Goal: Task Accomplishment & Management: Manage account settings

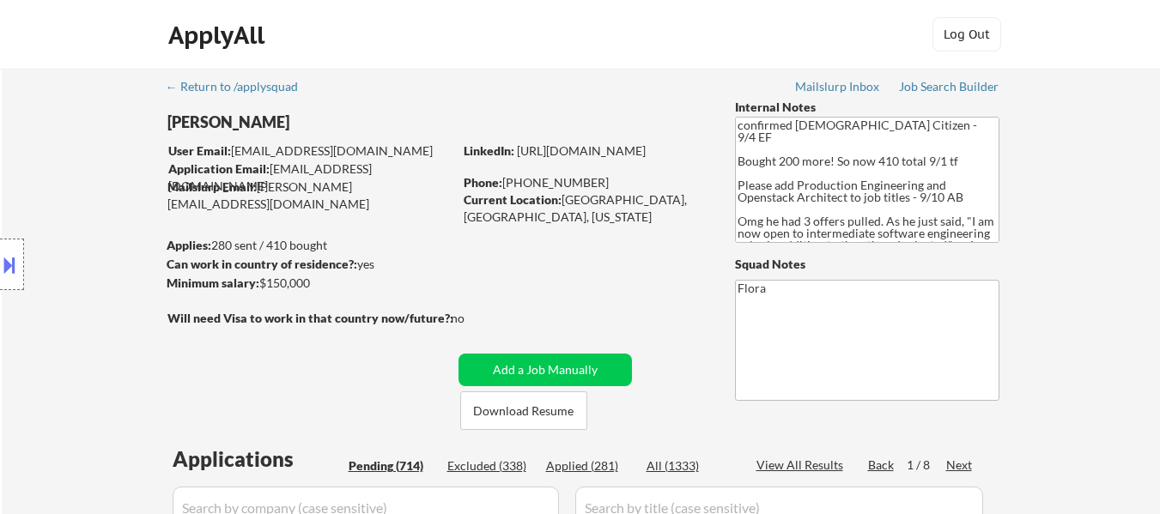
select select ""pending""
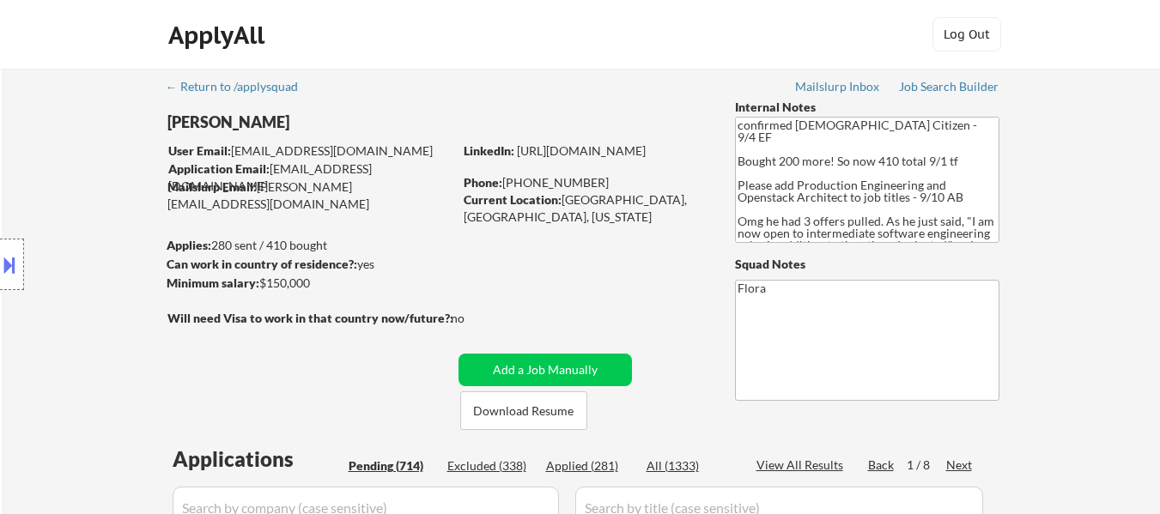
select select ""pending""
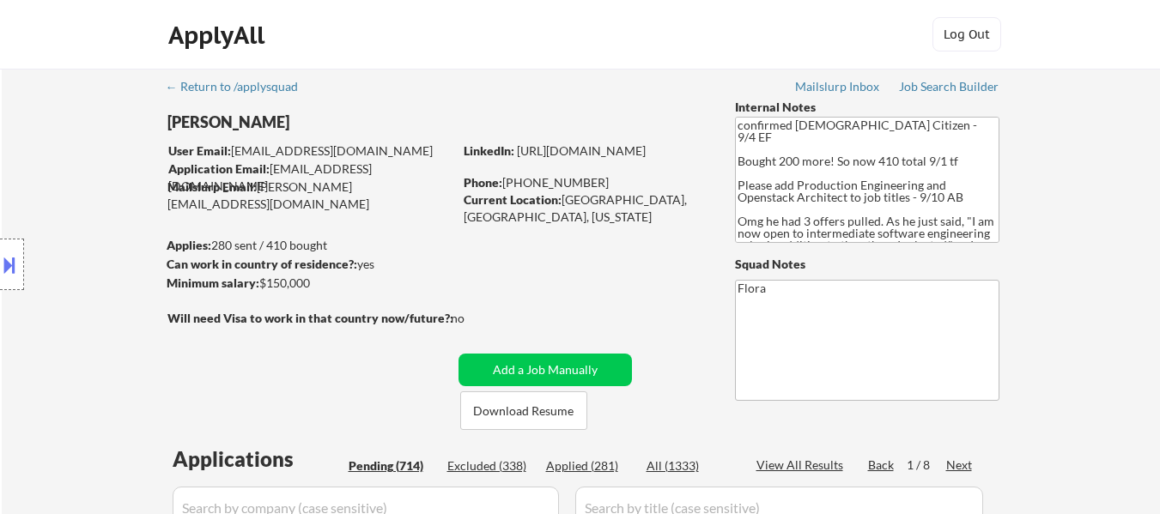
select select ""pending""
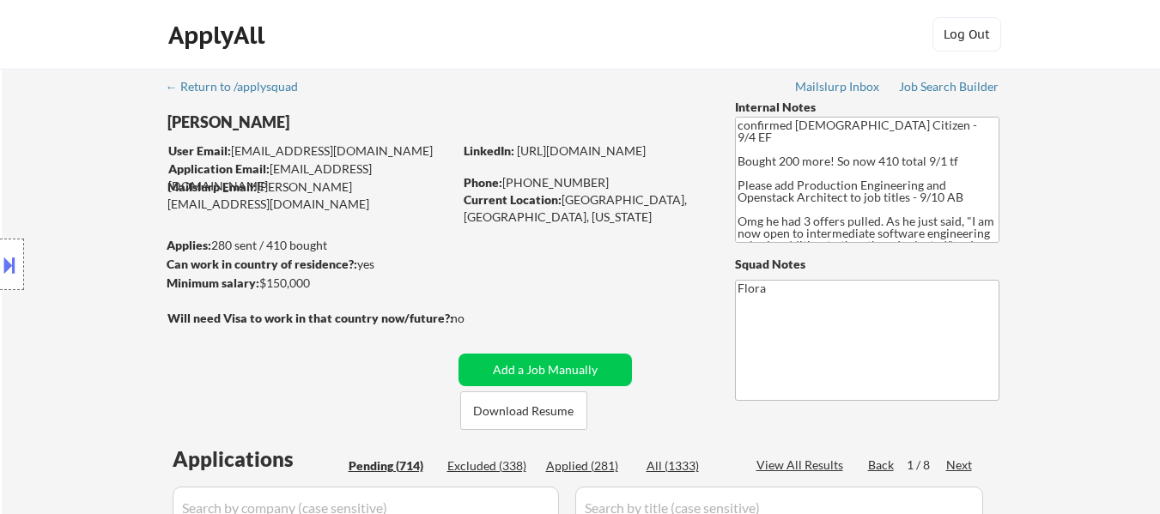
select select ""pending""
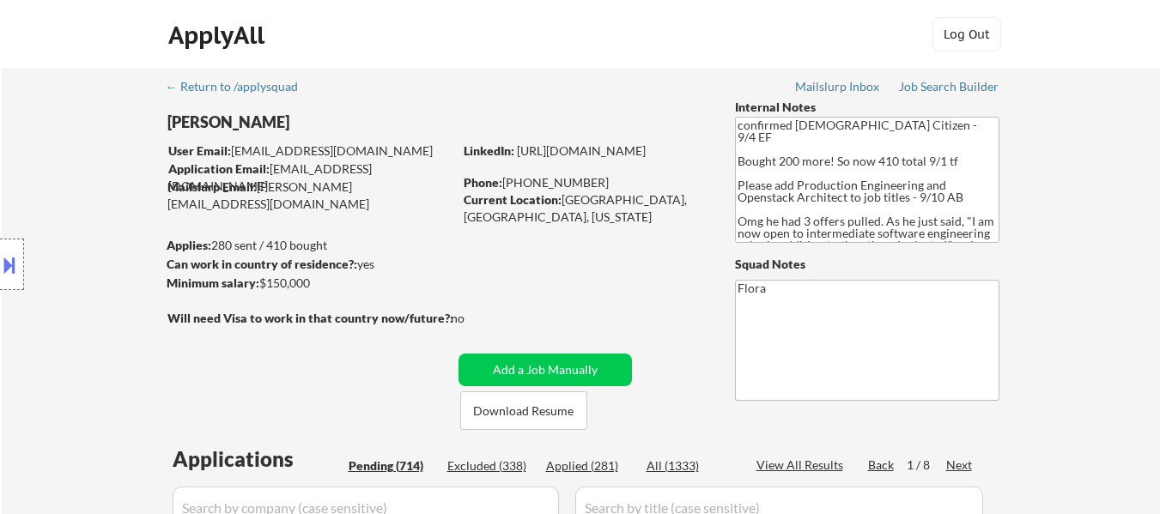
select select ""pending""
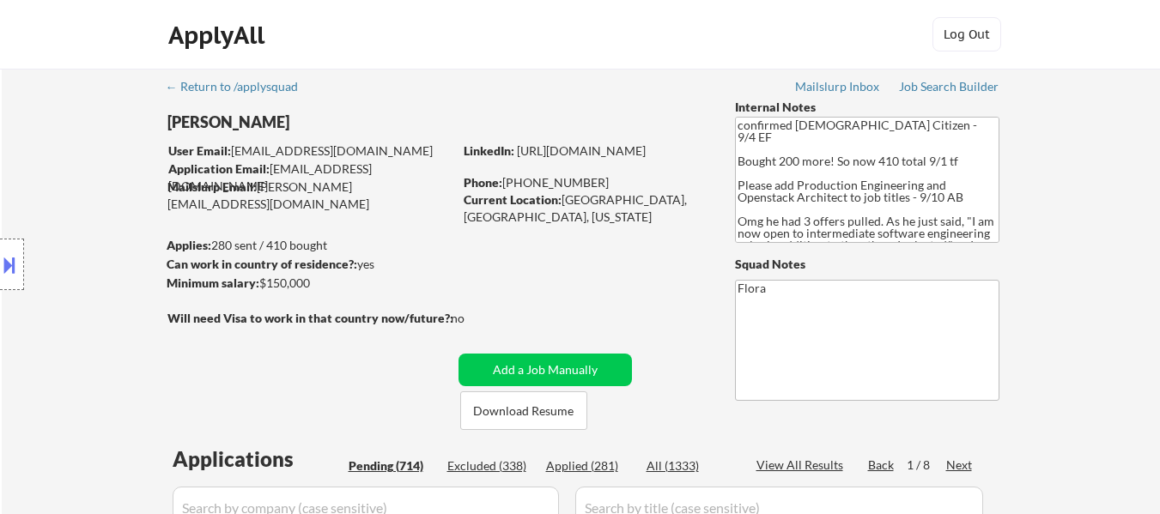
select select ""pending""
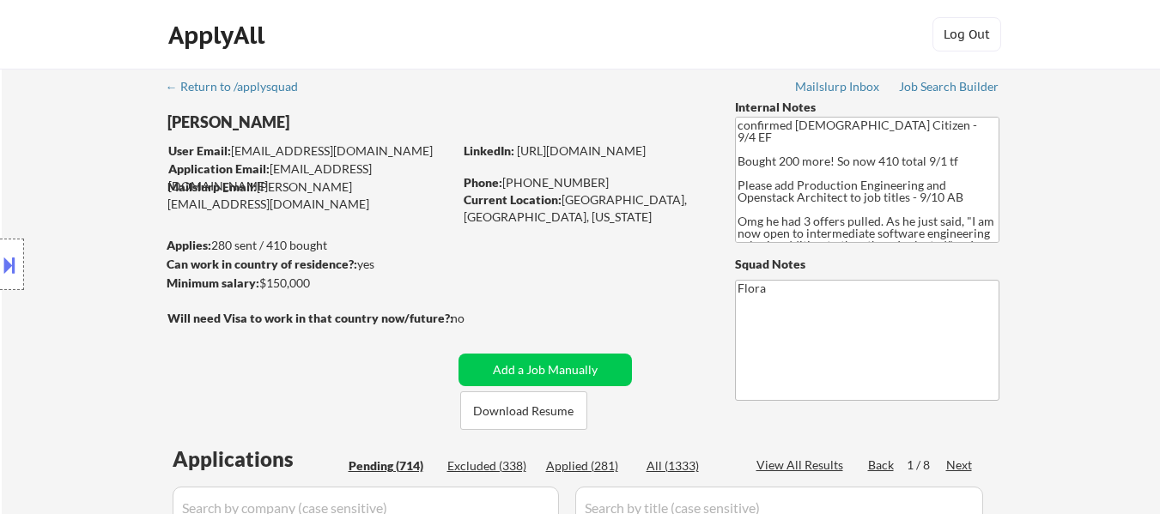
select select ""pending""
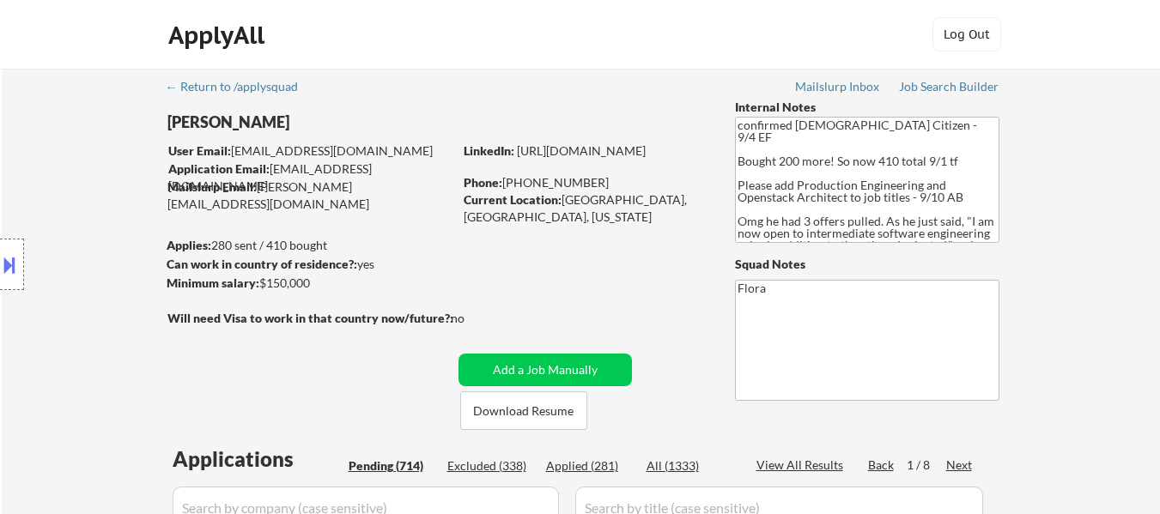
select select ""pending""
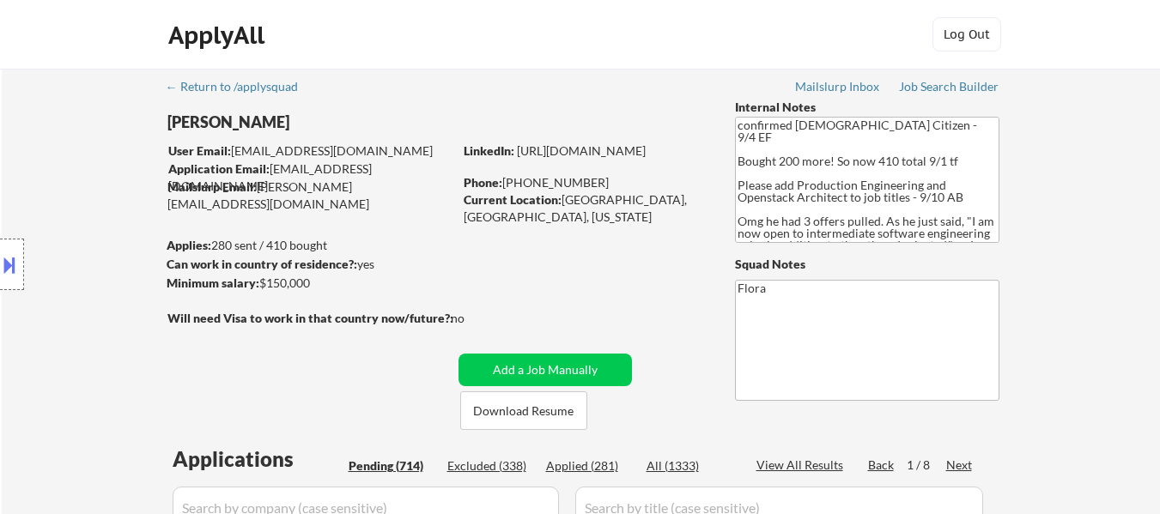
select select ""pending""
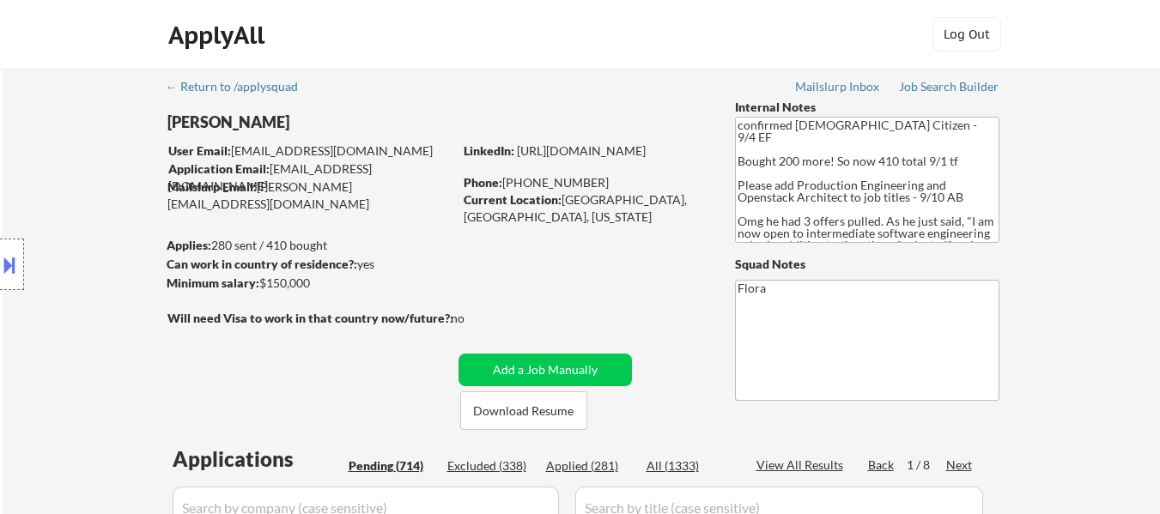
select select ""pending""
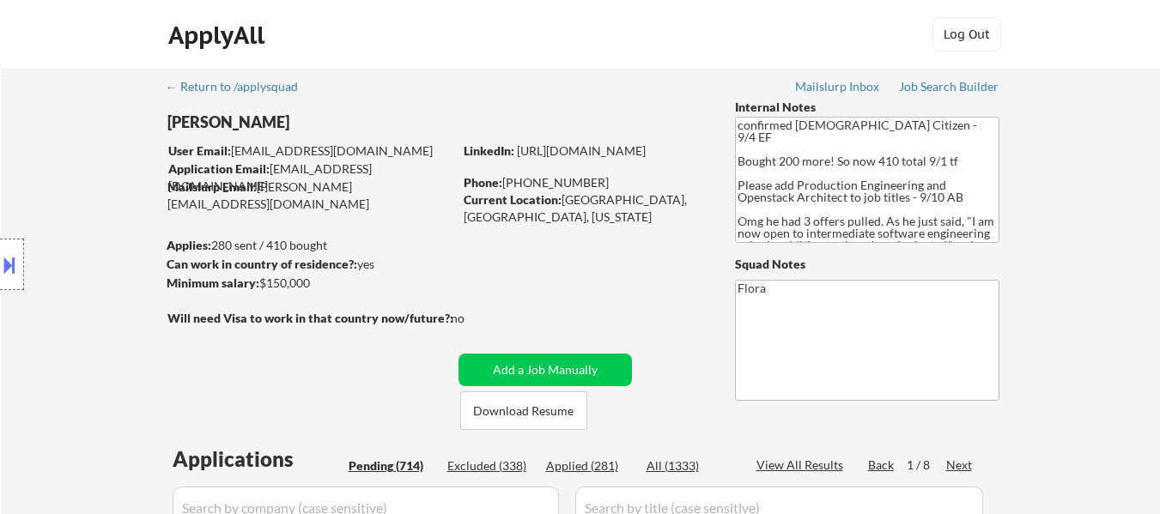
select select ""pending""
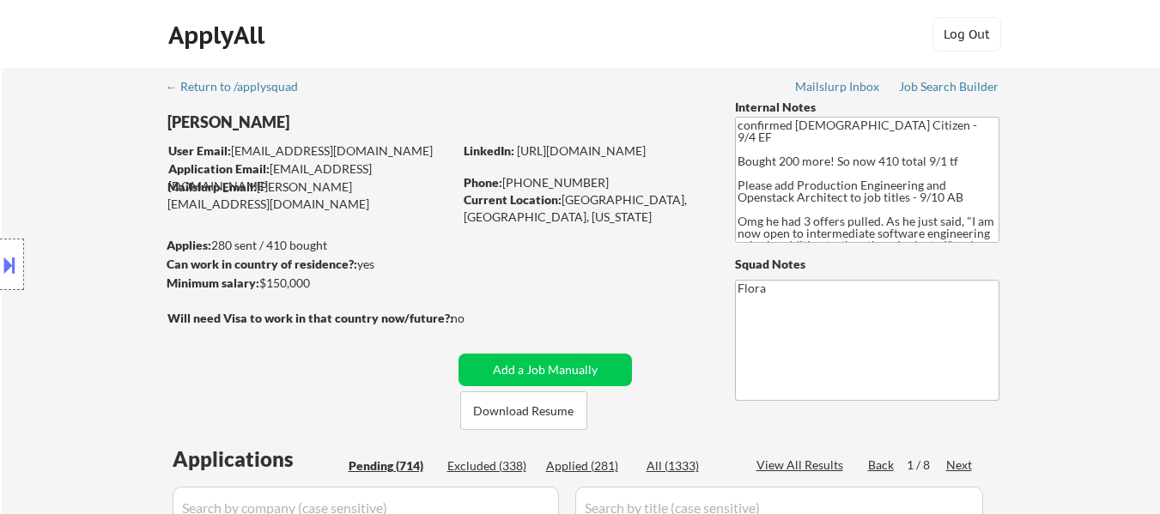
select select ""pending""
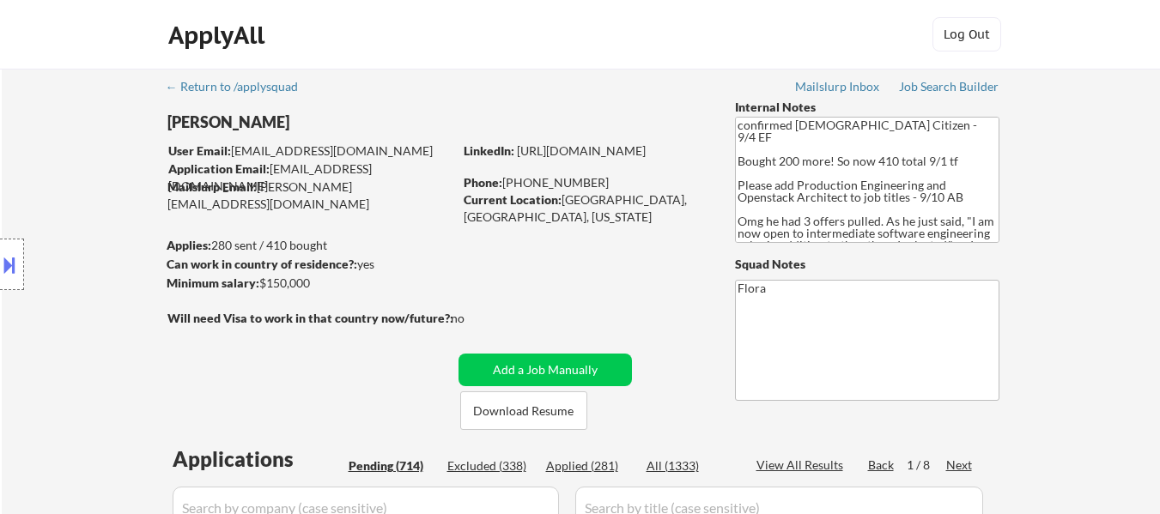
select select ""pending""
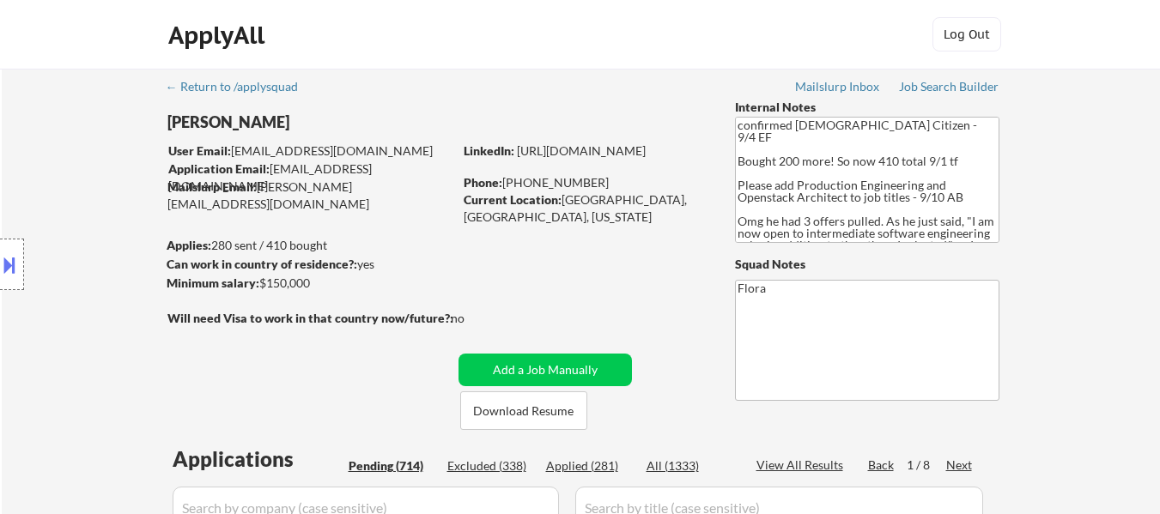
select select ""pending""
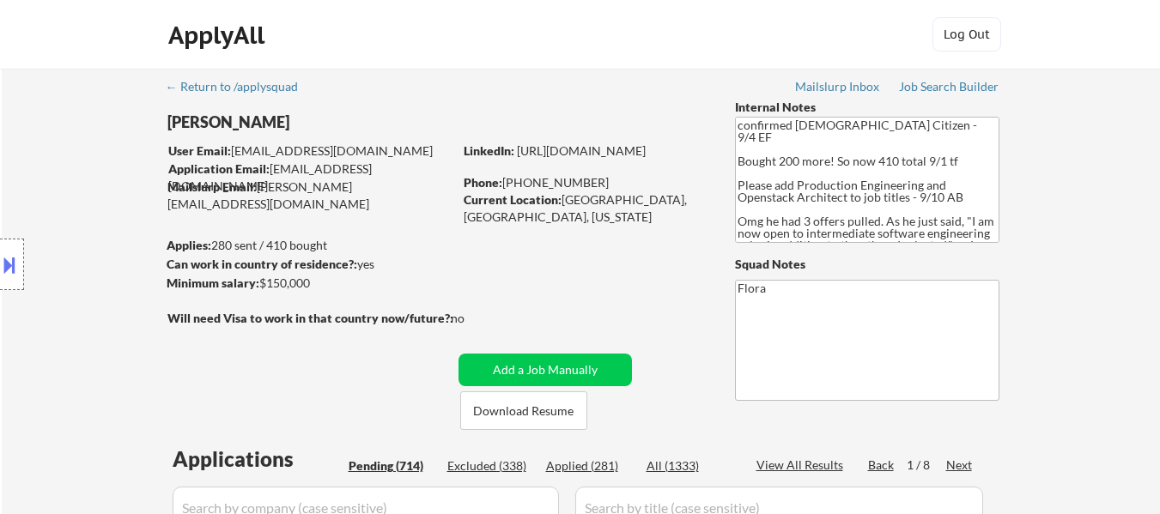
select select ""pending""
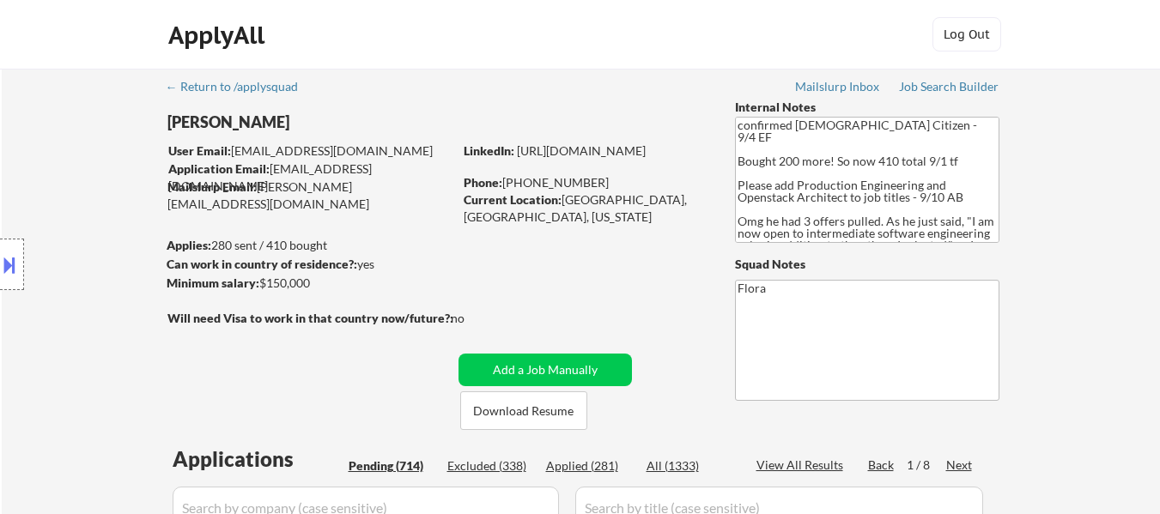
select select ""pending""
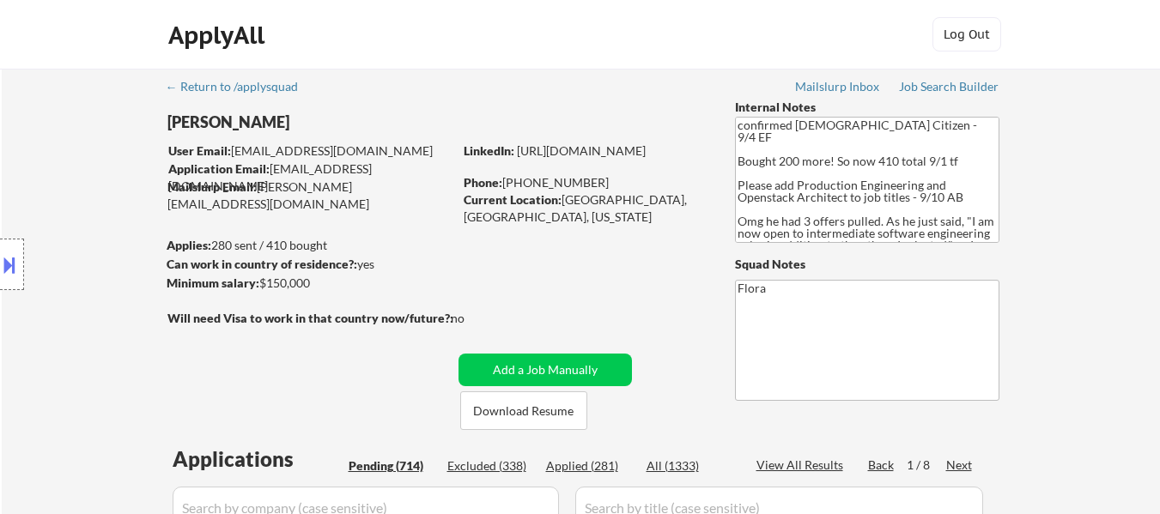
select select ""pending""
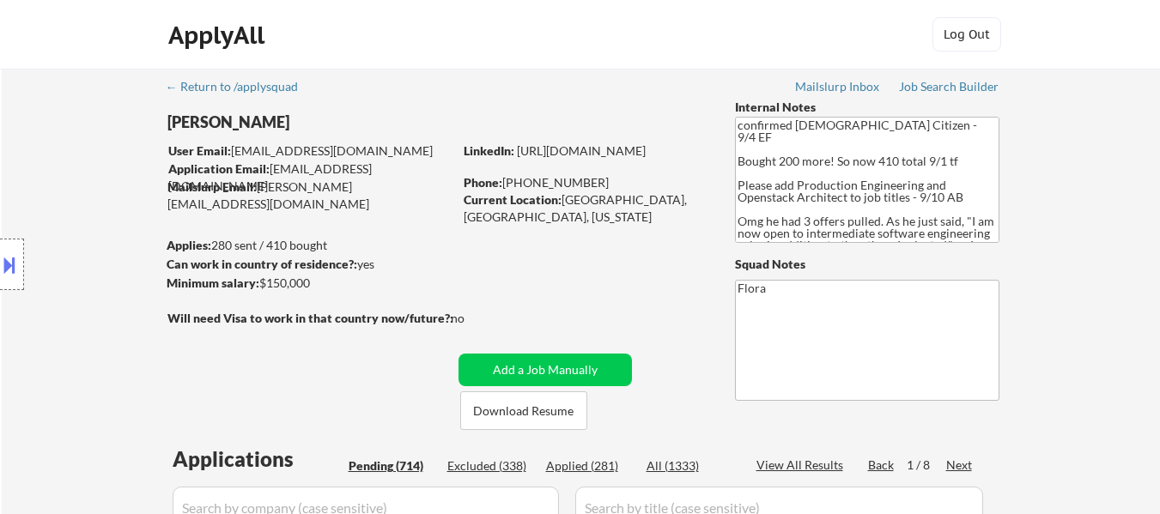
select select ""pending""
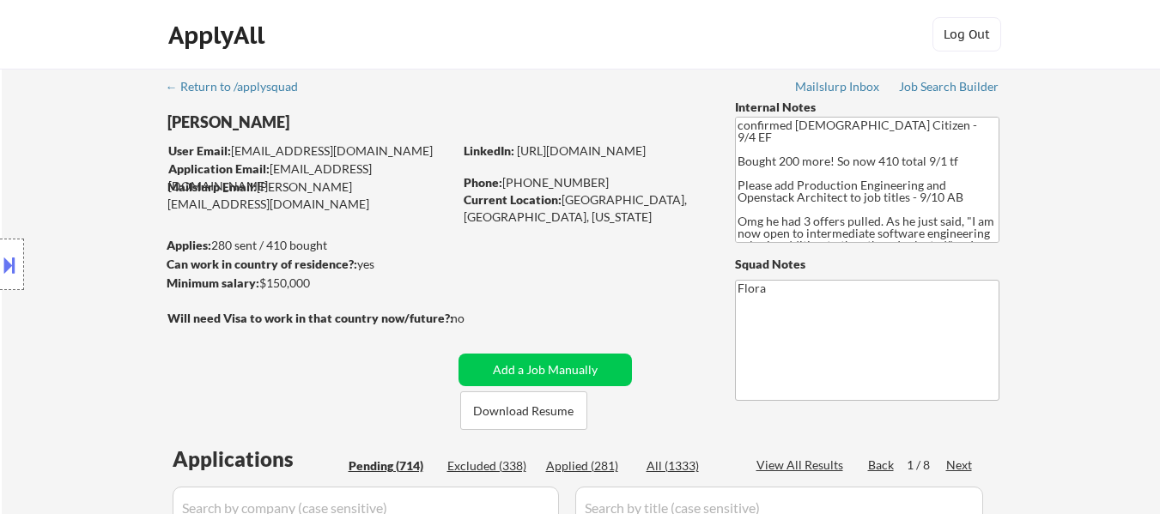
select select ""pending""
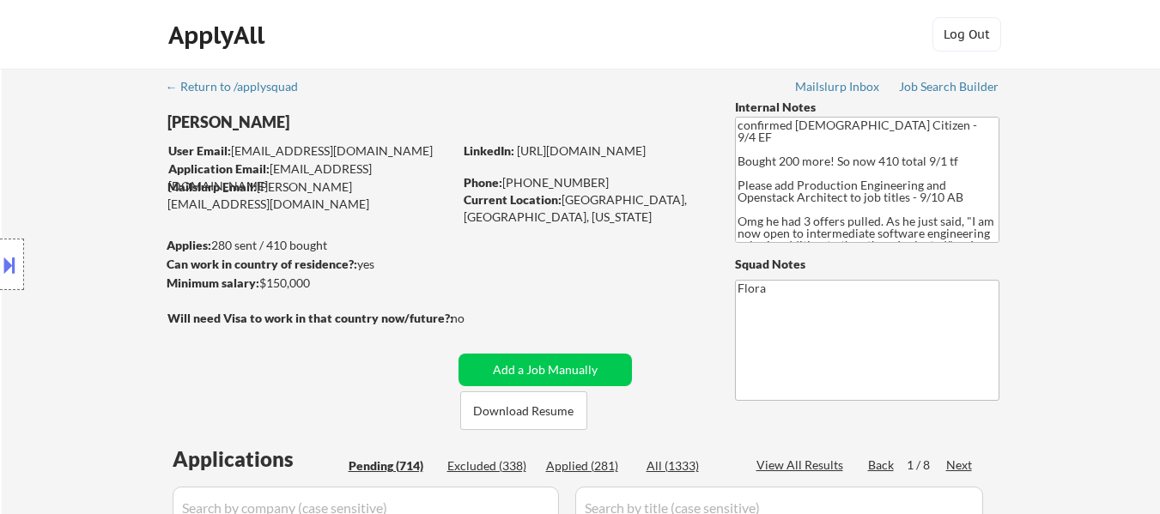
select select ""pending""
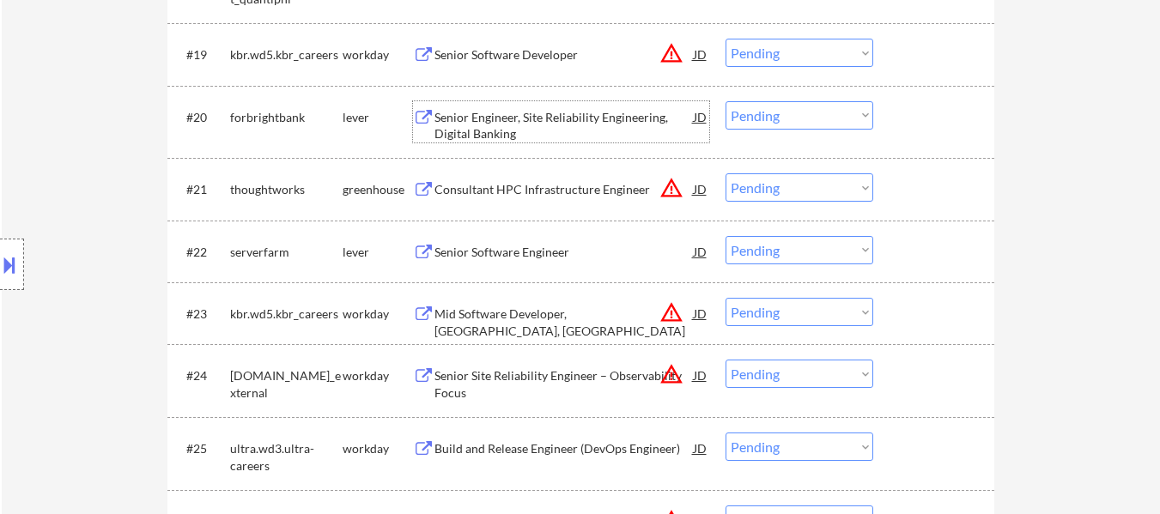
scroll to position [1804, 0]
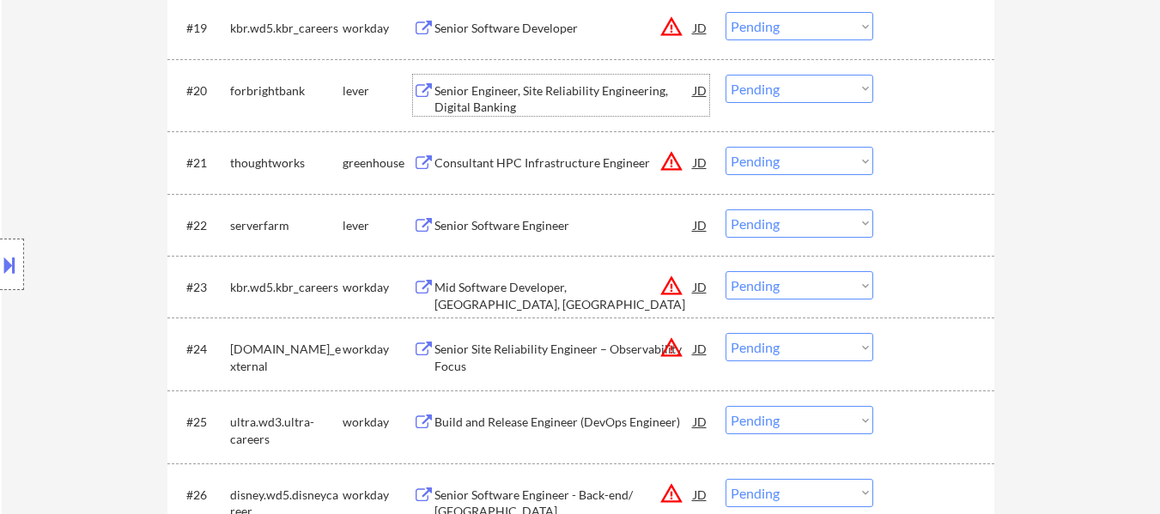
click at [559, 168] on div "Consultant HPC Infrastructure Engineer" at bounding box center [564, 163] width 259 height 17
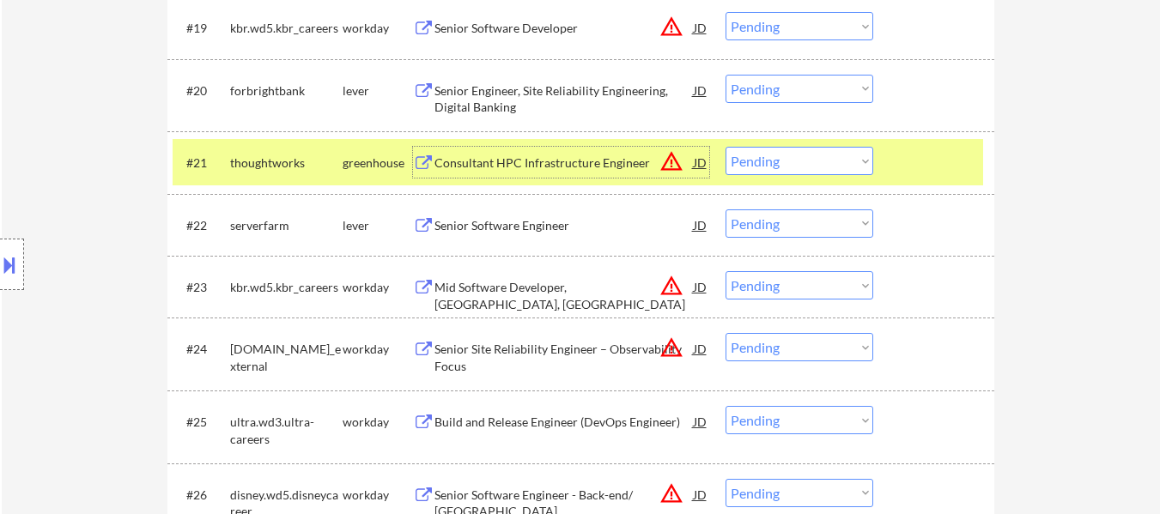
click at [763, 166] on select "Choose an option... Pending Applied Excluded (Questions) Excluded (Expired) Exc…" at bounding box center [800, 161] width 148 height 28
click at [726, 147] on select "Choose an option... Pending Applied Excluded (Questions) Excluded (Expired) Exc…" at bounding box center [800, 161] width 148 height 28
select select ""pending""
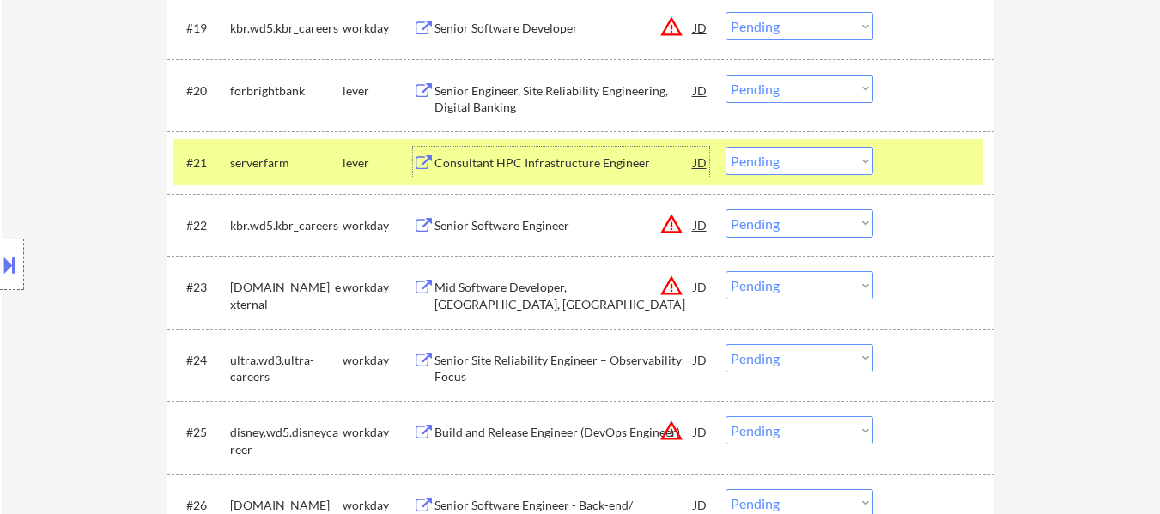
click at [555, 155] on div "Consultant HPC Infrastructure Engineer" at bounding box center [564, 163] width 259 height 17
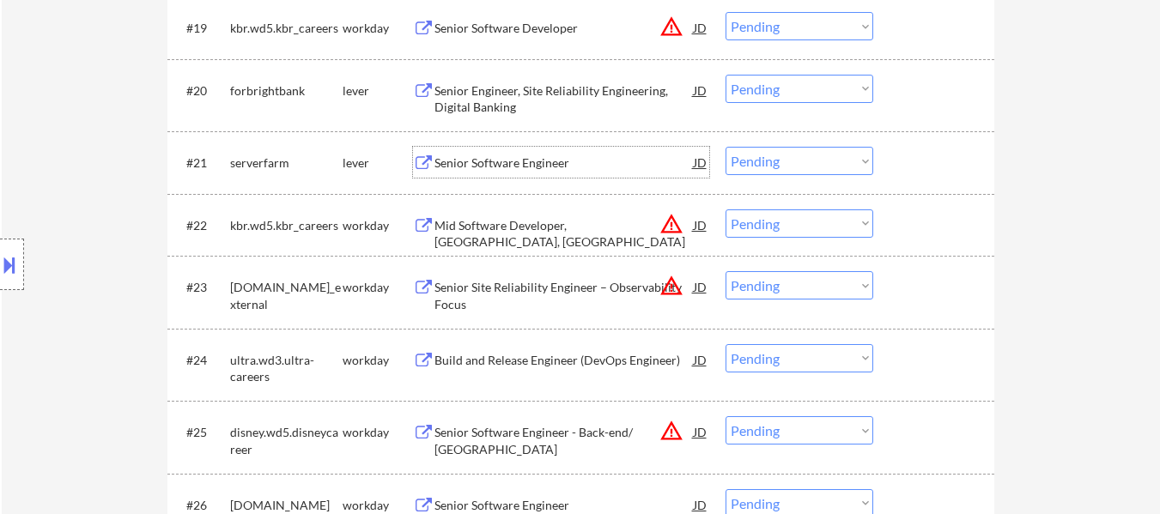
click at [800, 81] on select "Choose an option... Pending Applied Excluded (Questions) Excluded (Expired) Exc…" at bounding box center [800, 89] width 148 height 28
click at [726, 75] on select "Choose an option... Pending Applied Excluded (Questions) Excluded (Expired) Exc…" at bounding box center [800, 89] width 148 height 28
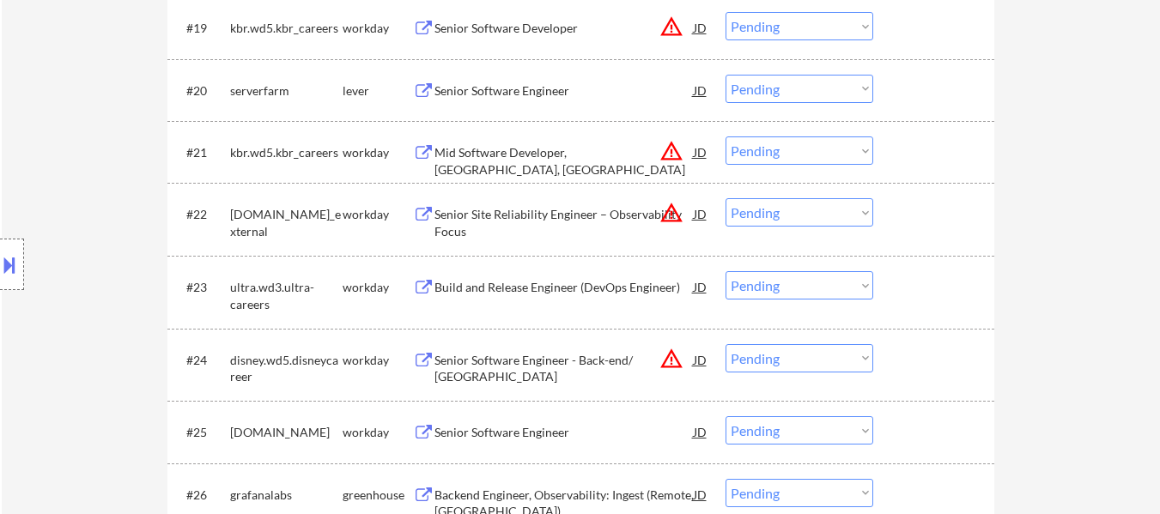
click at [818, 84] on select "Choose an option... Pending Applied Excluded (Questions) Excluded (Expired) Exc…" at bounding box center [800, 89] width 148 height 28
click at [726, 75] on select "Choose an option... Pending Applied Excluded (Questions) Excluded (Expired) Exc…" at bounding box center [800, 89] width 148 height 28
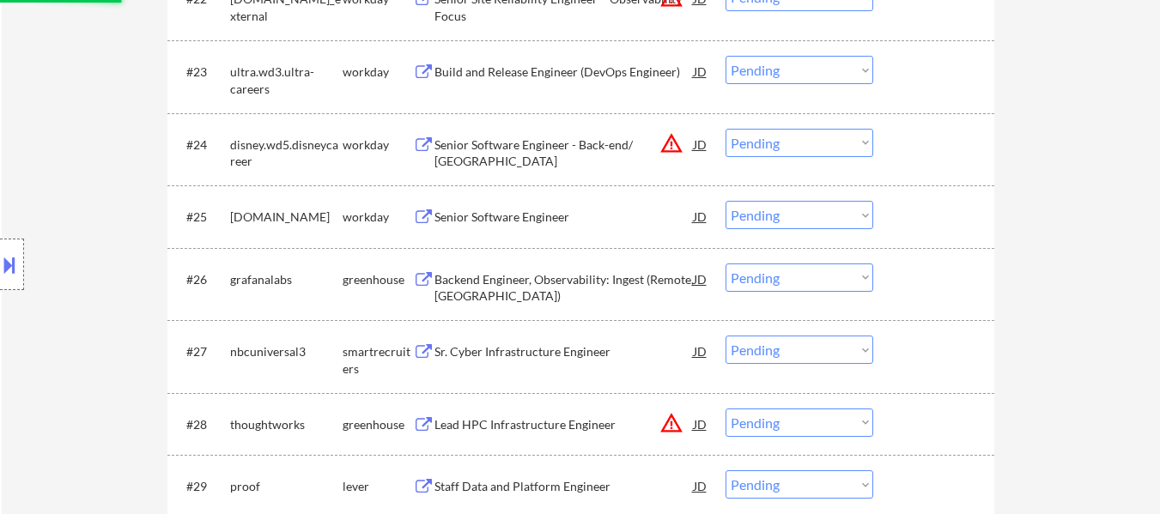
select select ""pending""
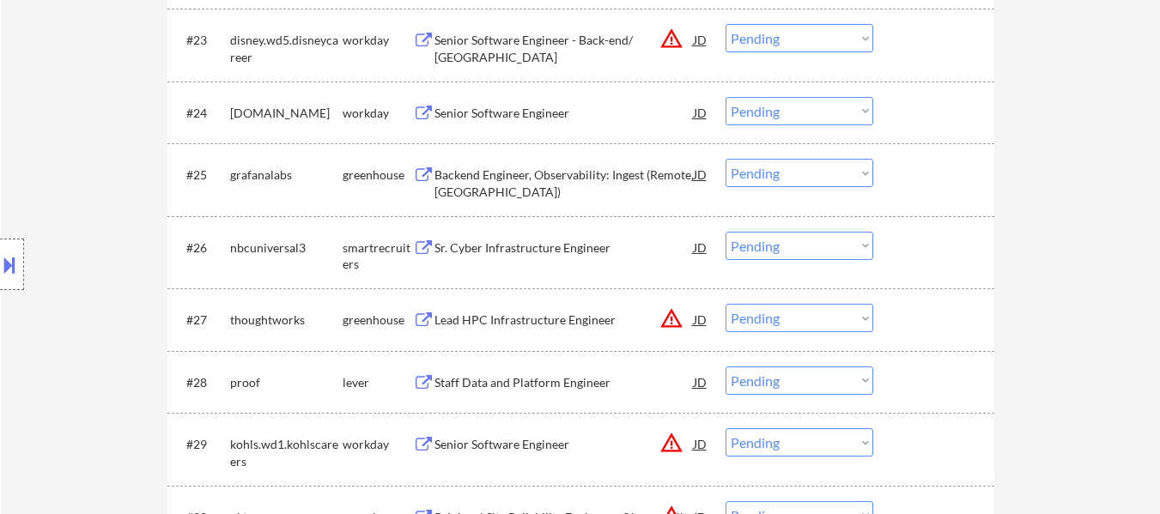
click at [611, 167] on div "Backend Engineer, Observability: Ingest (Remote, USA)" at bounding box center [564, 183] width 259 height 33
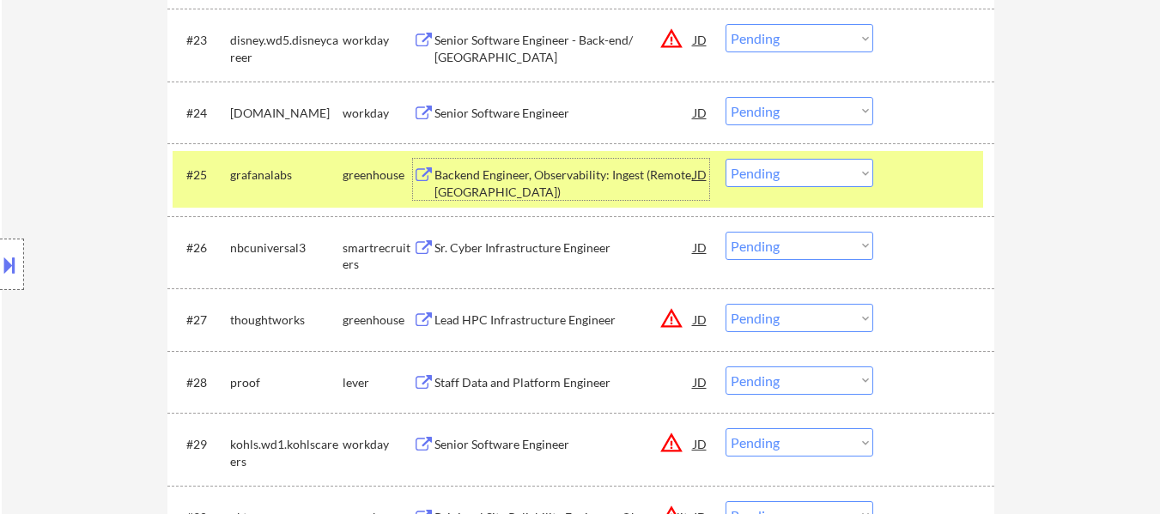
click at [573, 320] on div "Lead HPC Infrastructure Engineer" at bounding box center [564, 320] width 259 height 17
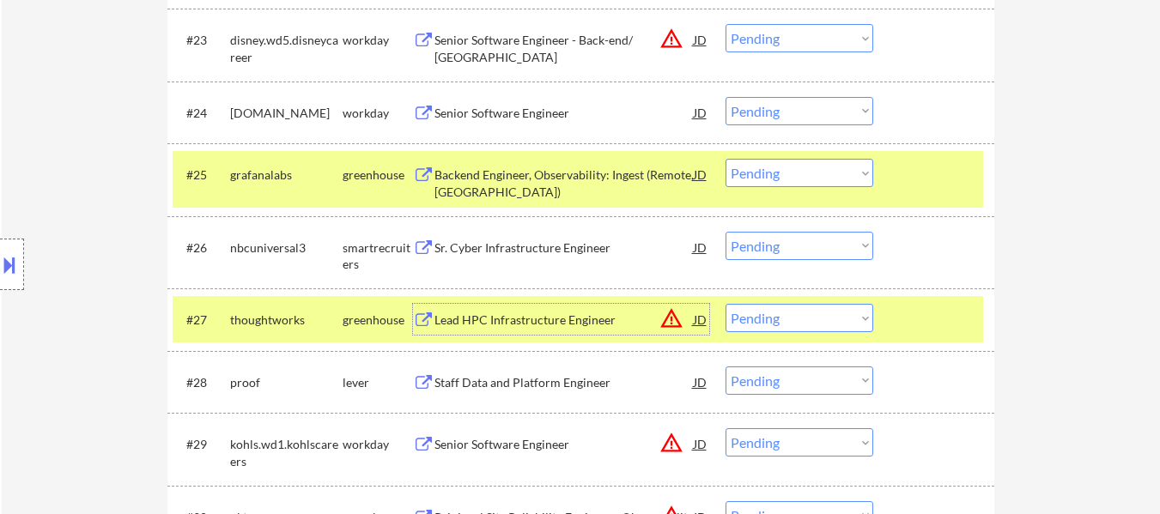
click at [530, 372] on div "Staff Data and Platform Engineer" at bounding box center [564, 382] width 259 height 31
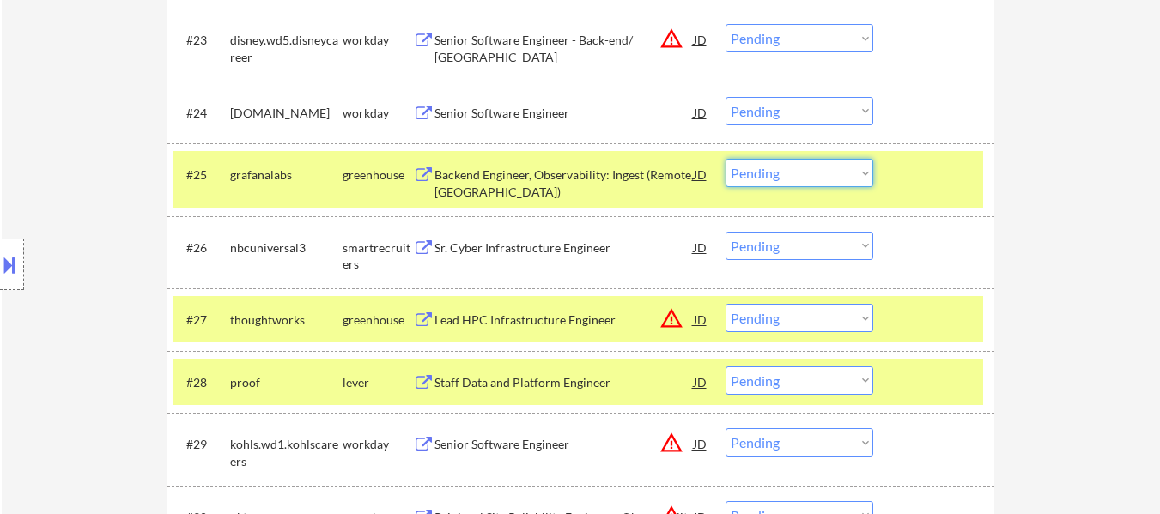
click at [859, 174] on select "Choose an option... Pending Applied Excluded (Questions) Excluded (Expired) Exc…" at bounding box center [800, 173] width 148 height 28
click at [726, 159] on select "Choose an option... Pending Applied Excluded (Questions) Excluded (Expired) Exc…" at bounding box center [800, 173] width 148 height 28
select select ""pending""
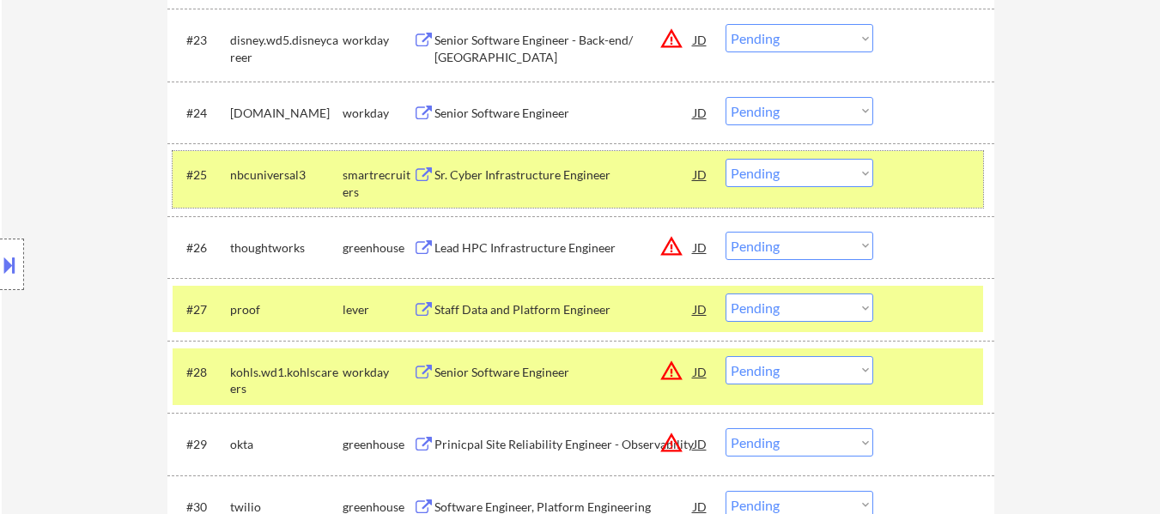
click at [931, 192] on div "#25 nbcuniversal3 smartrecruiters Sr. Cyber Infrastructure Engineer JD warning_…" at bounding box center [578, 179] width 811 height 57
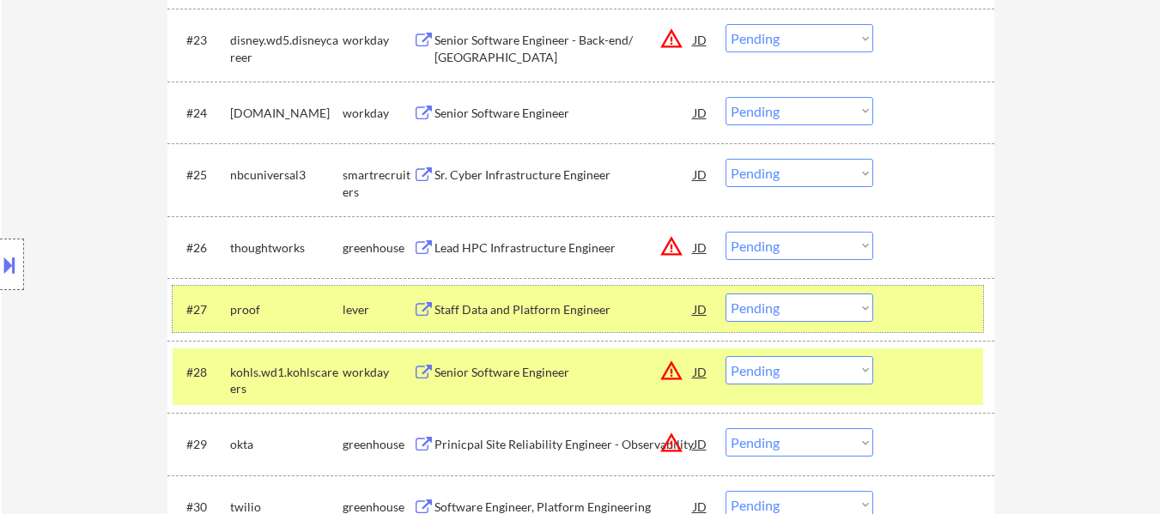
drag, startPoint x: 931, startPoint y: 300, endPoint x: 927, endPoint y: 338, distance: 38.9
click at [930, 301] on div at bounding box center [936, 309] width 76 height 31
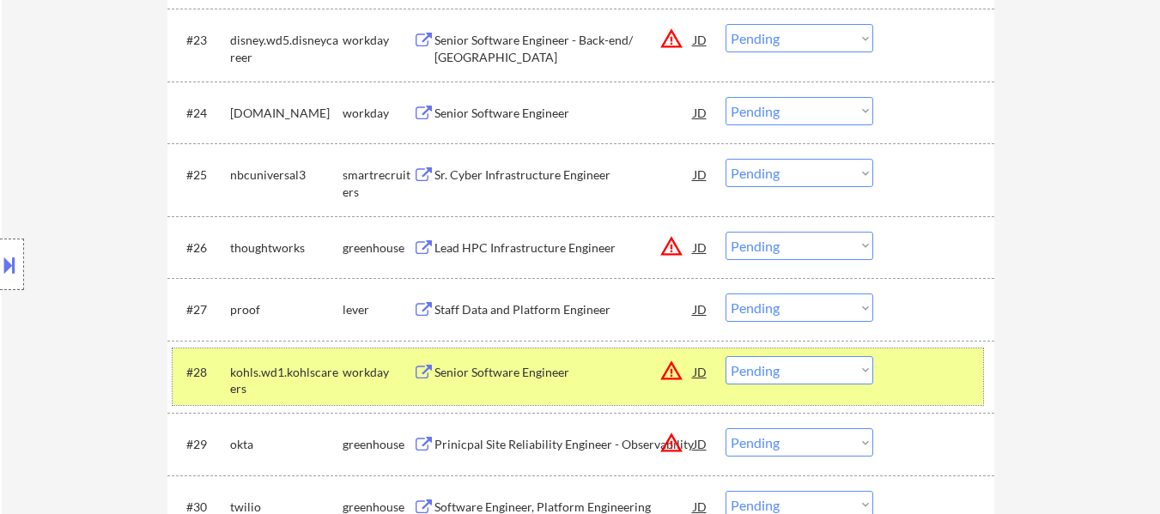
click at [923, 375] on div at bounding box center [936, 371] width 76 height 31
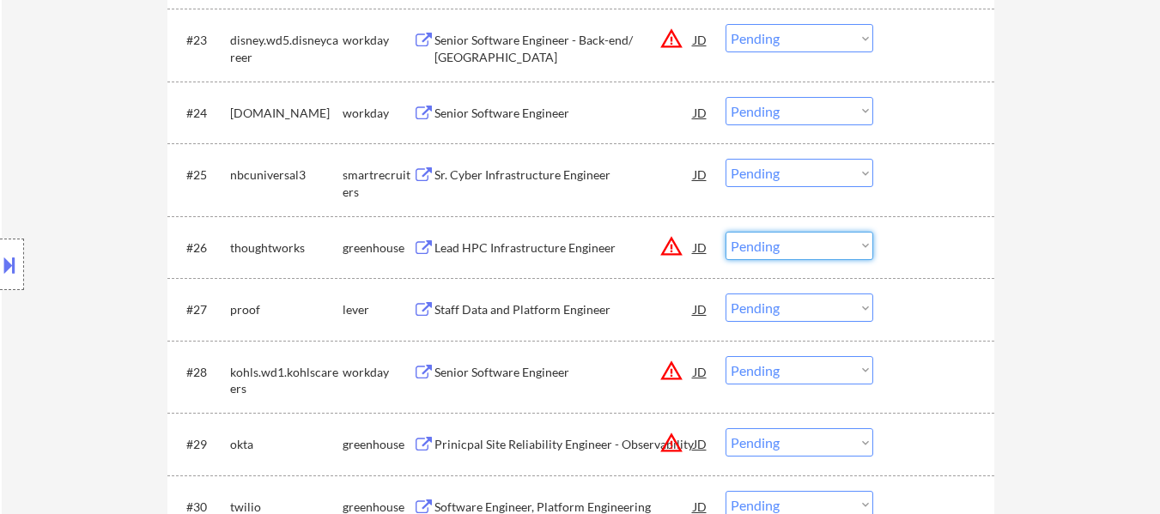
click at [788, 247] on select "Choose an option... Pending Applied Excluded (Questions) Excluded (Expired) Exc…" at bounding box center [800, 246] width 148 height 28
click at [726, 232] on select "Choose an option... Pending Applied Excluded (Questions) Excluded (Expired) Exc…" at bounding box center [800, 246] width 148 height 28
select select ""pending""
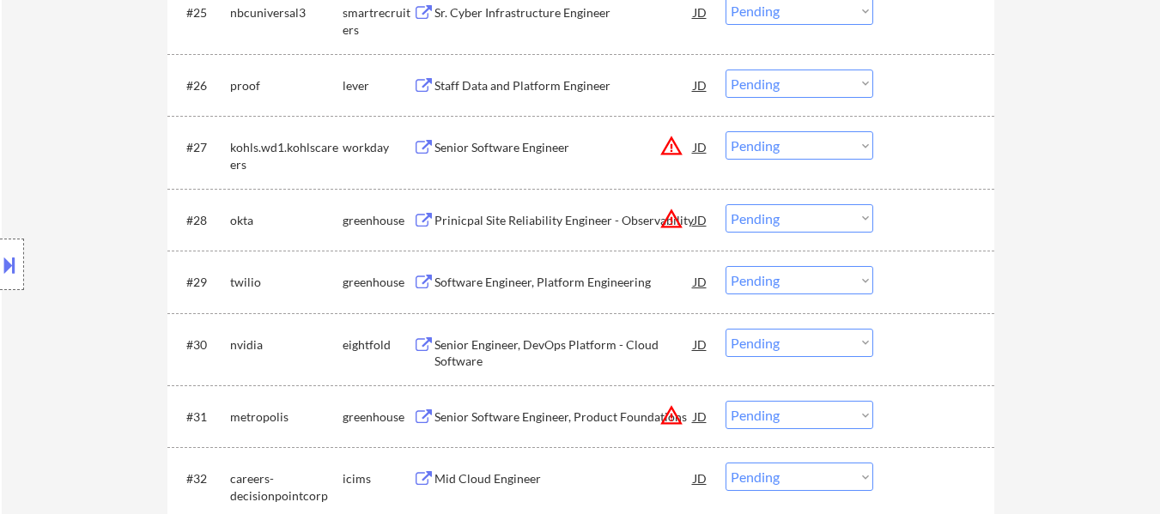
scroll to position [2233, 0]
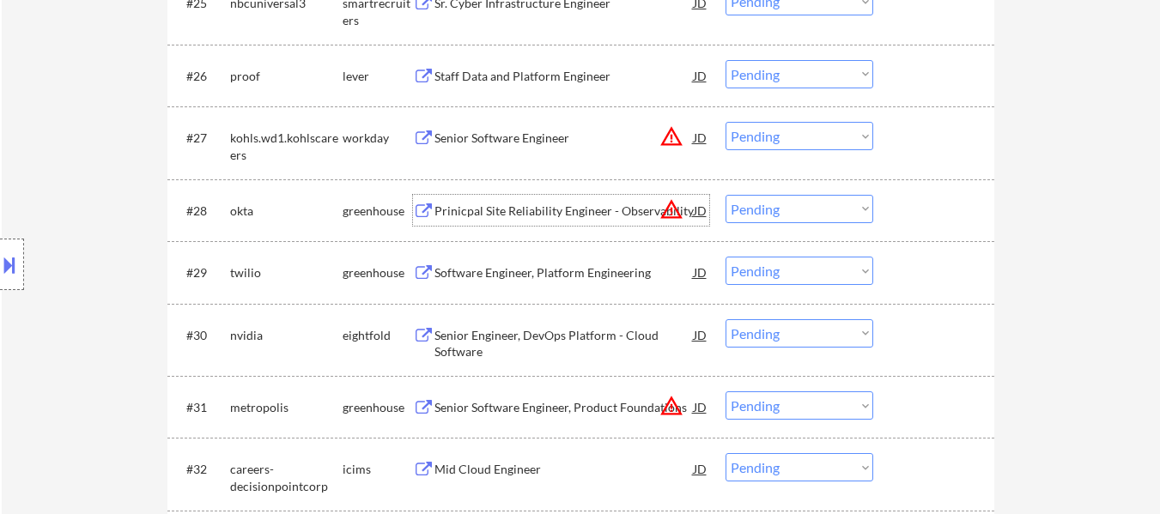
click at [650, 209] on div "Prinicpal Site Reliability Engineer - Observability" at bounding box center [564, 211] width 259 height 17
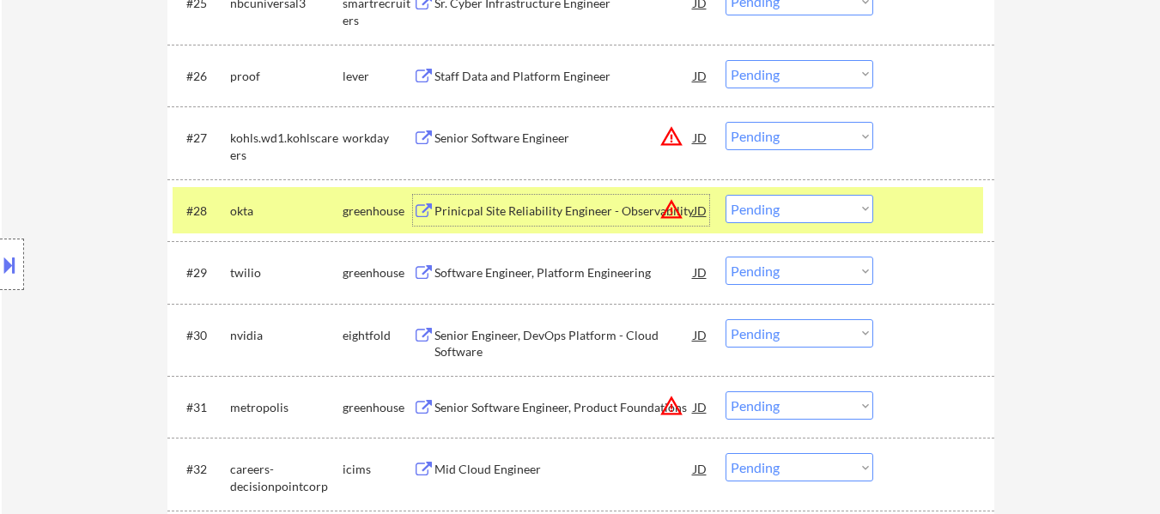
click at [812, 210] on select "Choose an option... Pending Applied Excluded (Questions) Excluded (Expired) Exc…" at bounding box center [800, 209] width 148 height 28
click at [726, 195] on select "Choose an option... Pending Applied Excluded (Questions) Excluded (Expired) Exc…" at bounding box center [800, 209] width 148 height 28
click at [571, 271] on div "Software Engineer, Platform Engineering" at bounding box center [564, 273] width 259 height 17
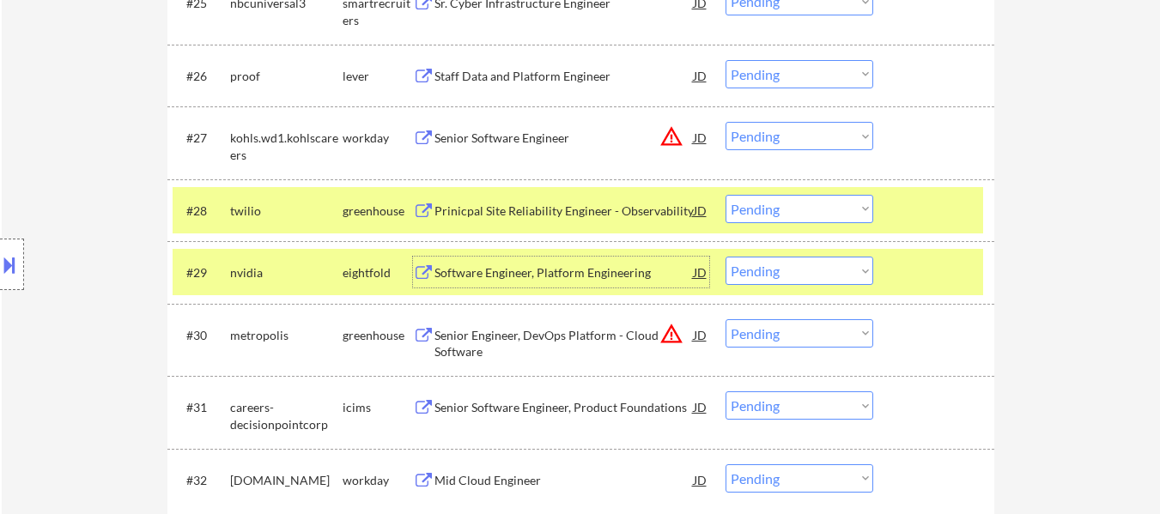
click at [835, 198] on select "Choose an option... Pending Applied Excluded (Questions) Excluded (Expired) Exc…" at bounding box center [800, 209] width 148 height 28
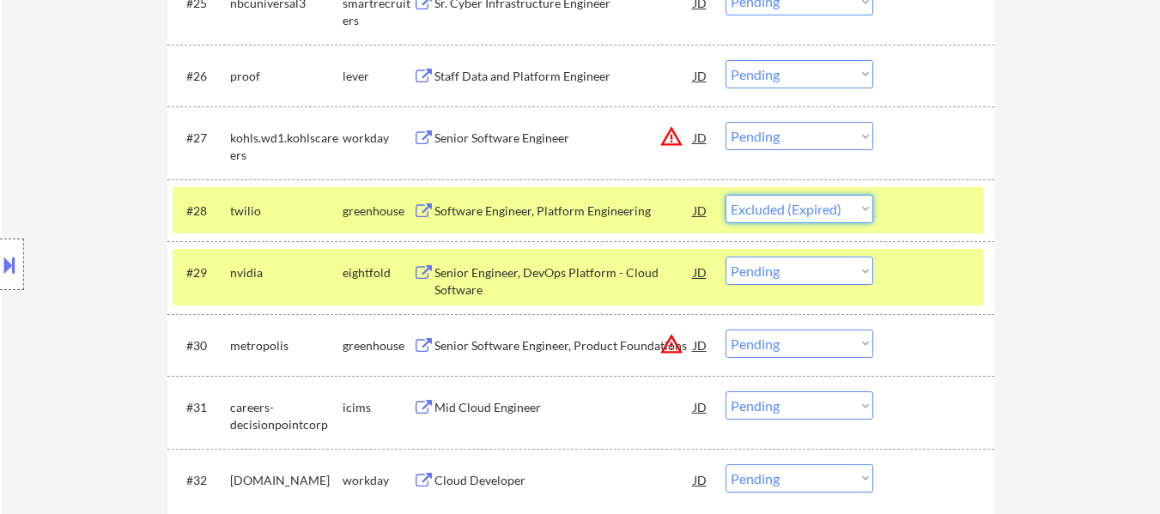
click at [726, 195] on select "Choose an option... Pending Applied Excluded (Questions) Excluded (Expired) Exc…" at bounding box center [800, 209] width 148 height 28
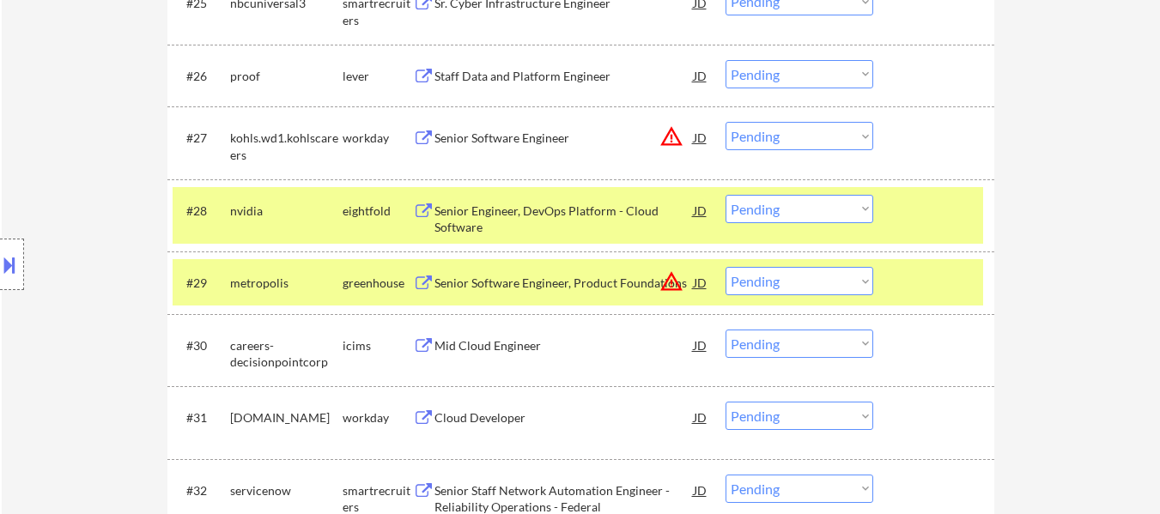
click at [800, 208] on select "Choose an option... Pending Applied Excluded (Questions) Excluded (Expired) Exc…" at bounding box center [800, 209] width 148 height 28
click at [726, 195] on select "Choose an option... Pending Applied Excluded (Questions) Excluded (Expired) Exc…" at bounding box center [800, 209] width 148 height 28
select select ""pending""
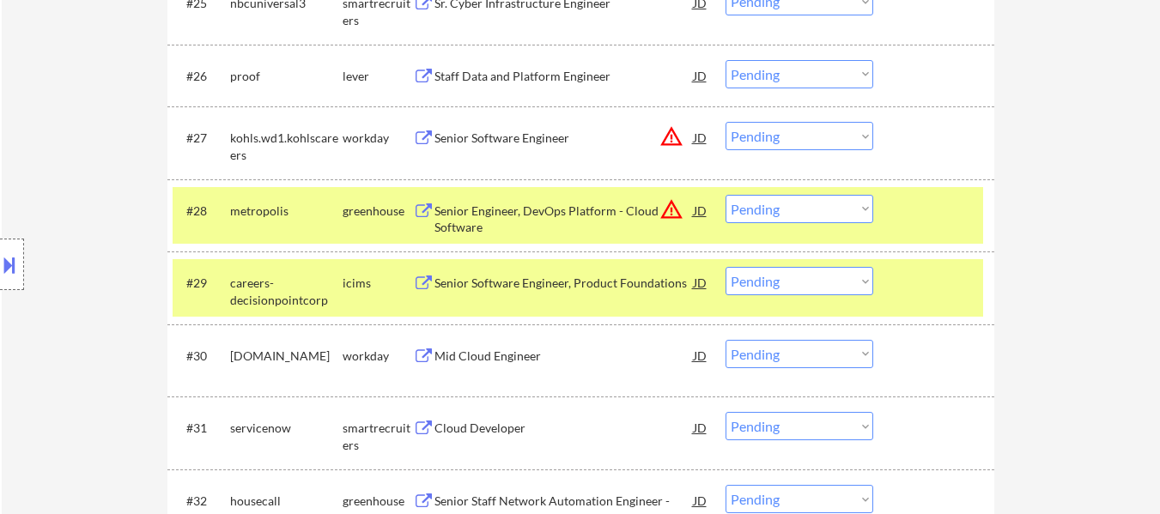
click at [924, 263] on div "#29 careers-decisionpointcorp icims Senior Software Engineer, Product Foundatio…" at bounding box center [578, 287] width 811 height 57
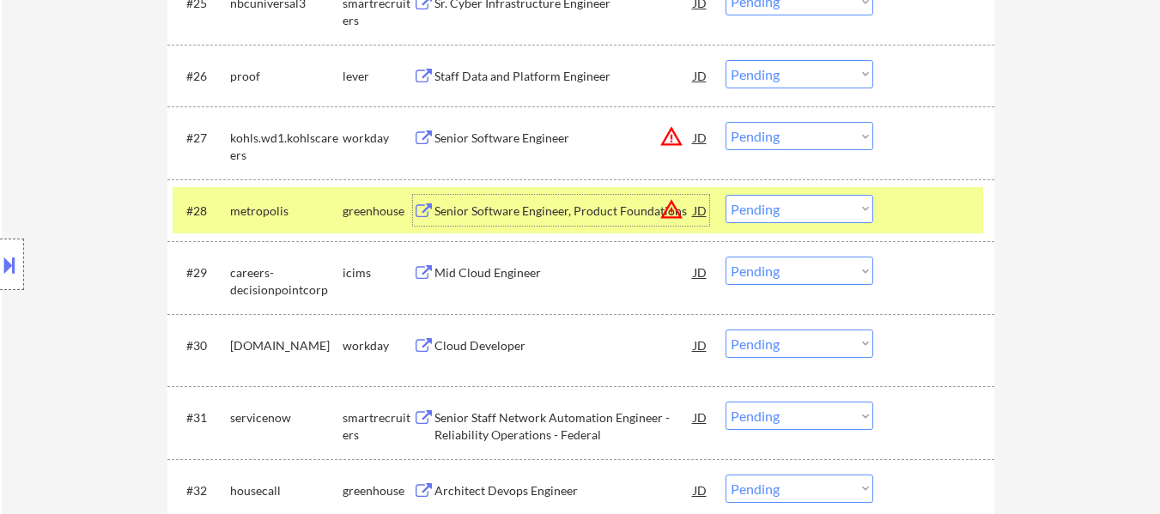
click at [515, 204] on div "Senior Software Engineer, Product Foundations" at bounding box center [564, 211] width 259 height 17
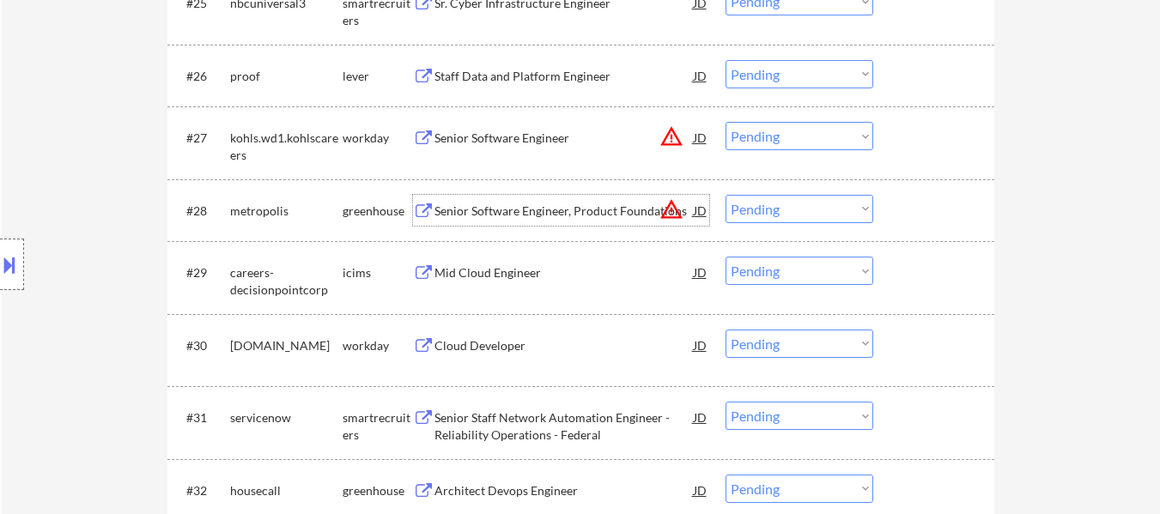
click at [816, 77] on select "Choose an option... Pending Applied Excluded (Questions) Excluded (Expired) Exc…" at bounding box center [800, 74] width 148 height 28
click at [726, 60] on select "Choose an option... Pending Applied Excluded (Questions) Excluded (Expired) Exc…" at bounding box center [800, 74] width 148 height 28
select select ""pending""
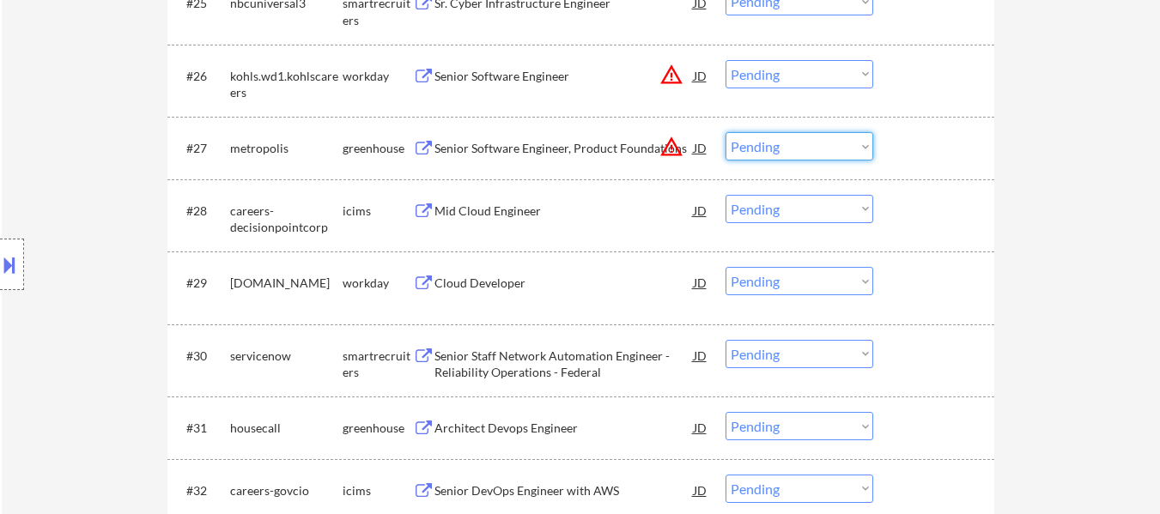
click at [789, 143] on select "Choose an option... Pending Applied Excluded (Questions) Excluded (Expired) Exc…" at bounding box center [800, 146] width 148 height 28
click at [726, 132] on select "Choose an option... Pending Applied Excluded (Questions) Excluded (Expired) Exc…" at bounding box center [800, 146] width 148 height 28
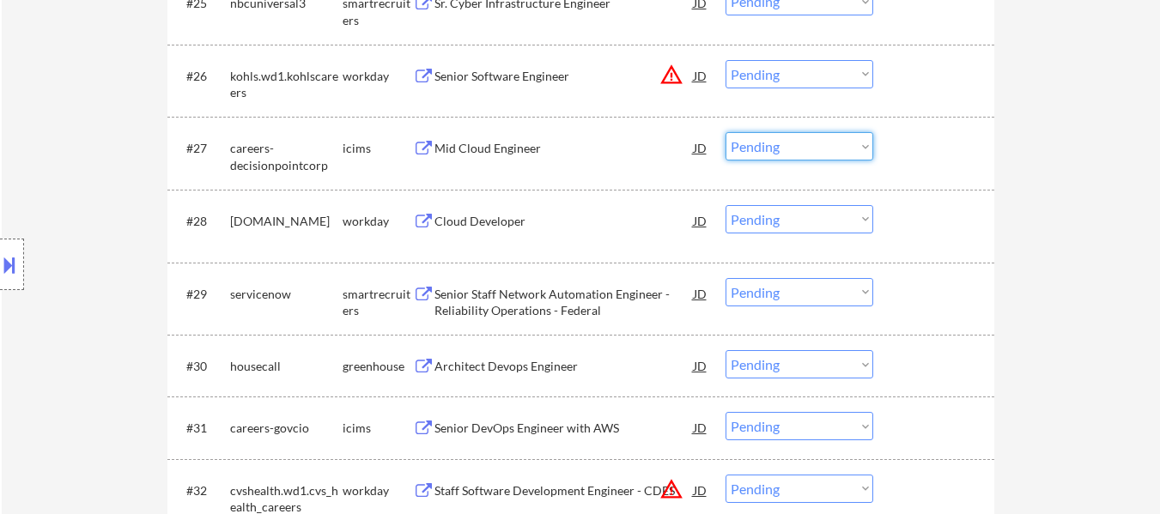
click at [791, 147] on select "Choose an option... Pending Applied Excluded (Questions) Excluded (Expired) Exc…" at bounding box center [800, 146] width 148 height 28
click at [726, 132] on select "Choose an option... Pending Applied Excluded (Questions) Excluded (Expired) Exc…" at bounding box center [800, 146] width 148 height 28
select select ""pending""
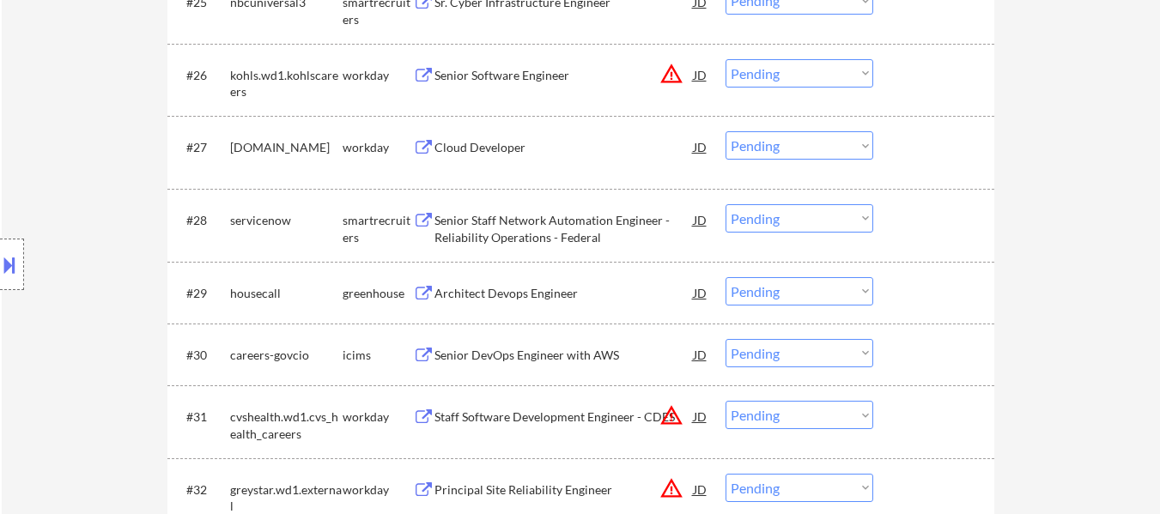
scroll to position [2319, 0]
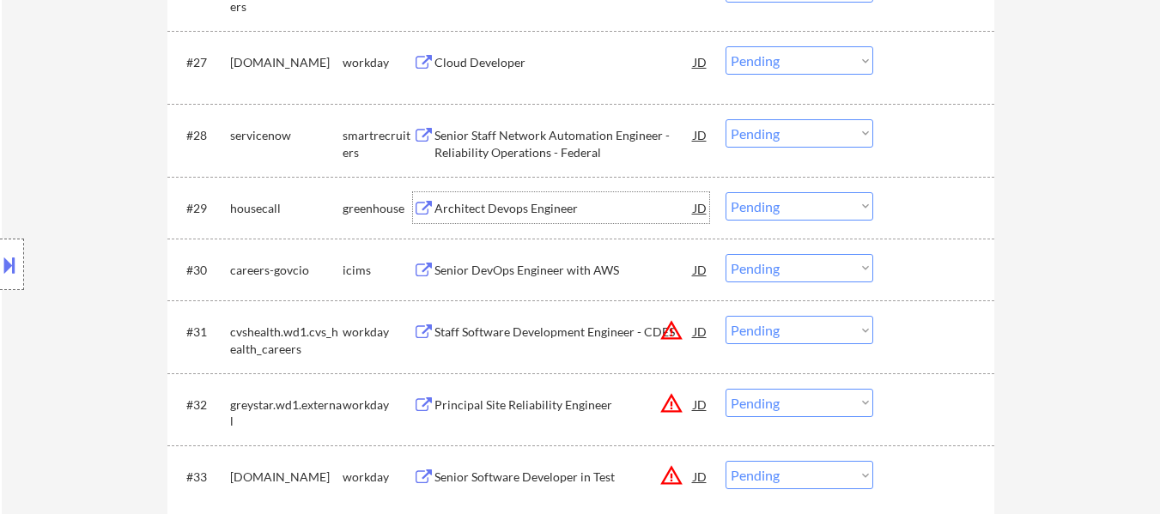
click at [548, 210] on div "Architect Devops Engineer" at bounding box center [564, 208] width 259 height 17
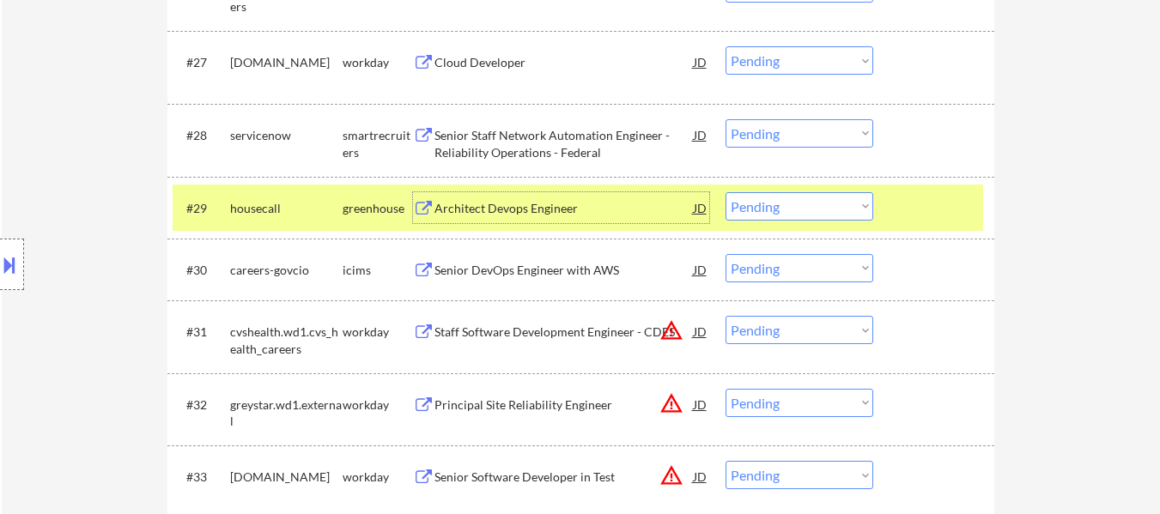
click at [783, 277] on select "Choose an option... Pending Applied Excluded (Questions) Excluded (Expired) Exc…" at bounding box center [800, 268] width 148 height 28
click at [726, 254] on select "Choose an option... Pending Applied Excluded (Questions) Excluded (Expired) Exc…" at bounding box center [800, 268] width 148 height 28
select select ""pending""
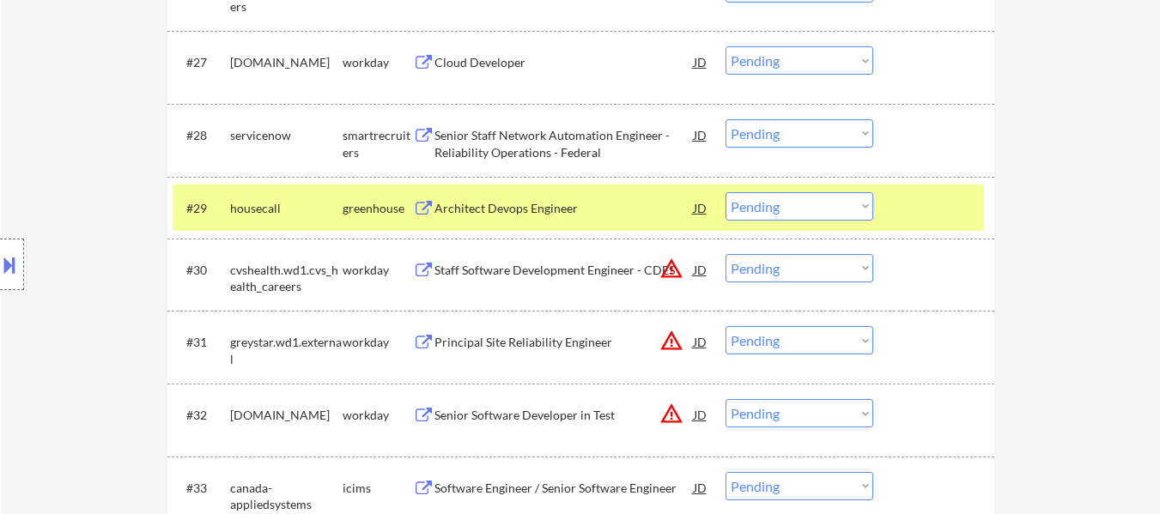
scroll to position [2405, 0]
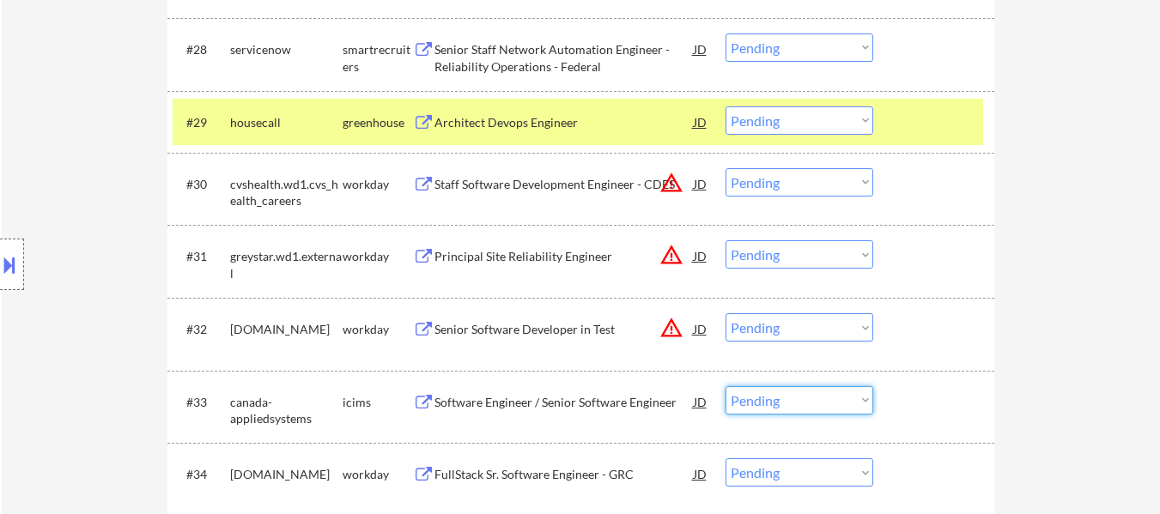
click at [789, 400] on select "Choose an option... Pending Applied Excluded (Questions) Excluded (Expired) Exc…" at bounding box center [800, 400] width 148 height 28
click at [726, 386] on select "Choose an option... Pending Applied Excluded (Questions) Excluded (Expired) Exc…" at bounding box center [800, 400] width 148 height 28
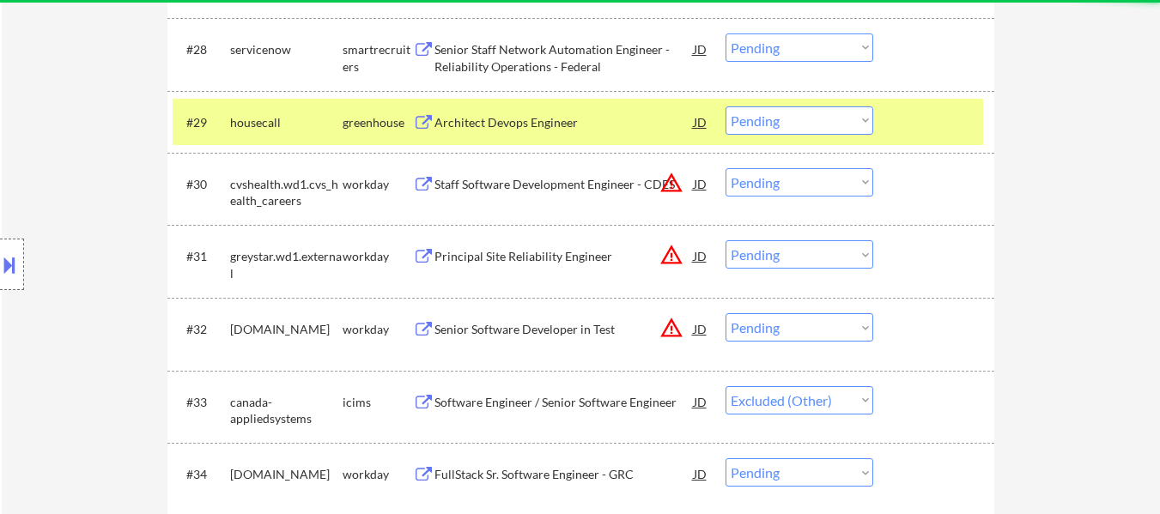
select select ""pending""
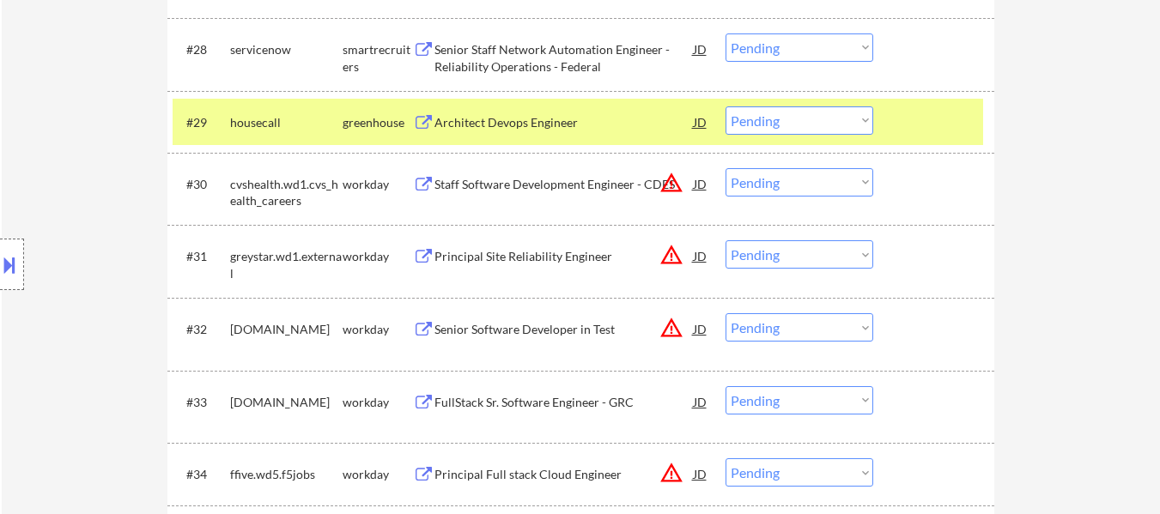
click at [820, 117] on select "Choose an option... Pending Applied Excluded (Questions) Excluded (Expired) Exc…" at bounding box center [800, 120] width 148 height 28
click at [726, 106] on select "Choose an option... Pending Applied Excluded (Questions) Excluded (Expired) Exc…" at bounding box center [800, 120] width 148 height 28
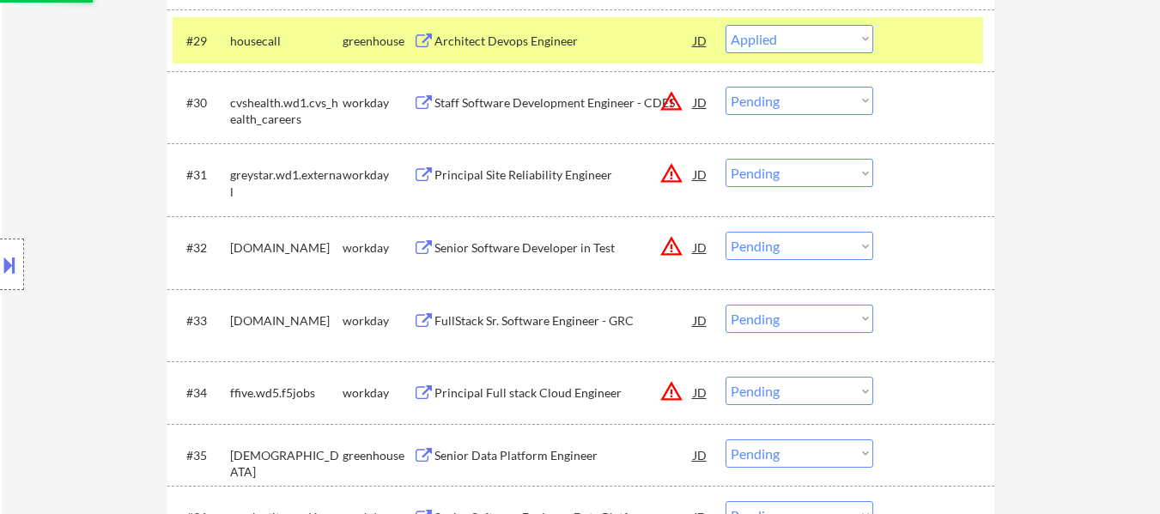
scroll to position [2576, 0]
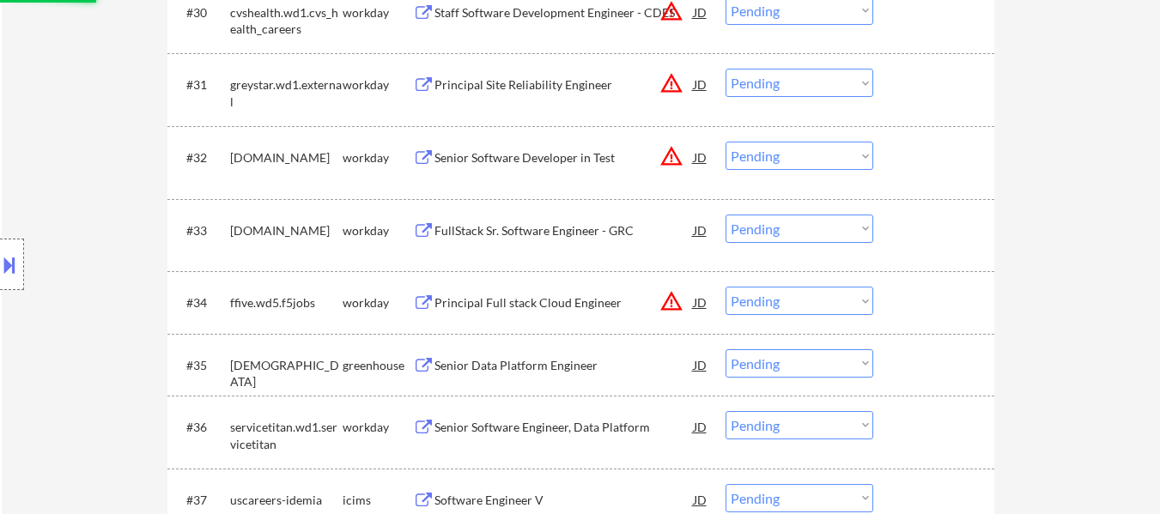
select select ""pending""
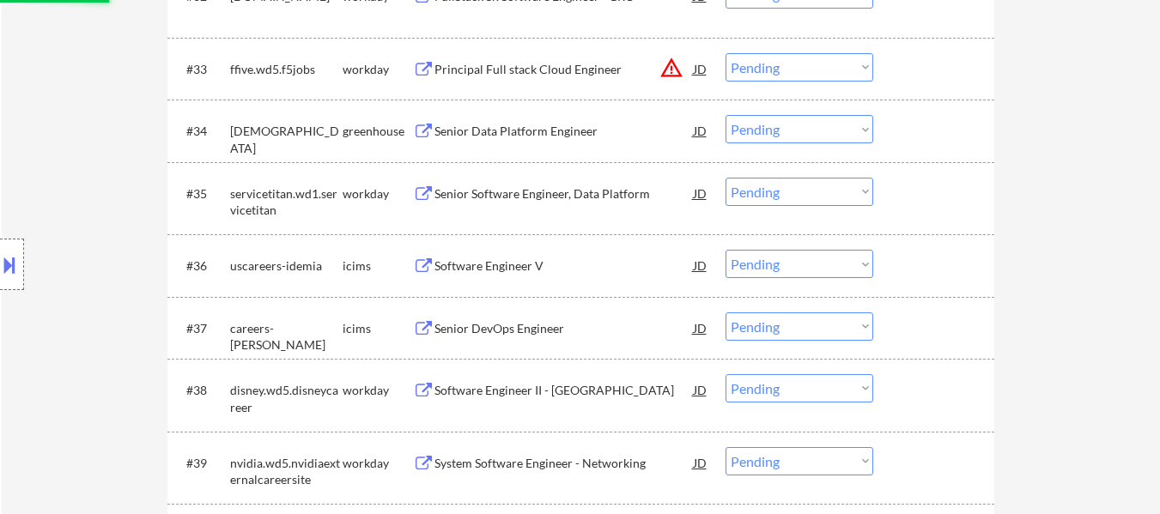
scroll to position [2920, 0]
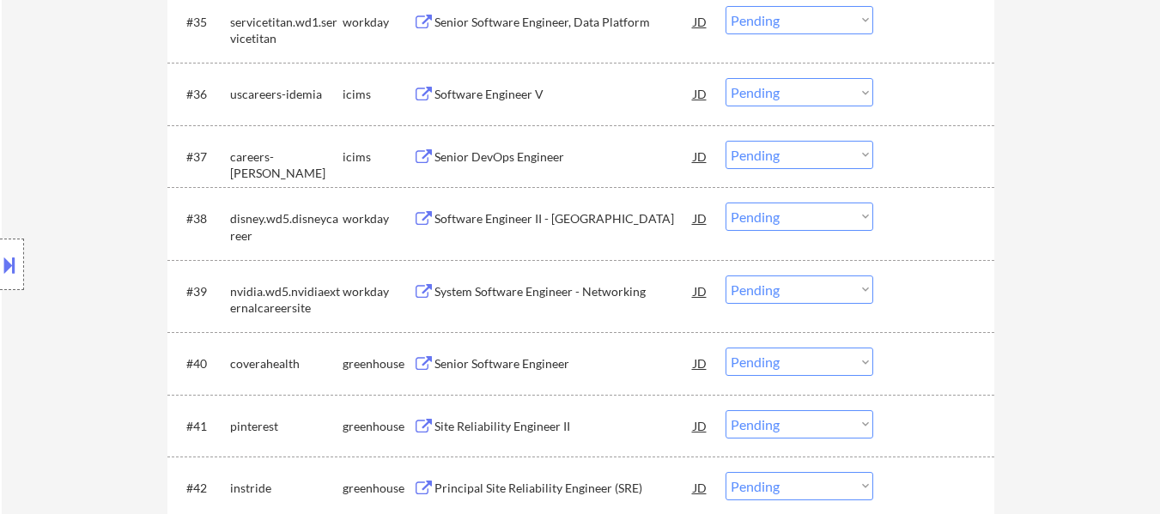
click at [797, 94] on select "Choose an option... Pending Applied Excluded (Questions) Excluded (Expired) Exc…" at bounding box center [800, 92] width 148 height 28
click at [726, 78] on select "Choose an option... Pending Applied Excluded (Questions) Excluded (Expired) Exc…" at bounding box center [800, 92] width 148 height 28
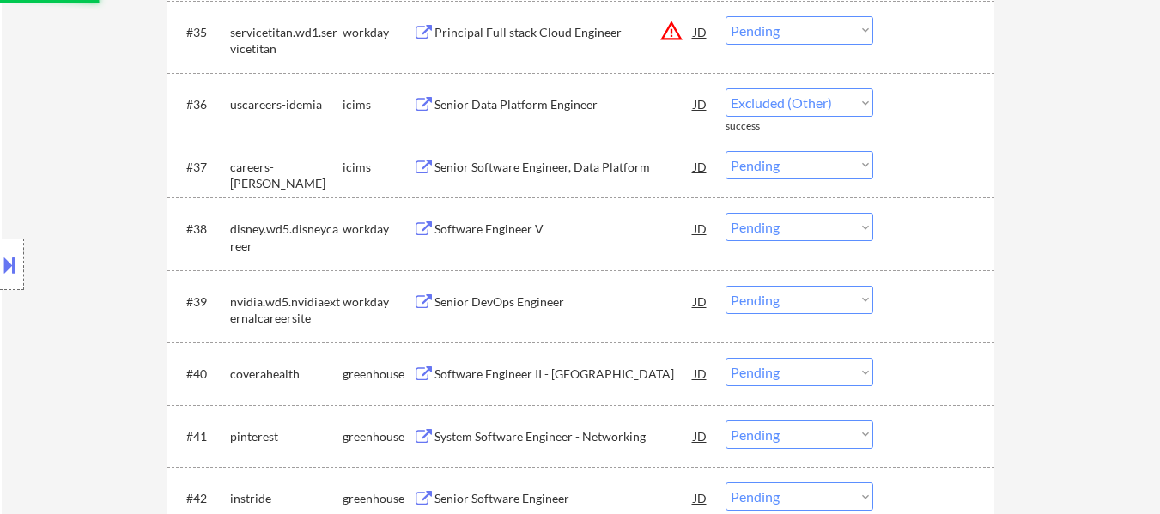
select select ""pending""
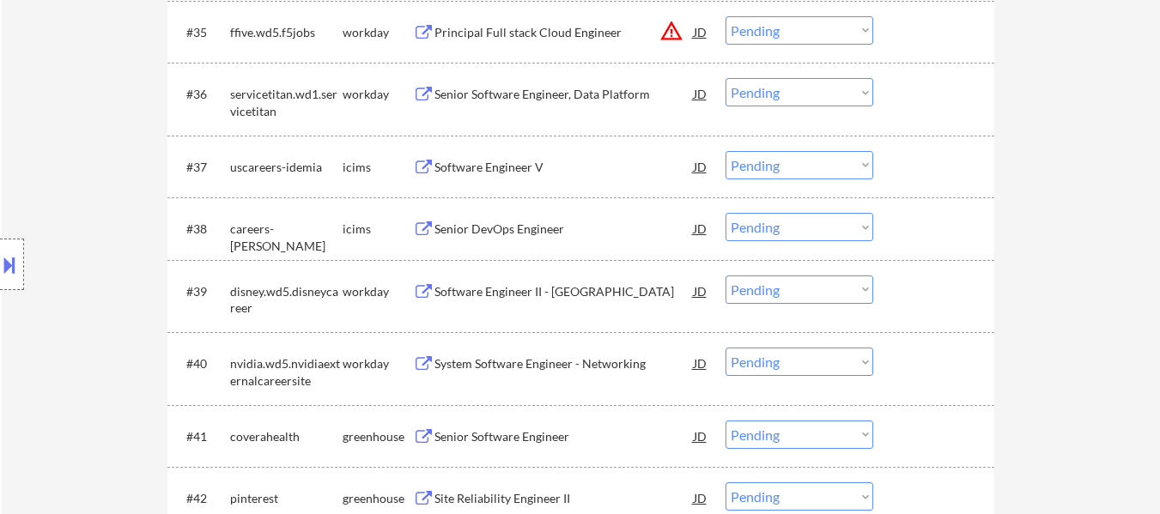
click at [795, 170] on select "Choose an option... Pending Applied Excluded (Questions) Excluded (Expired) Exc…" at bounding box center [800, 165] width 148 height 28
click at [726, 151] on select "Choose an option... Pending Applied Excluded (Questions) Excluded (Expired) Exc…" at bounding box center [800, 165] width 148 height 28
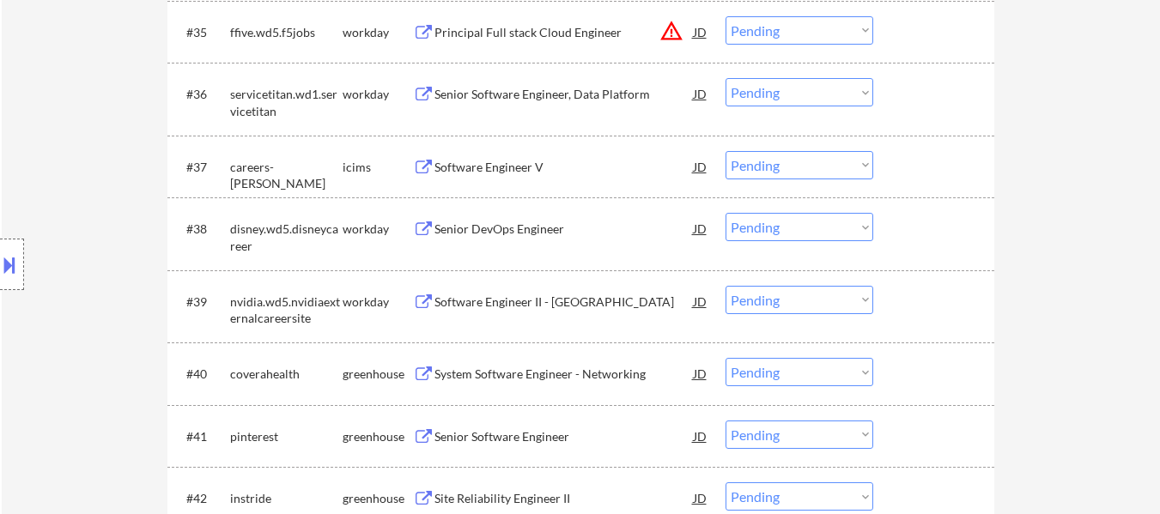
click at [801, 167] on select "Choose an option... Pending Applied Excluded (Questions) Excluded (Expired) Exc…" at bounding box center [800, 165] width 148 height 28
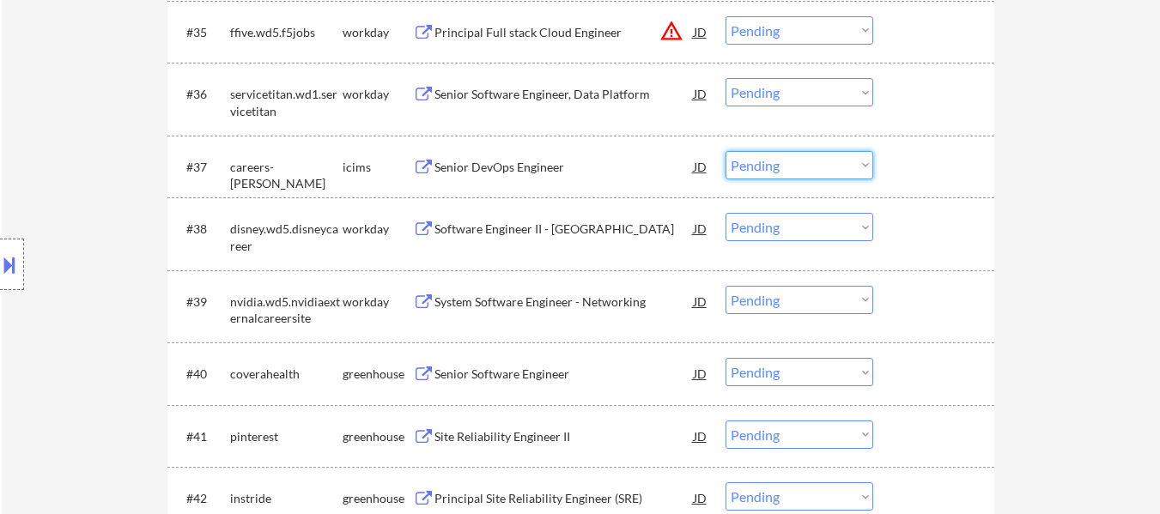
select select ""excluded__other_""
click at [726, 151] on select "Choose an option... Pending Applied Excluded (Questions) Excluded (Expired) Exc…" at bounding box center [800, 165] width 148 height 28
select select ""pending""
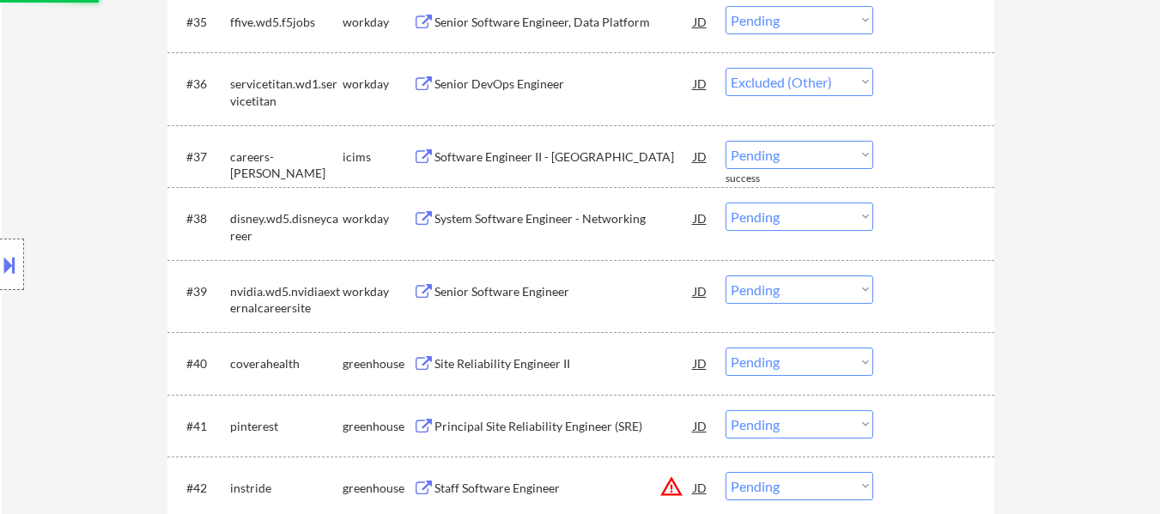
select select ""pending""
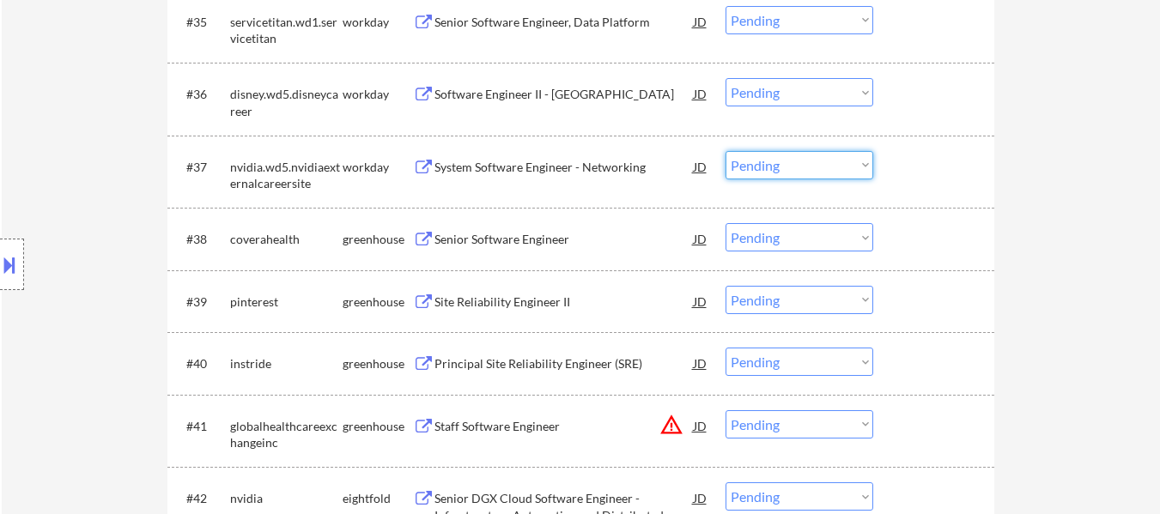
click at [760, 179] on select "Choose an option... Pending Applied Excluded (Questions) Excluded (Expired) Exc…" at bounding box center [800, 165] width 148 height 28
click at [726, 151] on select "Choose an option... Pending Applied Excluded (Questions) Excluded (Expired) Exc…" at bounding box center [800, 165] width 148 height 28
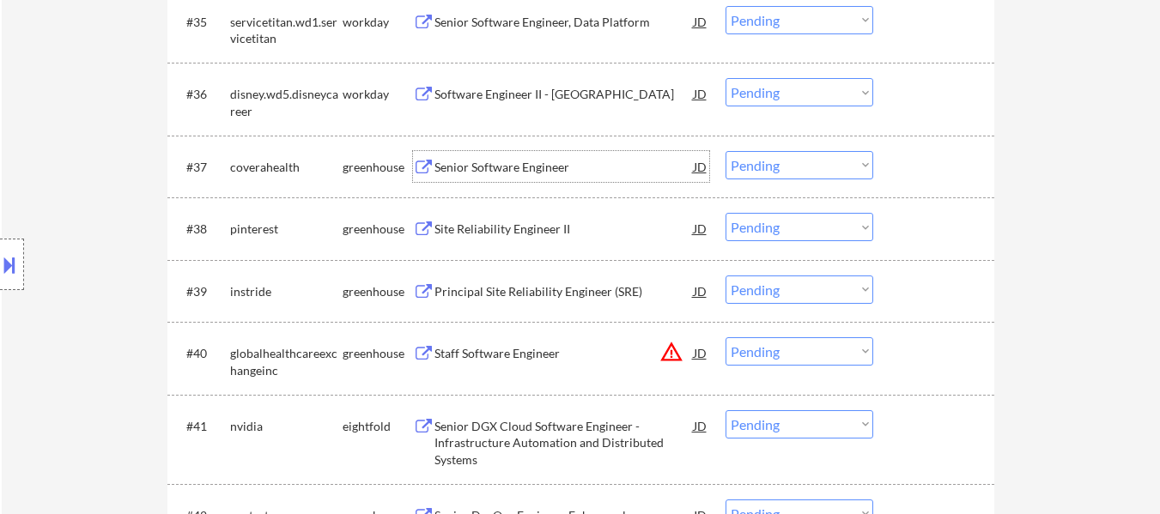
click at [482, 159] on div "Senior Software Engineer" at bounding box center [564, 167] width 259 height 17
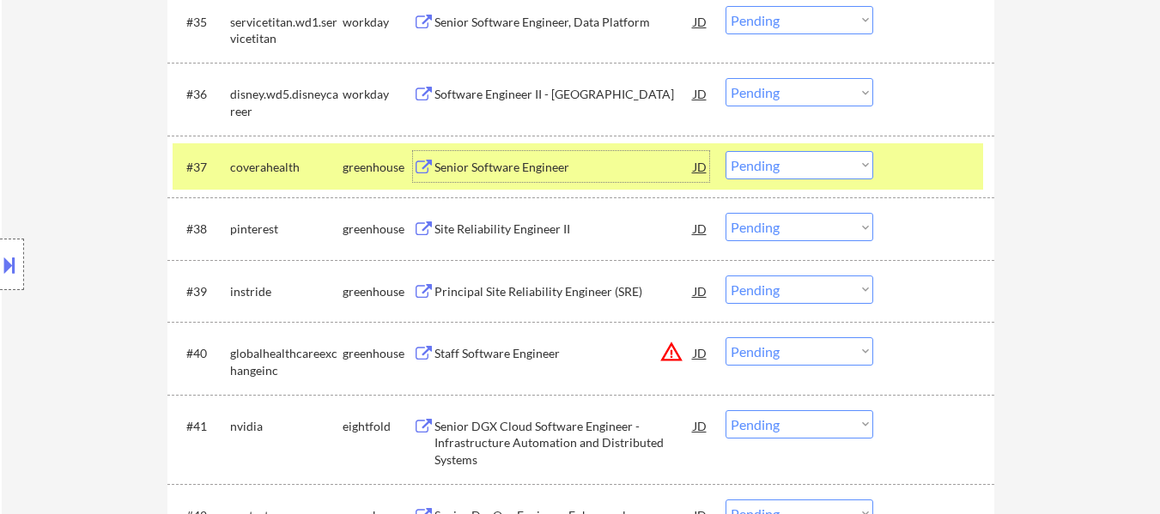
click at [792, 162] on select "Choose an option... Pending Applied Excluded (Questions) Excluded (Expired) Exc…" at bounding box center [800, 165] width 148 height 28
click at [726, 151] on select "Choose an option... Pending Applied Excluded (Questions) Excluded (Expired) Exc…" at bounding box center [800, 165] width 148 height 28
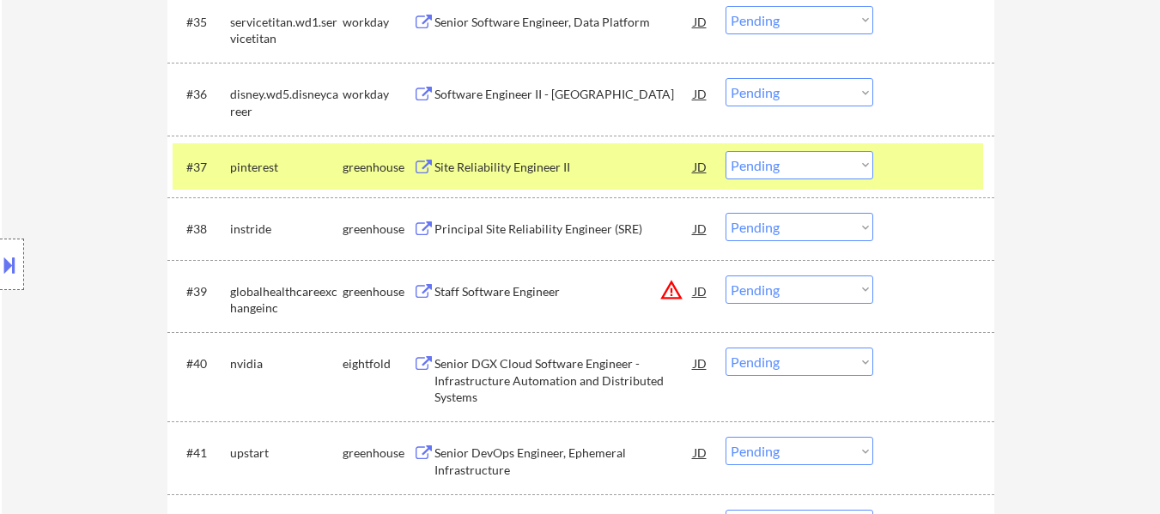
click at [497, 163] on div "Site Reliability Engineer II" at bounding box center [564, 167] width 259 height 17
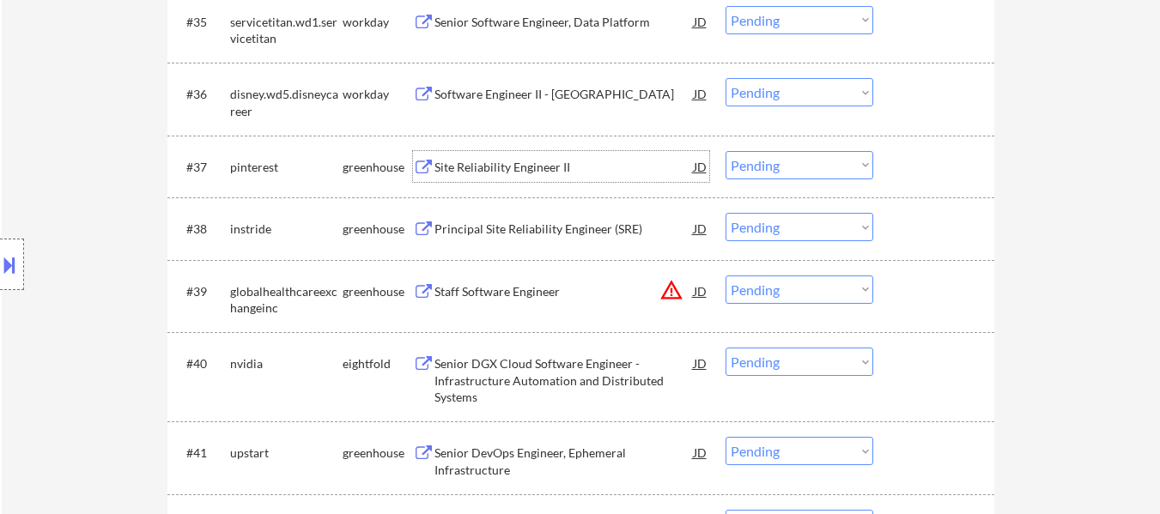
click at [562, 226] on div "Principal Site Reliability Engineer (SRE)" at bounding box center [564, 229] width 259 height 17
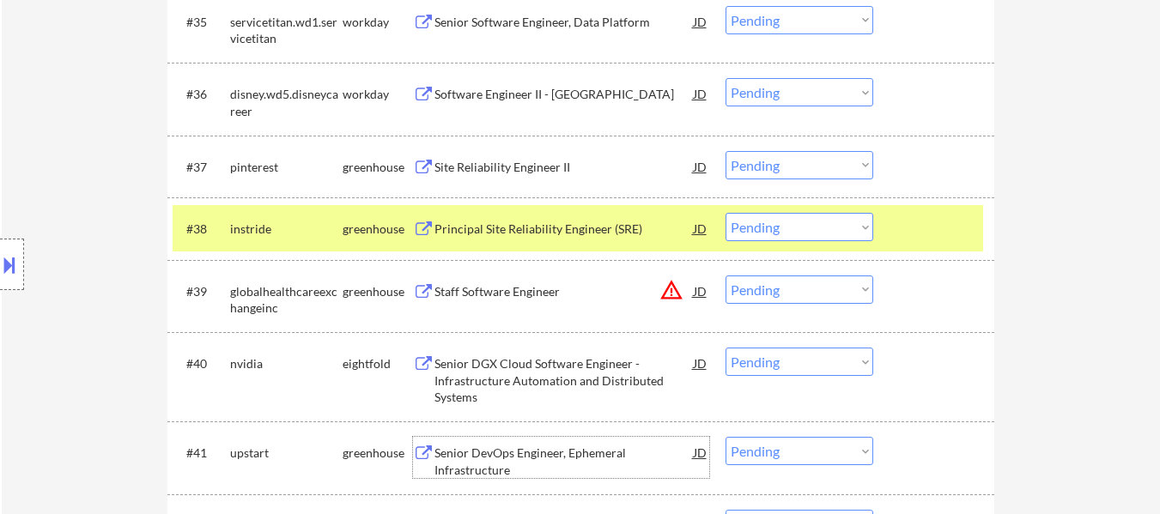
click at [545, 453] on div "Senior DevOps Engineer, Ephemeral Infrastructure" at bounding box center [564, 461] width 259 height 33
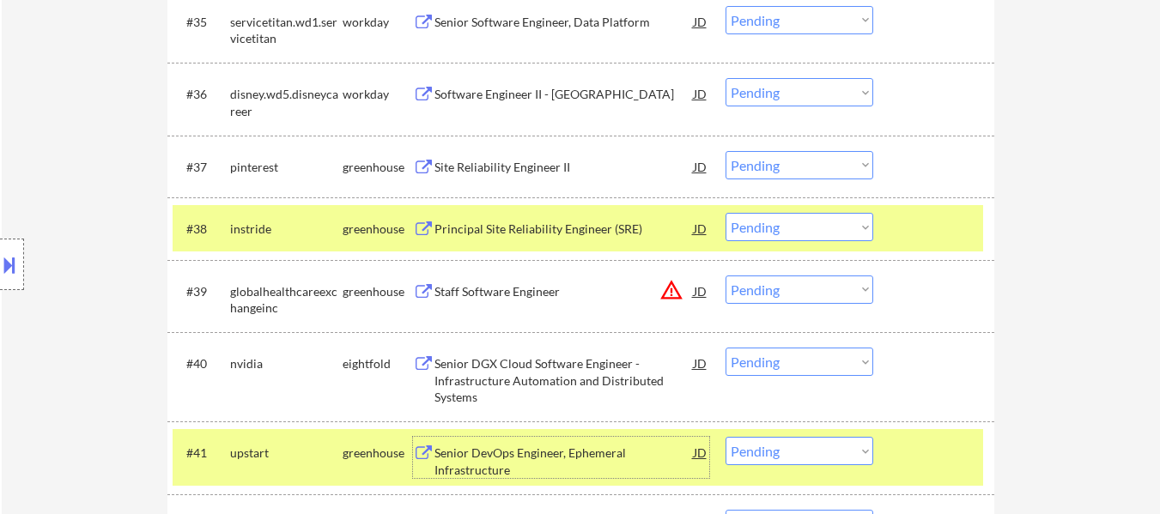
click at [771, 167] on select "Choose an option... Pending Applied Excluded (Questions) Excluded (Expired) Exc…" at bounding box center [800, 165] width 148 height 28
click at [726, 151] on select "Choose an option... Pending Applied Excluded (Questions) Excluded (Expired) Exc…" at bounding box center [800, 165] width 148 height 28
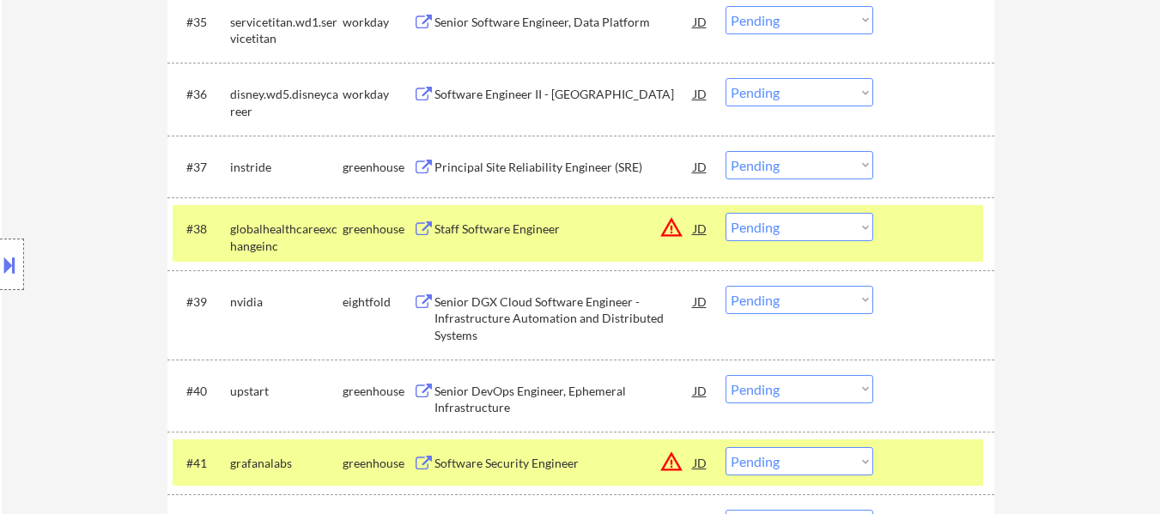
click at [822, 158] on select "Choose an option... Pending Applied Excluded (Questions) Excluded (Expired) Exc…" at bounding box center [800, 165] width 148 height 28
click at [726, 151] on select "Choose an option... Pending Applied Excluded (Questions) Excluded (Expired) Exc…" at bounding box center [800, 165] width 148 height 28
select select ""pending""
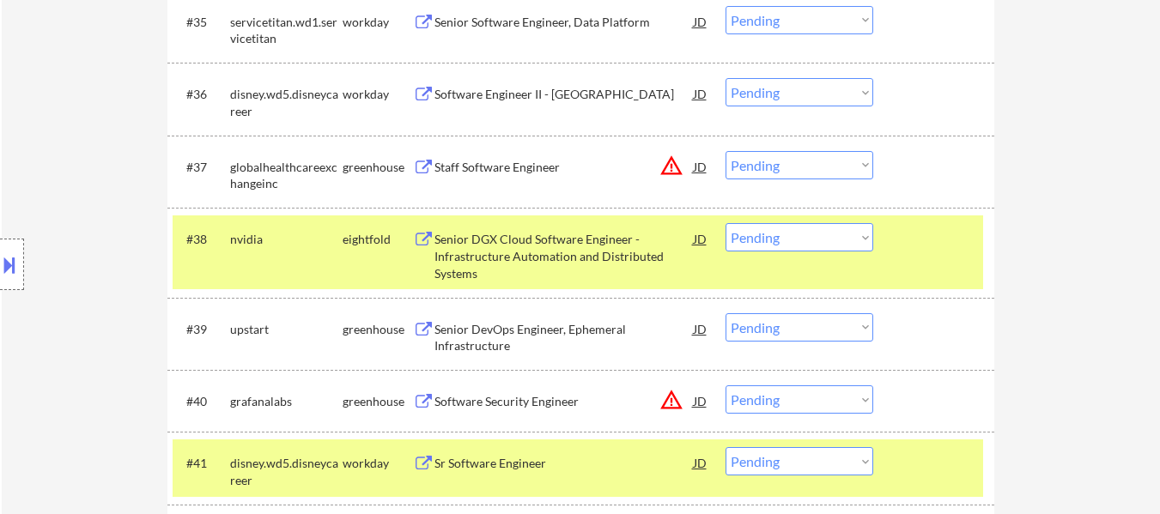
click at [769, 327] on select "Choose an option... Pending Applied Excluded (Questions) Excluded (Expired) Exc…" at bounding box center [800, 327] width 148 height 28
click at [726, 313] on select "Choose an option... Pending Applied Excluded (Questions) Excluded (Expired) Exc…" at bounding box center [800, 327] width 148 height 28
select select ""pending""
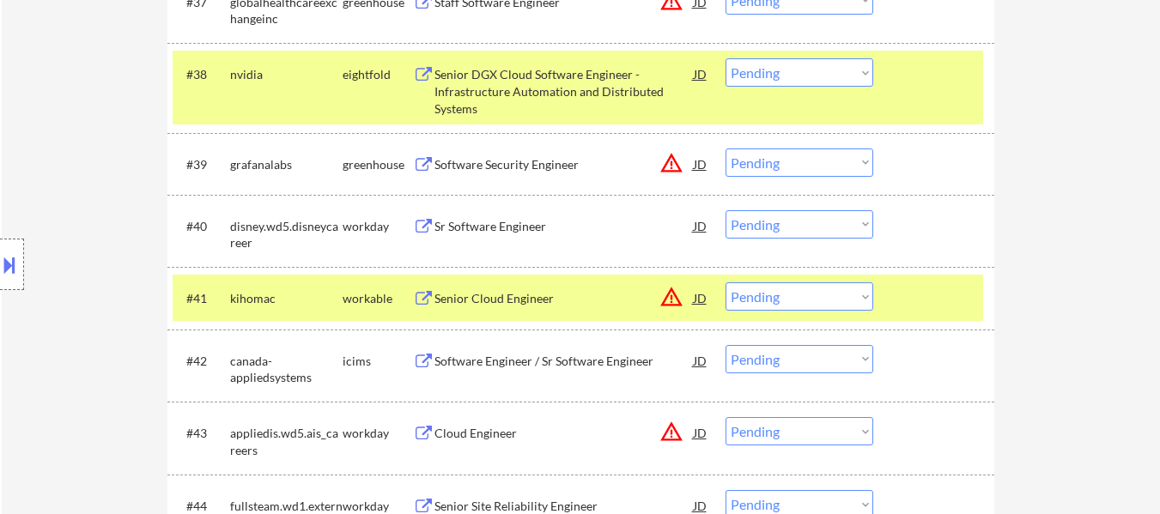
scroll to position [3092, 0]
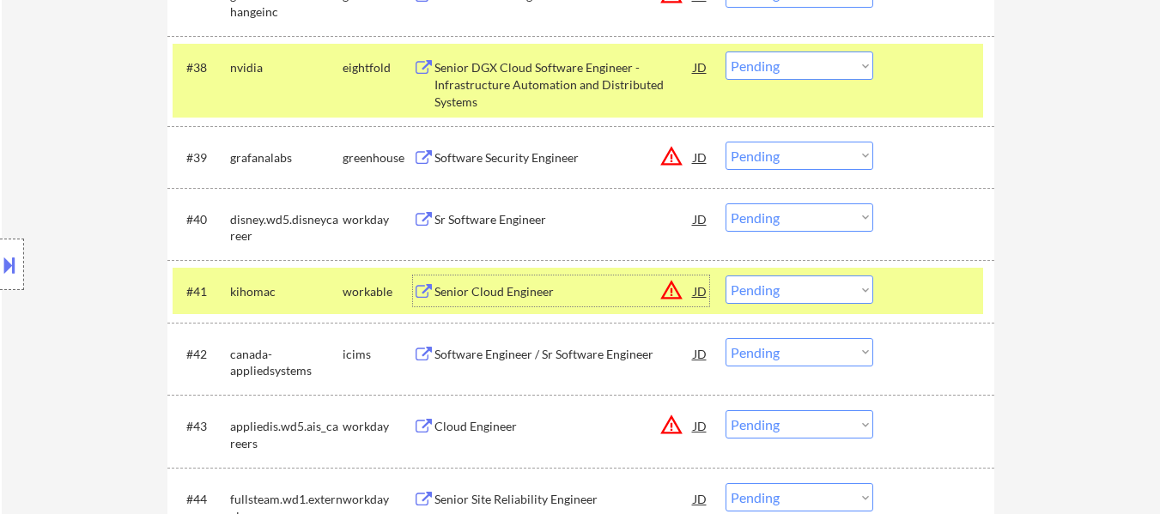
click at [518, 286] on div "Senior Cloud Engineer" at bounding box center [564, 291] width 259 height 17
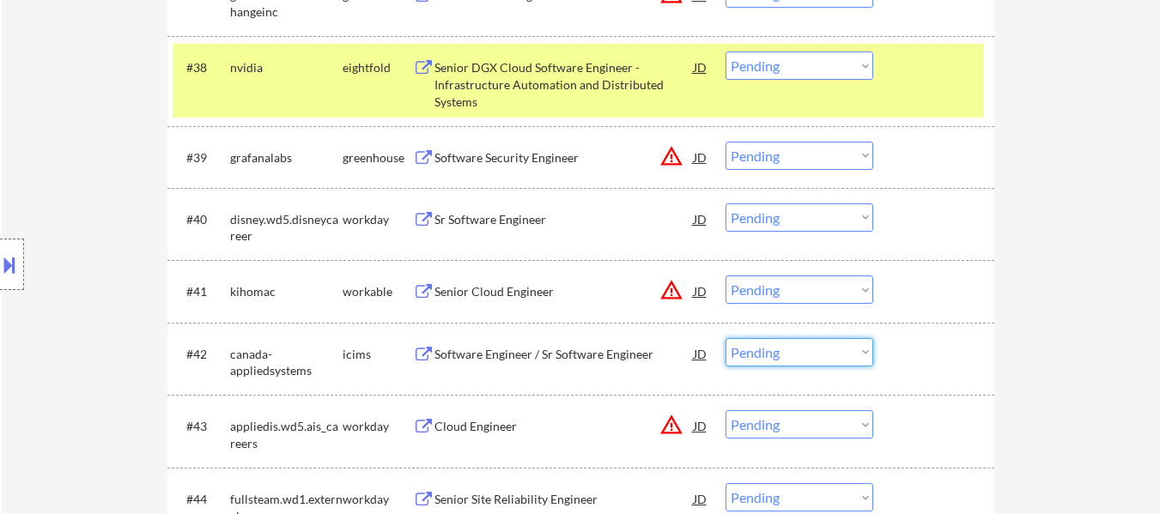
click at [804, 355] on select "Choose an option... Pending Applied Excluded (Questions) Excluded (Expired) Exc…" at bounding box center [800, 352] width 148 height 28
click at [726, 338] on select "Choose an option... Pending Applied Excluded (Questions) Excluded (Expired) Exc…" at bounding box center [800, 352] width 148 height 28
select select ""pending""
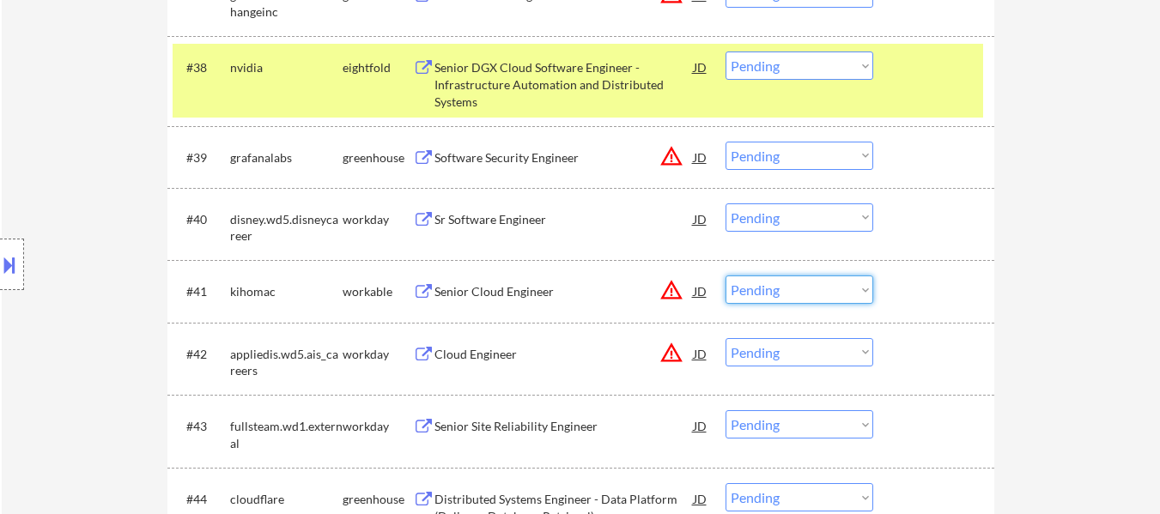
click at [834, 289] on select "Choose an option... Pending Applied Excluded (Questions) Excluded (Expired) Exc…" at bounding box center [800, 290] width 148 height 28
click at [726, 276] on select "Choose an option... Pending Applied Excluded (Questions) Excluded (Expired) Exc…" at bounding box center [800, 290] width 148 height 28
select select ""pending""
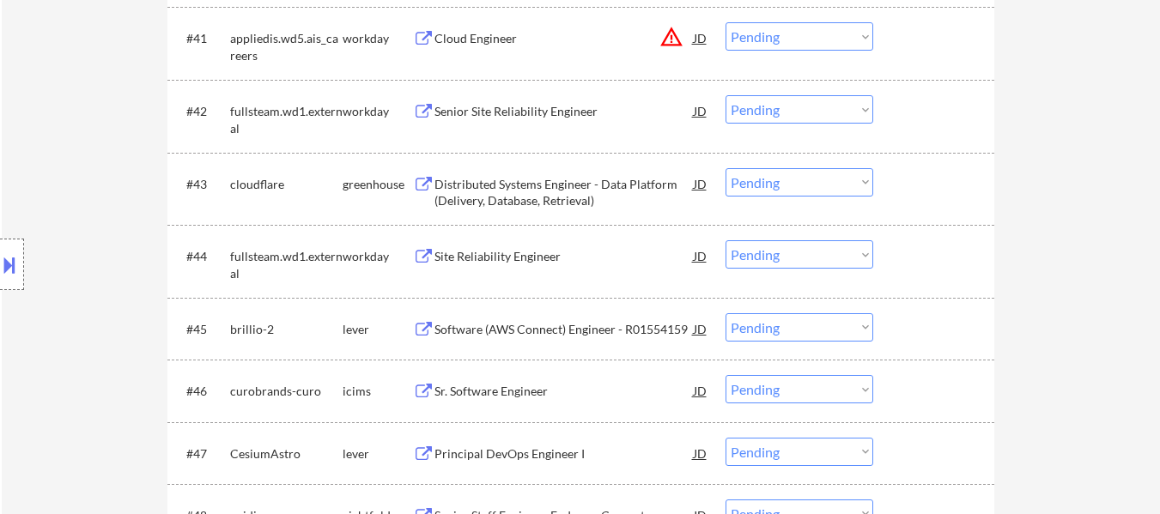
scroll to position [3349, 0]
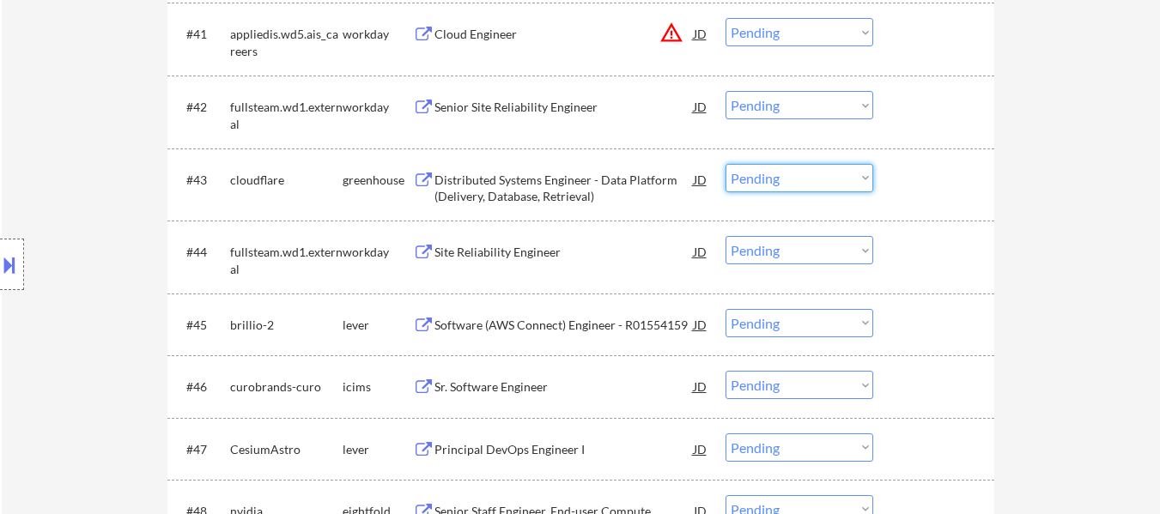
click at [833, 173] on select "Choose an option... Pending Applied Excluded (Questions) Excluded (Expired) Exc…" at bounding box center [800, 178] width 148 height 28
click at [726, 164] on select "Choose an option... Pending Applied Excluded (Questions) Excluded (Expired) Exc…" at bounding box center [800, 178] width 148 height 28
select select ""pending""
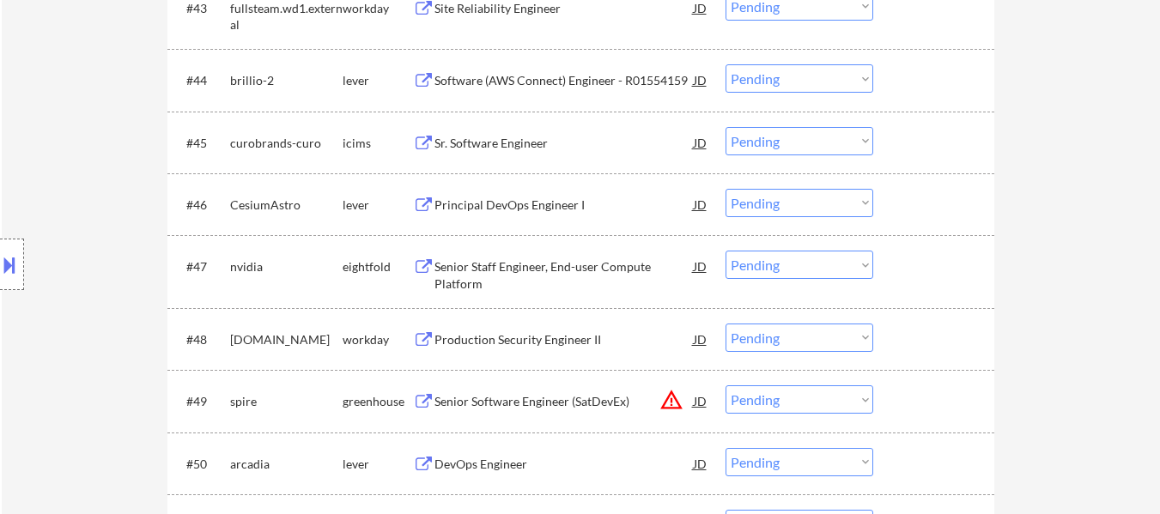
scroll to position [3607, 0]
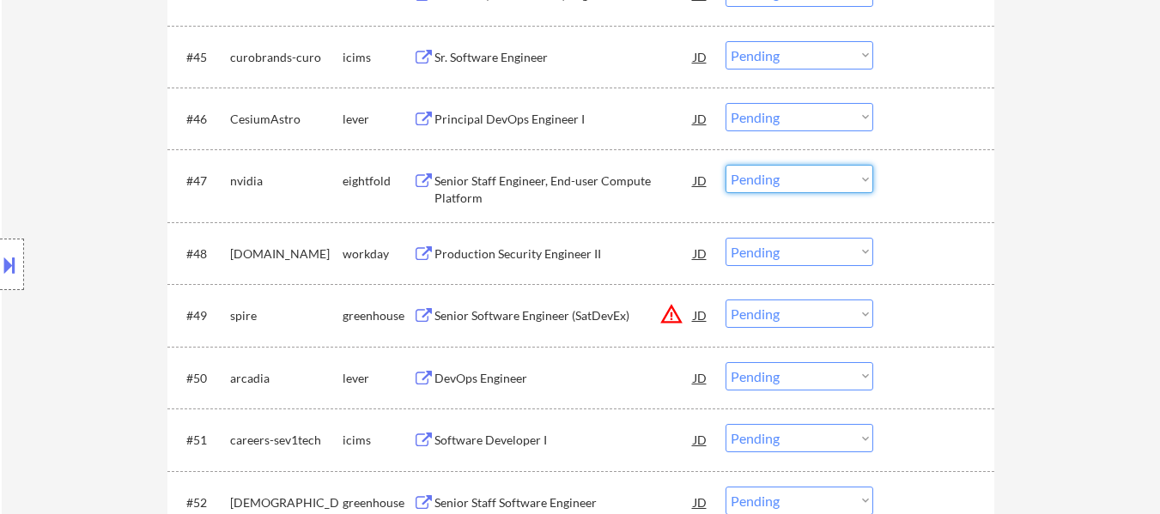
click at [828, 179] on select "Choose an option... Pending Applied Excluded (Questions) Excluded (Expired) Exc…" at bounding box center [800, 179] width 148 height 28
click at [726, 165] on select "Choose an option... Pending Applied Excluded (Questions) Excluded (Expired) Exc…" at bounding box center [800, 179] width 148 height 28
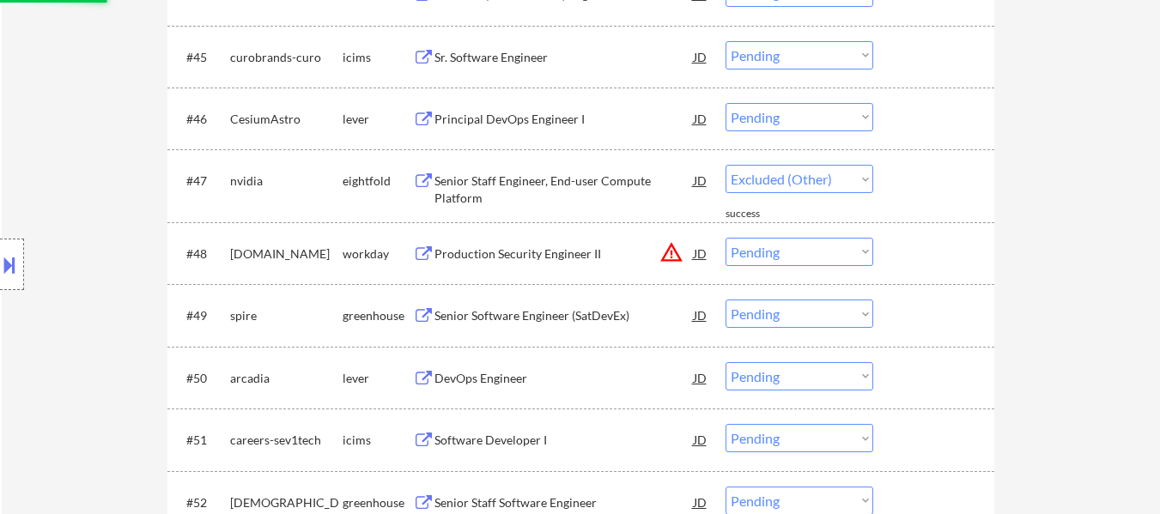
select select ""pending""
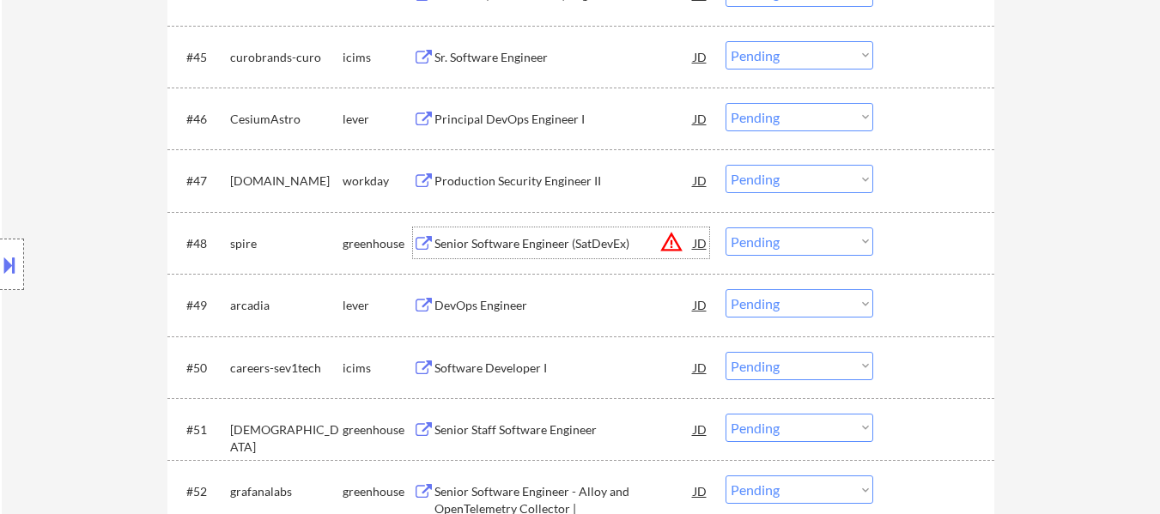
click at [544, 240] on div "Senior Software Engineer (SatDevEx)" at bounding box center [564, 243] width 259 height 17
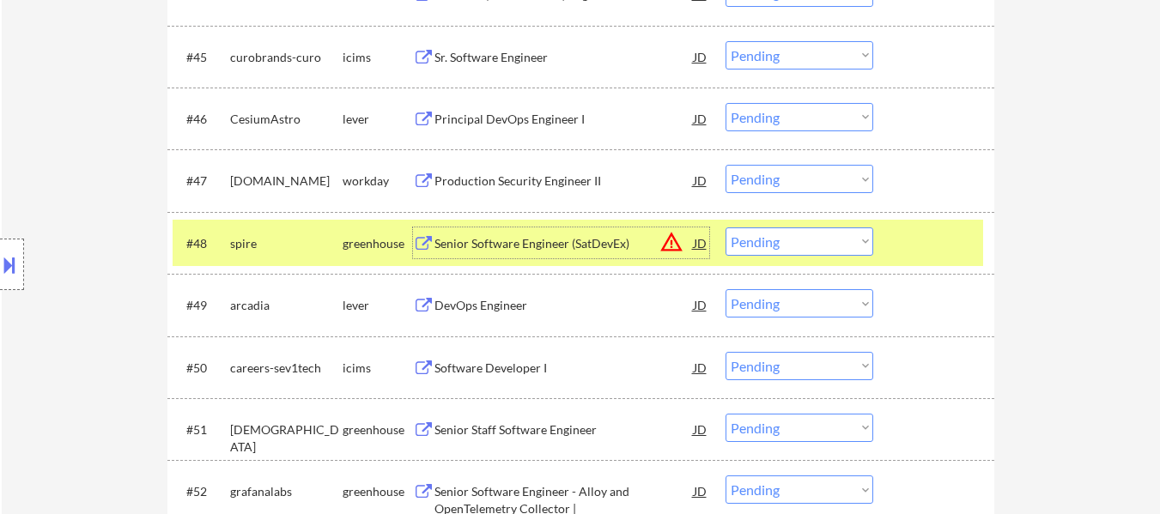
click at [832, 252] on select "Choose an option... Pending Applied Excluded (Questions) Excluded (Expired) Exc…" at bounding box center [800, 242] width 148 height 28
click at [726, 228] on select "Choose an option... Pending Applied Excluded (Questions) Excluded (Expired) Exc…" at bounding box center [800, 242] width 148 height 28
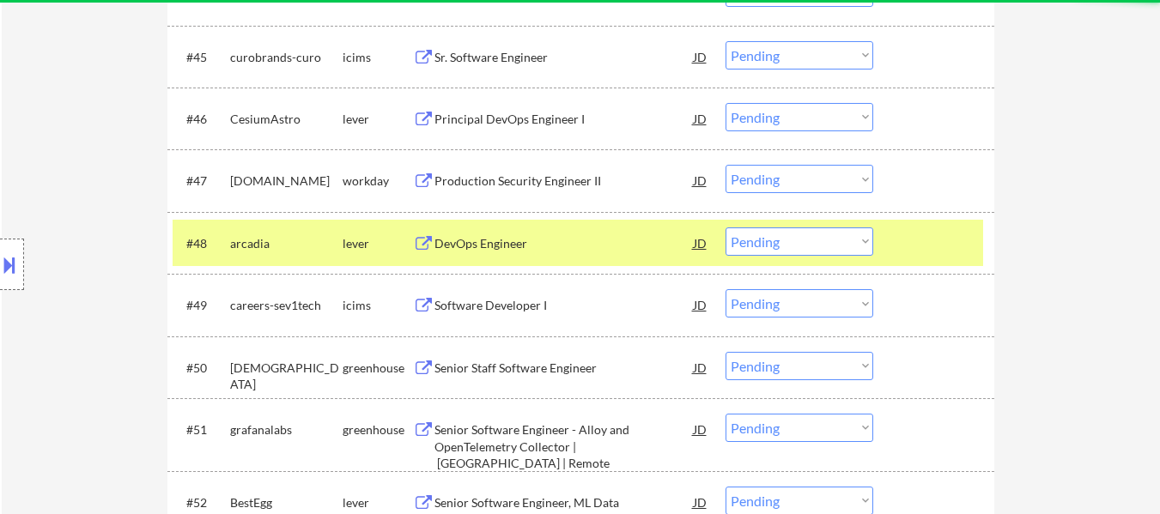
click at [501, 235] on div "DevOps Engineer" at bounding box center [564, 243] width 259 height 17
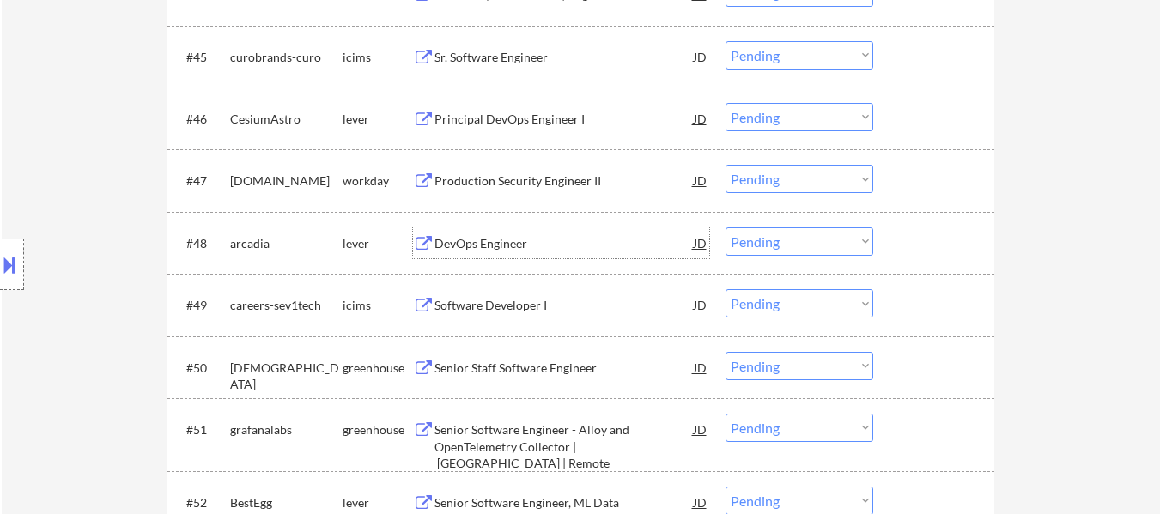
click at [533, 114] on div "Principal DevOps Engineer I" at bounding box center [564, 119] width 259 height 17
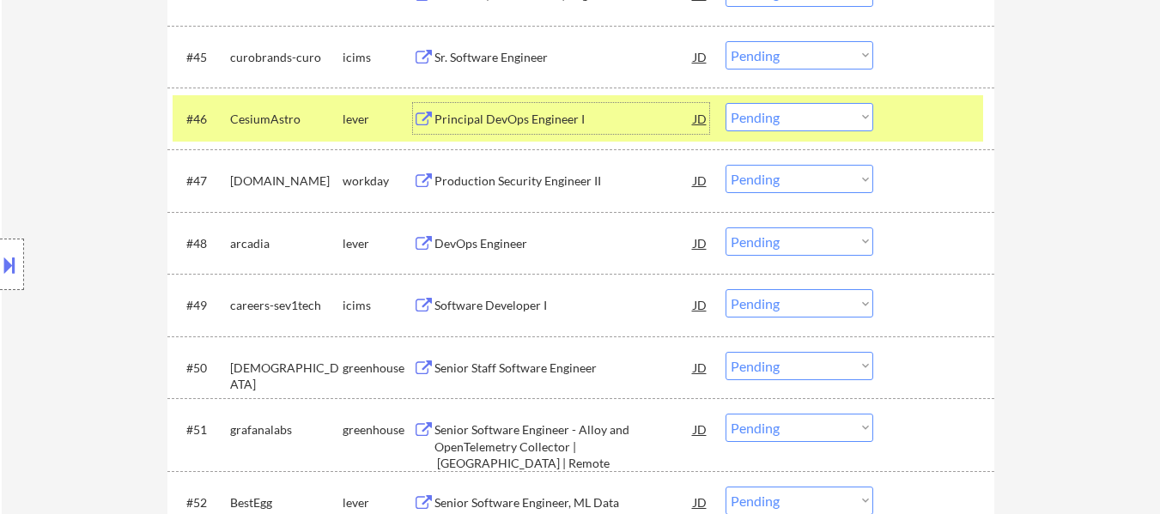
click at [790, 242] on select "Choose an option... Pending Applied Excluded (Questions) Excluded (Expired) Exc…" at bounding box center [800, 242] width 148 height 28
click at [726, 228] on select "Choose an option... Pending Applied Excluded (Questions) Excluded (Expired) Exc…" at bounding box center [800, 242] width 148 height 28
select select ""pending""
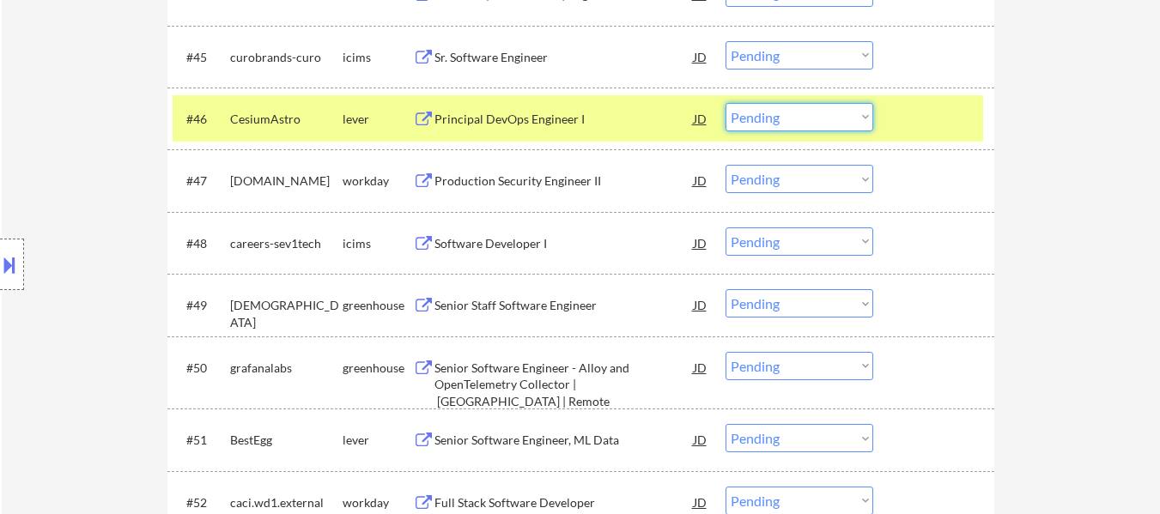
click at [800, 109] on select "Choose an option... Pending Applied Excluded (Questions) Excluded (Expired) Exc…" at bounding box center [800, 117] width 148 height 28
click at [726, 103] on select "Choose an option... Pending Applied Excluded (Questions) Excluded (Expired) Exc…" at bounding box center [800, 117] width 148 height 28
select select ""pending""
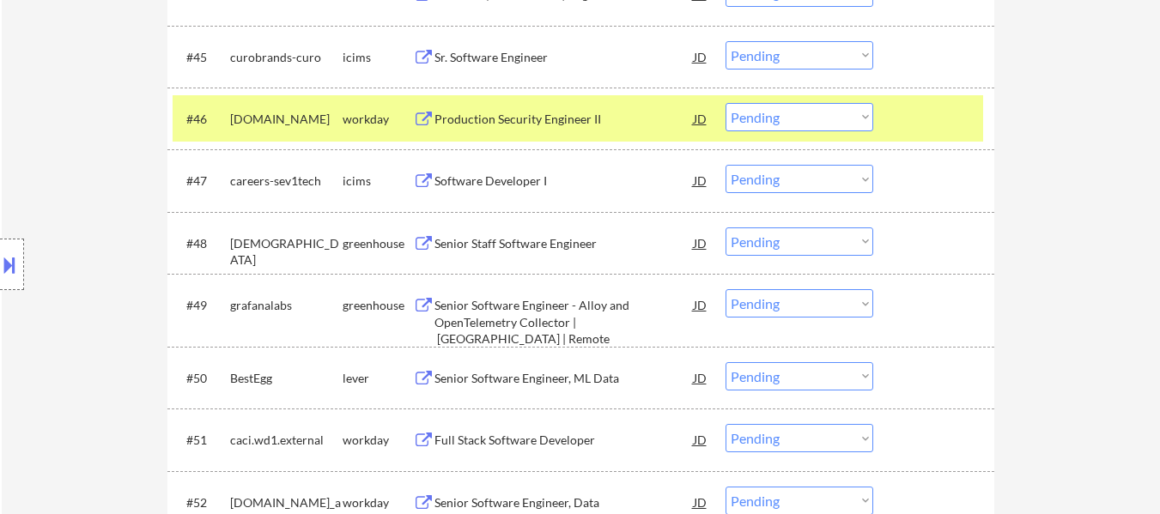
click at [968, 121] on div at bounding box center [936, 118] width 76 height 31
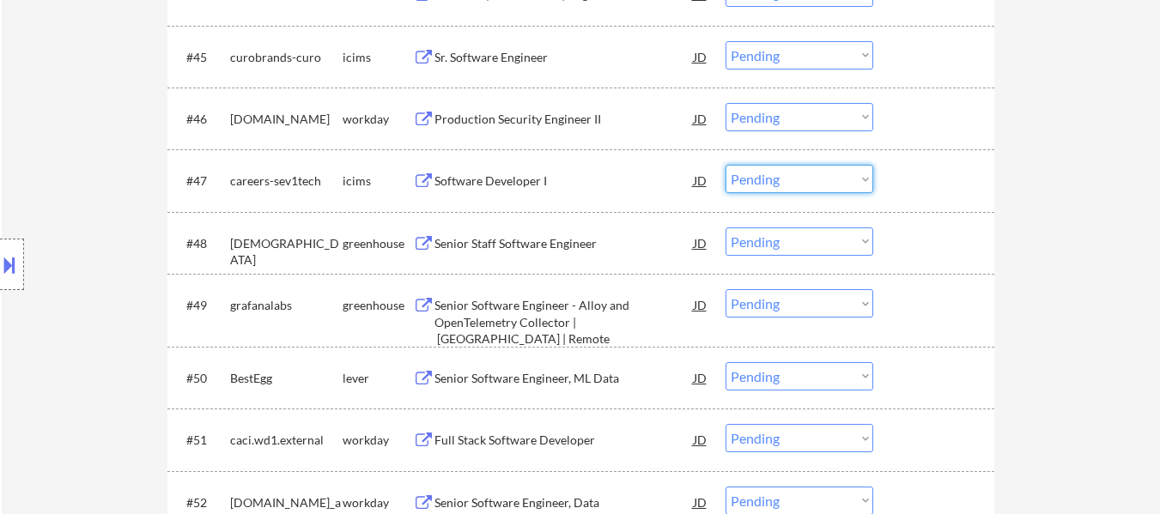
click at [770, 178] on select "Choose an option... Pending Applied Excluded (Questions) Excluded (Expired) Exc…" at bounding box center [800, 179] width 148 height 28
click at [726, 165] on select "Choose an option... Pending Applied Excluded (Questions) Excluded (Expired) Exc…" at bounding box center [800, 179] width 148 height 28
select select ""pending""
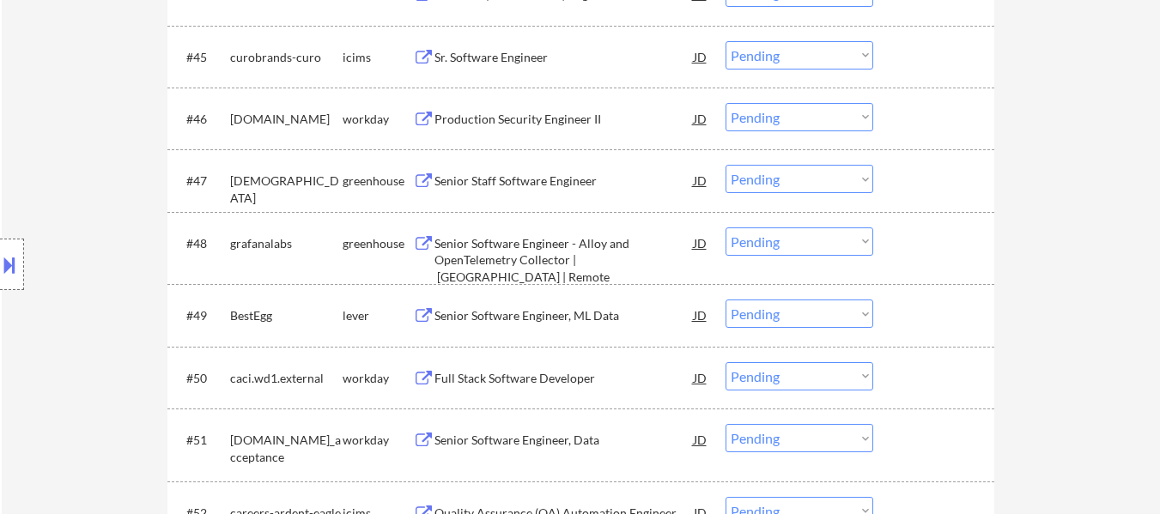
click at [559, 321] on div "Senior Software Engineer, ML Data" at bounding box center [564, 315] width 259 height 17
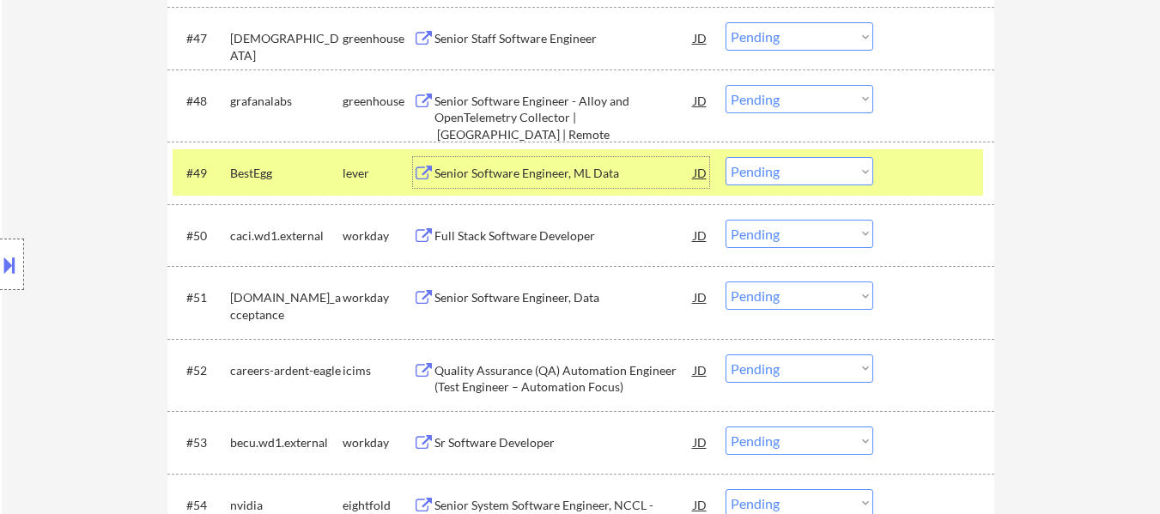
scroll to position [3779, 0]
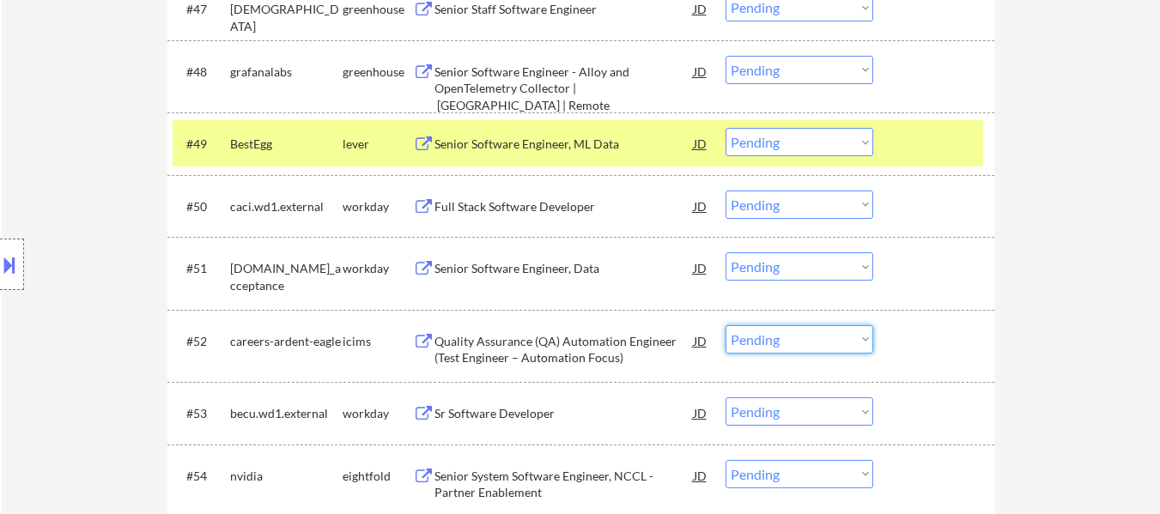
click at [830, 333] on select "Choose an option... Pending Applied Excluded (Questions) Excluded (Expired) Exc…" at bounding box center [800, 339] width 148 height 28
click at [726, 325] on select "Choose an option... Pending Applied Excluded (Questions) Excluded (Expired) Exc…" at bounding box center [800, 339] width 148 height 28
select select ""pending""
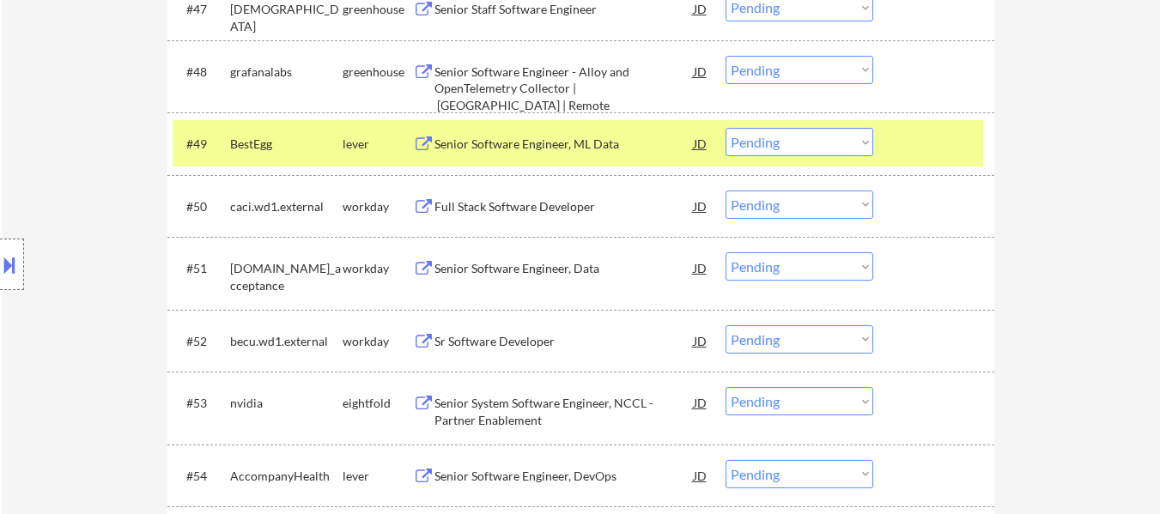
click at [770, 405] on select "Choose an option... Pending Applied Excluded (Questions) Excluded (Expired) Exc…" at bounding box center [800, 401] width 148 height 28
click at [726, 387] on select "Choose an option... Pending Applied Excluded (Questions) Excluded (Expired) Exc…" at bounding box center [800, 401] width 148 height 28
select select ""pending""
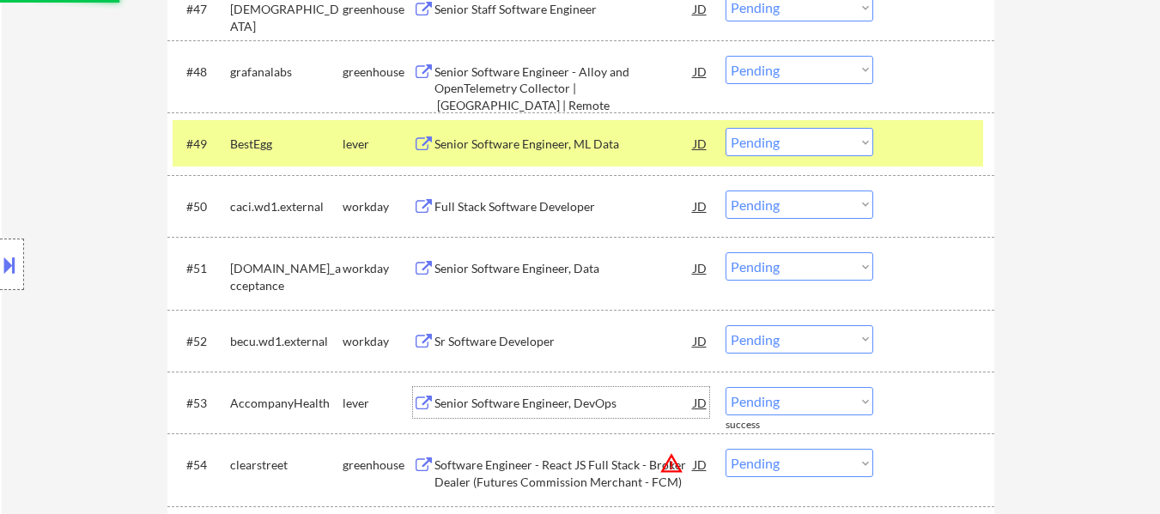
click at [563, 411] on div "Senior Software Engineer, DevOps" at bounding box center [564, 403] width 259 height 17
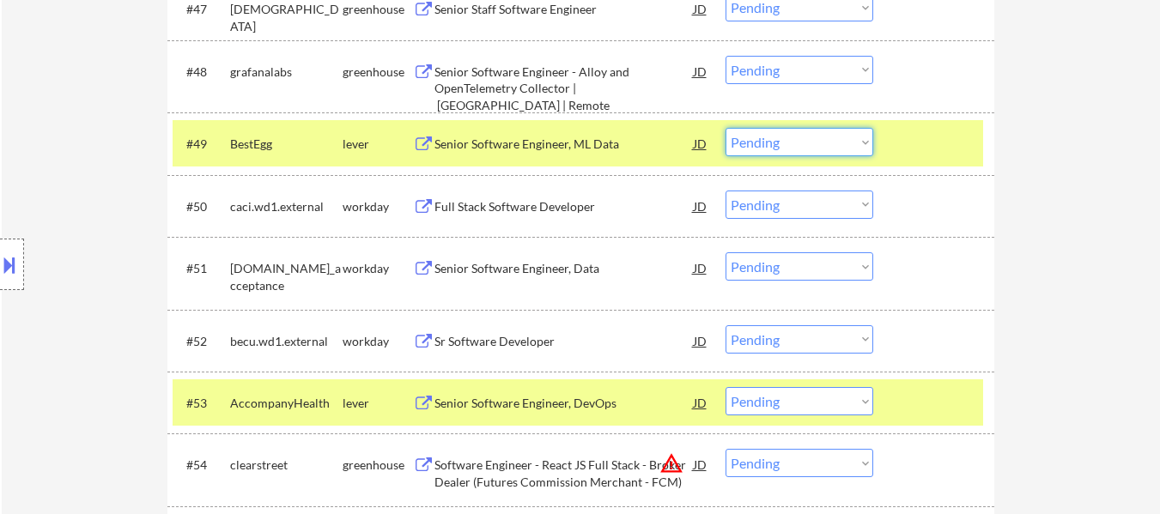
click at [861, 143] on select "Choose an option... Pending Applied Excluded (Questions) Excluded (Expired) Exc…" at bounding box center [800, 142] width 148 height 28
click at [726, 128] on select "Choose an option... Pending Applied Excluded (Questions) Excluded (Expired) Exc…" at bounding box center [800, 142] width 148 height 28
select select ""pending""
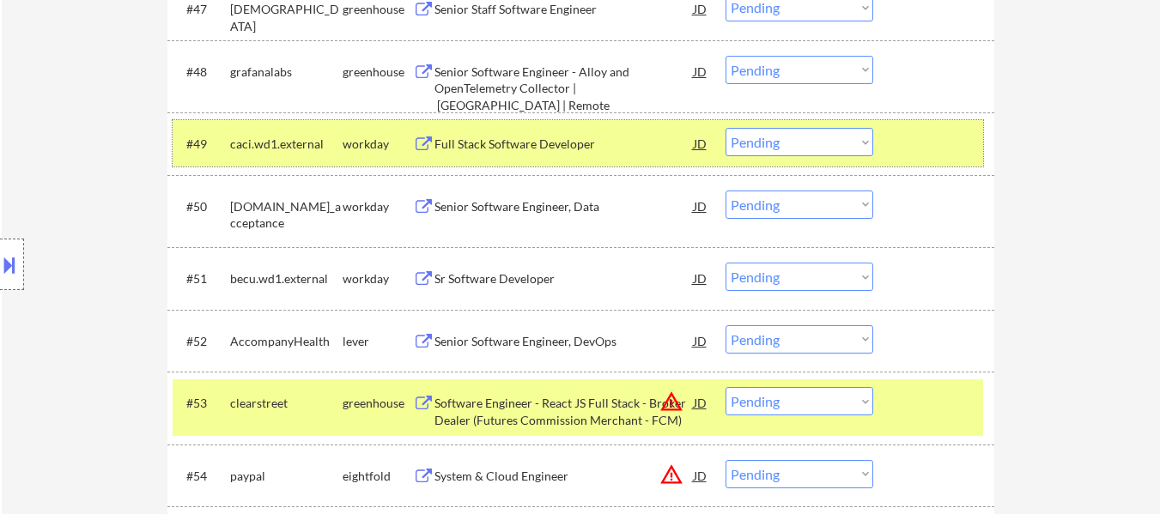
click at [890, 144] on div "#49 caci.wd1.external workday Full Stack Software Developer JD warning_amber Ch…" at bounding box center [578, 143] width 811 height 46
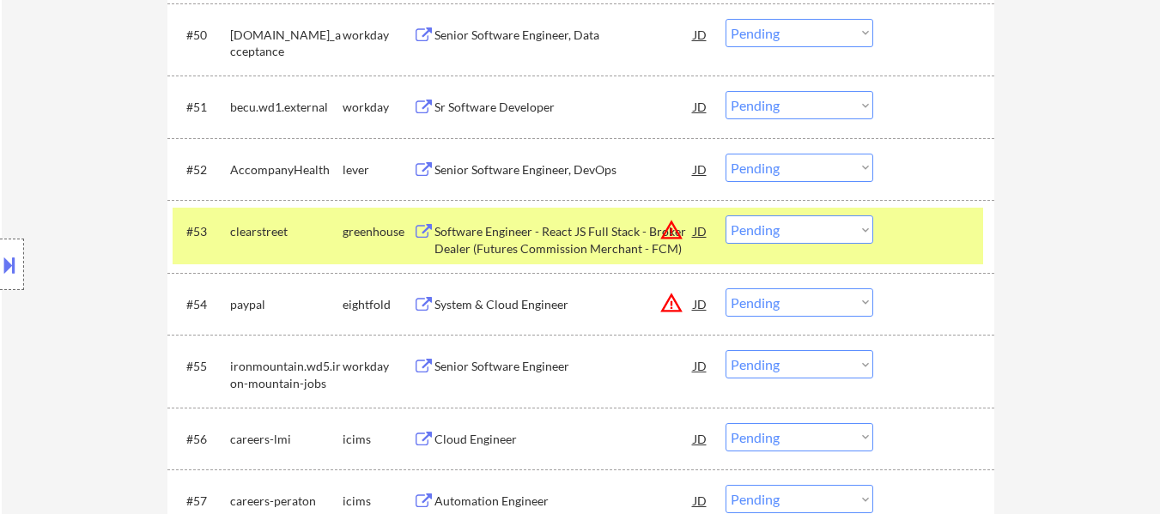
scroll to position [4036, 0]
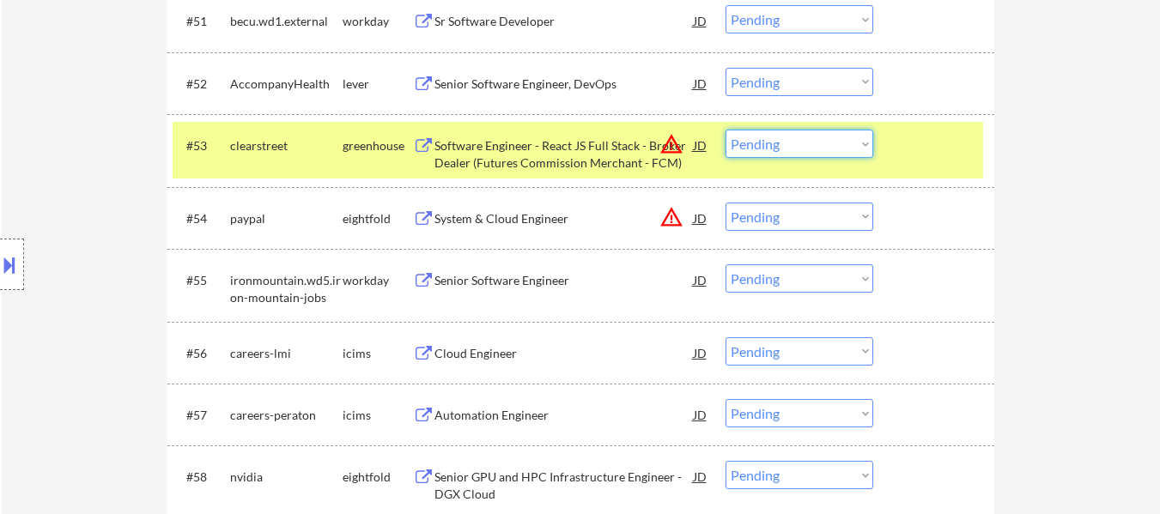
drag, startPoint x: 872, startPoint y: 148, endPoint x: 749, endPoint y: 153, distance: 122.9
click at [872, 148] on select "Choose an option... Pending Applied Excluded (Questions) Excluded (Expired) Exc…" at bounding box center [800, 144] width 148 height 28
click at [573, 144] on div "Software Engineer - React JS Full Stack - Broker Dealer (Futures Commission Mer…" at bounding box center [564, 153] width 259 height 33
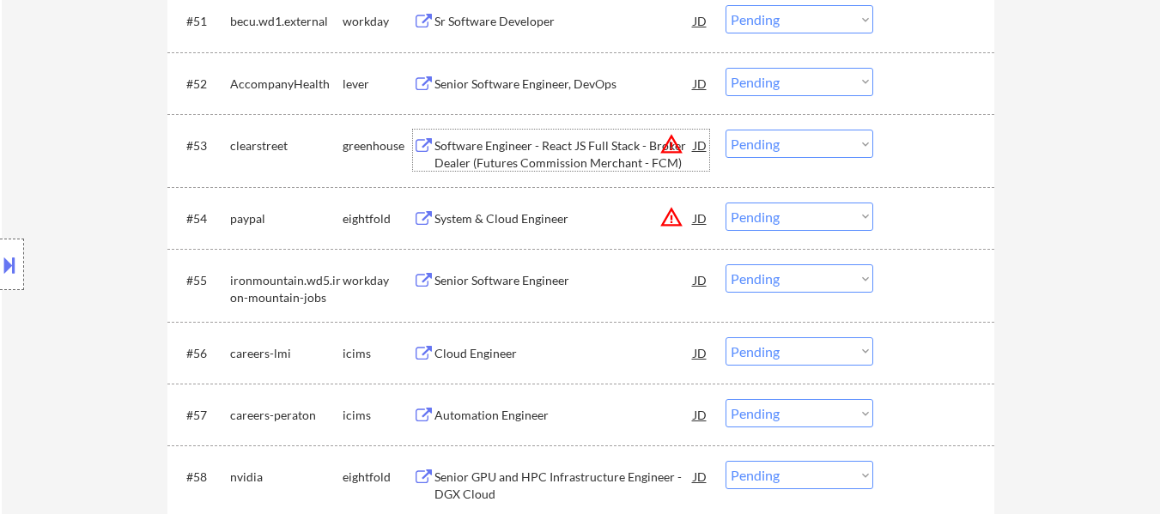
click at [764, 83] on select "Choose an option... Pending Applied Excluded (Questions) Excluded (Expired) Exc…" at bounding box center [800, 82] width 148 height 28
click at [726, 68] on select "Choose an option... Pending Applied Excluded (Questions) Excluded (Expired) Exc…" at bounding box center [800, 82] width 148 height 28
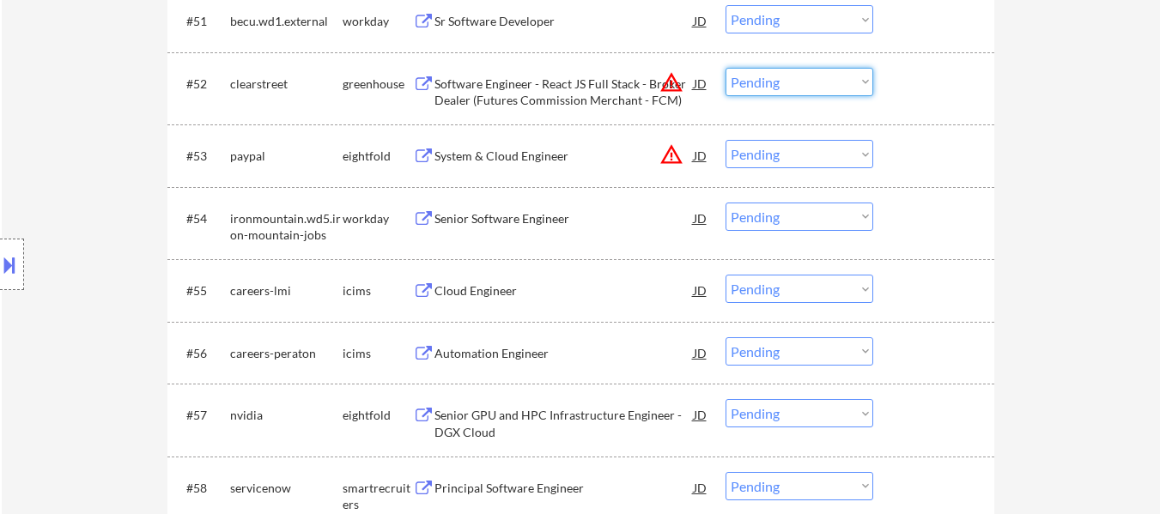
click at [828, 82] on select "Choose an option... Pending Applied Excluded (Questions) Excluded (Expired) Exc…" at bounding box center [800, 82] width 148 height 28
click at [726, 68] on select "Choose an option... Pending Applied Excluded (Questions) Excluded (Expired) Exc…" at bounding box center [800, 82] width 148 height 28
select select ""pending""
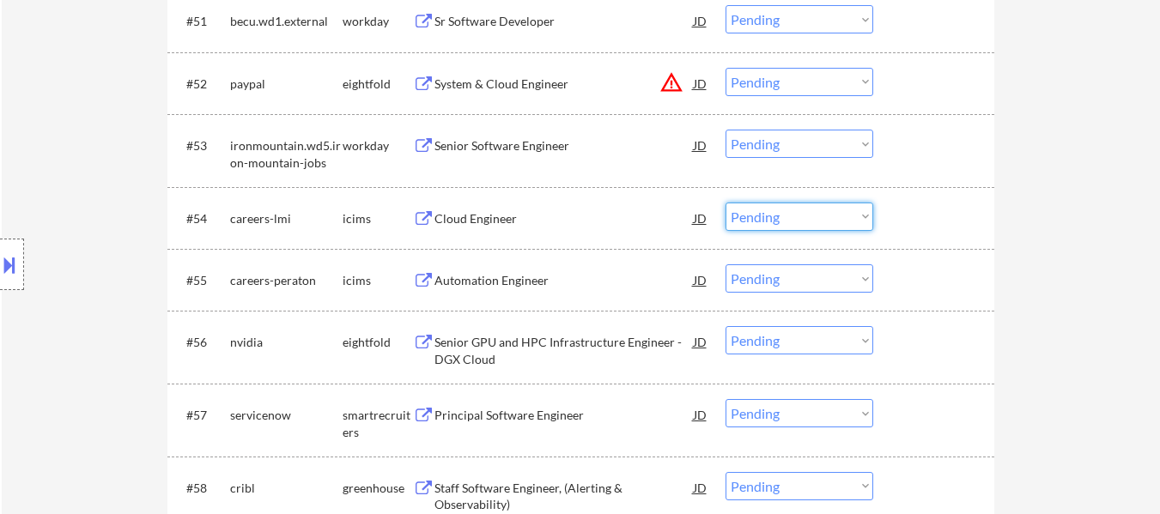
click at [802, 216] on select "Choose an option... Pending Applied Excluded (Questions) Excluded (Expired) Exc…" at bounding box center [800, 217] width 148 height 28
click at [726, 203] on select "Choose an option... Pending Applied Excluded (Questions) Excluded (Expired) Exc…" at bounding box center [800, 217] width 148 height 28
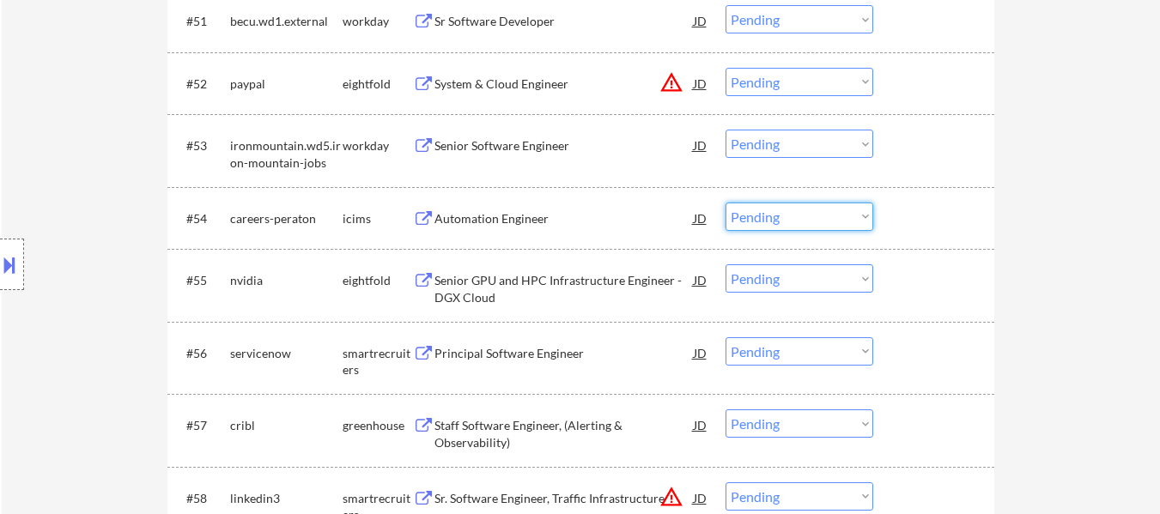
drag, startPoint x: 850, startPoint y: 212, endPoint x: 853, endPoint y: 222, distance: 9.8
click at [850, 212] on select "Choose an option... Pending Applied Excluded (Questions) Excluded (Expired) Exc…" at bounding box center [800, 217] width 148 height 28
click at [726, 203] on select "Choose an option... Pending Applied Excluded (Questions) Excluded (Expired) Exc…" at bounding box center [800, 217] width 148 height 28
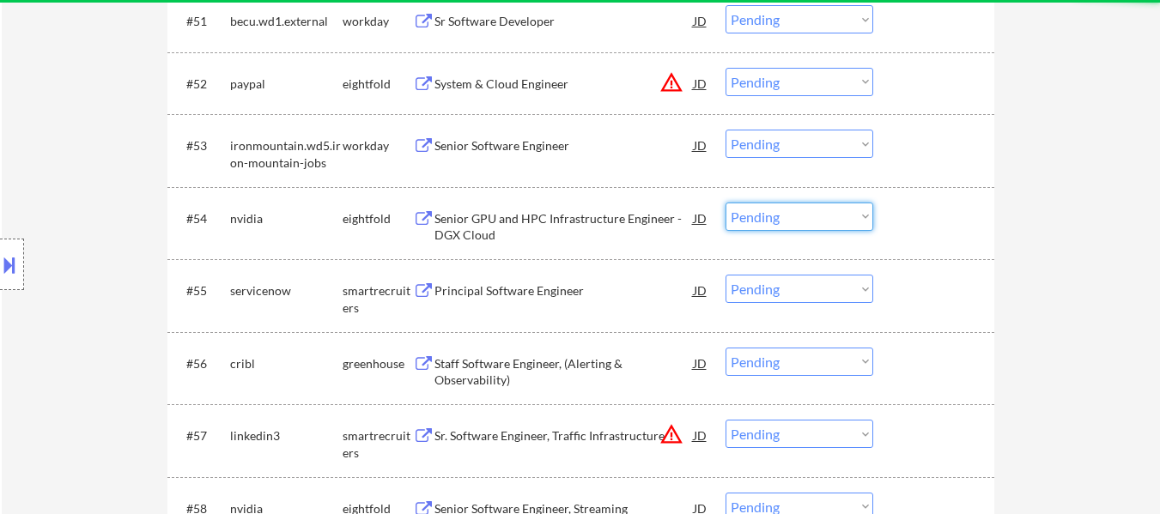
drag, startPoint x: 842, startPoint y: 216, endPoint x: 836, endPoint y: 229, distance: 14.7
click at [842, 216] on select "Choose an option... Pending Applied Excluded (Questions) Excluded (Expired) Exc…" at bounding box center [800, 217] width 148 height 28
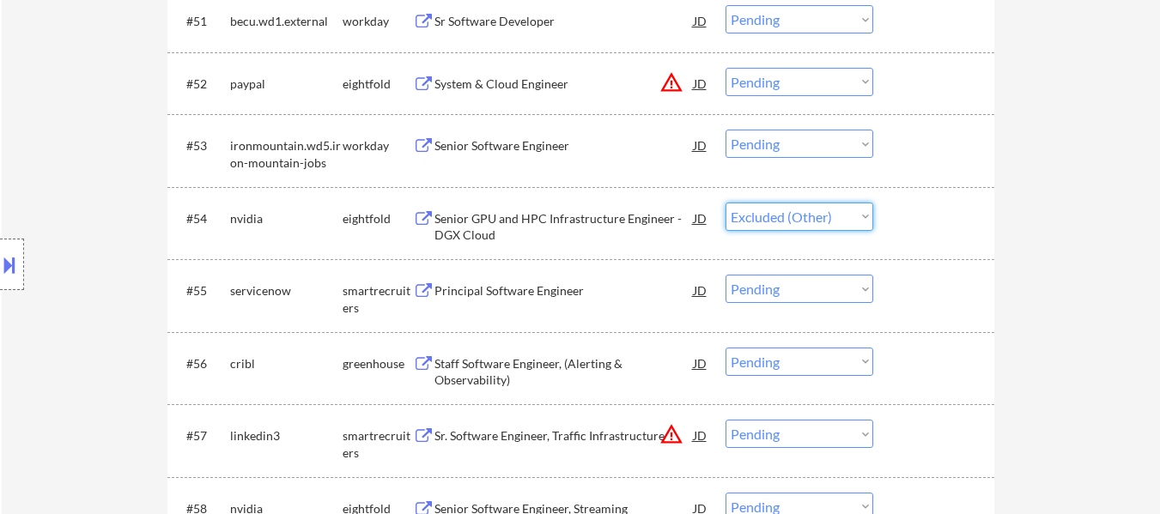
click at [726, 203] on select "Choose an option... Pending Applied Excluded (Questions) Excluded (Expired) Exc…" at bounding box center [800, 217] width 148 height 28
select select ""pending""
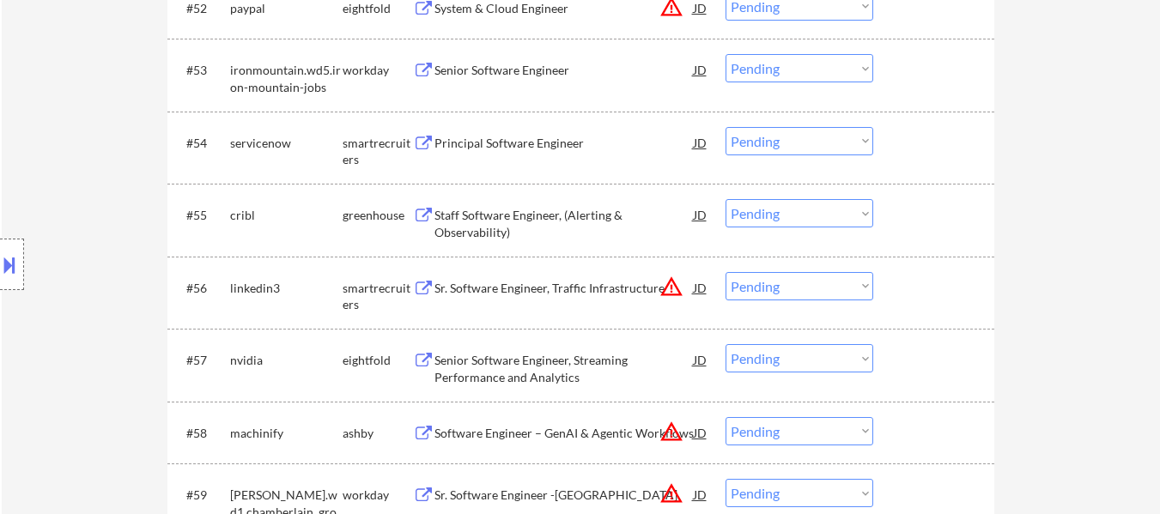
scroll to position [4208, 0]
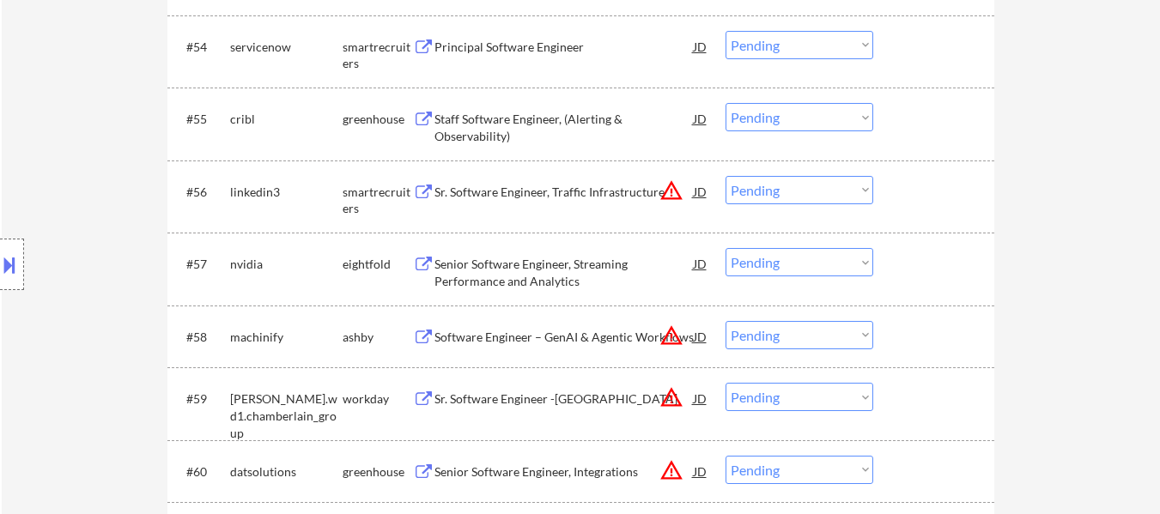
click at [515, 116] on div "Staff Software Engineer, (Alerting & Observability)" at bounding box center [564, 127] width 259 height 33
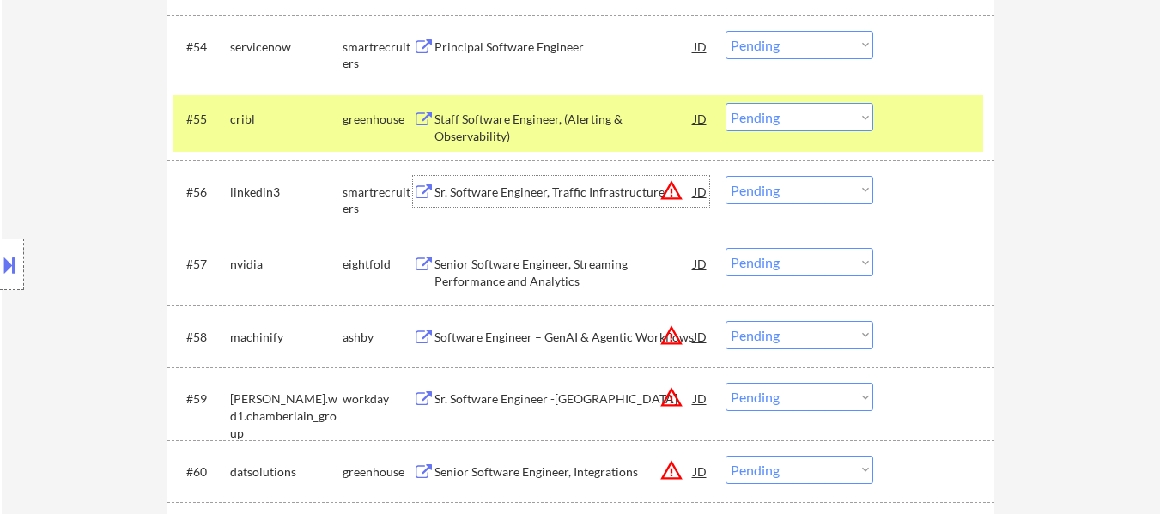
click at [566, 184] on div "Sr. Software Engineer, Traffic Infrastructure" at bounding box center [564, 192] width 259 height 17
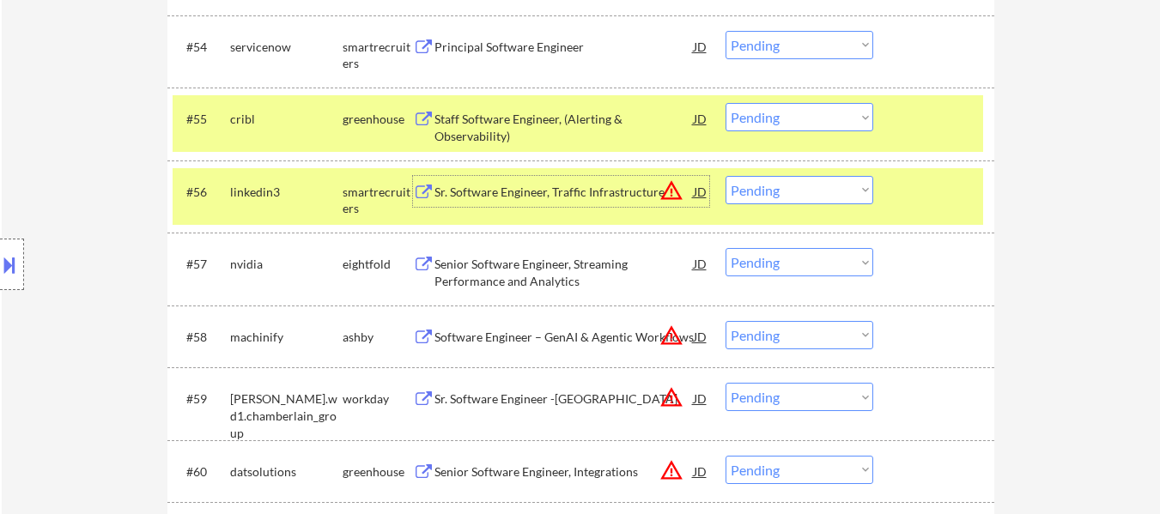
click at [806, 113] on select "Choose an option... Pending Applied Excluded (Questions) Excluded (Expired) Exc…" at bounding box center [800, 117] width 148 height 28
click at [726, 103] on select "Choose an option... Pending Applied Excluded (Questions) Excluded (Expired) Exc…" at bounding box center [800, 117] width 148 height 28
select select ""pending""
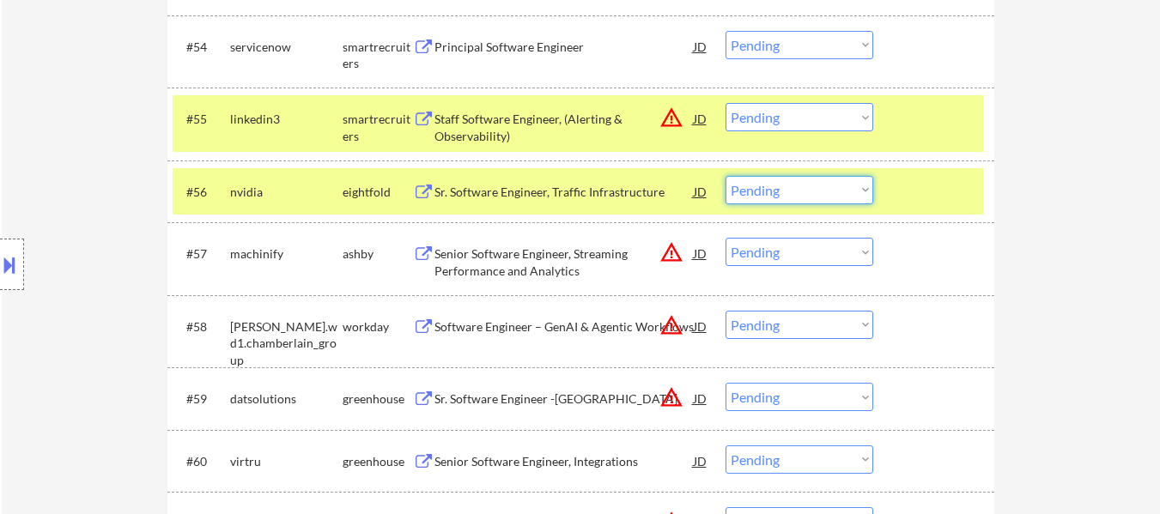
click at [852, 190] on select "Choose an option... Pending Applied Excluded (Questions) Excluded (Expired) Exc…" at bounding box center [800, 190] width 148 height 28
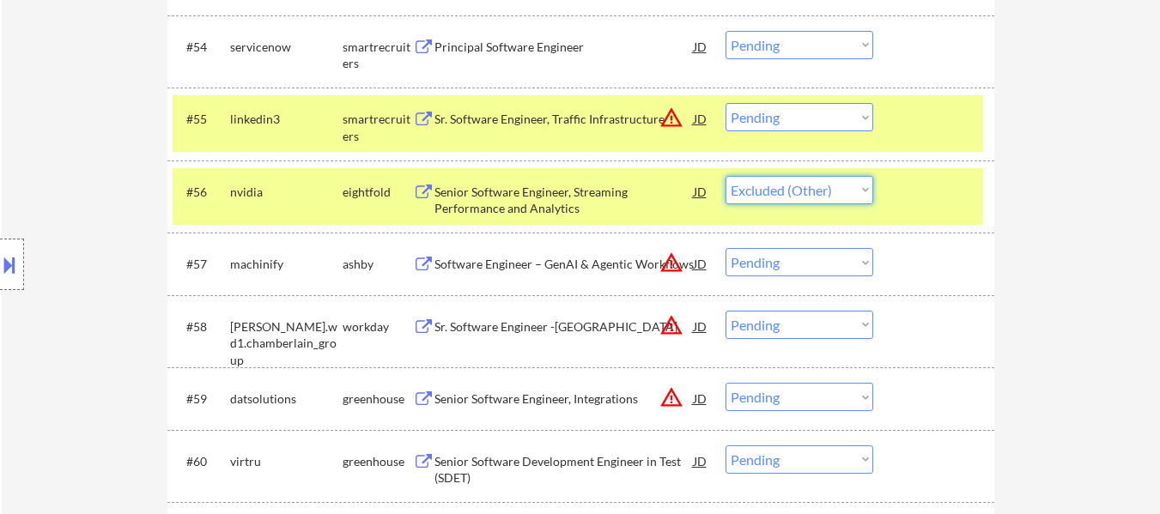
click at [726, 176] on select "Choose an option... Pending Applied Excluded (Questions) Excluded (Expired) Exc…" at bounding box center [800, 190] width 148 height 28
select select ""pending""
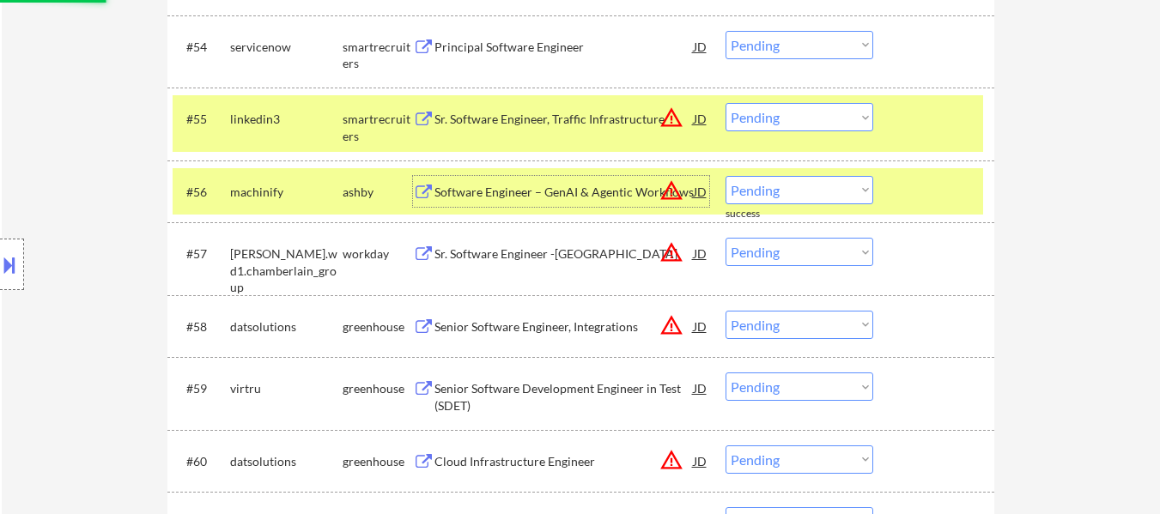
click at [574, 195] on div "Software Engineer – GenAI & Agentic Workflows" at bounding box center [564, 192] width 259 height 17
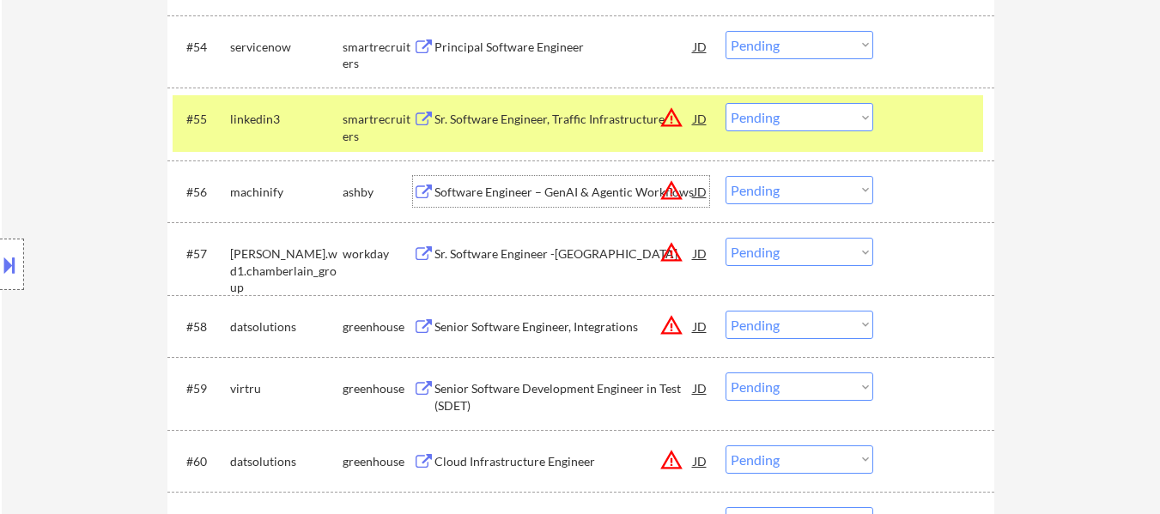
click at [830, 121] on select "Choose an option... Pending Applied Excluded (Questions) Excluded (Expired) Exc…" at bounding box center [800, 117] width 148 height 28
click at [726, 103] on select "Choose an option... Pending Applied Excluded (Questions) Excluded (Expired) Exc…" at bounding box center [800, 117] width 148 height 28
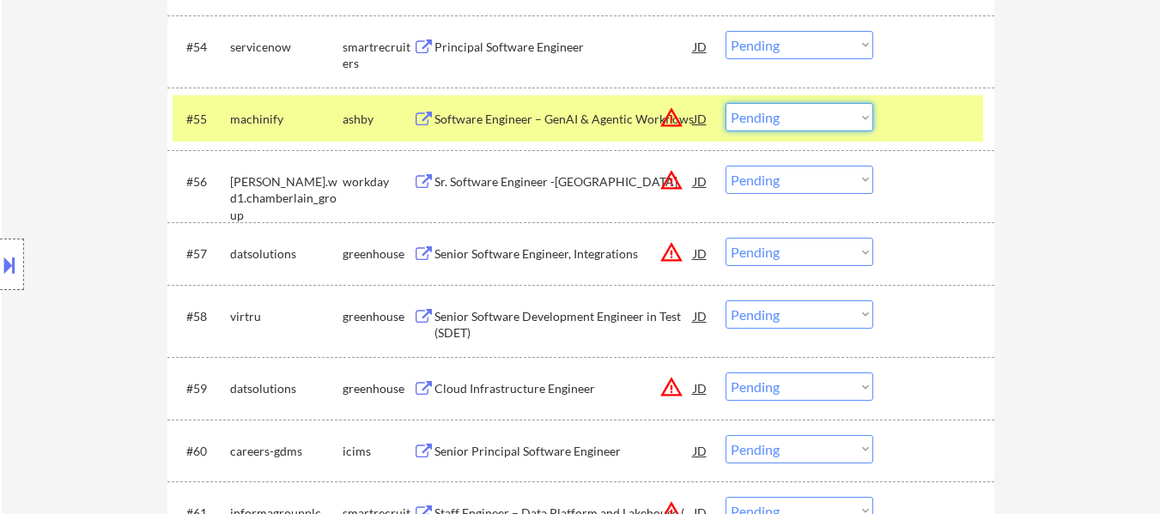
click at [809, 113] on select "Choose an option... Pending Applied Excluded (Questions) Excluded (Expired) Exc…" at bounding box center [800, 117] width 148 height 28
click at [726, 103] on select "Choose an option... Pending Applied Excluded (Questions) Excluded (Expired) Exc…" at bounding box center [800, 117] width 148 height 28
select select ""pending""
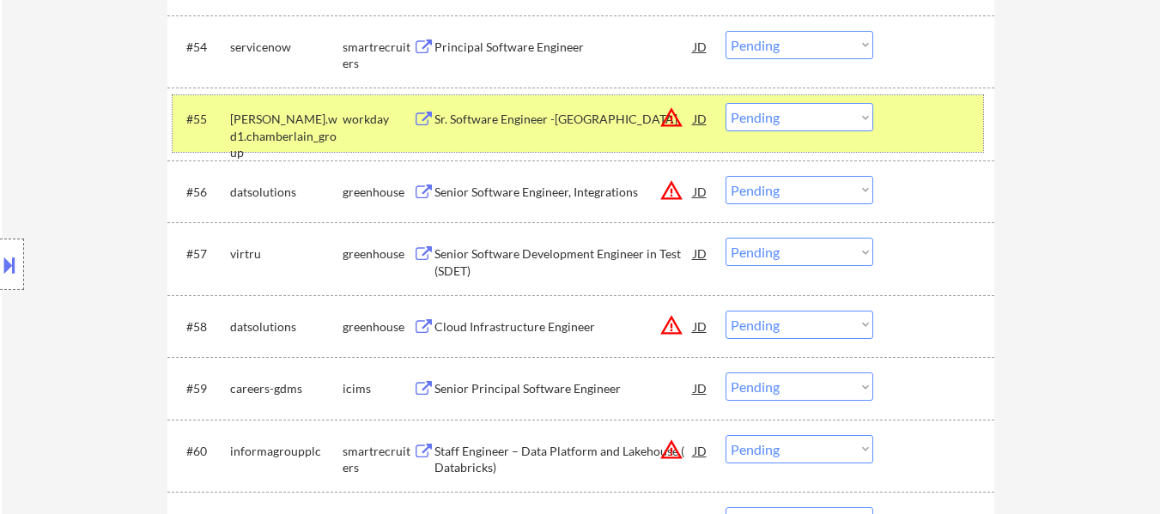
click at [971, 124] on div at bounding box center [936, 118] width 76 height 31
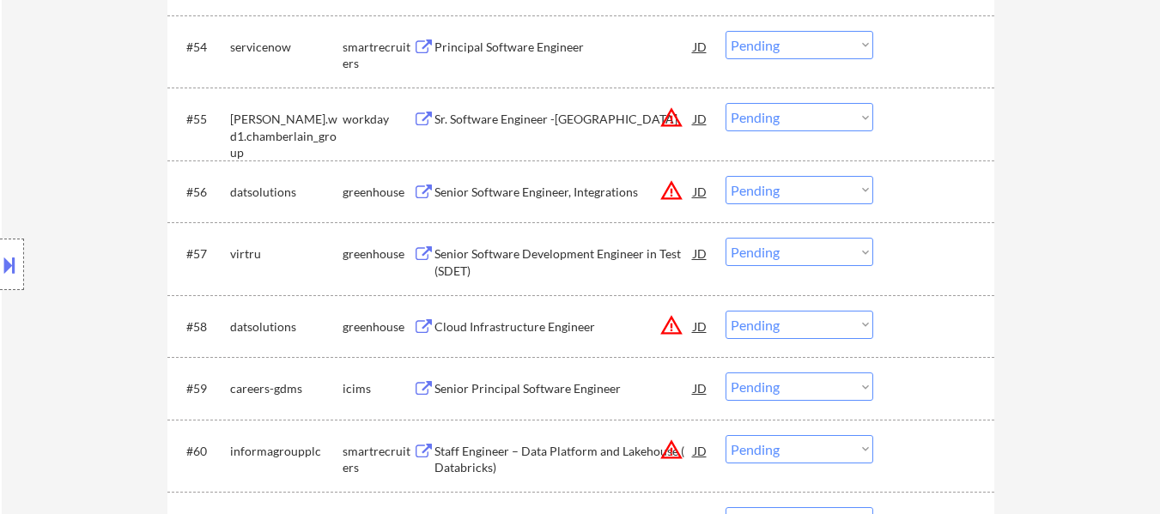
click at [572, 181] on div "Senior Software Engineer, Integrations" at bounding box center [564, 191] width 259 height 31
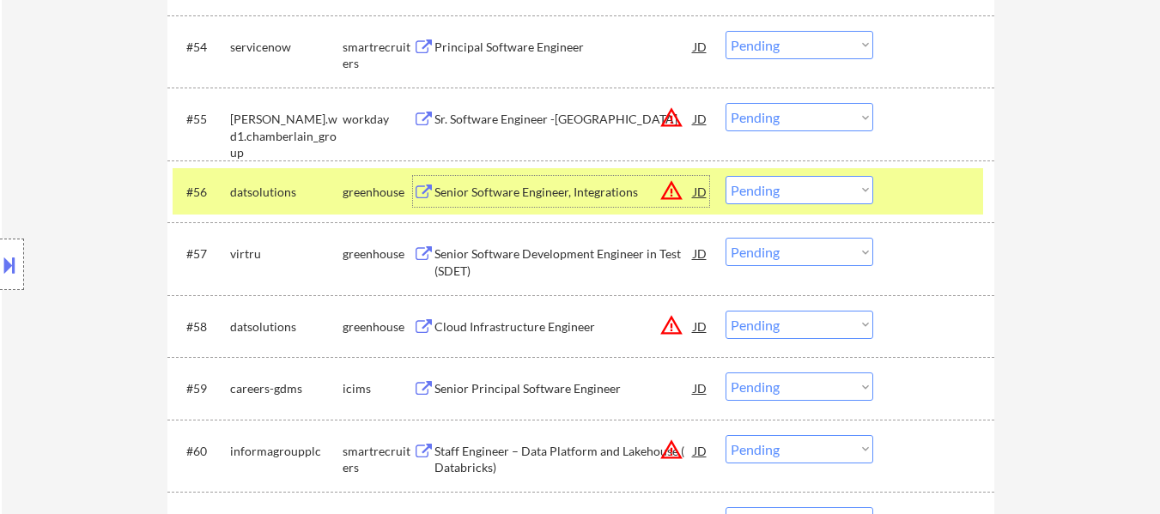
click at [562, 260] on div "Senior Software Development Engineer in Test (SDET)" at bounding box center [564, 262] width 259 height 33
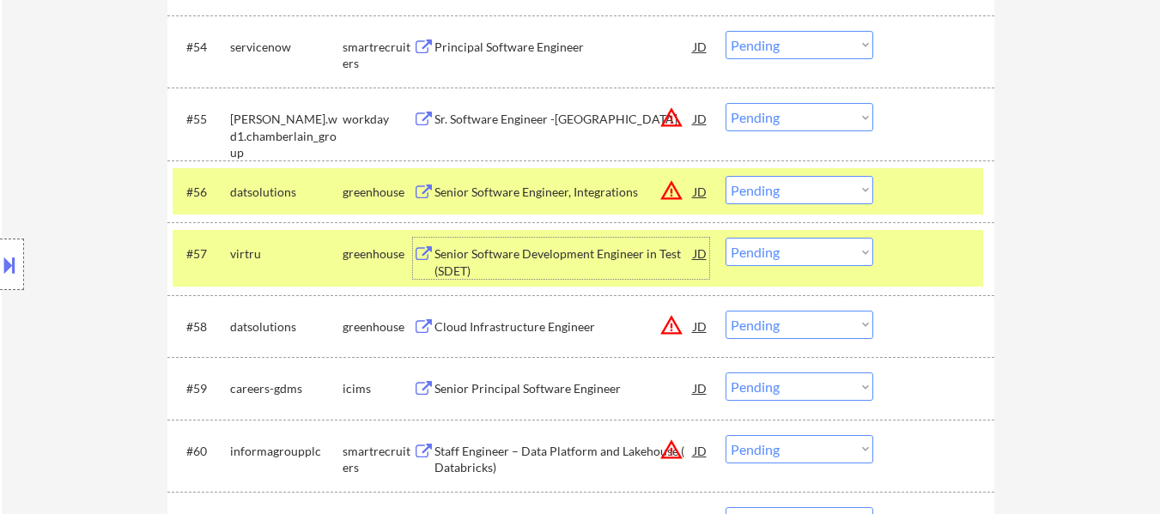
click at [817, 246] on select "Choose an option... Pending Applied Excluded (Questions) Excluded (Expired) Exc…" at bounding box center [800, 252] width 148 height 28
click at [726, 238] on select "Choose an option... Pending Applied Excluded (Questions) Excluded (Expired) Exc…" at bounding box center [800, 252] width 148 height 28
select select ""pending""
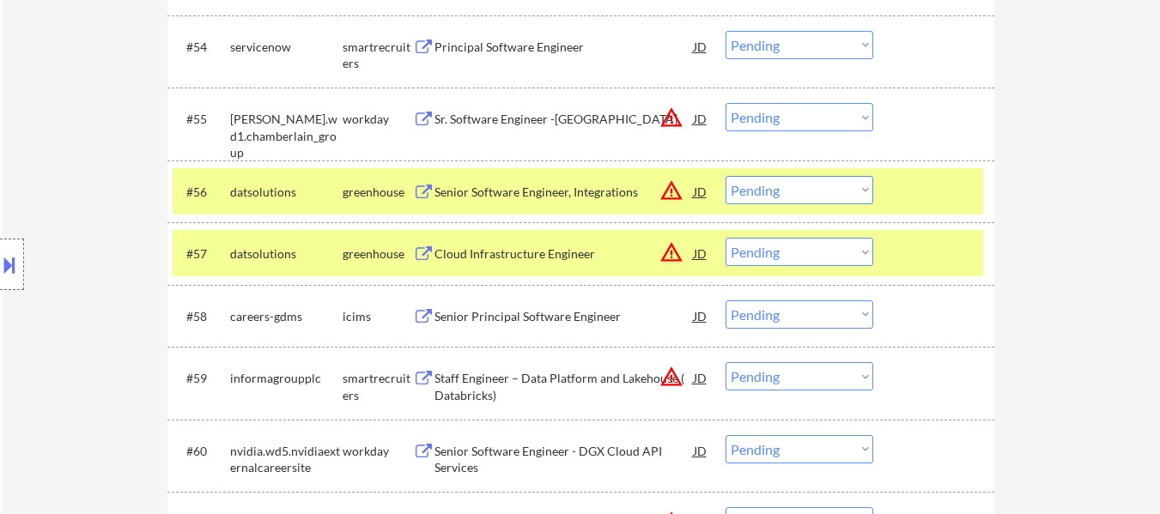
click at [836, 187] on select "Choose an option... Pending Applied Excluded (Questions) Excluded (Expired) Exc…" at bounding box center [800, 190] width 148 height 28
click at [726, 176] on select "Choose an option... Pending Applied Excluded (Questions) Excluded (Expired) Exc…" at bounding box center [800, 190] width 148 height 28
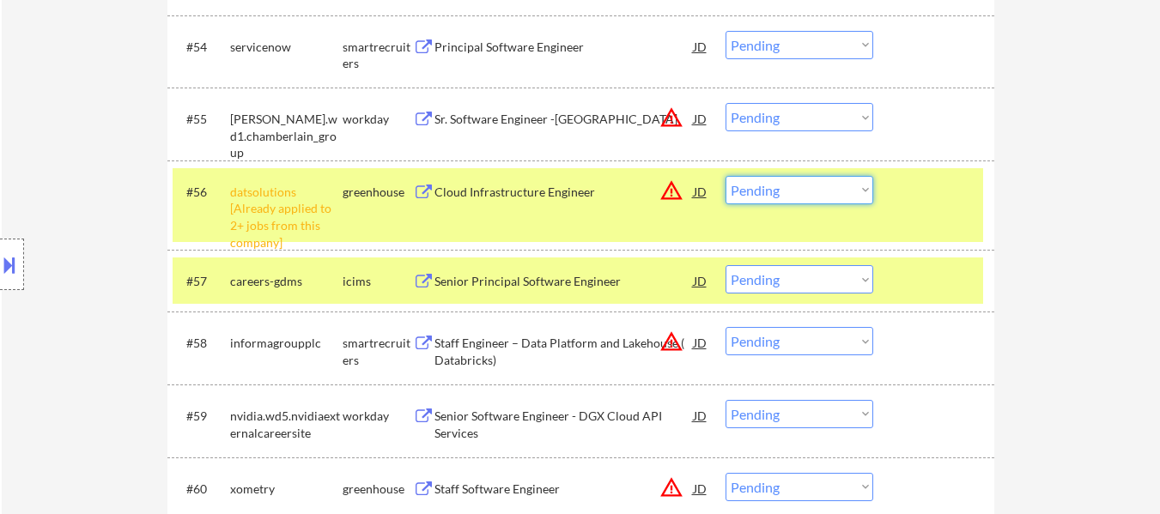
click at [807, 194] on select "Choose an option... Pending Applied Excluded (Questions) Excluded (Expired) Exc…" at bounding box center [800, 190] width 148 height 28
click at [726, 176] on select "Choose an option... Pending Applied Excluded (Questions) Excluded (Expired) Exc…" at bounding box center [800, 190] width 148 height 28
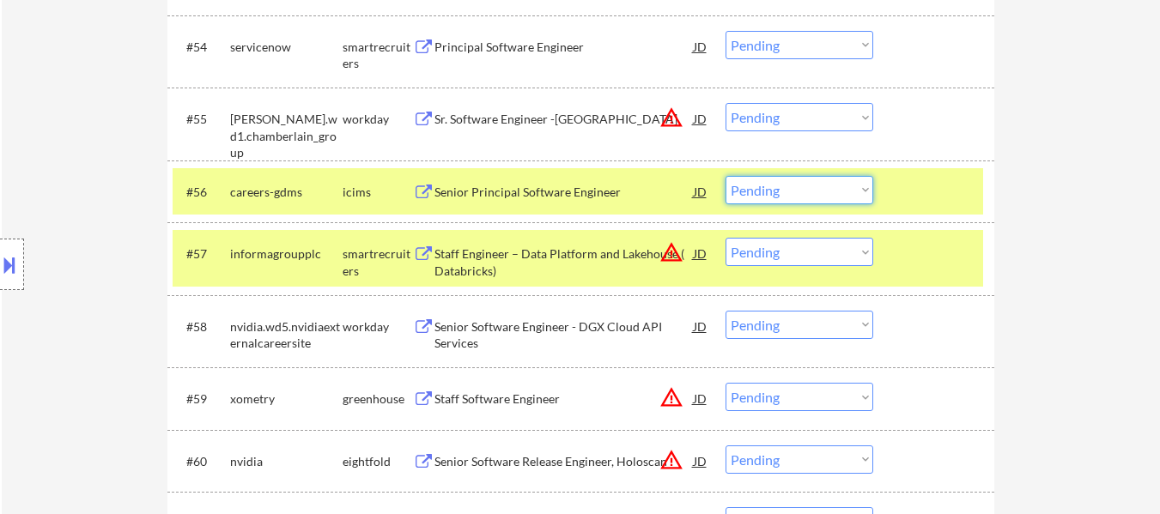
click at [826, 188] on select "Choose an option... Pending Applied Excluded (Questions) Excluded (Expired) Exc…" at bounding box center [800, 190] width 148 height 28
click at [726, 176] on select "Choose an option... Pending Applied Excluded (Questions) Excluded (Expired) Exc…" at bounding box center [800, 190] width 148 height 28
select select ""pending""
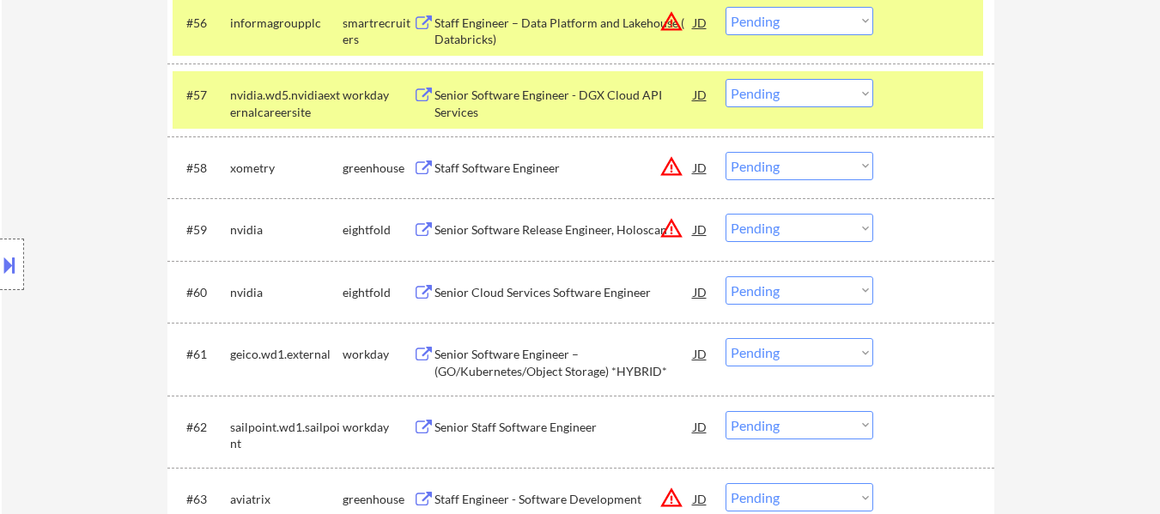
scroll to position [4380, 0]
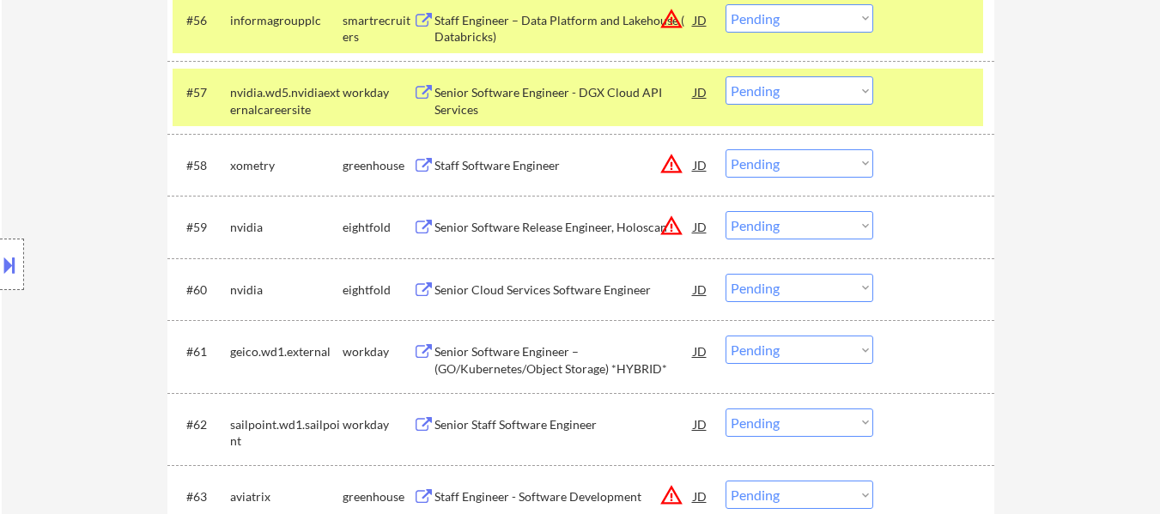
click at [550, 163] on div "Staff Software Engineer" at bounding box center [564, 165] width 259 height 17
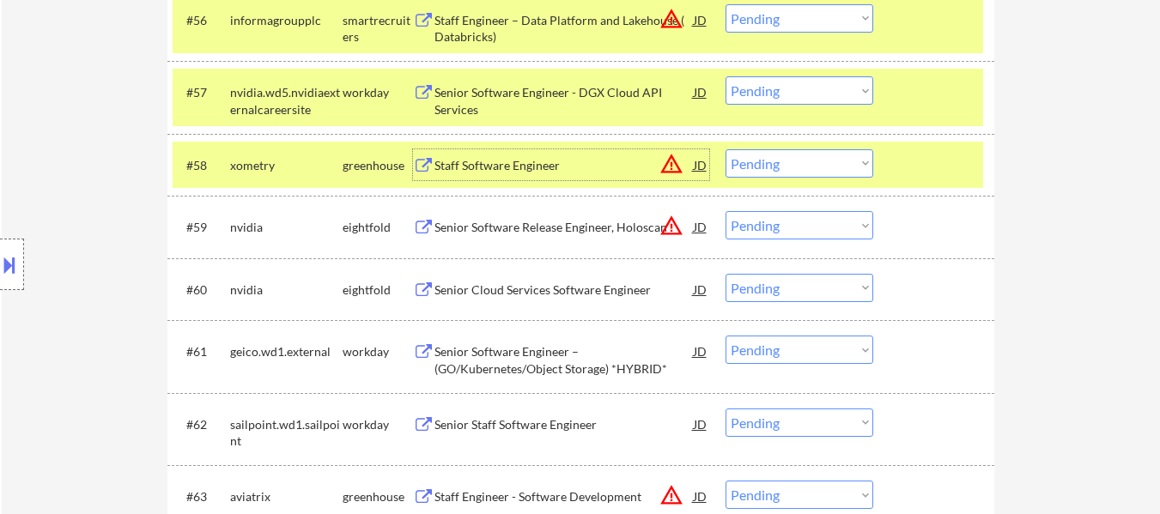
scroll to position [4466, 0]
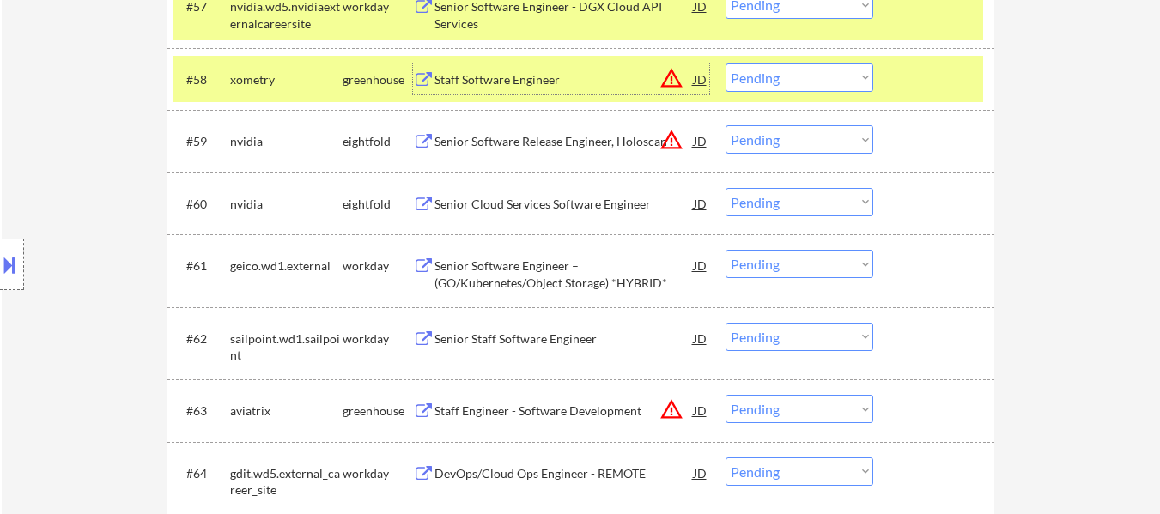
click at [587, 406] on div "Staff Engineer - Software Development" at bounding box center [564, 411] width 259 height 17
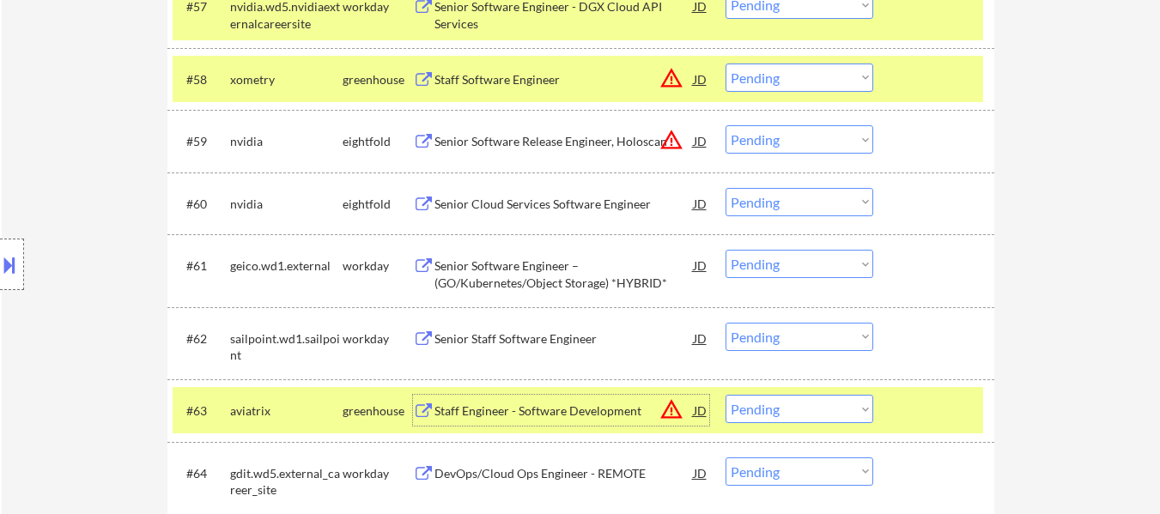
click at [782, 420] on select "Choose an option... Pending Applied Excluded (Questions) Excluded (Expired) Exc…" at bounding box center [800, 409] width 148 height 28
click at [726, 395] on select "Choose an option... Pending Applied Excluded (Questions) Excluded (Expired) Exc…" at bounding box center [800, 409] width 148 height 28
select select ""pending""
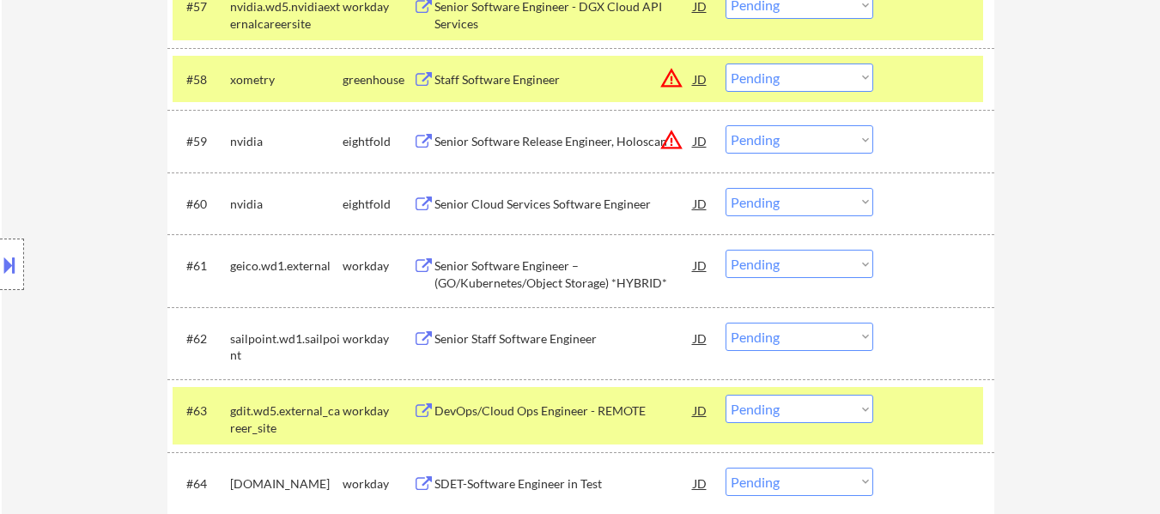
click at [788, 84] on select "Choose an option... Pending Applied Excluded (Questions) Excluded (Expired) Exc…" at bounding box center [800, 78] width 148 height 28
click at [726, 64] on select "Choose an option... Pending Applied Excluded (Questions) Excluded (Expired) Exc…" at bounding box center [800, 78] width 148 height 28
select select ""pending""
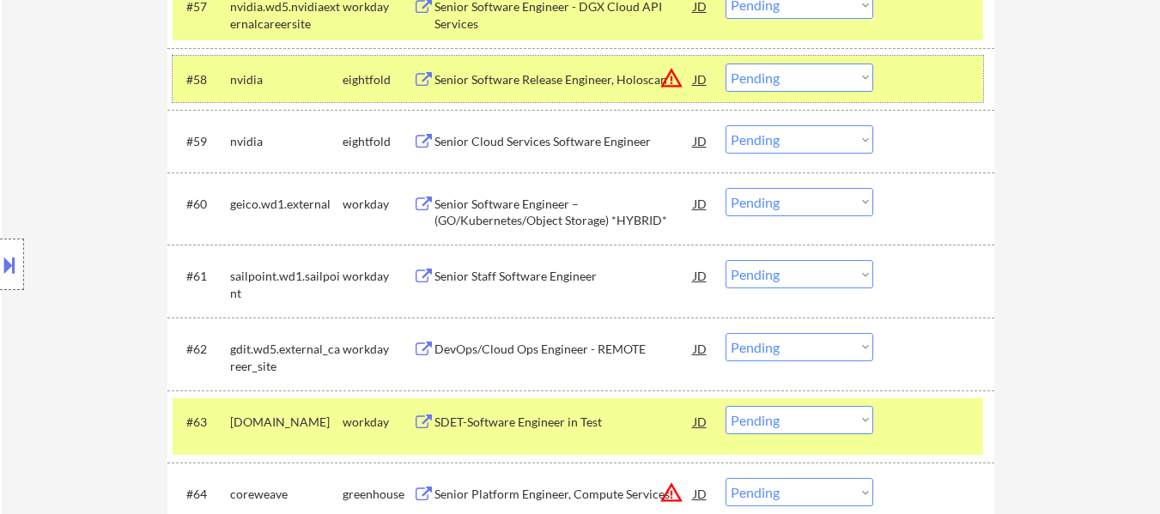
click at [927, 87] on div at bounding box center [936, 79] width 76 height 31
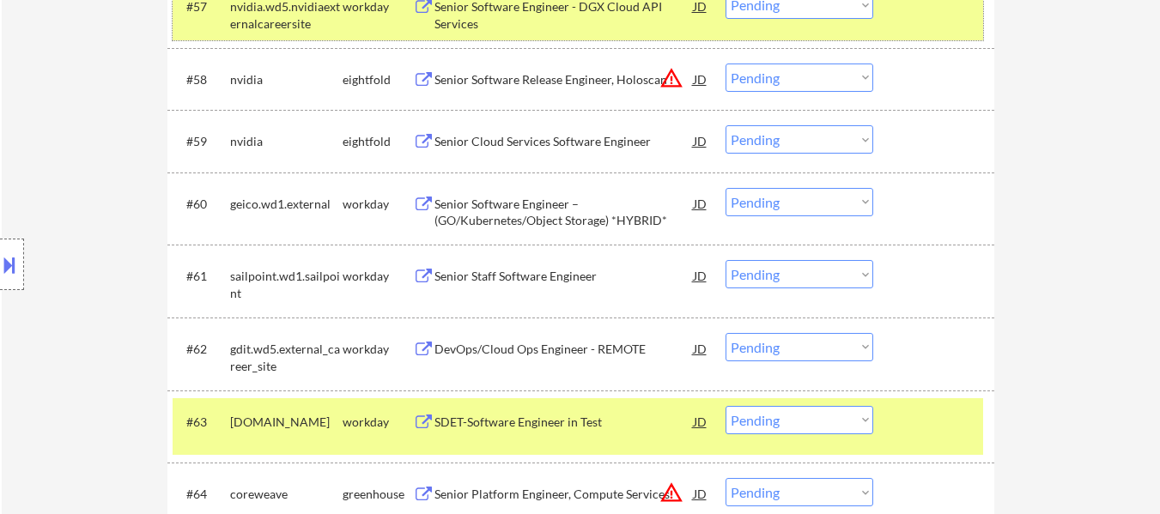
click at [938, 33] on div "#57 nvidia.wd5.nvidiaexternalcareersite workday Senior Software Engineer - DGX …" at bounding box center [578, 11] width 811 height 57
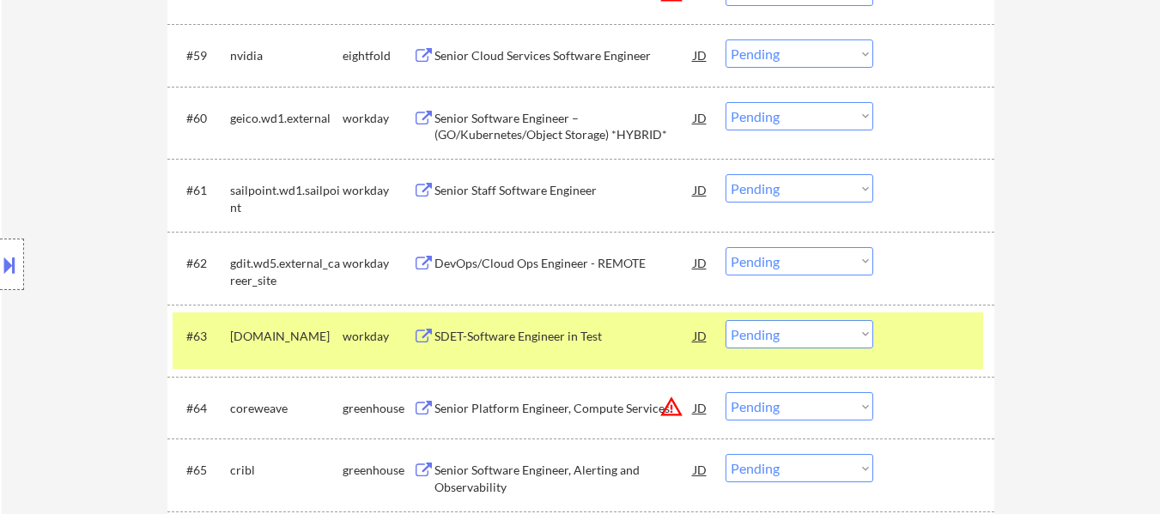
click at [902, 327] on div at bounding box center [936, 335] width 76 height 31
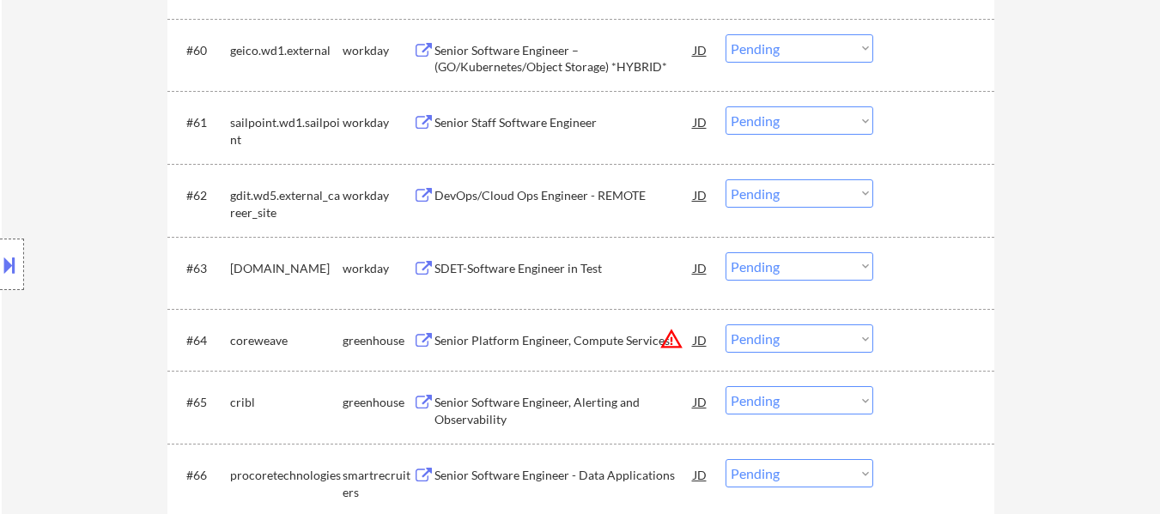
scroll to position [4724, 0]
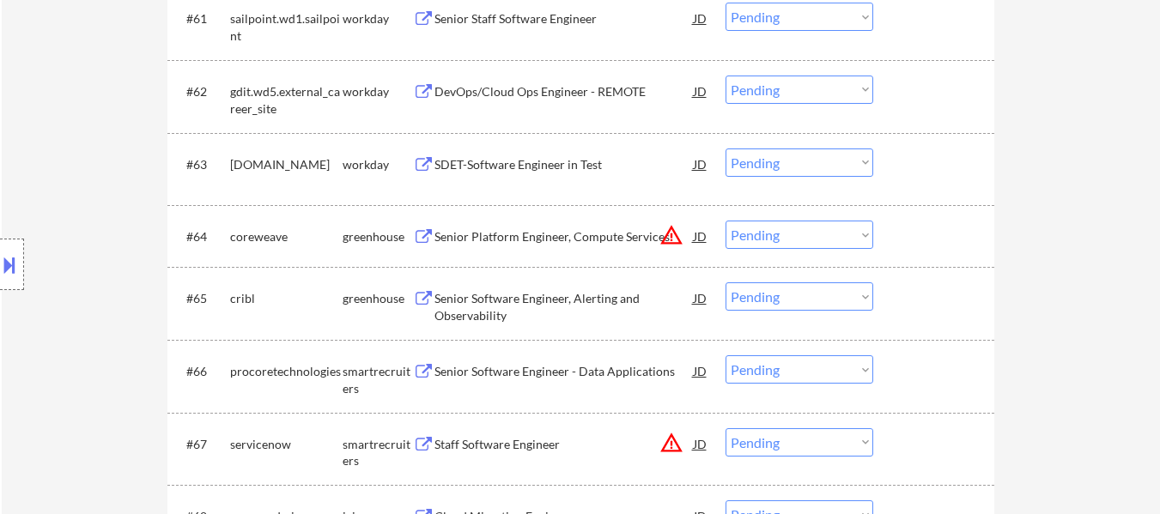
click at [641, 239] on div "Senior Platform Engineer, Compute Services" at bounding box center [564, 236] width 259 height 17
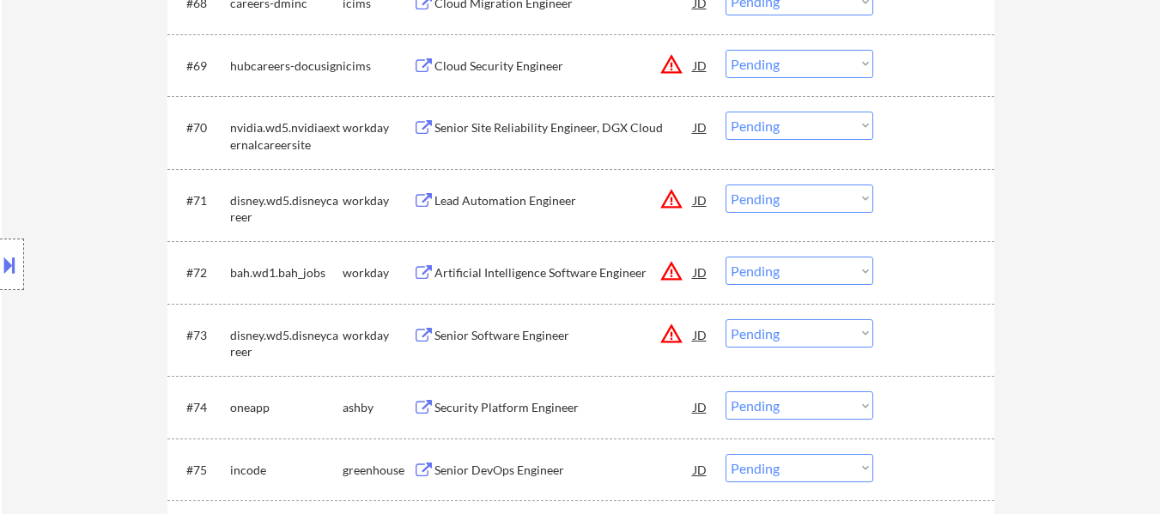
scroll to position [5239, 0]
click at [539, 404] on div "Security Platform Engineer" at bounding box center [564, 406] width 259 height 17
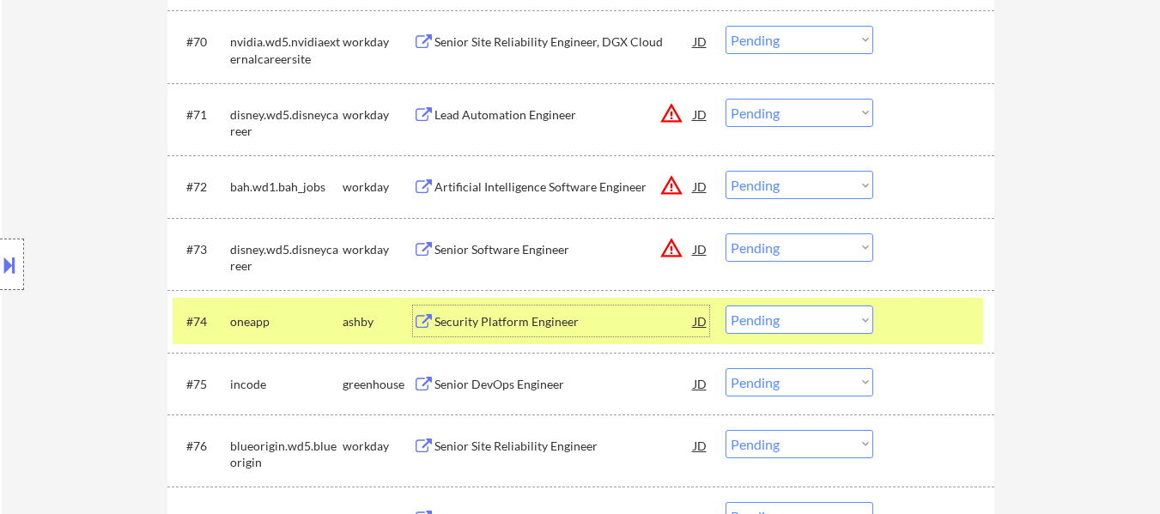
scroll to position [5325, 0]
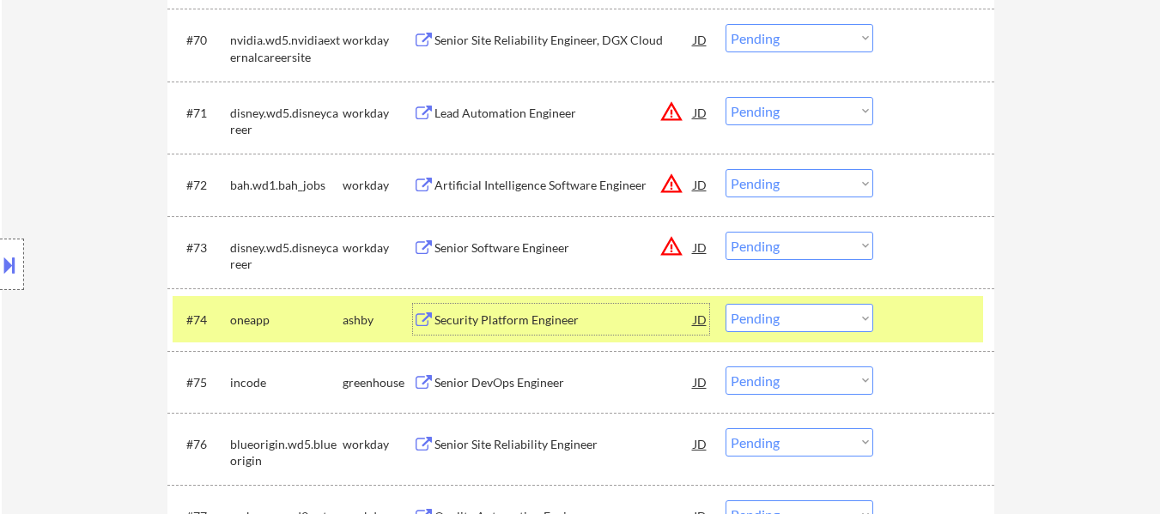
drag, startPoint x: 833, startPoint y: 320, endPoint x: 831, endPoint y: 308, distance: 12.1
click at [833, 320] on select "Choose an option... Pending Applied Excluded (Questions) Excluded (Expired) Exc…" at bounding box center [800, 318] width 148 height 28
click at [726, 304] on select "Choose an option... Pending Applied Excluded (Questions) Excluded (Expired) Exc…" at bounding box center [800, 318] width 148 height 28
select select ""pending""
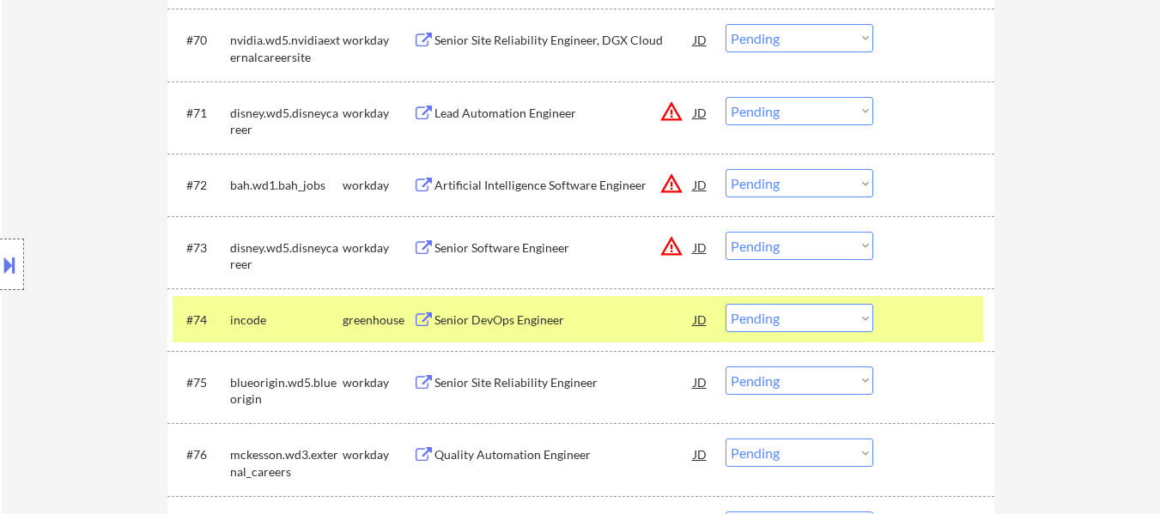
scroll to position [5411, 0]
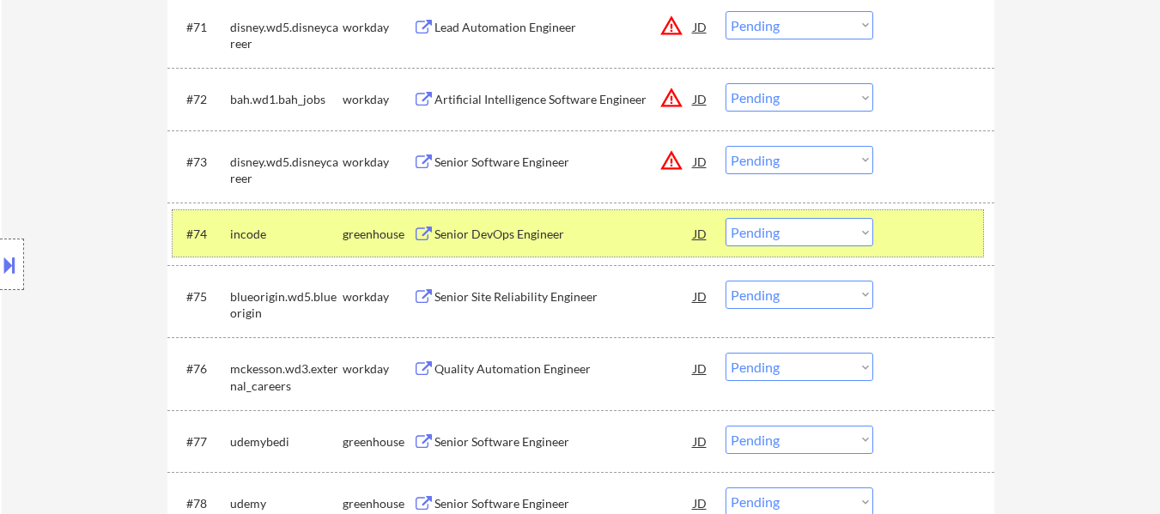
click at [929, 251] on div "#74 incode greenhouse Senior DevOps Engineer JD warning_amber Choose an option.…" at bounding box center [578, 233] width 811 height 46
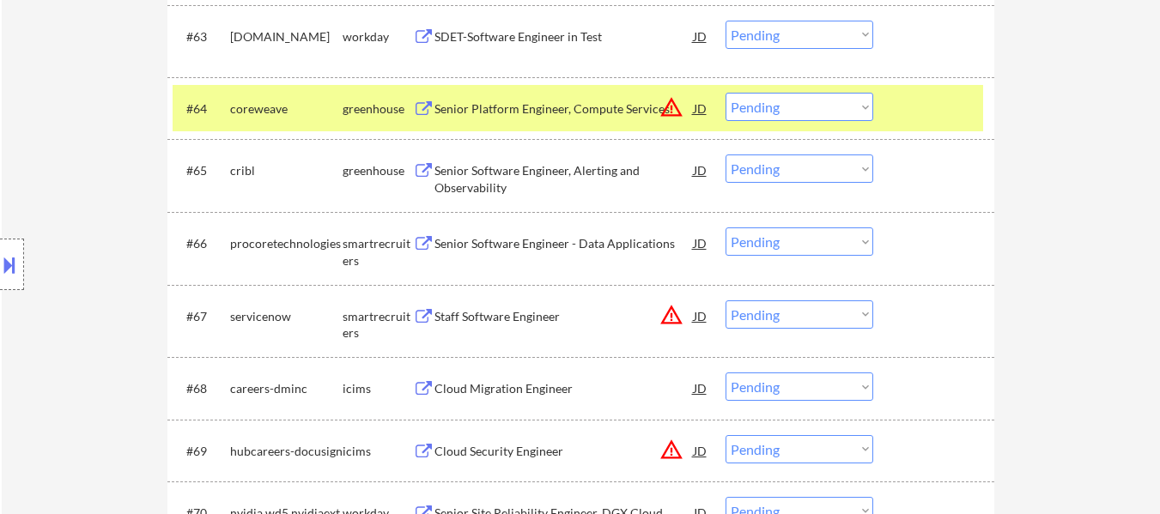
scroll to position [4809, 0]
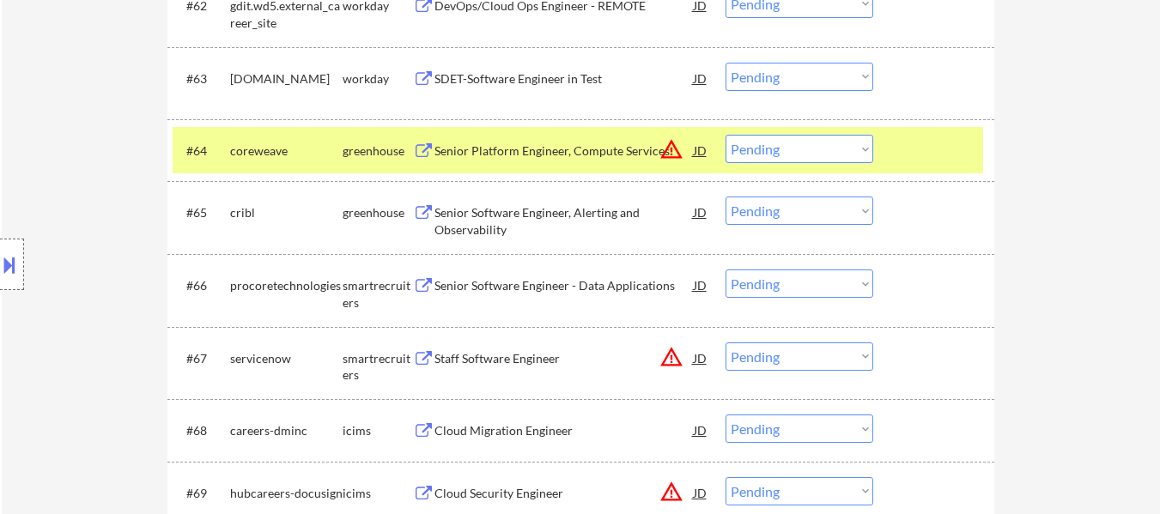
click at [825, 154] on select "Choose an option... Pending Applied Excluded (Questions) Excluded (Expired) Exc…" at bounding box center [800, 149] width 148 height 28
click at [726, 135] on select "Choose an option... Pending Applied Excluded (Questions) Excluded (Expired) Exc…" at bounding box center [800, 149] width 148 height 28
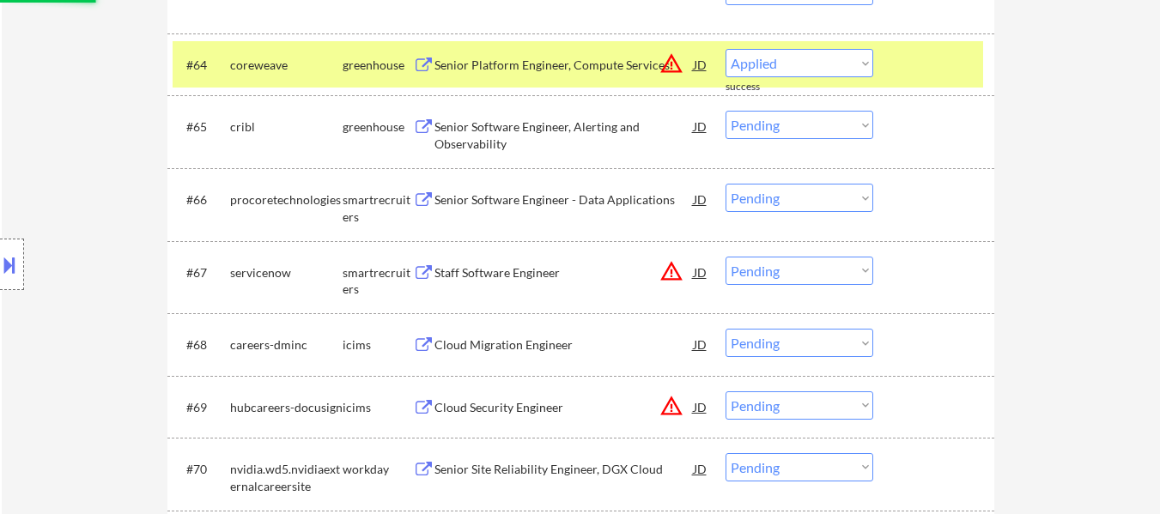
select select ""pending""
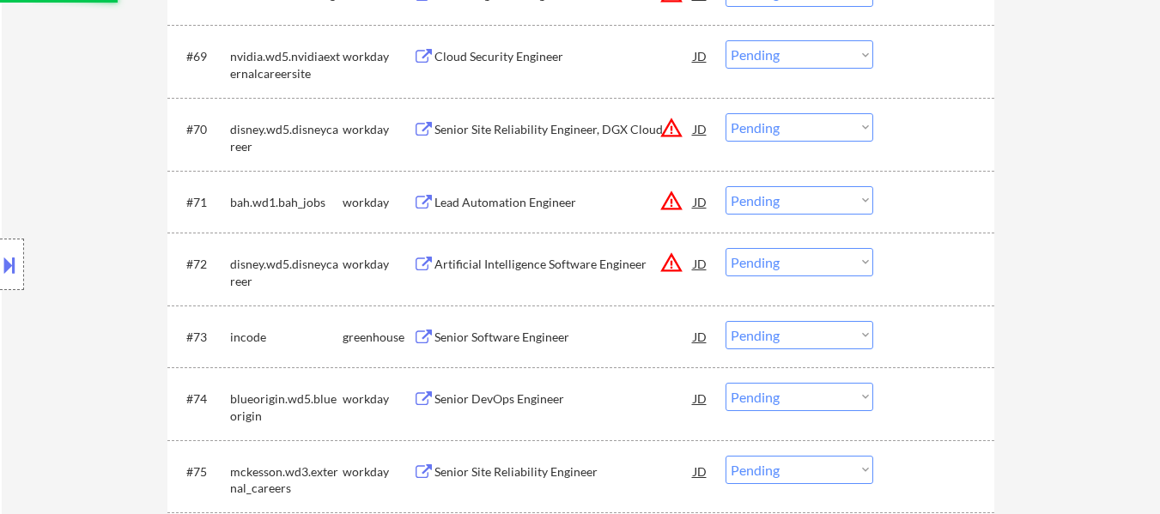
scroll to position [5325, 0]
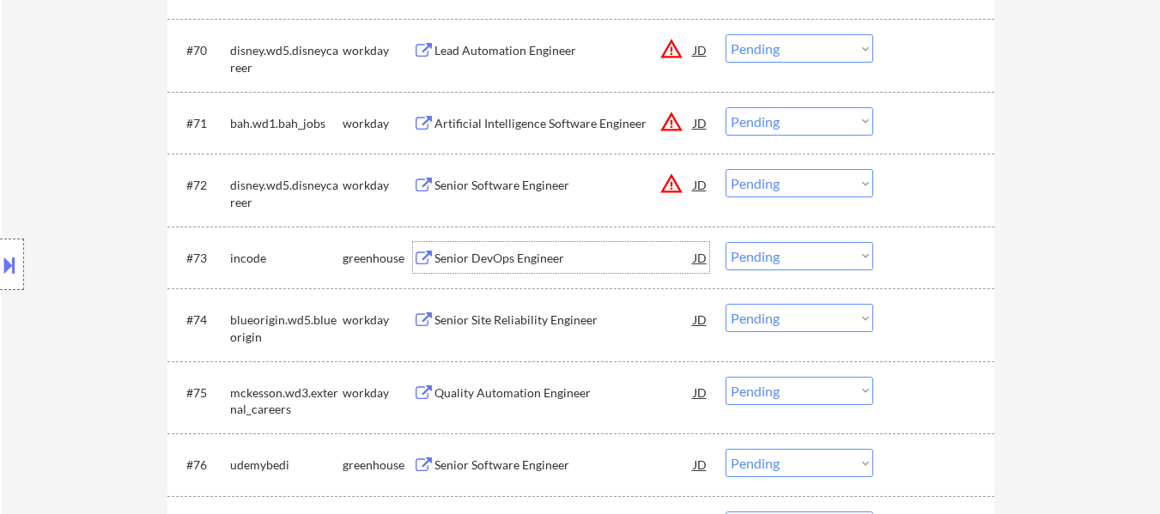
click at [559, 262] on div "Senior DevOps Engineer" at bounding box center [564, 258] width 259 height 17
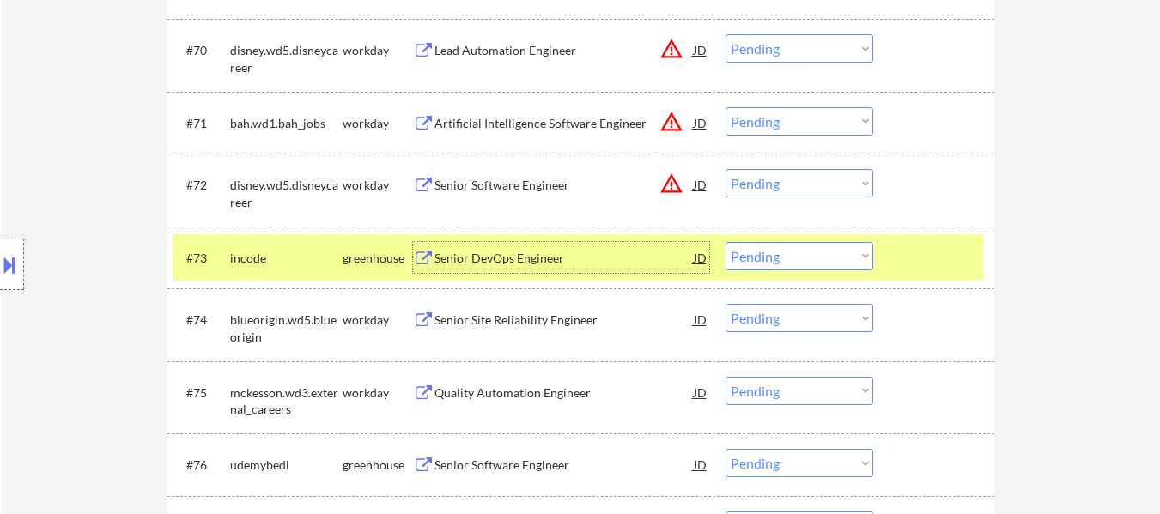
click at [789, 252] on select "Choose an option... Pending Applied Excluded (Questions) Excluded (Expired) Exc…" at bounding box center [800, 256] width 148 height 28
click at [726, 242] on select "Choose an option... Pending Applied Excluded (Questions) Excluded (Expired) Exc…" at bounding box center [800, 256] width 148 height 28
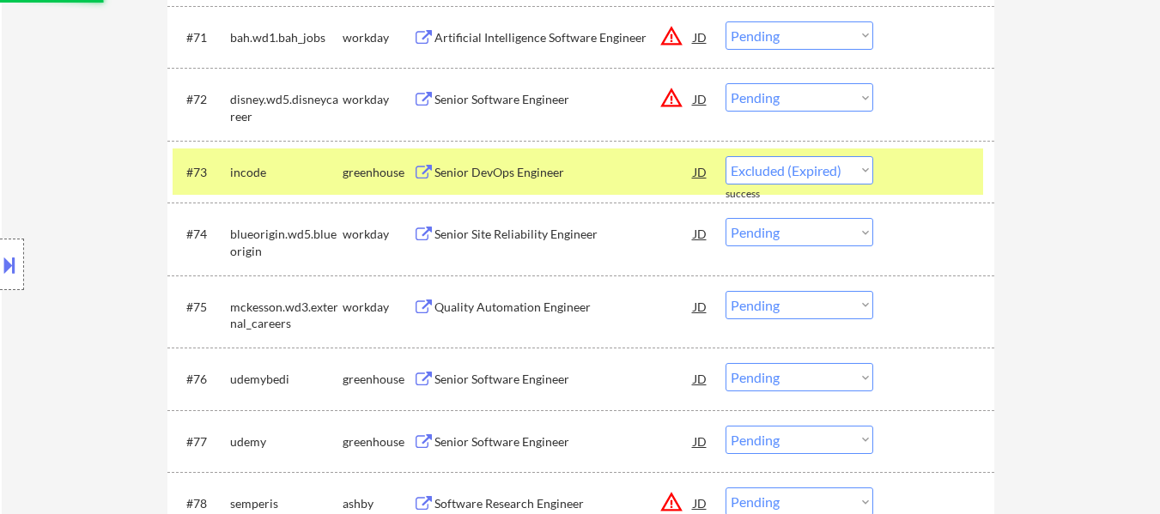
select select ""pending""
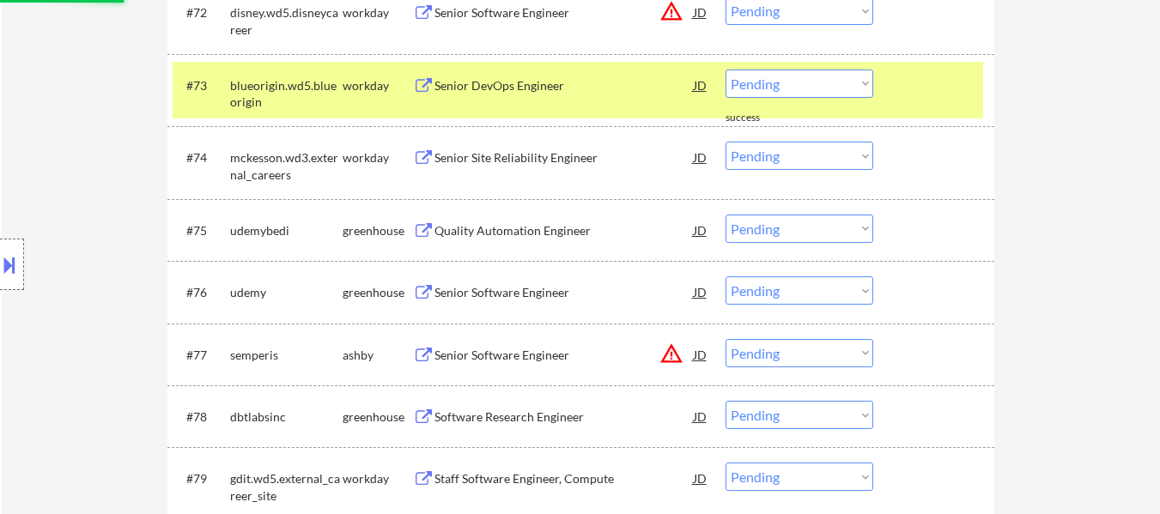
scroll to position [5582, 0]
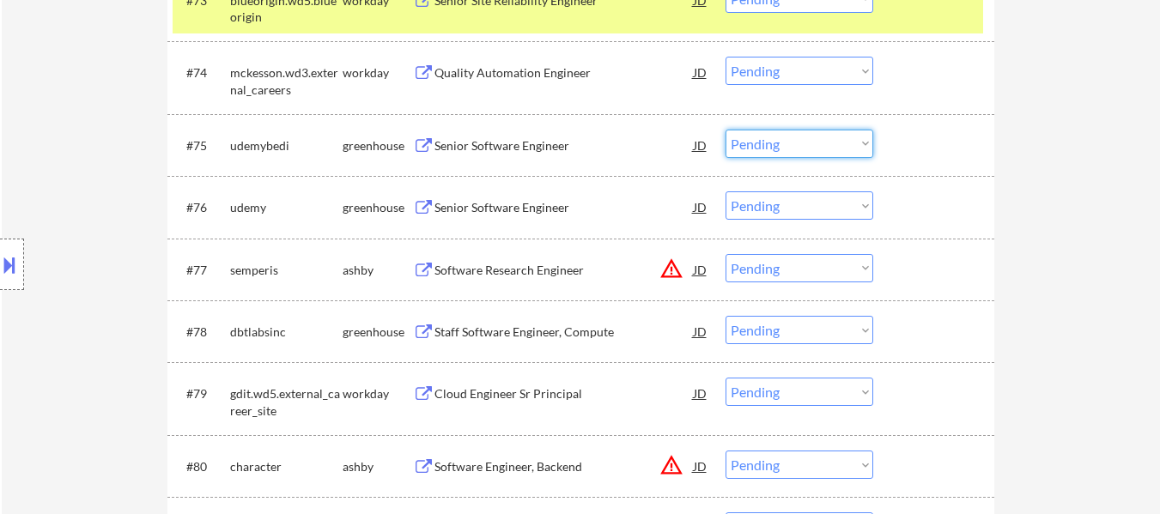
click at [801, 142] on select "Choose an option... Pending Applied Excluded (Questions) Excluded (Expired) Exc…" at bounding box center [800, 144] width 148 height 28
click at [726, 130] on select "Choose an option... Pending Applied Excluded (Questions) Excluded (Expired) Exc…" at bounding box center [800, 144] width 148 height 28
select select ""pending""
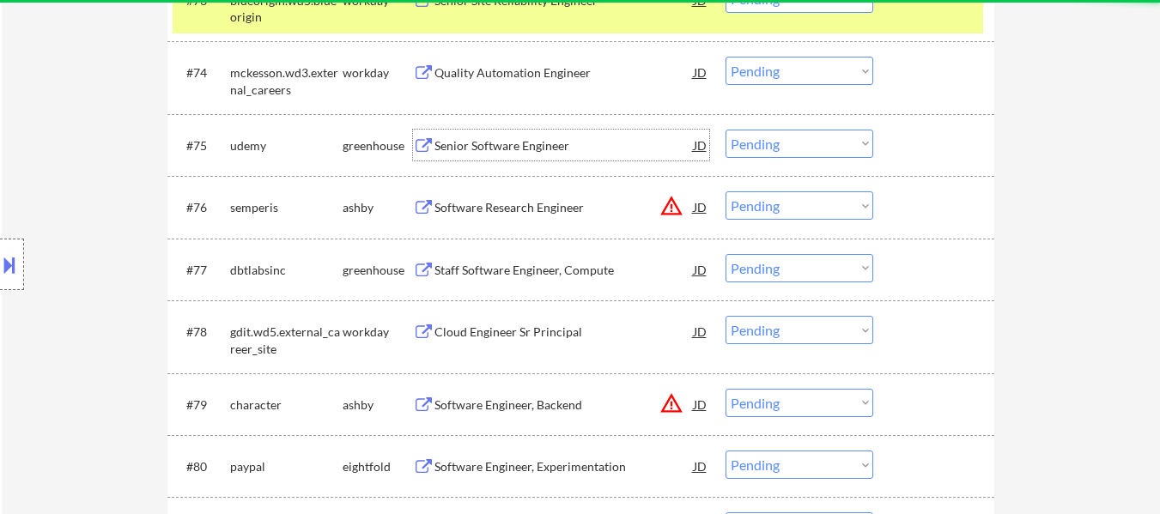
click at [544, 153] on div "Senior Software Engineer" at bounding box center [564, 145] width 259 height 17
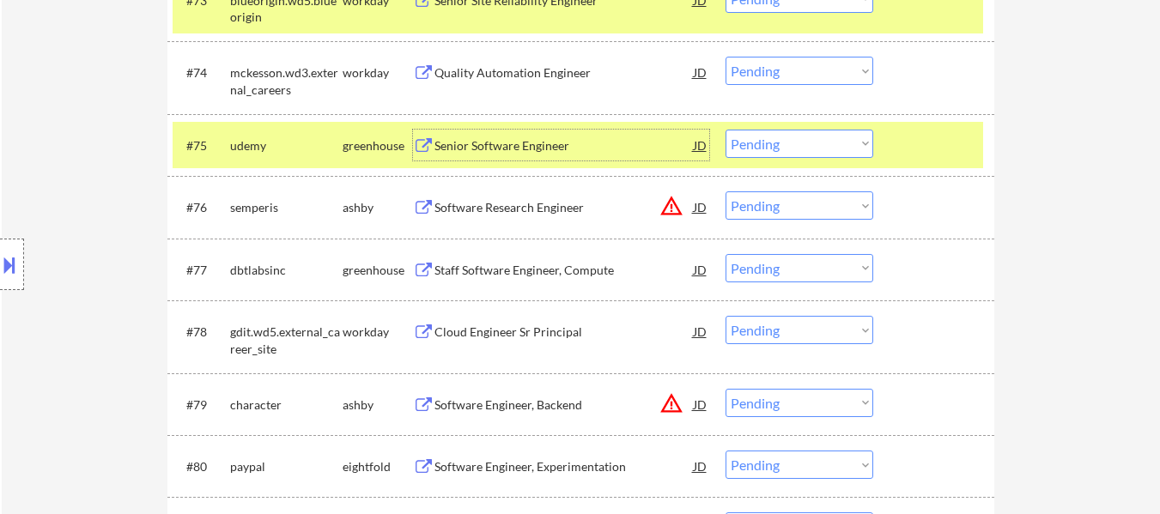
click at [558, 202] on div "Software Research Engineer" at bounding box center [564, 207] width 259 height 17
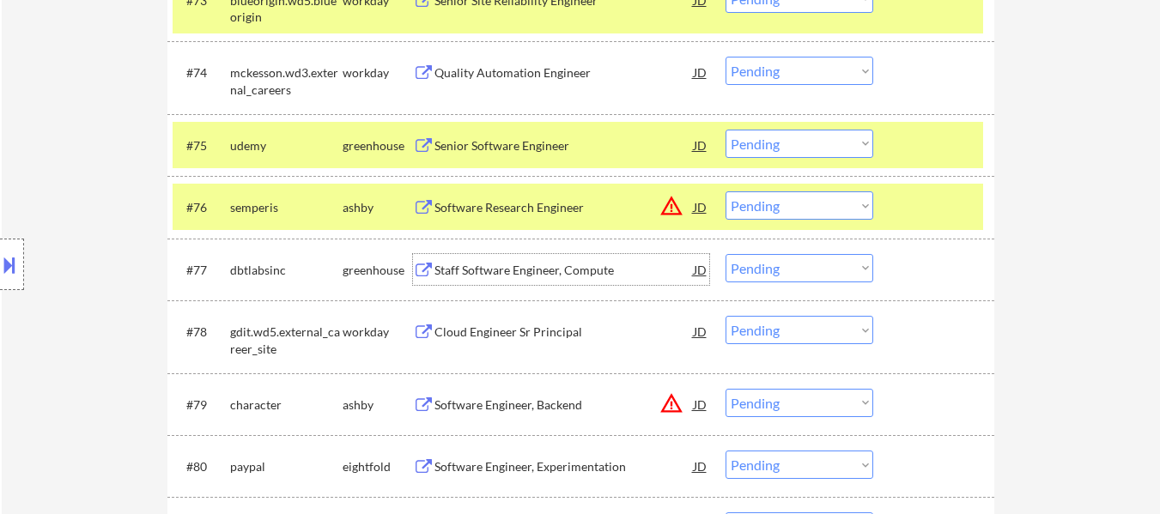
click at [555, 267] on div "Staff Software Engineer, Compute" at bounding box center [564, 270] width 259 height 17
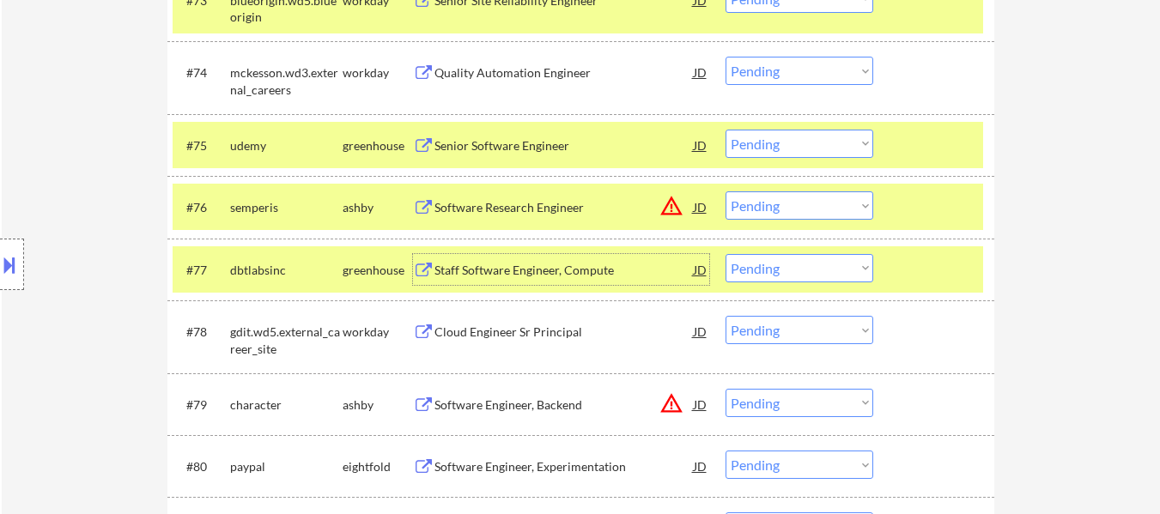
drag, startPoint x: 845, startPoint y: 206, endPoint x: 847, endPoint y: 216, distance: 10.4
click at [845, 206] on select "Choose an option... Pending Applied Excluded (Questions) Excluded (Expired) Exc…" at bounding box center [800, 206] width 148 height 28
click at [726, 192] on select "Choose an option... Pending Applied Excluded (Questions) Excluded (Expired) Exc…" at bounding box center [800, 206] width 148 height 28
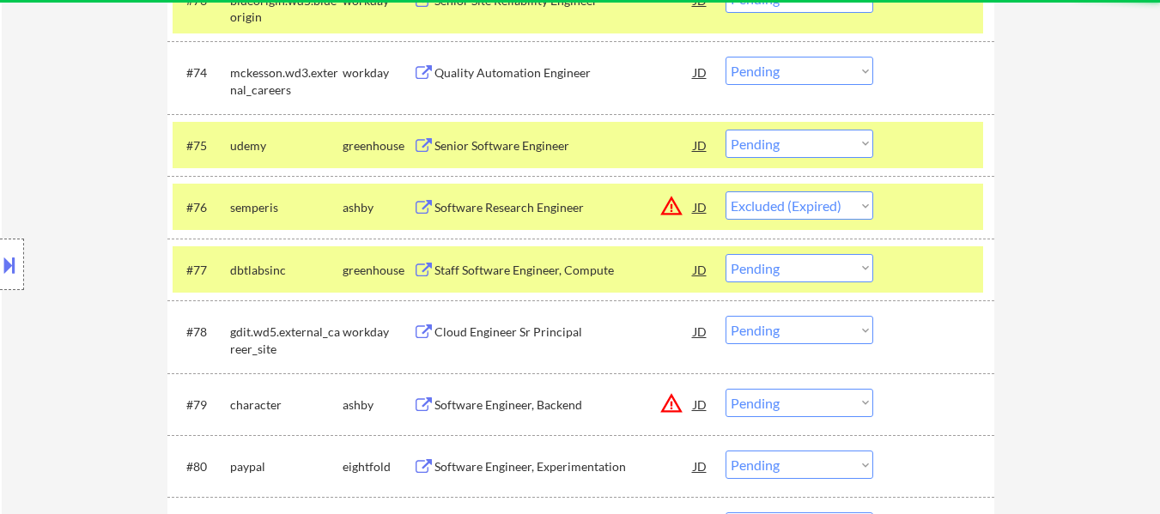
select select ""pending""
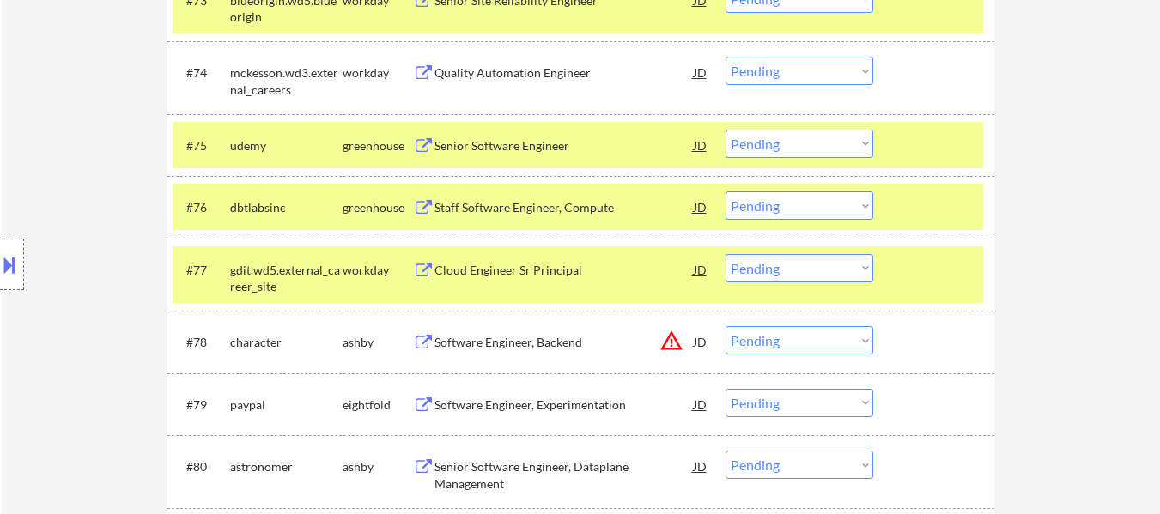
click at [952, 26] on div "#73 blueorigin.wd5.blueorigin workday Senior Site Reliability Engineer JD warni…" at bounding box center [578, 5] width 811 height 57
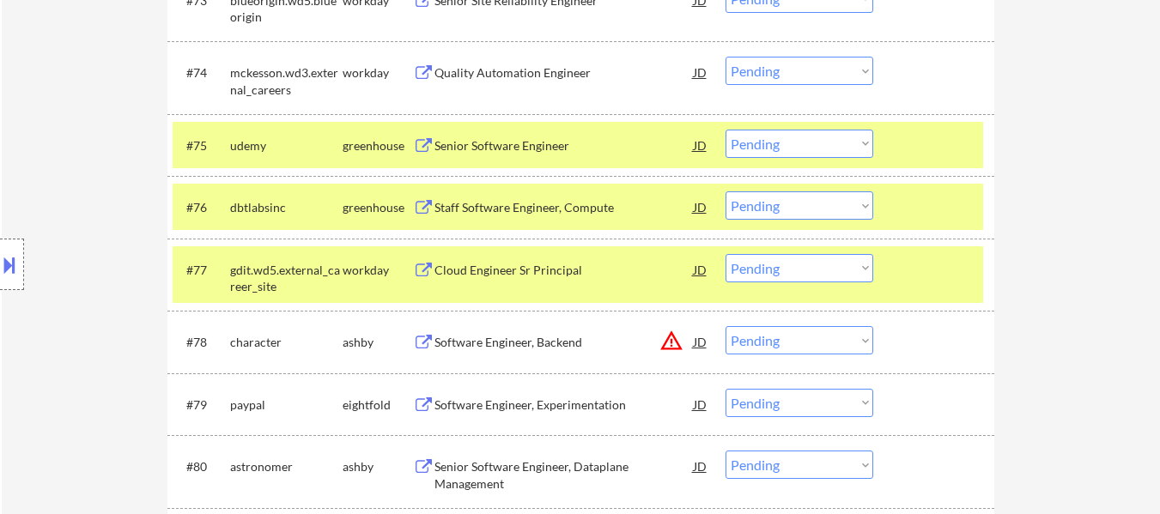
click at [946, 127] on div "#75 udemy greenhouse Senior Software Engineer JD warning_amber Choose an option…" at bounding box center [578, 145] width 811 height 46
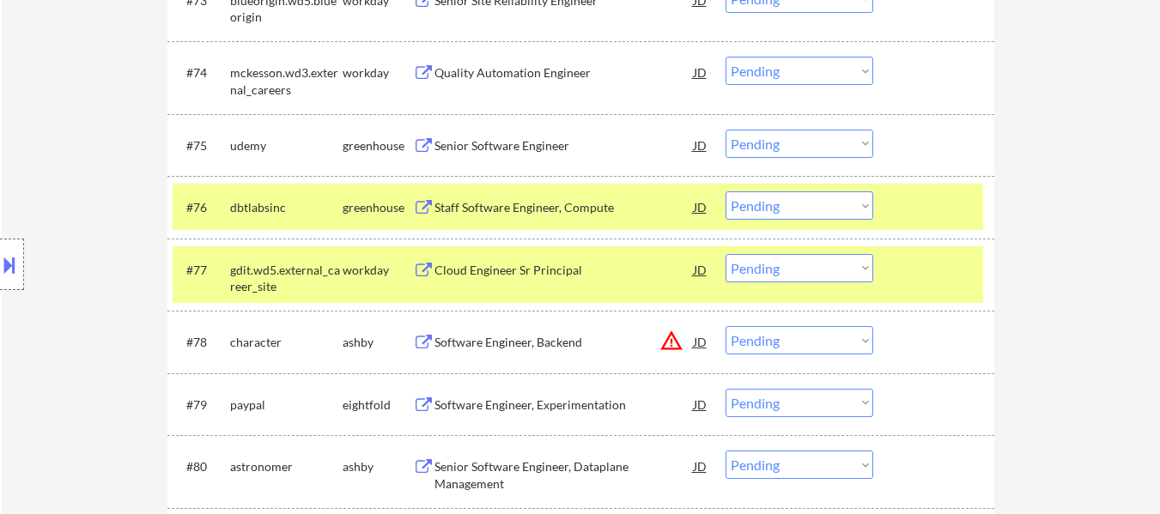
click at [903, 218] on div at bounding box center [936, 207] width 76 height 31
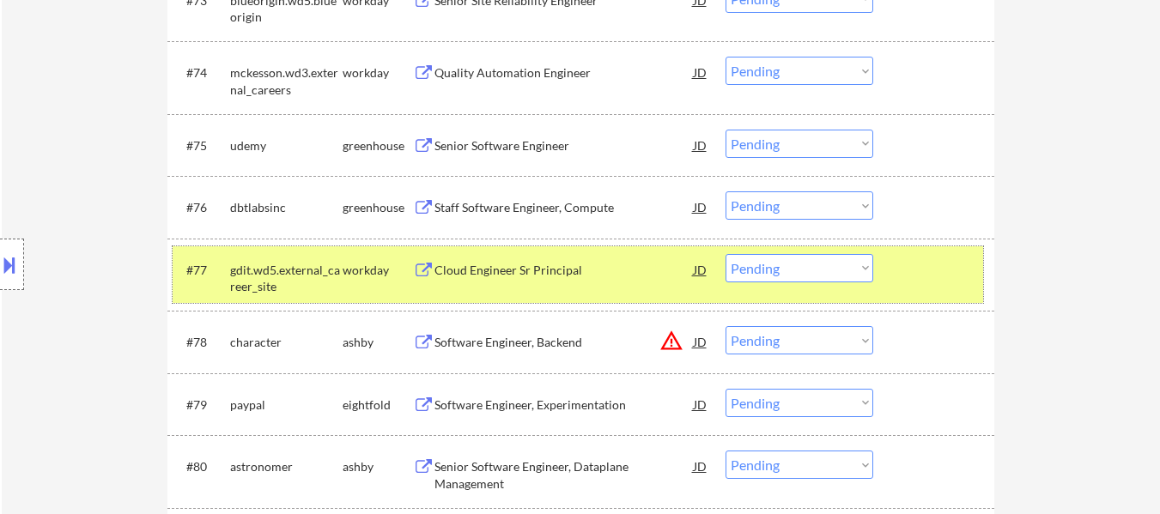
click at [902, 277] on div at bounding box center [936, 269] width 76 height 31
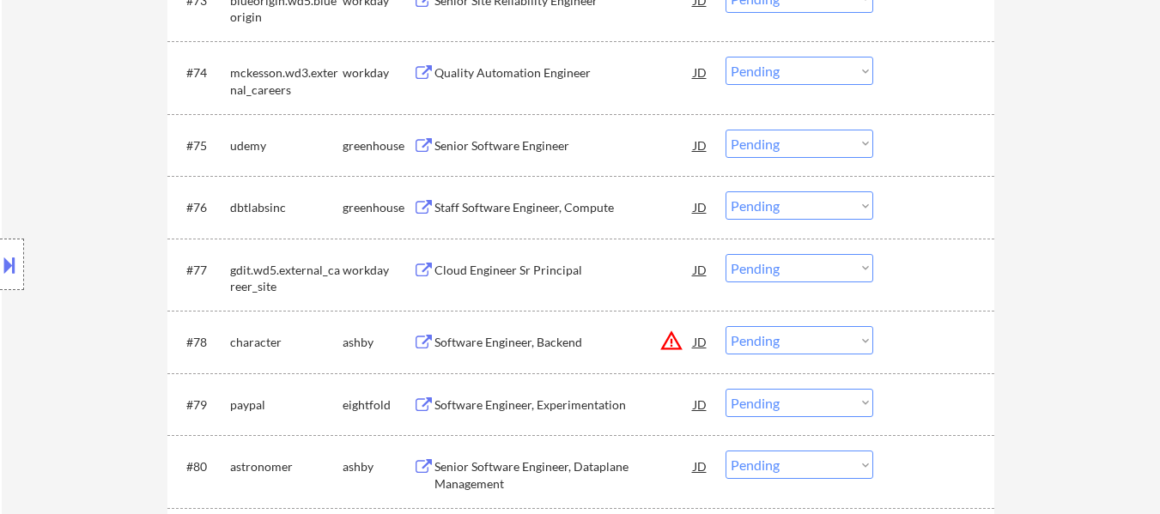
click at [931, 139] on div at bounding box center [936, 145] width 76 height 31
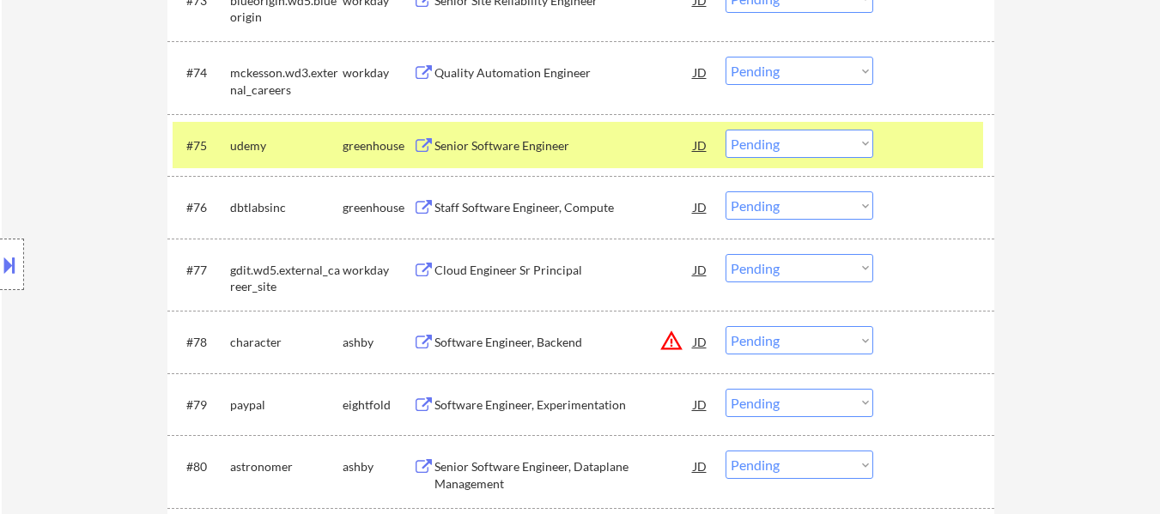
click at [537, 354] on div "Software Engineer, Backend" at bounding box center [564, 341] width 259 height 31
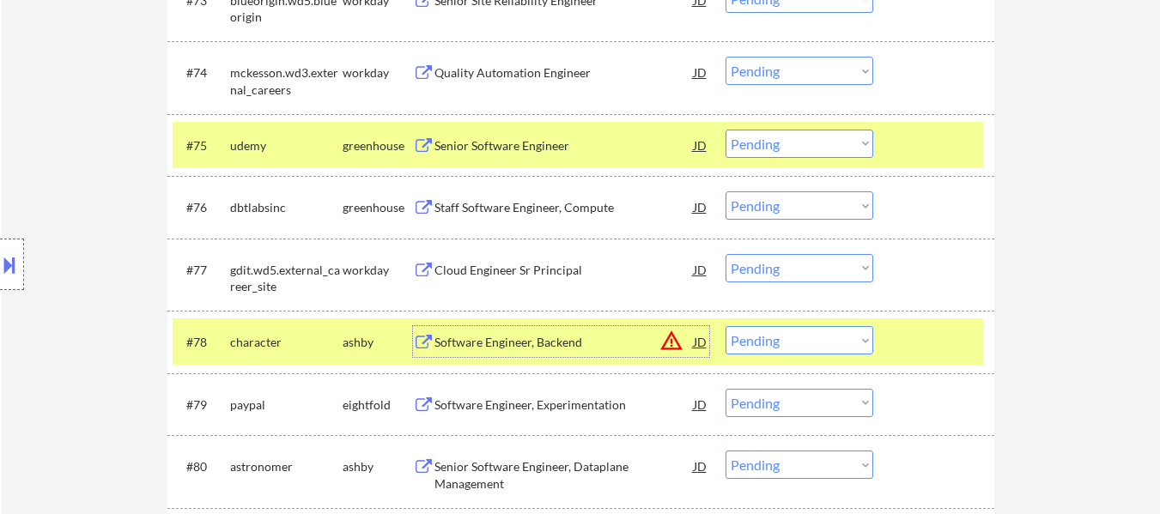
click at [911, 214] on div at bounding box center [936, 207] width 76 height 31
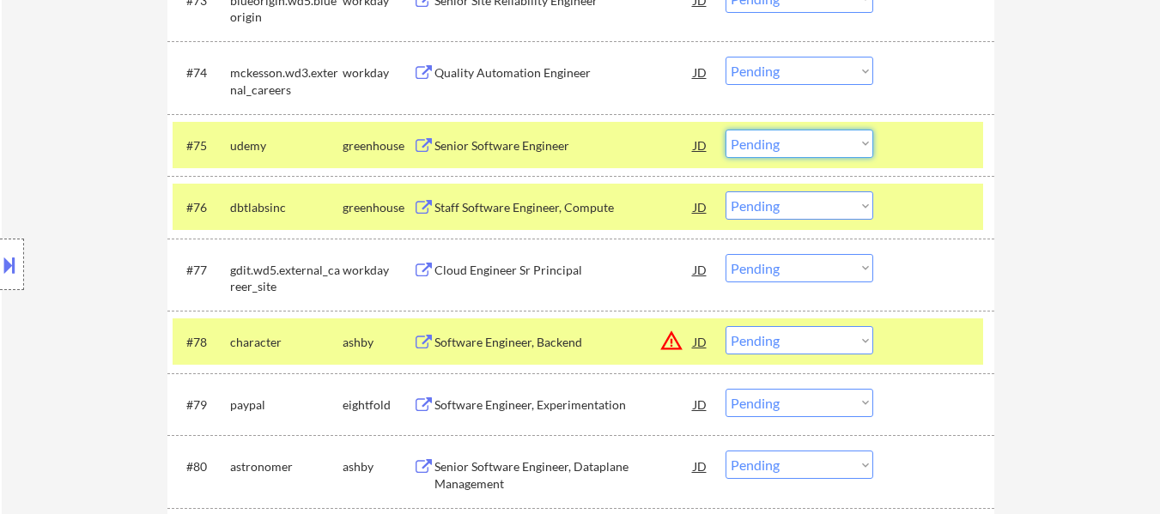
drag, startPoint x: 766, startPoint y: 137, endPoint x: 766, endPoint y: 148, distance: 10.3
click at [766, 137] on select "Choose an option... Pending Applied Excluded (Questions) Excluded (Expired) Exc…" at bounding box center [800, 144] width 148 height 28
click at [726, 130] on select "Choose an option... Pending Applied Excluded (Questions) Excluded (Expired) Exc…" at bounding box center [800, 144] width 148 height 28
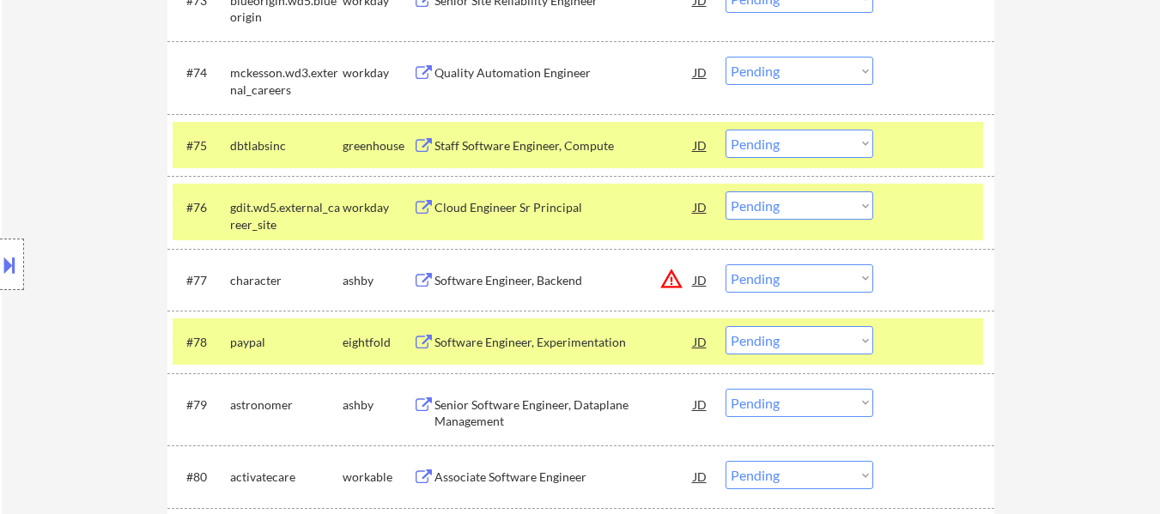
click at [805, 149] on select "Choose an option... Pending Applied Excluded (Questions) Excluded (Expired) Exc…" at bounding box center [800, 144] width 148 height 28
click at [726, 130] on select "Choose an option... Pending Applied Excluded (Questions) Excluded (Expired) Exc…" at bounding box center [800, 144] width 148 height 28
select select ""pending""
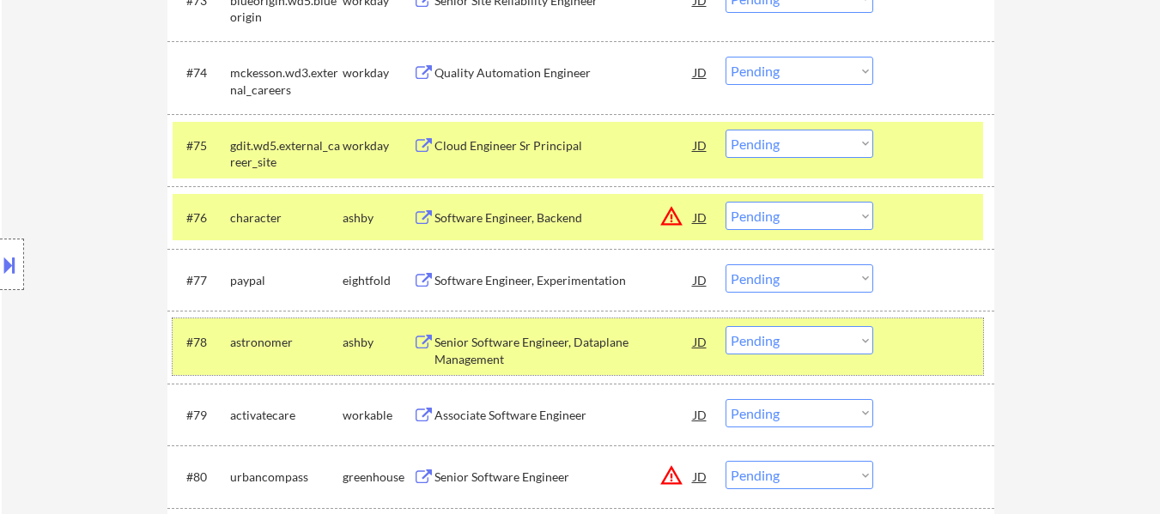
click at [959, 350] on div at bounding box center [936, 341] width 76 height 31
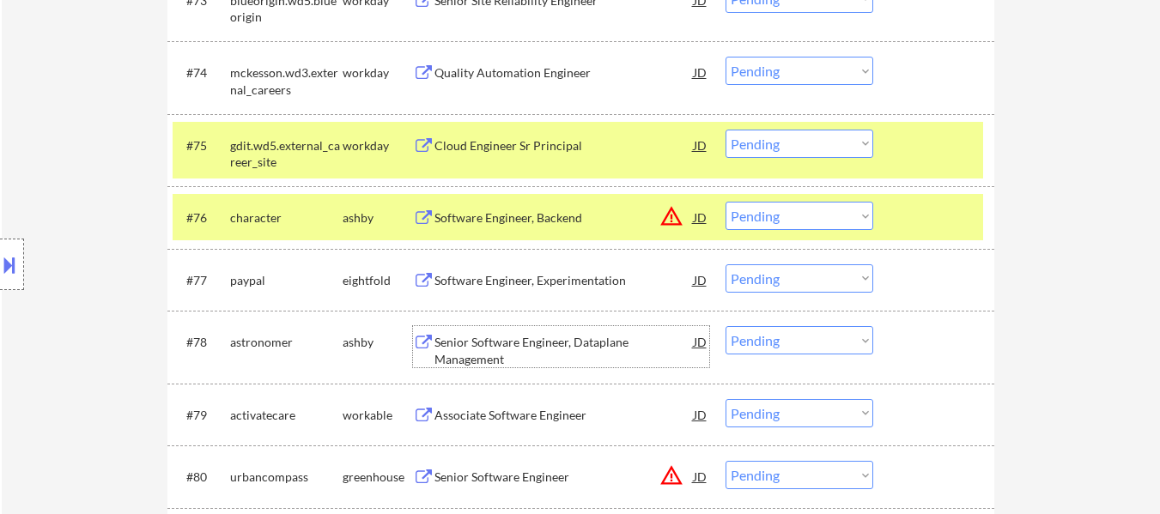
click at [551, 348] on div "Senior Software Engineer, Dataplane Management" at bounding box center [564, 350] width 259 height 33
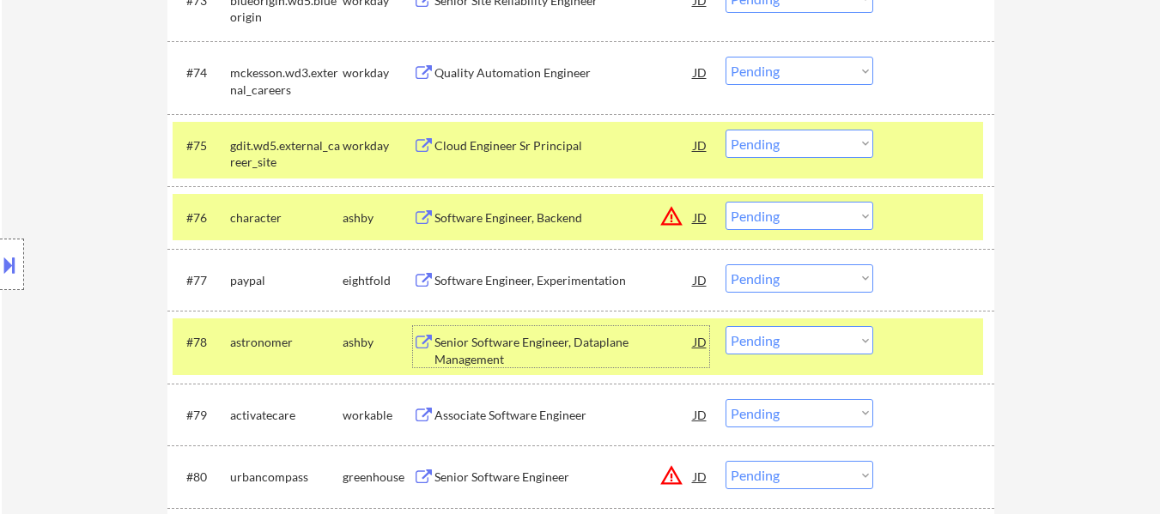
click at [13, 272] on button at bounding box center [9, 265] width 19 height 28
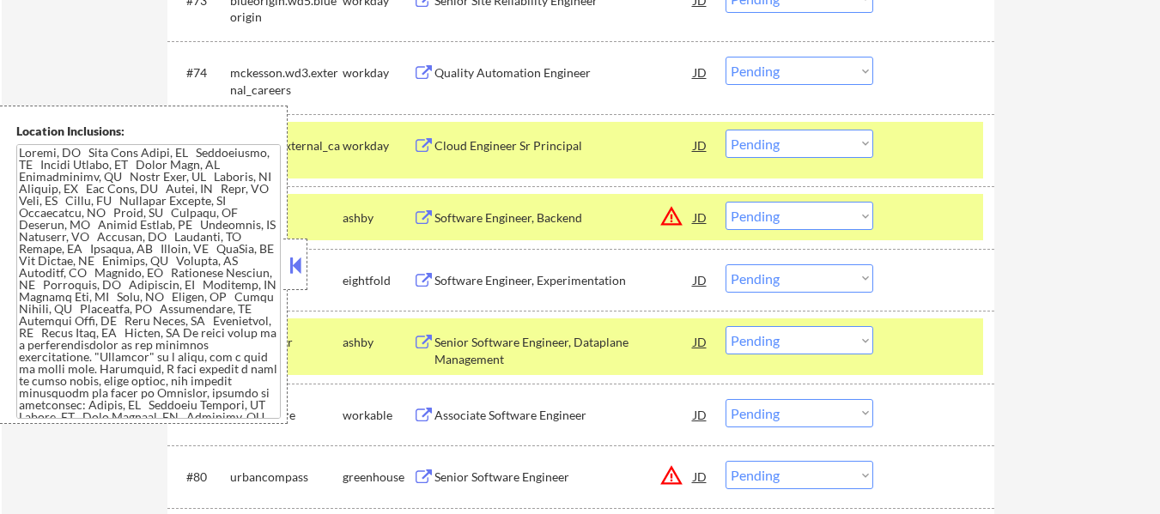
scroll to position [5496, 0]
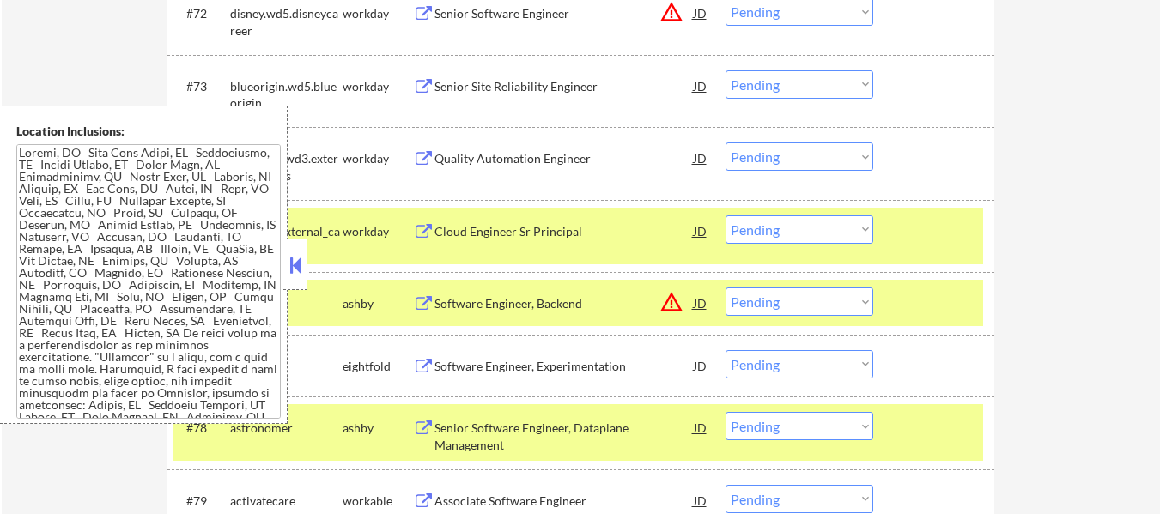
click at [301, 259] on button at bounding box center [295, 265] width 19 height 26
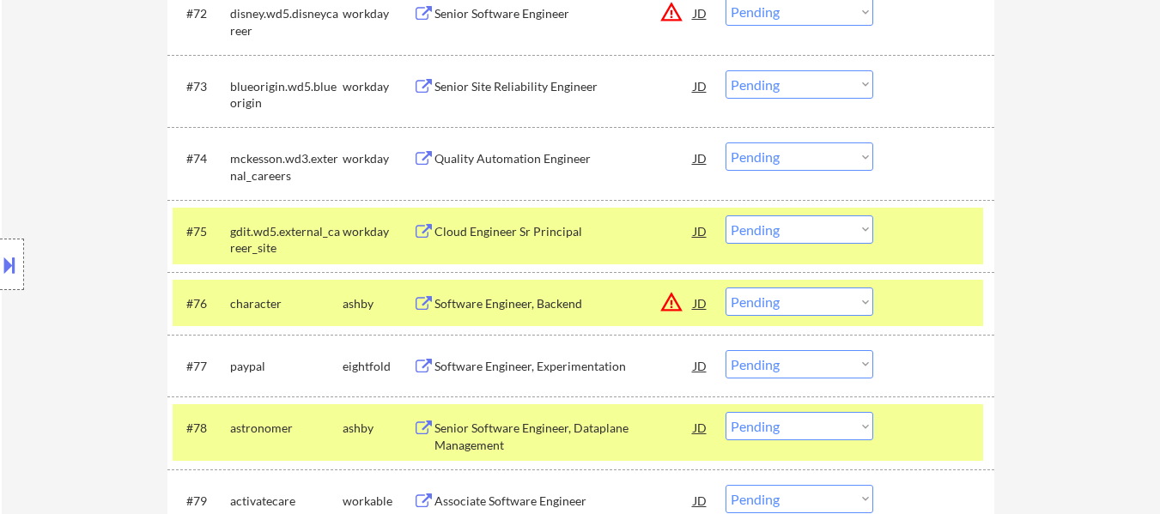
click at [818, 292] on select "Choose an option... Pending Applied Excluded (Questions) Excluded (Expired) Exc…" at bounding box center [800, 302] width 148 height 28
click at [726, 288] on select "Choose an option... Pending Applied Excluded (Questions) Excluded (Expired) Exc…" at bounding box center [800, 302] width 148 height 28
select select ""pending""
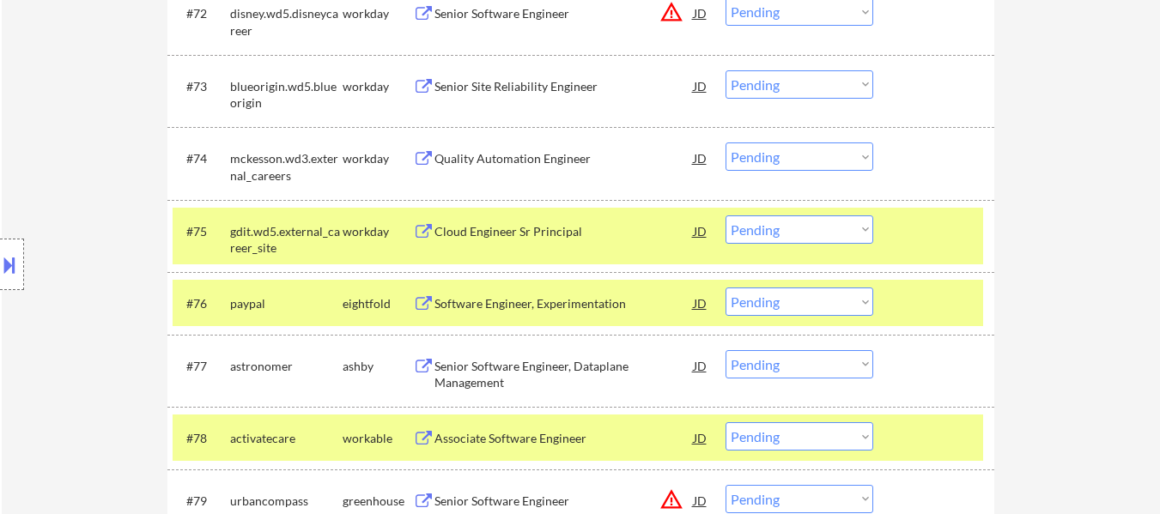
click at [813, 366] on select "Choose an option... Pending Applied Excluded (Questions) Excluded (Expired) Exc…" at bounding box center [800, 364] width 148 height 28
click at [726, 350] on select "Choose an option... Pending Applied Excluded (Questions) Excluded (Expired) Exc…" at bounding box center [800, 364] width 148 height 28
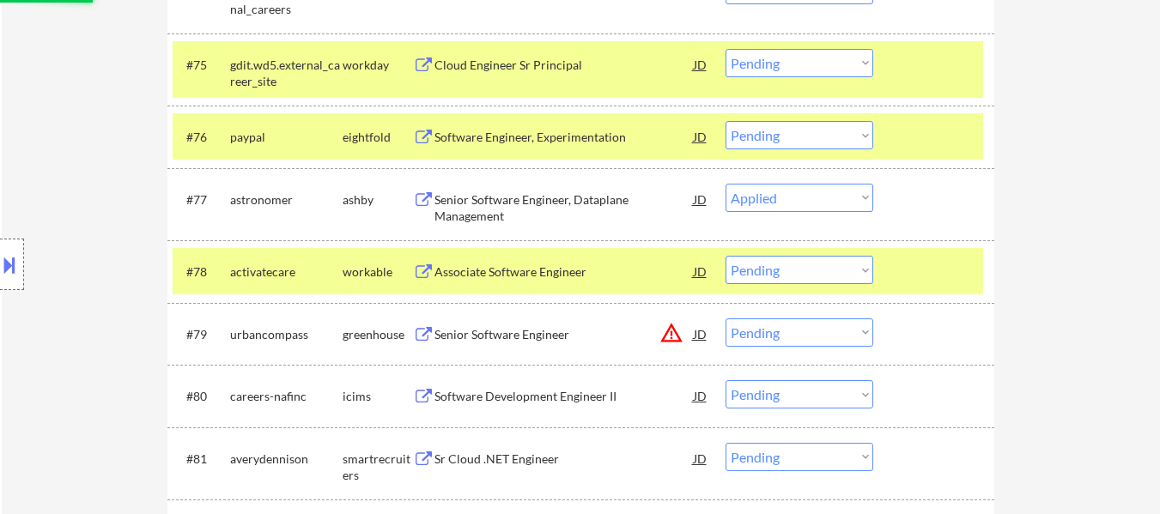
scroll to position [5668, 0]
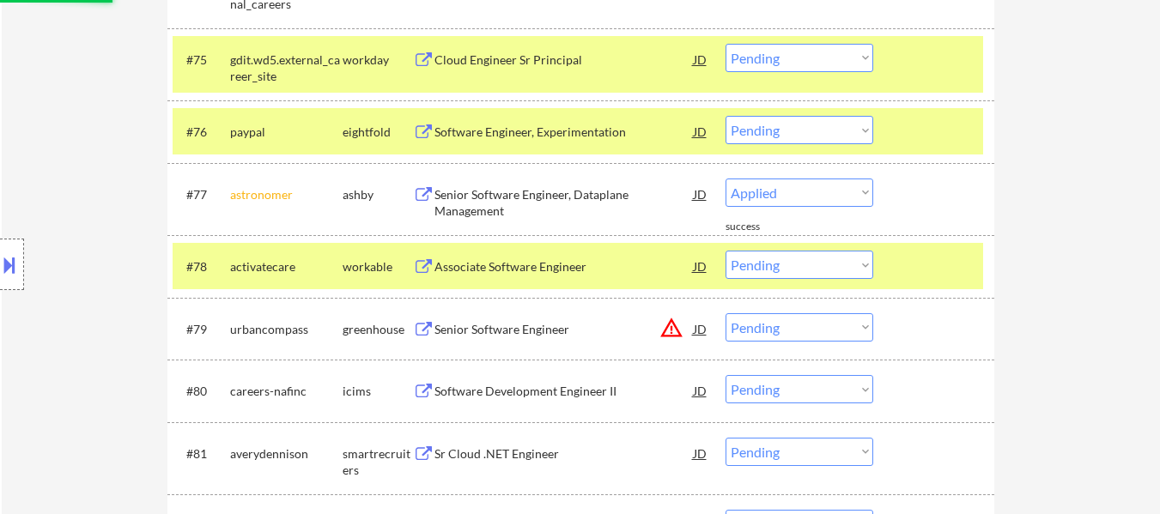
select select ""pending""
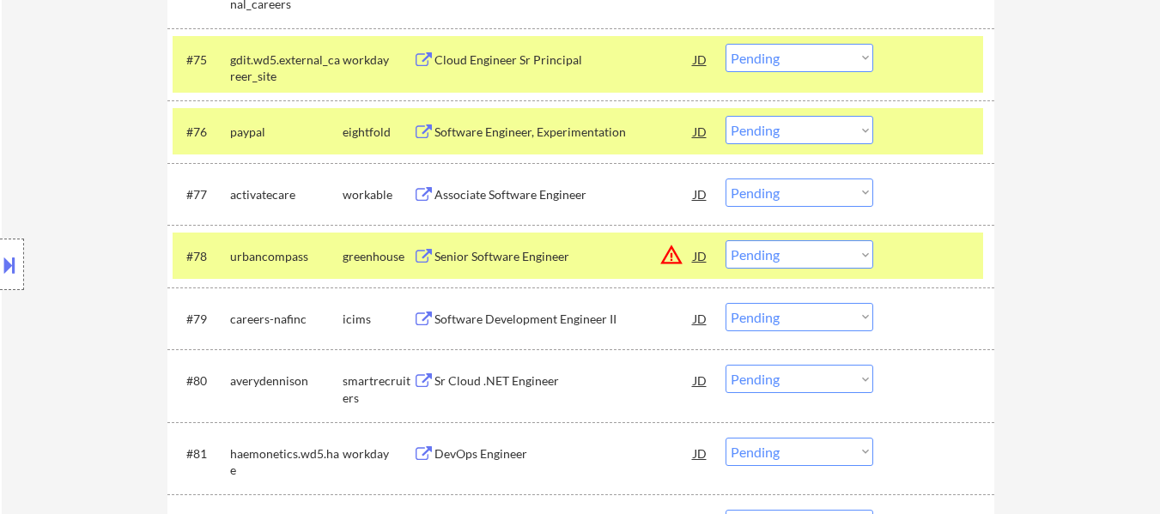
click at [933, 126] on div at bounding box center [936, 131] width 76 height 31
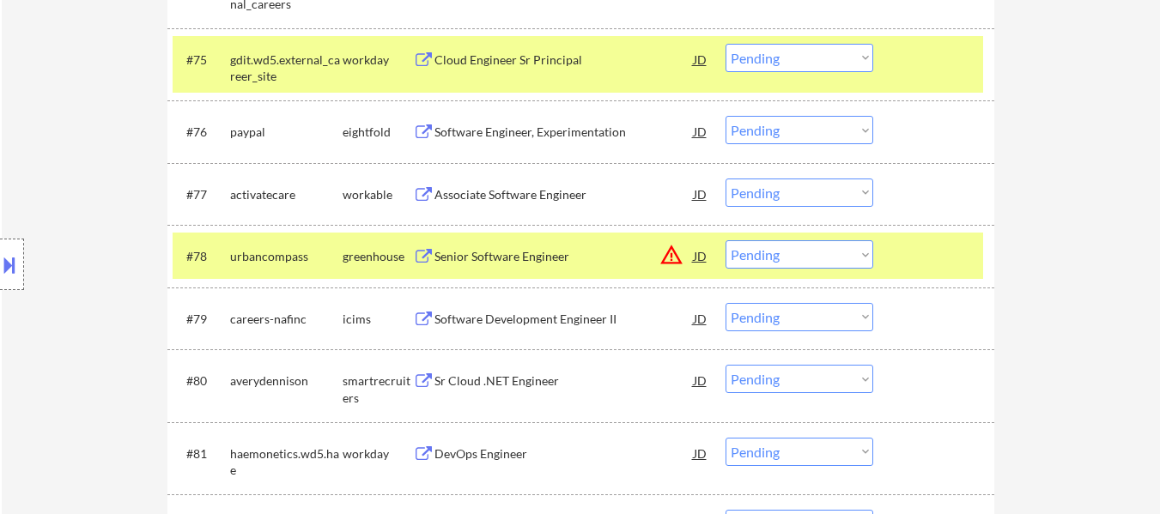
click at [938, 60] on div at bounding box center [936, 59] width 76 height 31
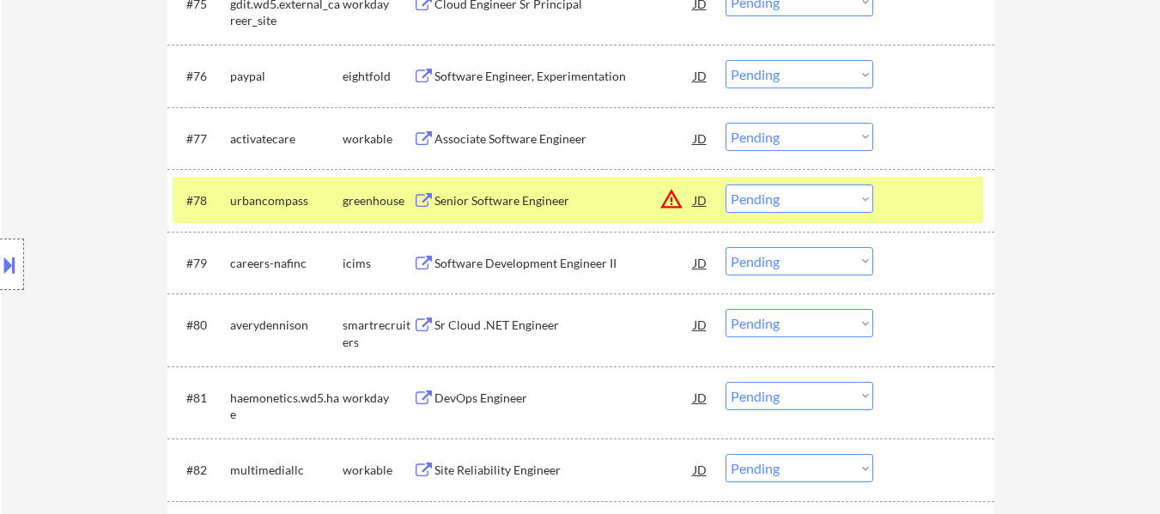
scroll to position [5754, 0]
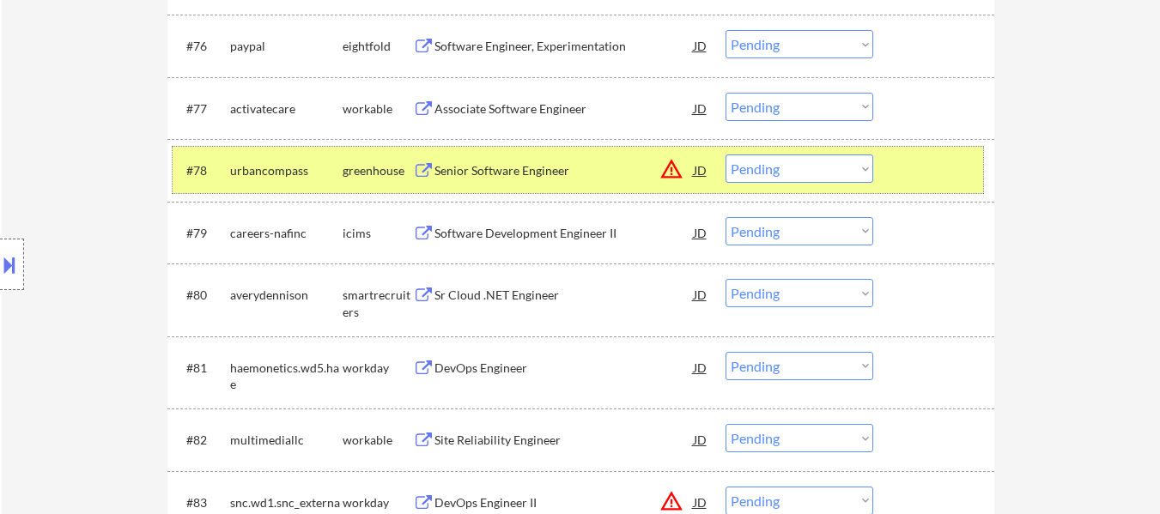
click at [945, 173] on div at bounding box center [936, 170] width 76 height 31
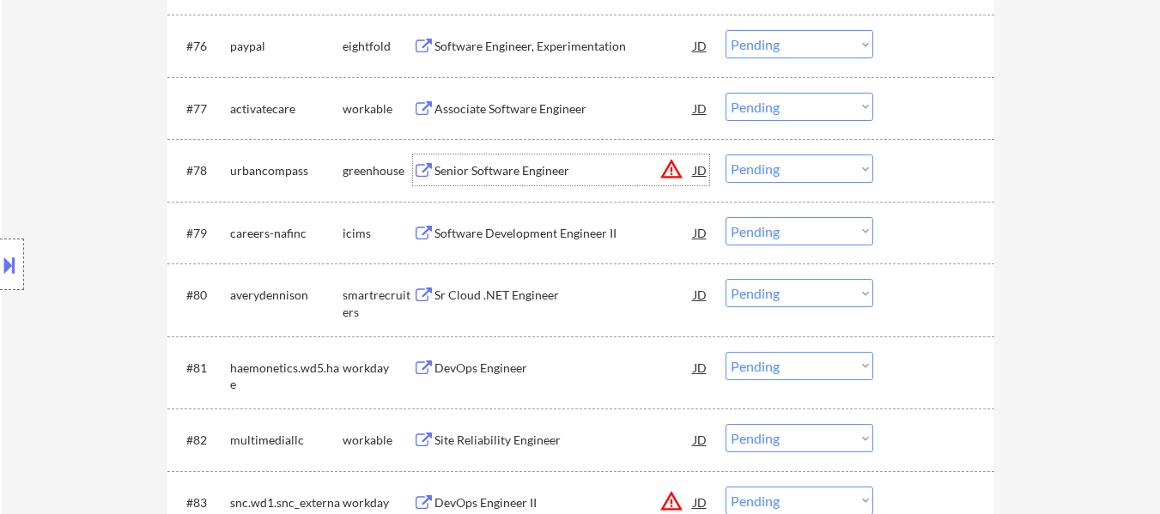
click at [538, 173] on div "Senior Software Engineer" at bounding box center [564, 170] width 259 height 17
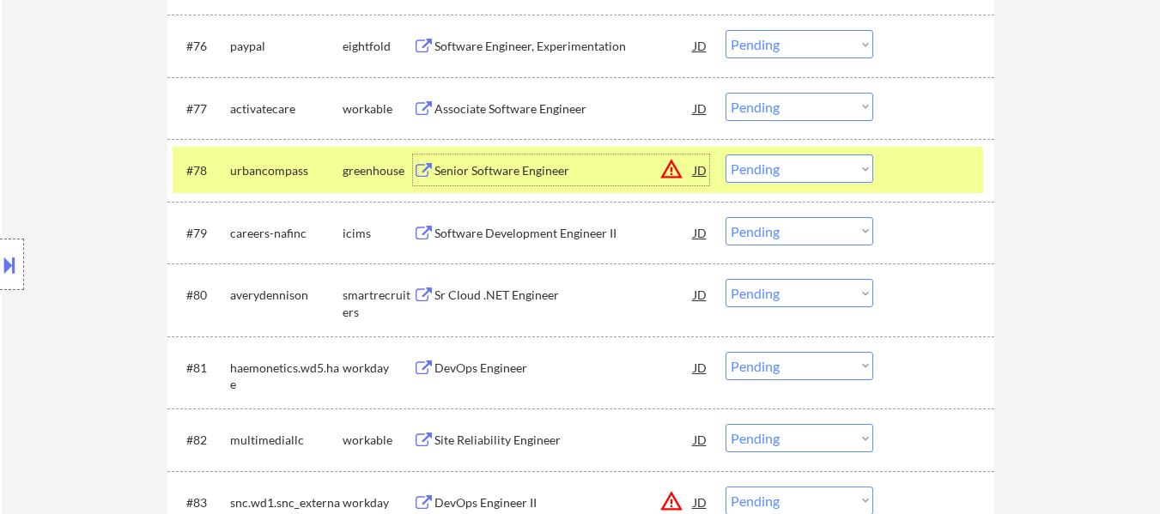
click at [817, 167] on select "Choose an option... Pending Applied Excluded (Questions) Excluded (Expired) Exc…" at bounding box center [800, 169] width 148 height 28
click at [726, 155] on select "Choose an option... Pending Applied Excluded (Questions) Excluded (Expired) Exc…" at bounding box center [800, 169] width 148 height 28
select select ""pending""
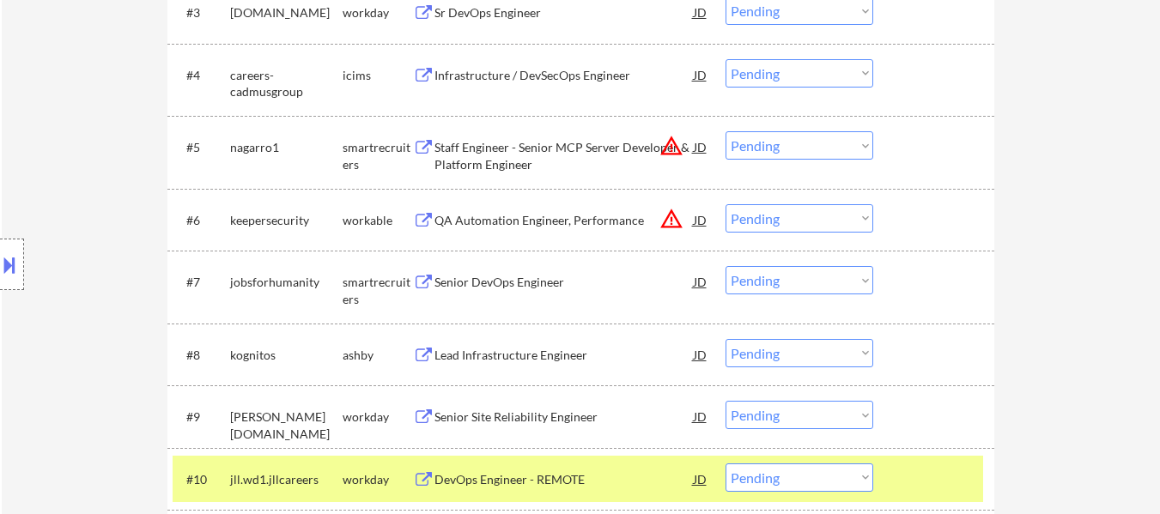
scroll to position [0, 0]
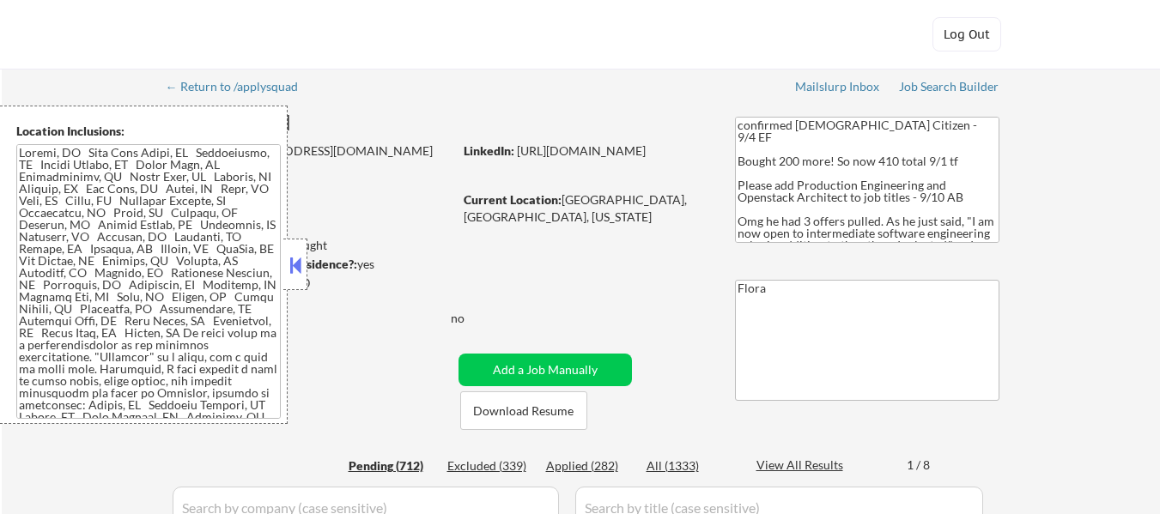
select select ""pending""
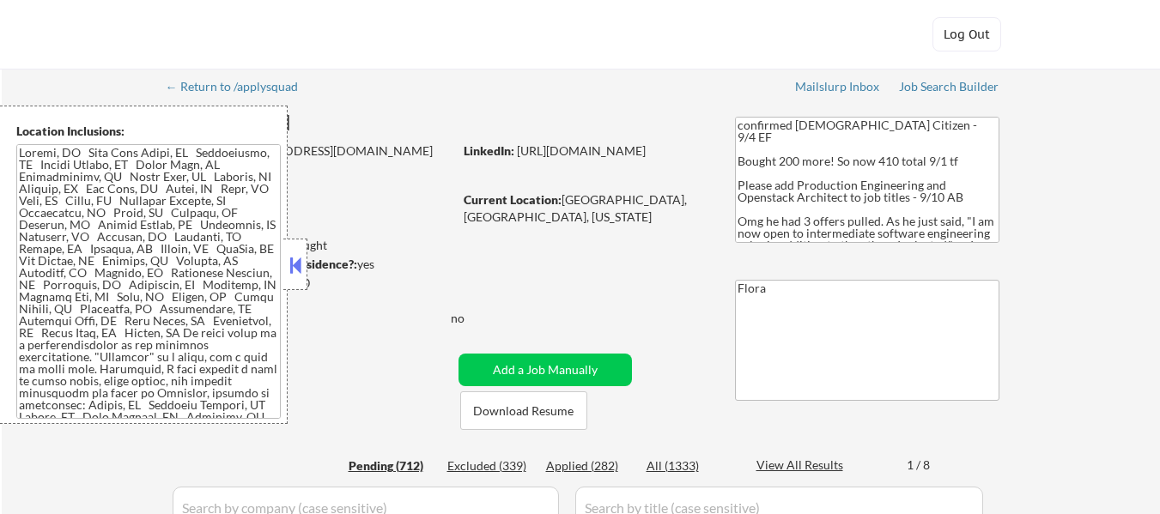
select select ""pending""
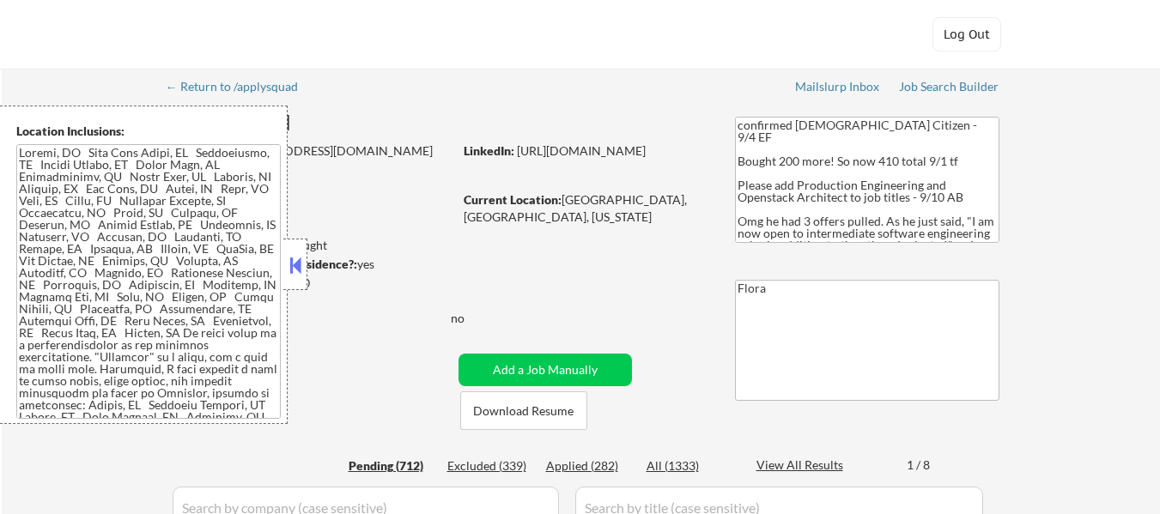
select select ""pending""
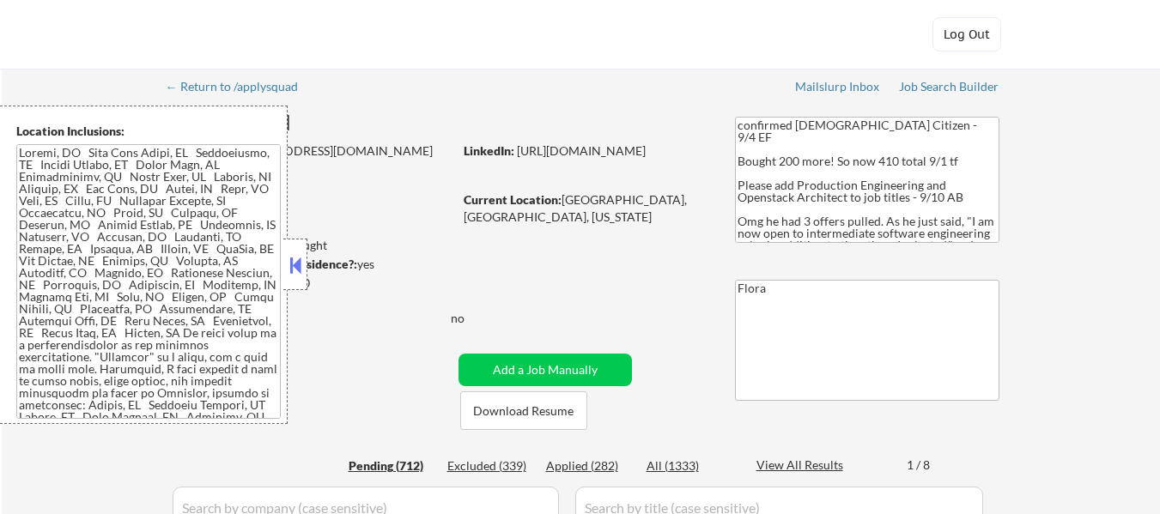
select select ""pending""
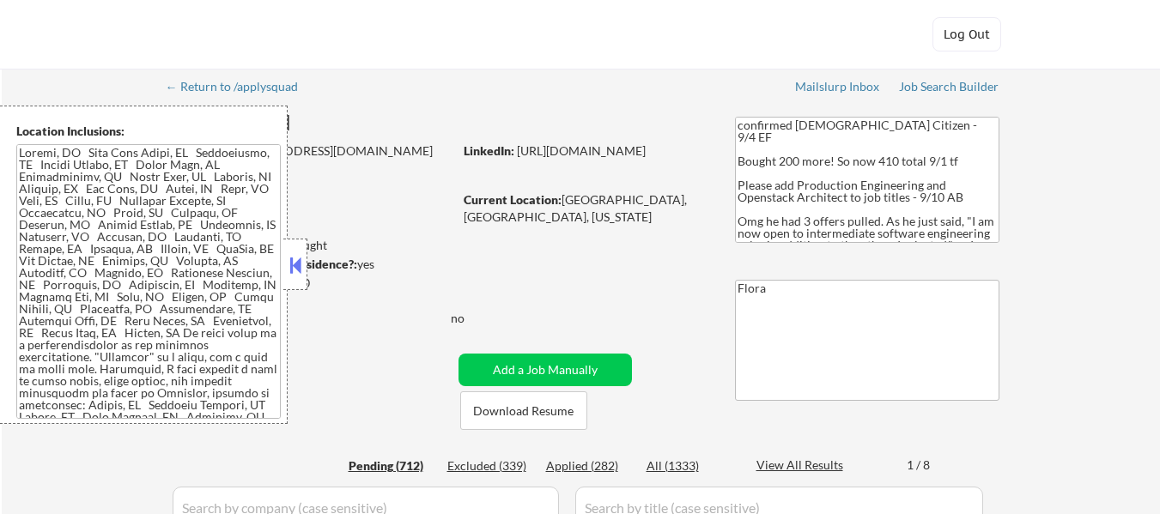
select select ""pending""
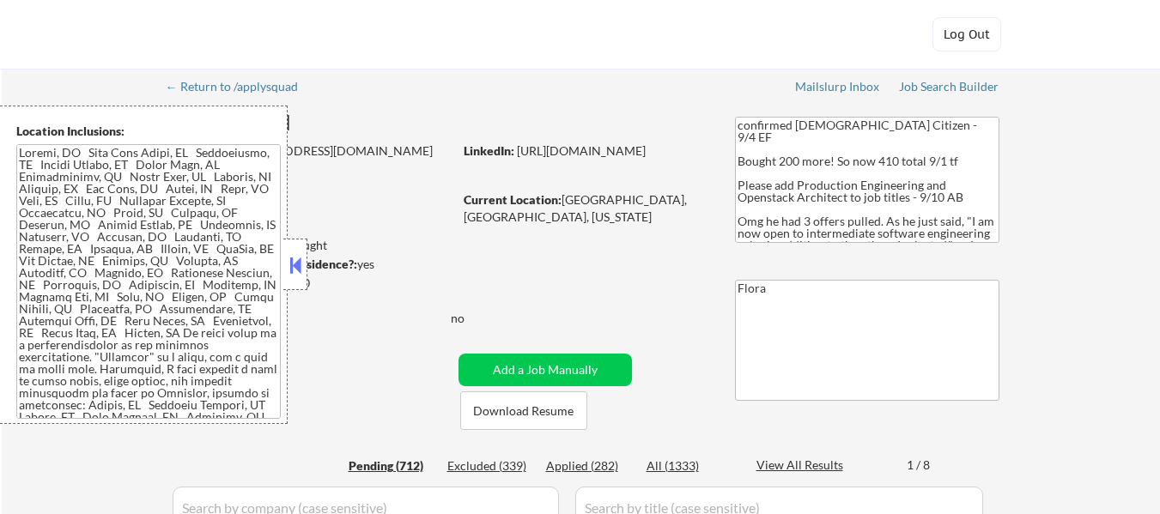
select select ""pending""
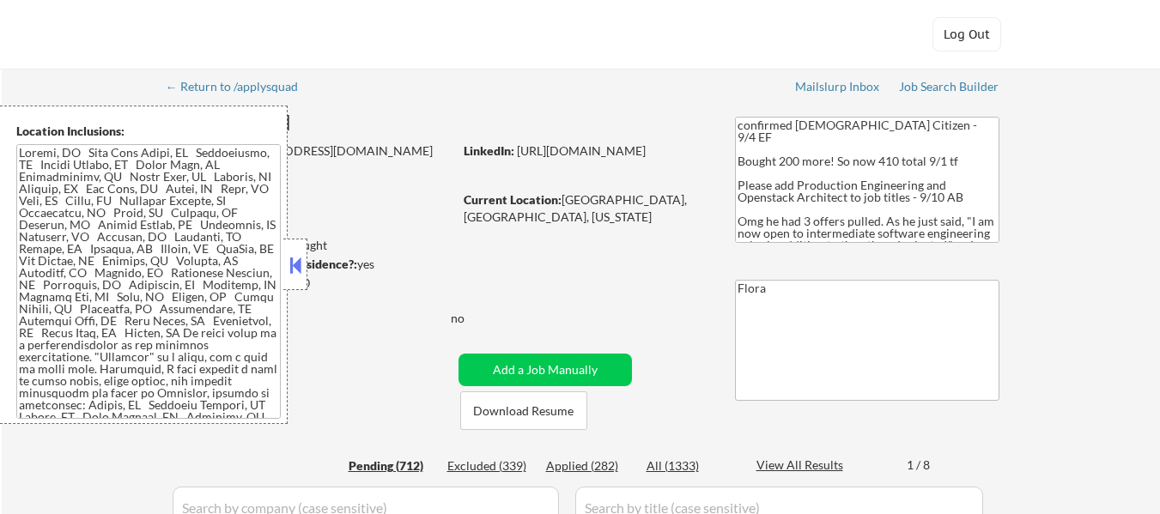
select select ""pending""
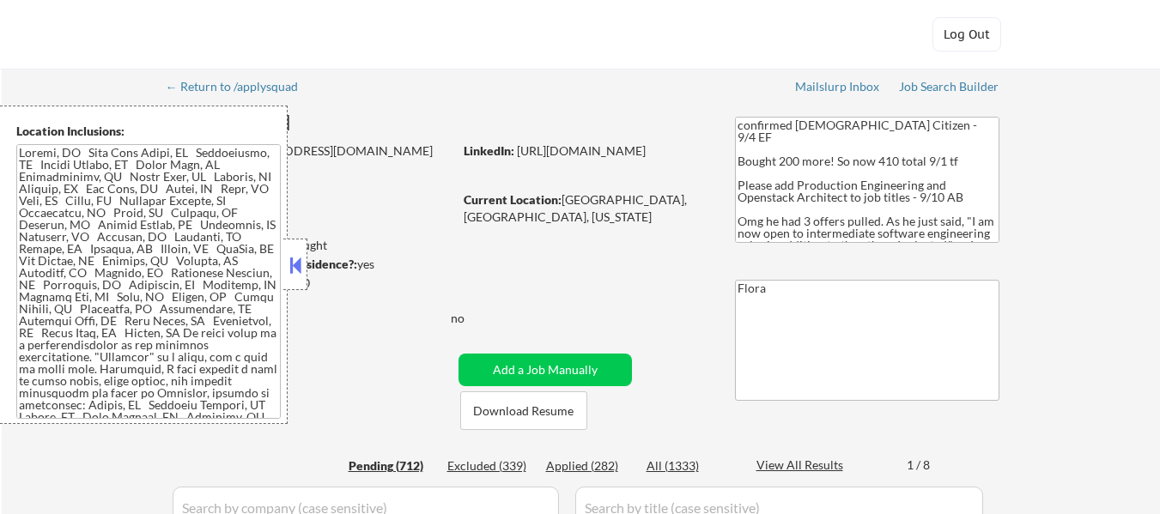
select select ""pending""
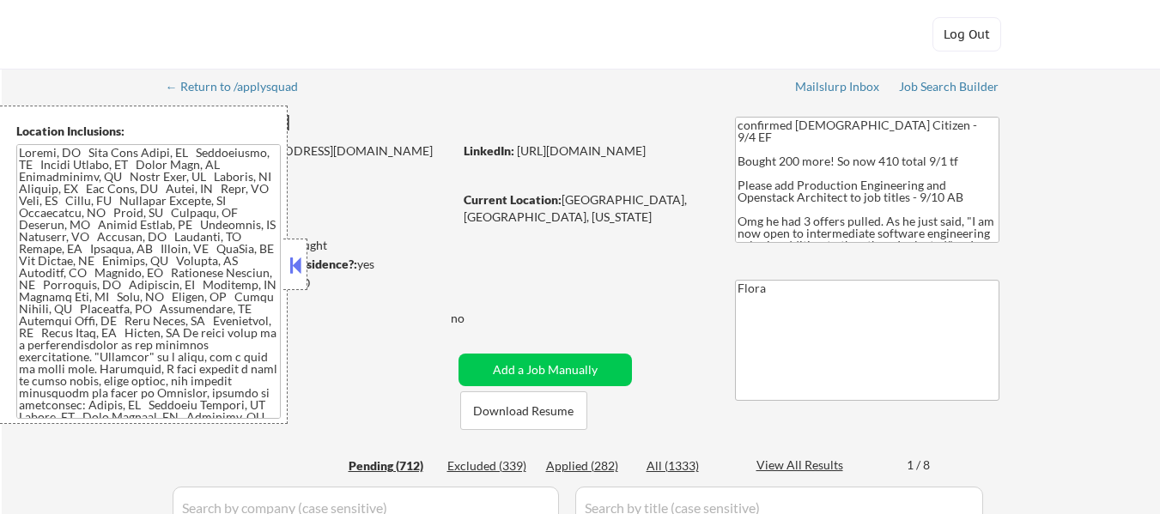
select select ""pending""
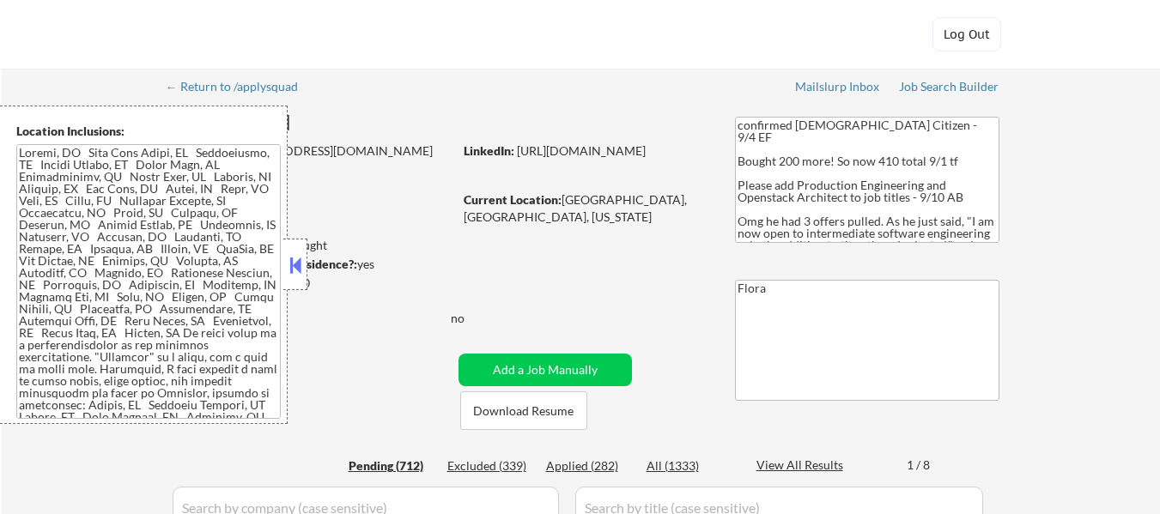
select select ""pending""
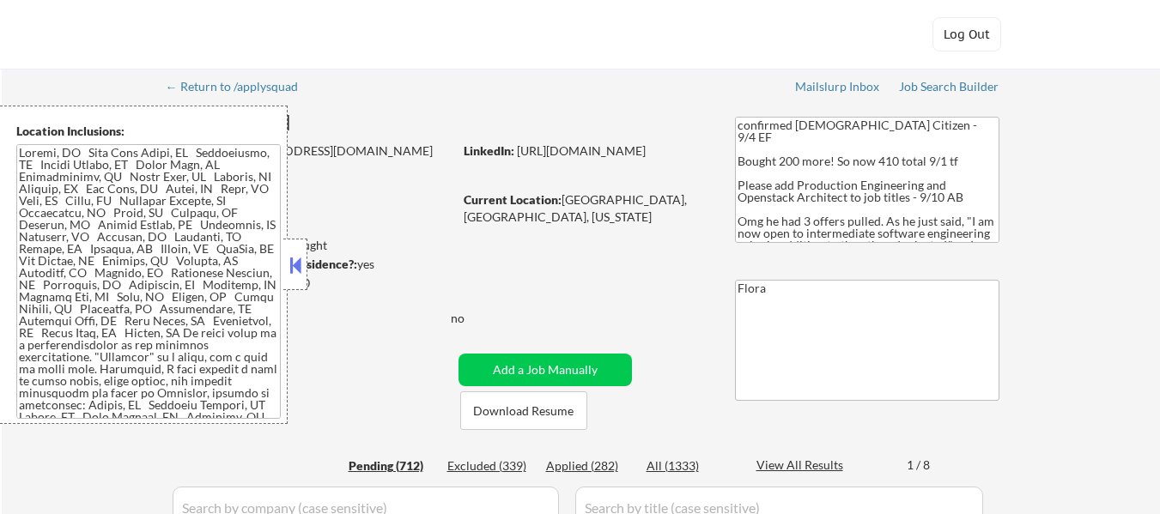
select select ""pending""
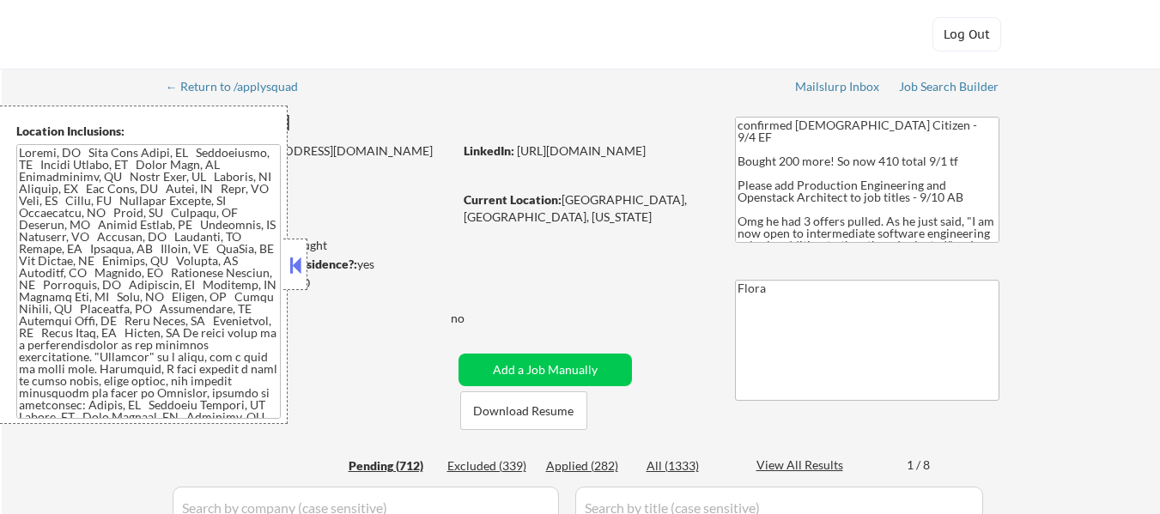
select select ""pending""
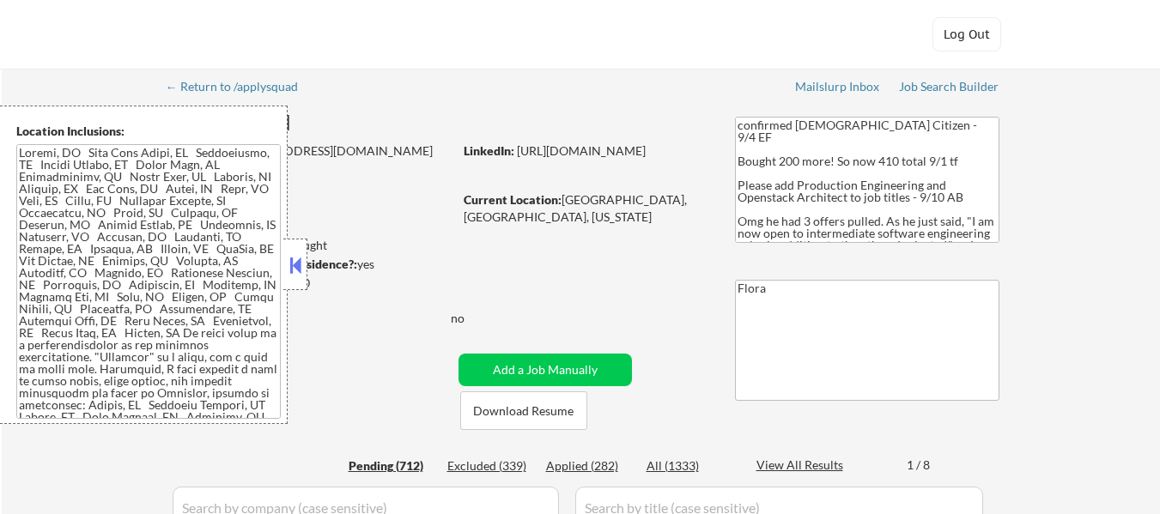
select select ""pending""
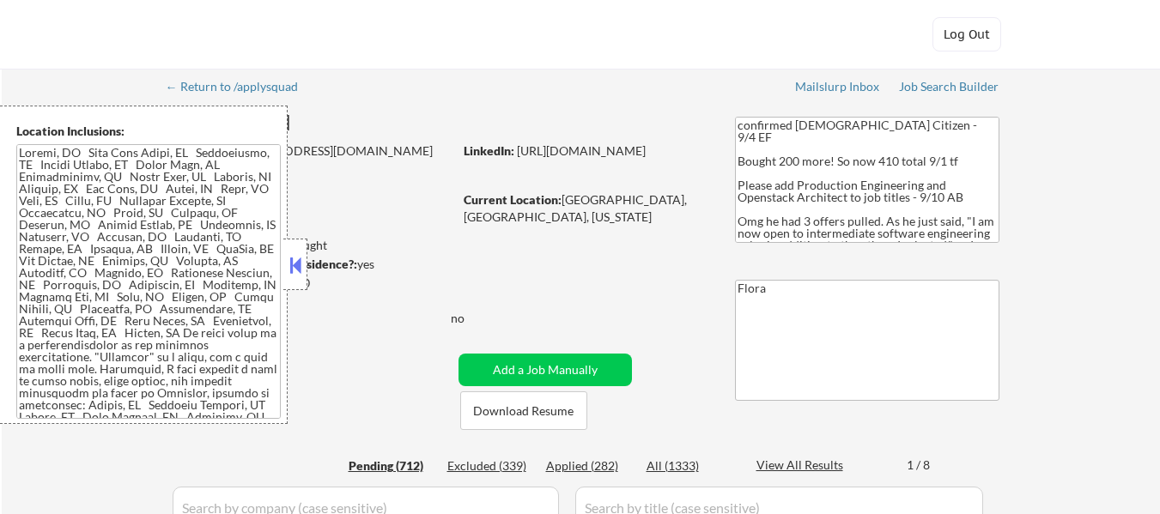
select select ""pending""
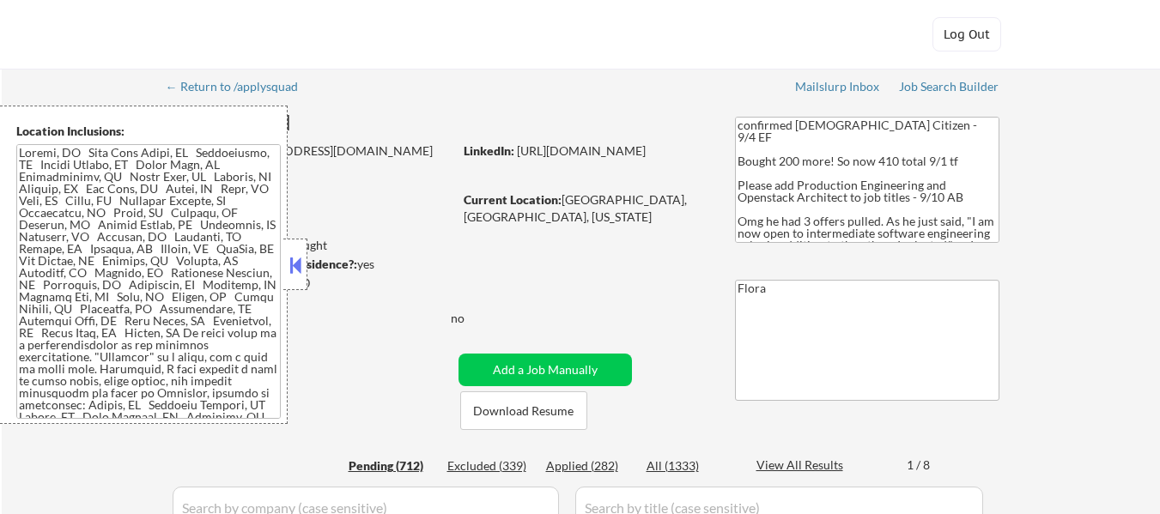
select select ""pending""
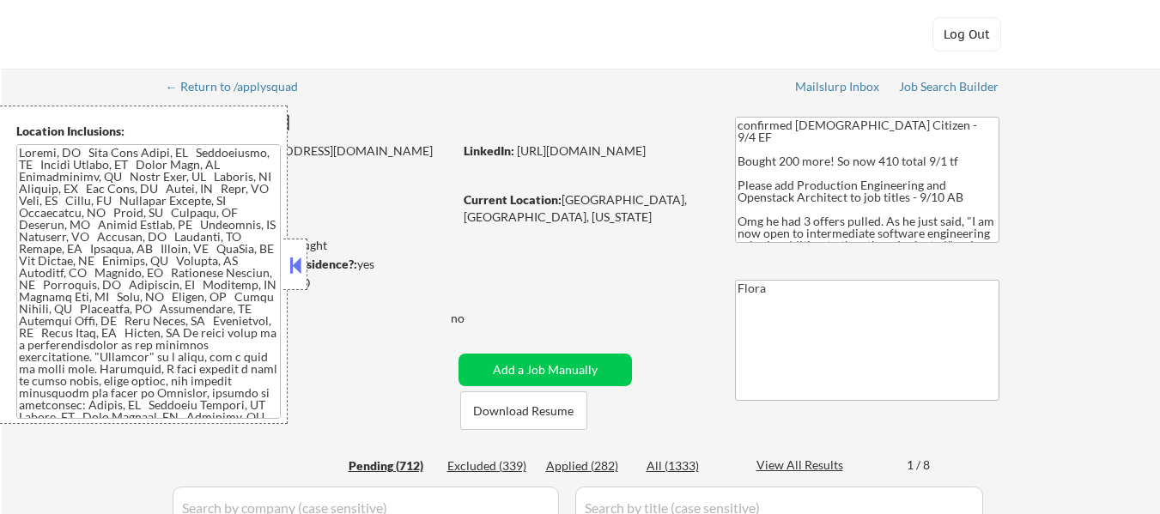
select select ""pending""
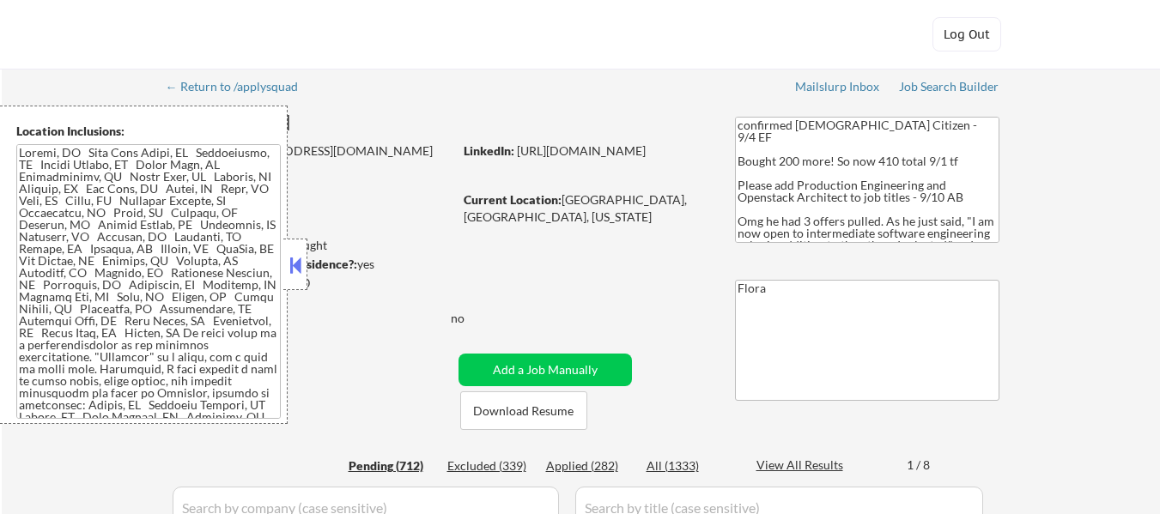
select select ""pending""
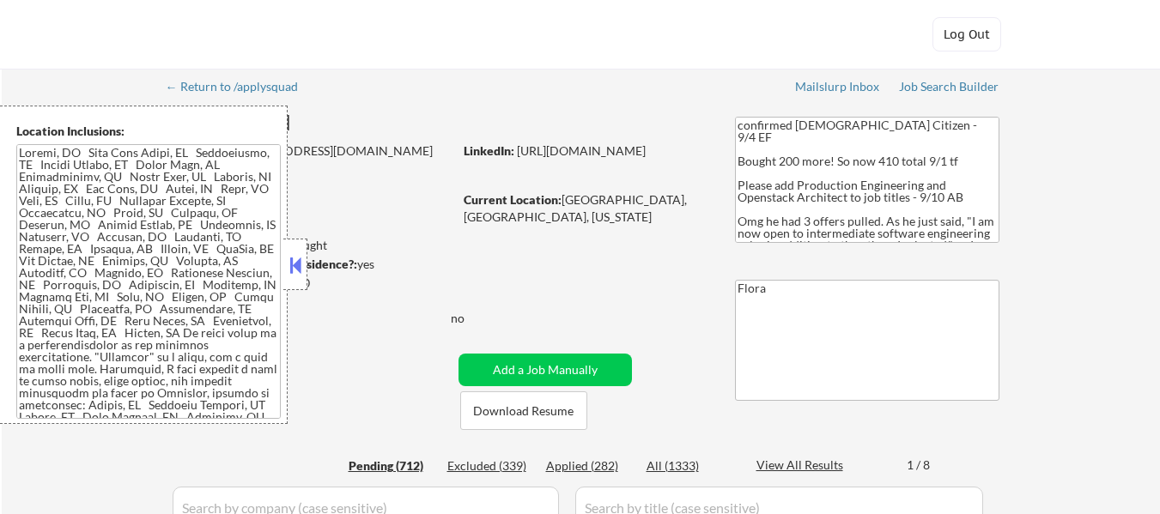
select select ""pending""
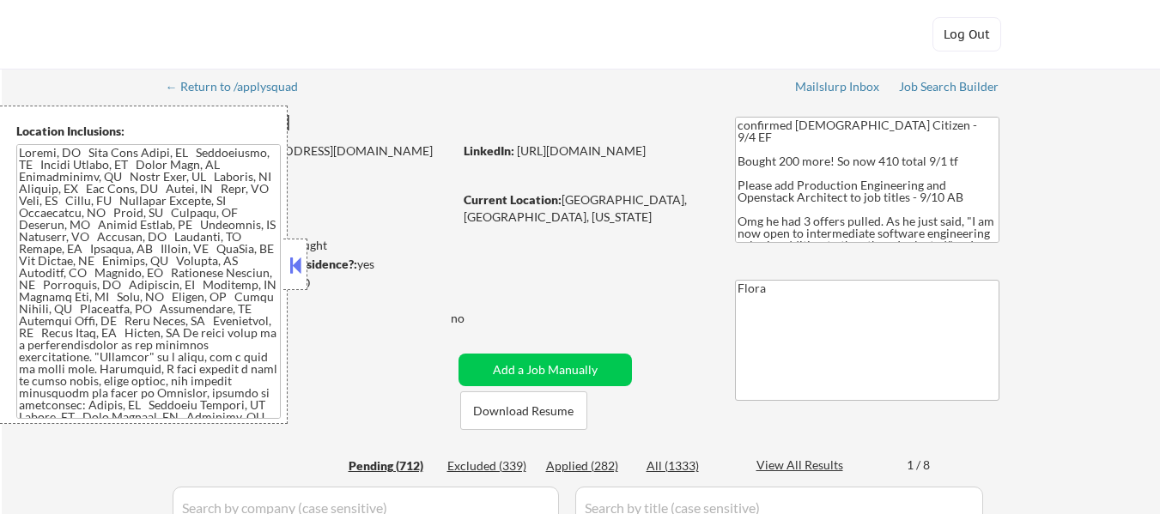
select select ""pending""
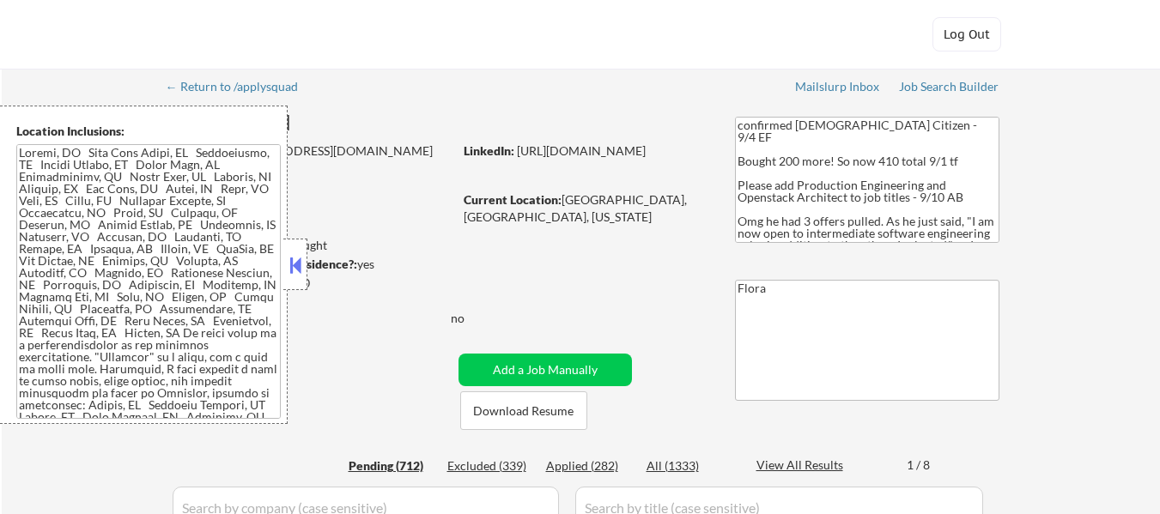
select select ""pending""
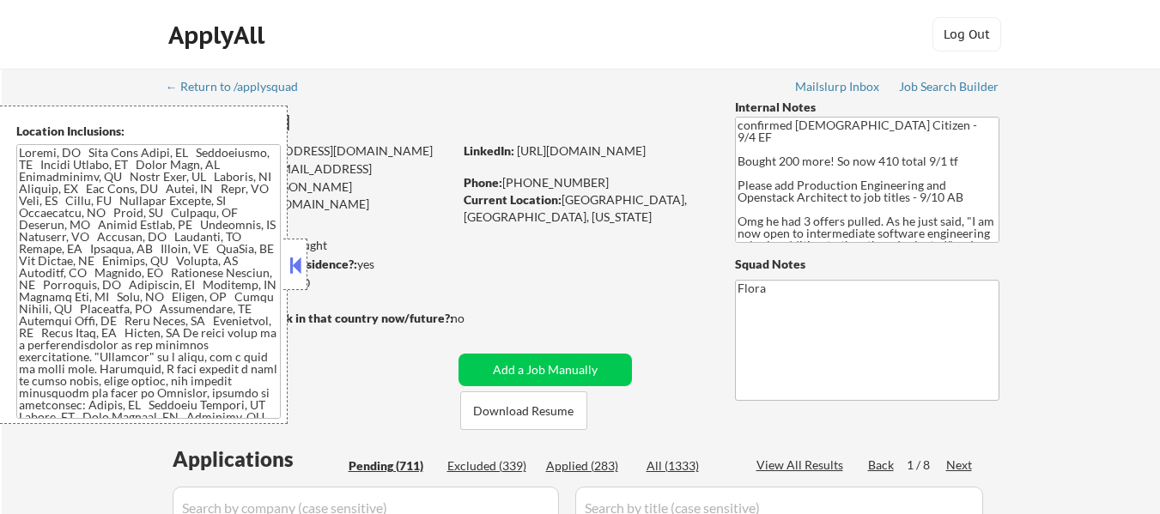
scroll to position [86, 0]
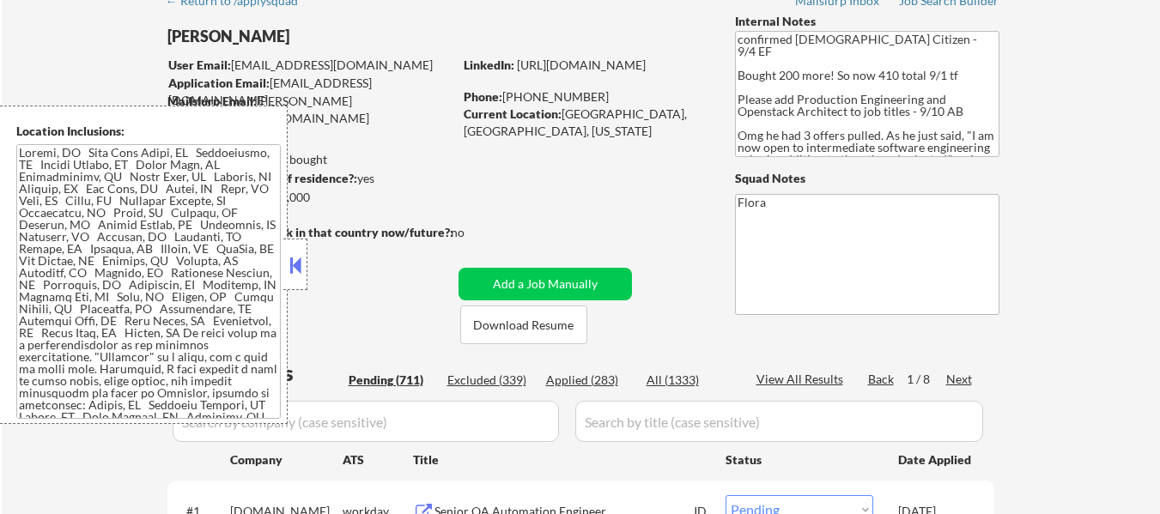
select select ""pending""
click at [295, 265] on button at bounding box center [295, 265] width 19 height 26
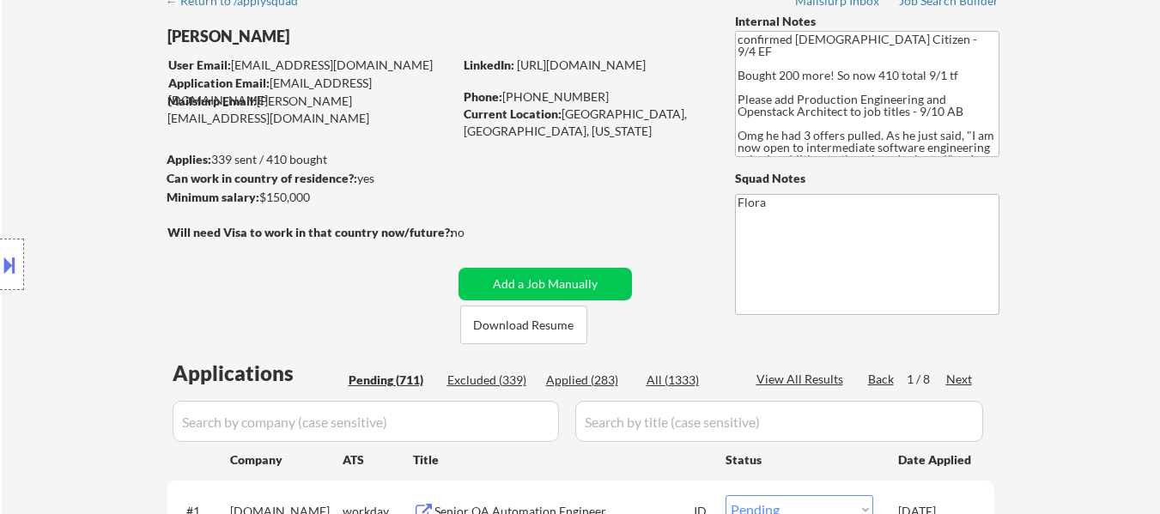
click at [601, 380] on div "Applied (283)" at bounding box center [589, 380] width 86 height 17
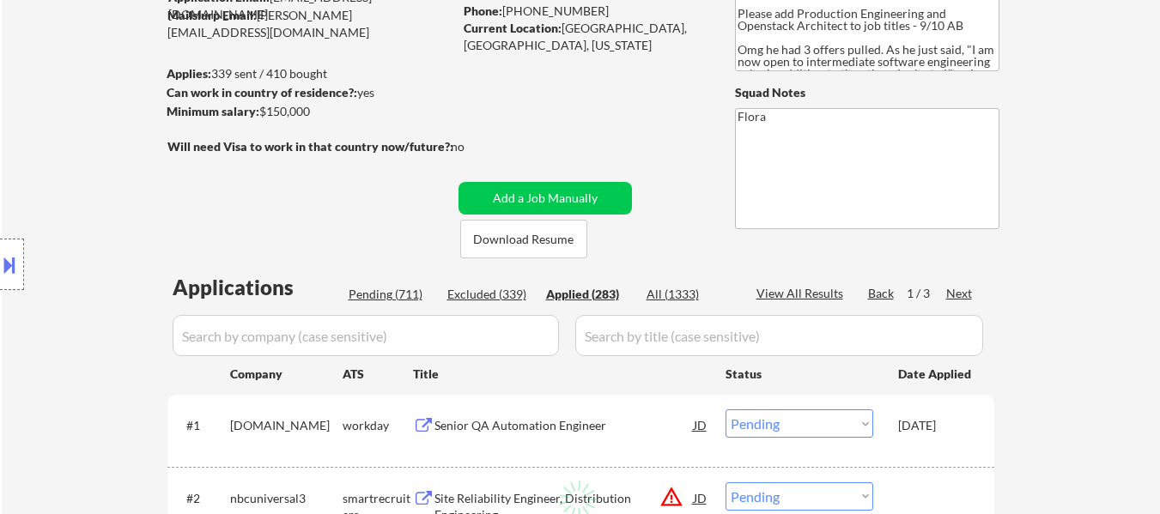
select select ""applied""
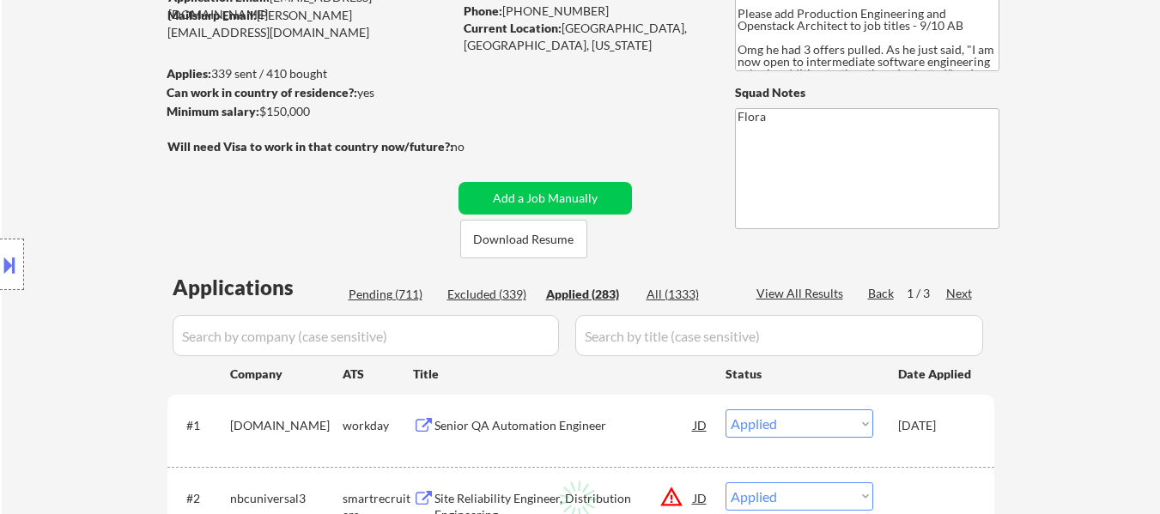
select select ""applied""
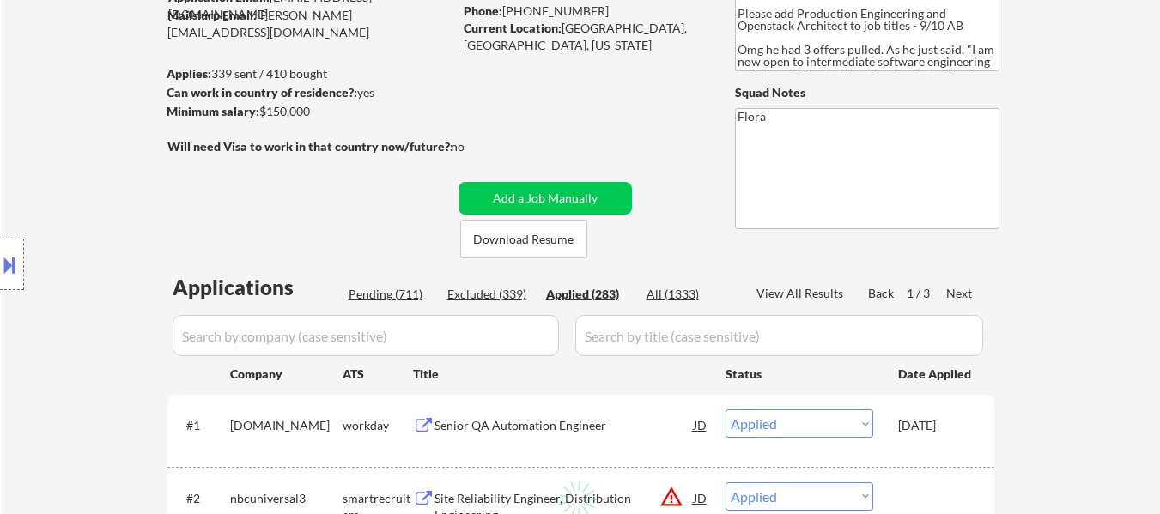
select select ""applied""
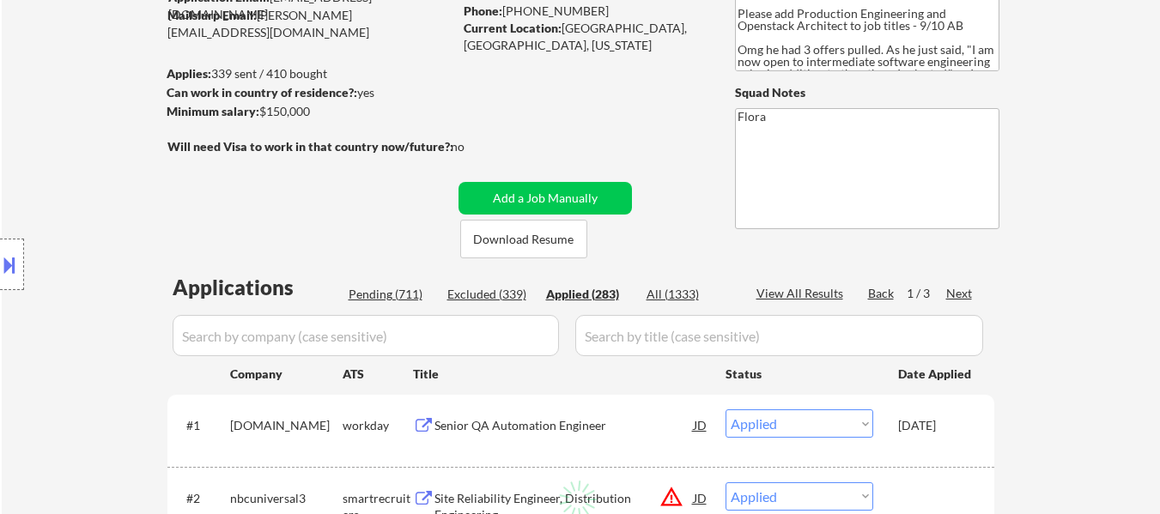
select select ""applied""
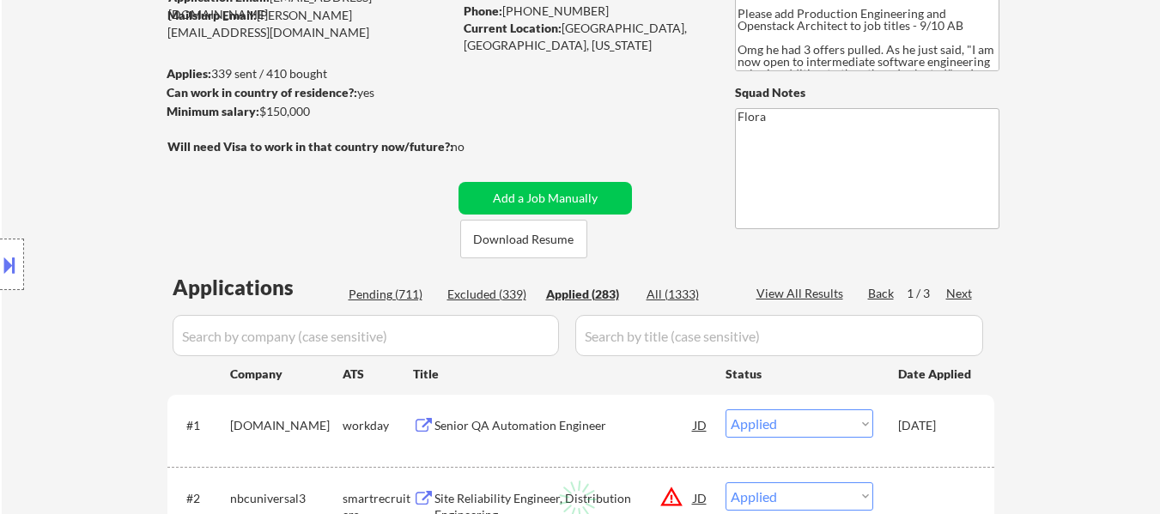
select select ""applied""
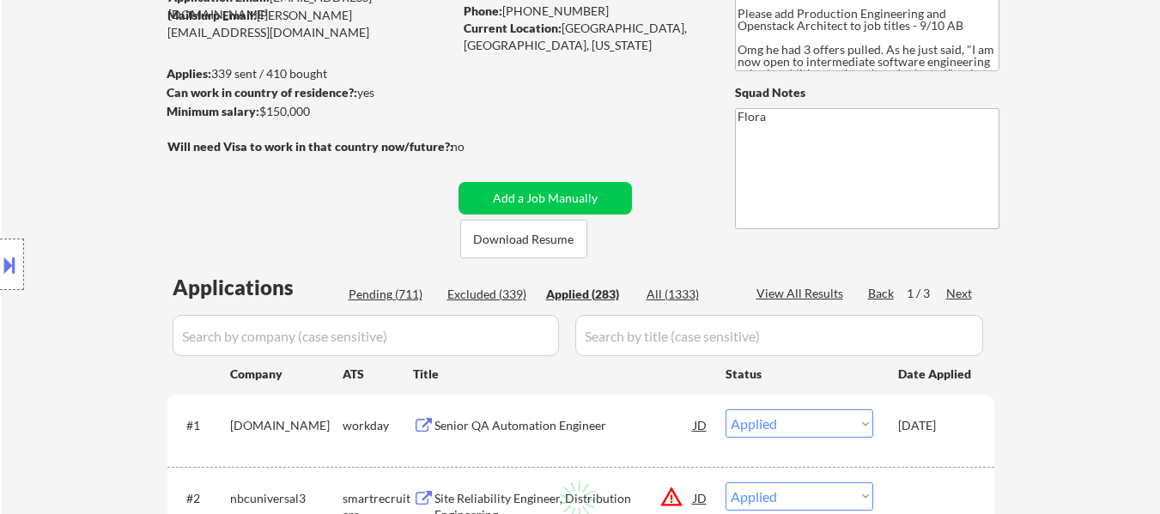
select select ""applied""
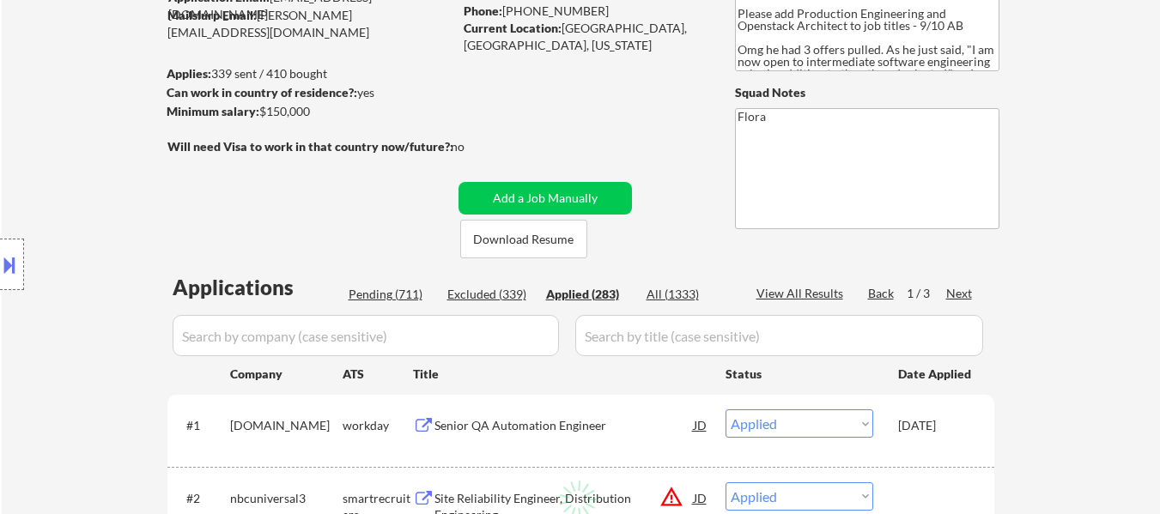
select select ""applied""
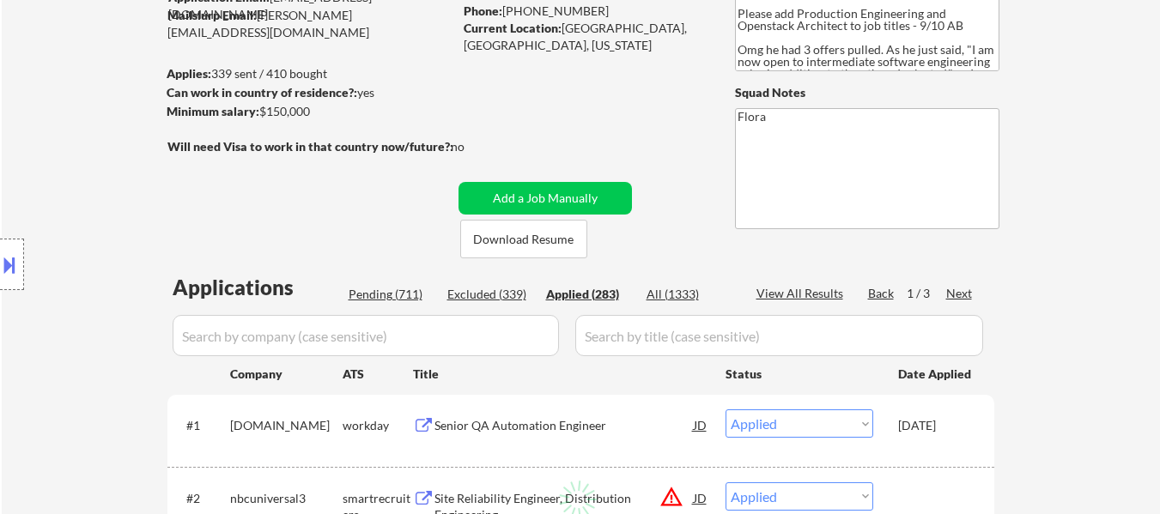
select select ""applied""
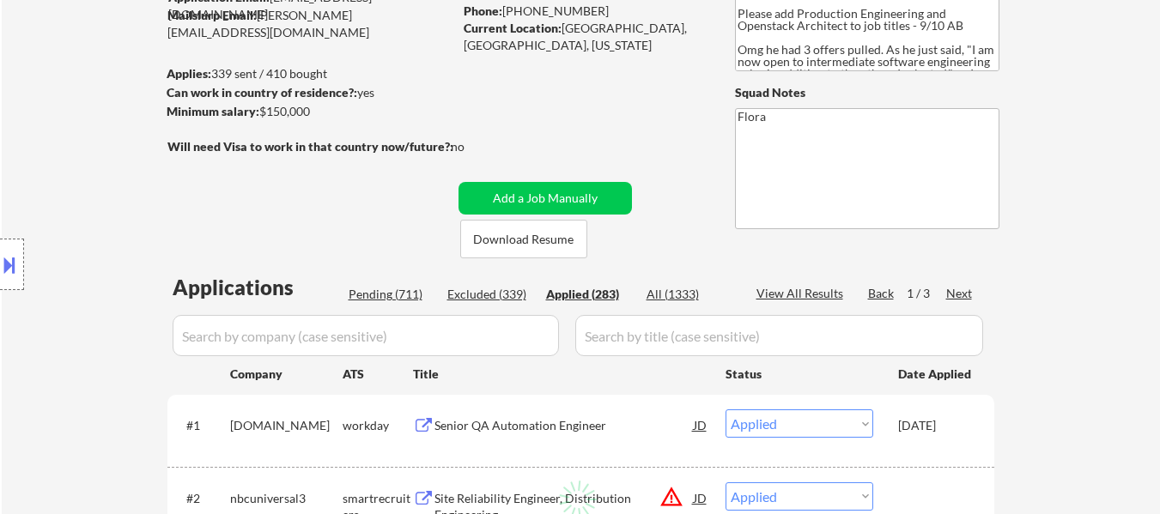
select select ""applied""
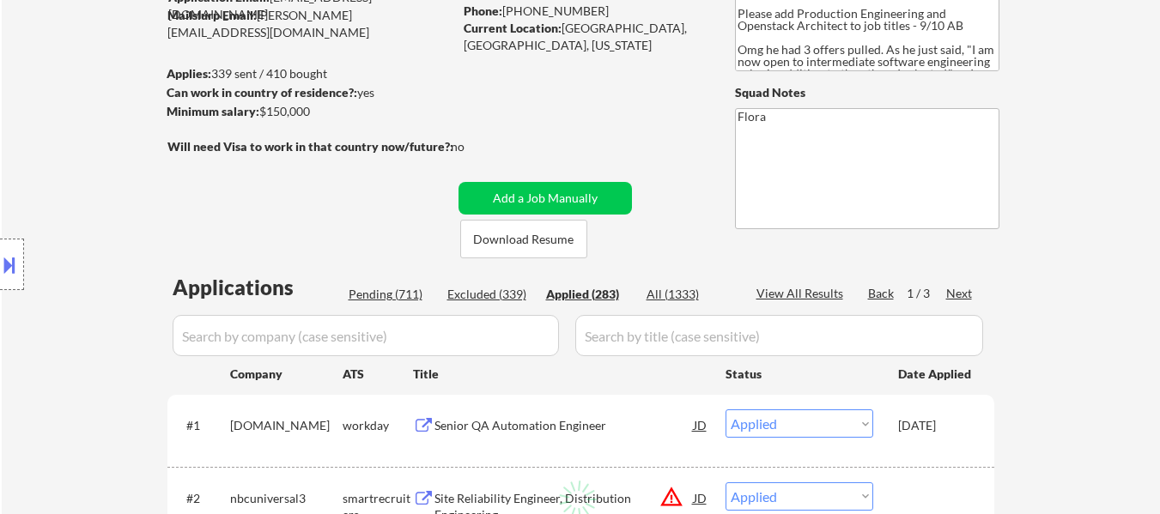
select select ""applied""
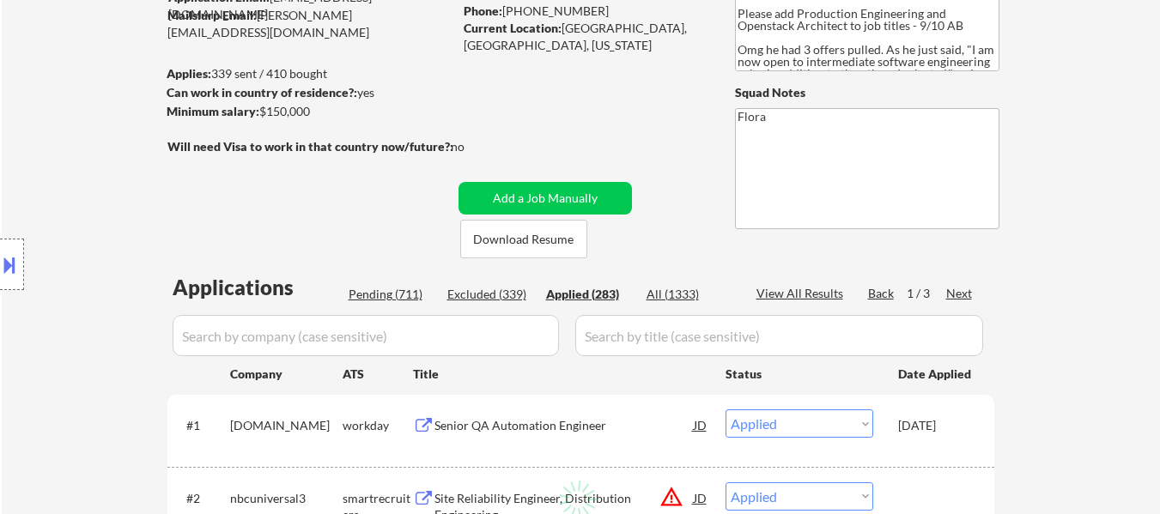
select select ""applied""
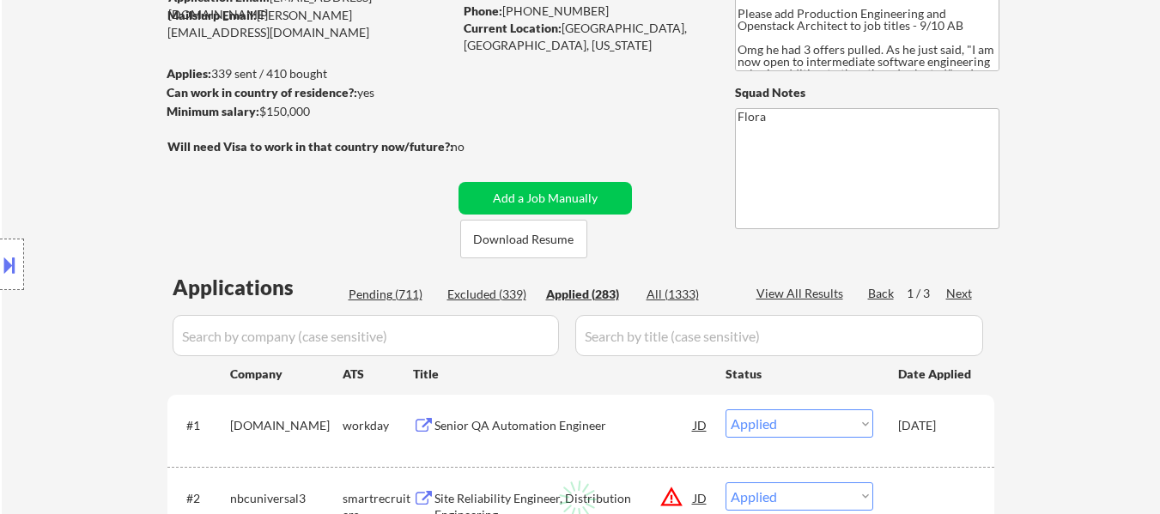
select select ""applied""
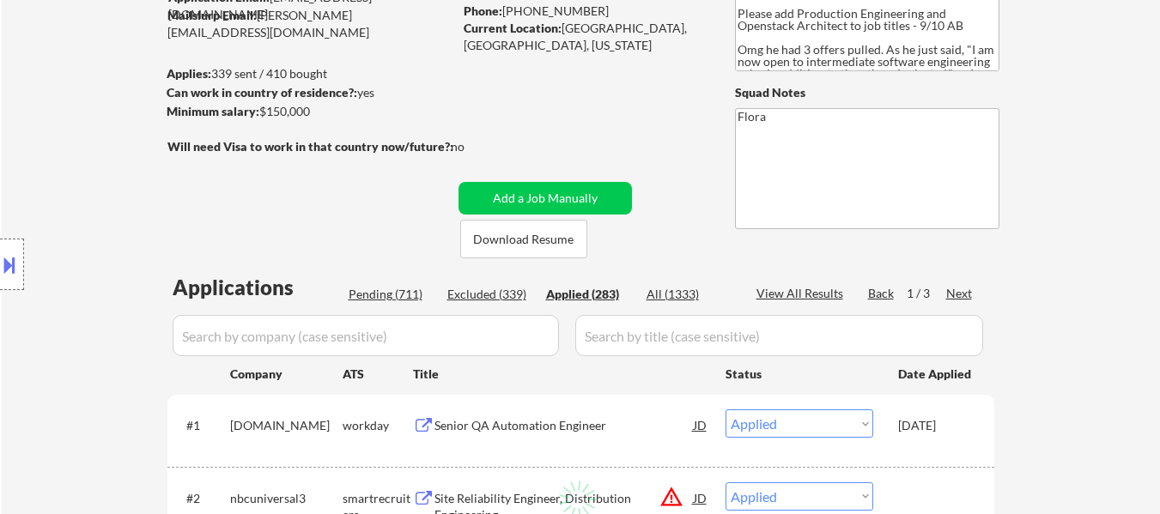
select select ""applied""
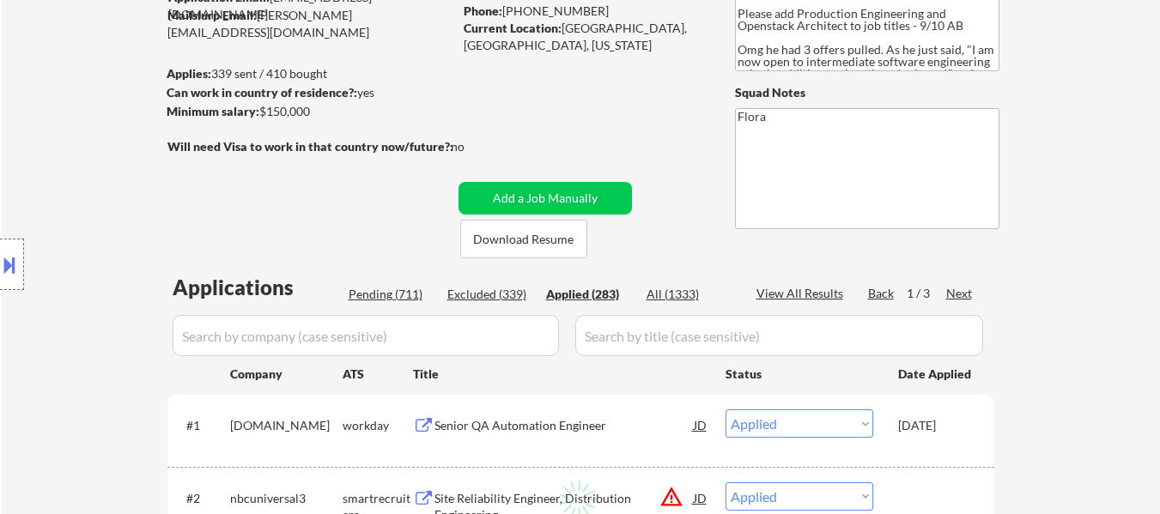
select select ""applied""
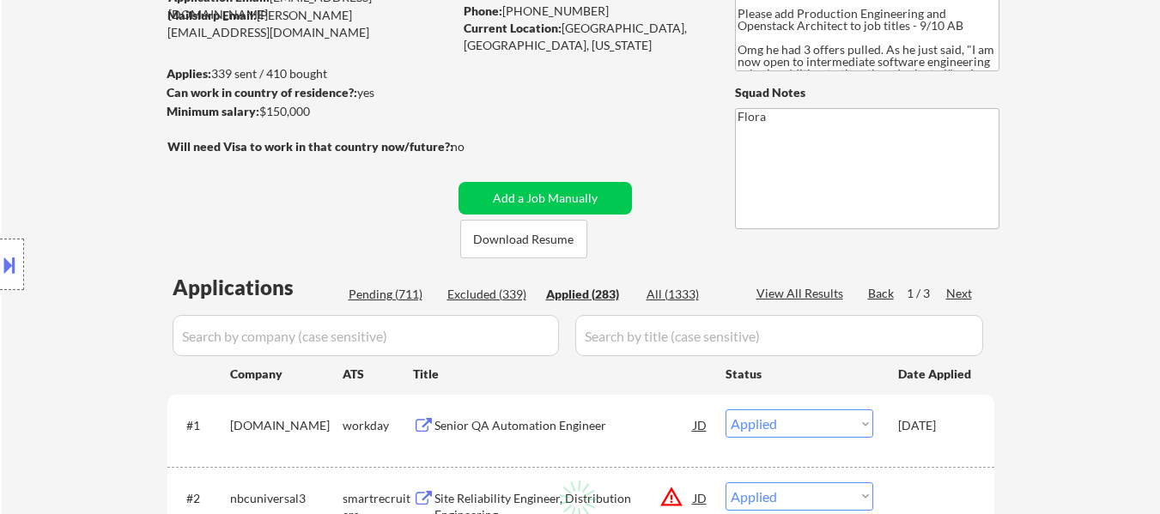
select select ""applied""
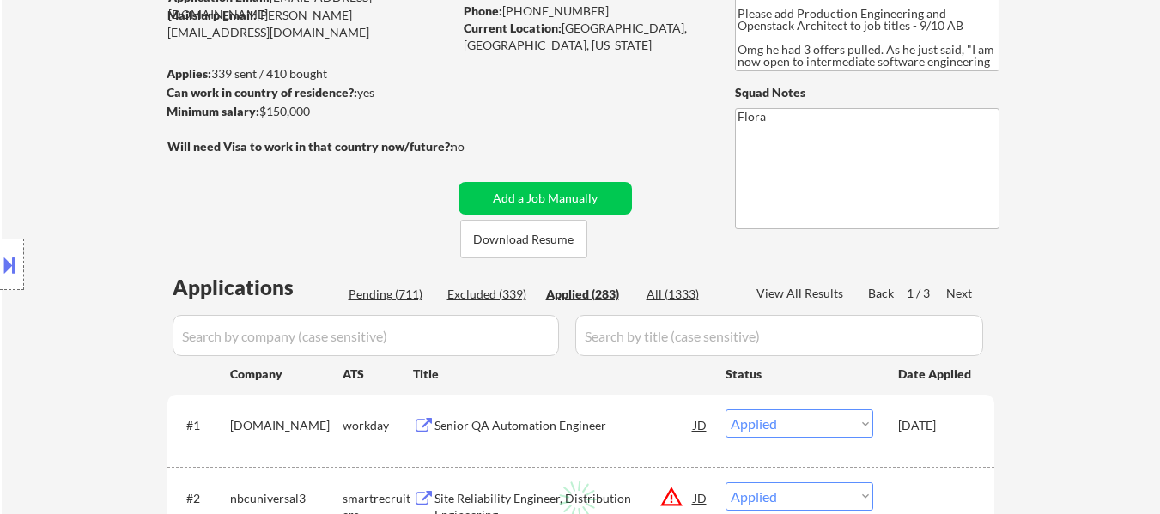
select select ""applied""
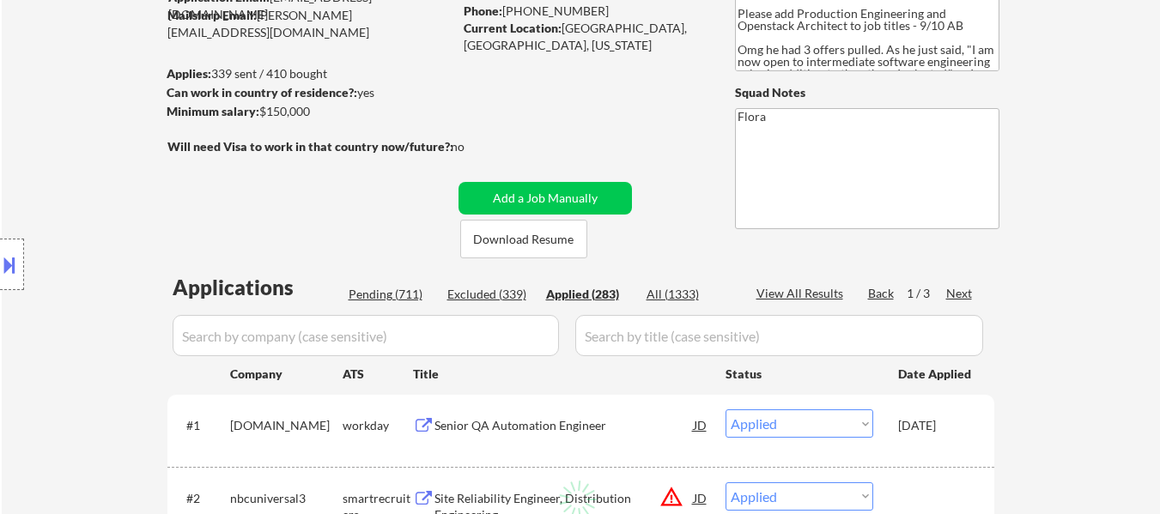
select select ""applied""
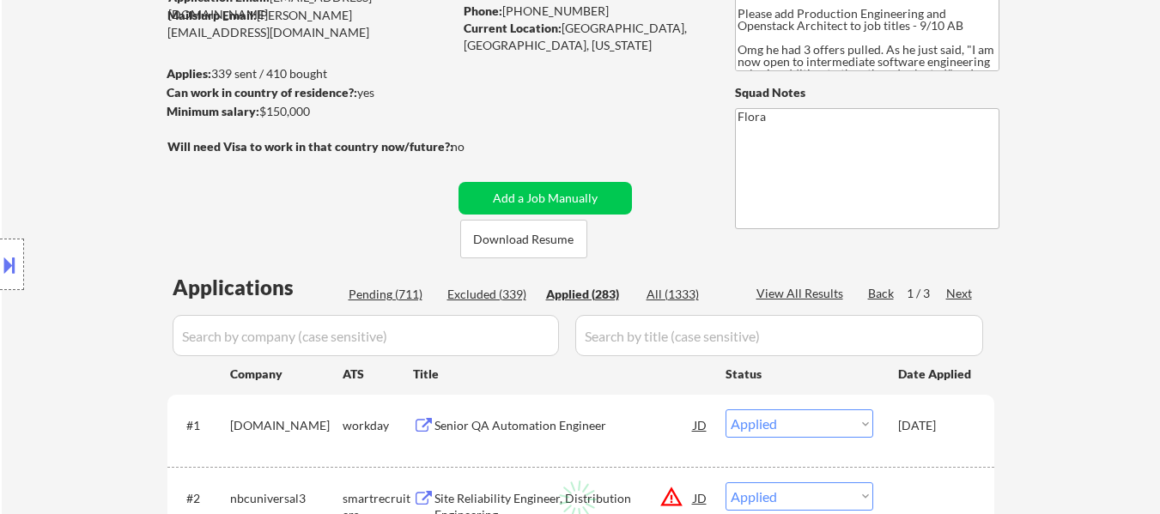
select select ""applied""
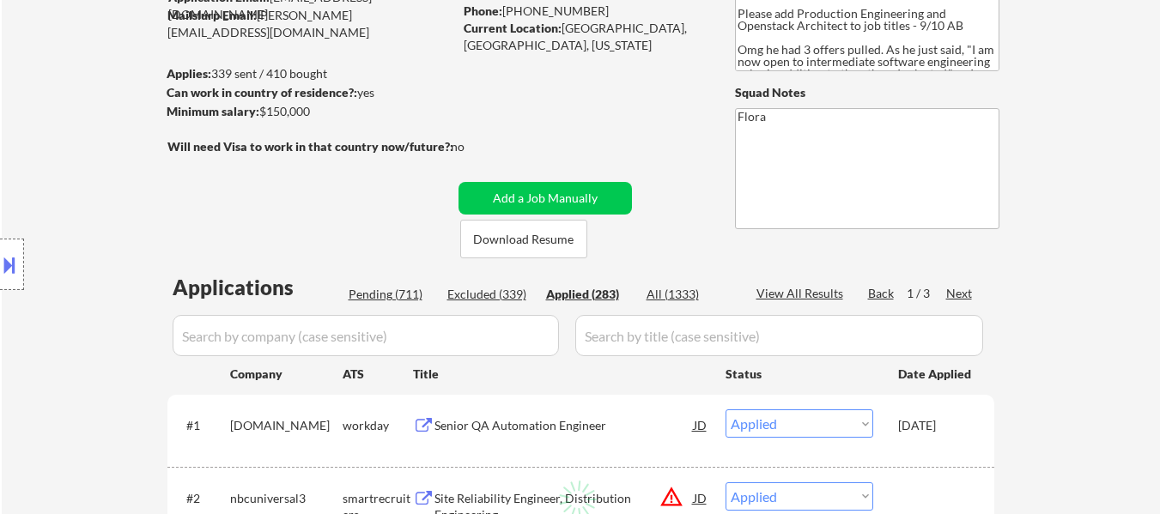
select select ""applied""
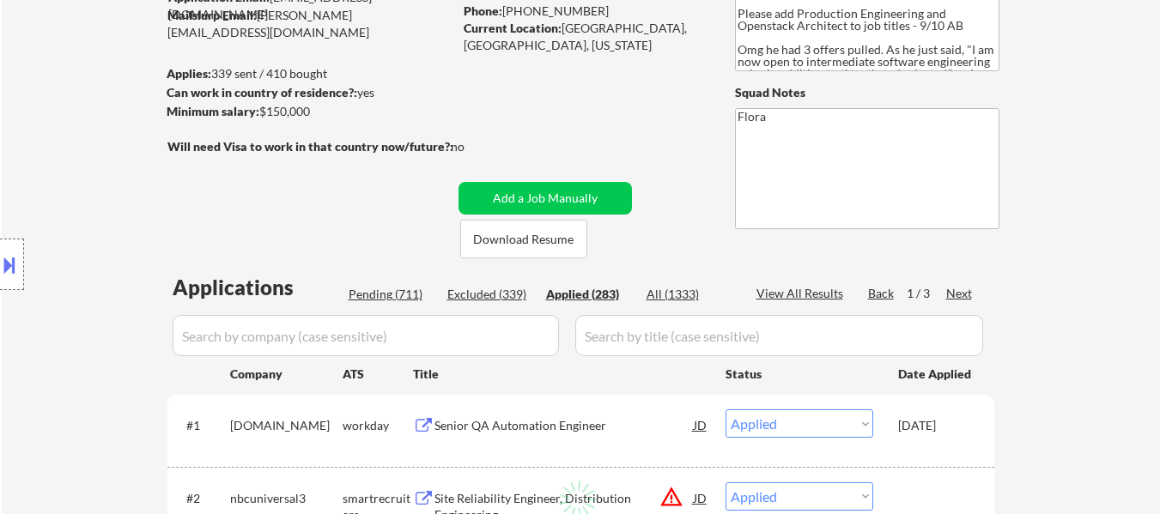
select select ""applied""
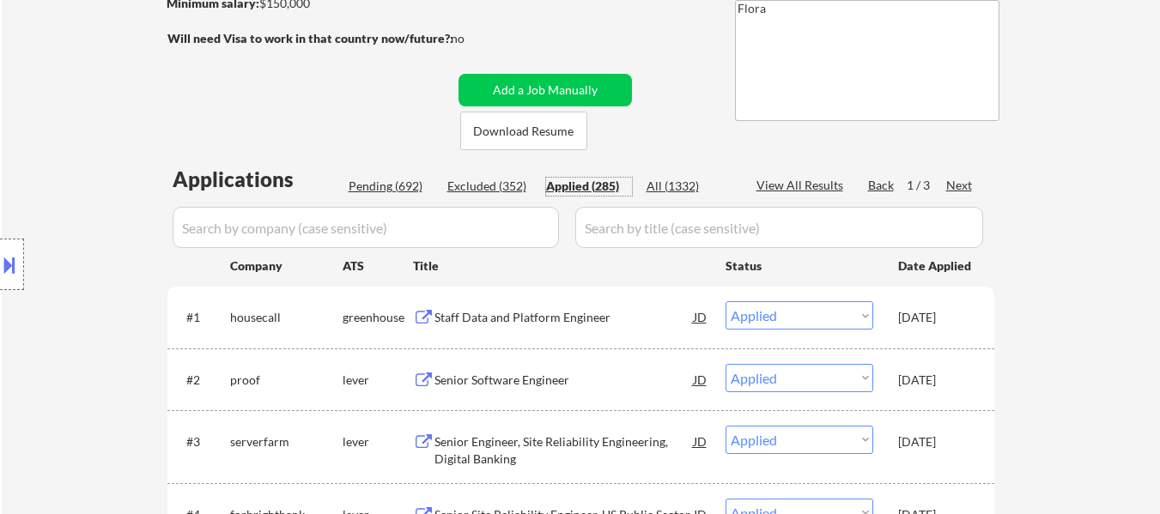
scroll to position [258, 0]
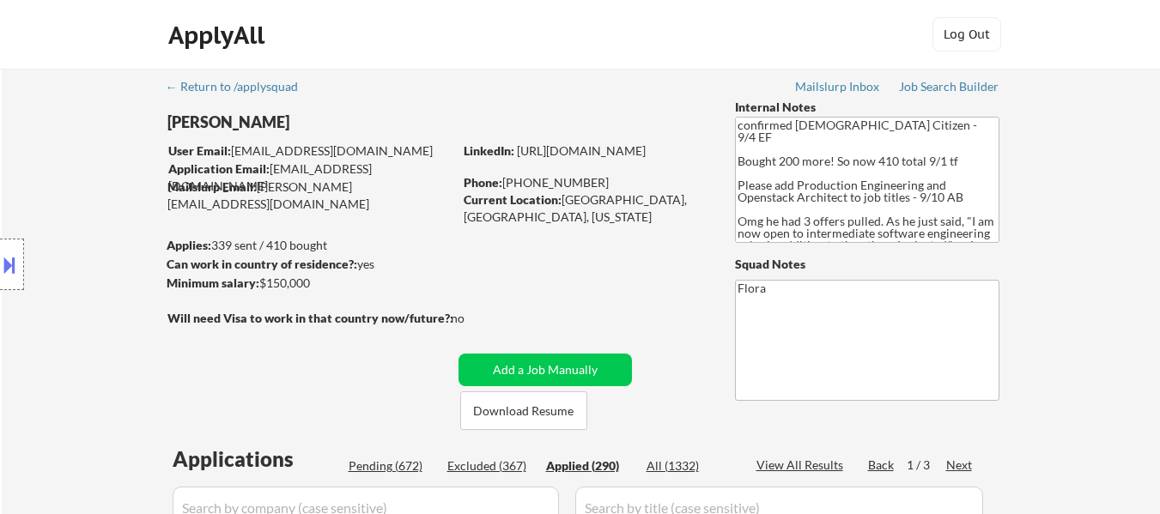
select select ""applied""
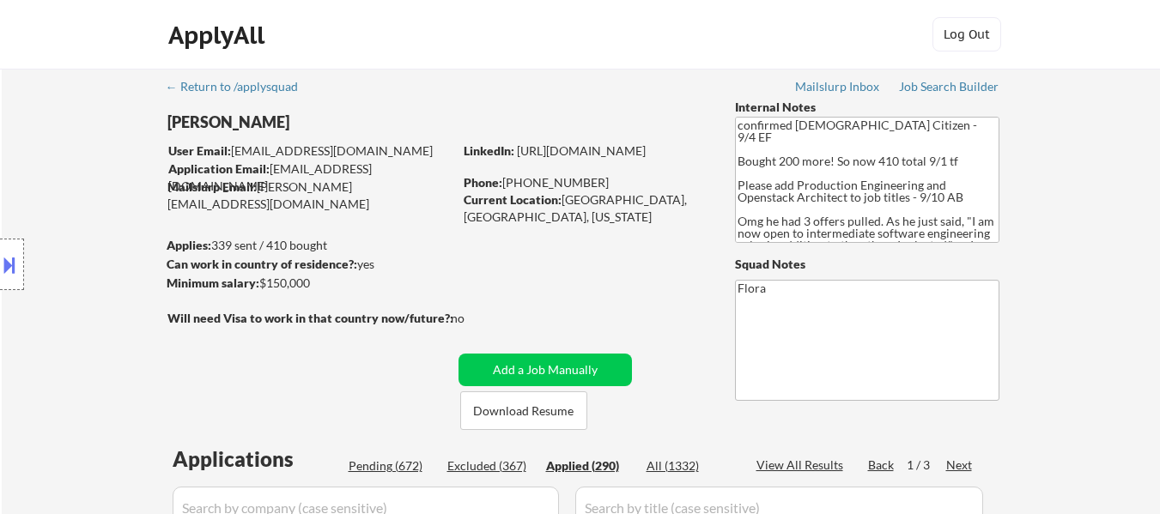
select select ""applied""
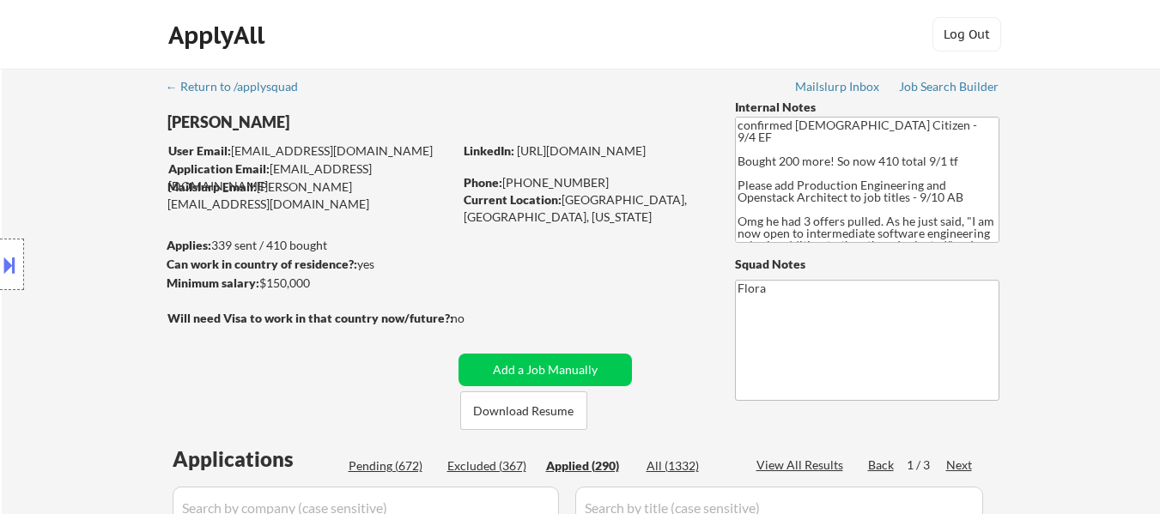
select select ""applied""
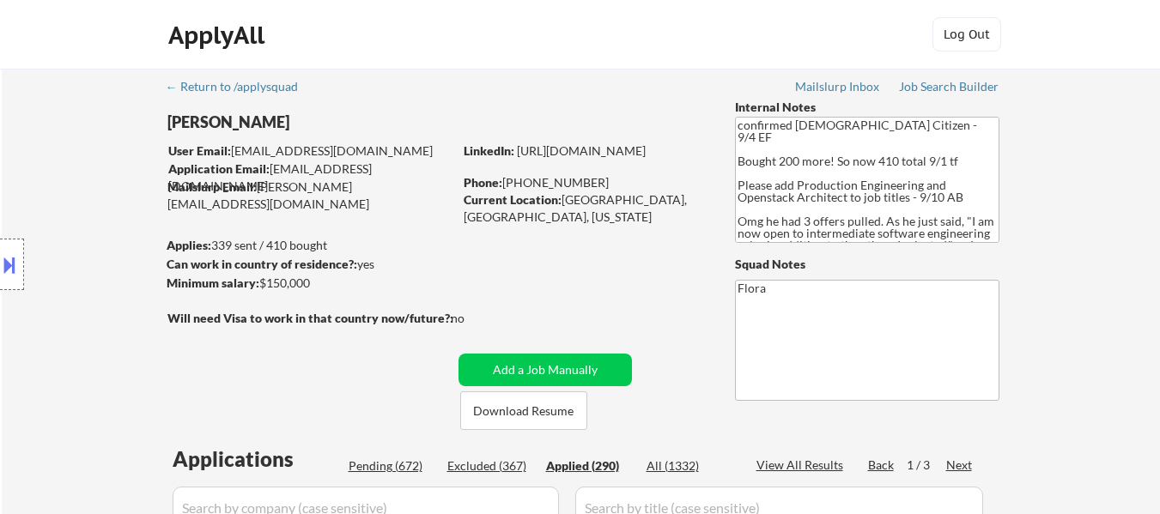
select select ""applied""
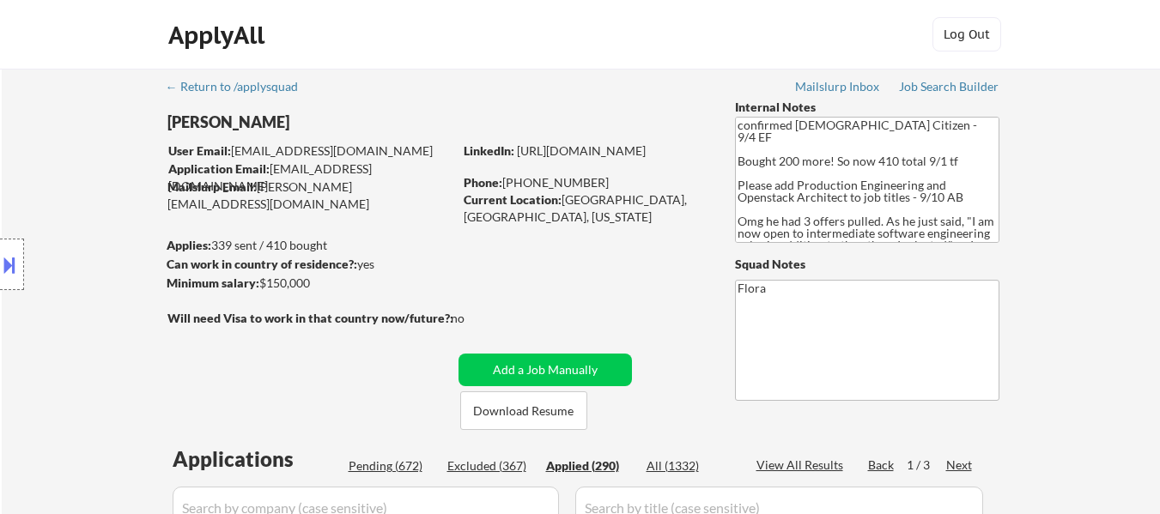
select select ""applied""
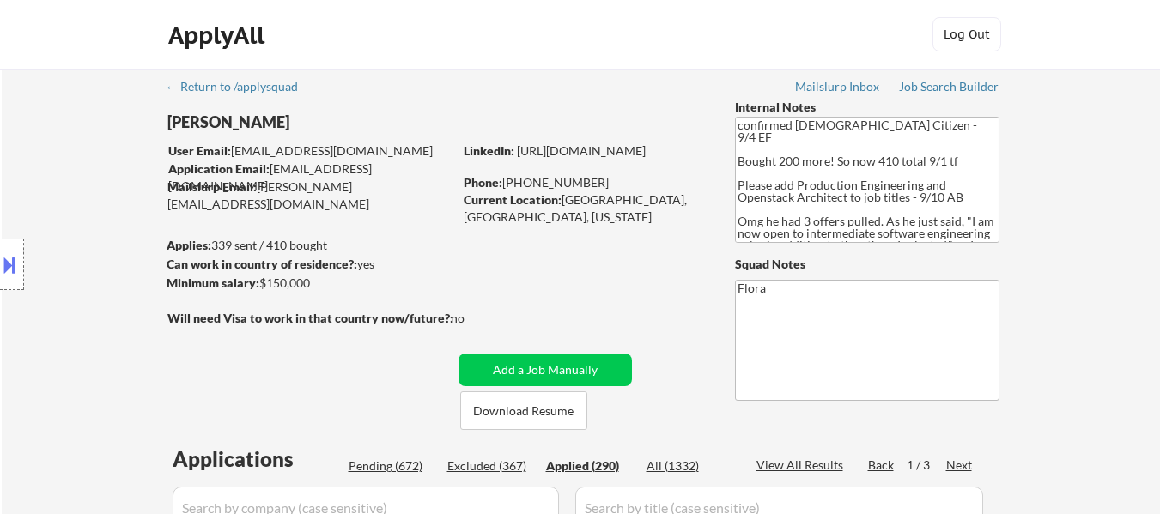
select select ""applied""
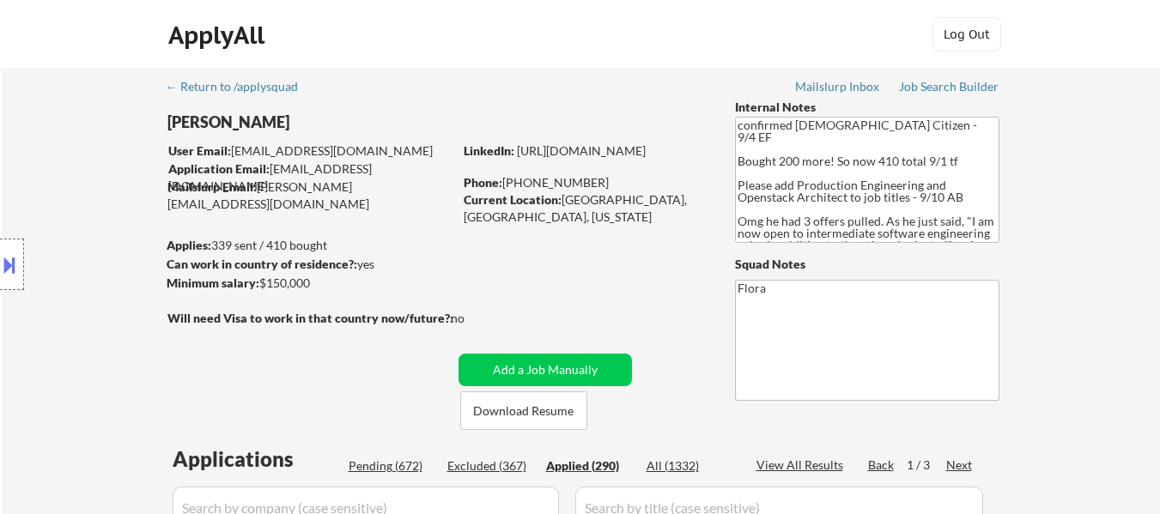
select select ""applied""
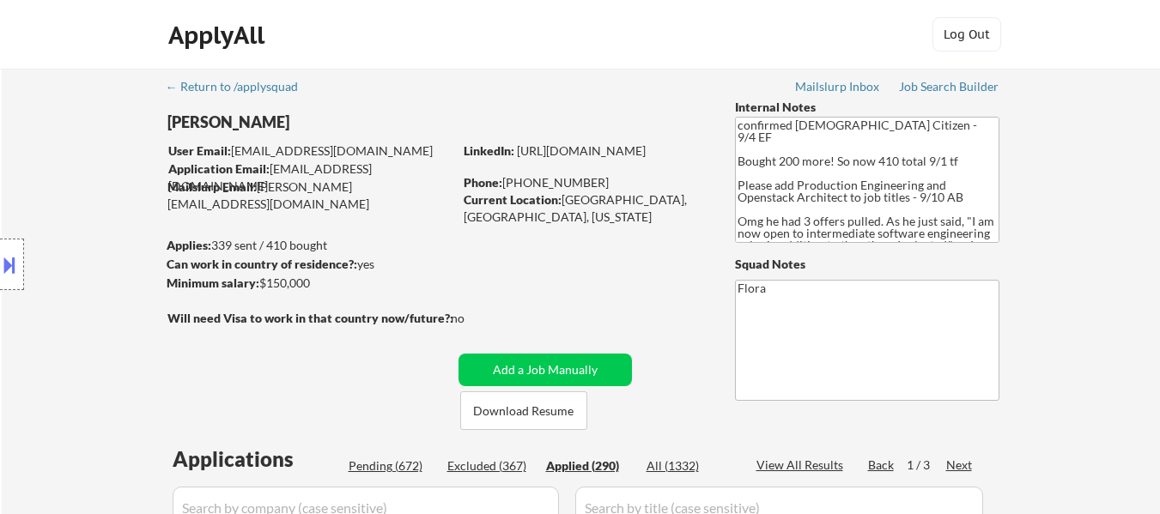
select select ""applied""
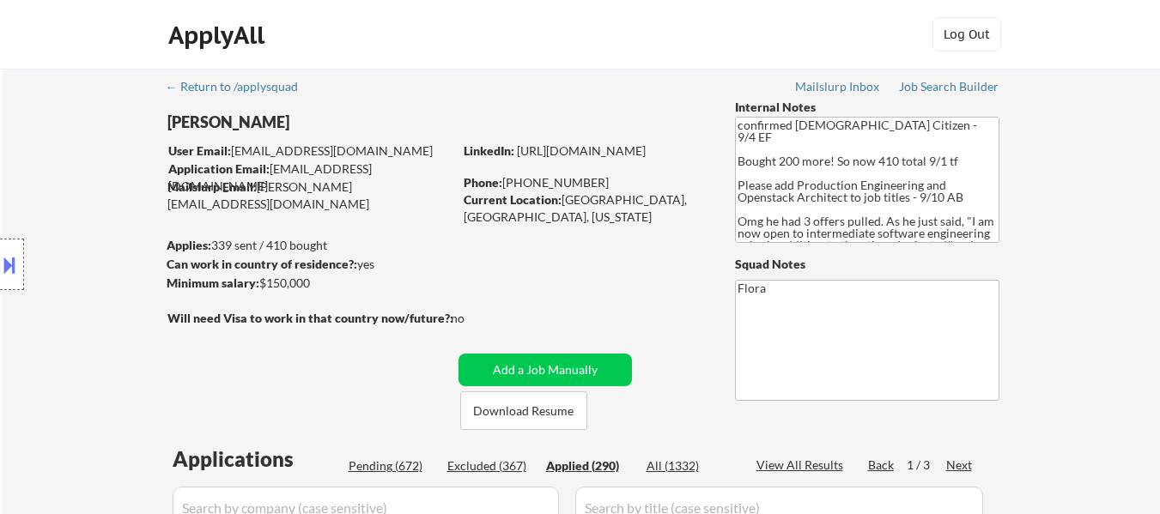
select select ""applied""
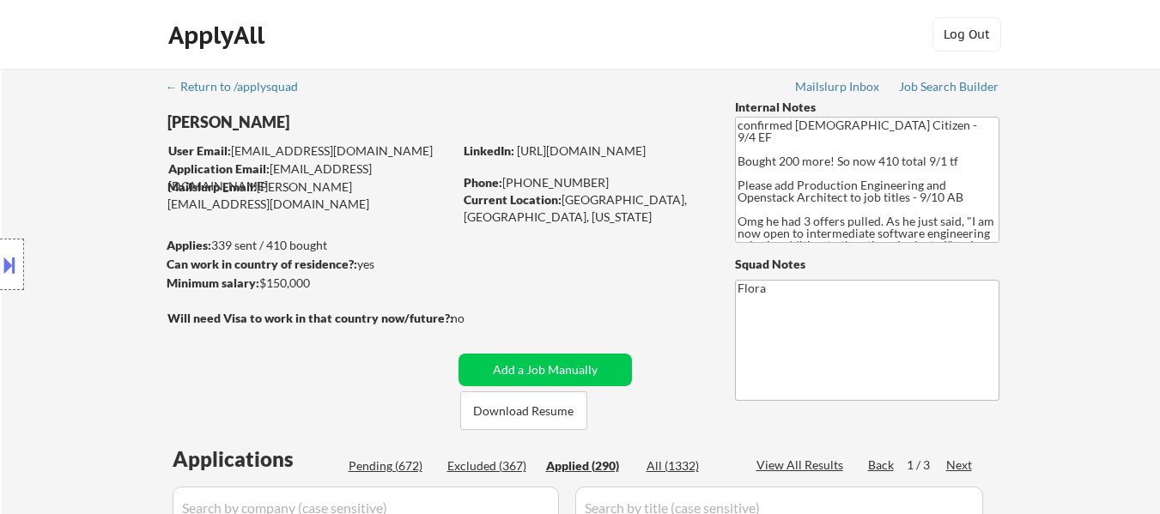
select select ""applied""
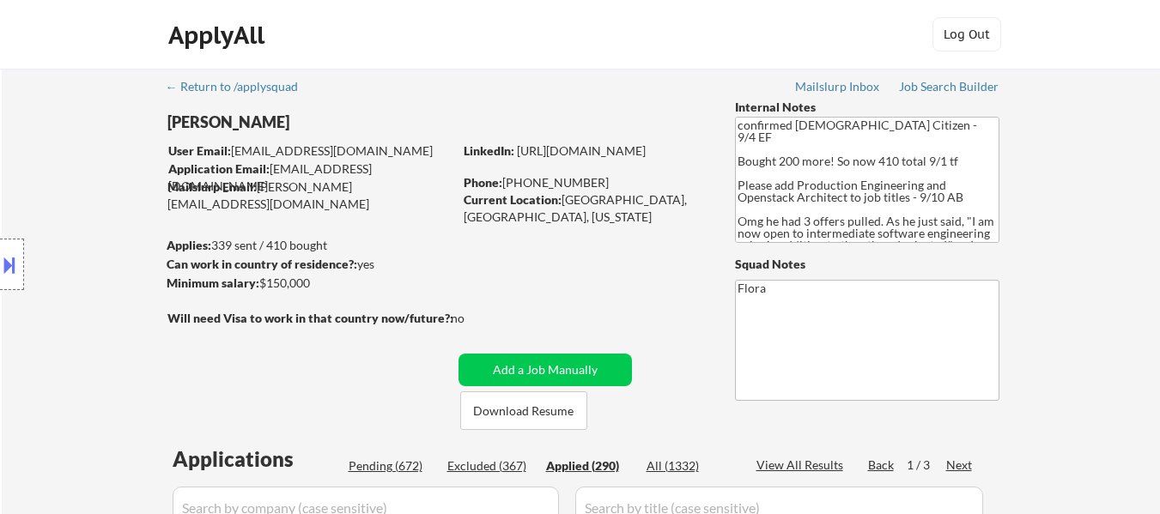
select select ""applied""
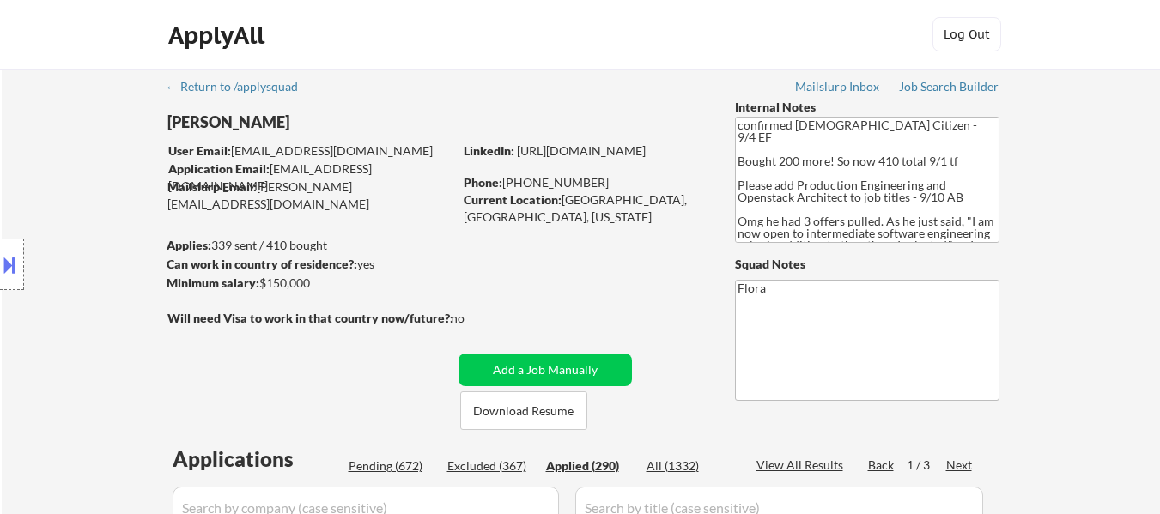
select select ""applied""
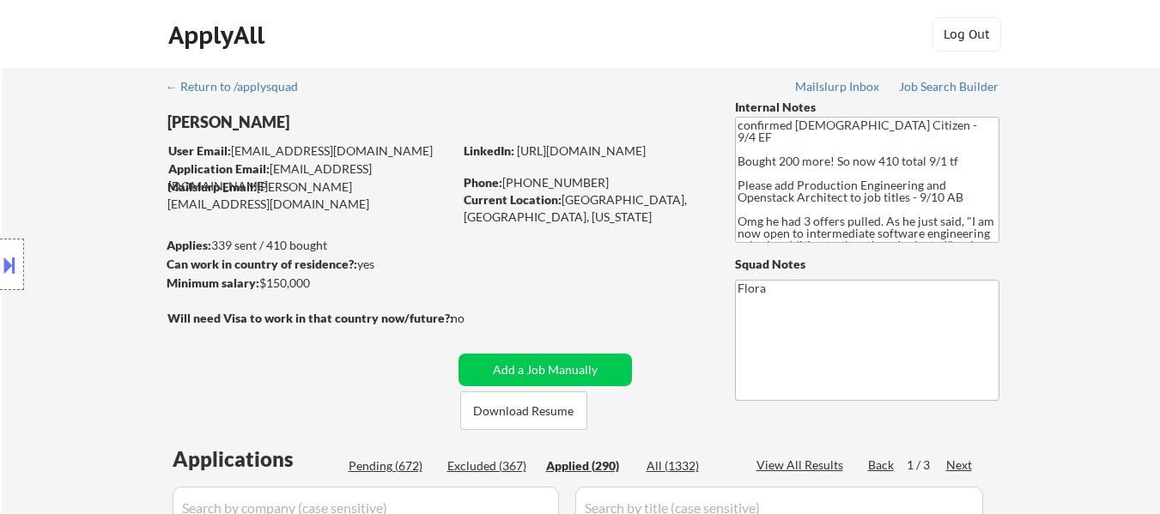
select select ""applied""
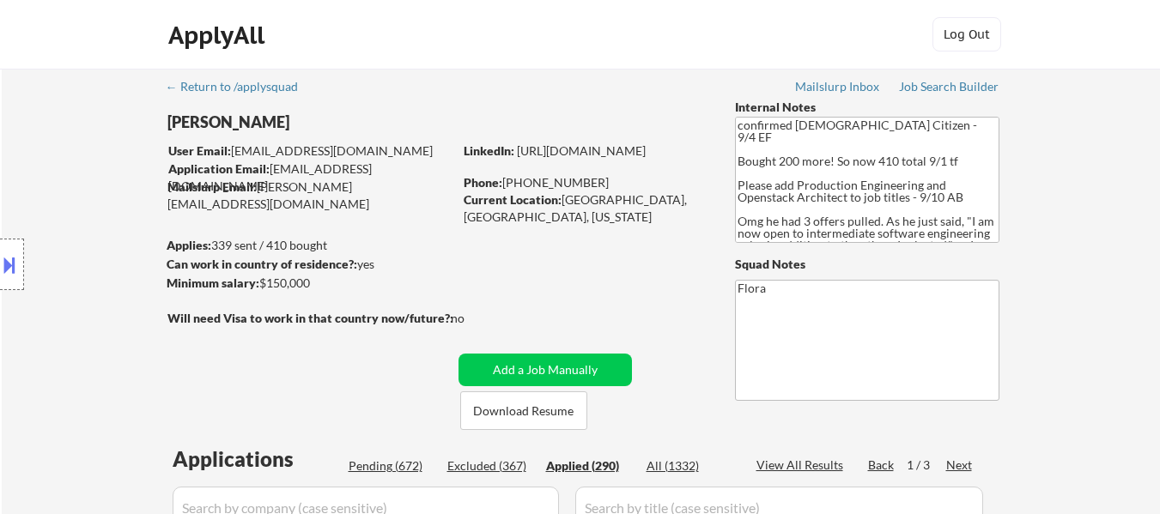
select select ""applied""
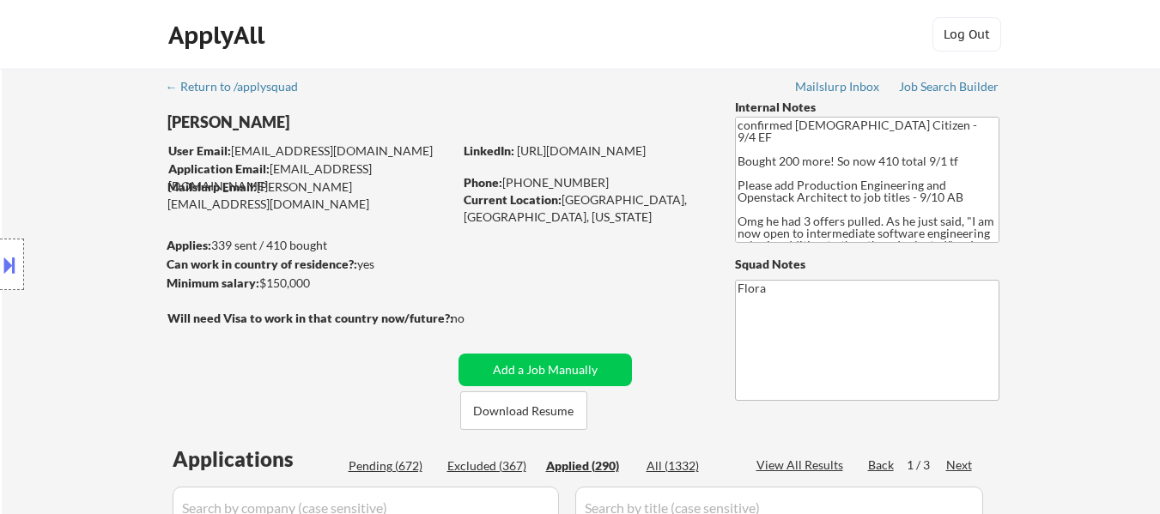
select select ""applied""
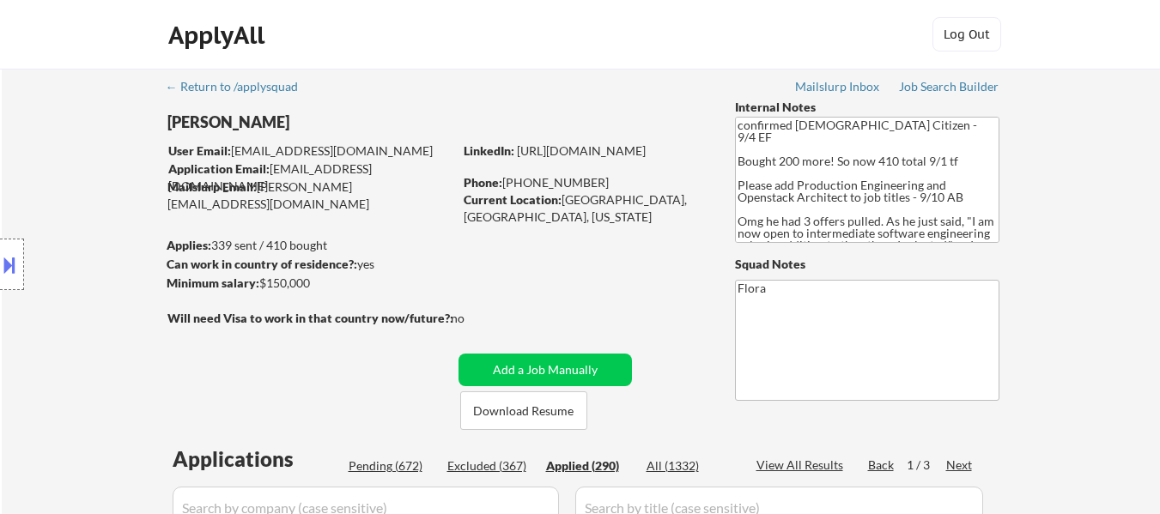
select select ""applied""
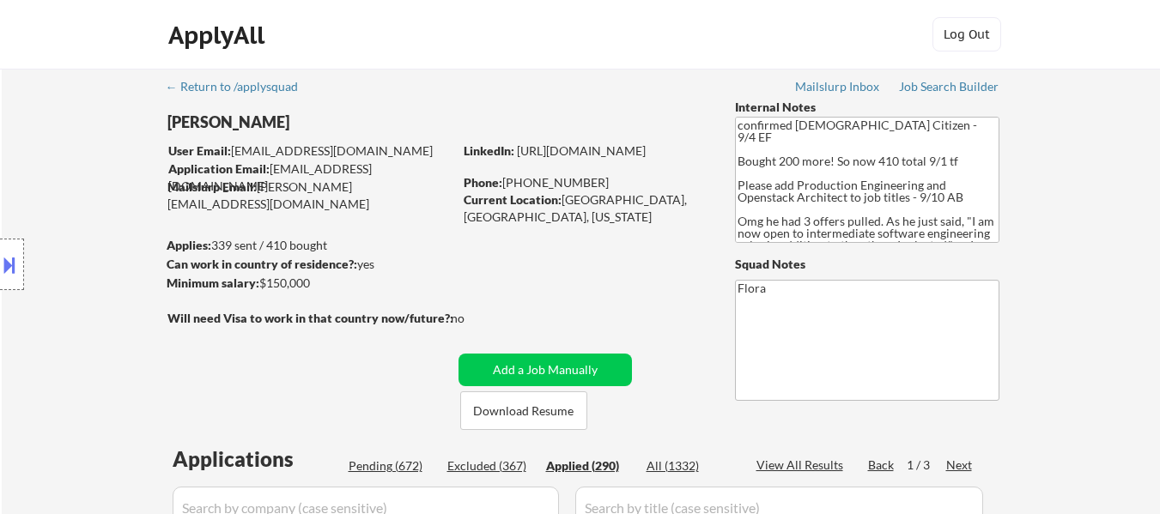
select select ""applied""
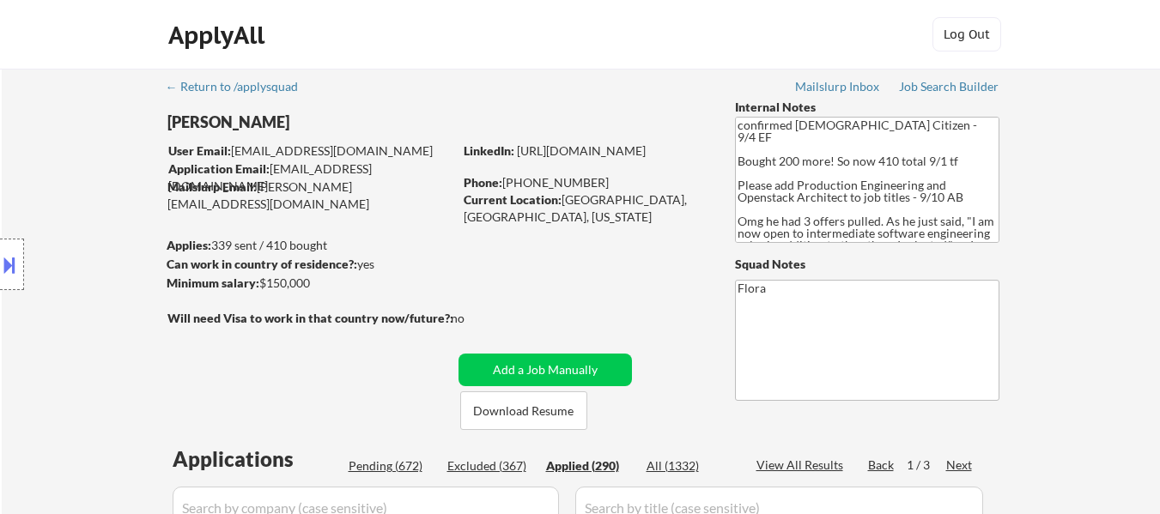
select select ""applied""
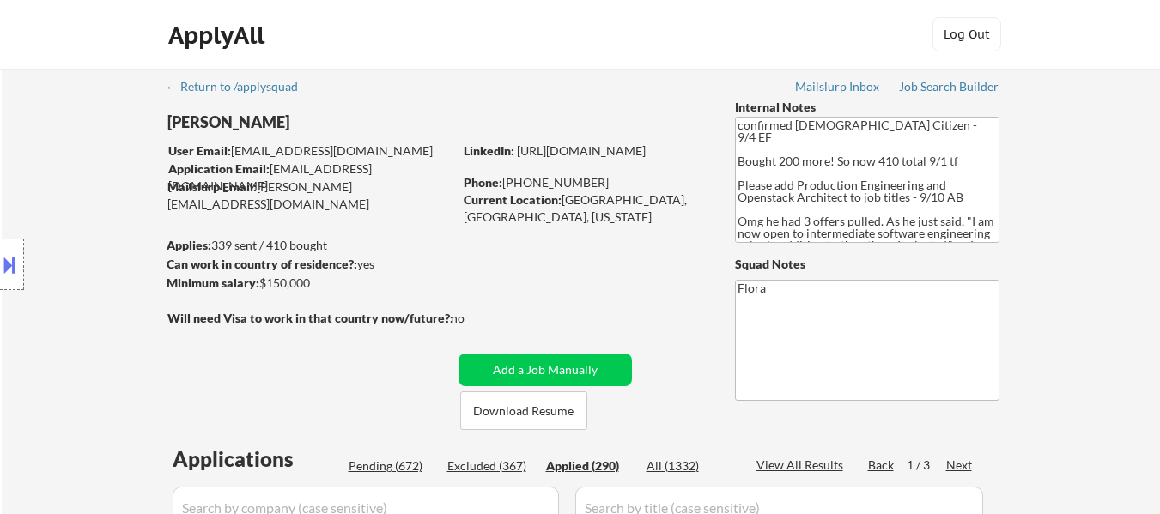
select select ""applied""
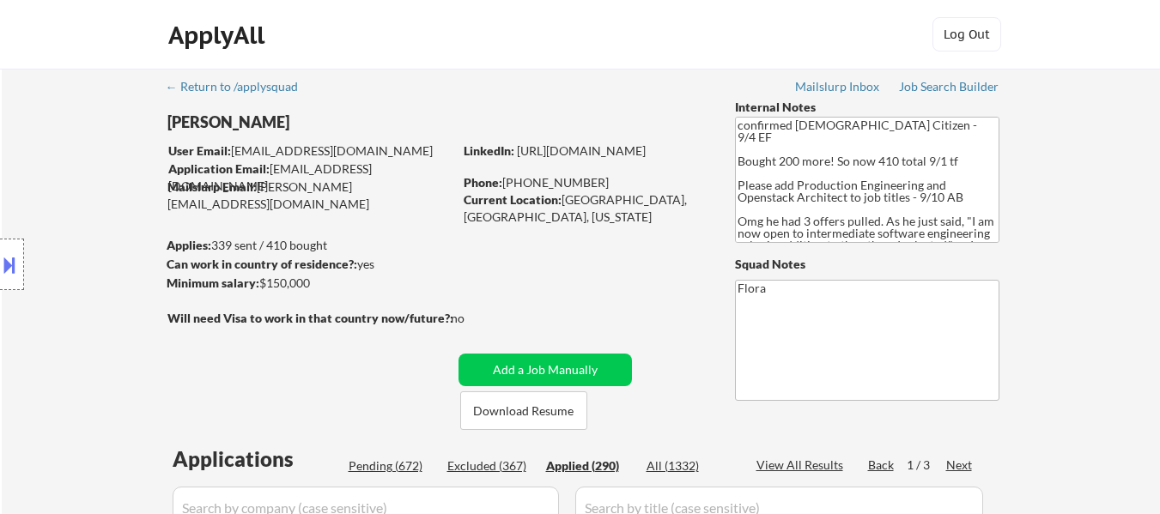
select select ""applied""
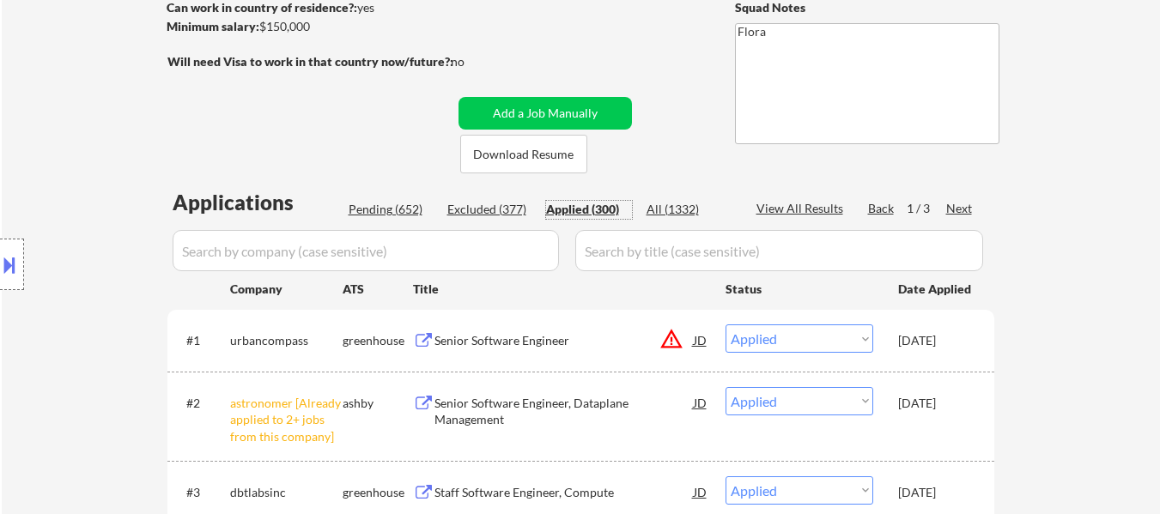
scroll to position [258, 0]
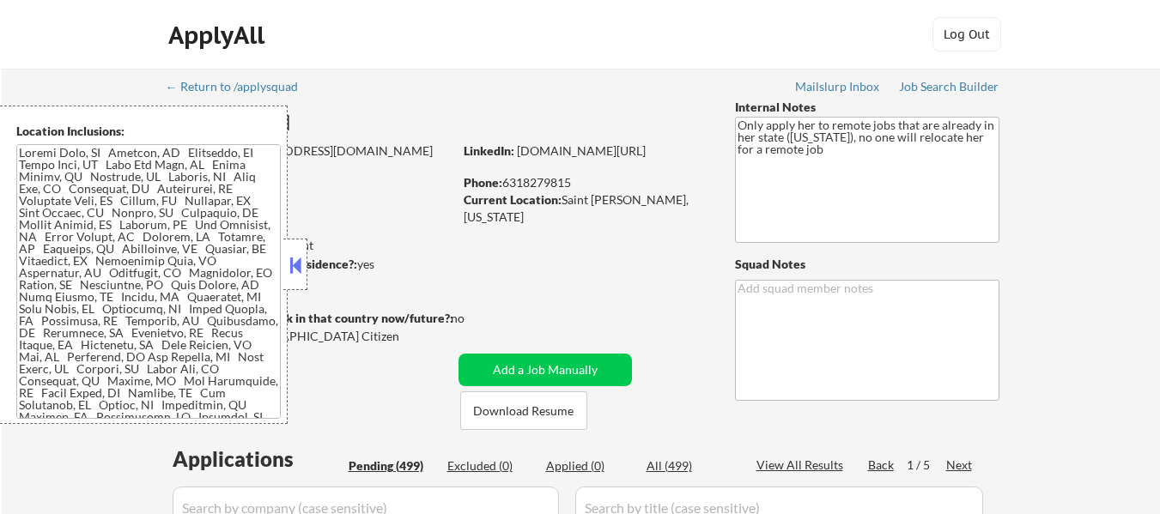
select select ""pending""
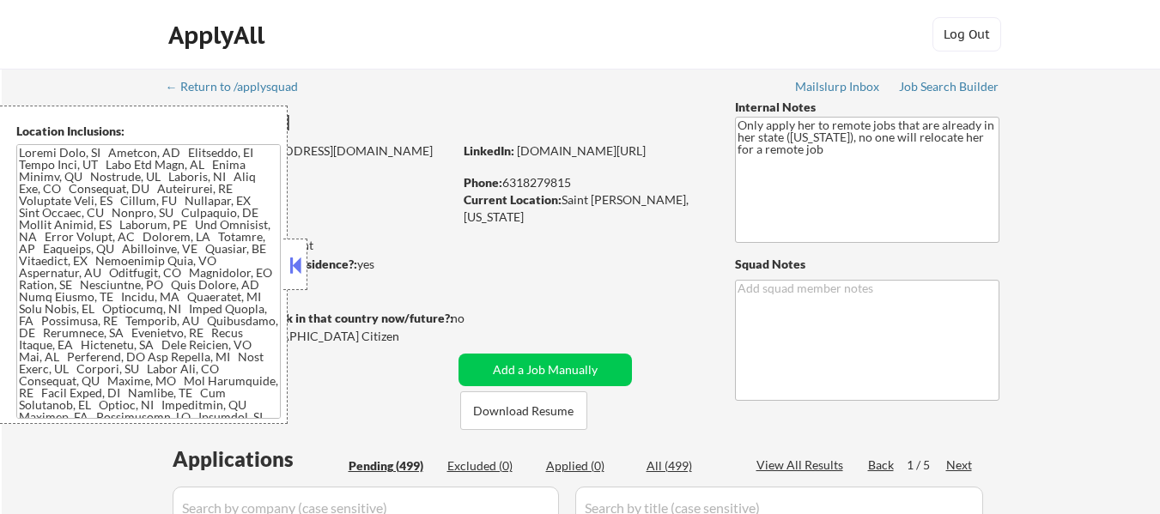
select select ""pending""
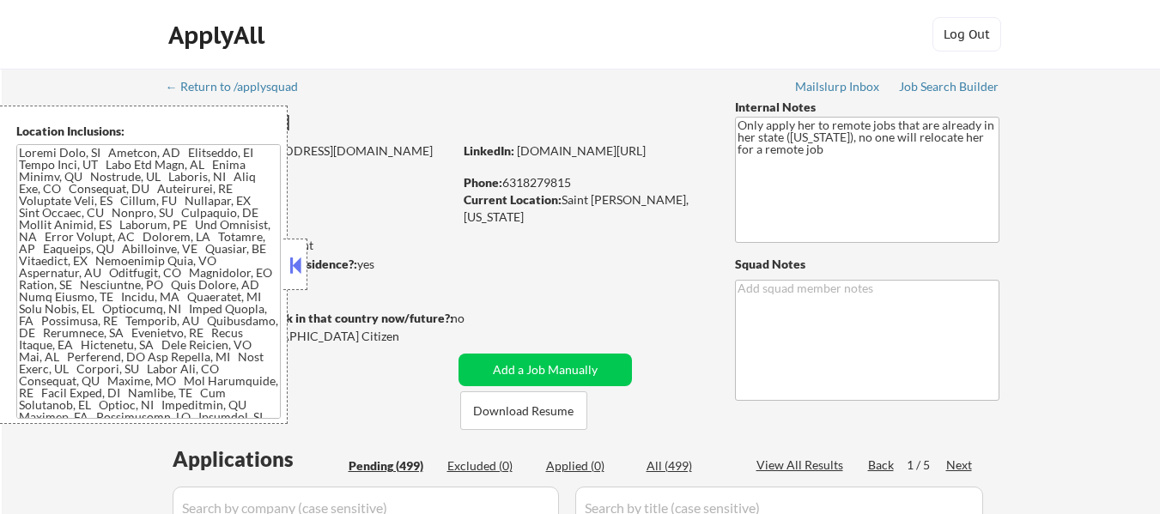
select select ""pending""
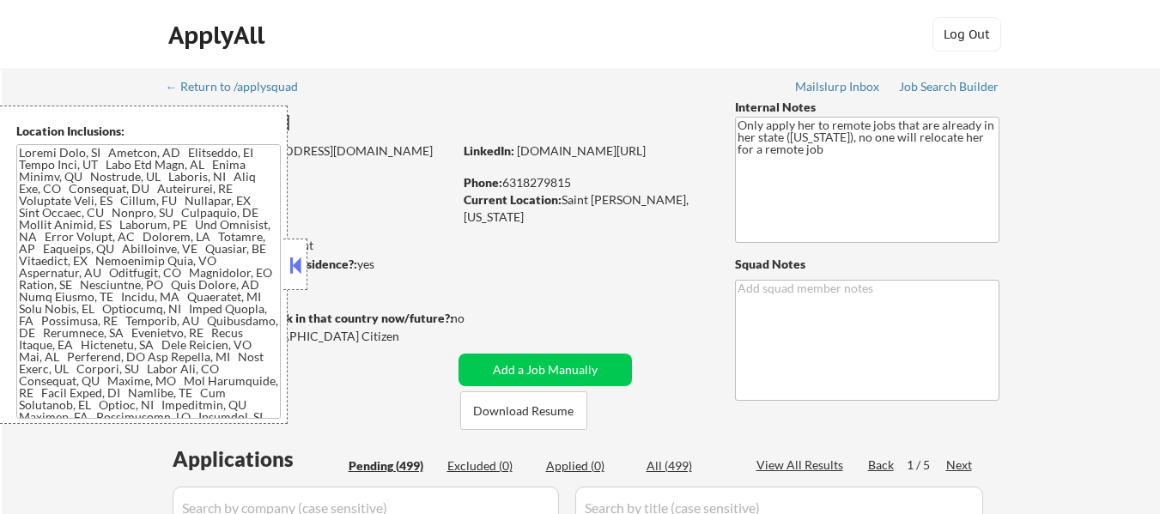
select select ""pending""
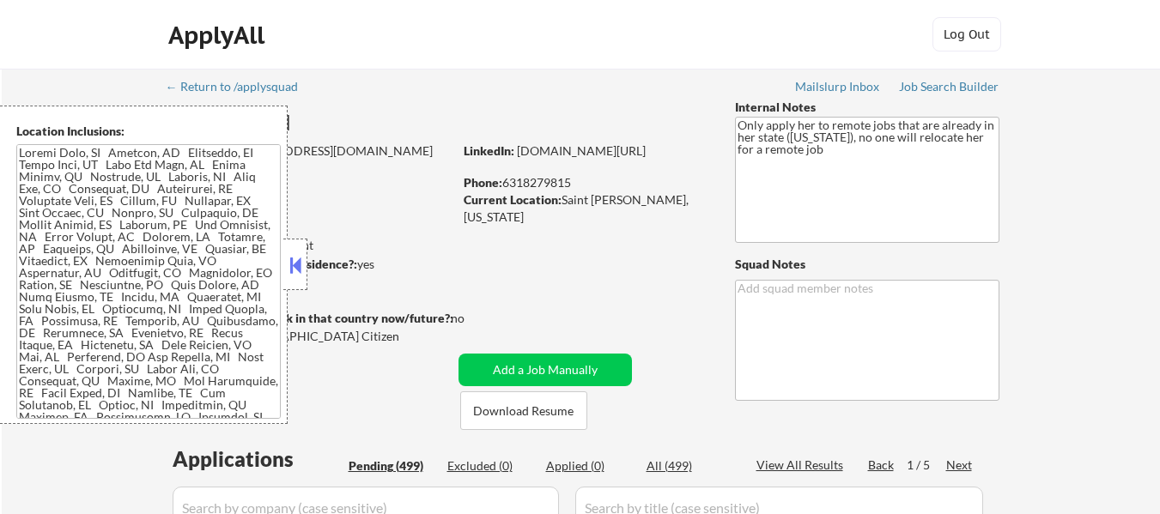
select select ""pending""
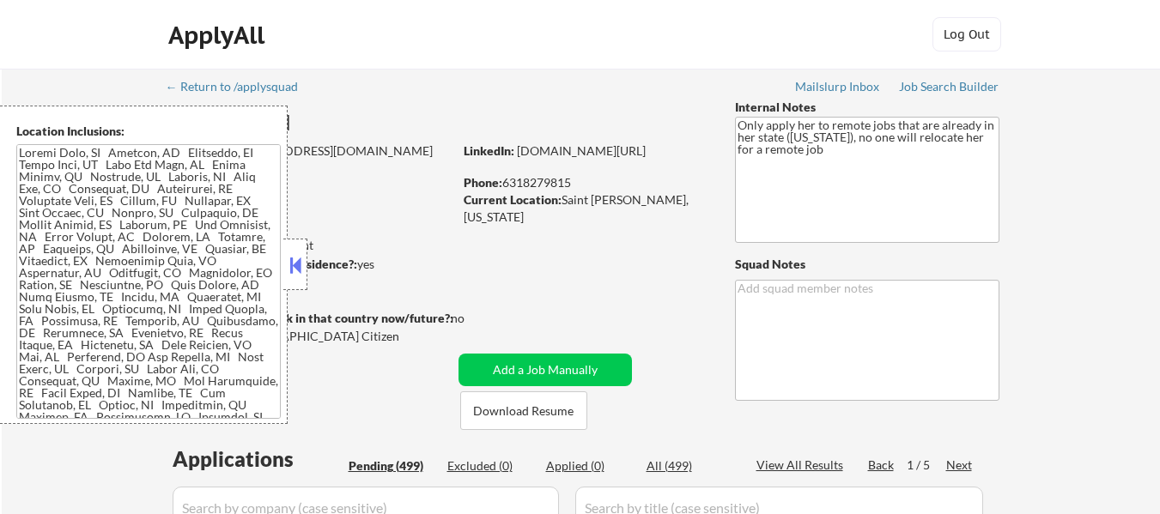
select select ""pending""
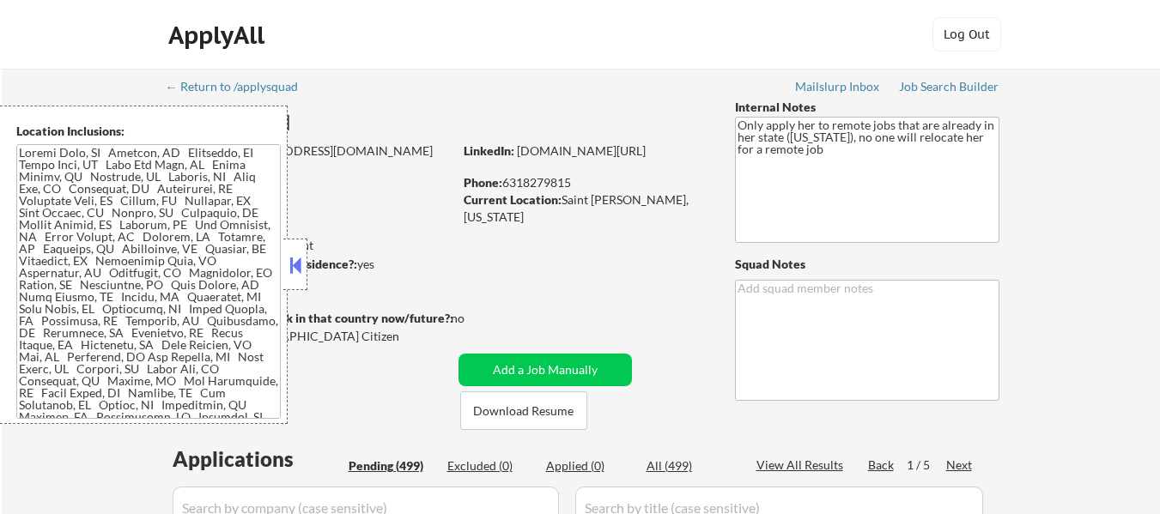
select select ""pending""
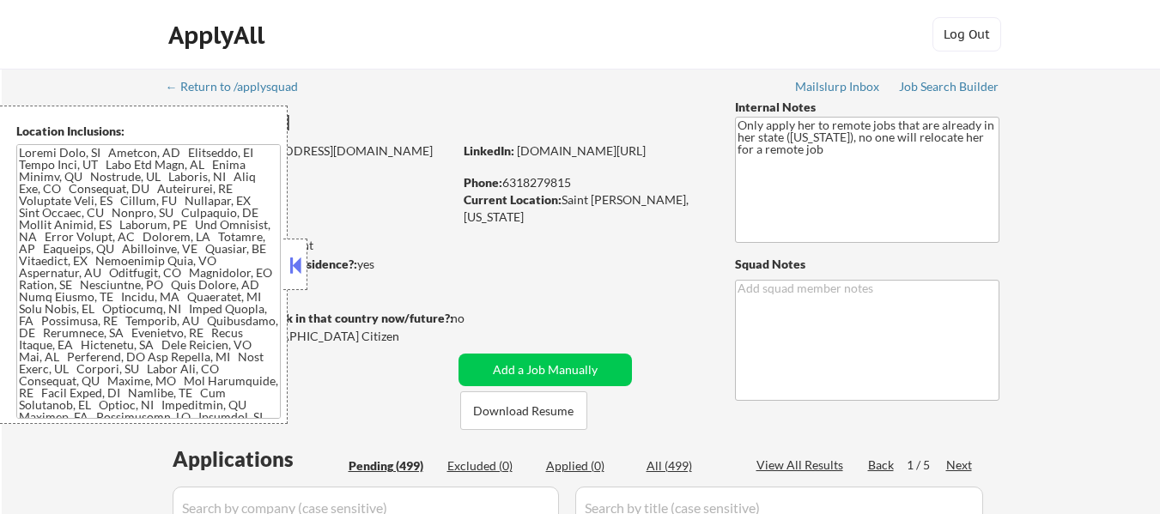
select select ""pending""
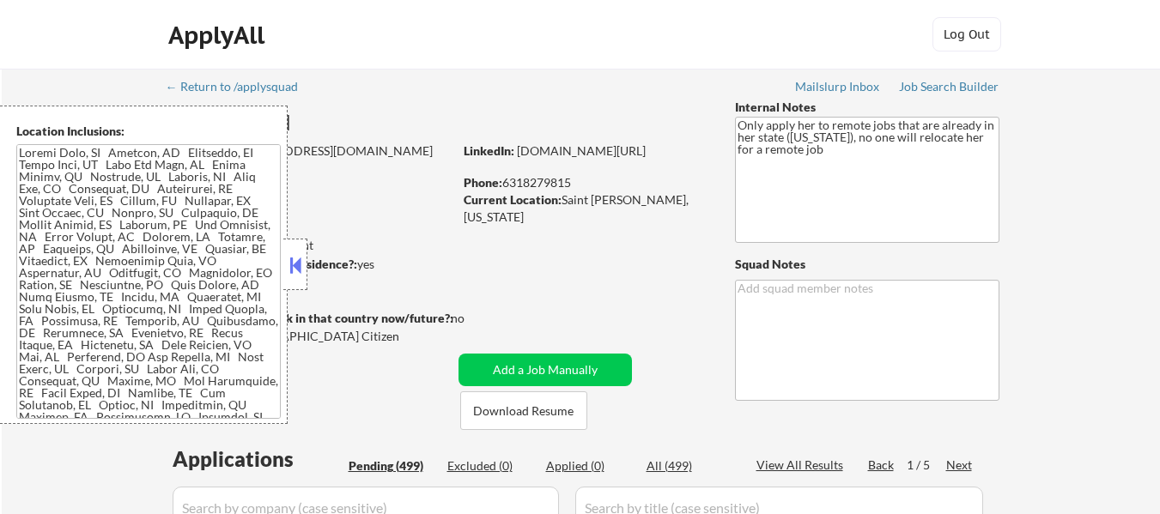
select select ""pending""
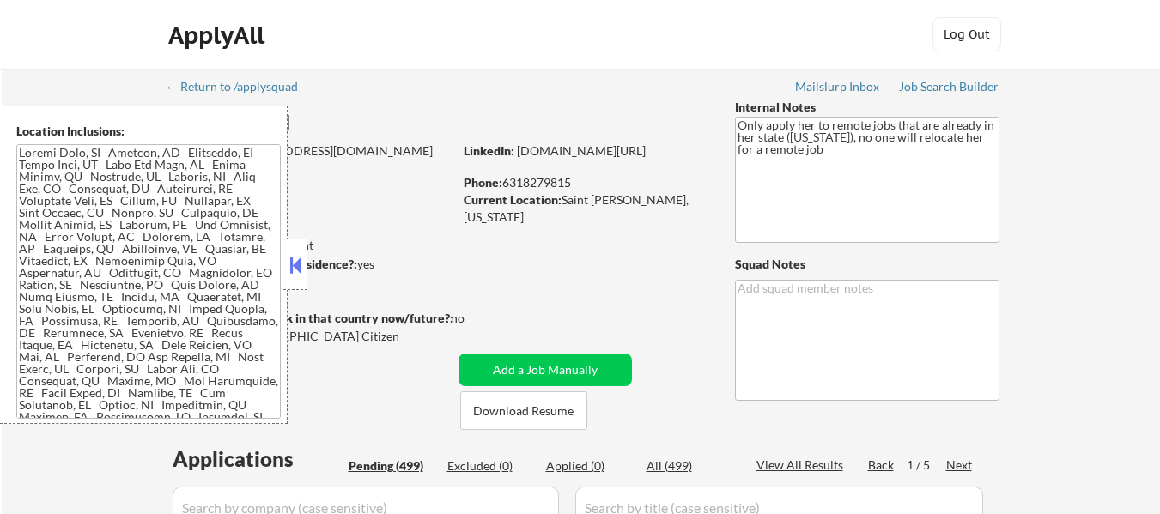
select select ""pending""
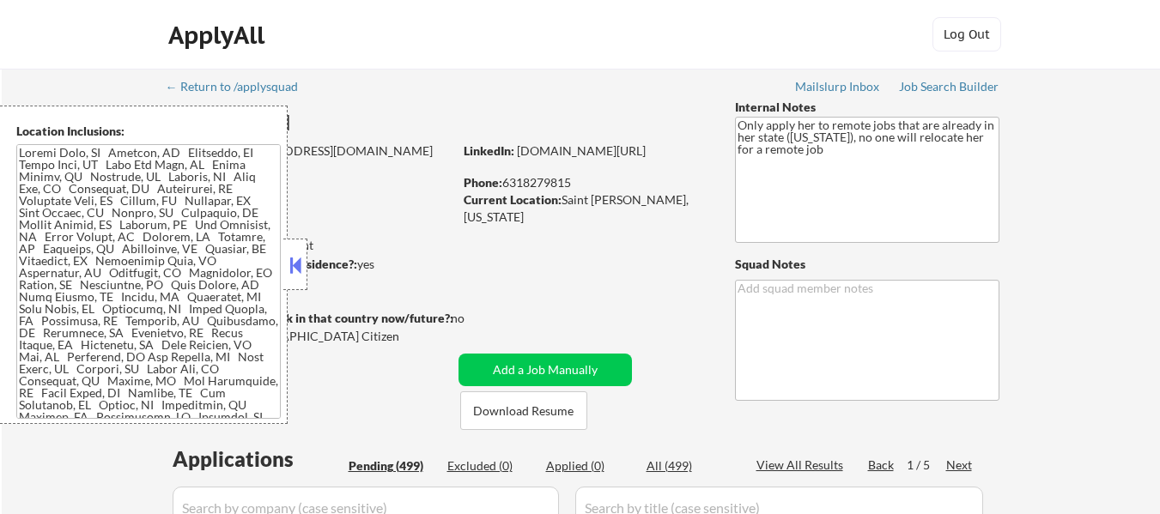
select select ""pending""
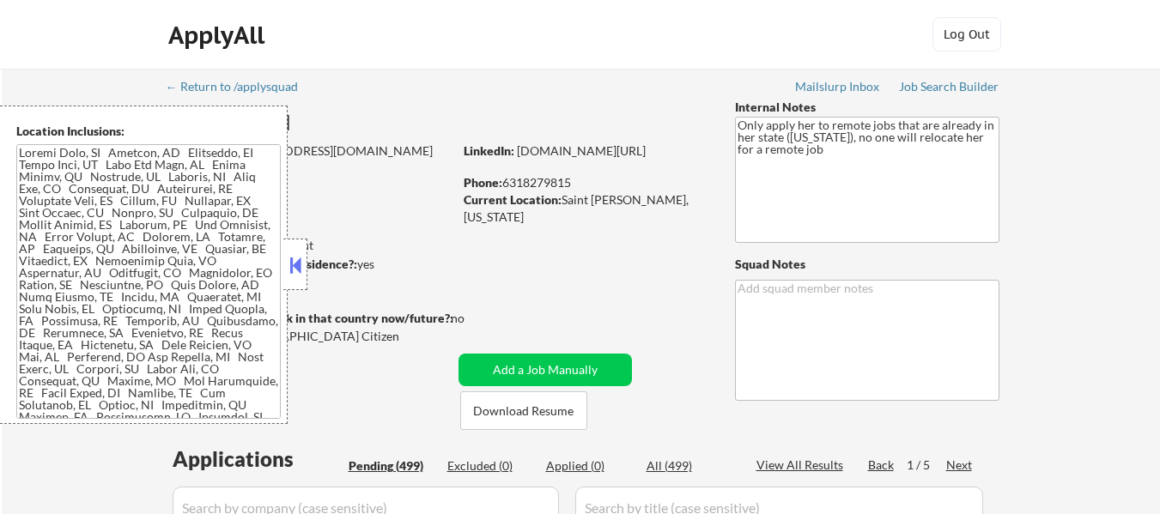
select select ""pending""
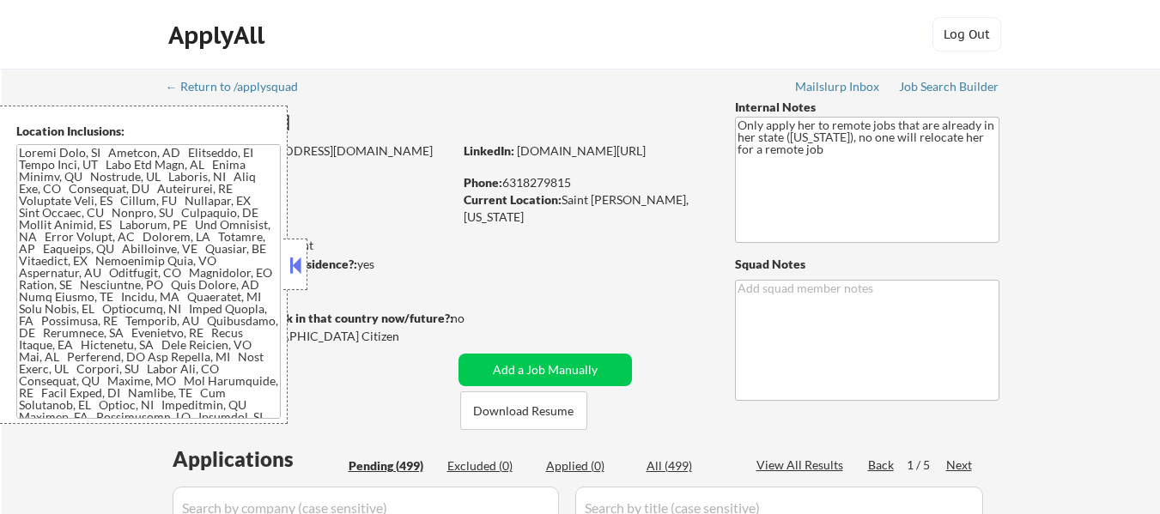
select select ""pending""
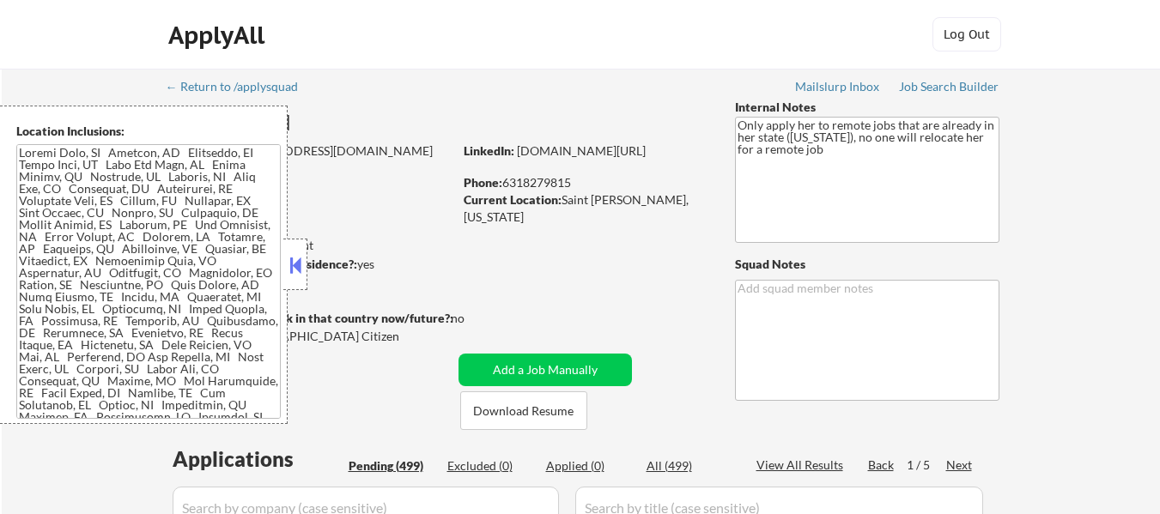
select select ""pending""
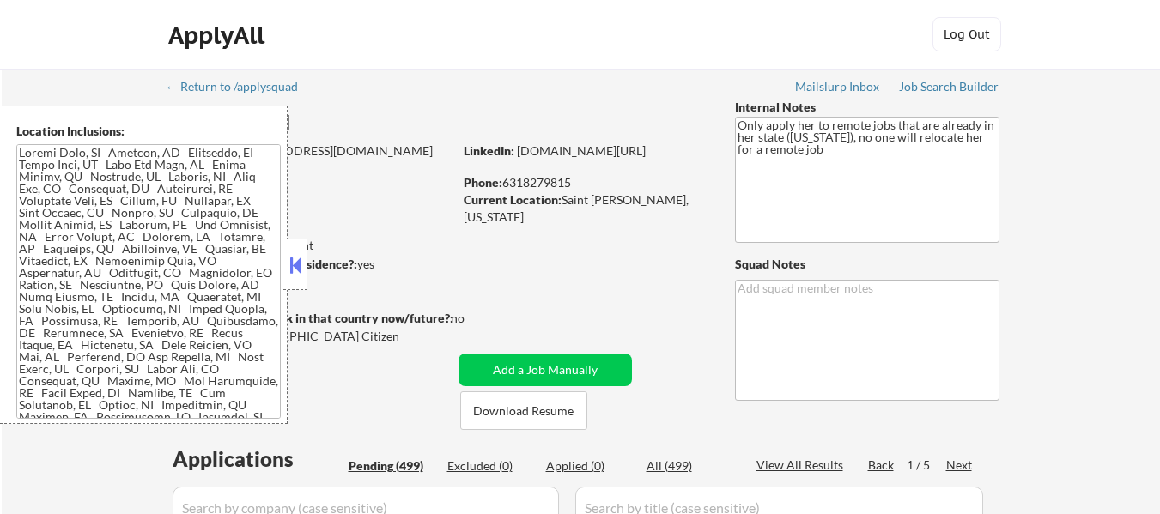
select select ""pending""
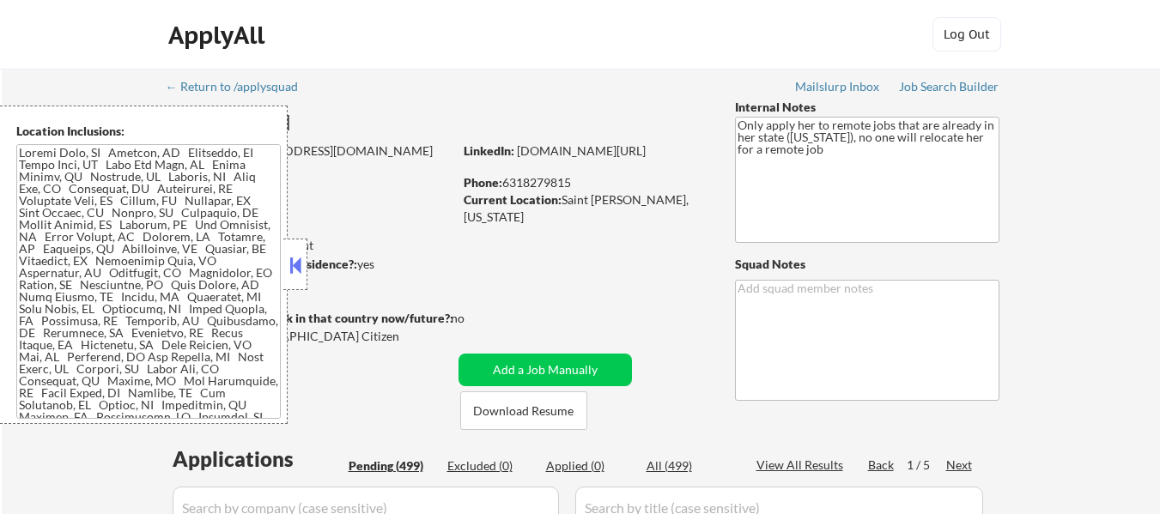
select select ""pending""
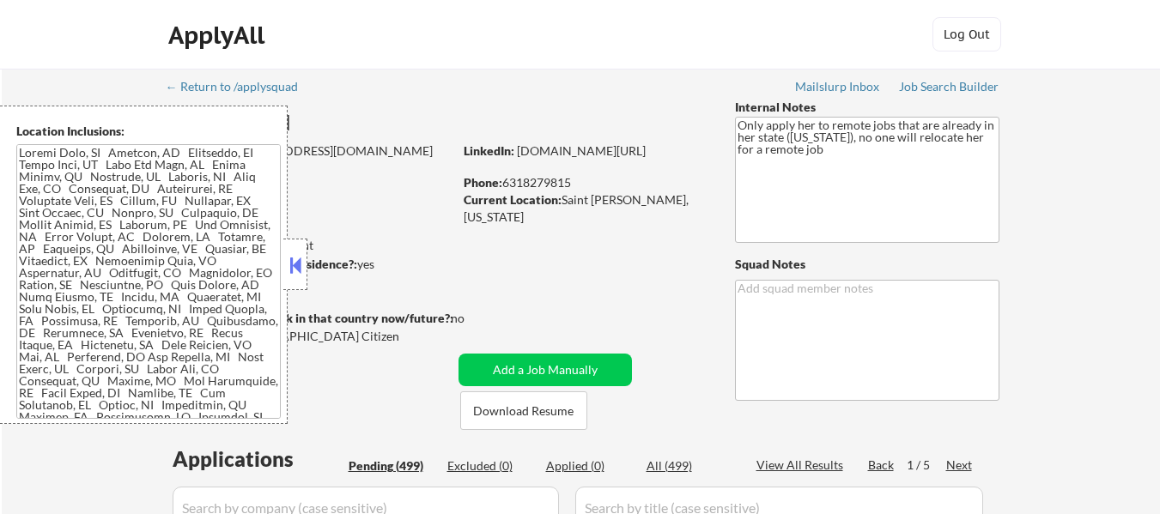
select select ""pending""
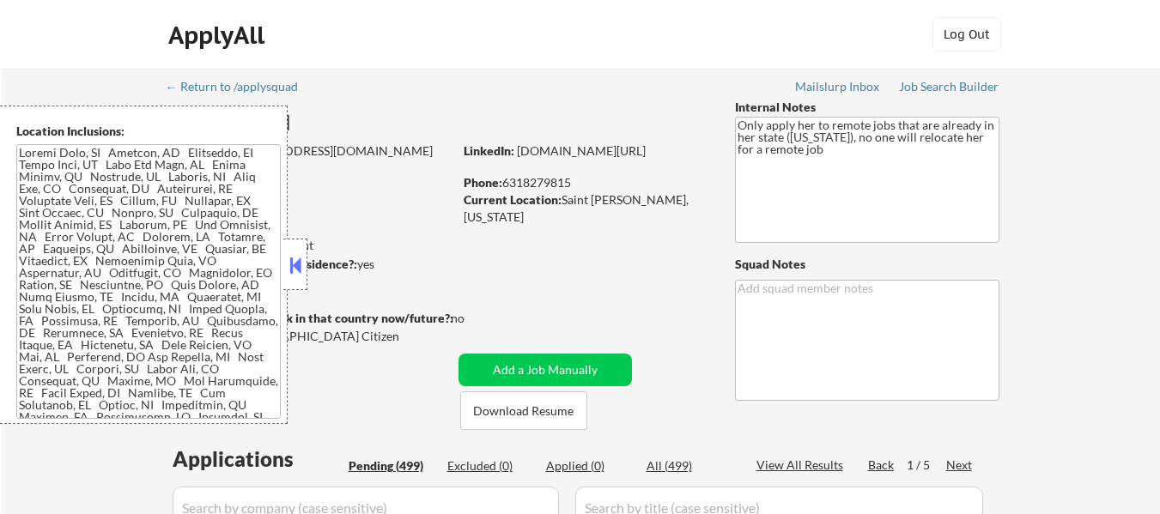
select select ""pending""
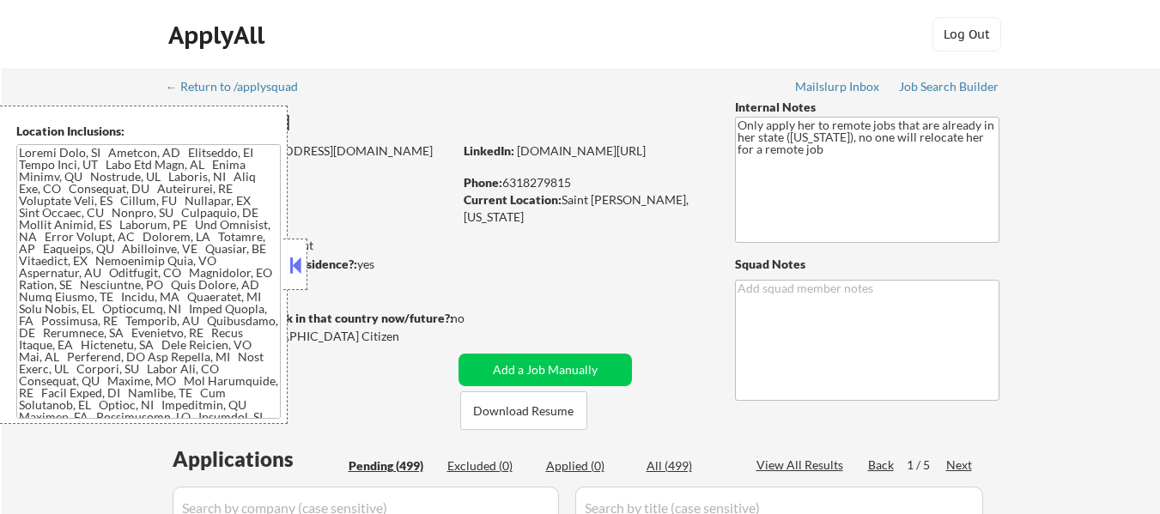
select select ""pending""
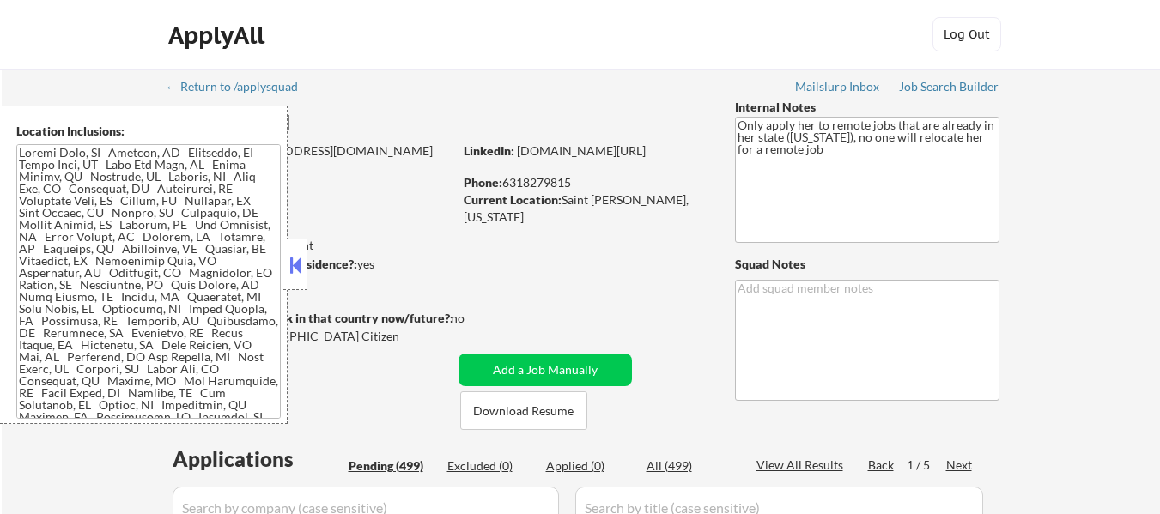
select select ""pending""
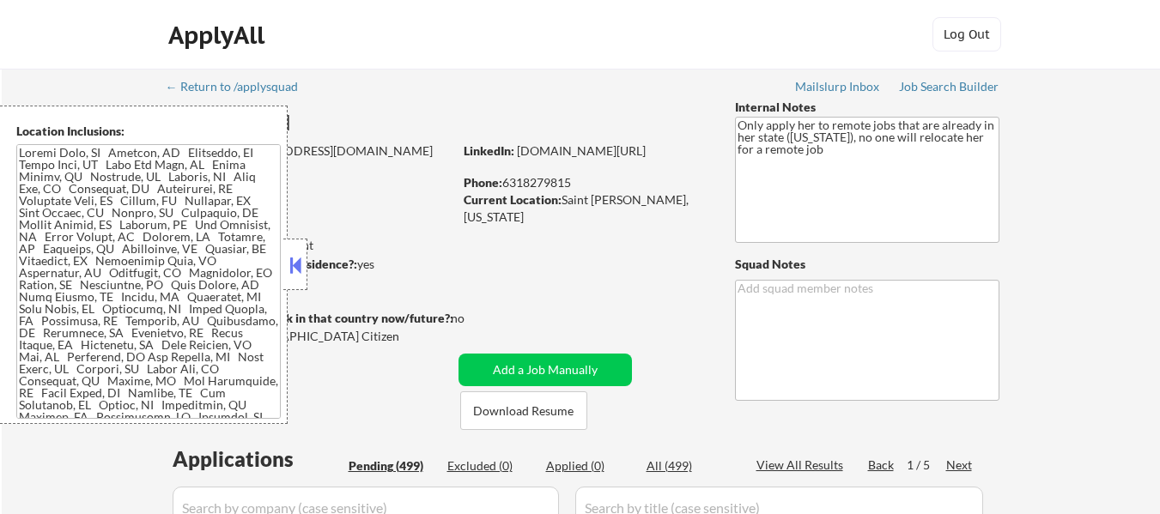
click at [295, 258] on button at bounding box center [295, 265] width 19 height 26
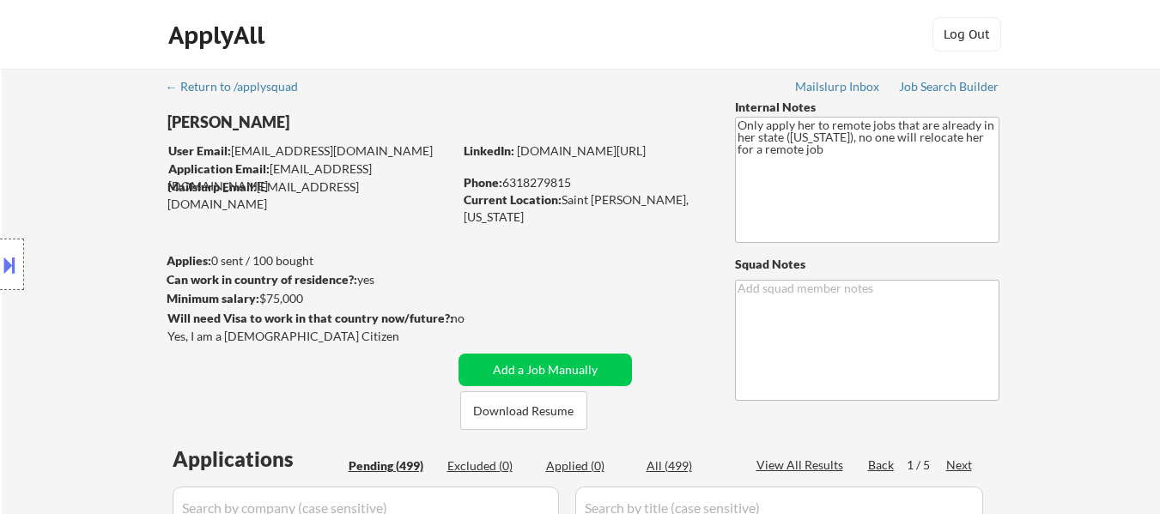
click at [12, 262] on button at bounding box center [9, 265] width 19 height 28
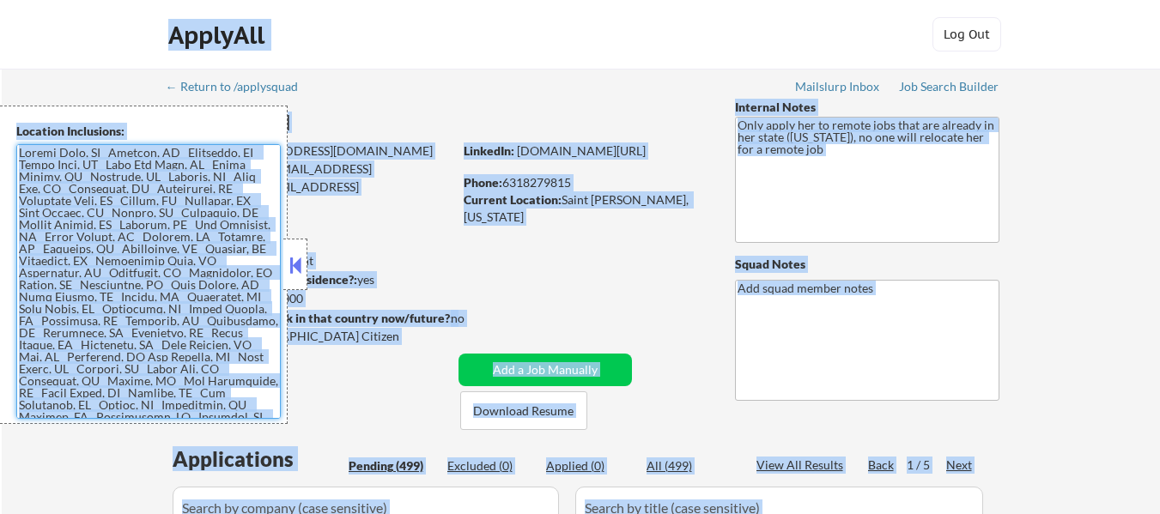
click at [197, 268] on textarea at bounding box center [148, 281] width 265 height 275
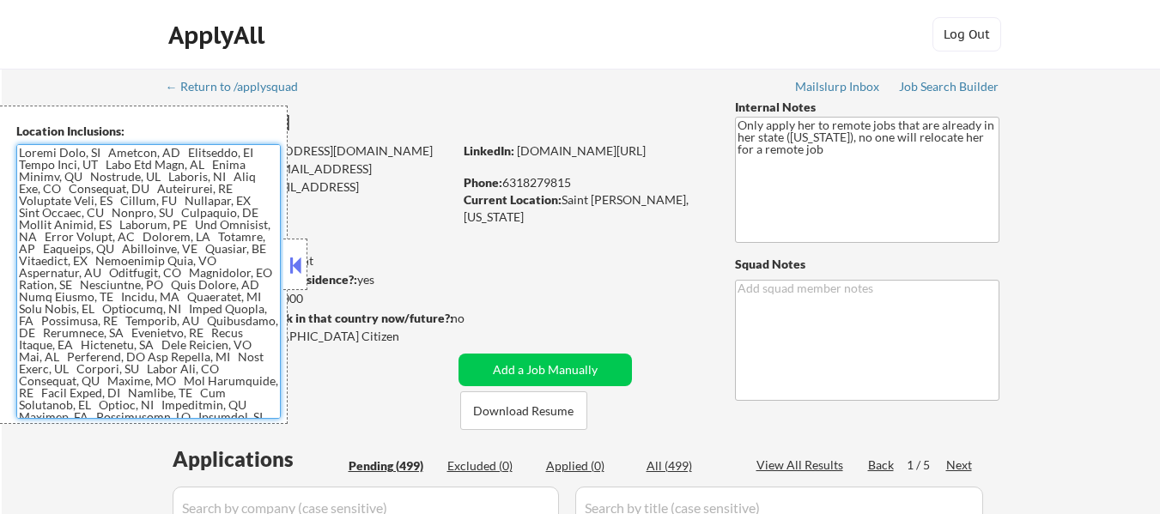
click at [191, 263] on textarea at bounding box center [148, 281] width 265 height 275
click at [198, 267] on textarea at bounding box center [148, 281] width 265 height 275
click at [219, 260] on textarea at bounding box center [148, 281] width 265 height 275
click at [533, 413] on button "Download Resume" at bounding box center [523, 411] width 127 height 39
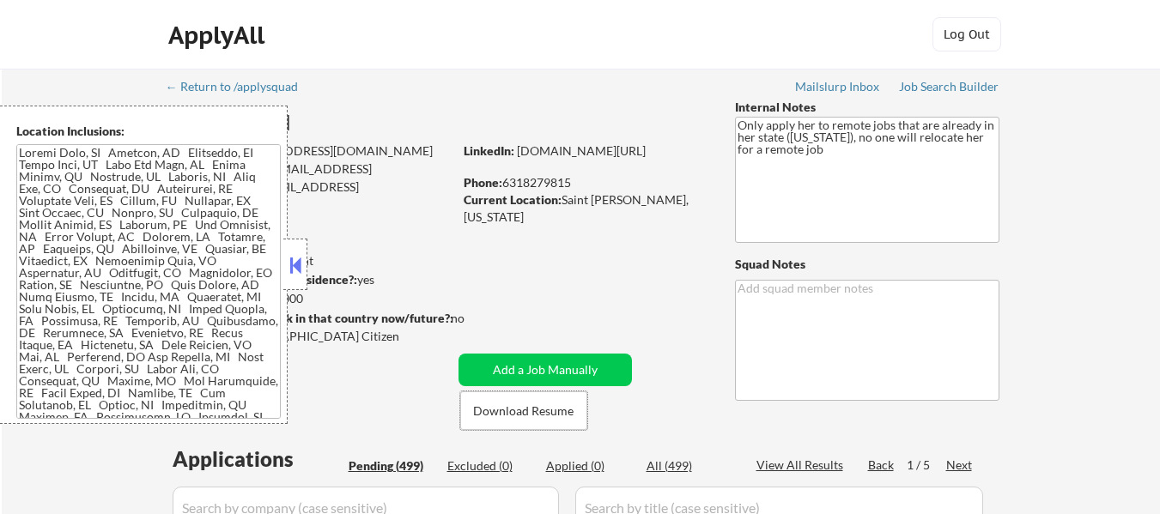
click at [295, 258] on button at bounding box center [295, 265] width 19 height 26
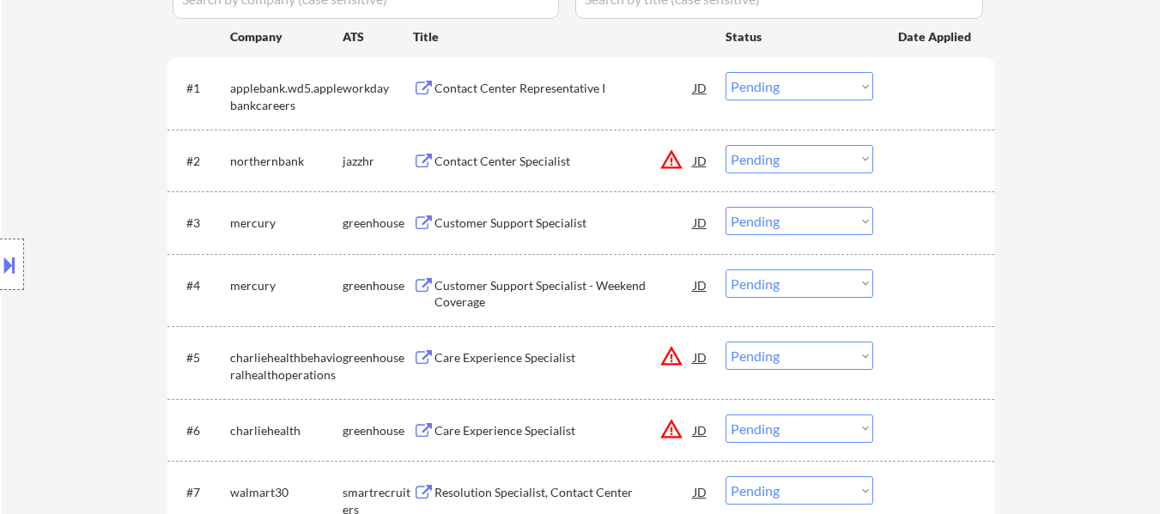
scroll to position [515, 0]
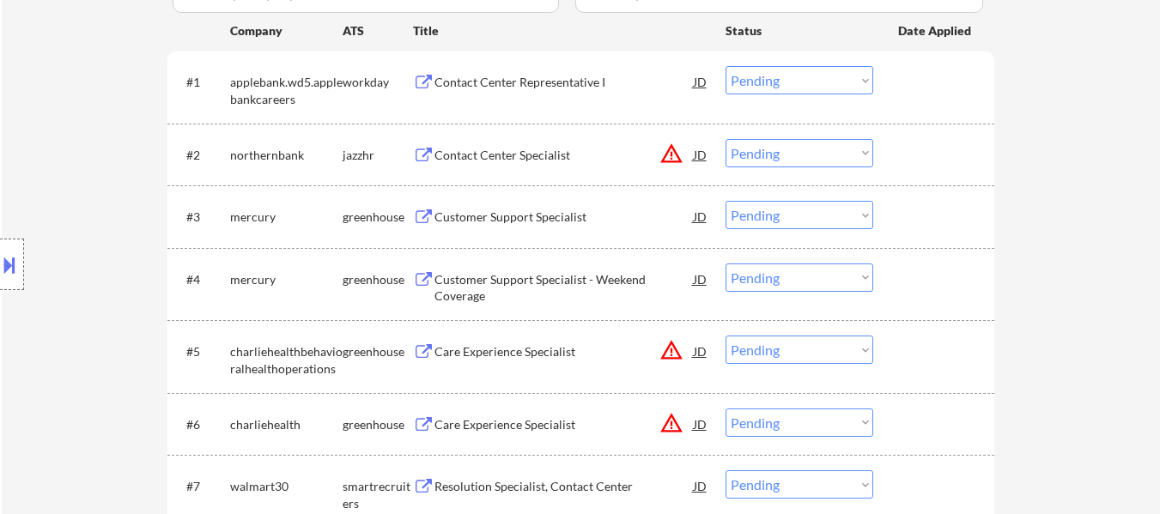
click at [527, 216] on div "Customer Support Specialist" at bounding box center [564, 217] width 259 height 17
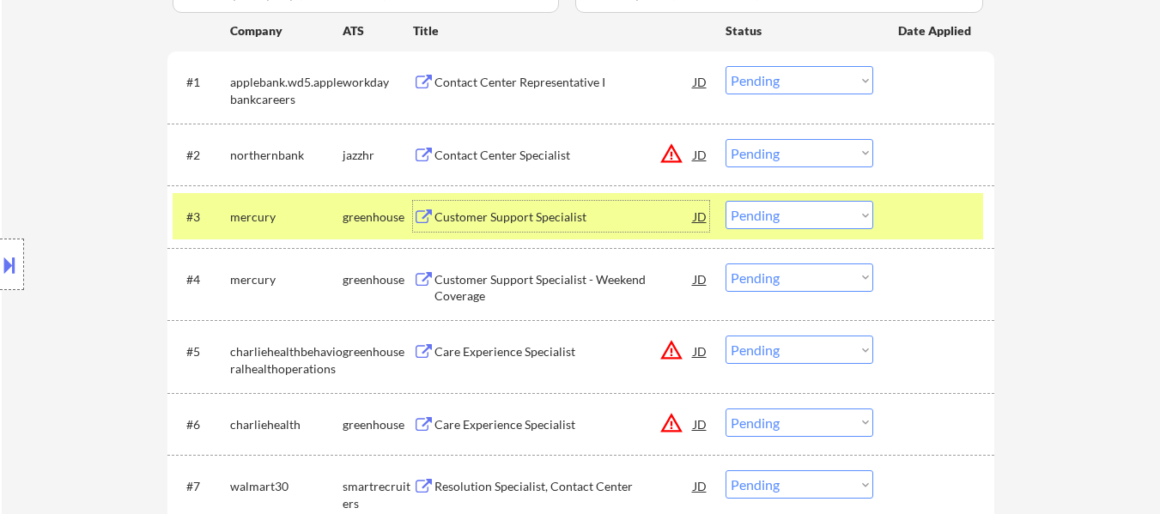
click at [569, 149] on div "Contact Center Specialist" at bounding box center [564, 155] width 259 height 17
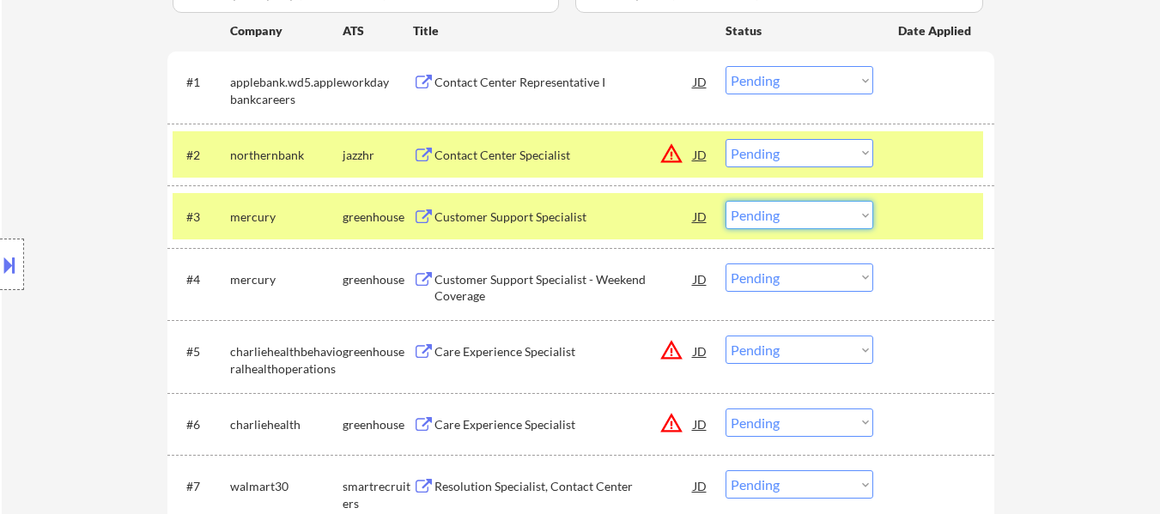
click at [796, 215] on select "Choose an option... Pending Applied Excluded (Questions) Excluded (Expired) Exc…" at bounding box center [800, 215] width 148 height 28
click at [726, 201] on select "Choose an option... Pending Applied Excluded (Questions) Excluded (Expired) Exc…" at bounding box center [800, 215] width 148 height 28
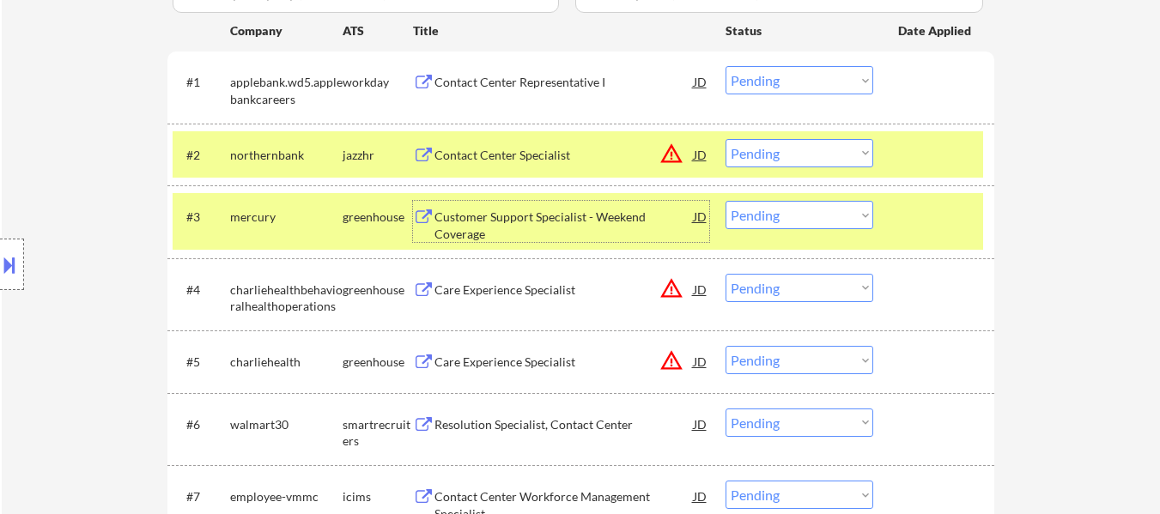
click at [557, 218] on div "Customer Support Specialist - Weekend Coverage" at bounding box center [564, 225] width 259 height 33
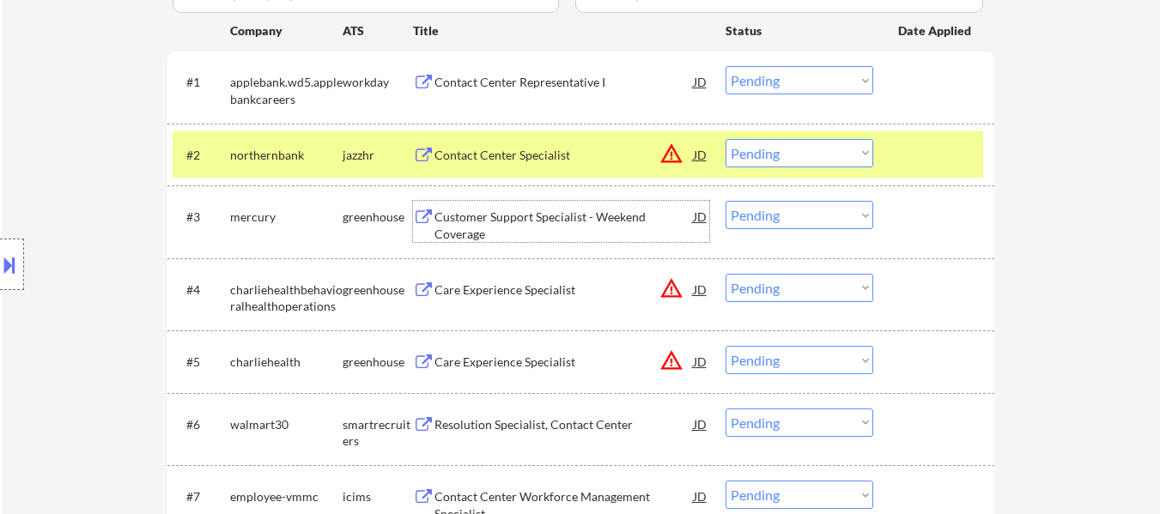
click at [787, 216] on select "Choose an option... Pending Applied Excluded (Questions) Excluded (Expired) Exc…" at bounding box center [800, 215] width 148 height 28
click at [726, 201] on select "Choose an option... Pending Applied Excluded (Questions) Excluded (Expired) Exc…" at bounding box center [800, 215] width 148 height 28
select select ""pending""
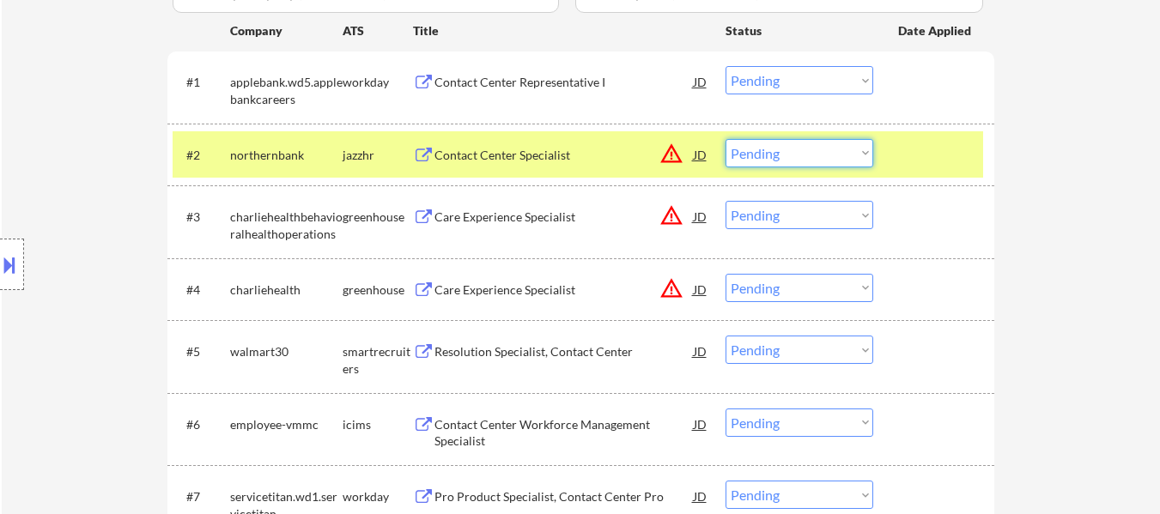
click at [771, 149] on select "Choose an option... Pending Applied Excluded (Questions) Excluded (Expired) Exc…" at bounding box center [800, 153] width 148 height 28
click at [726, 139] on select "Choose an option... Pending Applied Excluded (Questions) Excluded (Expired) Exc…" at bounding box center [800, 153] width 148 height 28
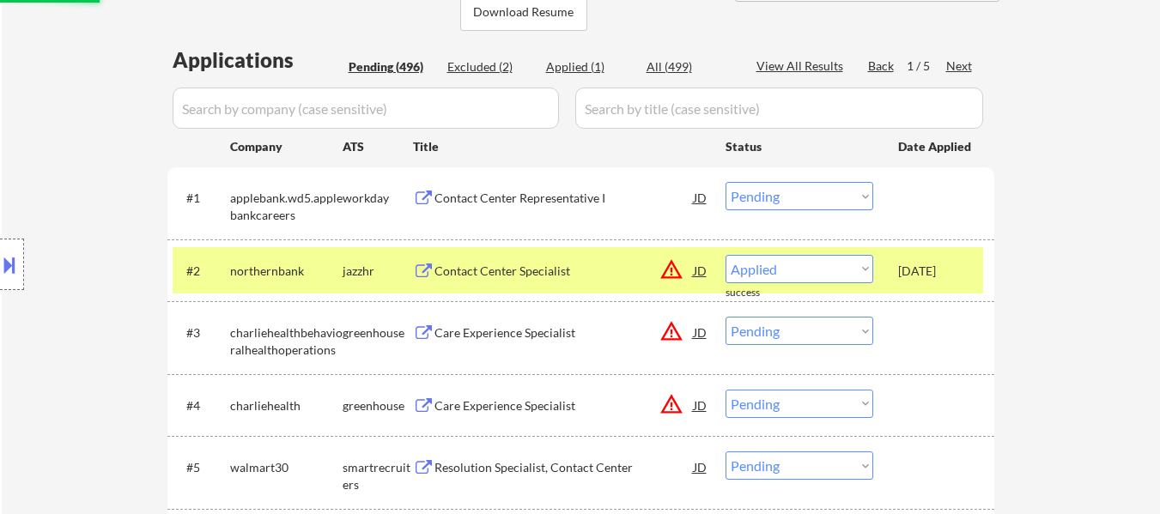
scroll to position [429, 0]
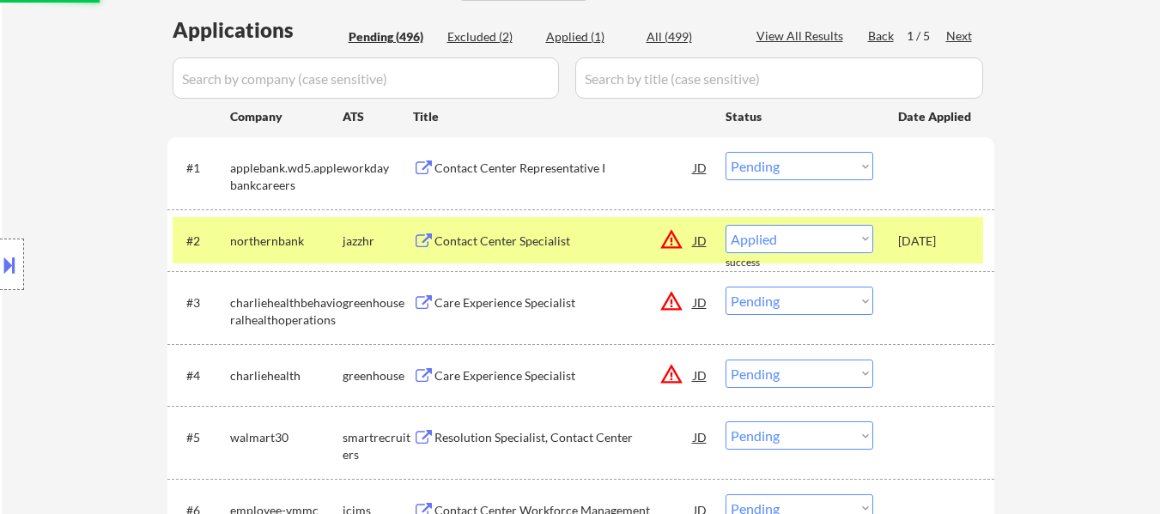
select select ""pending""
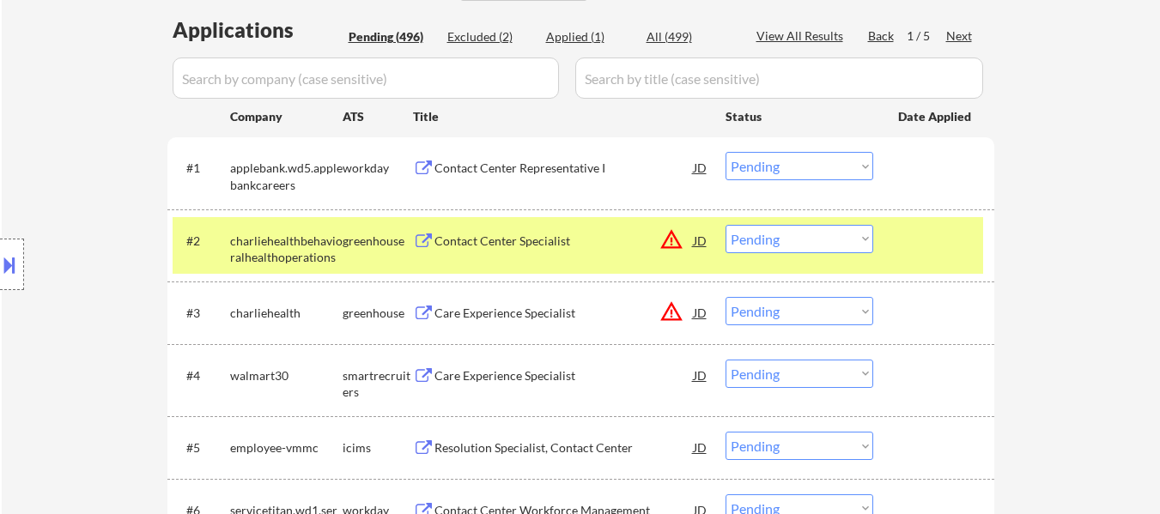
type textarea "Flora"
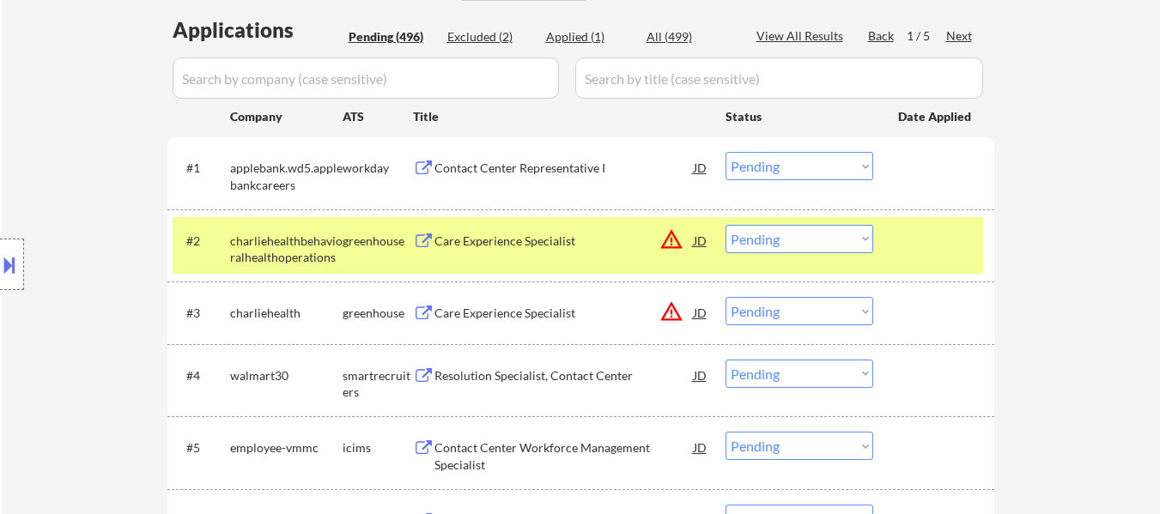
scroll to position [515, 0]
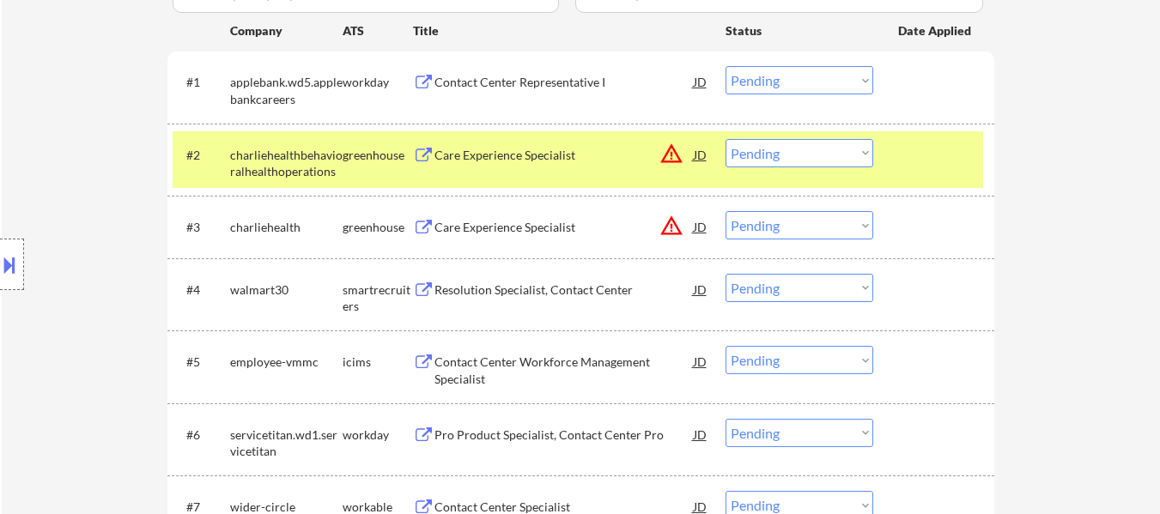
click at [549, 156] on div "Care Experience Specialist" at bounding box center [564, 155] width 259 height 17
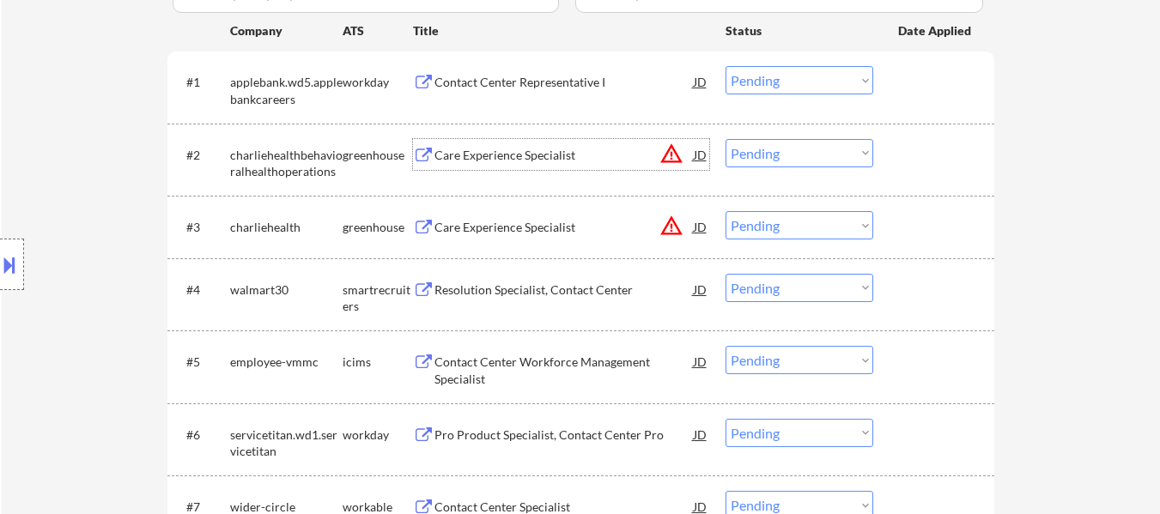
click at [813, 224] on select "Choose an option... Pending Applied Excluded (Questions) Excluded (Expired) Exc…" at bounding box center [800, 225] width 148 height 28
click at [726, 211] on select "Choose an option... Pending Applied Excluded (Questions) Excluded (Expired) Exc…" at bounding box center [800, 225] width 148 height 28
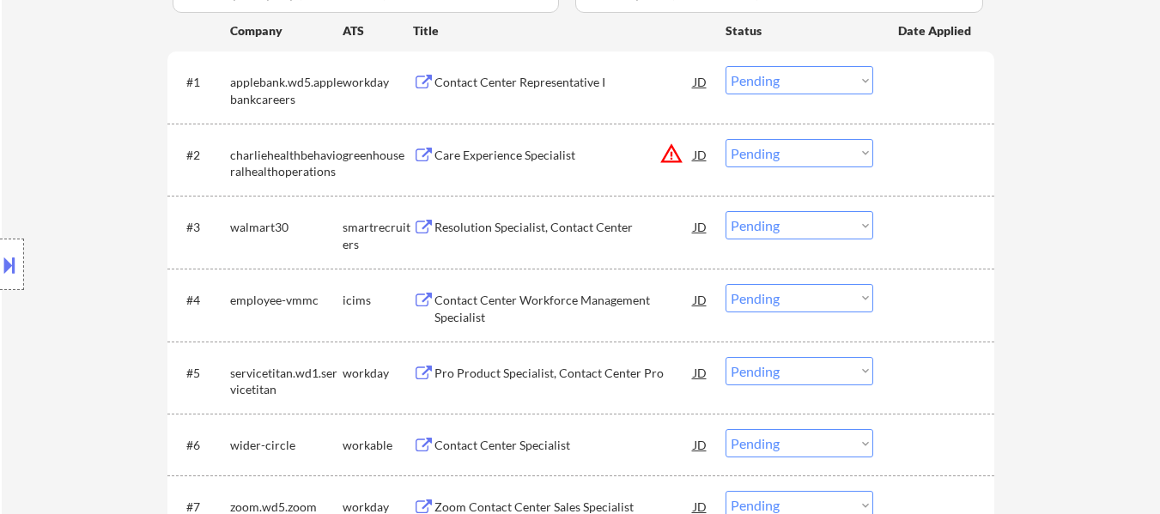
scroll to position [601, 0]
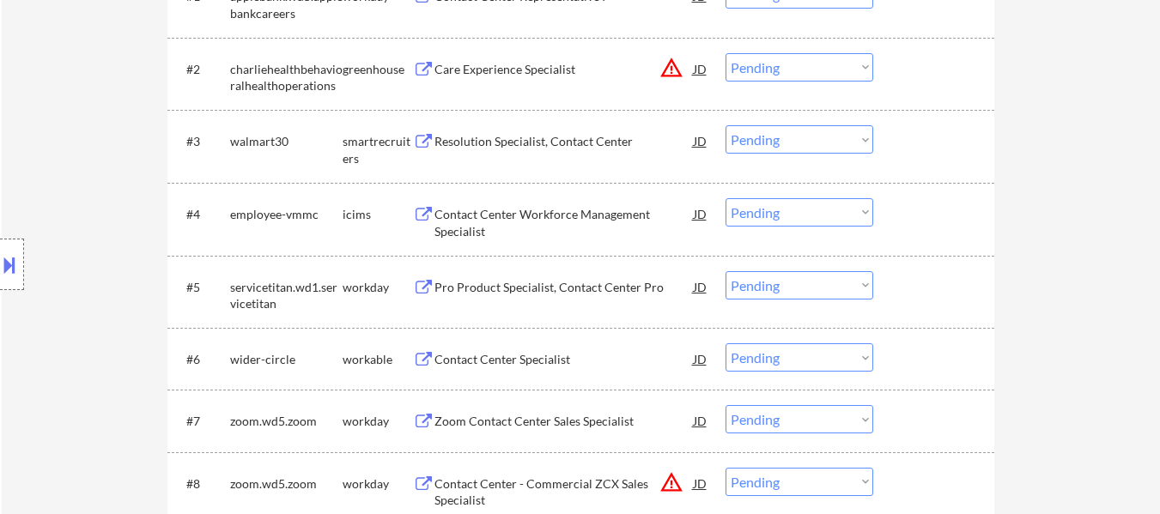
click at [587, 137] on div "Resolution Specialist, Contact Center" at bounding box center [564, 141] width 259 height 17
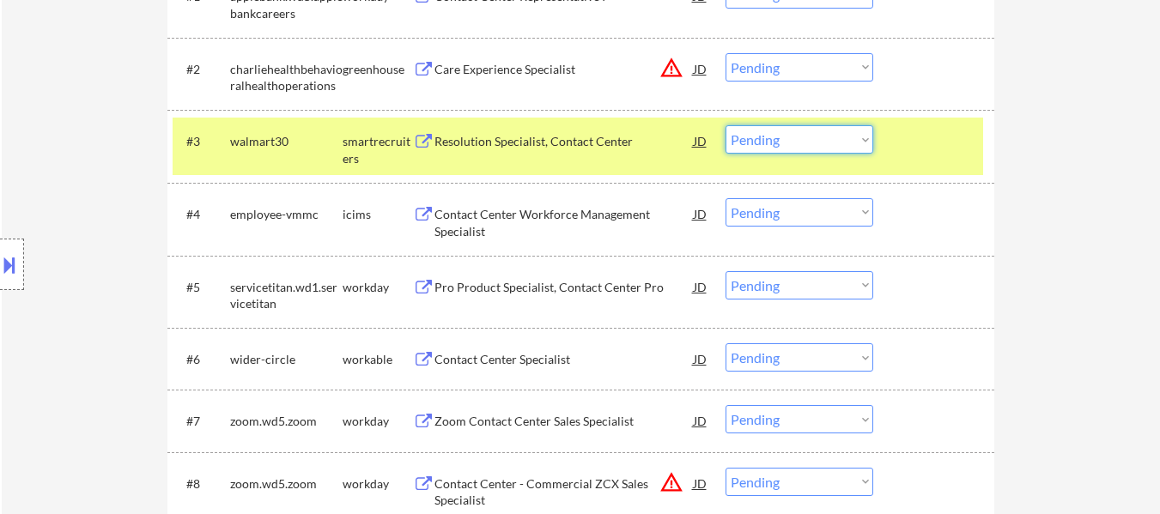
click at [845, 139] on select "Choose an option... Pending Applied Excluded (Questions) Excluded (Expired) Exc…" at bounding box center [800, 139] width 148 height 28
click at [726, 125] on select "Choose an option... Pending Applied Excluded (Questions) Excluded (Expired) Exc…" at bounding box center [800, 139] width 148 height 28
select select ""pending""
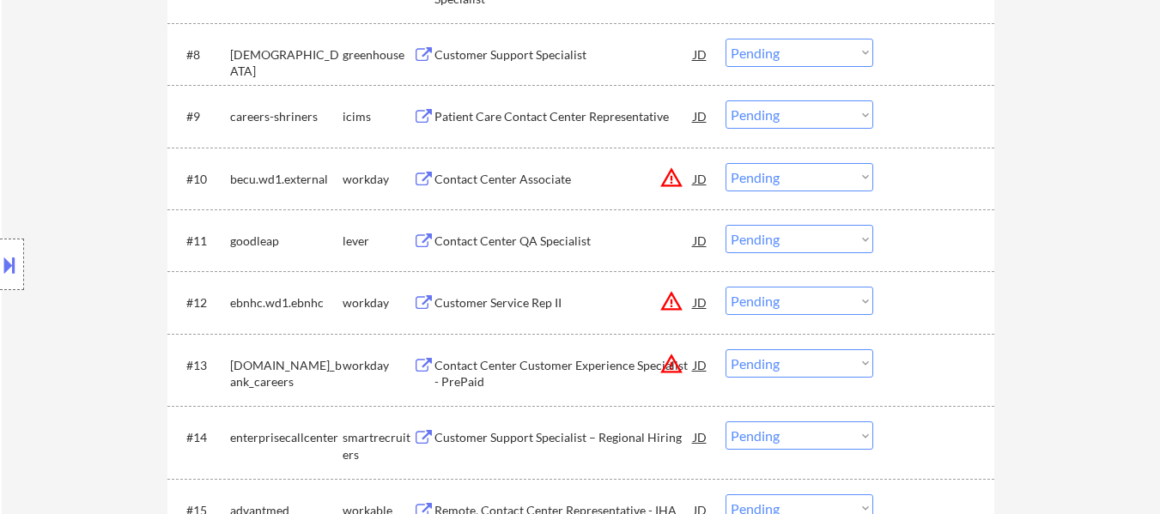
scroll to position [1116, 0]
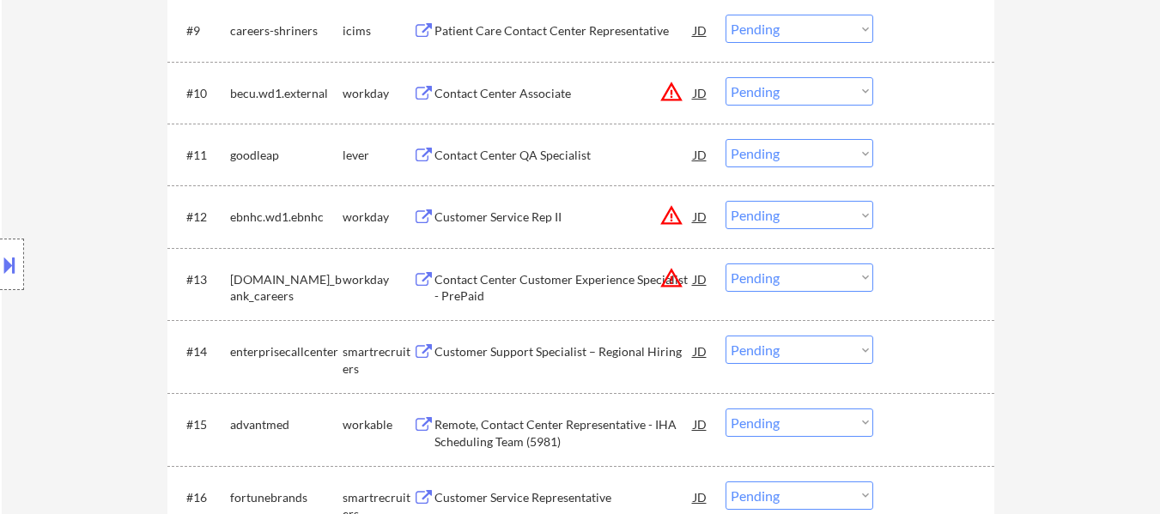
click at [548, 146] on div "Contact Center QA Specialist" at bounding box center [564, 154] width 259 height 31
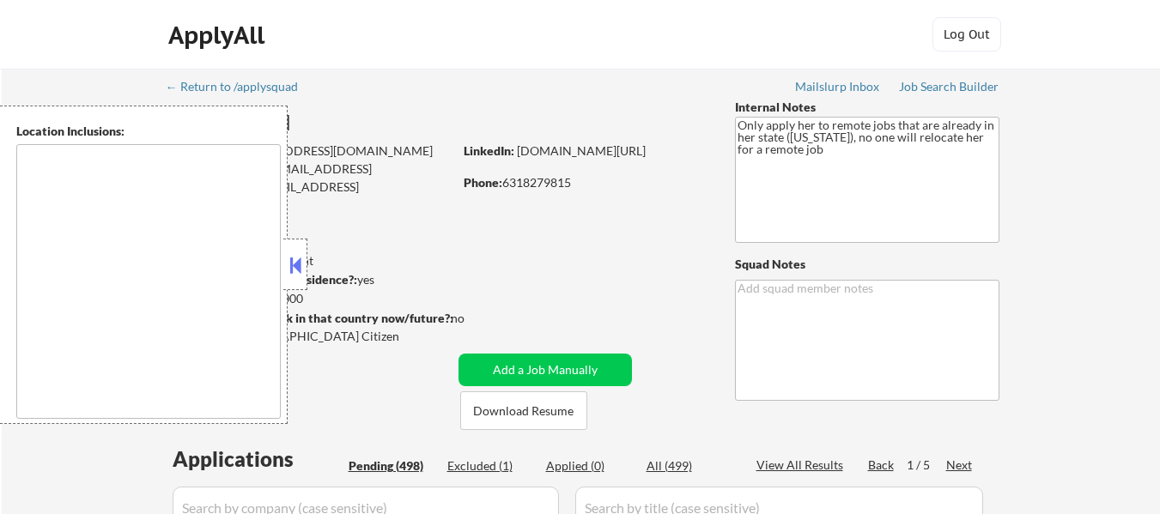
type textarea "[GEOGRAPHIC_DATA], [GEOGRAPHIC_DATA] [GEOGRAPHIC_DATA], [GEOGRAPHIC_DATA] [GEOG…"
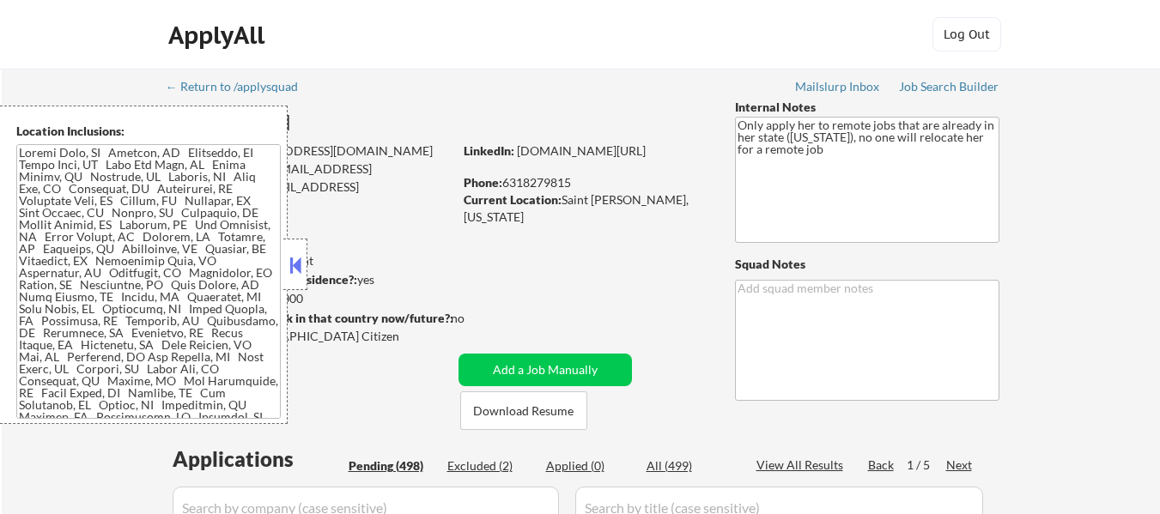
select select ""pending""
select select ""excluded__expired_""
select select ""pending""
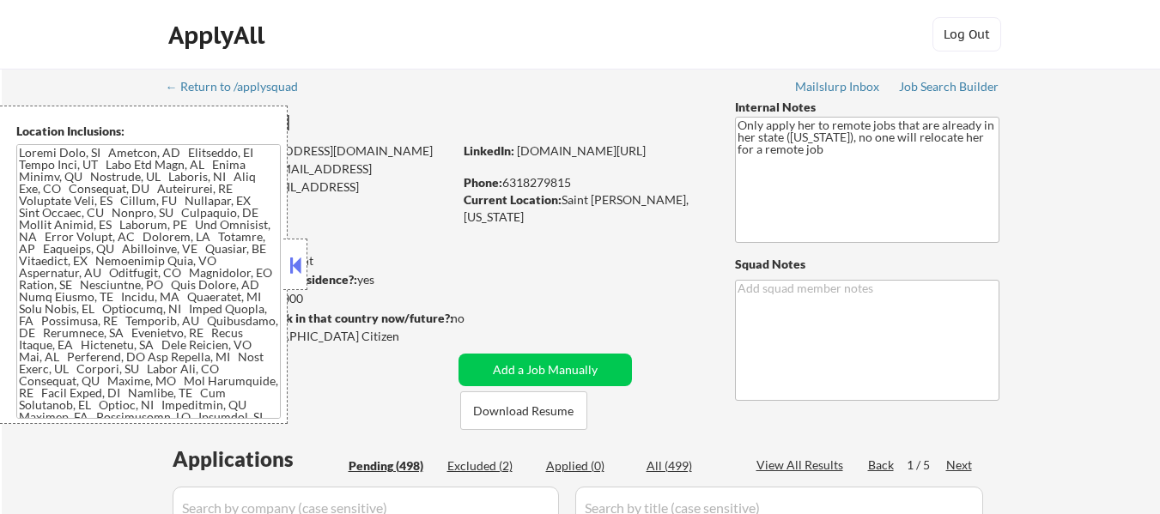
select select ""pending""
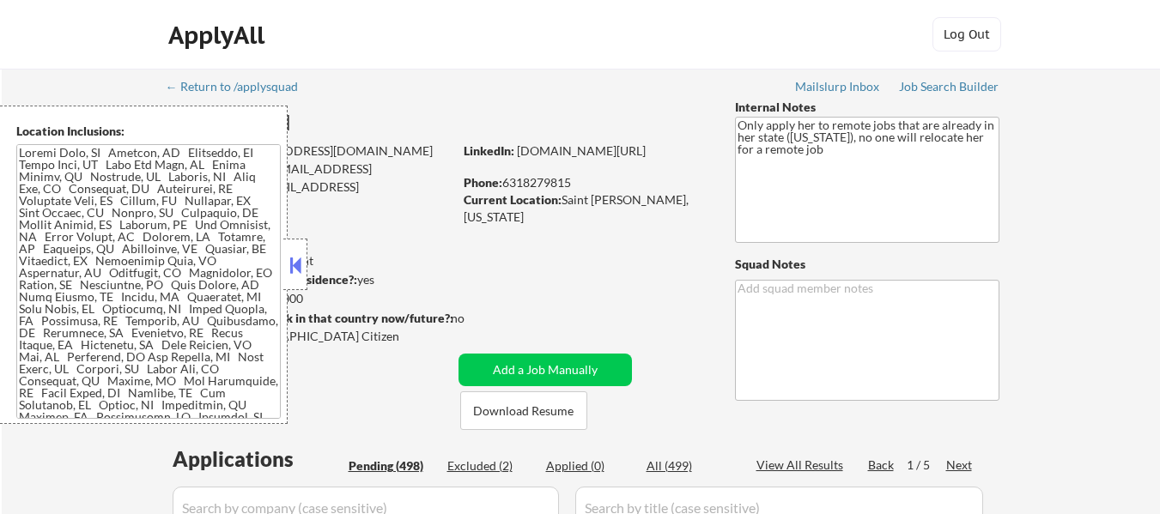
select select ""pending""
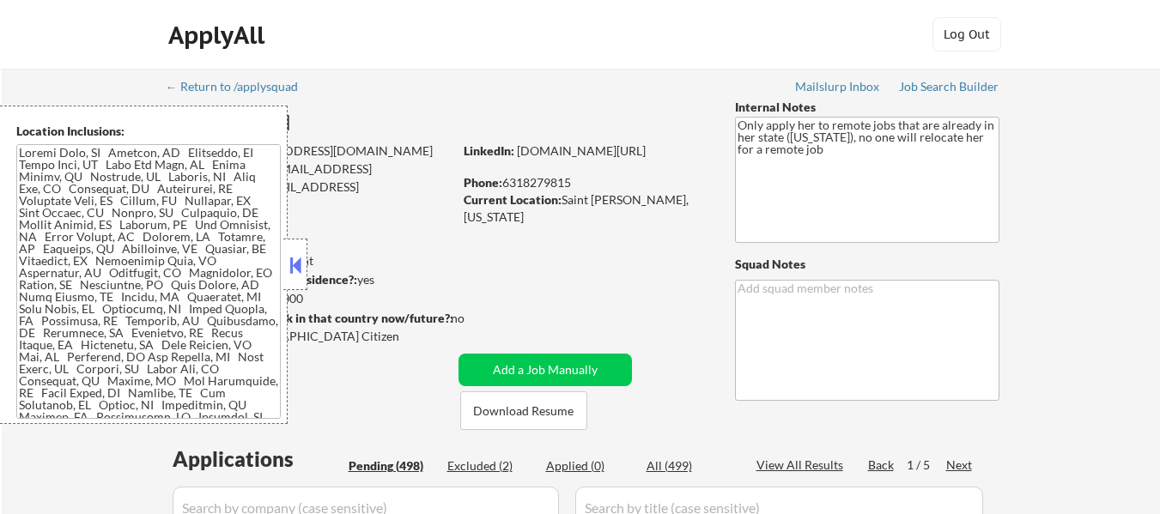
select select ""pending""
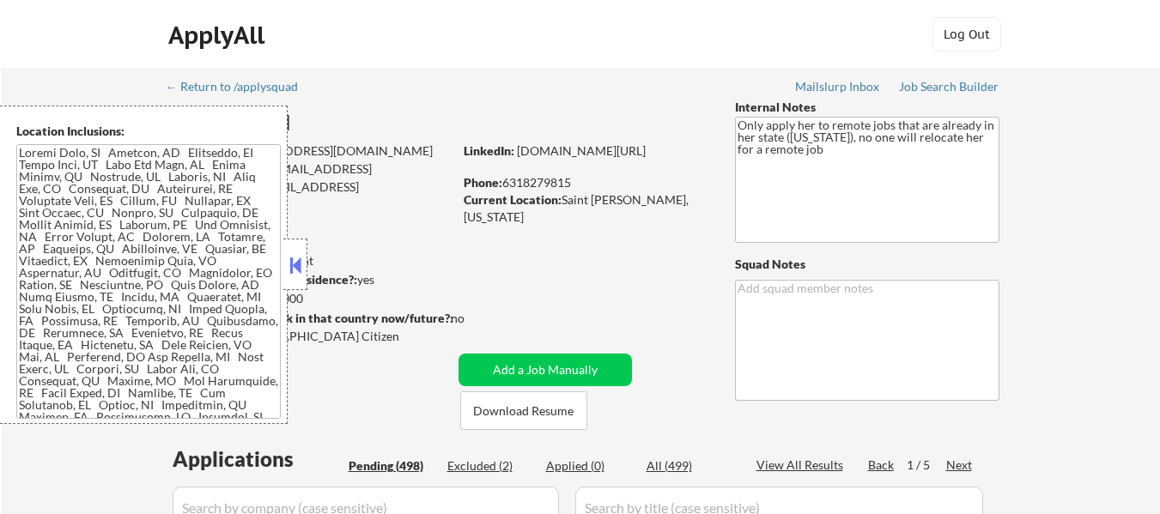
select select ""pending""
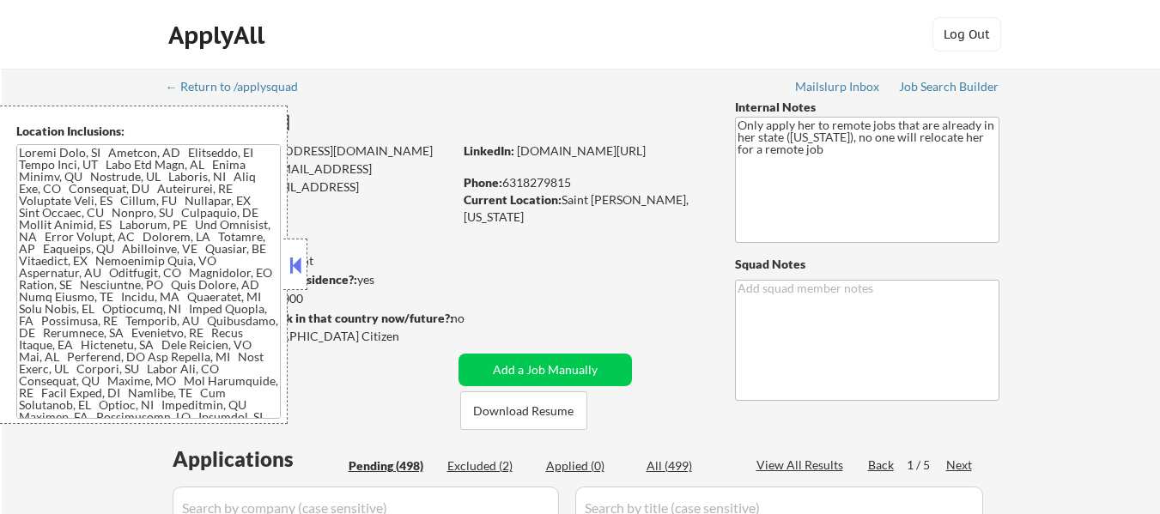
select select ""pending""
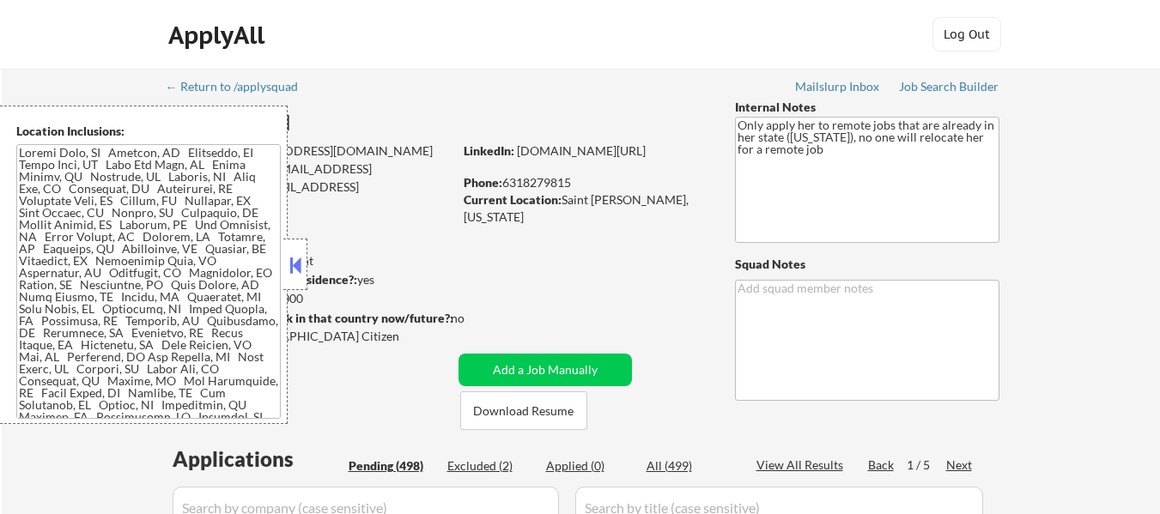
select select ""pending""
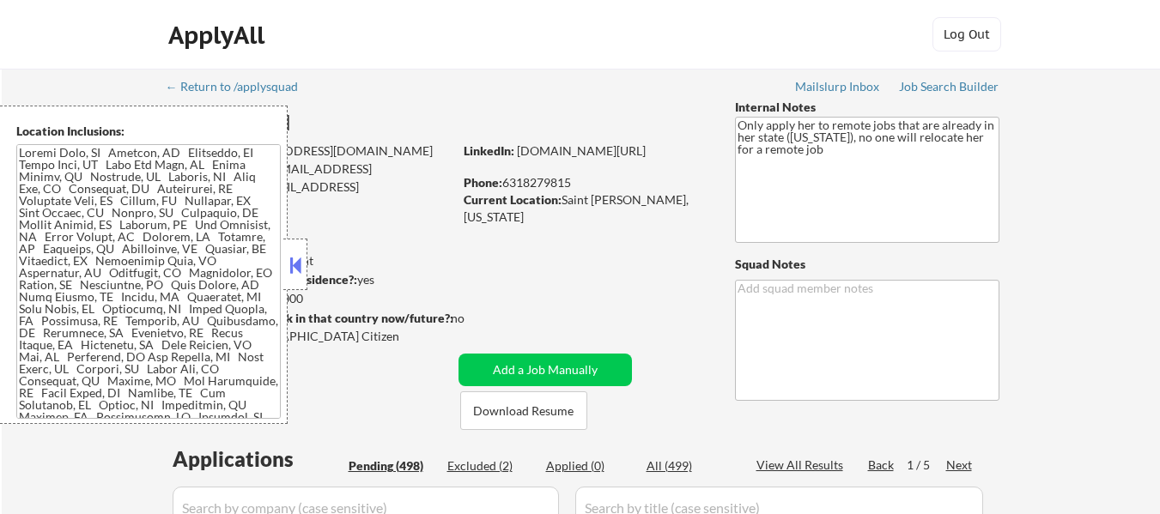
select select ""pending""
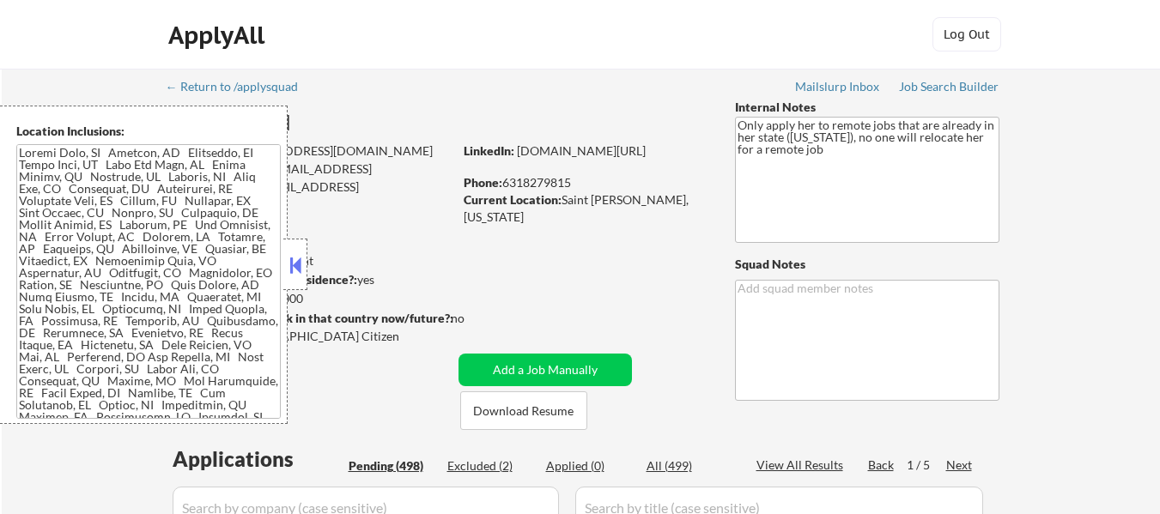
select select ""pending""
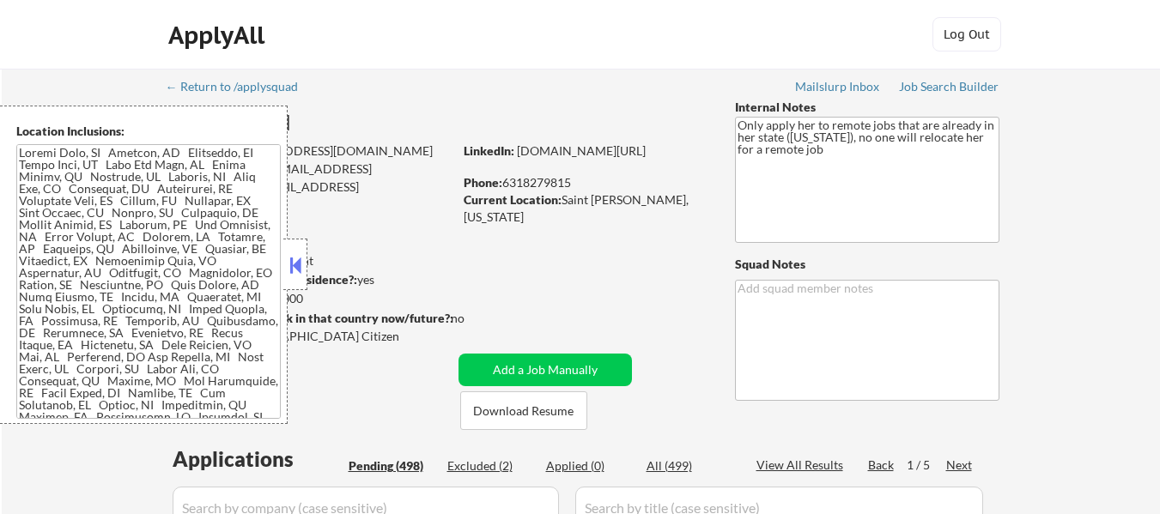
select select ""pending""
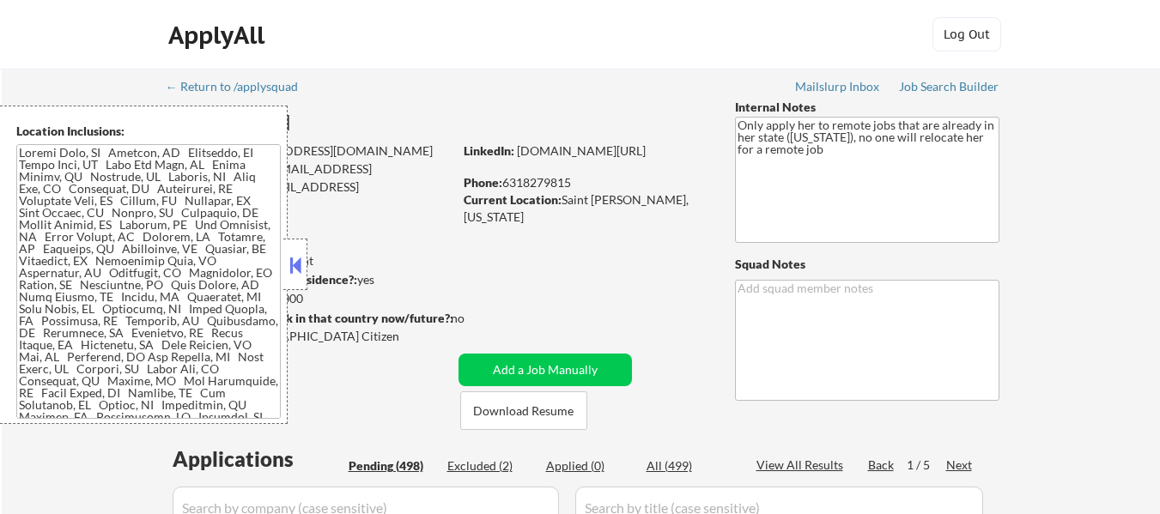
select select ""pending""
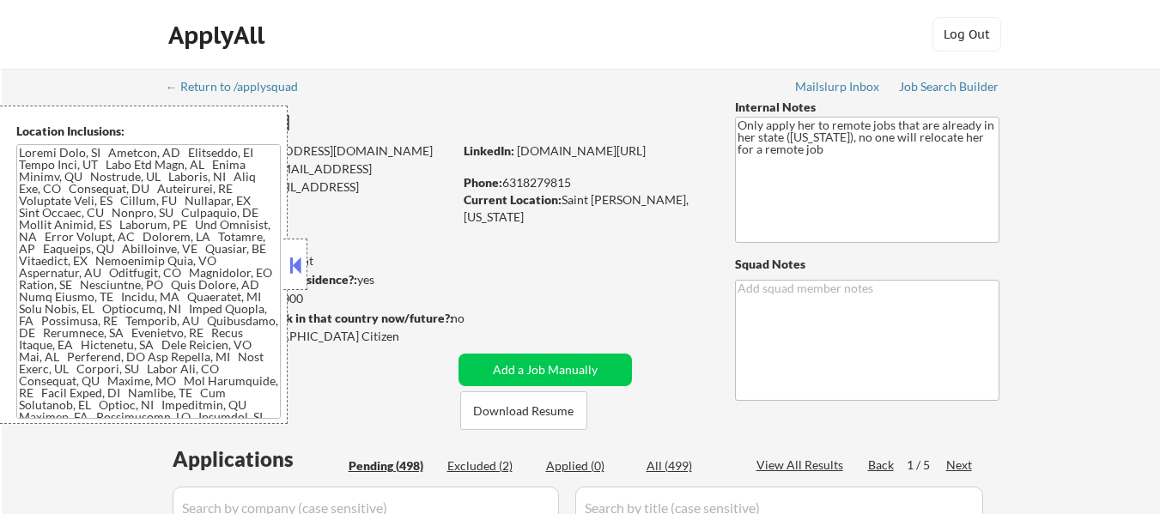
select select ""pending""
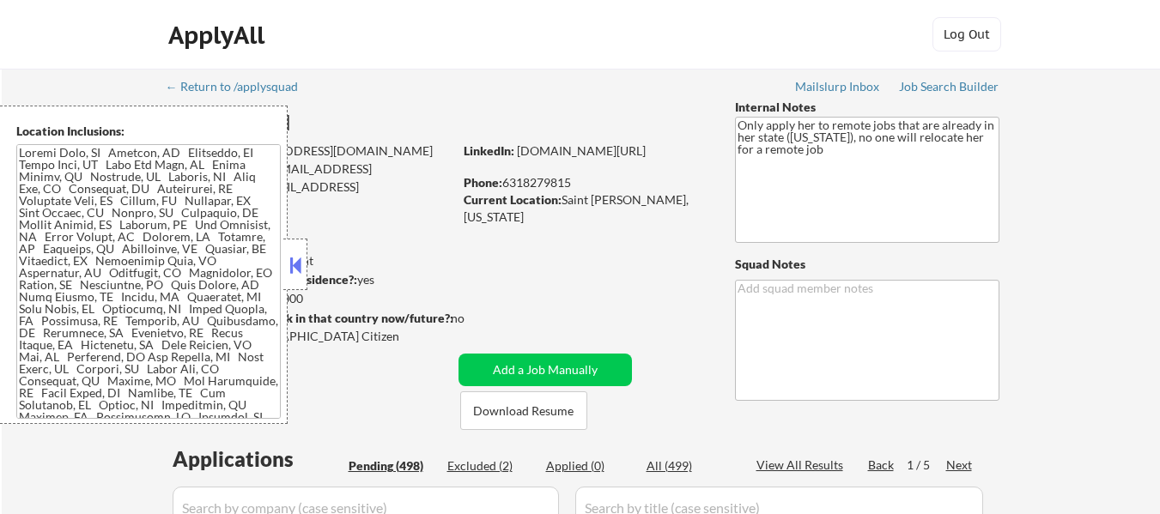
select select ""pending""
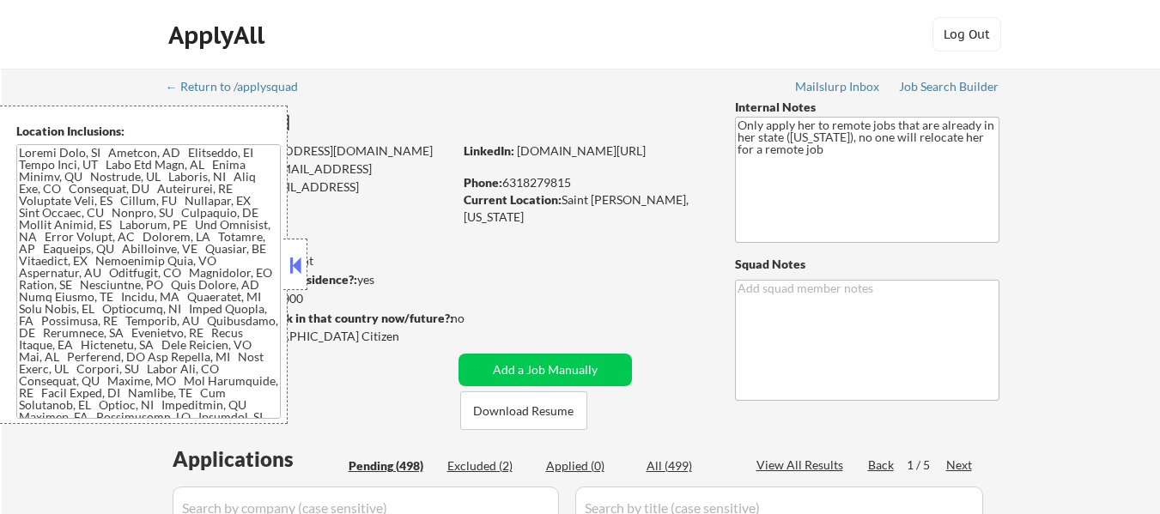
select select ""pending""
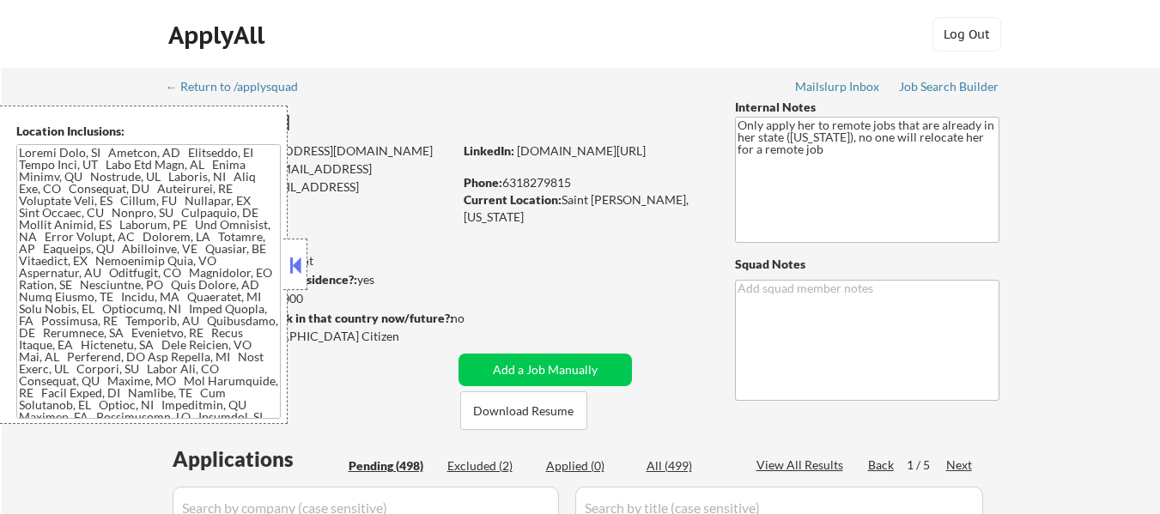
select select ""pending""
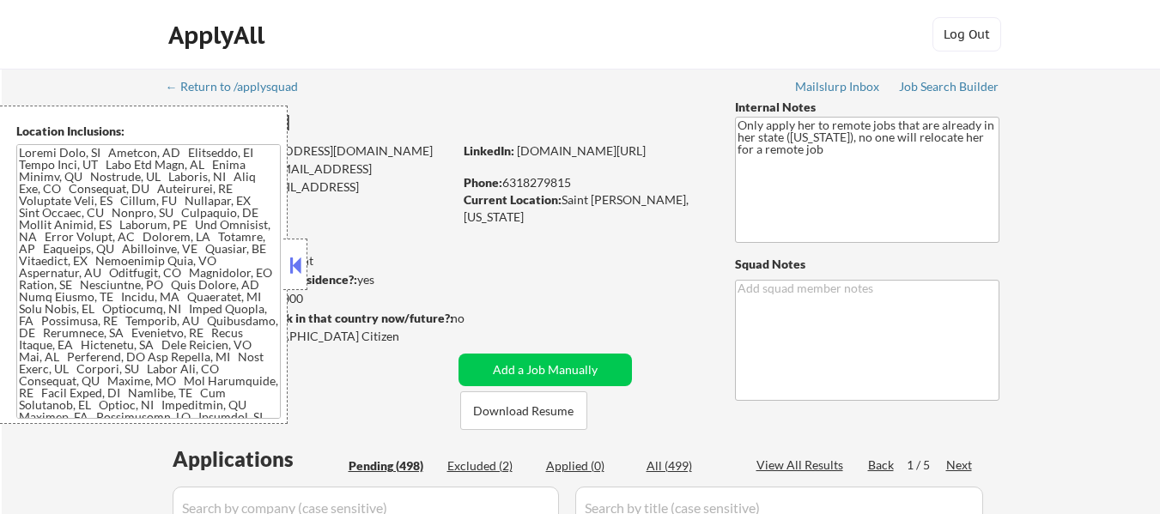
select select ""pending""
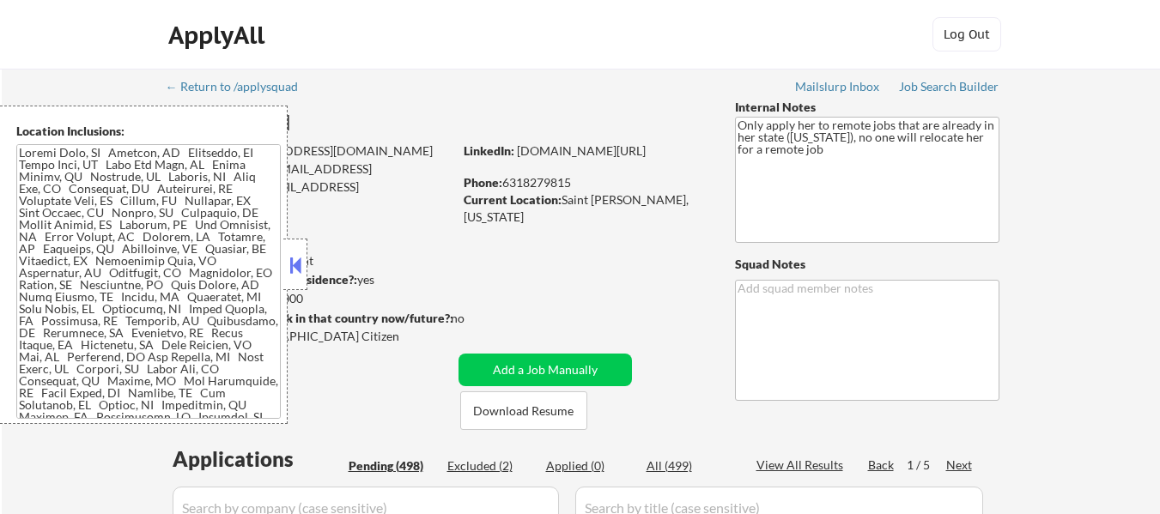
select select ""pending""
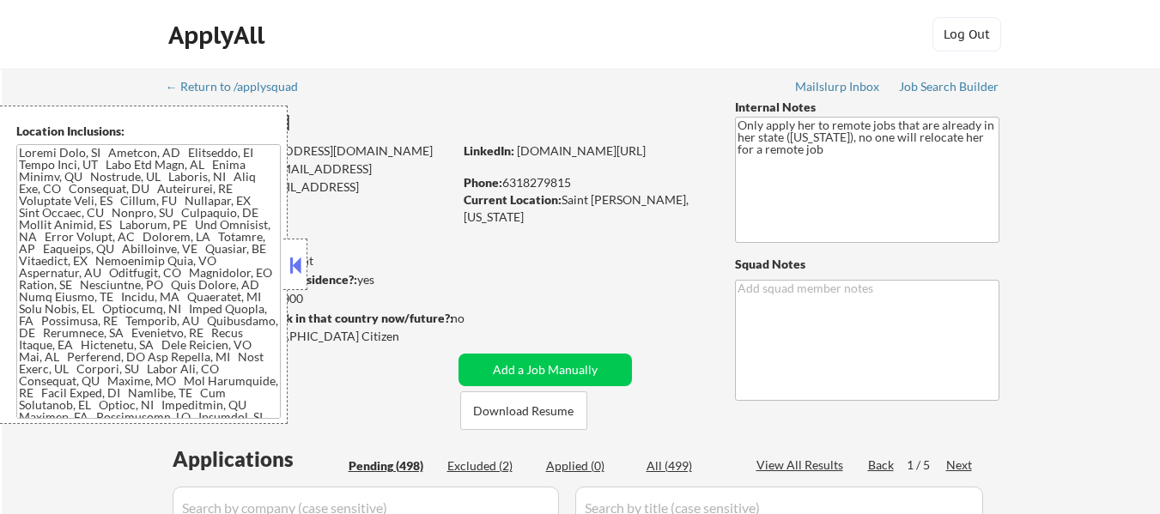
select select ""pending""
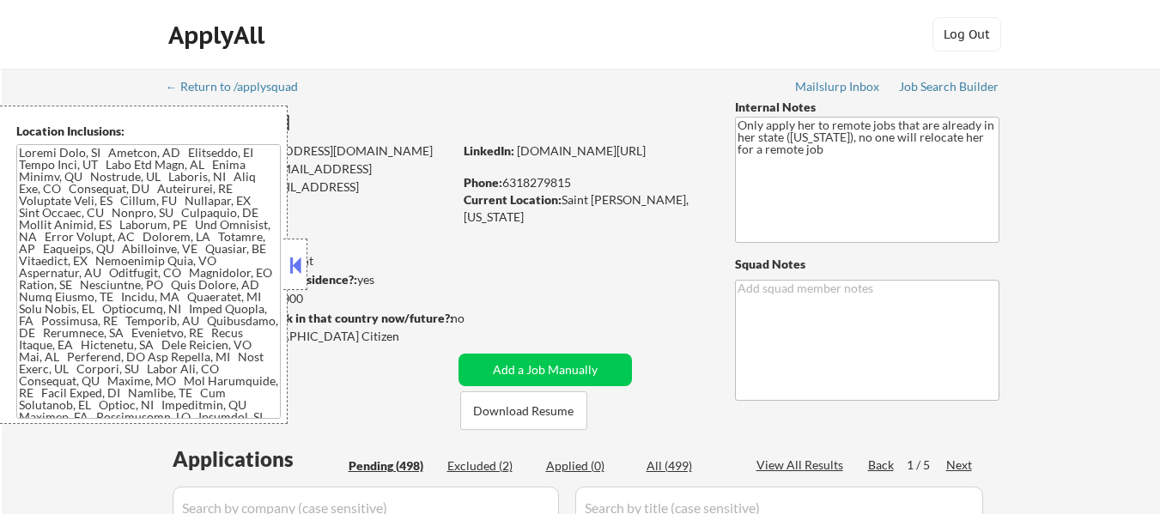
select select ""pending""
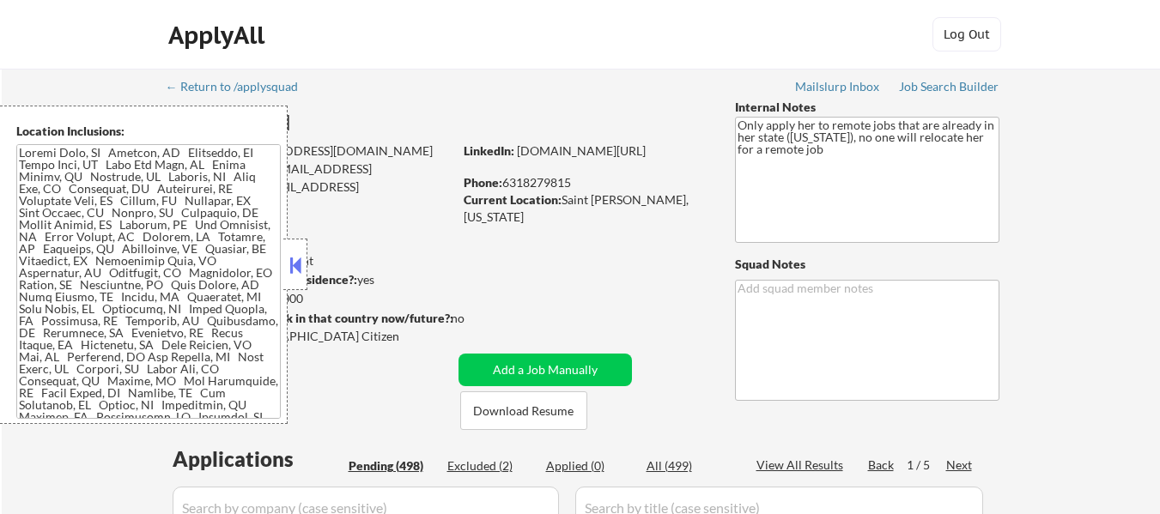
select select ""pending""
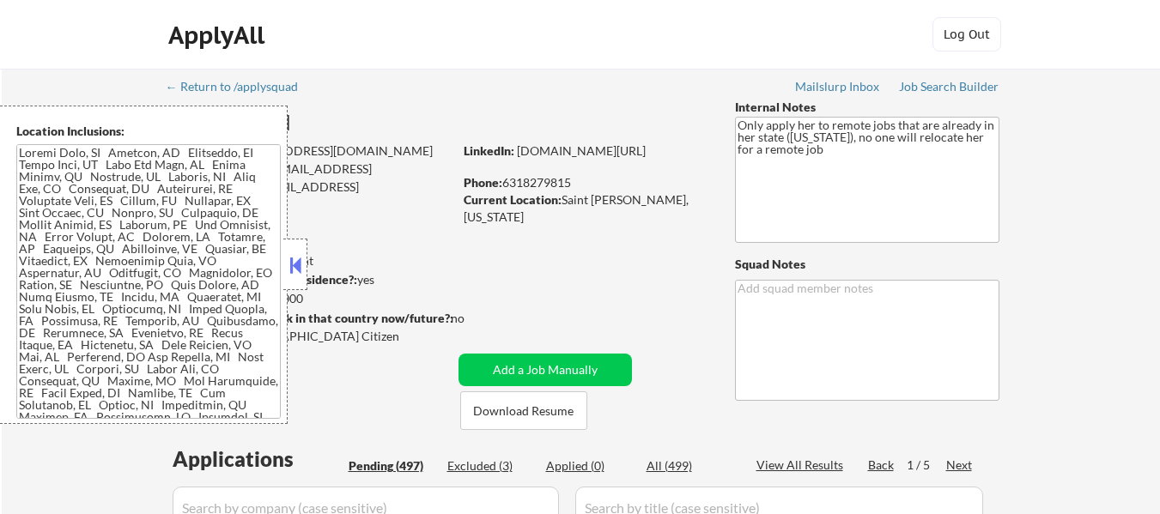
select select ""pending""
type textarea "Flora"
select select ""pending""
click at [295, 251] on div at bounding box center [295, 265] width 24 height 52
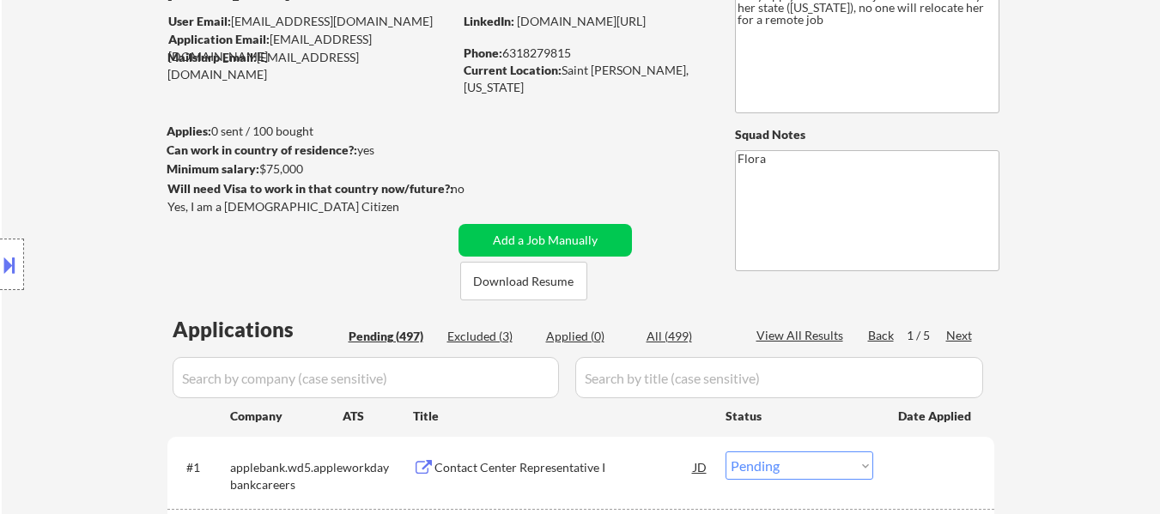
scroll to position [172, 0]
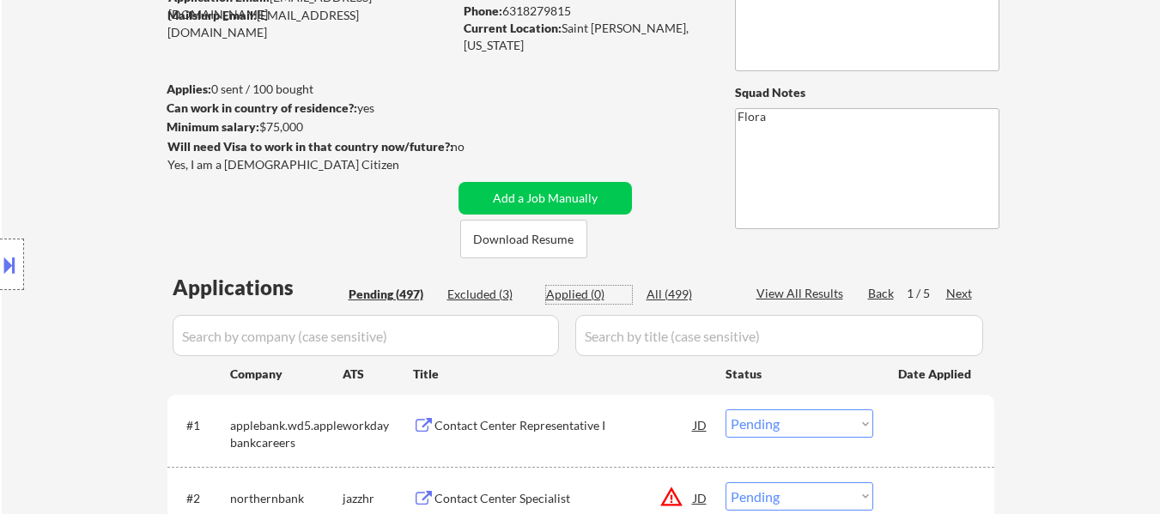
click at [581, 298] on div "Applied (0)" at bounding box center [589, 294] width 86 height 17
select select ""applied""
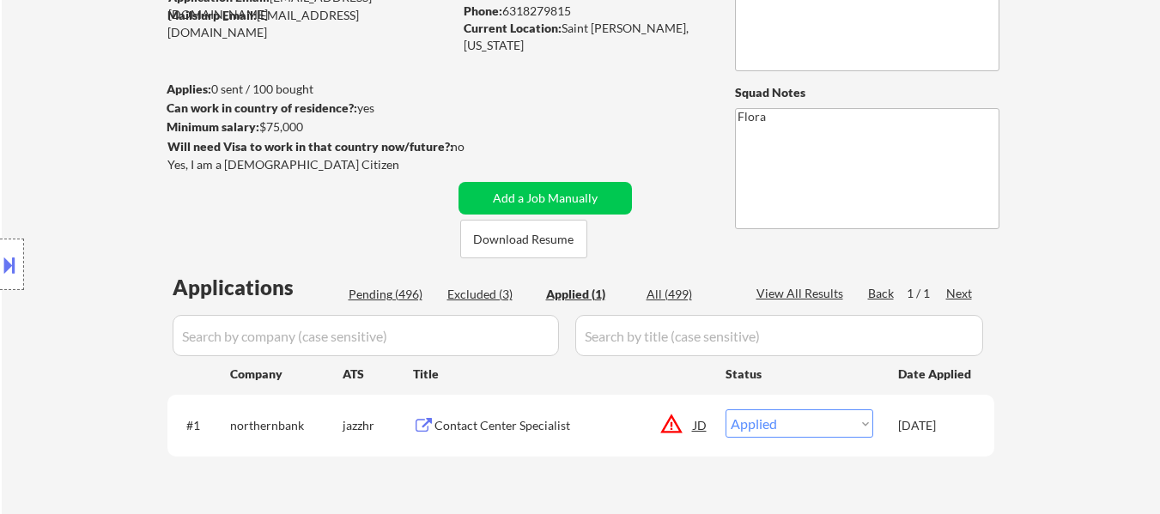
scroll to position [258, 0]
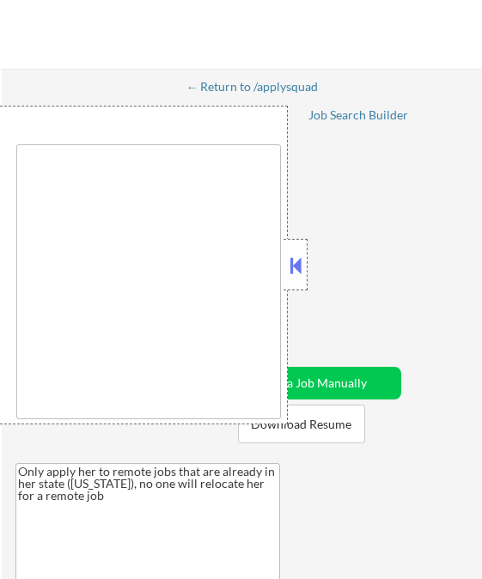
select select ""applied""
select select ""pending""
select select ""excluded__salary_""
select select ""excluded__expired_""
select select ""pending""
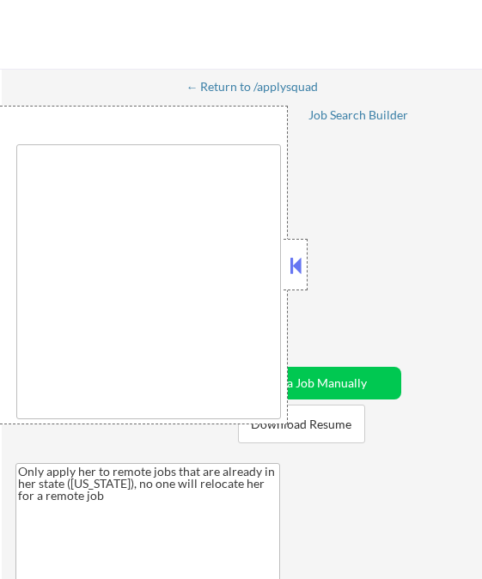
select select ""excluded__salary_""
select select ""excluded__expired_""
select select ""pending""
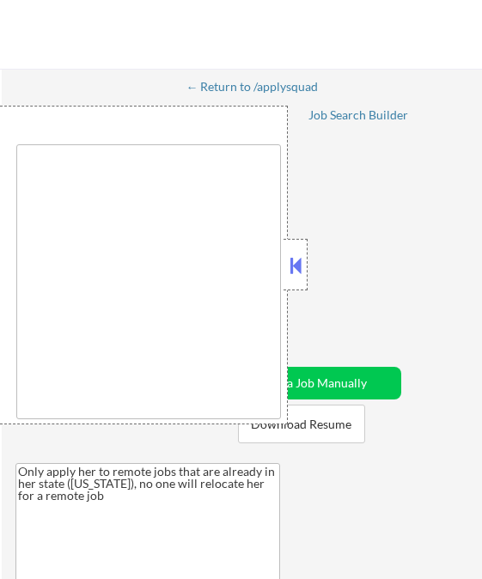
select select ""pending""
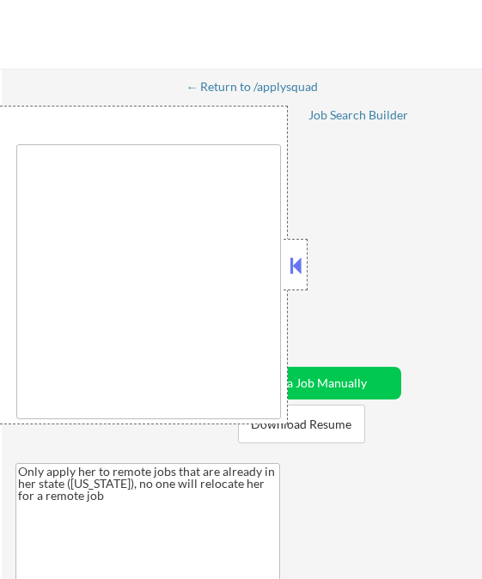
select select ""pending""
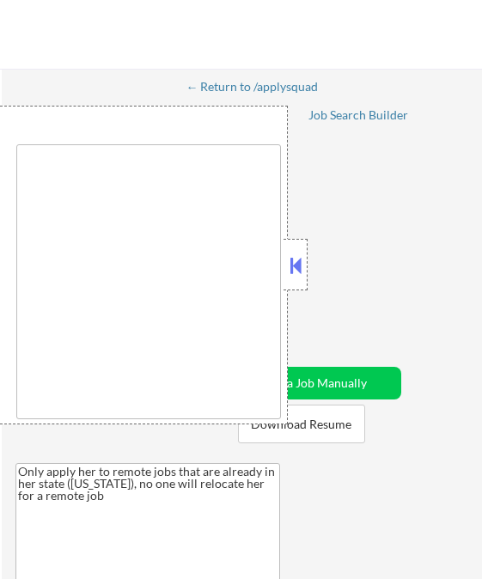
select select ""pending""
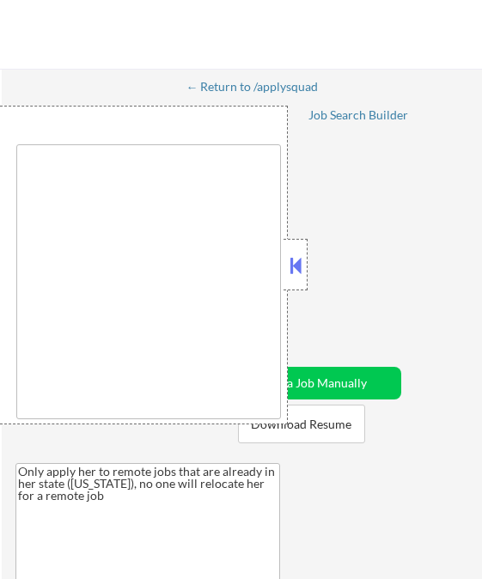
select select ""pending""
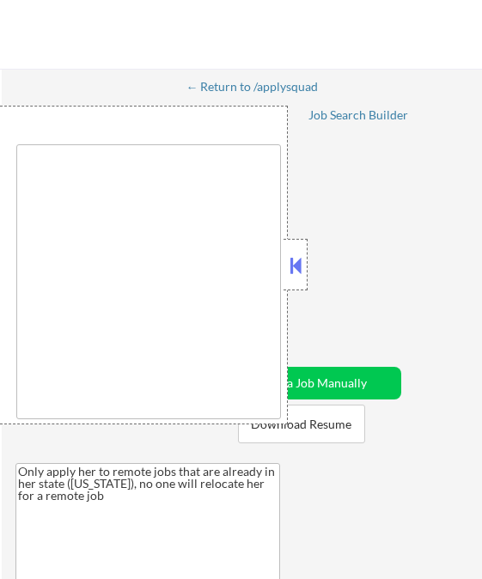
select select ""pending""
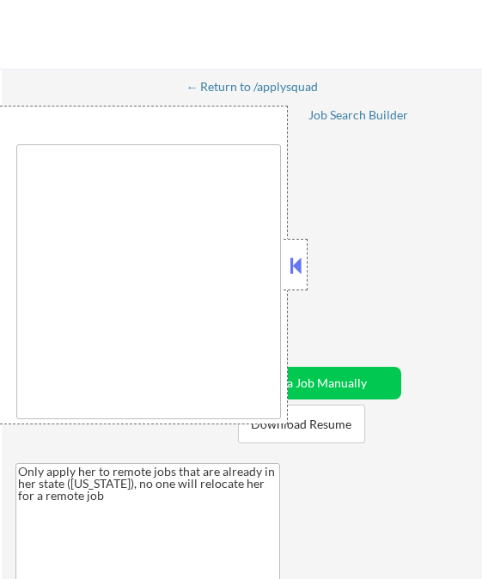
select select ""pending""
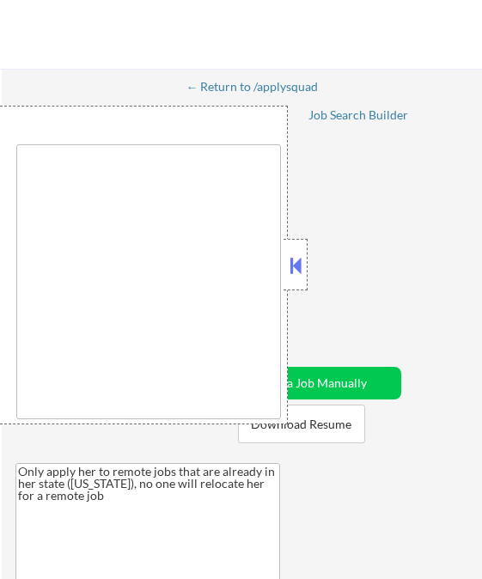
select select ""pending""
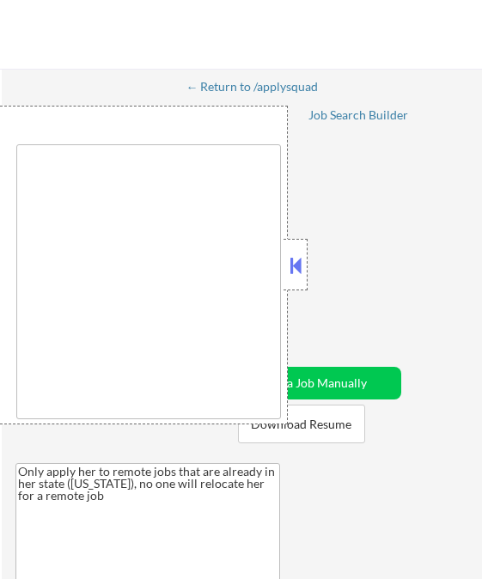
select select ""pending""
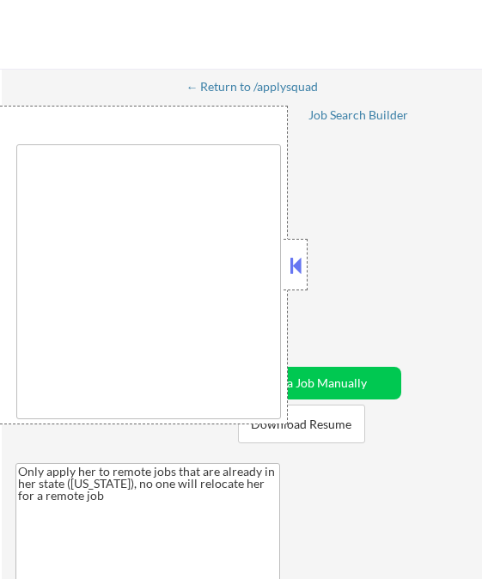
select select ""pending""
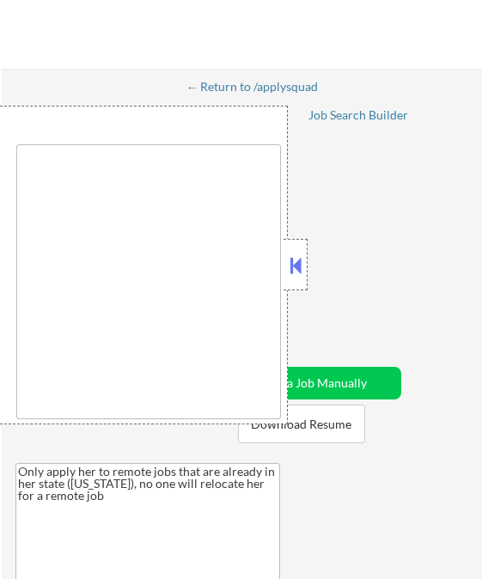
select select ""pending""
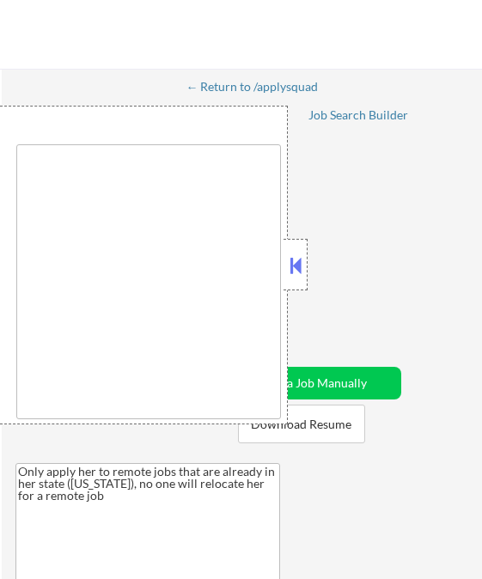
select select ""pending""
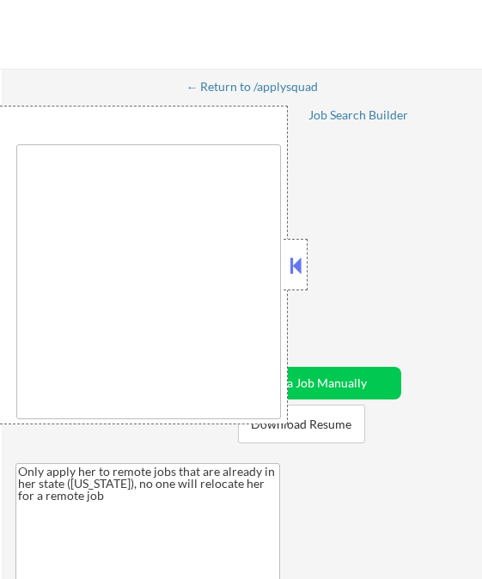
select select ""pending""
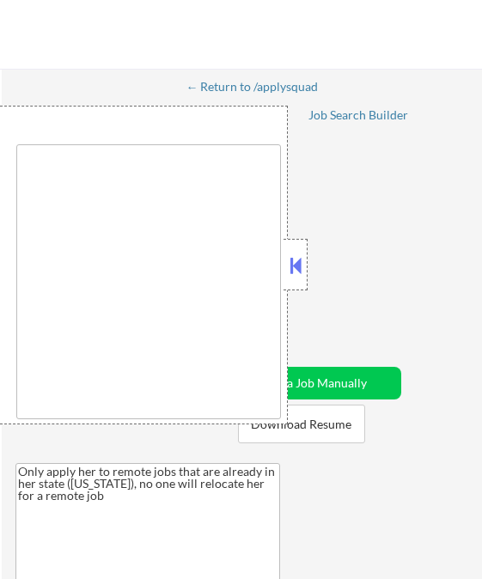
select select ""pending""
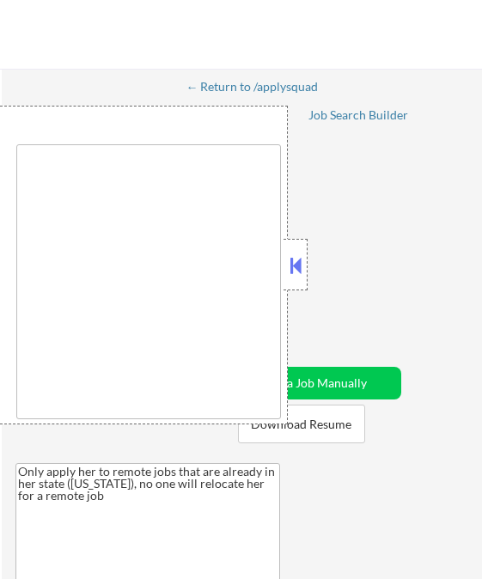
select select ""pending""
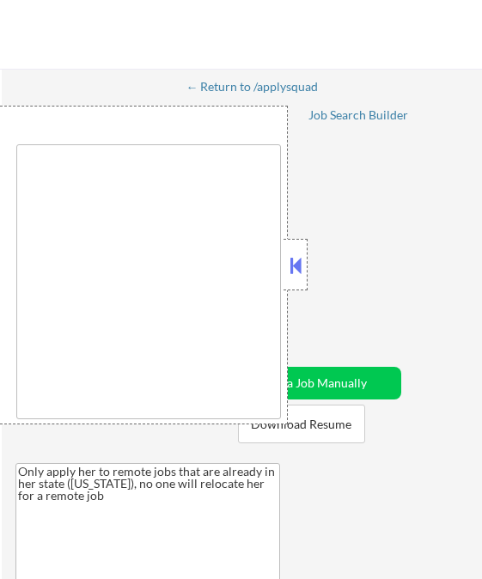
select select ""pending""
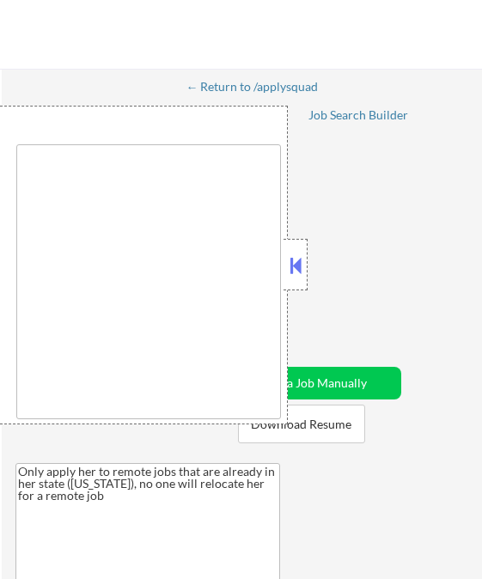
select select ""pending""
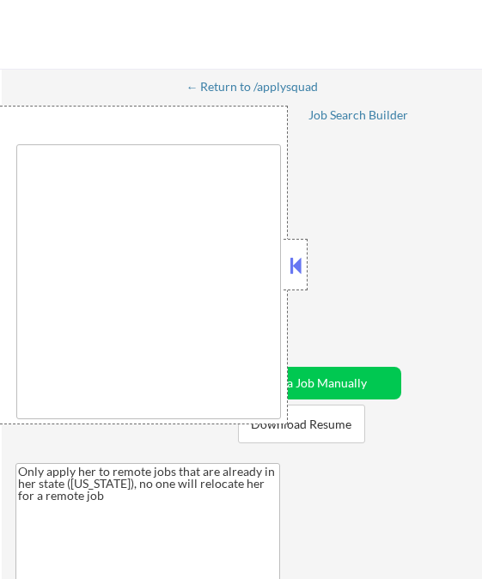
select select ""pending""
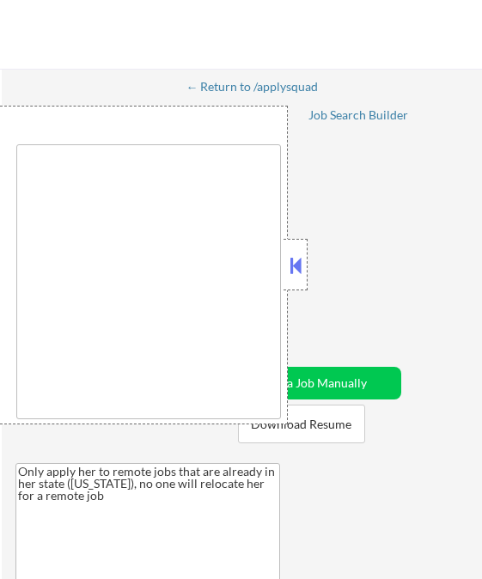
select select ""pending""
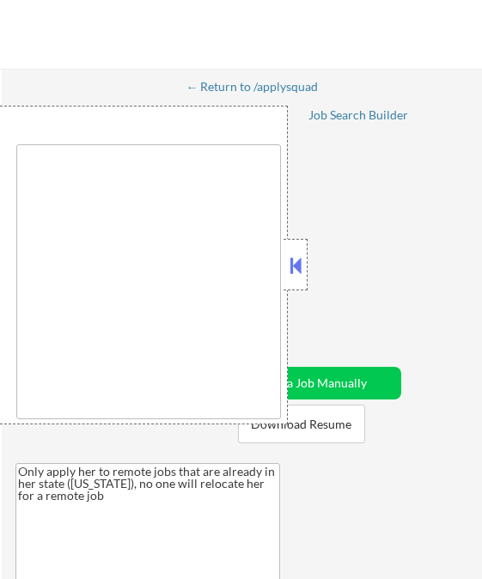
type textarea "Jersey City, NJ Hoboken, NJ Weehawken, NJ Union City, NJ West New York, NJ Nort…"
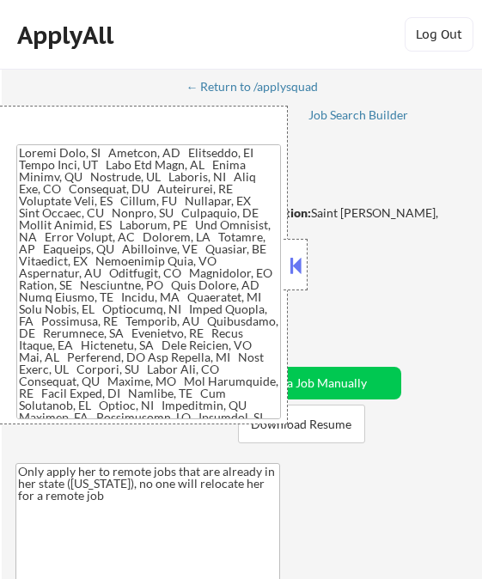
select select ""pending""
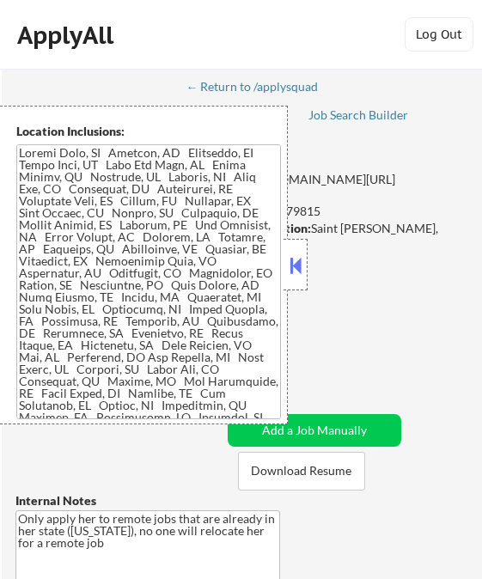
select select ""pending""
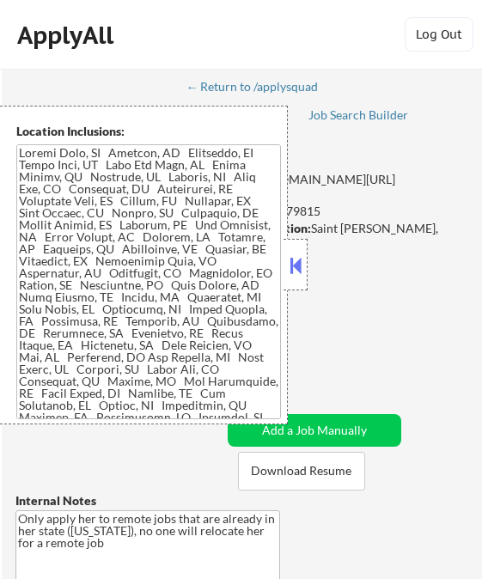
select select ""pending""
select select ""PLACEHOLDER_1427118222253""
select select ""pending""
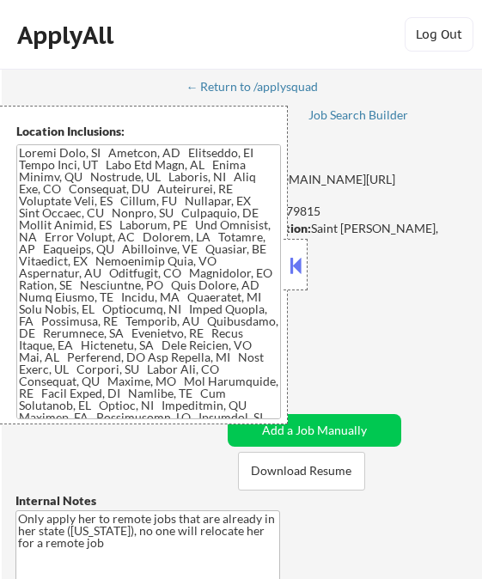
select select ""pending""
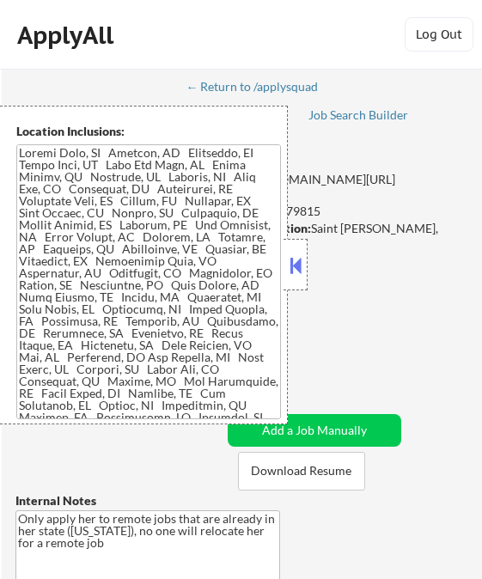
select select ""pending""
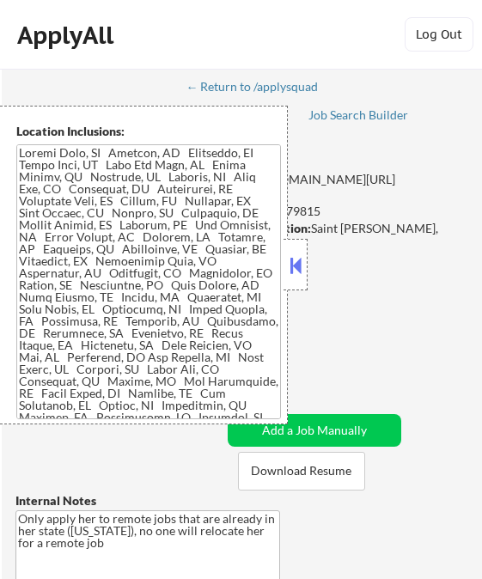
select select ""pending""
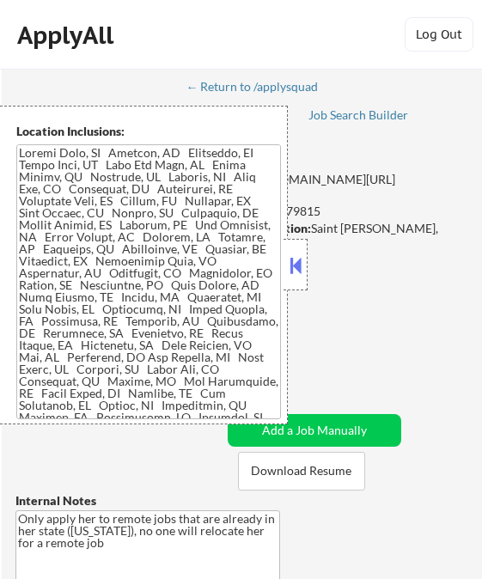
select select ""pending""
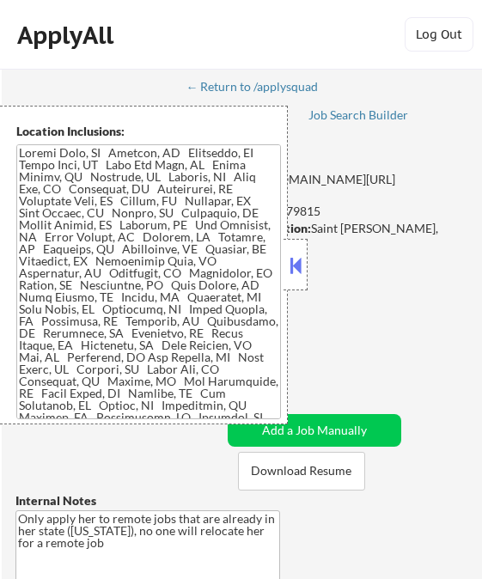
select select ""pending""
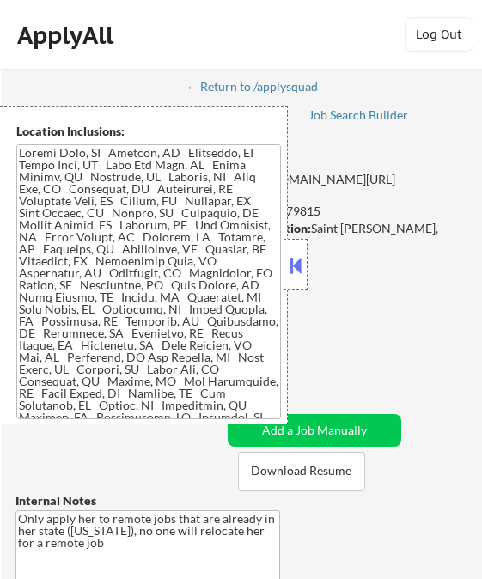
select select ""pending""
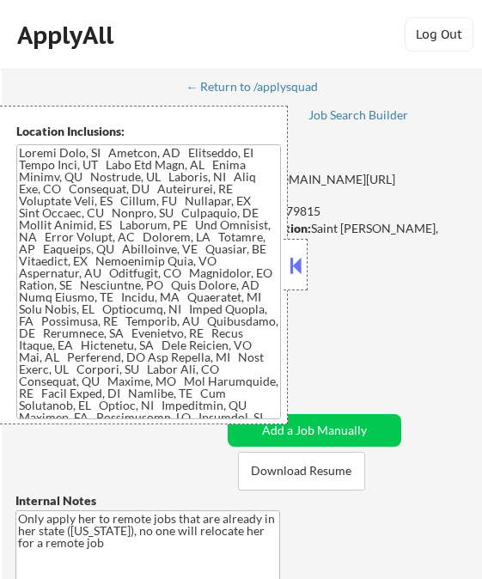
select select ""pending""
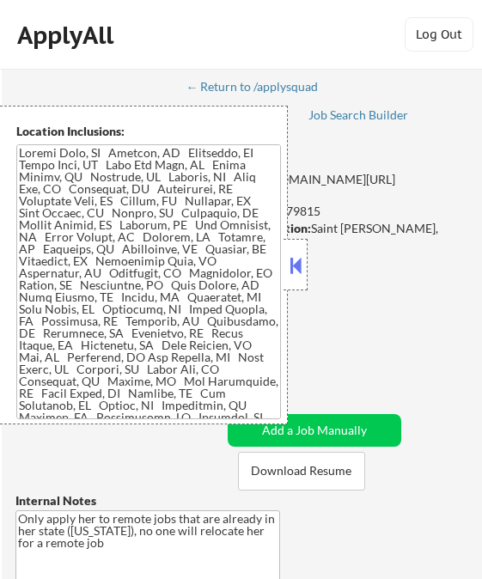
select select ""pending""
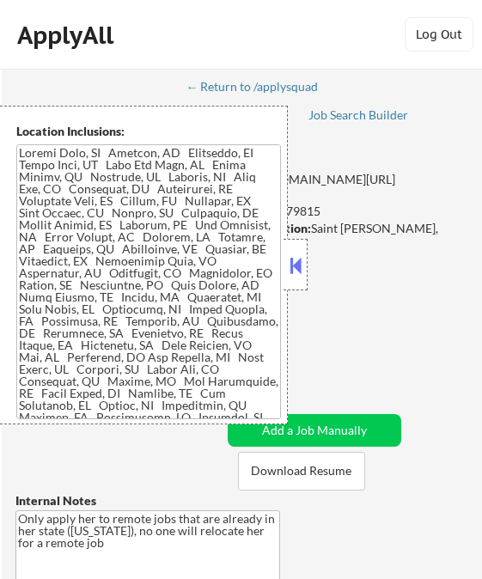
select select ""pending""
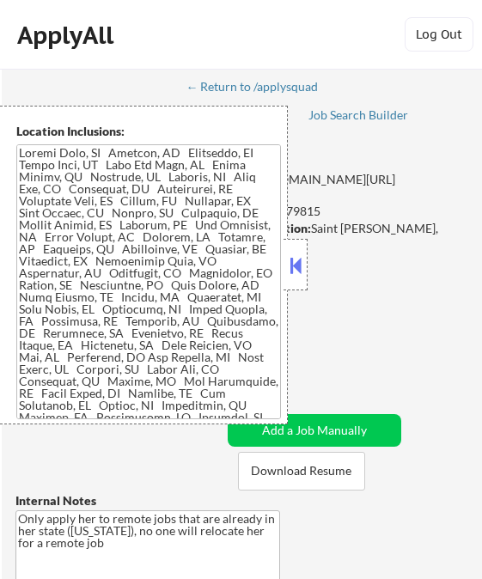
select select ""pending""
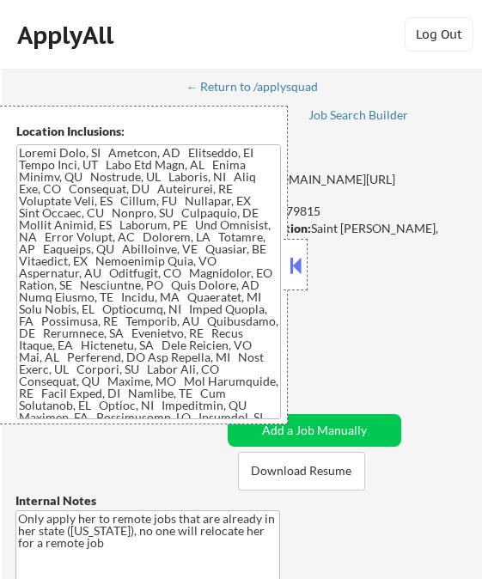
select select ""pending""
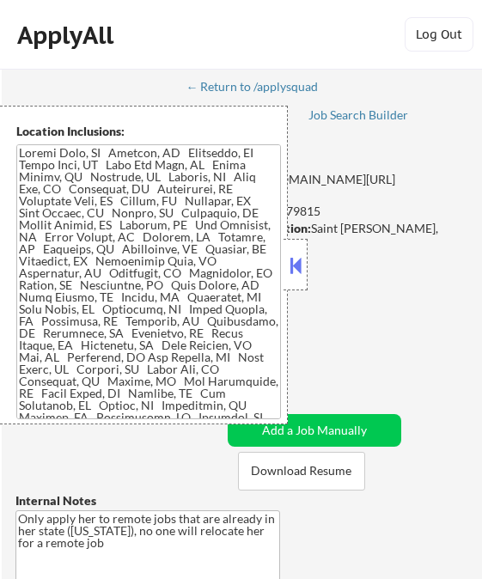
select select ""pending""
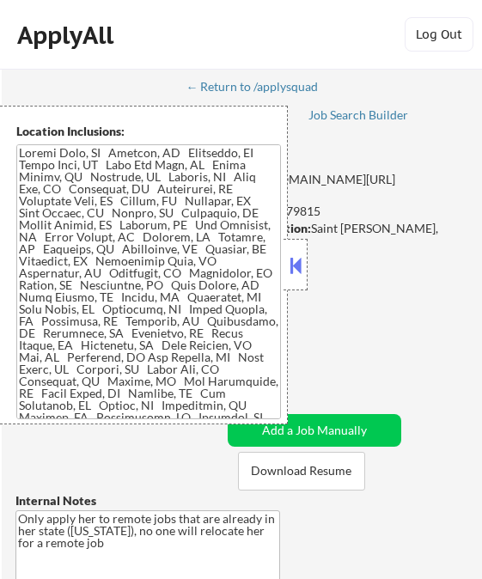
select select ""pending""
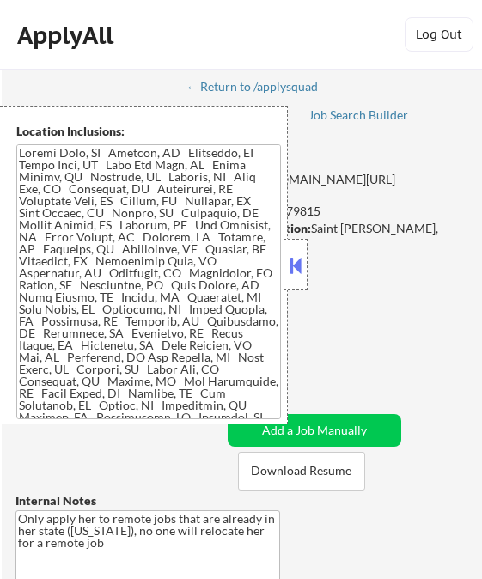
select select ""pending""
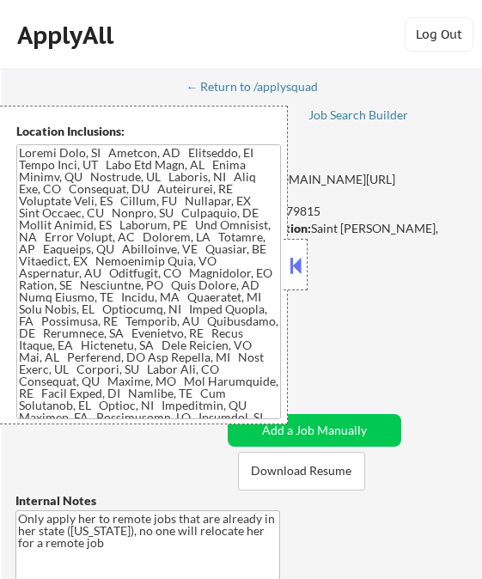
select select ""pending""
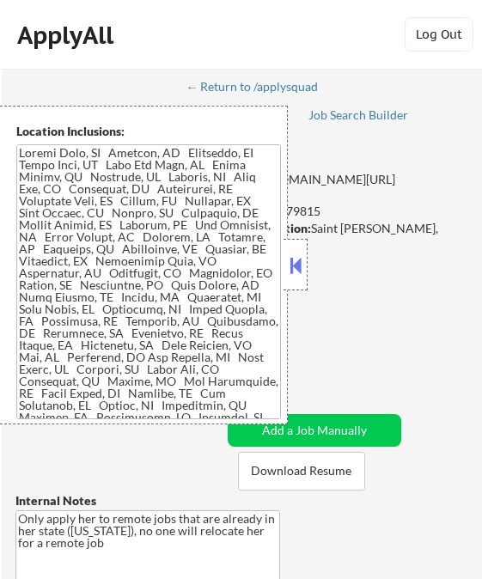
select select ""pending""
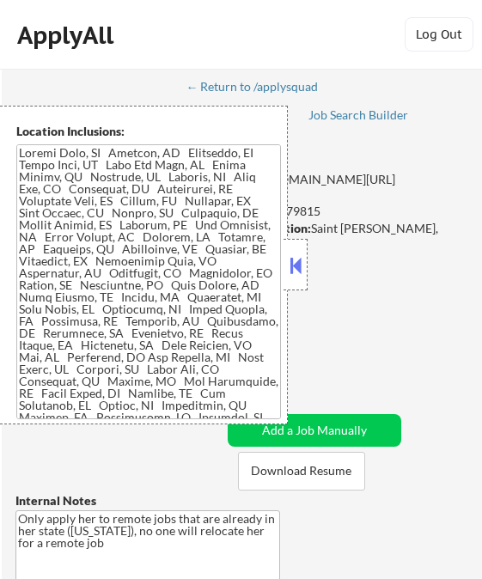
select select ""pending""
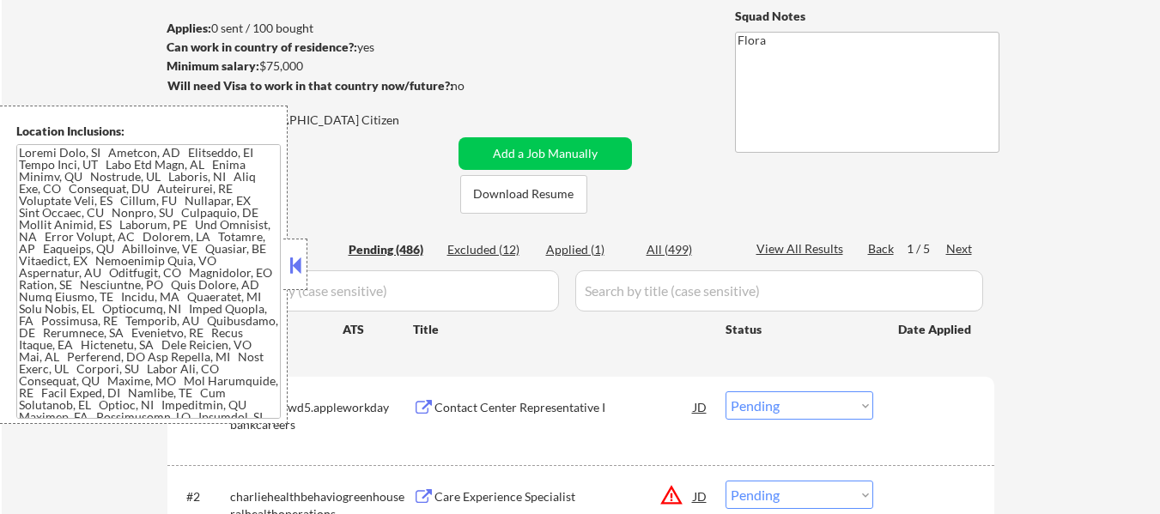
scroll to position [248, 0]
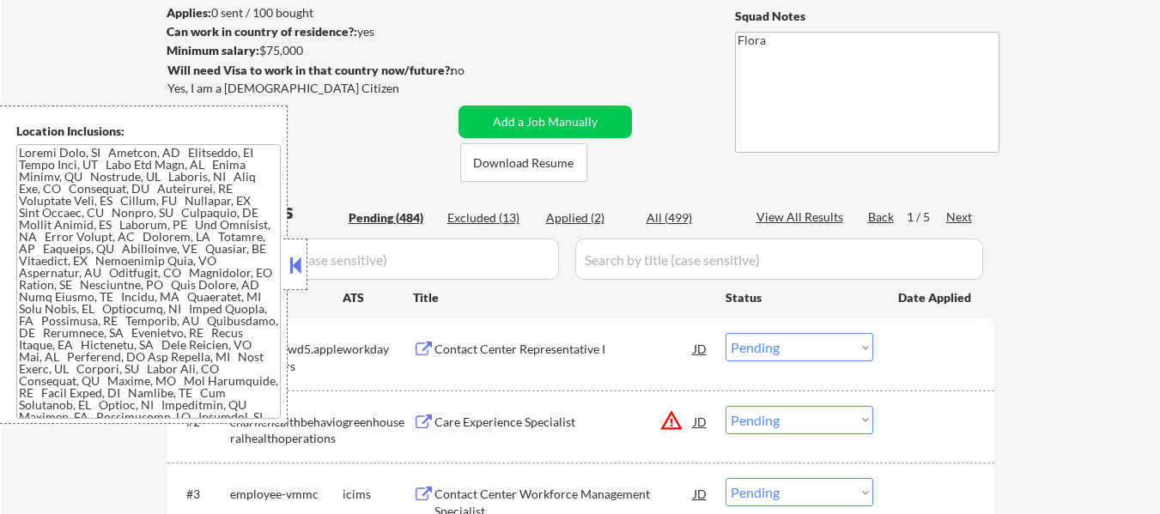
click at [303, 268] on button at bounding box center [295, 265] width 19 height 26
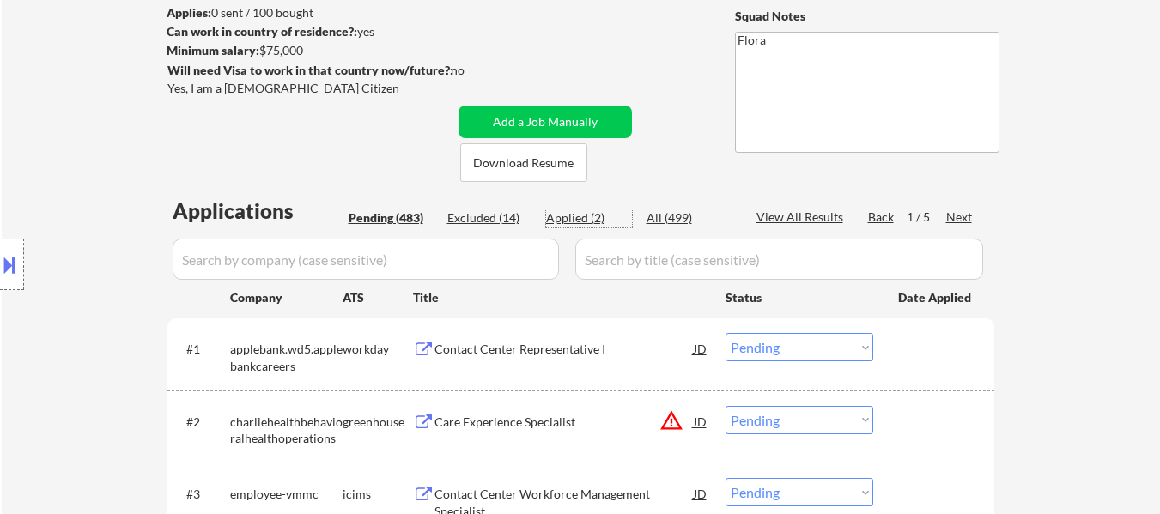
click at [481, 222] on div "Applied (2)" at bounding box center [589, 218] width 86 height 17
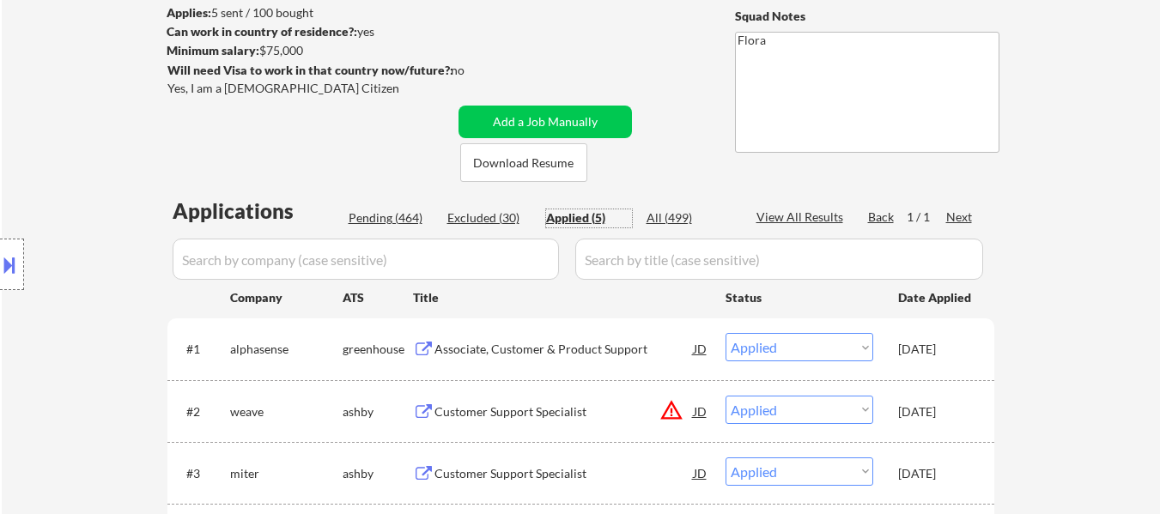
click at [481, 345] on div "Associate, Customer & Product Support" at bounding box center [564, 349] width 259 height 17
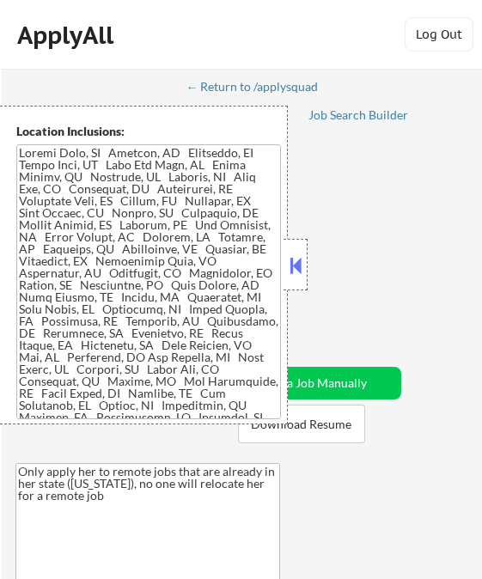
select select ""pending""
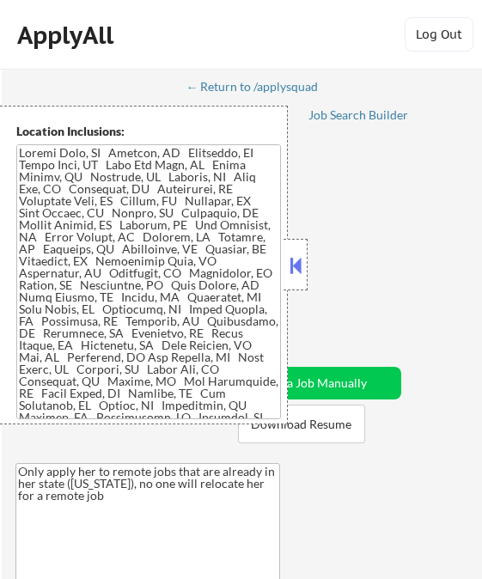
select select ""pending""
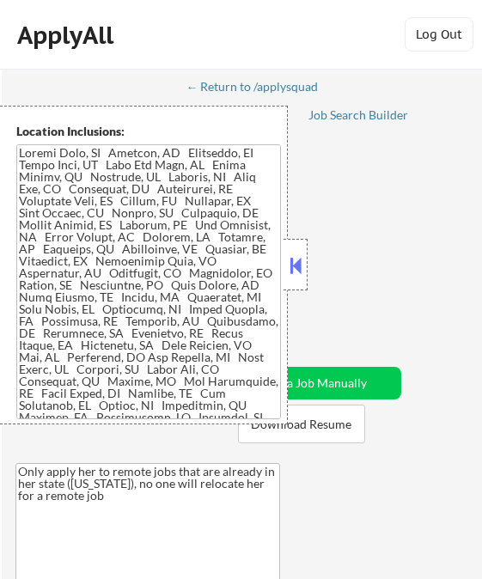
select select ""pending""
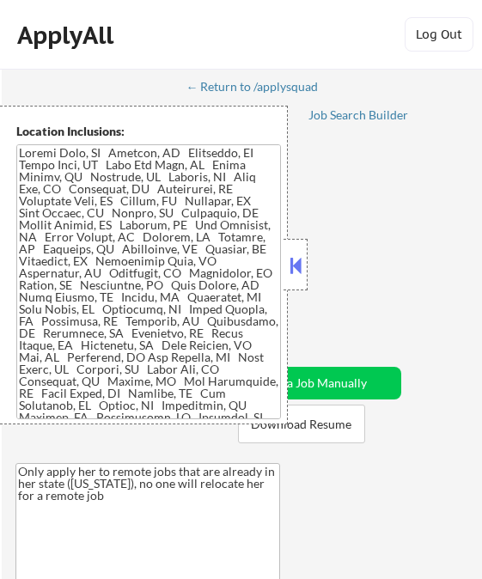
select select ""pending""
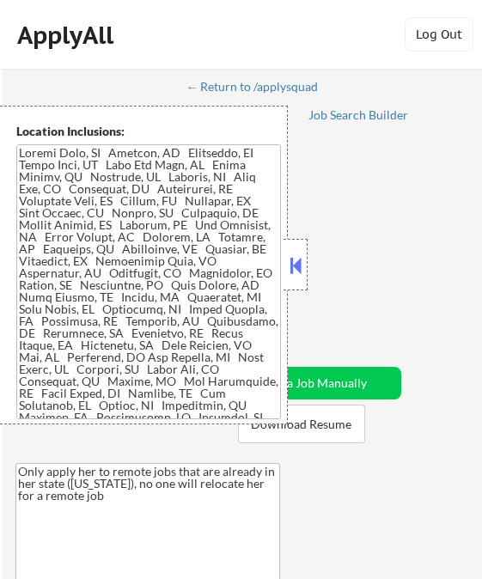
select select ""pending""
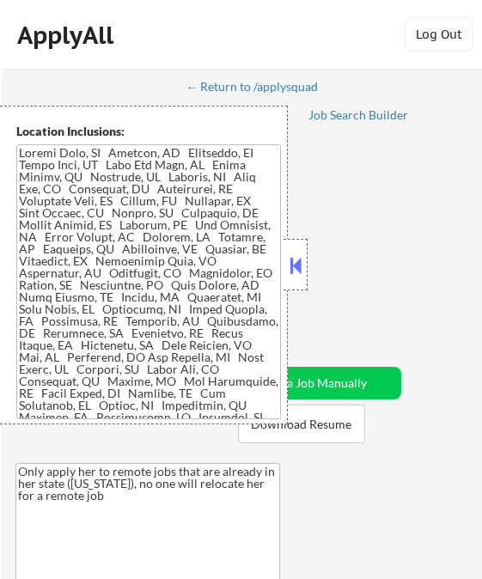
select select ""pending""
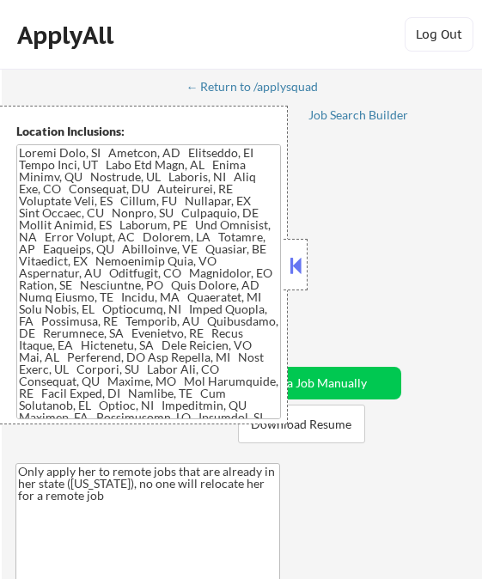
select select ""pending""
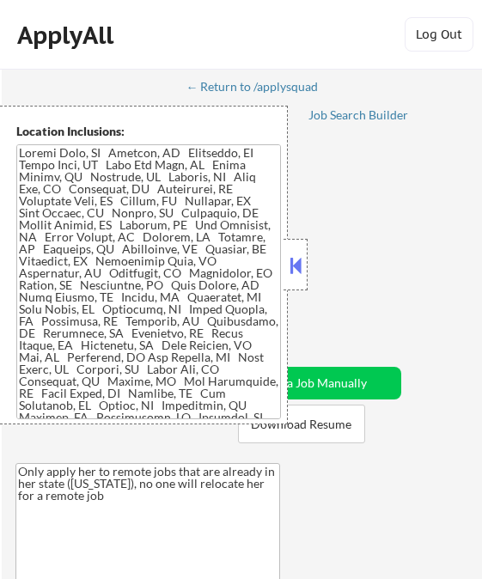
select select ""pending""
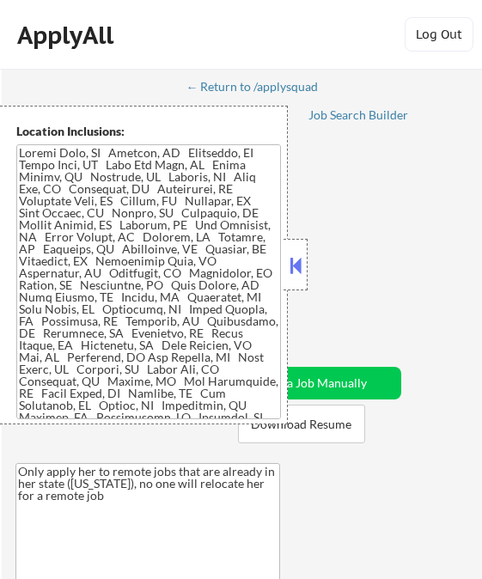
select select ""pending""
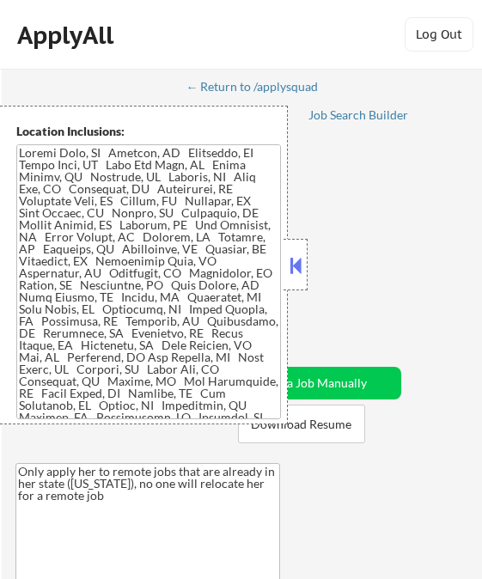
select select ""pending""
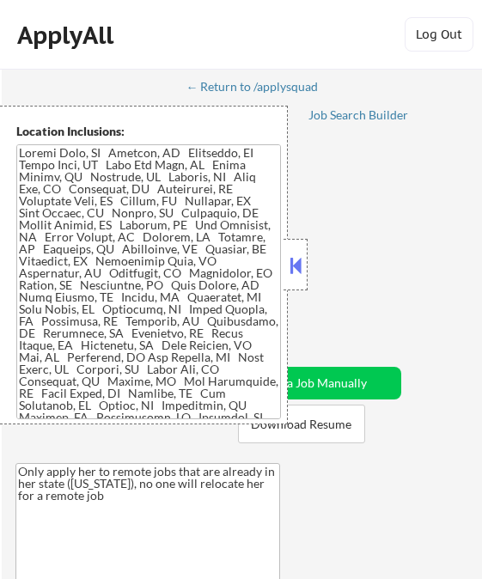
select select ""pending""
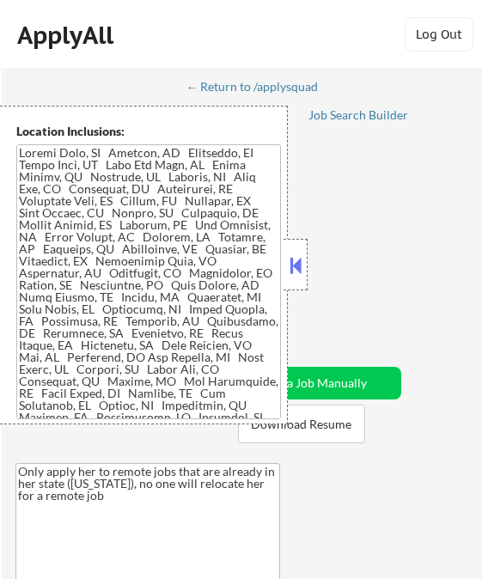
select select ""pending""
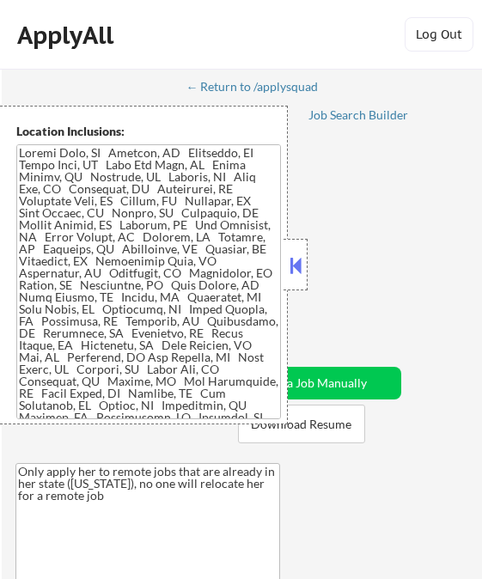
select select ""pending""
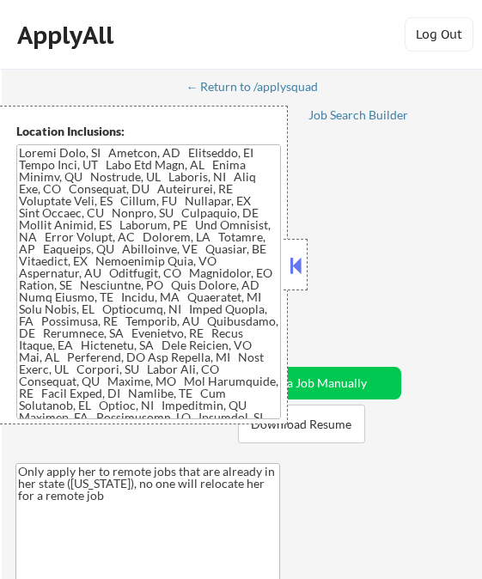
select select ""pending""
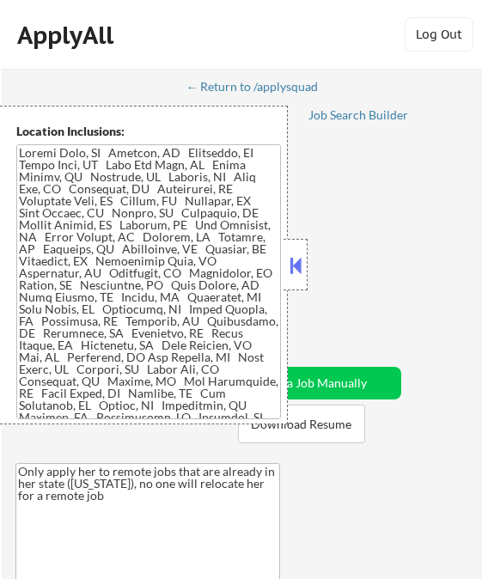
select select ""pending""
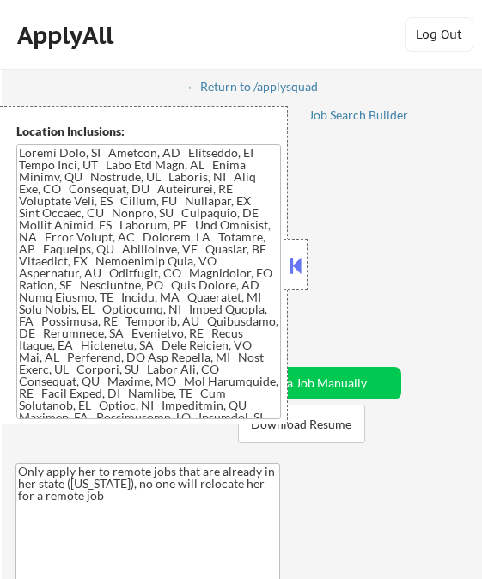
select select ""pending""
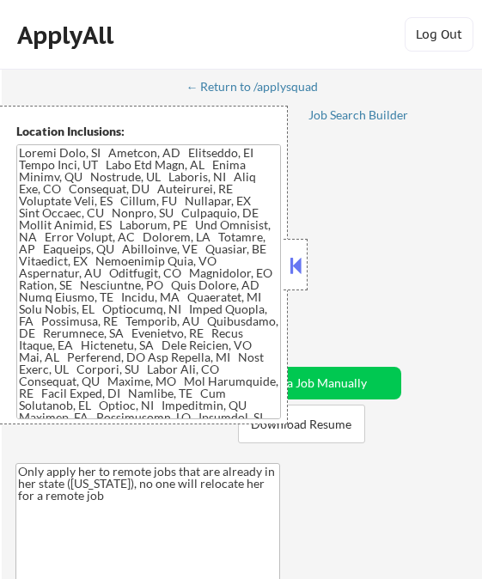
select select ""pending""
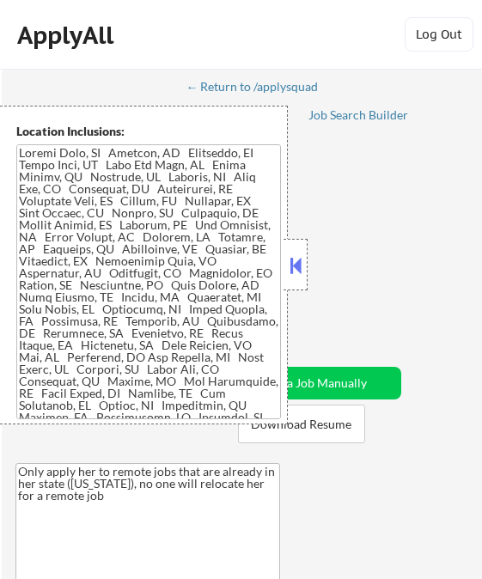
select select ""pending""
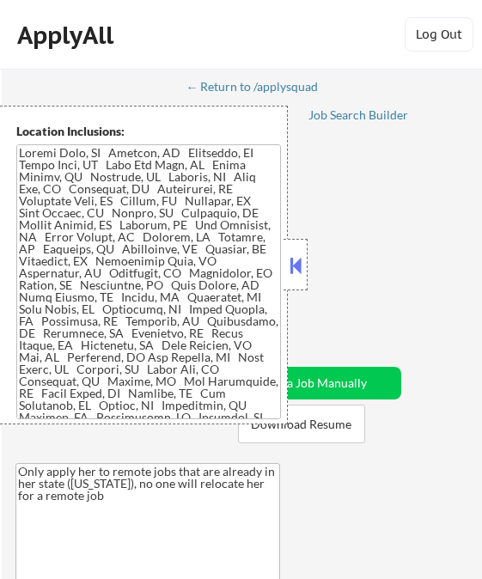
select select ""pending""
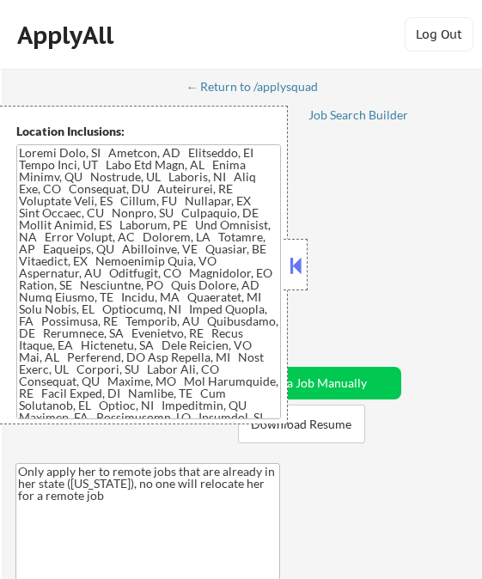
select select ""pending""
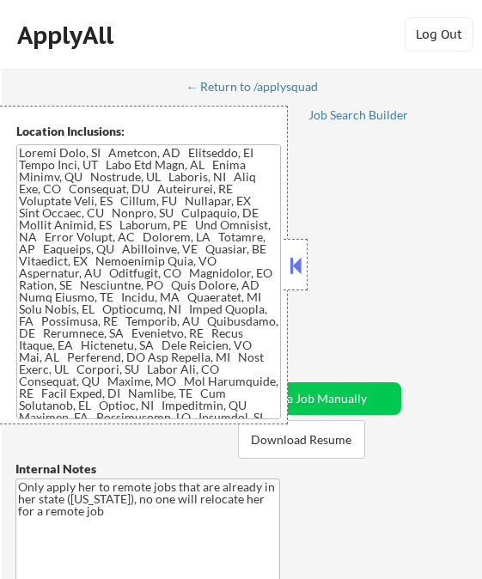
select select ""pending""
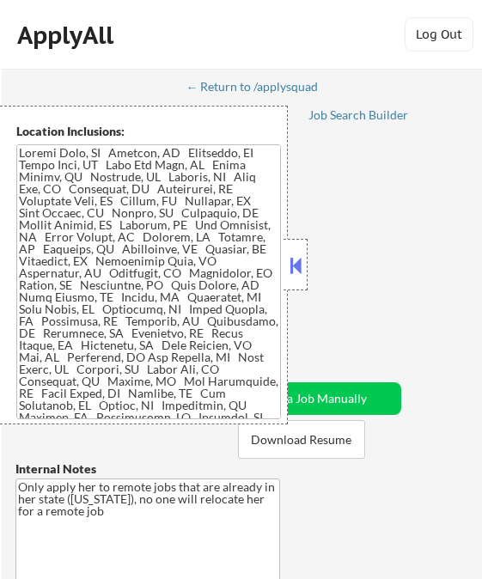
select select ""pending""
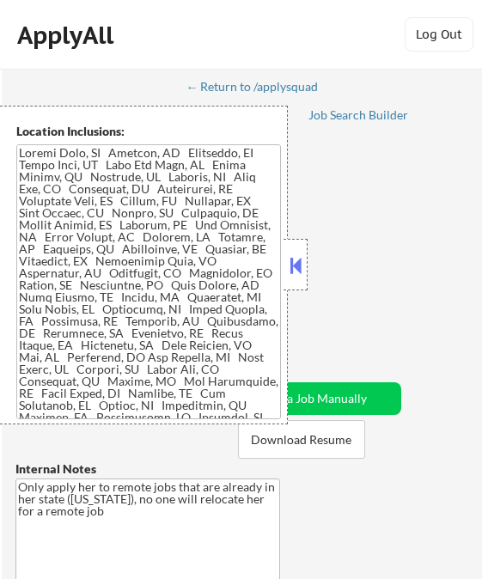
select select ""pending""
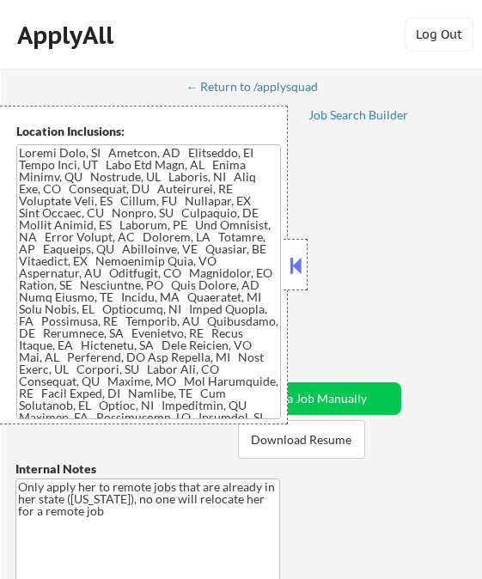
select select ""pending""
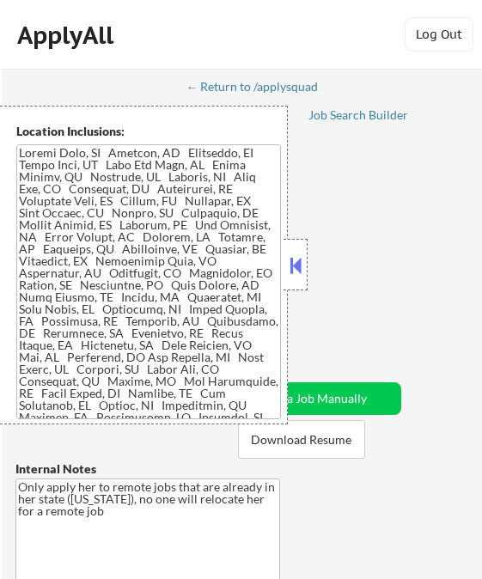
select select ""pending""
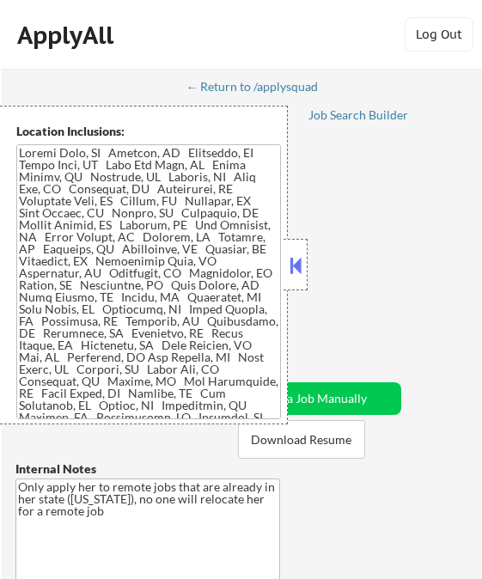
select select ""pending""
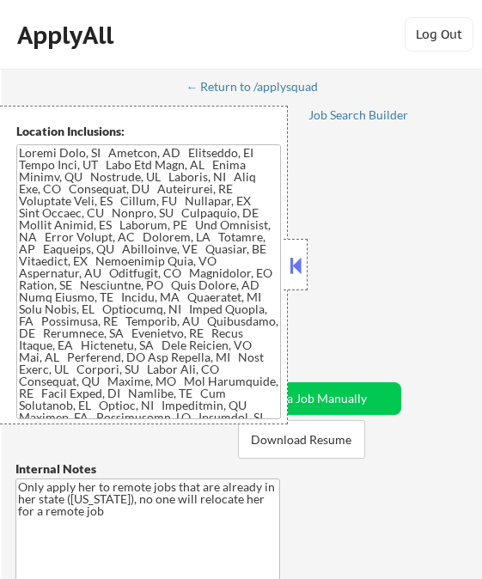
select select ""pending""
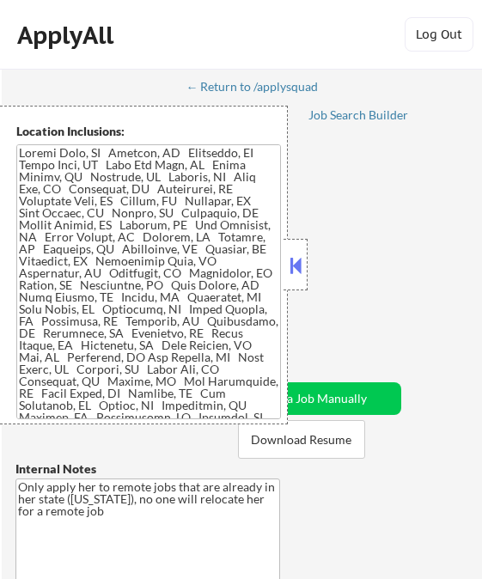
select select ""pending""
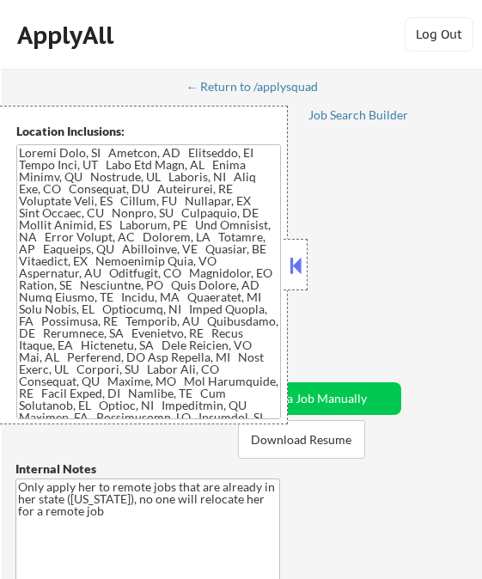
select select ""pending""
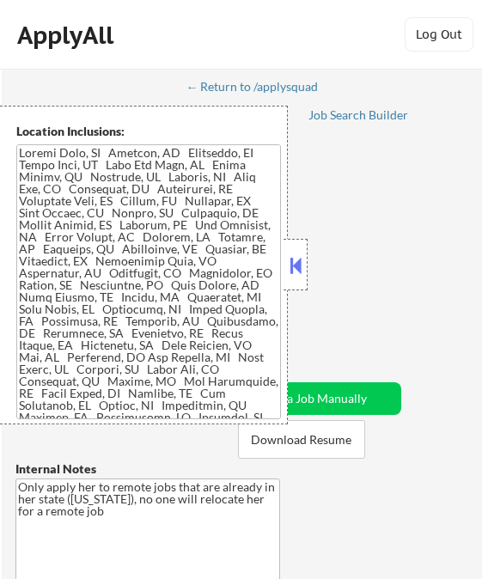
select select ""pending""
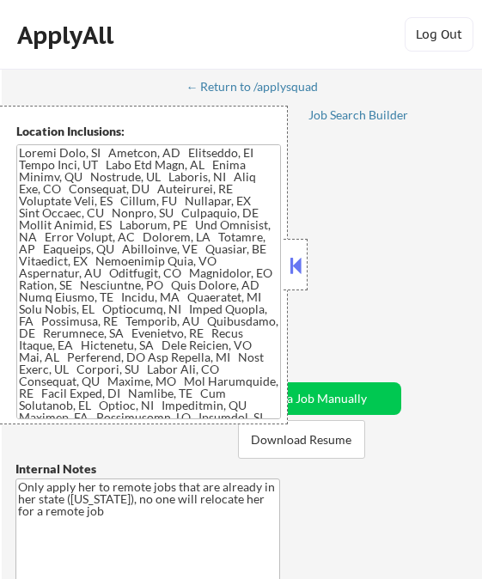
select select ""pending""
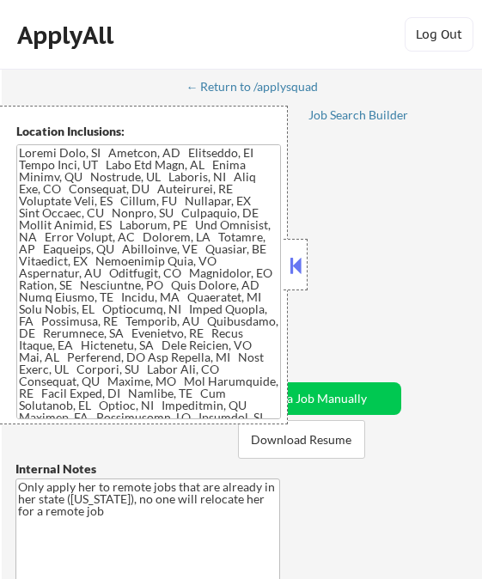
select select ""pending""
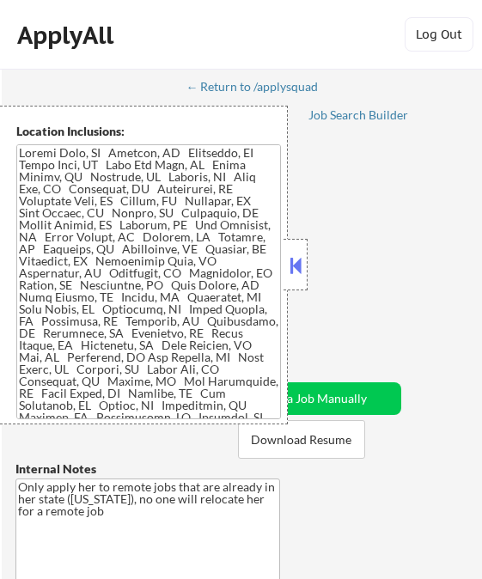
select select ""pending""
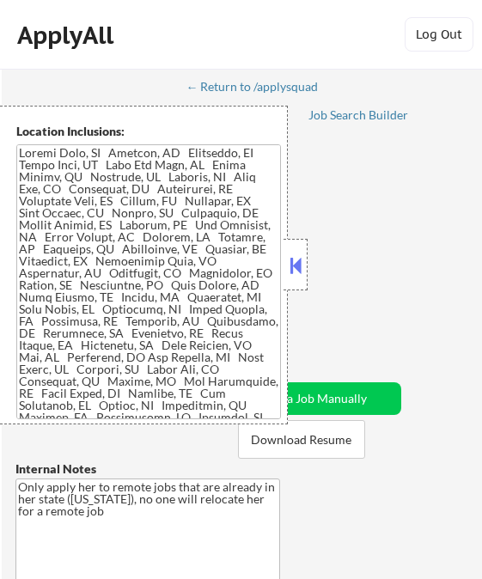
select select ""pending""
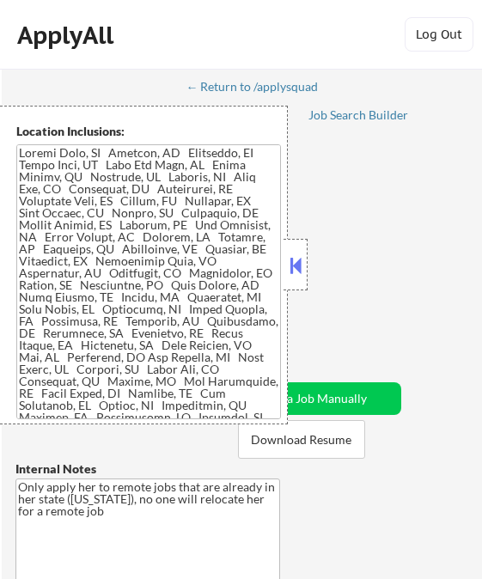
select select ""pending""
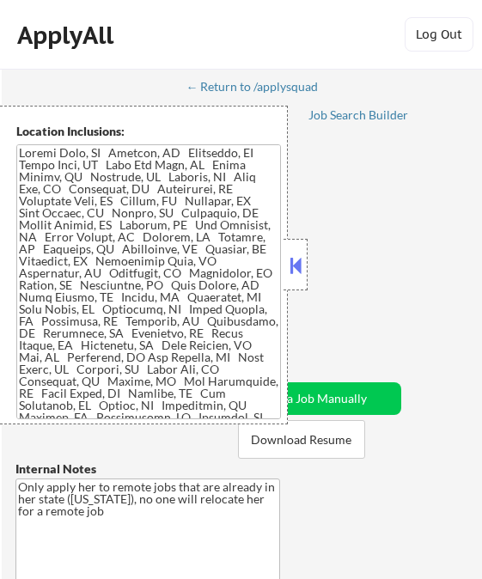
select select ""pending""
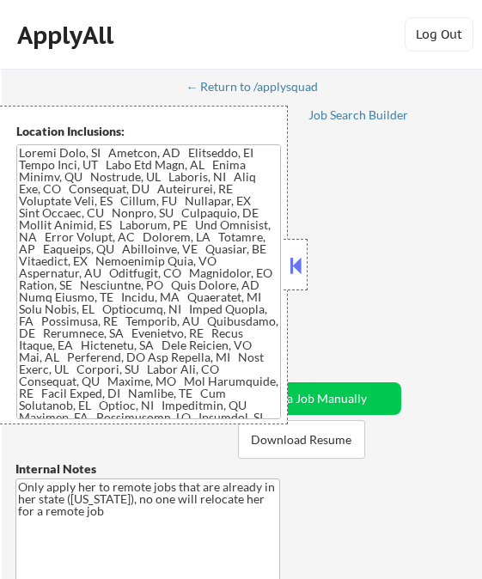
select select ""pending""
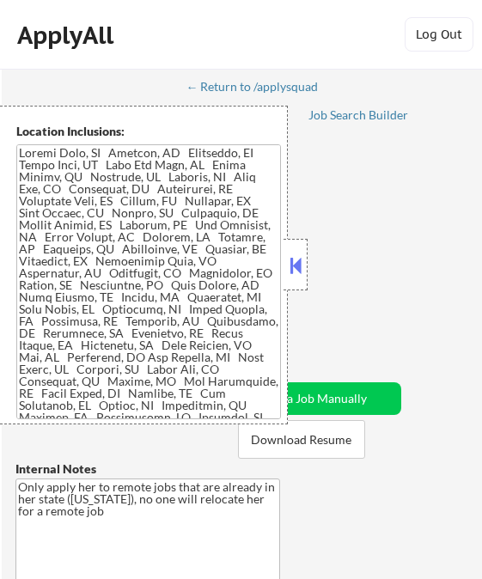
select select ""pending""
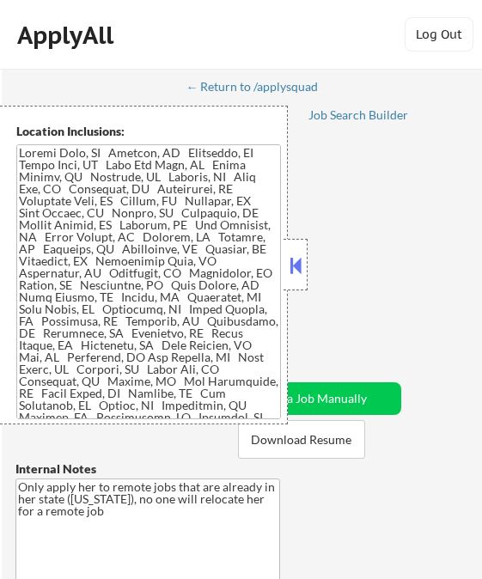
select select ""pending""
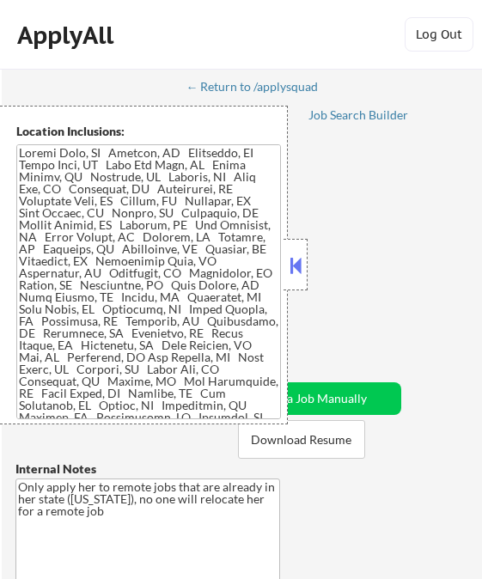
select select ""pending""
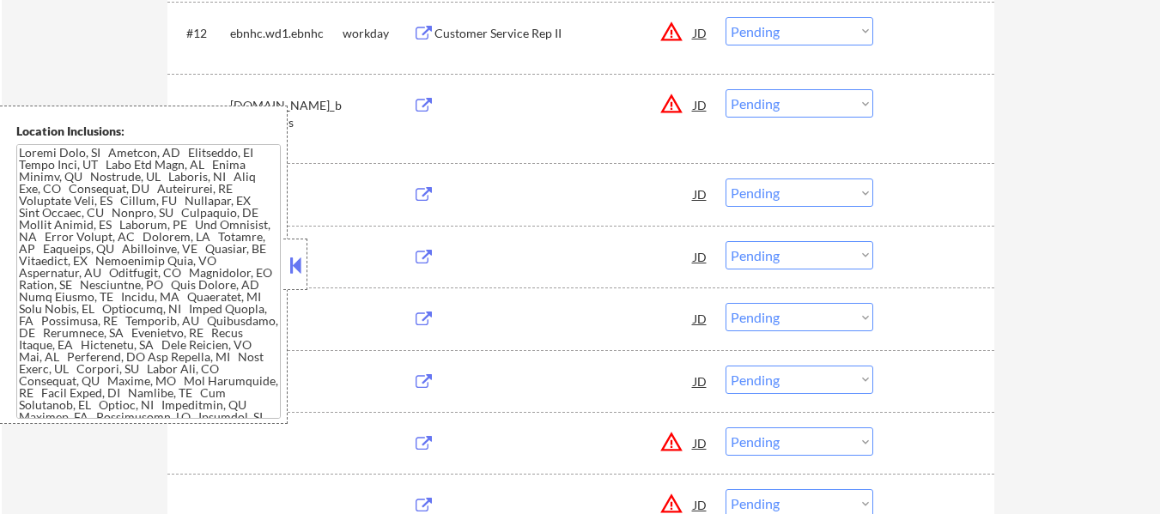
scroll to position [1458, 0]
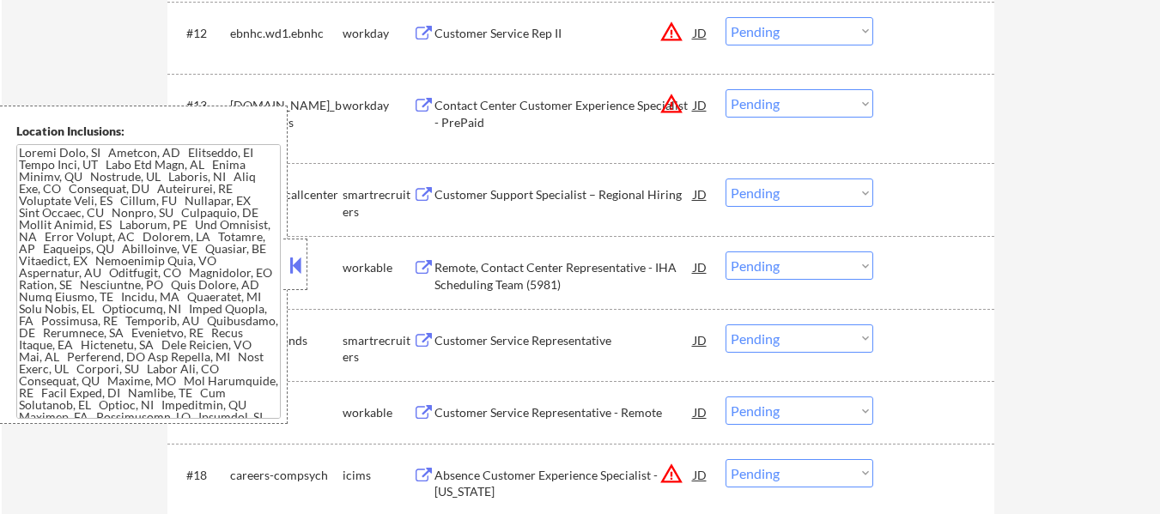
click at [295, 269] on button at bounding box center [295, 265] width 19 height 26
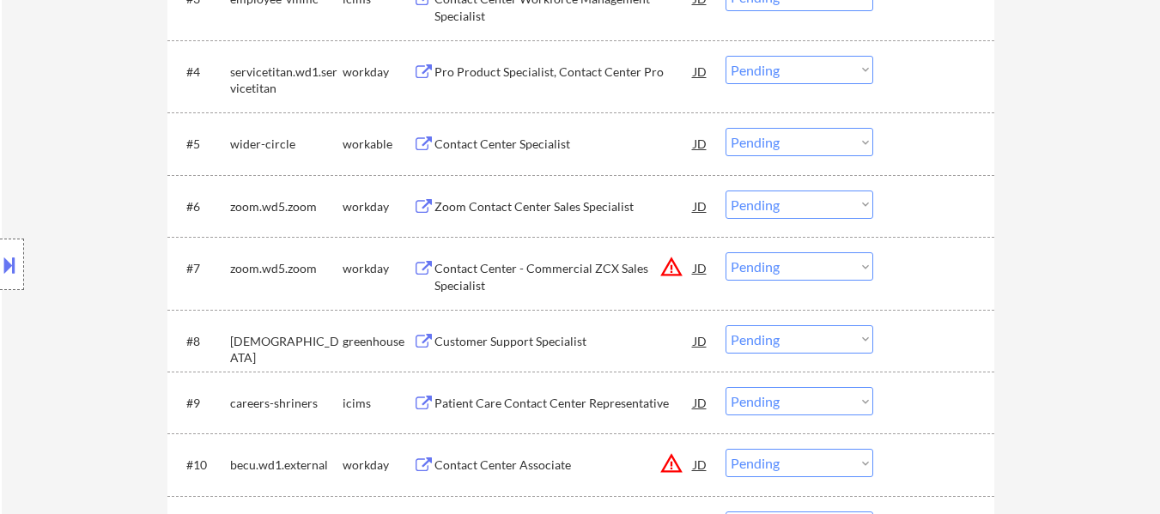
scroll to position [943, 0]
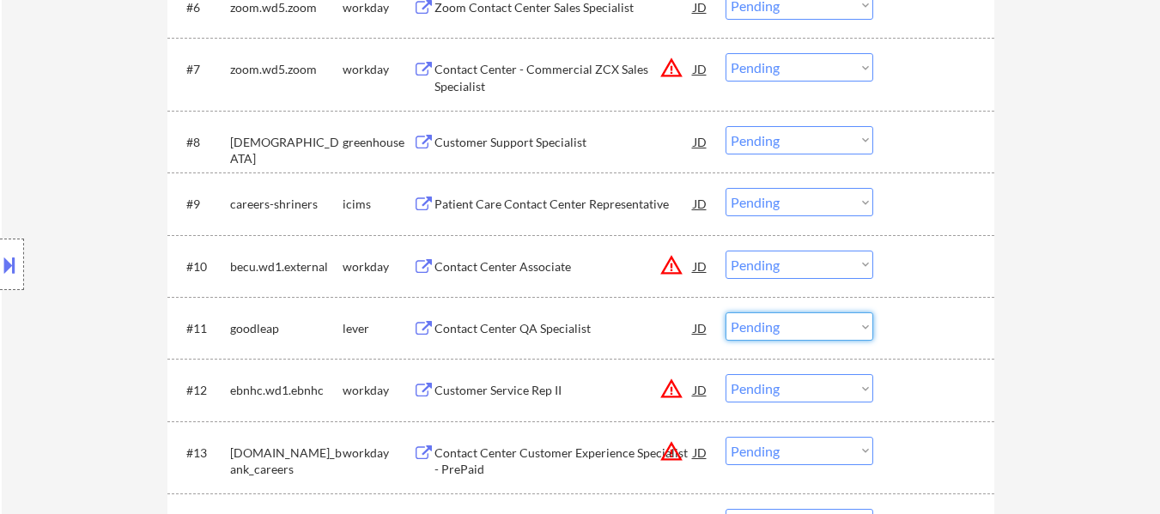
click at [481, 334] on select "Choose an option... Pending Applied Excluded (Questions) Excluded (Expired) Exc…" at bounding box center [800, 327] width 148 height 28
click at [481, 313] on select "Choose an option... Pending Applied Excluded (Questions) Excluded (Expired) Exc…" at bounding box center [800, 327] width 148 height 28
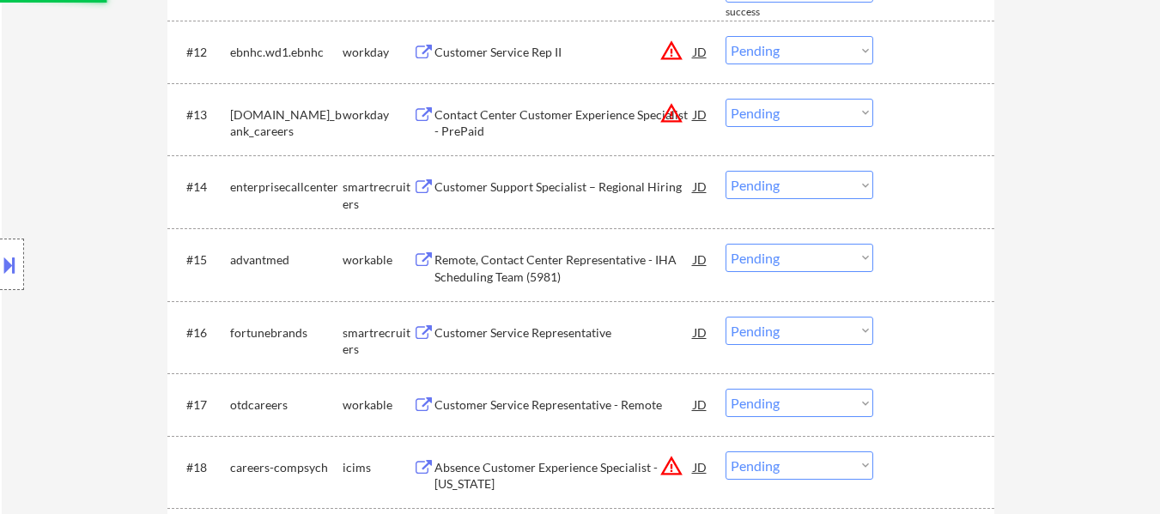
scroll to position [1287, 0]
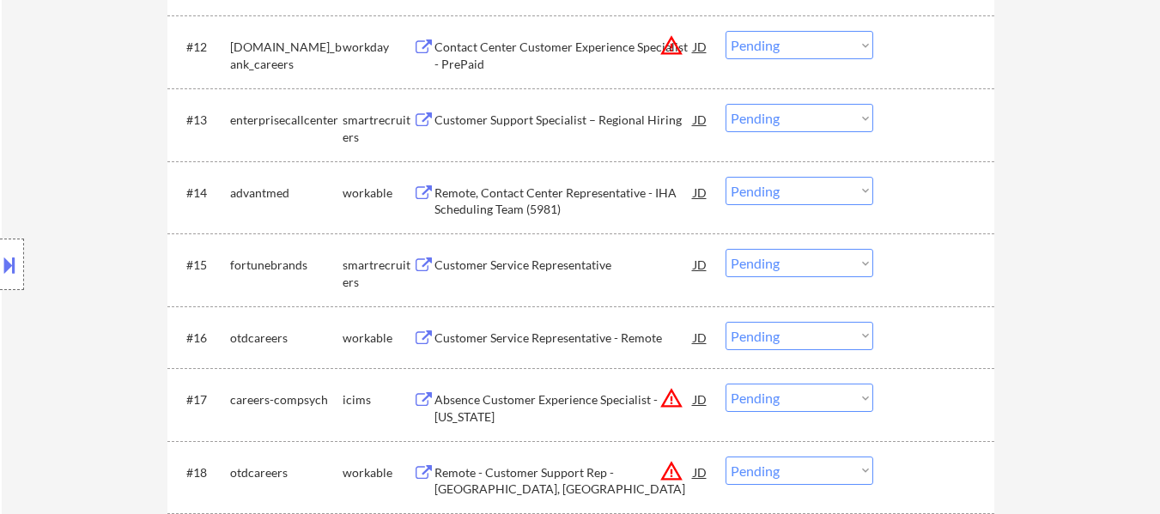
click at [481, 125] on div "Customer Support Specialist – Regional Hiring" at bounding box center [564, 120] width 259 height 17
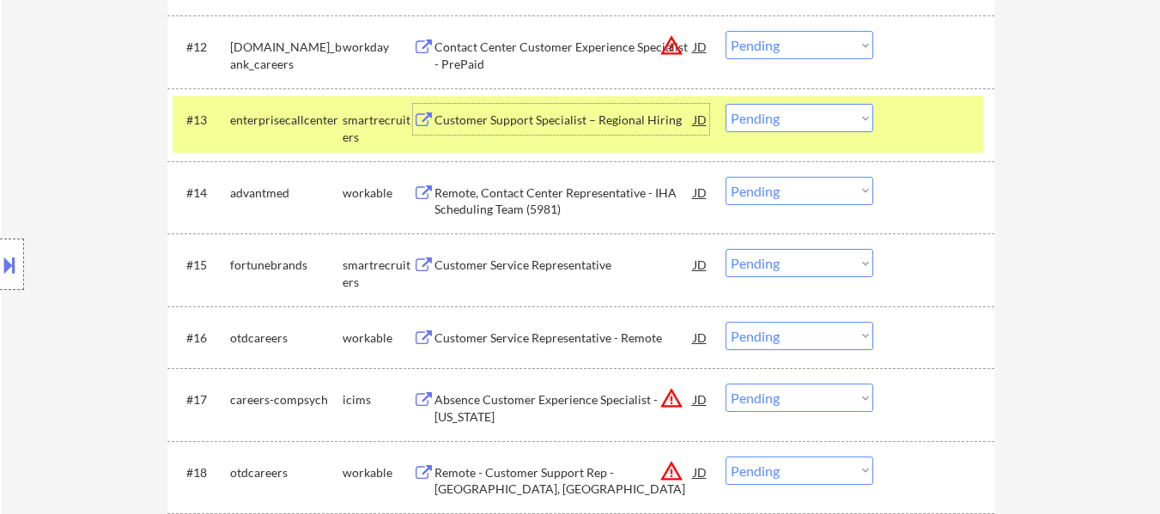
click at [481, 199] on div "Remote, Contact Center Representative - IHA Scheduling Team (5981)" at bounding box center [564, 201] width 259 height 33
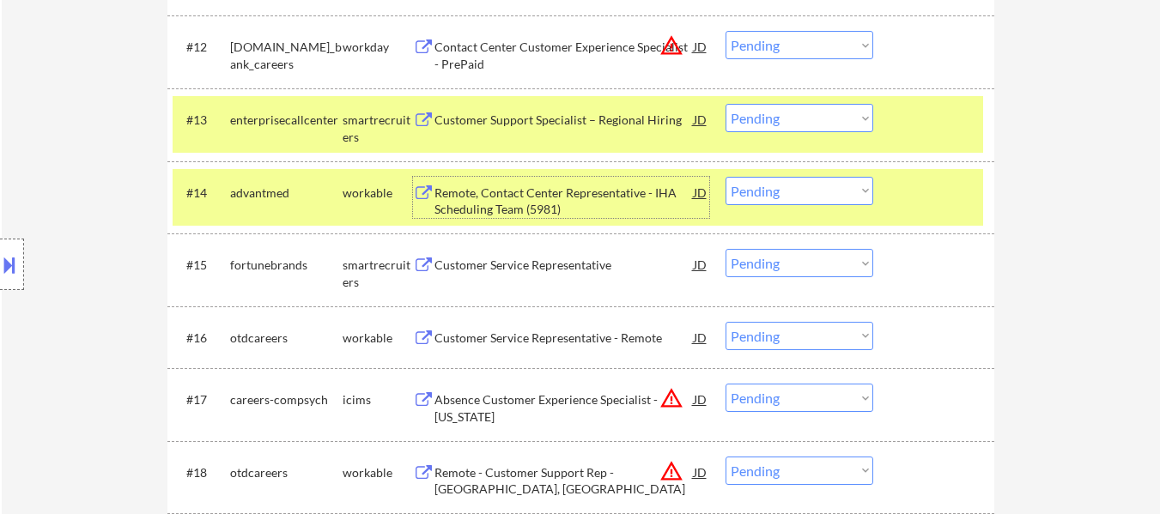
click at [481, 278] on div "Customer Service Representative" at bounding box center [564, 264] width 259 height 31
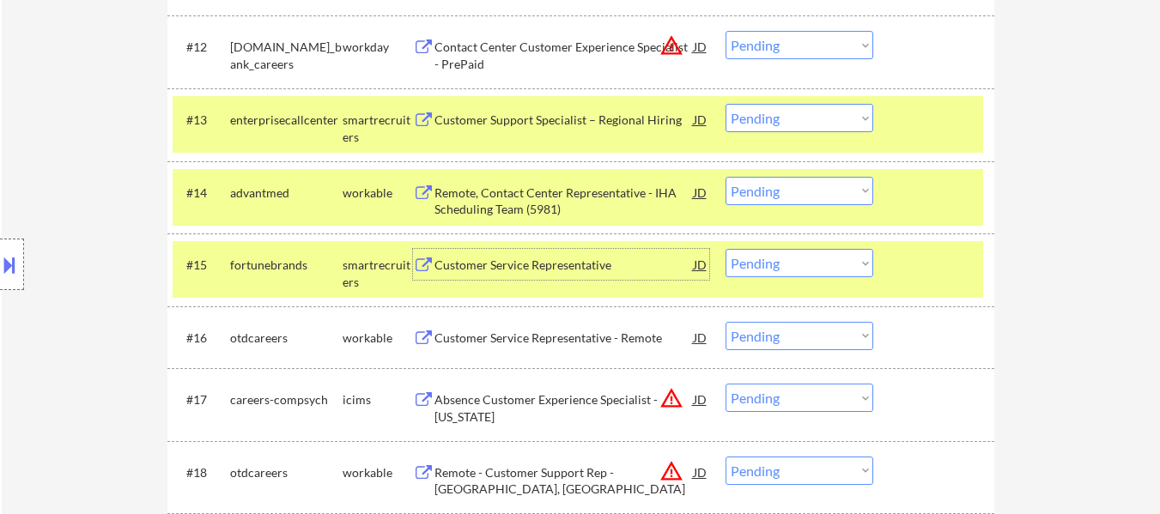
click at [481, 259] on select "Choose an option... Pending Applied Excluded (Questions) Excluded (Expired) Exc…" at bounding box center [800, 263] width 148 height 28
click at [481, 249] on select "Choose an option... Pending Applied Excluded (Questions) Excluded (Expired) Exc…" at bounding box center [800, 263] width 148 height 28
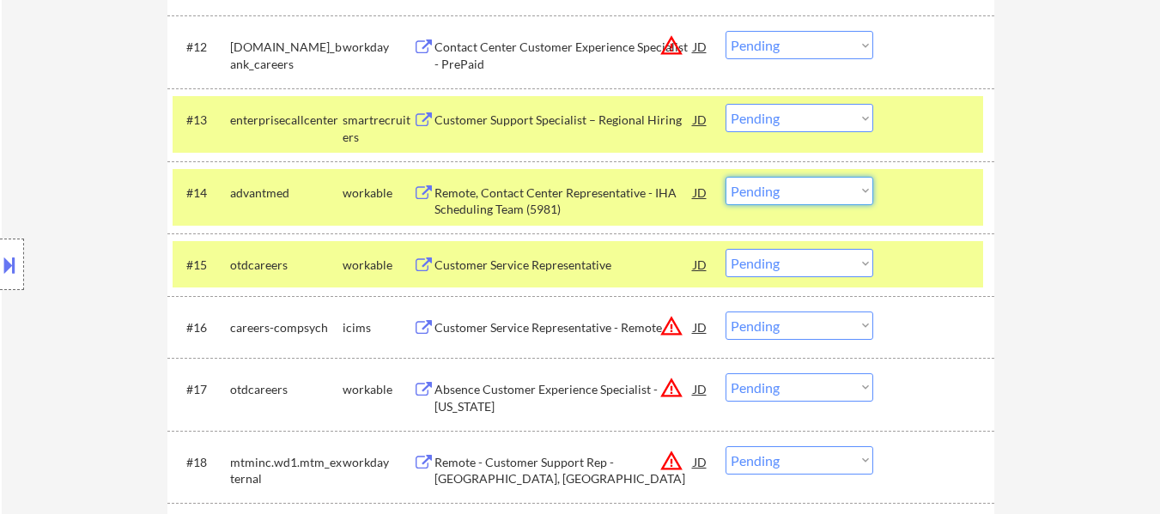
drag, startPoint x: 788, startPoint y: 185, endPoint x: 788, endPoint y: 200, distance: 15.5
click at [481, 188] on select "Choose an option... Pending Applied Excluded (Questions) Excluded (Expired) Exc…" at bounding box center [800, 191] width 148 height 28
click at [481, 177] on select "Choose an option... Pending Applied Excluded (Questions) Excluded (Expired) Exc…" at bounding box center [800, 191] width 148 height 28
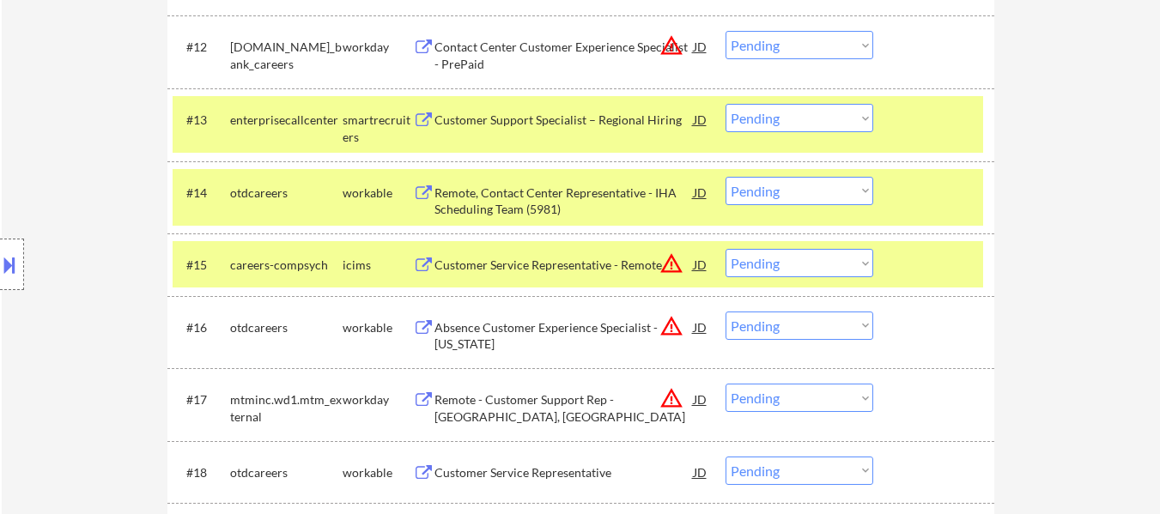
click at [481, 254] on div at bounding box center [936, 264] width 76 height 31
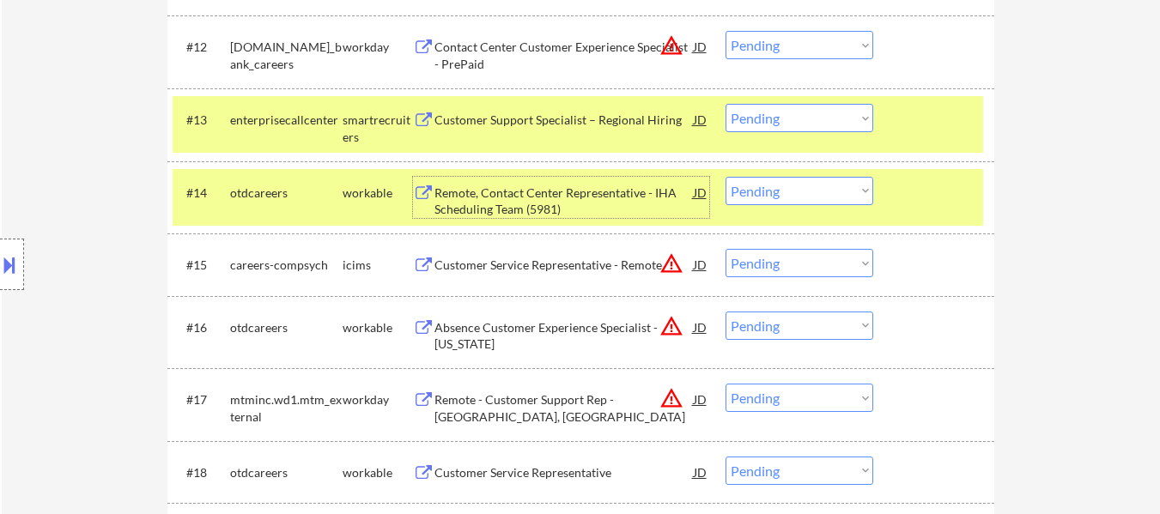
click at [481, 195] on div "Remote, Contact Center Representative - IHA Scheduling Team (5981)" at bounding box center [564, 201] width 259 height 33
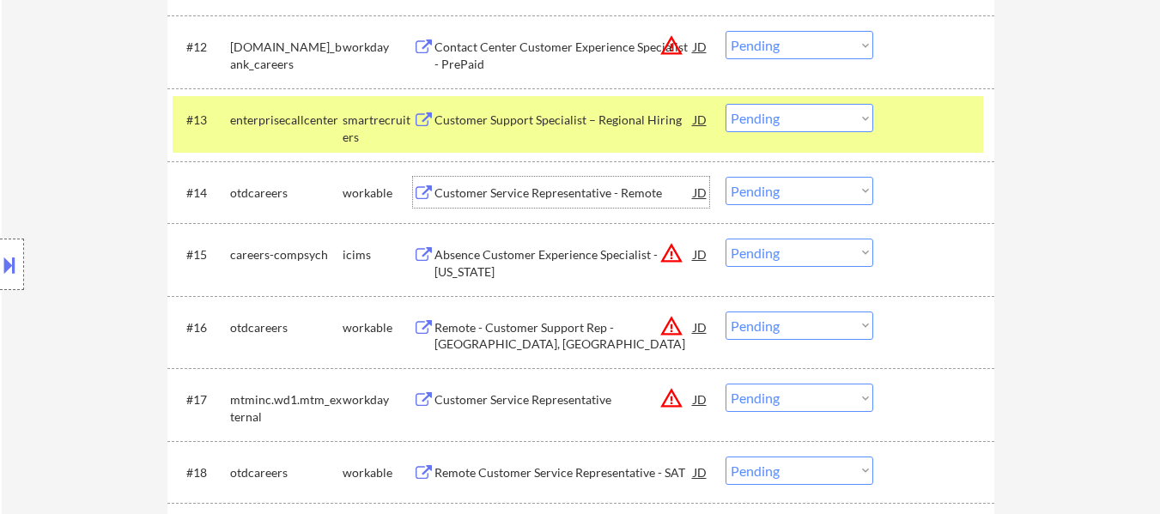
click at [481, 130] on div at bounding box center [936, 119] width 76 height 31
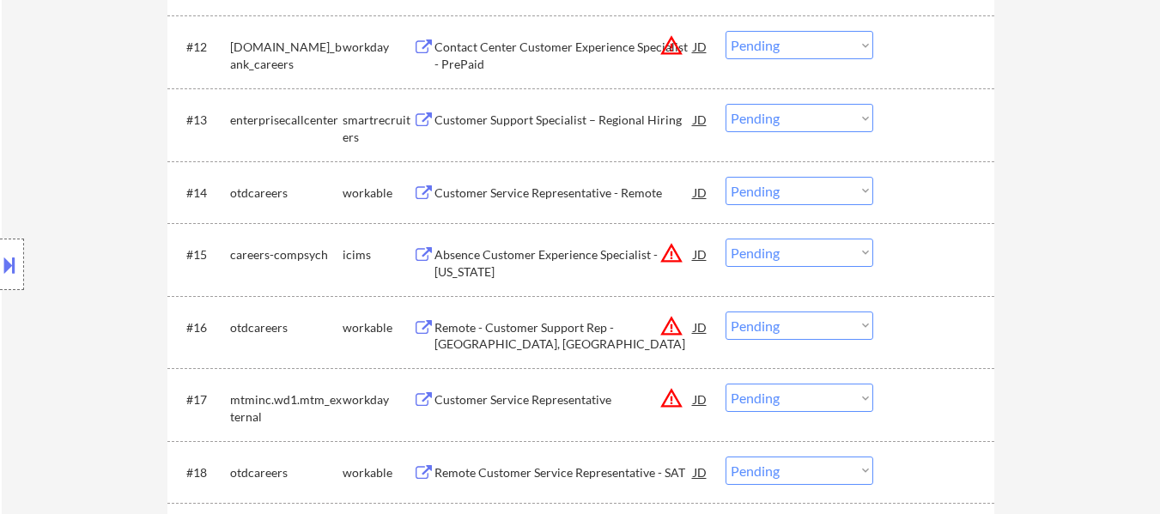
click at [481, 204] on div at bounding box center [936, 192] width 76 height 31
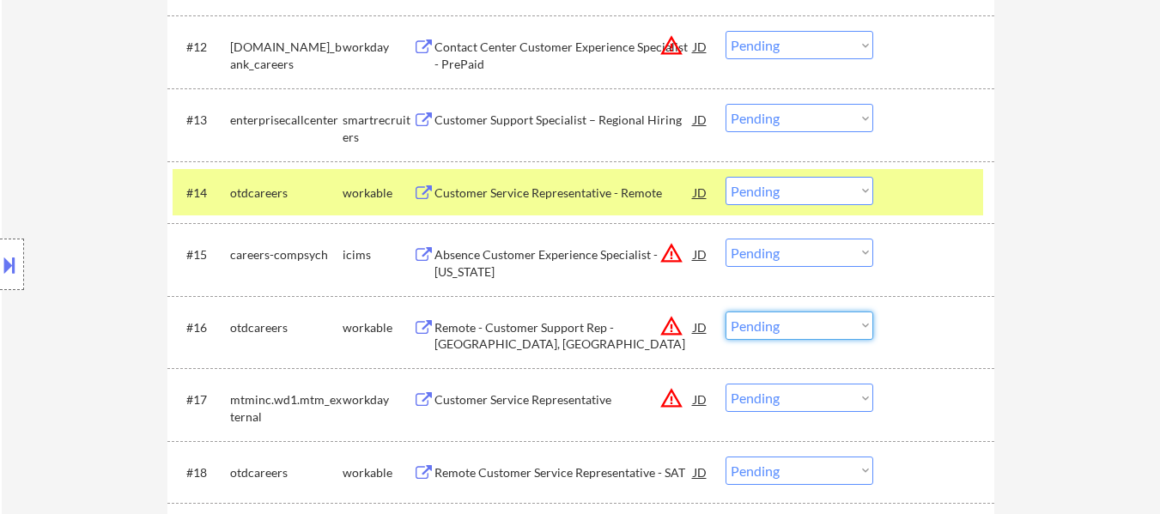
click at [481, 332] on select "Choose an option... Pending Applied Excluded (Questions) Excluded (Expired) Exc…" at bounding box center [800, 326] width 148 height 28
click at [481, 312] on select "Choose an option... Pending Applied Excluded (Questions) Excluded (Expired) Exc…" at bounding box center [800, 326] width 148 height 28
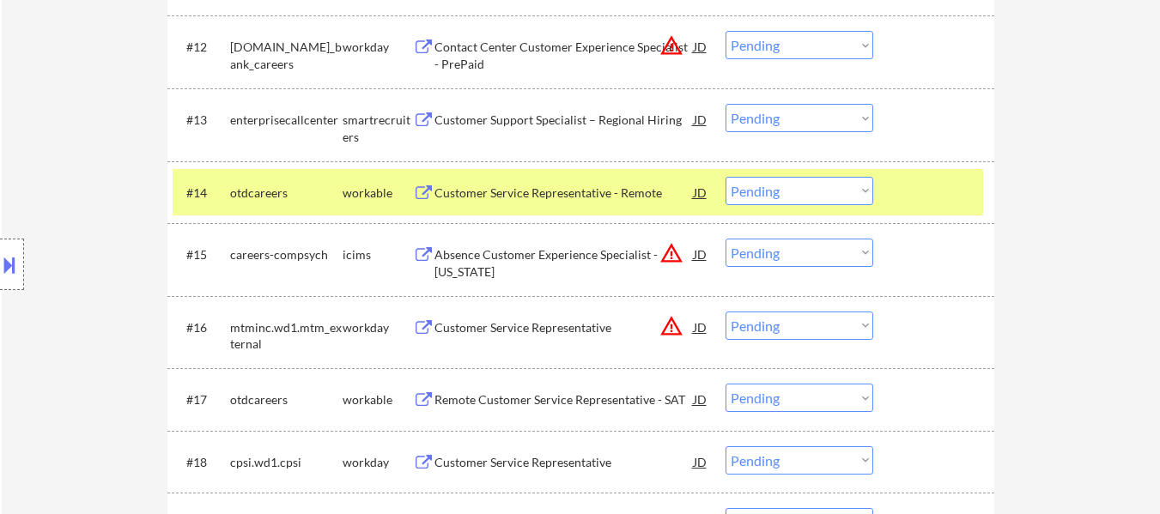
click at [481, 393] on select "Choose an option... Pending Applied Excluded (Questions) Excluded (Expired) Exc…" at bounding box center [800, 398] width 148 height 28
click at [481, 384] on select "Choose an option... Pending Applied Excluded (Questions) Excluded (Expired) Exc…" at bounding box center [800, 398] width 148 height 28
click at [481, 190] on select "Choose an option... Pending Applied Excluded (Questions) Excluded (Expired) Exc…" at bounding box center [800, 191] width 148 height 28
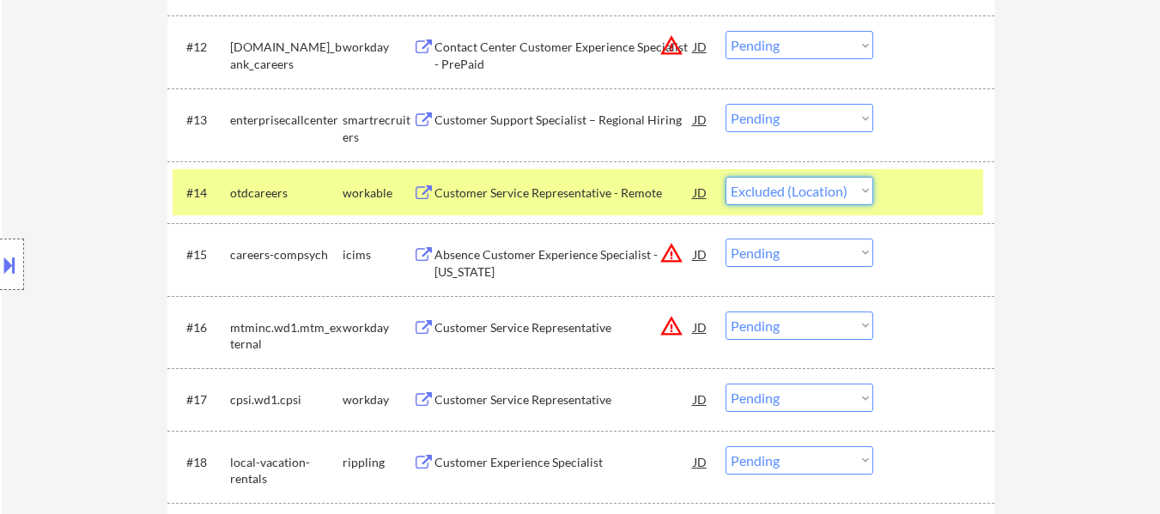
click at [481, 177] on select "Choose an option... Pending Applied Excluded (Questions) Excluded (Expired) Exc…" at bounding box center [800, 191] width 148 height 28
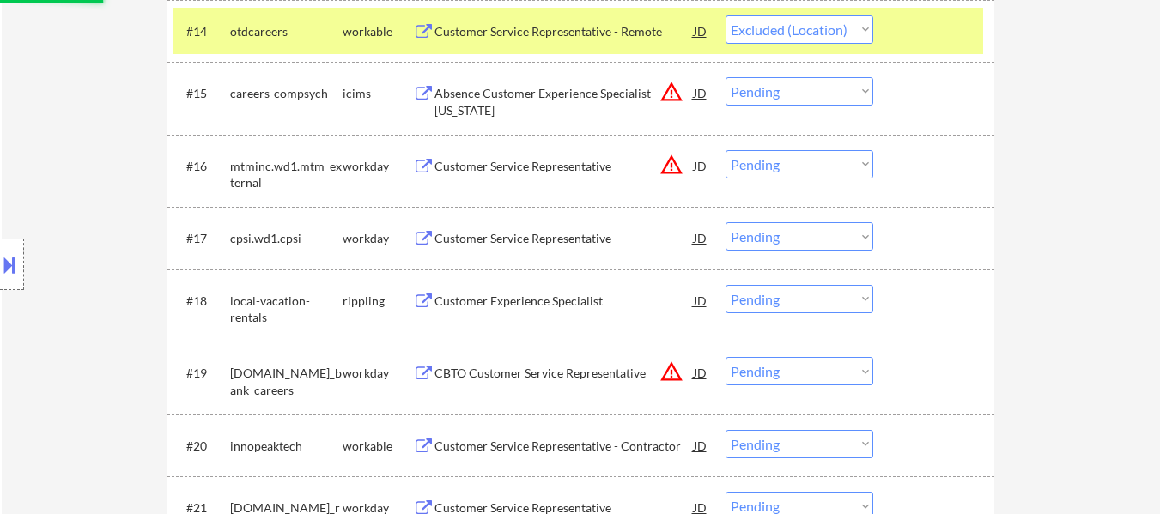
scroll to position [1458, 0]
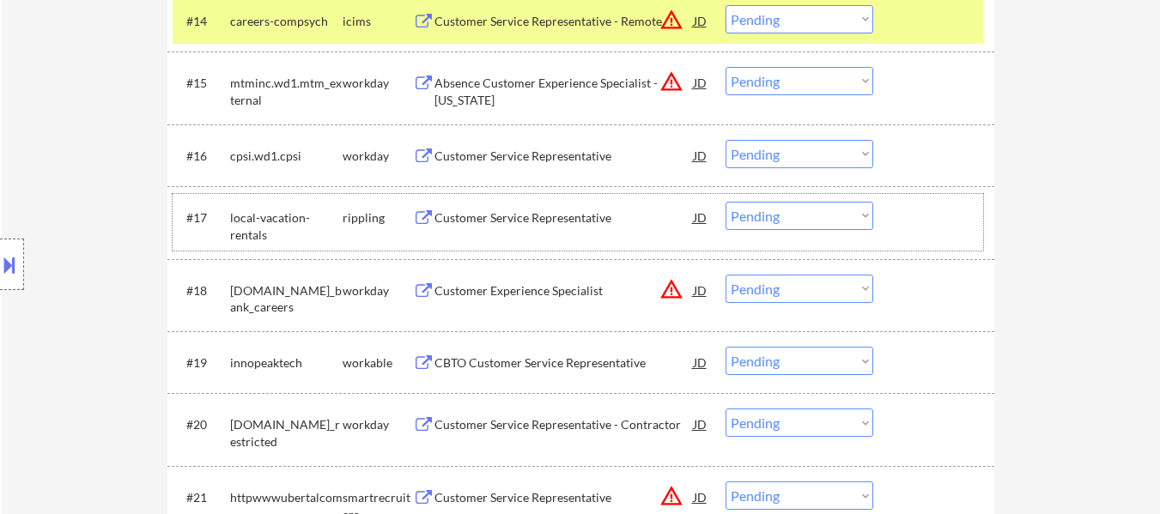
click at [481, 233] on div "#17 local-vacation-rentals rippling Customer Service Representative JD warning_…" at bounding box center [578, 222] width 811 height 57
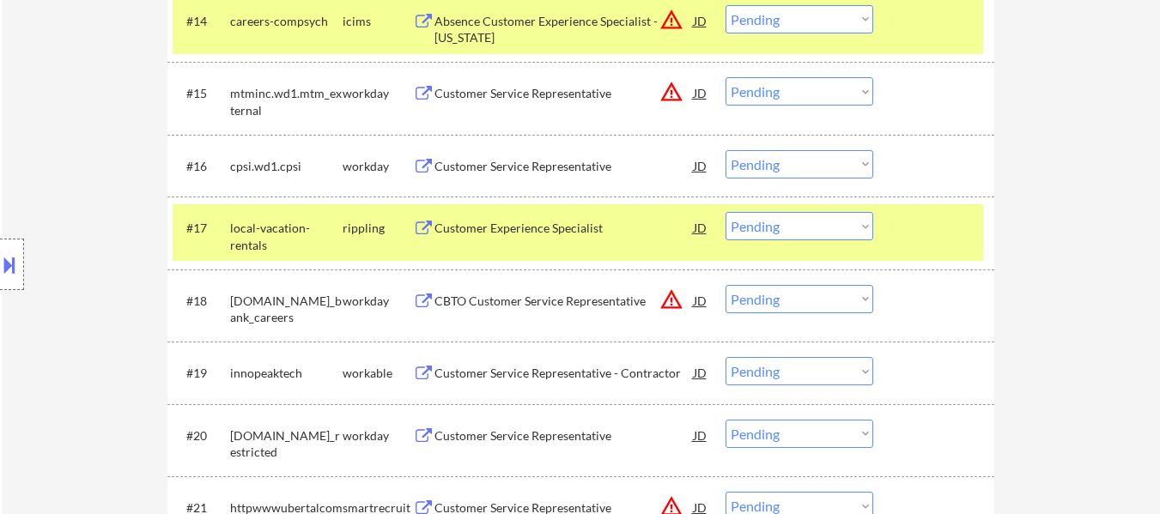
click at [481, 205] on div "#17 local-vacation-rentals rippling Customer Experience Specialist JD warning_a…" at bounding box center [578, 232] width 811 height 57
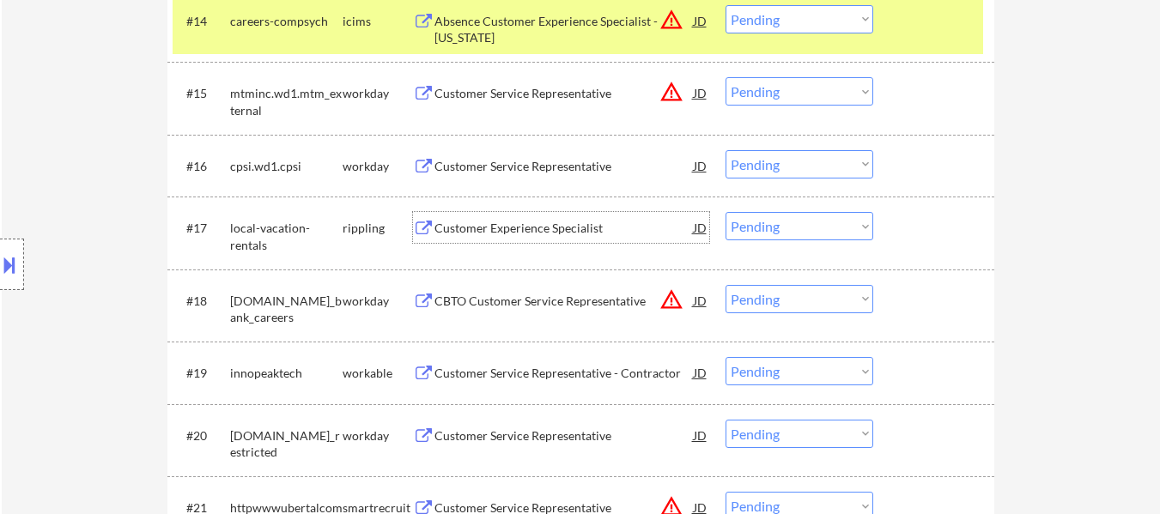
click at [481, 230] on div "Customer Experience Specialist" at bounding box center [564, 228] width 259 height 17
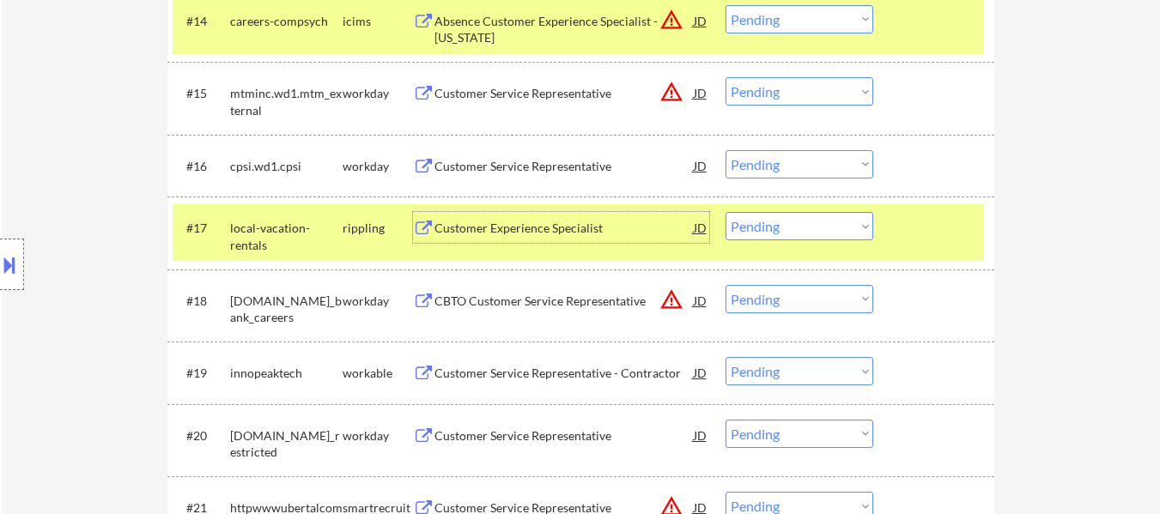
click at [481, 232] on select "Choose an option... Pending Applied Excluded (Questions) Excluded (Expired) Exc…" at bounding box center [800, 226] width 148 height 28
click at [481, 212] on select "Choose an option... Pending Applied Excluded (Questions) Excluded (Expired) Exc…" at bounding box center [800, 226] width 148 height 28
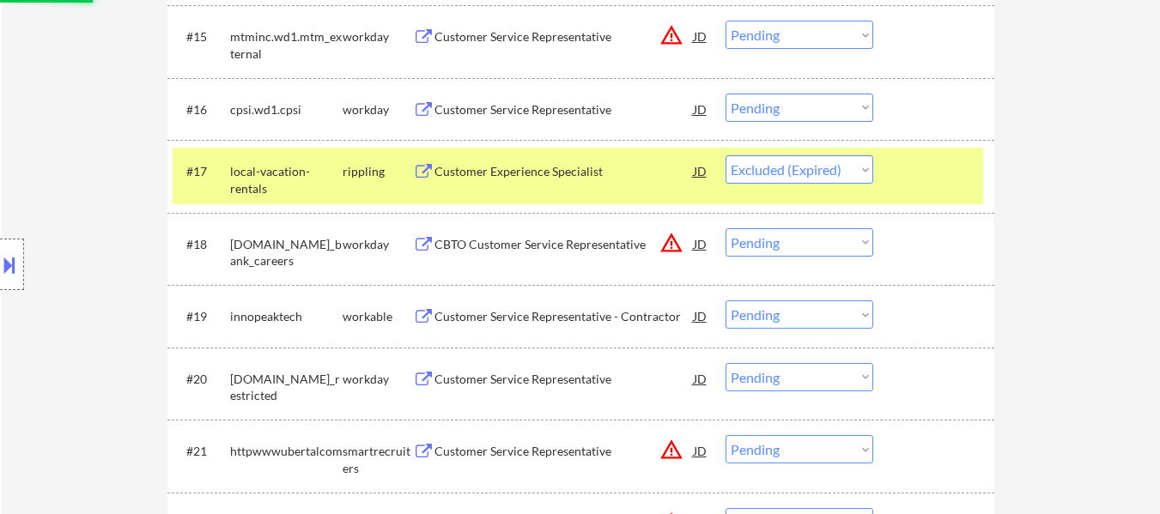
scroll to position [1544, 0]
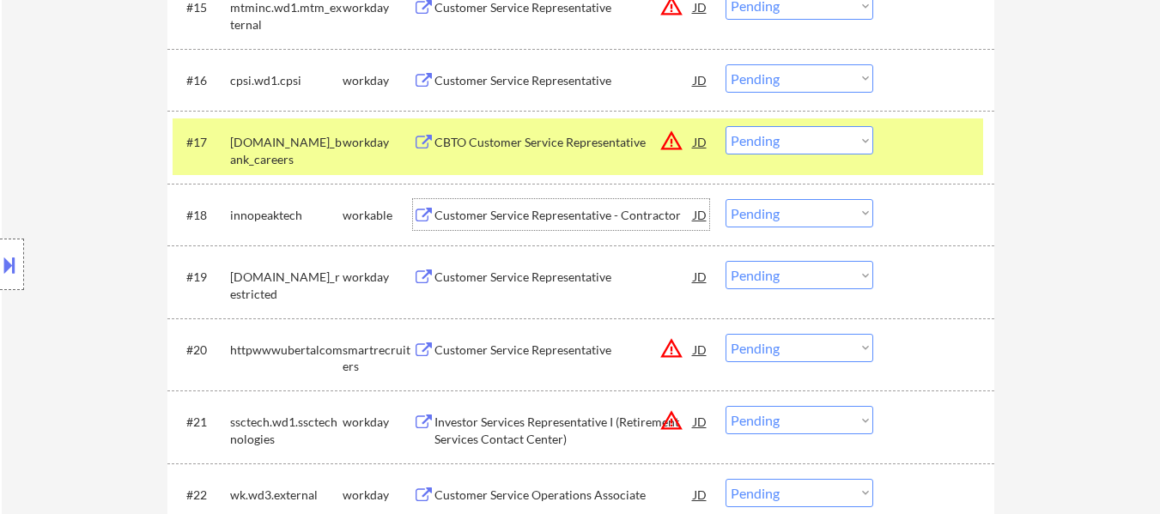
click at [481, 210] on div "Customer Service Representative - Contractor" at bounding box center [564, 215] width 259 height 17
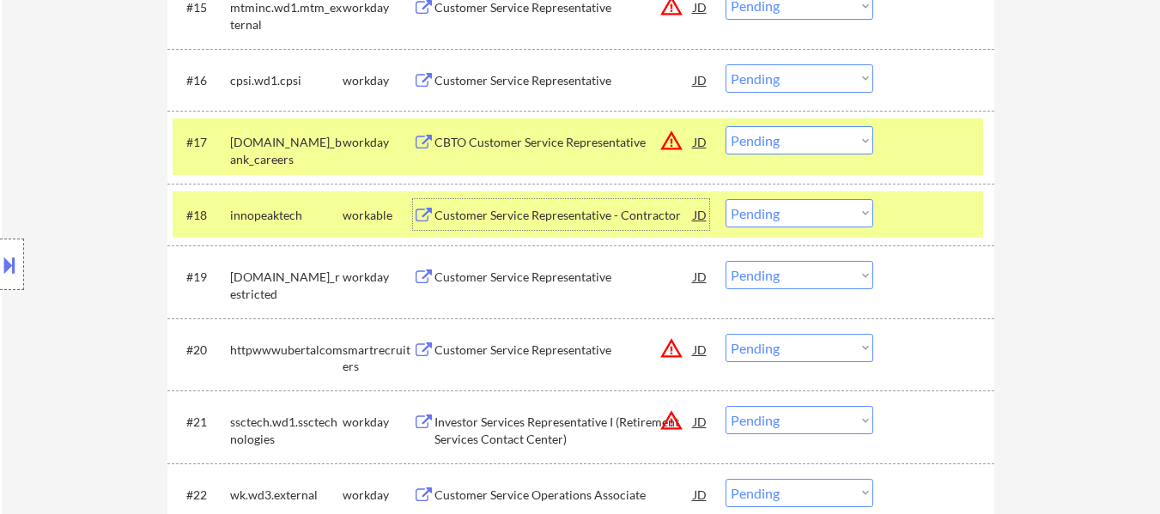
click at [481, 213] on select "Choose an option... Pending Applied Excluded (Questions) Excluded (Expired) Exc…" at bounding box center [800, 213] width 148 height 28
click at [481, 199] on select "Choose an option... Pending Applied Excluded (Questions) Excluded (Expired) Exc…" at bounding box center [800, 213] width 148 height 28
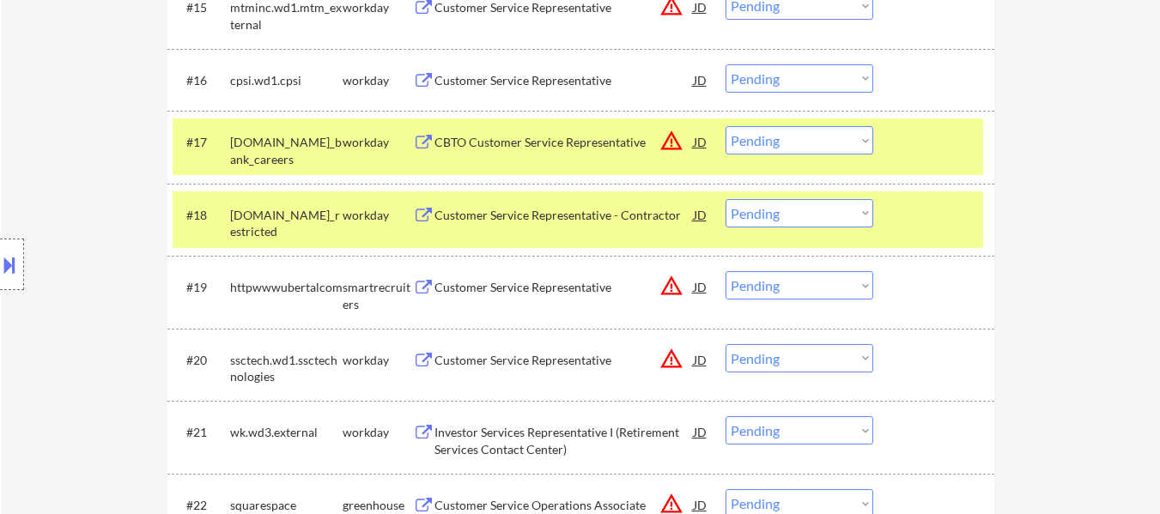
click at [481, 210] on div at bounding box center [936, 214] width 76 height 31
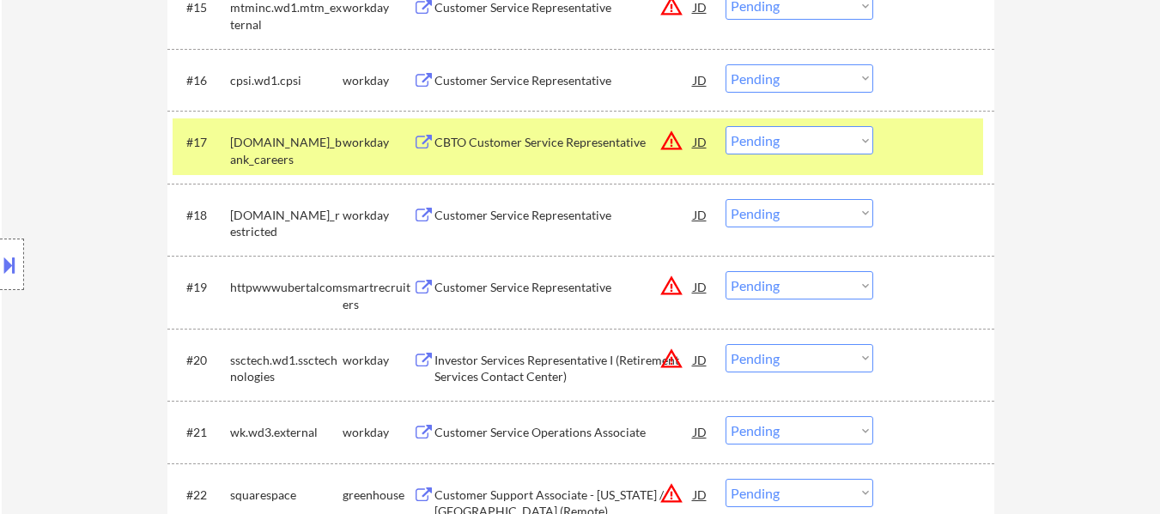
click at [481, 143] on div at bounding box center [936, 141] width 76 height 31
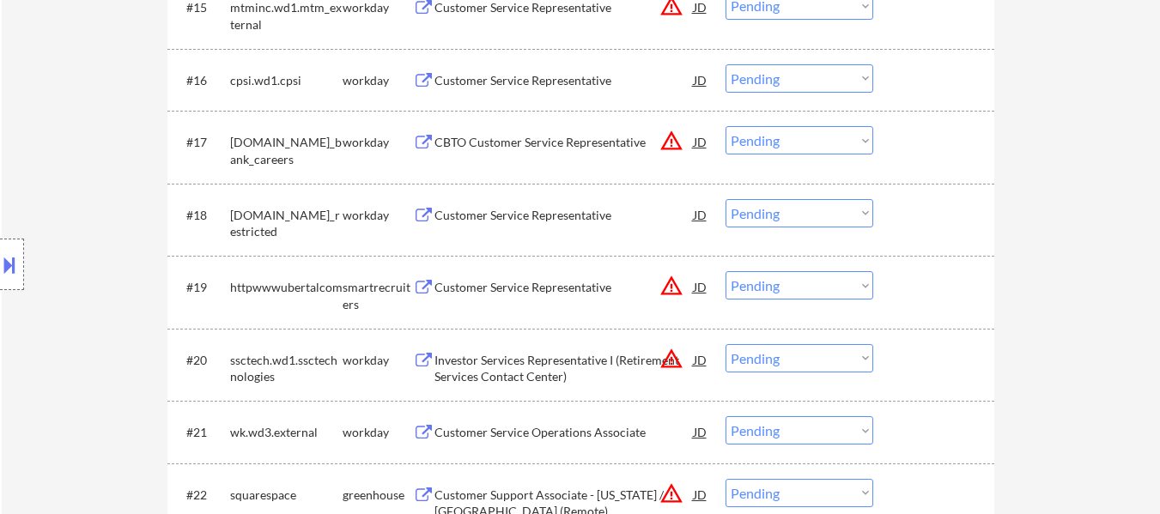
scroll to position [1630, 0]
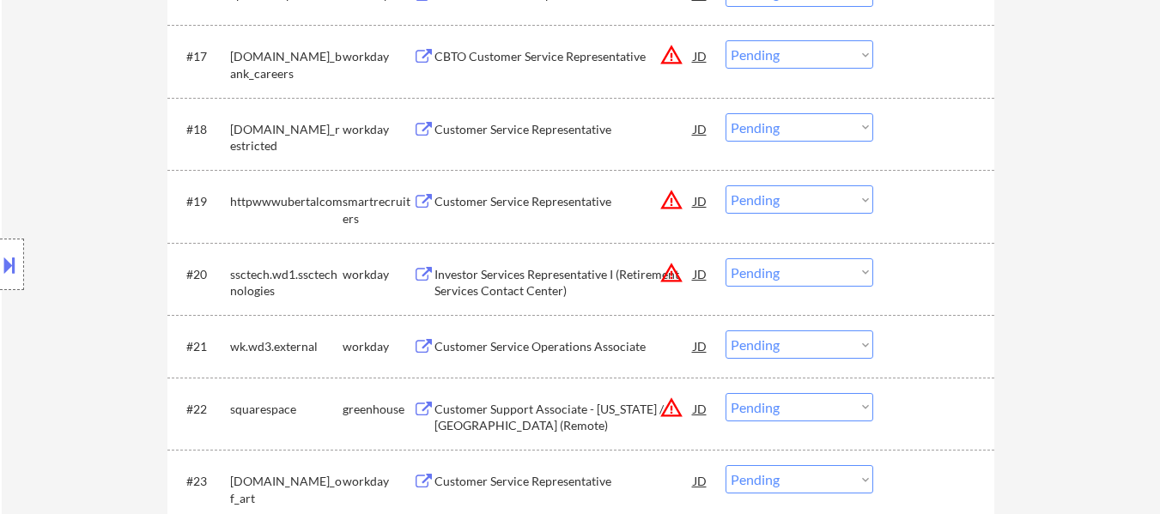
click at [481, 205] on div "Customer Service Representative" at bounding box center [564, 201] width 259 height 17
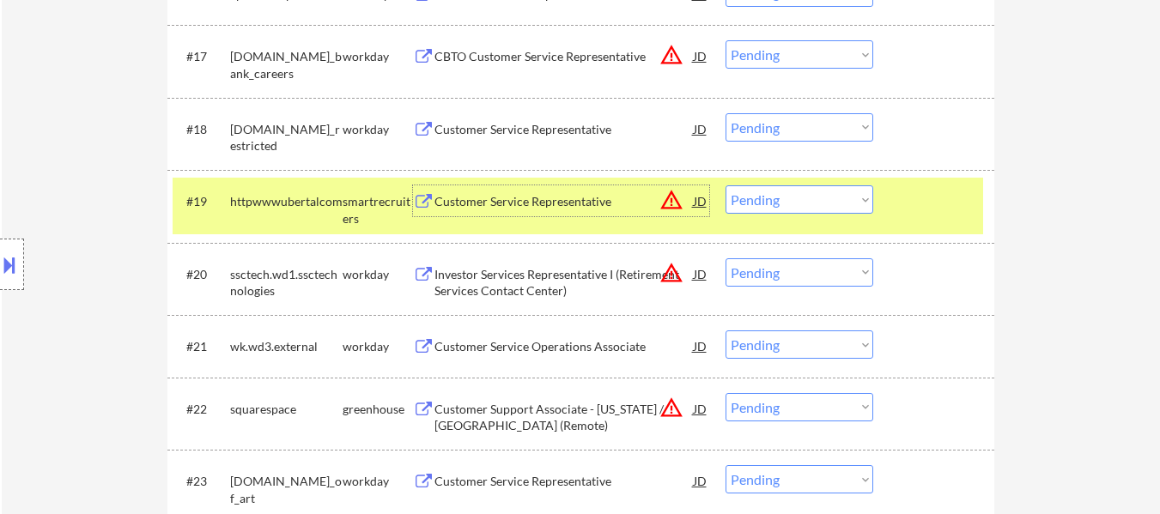
click at [481, 411] on select "Choose an option... Pending Applied Excluded (Questions) Excluded (Expired) Exc…" at bounding box center [800, 407] width 148 height 28
click at [481, 393] on select "Choose an option... Pending Applied Excluded (Questions) Excluded (Expired) Exc…" at bounding box center [800, 407] width 148 height 28
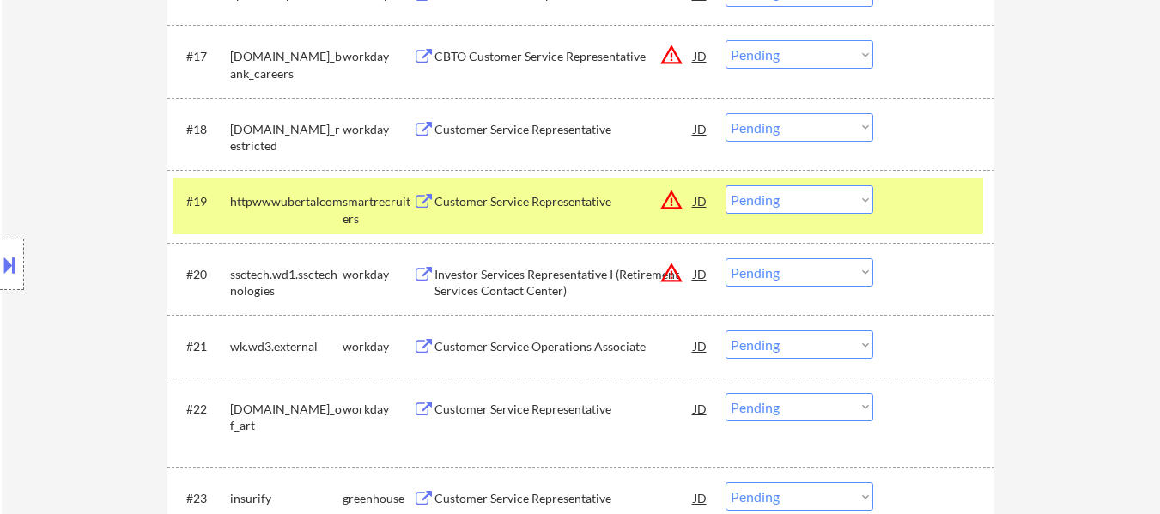
click at [481, 490] on div "Customer Service Representative" at bounding box center [564, 498] width 259 height 31
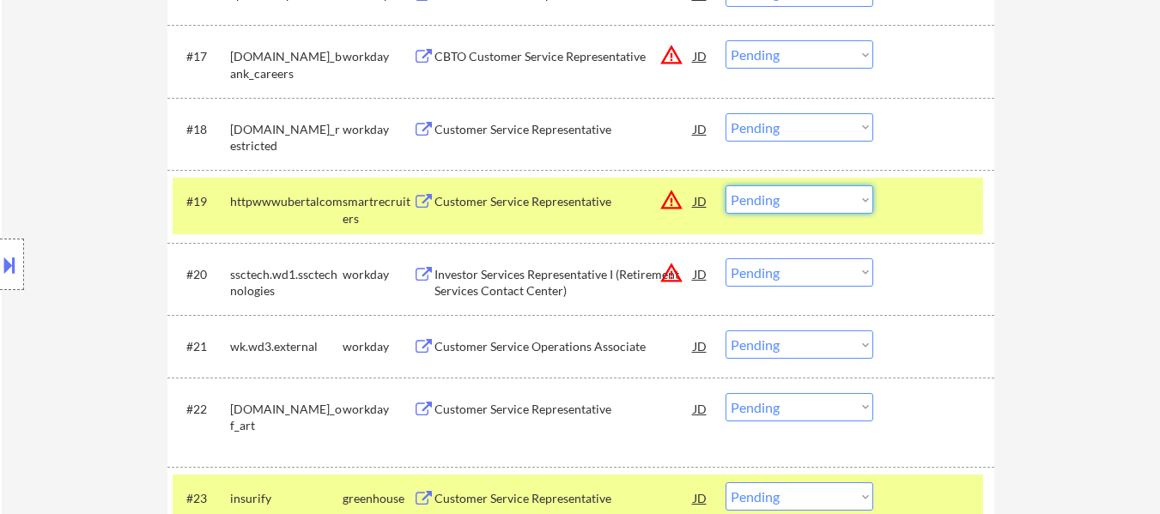
click at [481, 199] on select "Choose an option... Pending Applied Excluded (Questions) Excluded (Expired) Exc…" at bounding box center [800, 200] width 148 height 28
click at [481, 186] on select "Choose an option... Pending Applied Excluded (Questions) Excluded (Expired) Exc…" at bounding box center [800, 200] width 148 height 28
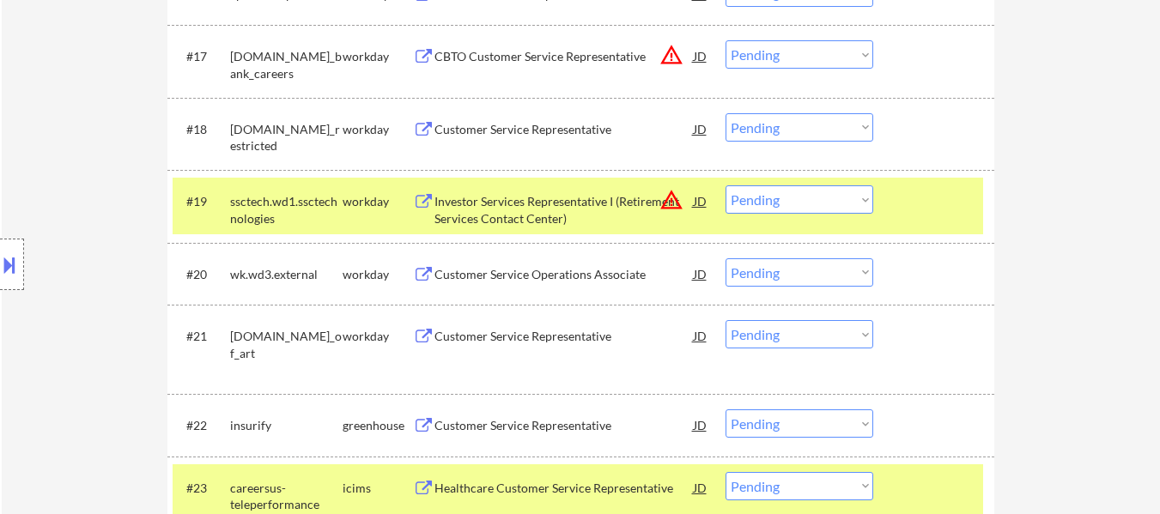
click at [481, 197] on div at bounding box center [936, 201] width 76 height 31
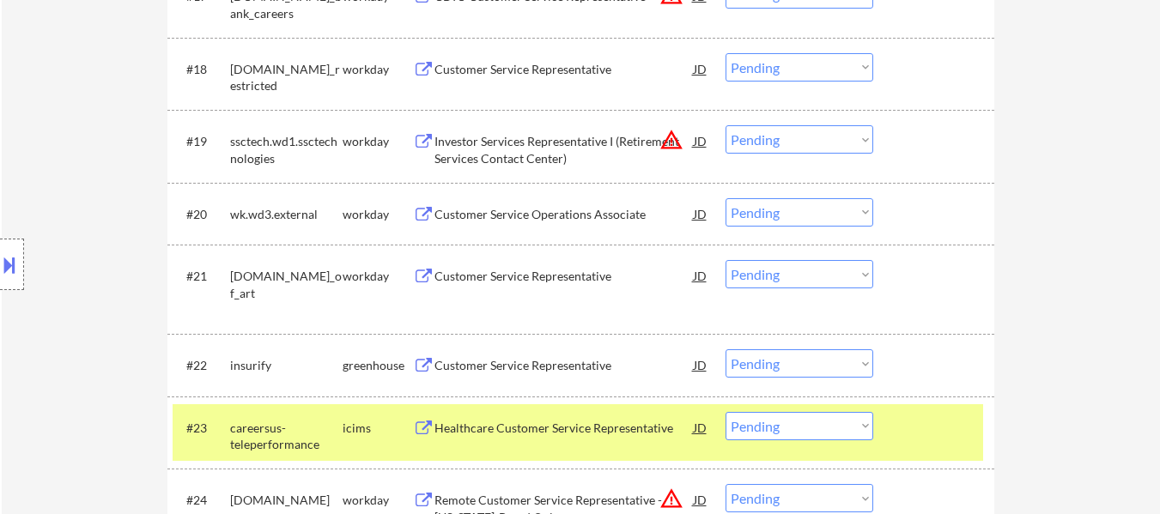
scroll to position [1716, 0]
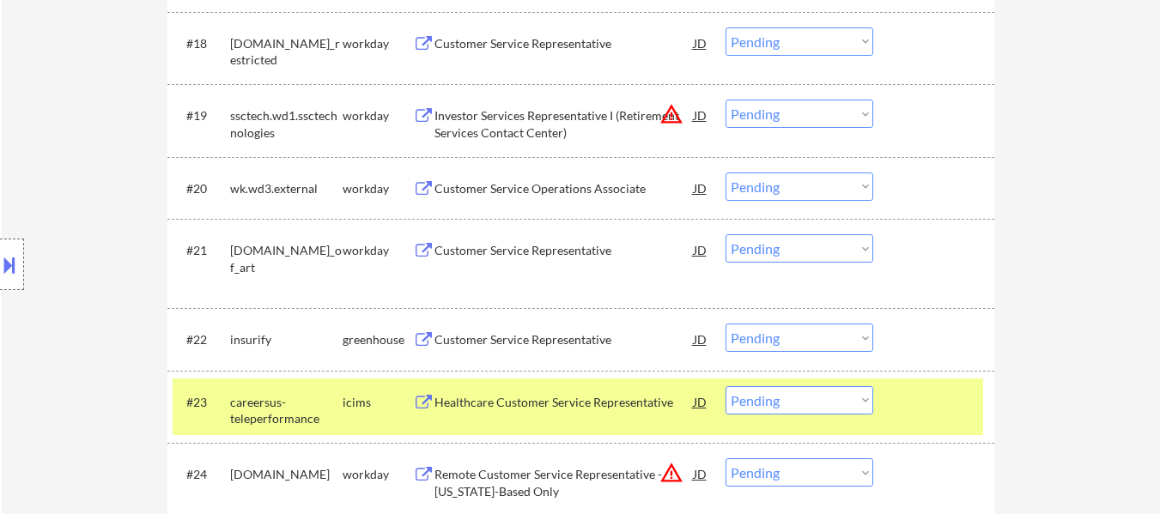
click at [481, 399] on div at bounding box center [936, 401] width 76 height 31
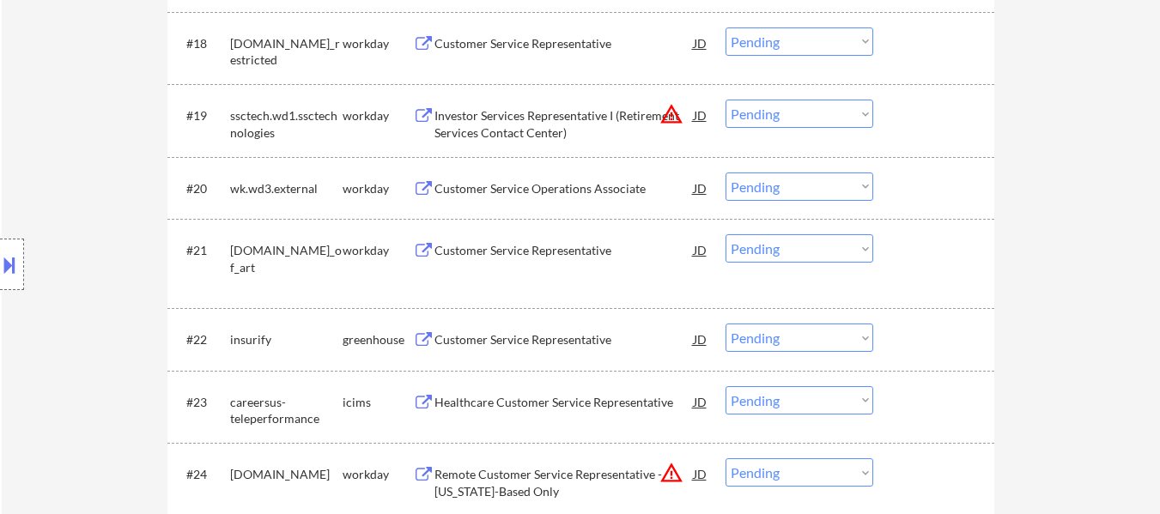
click at [481, 339] on div at bounding box center [936, 339] width 76 height 31
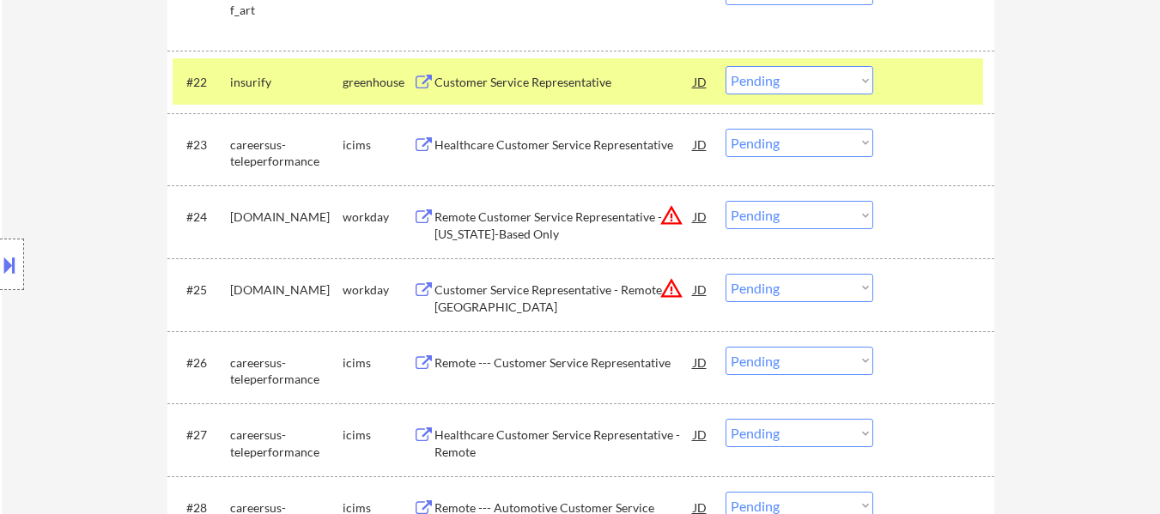
scroll to position [2059, 0]
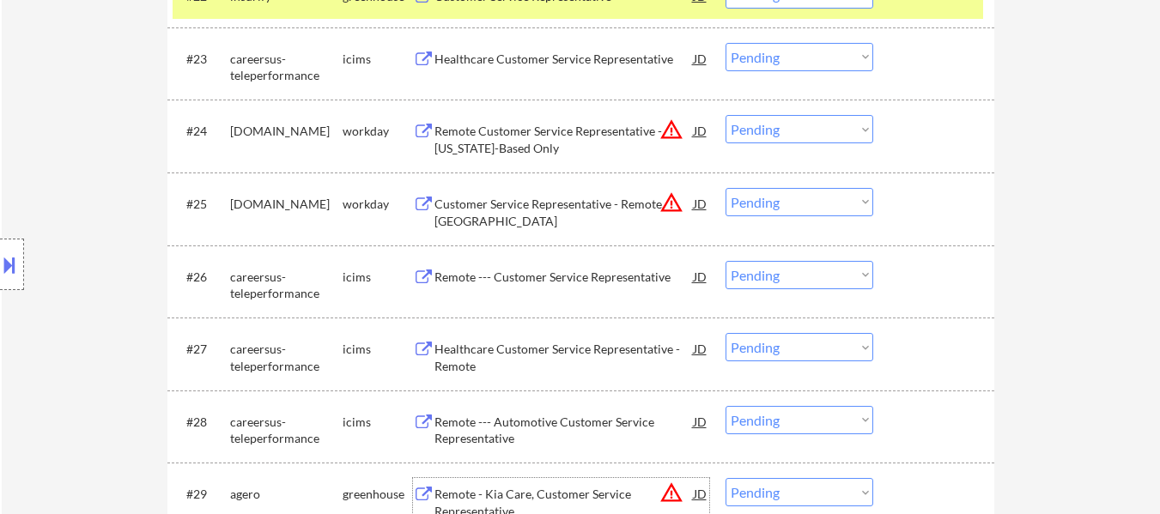
click at [481, 499] on div "Remote - Kia Care, Customer Service Representative" at bounding box center [564, 502] width 259 height 33
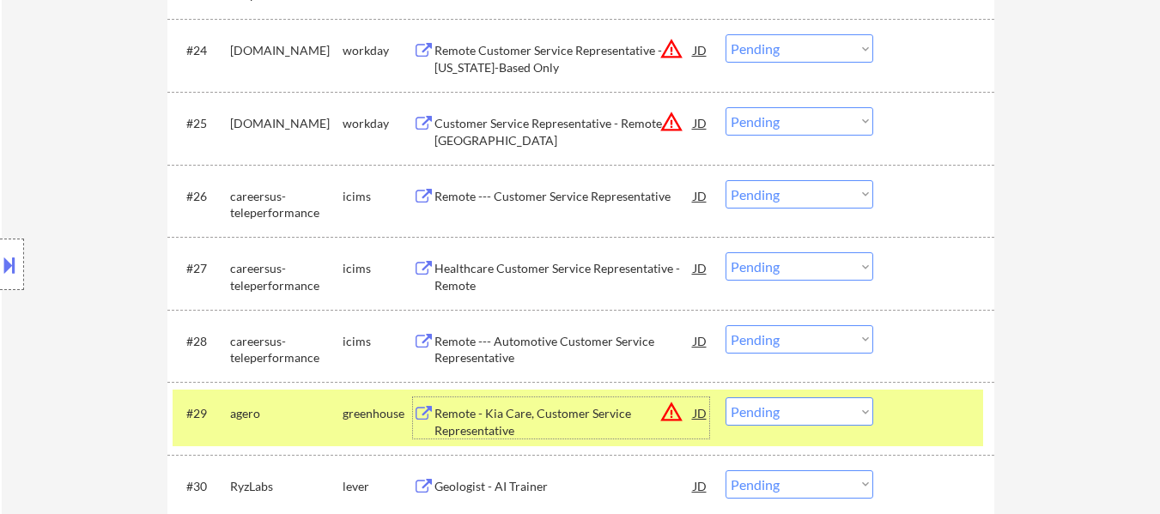
scroll to position [2231, 0]
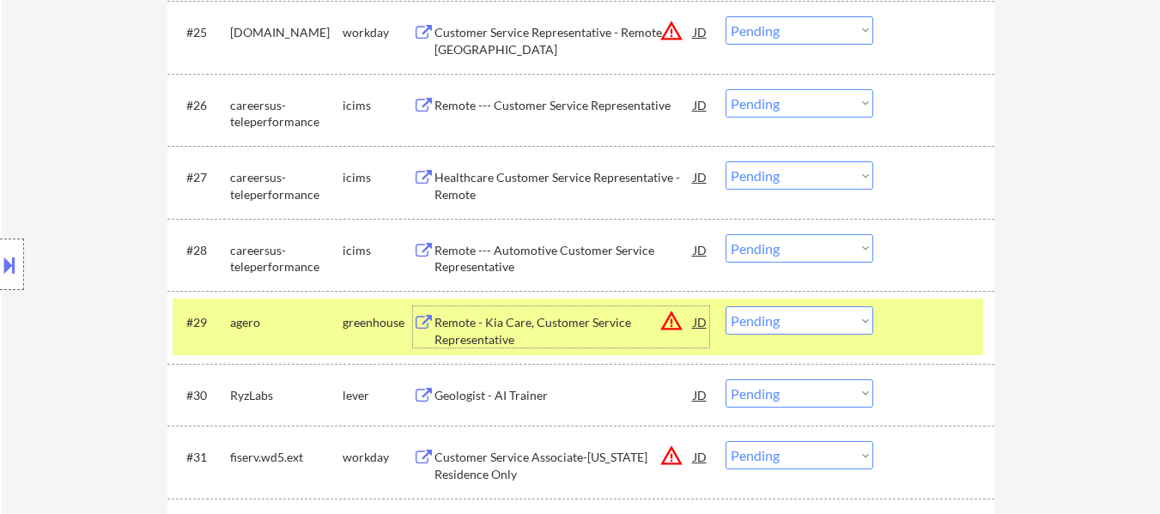
click at [481, 324] on select "Choose an option... Pending Applied Excluded (Questions) Excluded (Expired) Exc…" at bounding box center [800, 321] width 148 height 28
click at [481, 307] on select "Choose an option... Pending Applied Excluded (Questions) Excluded (Expired) Exc…" at bounding box center [800, 321] width 148 height 28
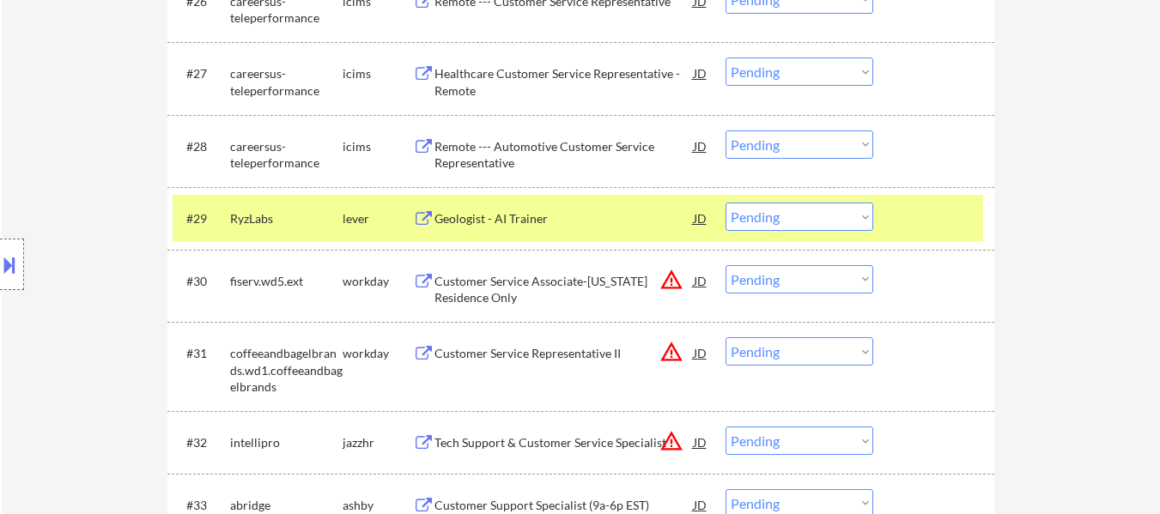
scroll to position [2317, 0]
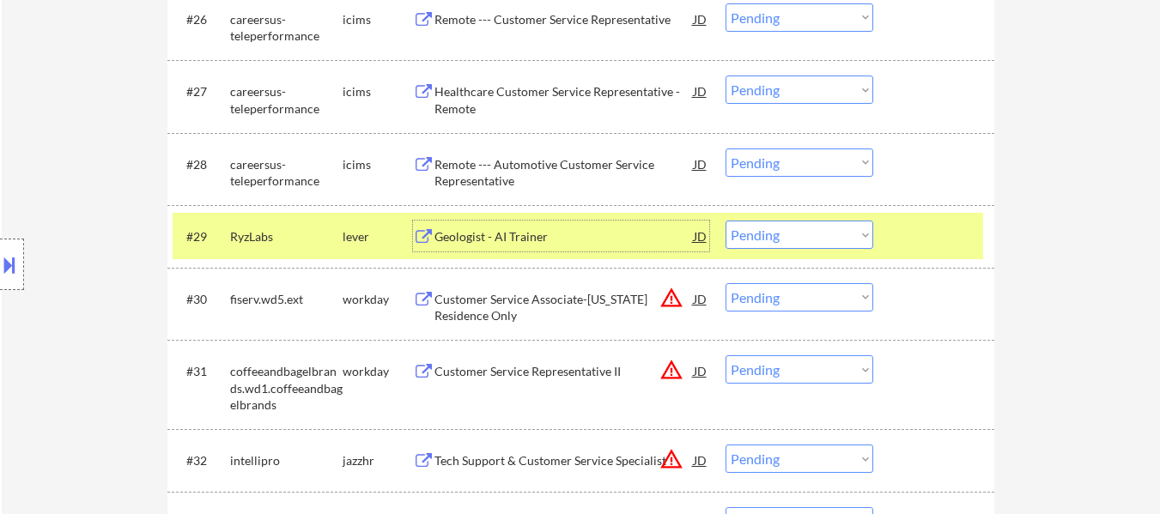
click at [481, 238] on div "Geologist - AI Trainer" at bounding box center [564, 236] width 259 height 17
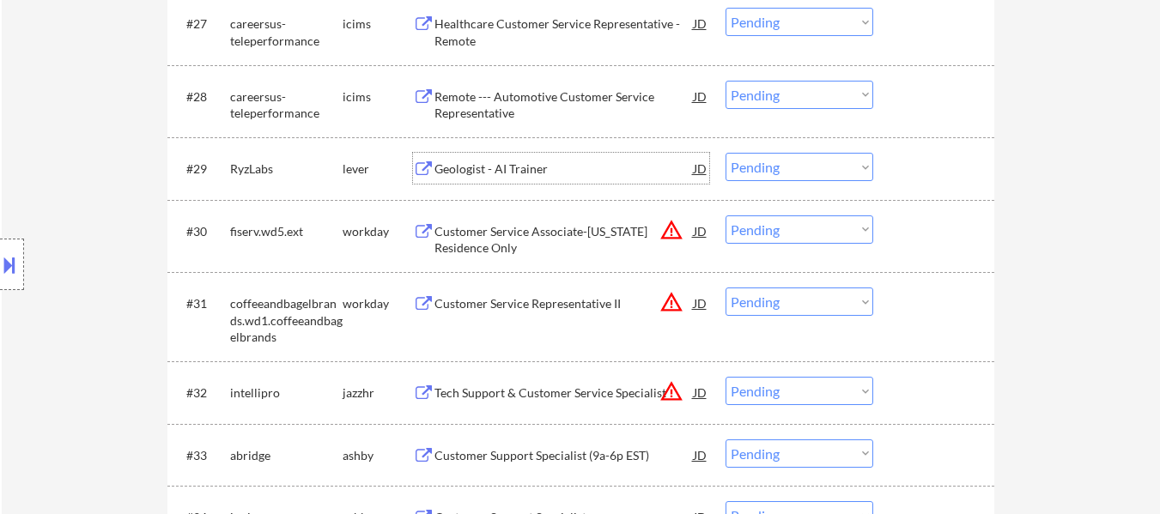
scroll to position [2403, 0]
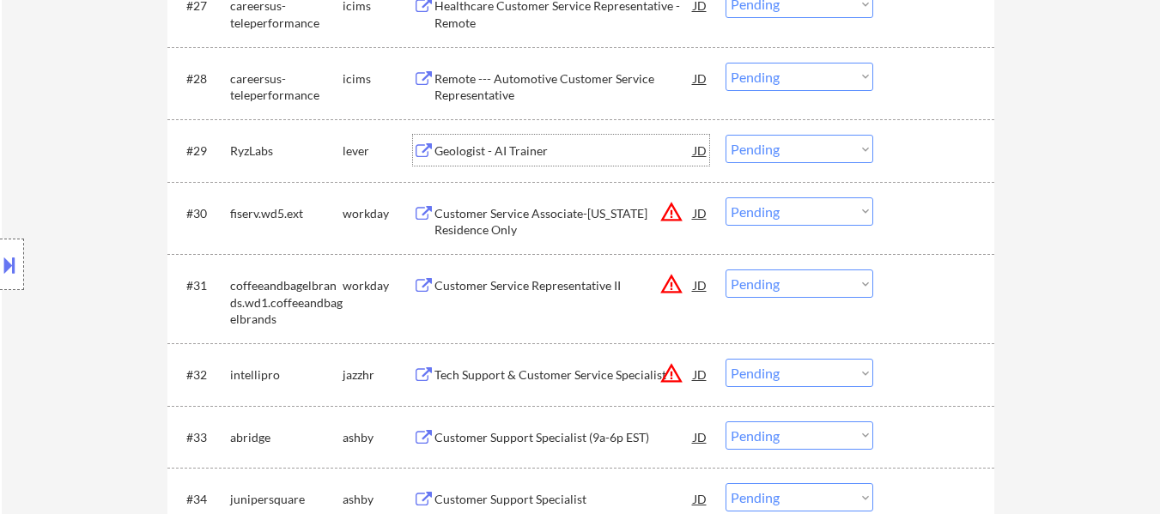
click at [481, 374] on div "Tech Support & Customer Service Specialist" at bounding box center [564, 375] width 259 height 17
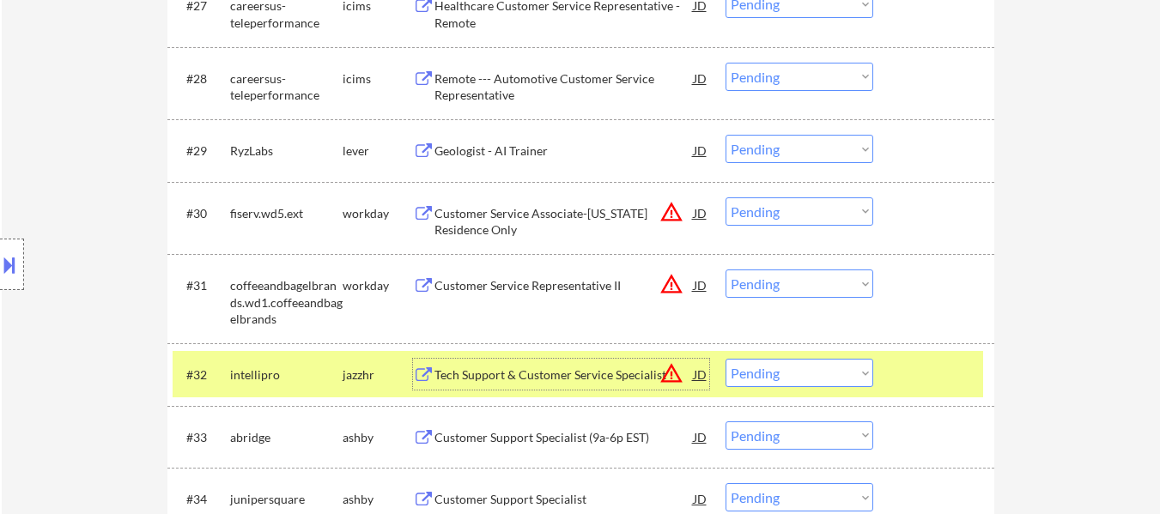
click at [481, 370] on select "Choose an option... Pending Applied Excluded (Questions) Excluded (Expired) Exc…" at bounding box center [800, 373] width 148 height 28
click at [481, 359] on select "Choose an option... Pending Applied Excluded (Questions) Excluded (Expired) Exc…" at bounding box center [800, 373] width 148 height 28
click at [481, 379] on div "Customer Support Specialist (9a-6p EST)" at bounding box center [564, 375] width 259 height 17
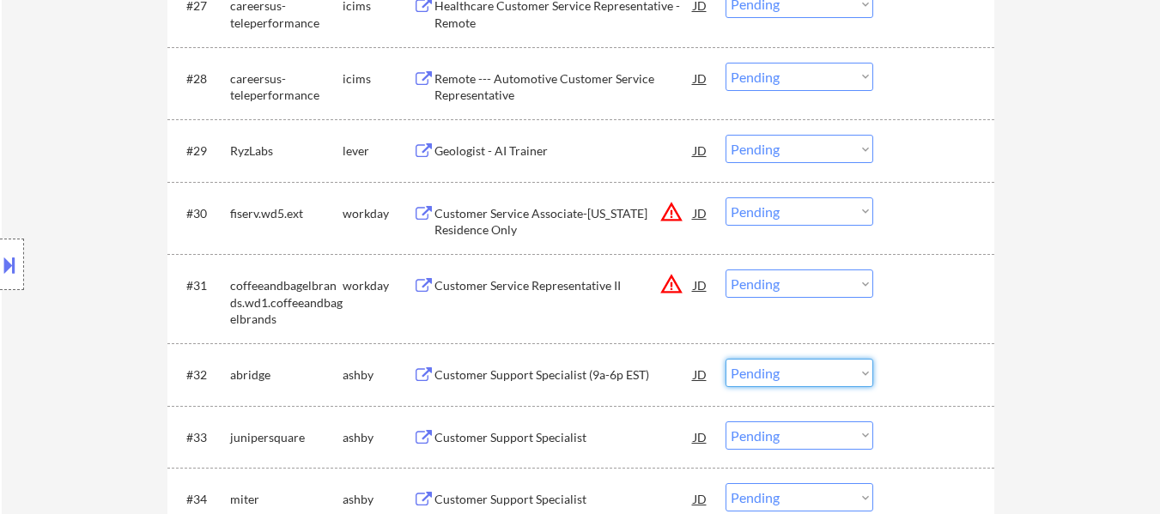
click at [481, 374] on select "Choose an option... Pending Applied Excluded (Questions) Excluded (Expired) Exc…" at bounding box center [800, 373] width 148 height 28
click at [481, 359] on select "Choose an option... Pending Applied Excluded (Questions) Excluded (Expired) Exc…" at bounding box center [800, 373] width 148 height 28
click at [481, 374] on div "Customer Support Specialist" at bounding box center [564, 375] width 259 height 17
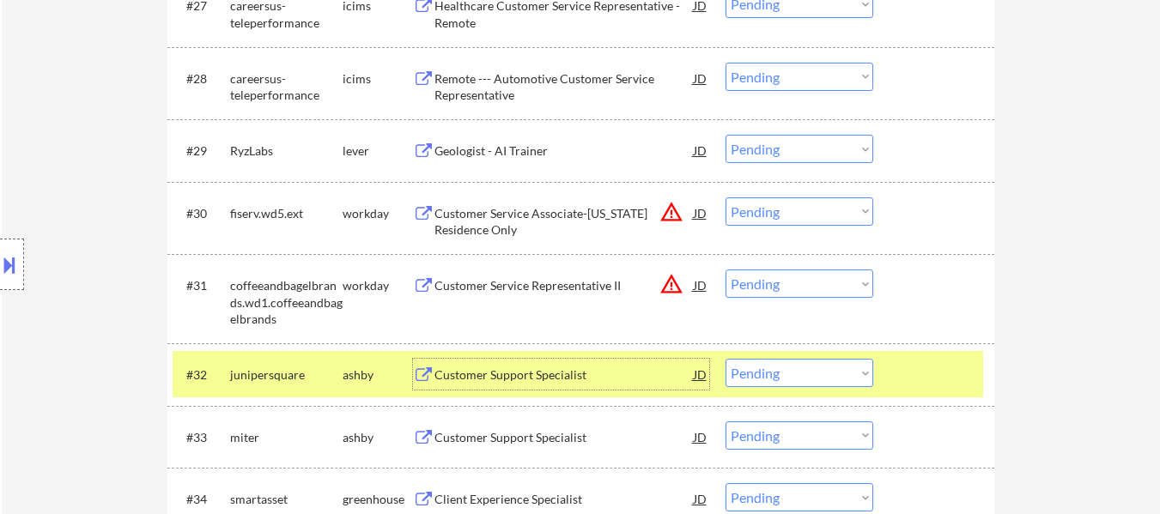
click at [481, 154] on select "Choose an option... Pending Applied Excluded (Questions) Excluded (Expired) Exc…" at bounding box center [800, 149] width 148 height 28
click at [481, 135] on select "Choose an option... Pending Applied Excluded (Questions) Excluded (Expired) Exc…" at bounding box center [800, 149] width 148 height 28
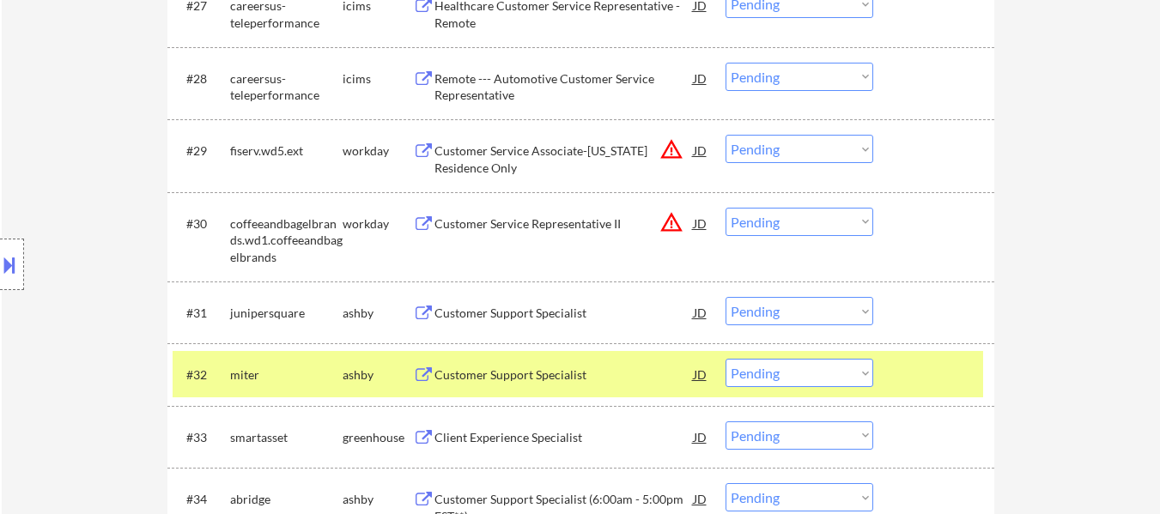
click at [481, 312] on select "Choose an option... Pending Applied Excluded (Questions) Excluded (Expired) Exc…" at bounding box center [800, 311] width 148 height 28
click at [481, 297] on select "Choose an option... Pending Applied Excluded (Questions) Excluded (Expired) Exc…" at bounding box center [800, 311] width 148 height 28
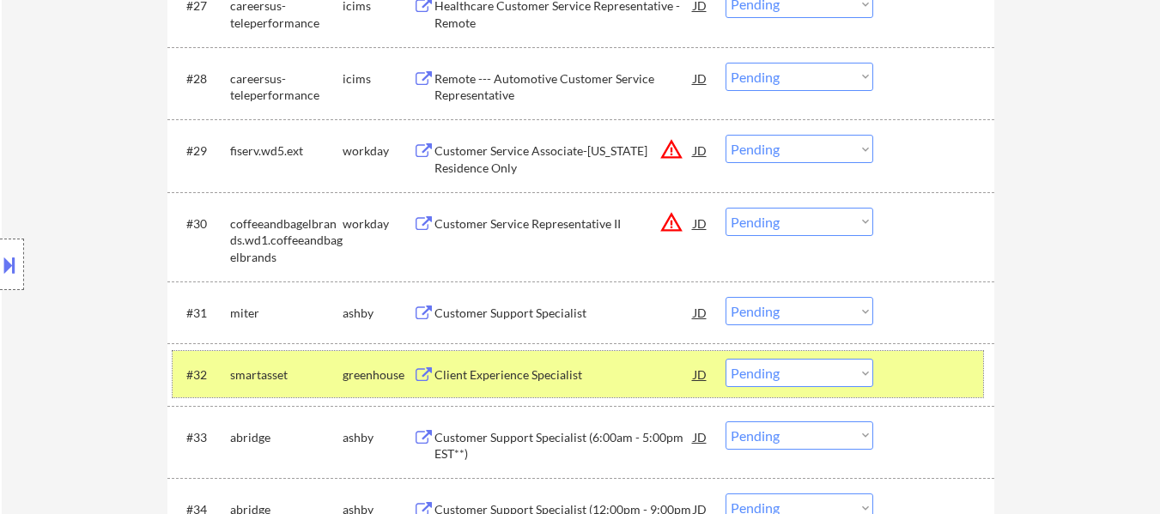
click at [481, 361] on div at bounding box center [936, 374] width 76 height 31
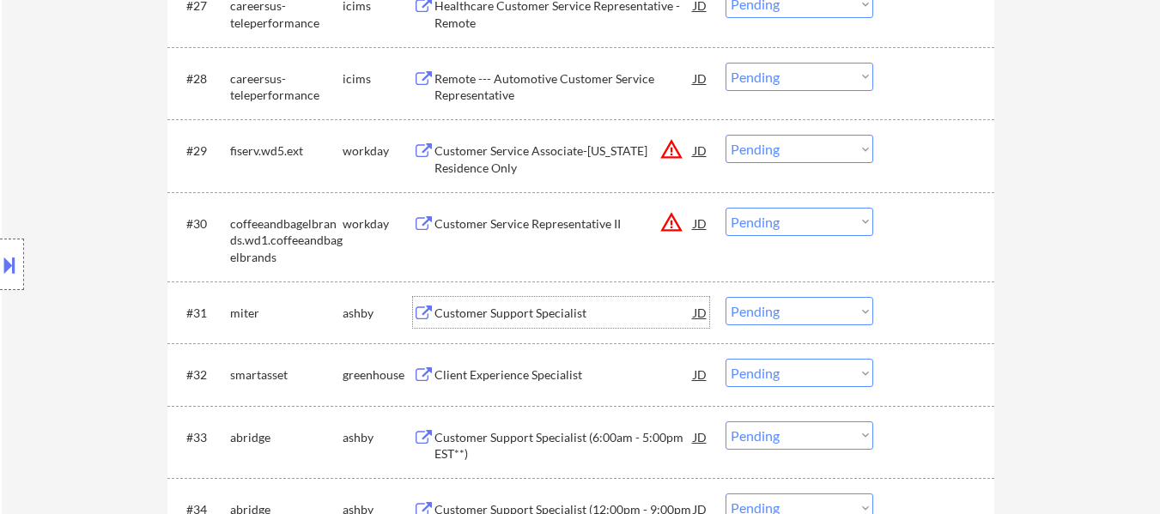
click at [481, 307] on div "Customer Support Specialist" at bounding box center [564, 313] width 259 height 17
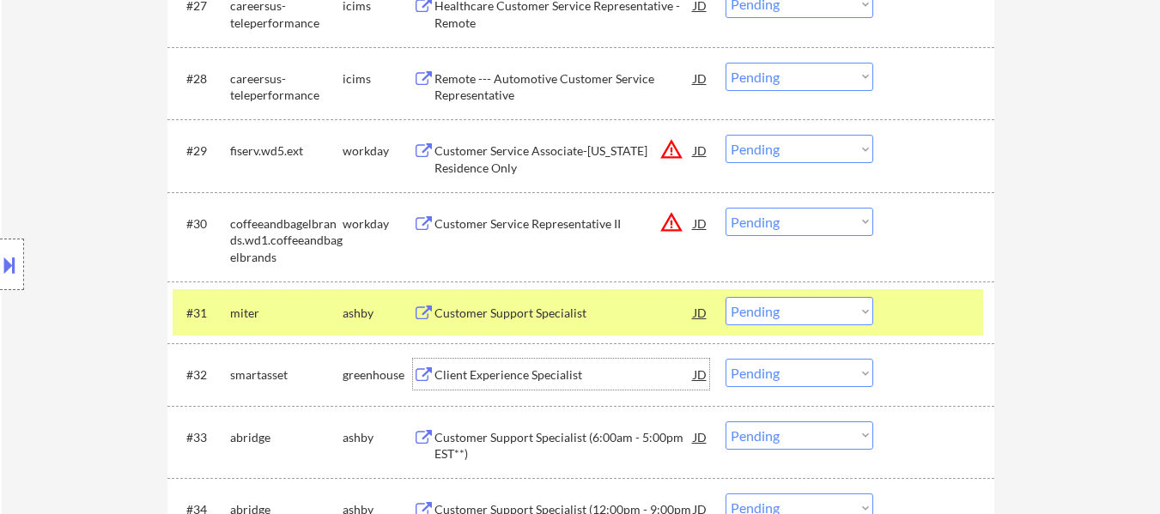
click at [481, 368] on div "Client Experience Specialist" at bounding box center [564, 375] width 259 height 17
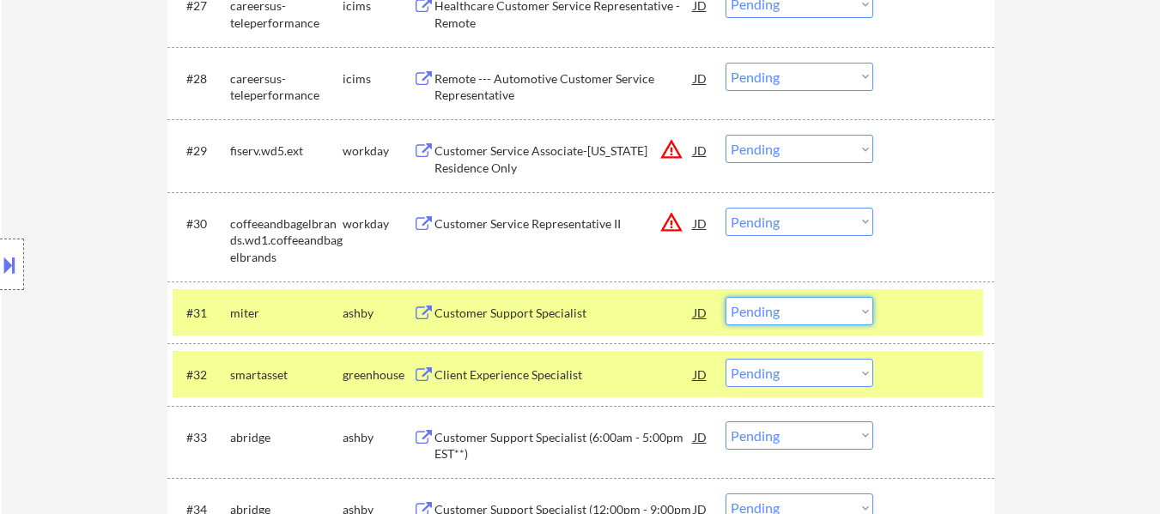
click at [481, 312] on select "Choose an option... Pending Applied Excluded (Questions) Excluded (Expired) Exc…" at bounding box center [800, 311] width 148 height 28
click at [481, 297] on select "Choose an option... Pending Applied Excluded (Questions) Excluded (Expired) Exc…" at bounding box center [800, 311] width 148 height 28
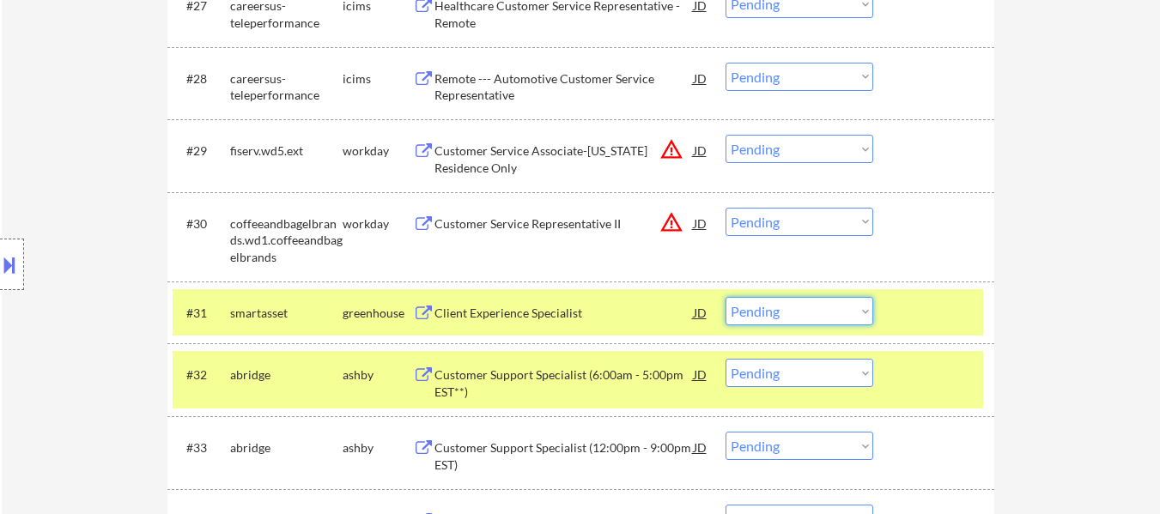
click at [481, 311] on select "Choose an option... Pending Applied Excluded (Questions) Excluded (Expired) Exc…" at bounding box center [800, 311] width 148 height 28
click at [481, 297] on select "Choose an option... Pending Applied Excluded (Questions) Excluded (Expired) Exc…" at bounding box center [800, 311] width 148 height 28
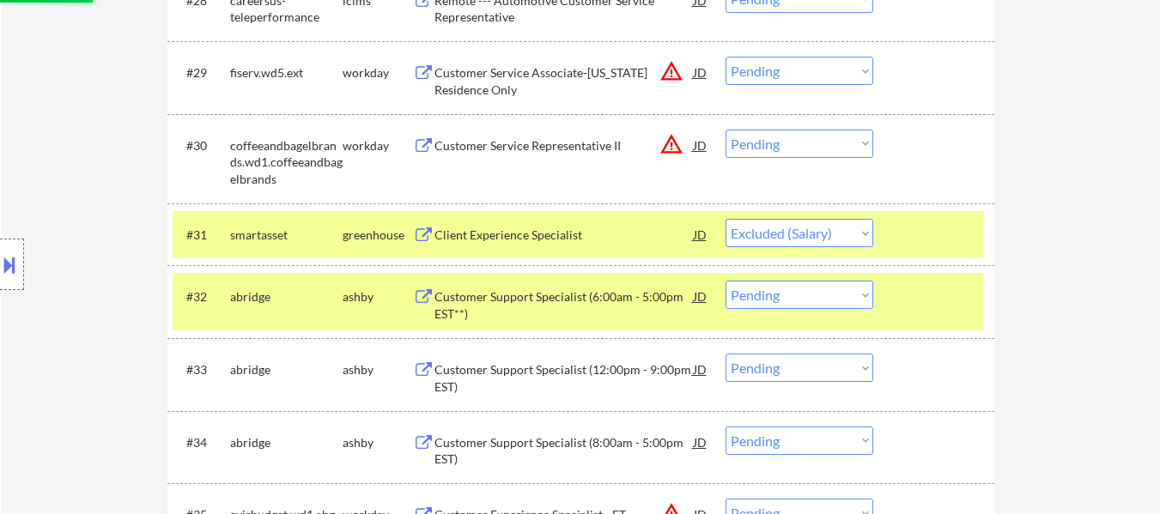
scroll to position [2575, 0]
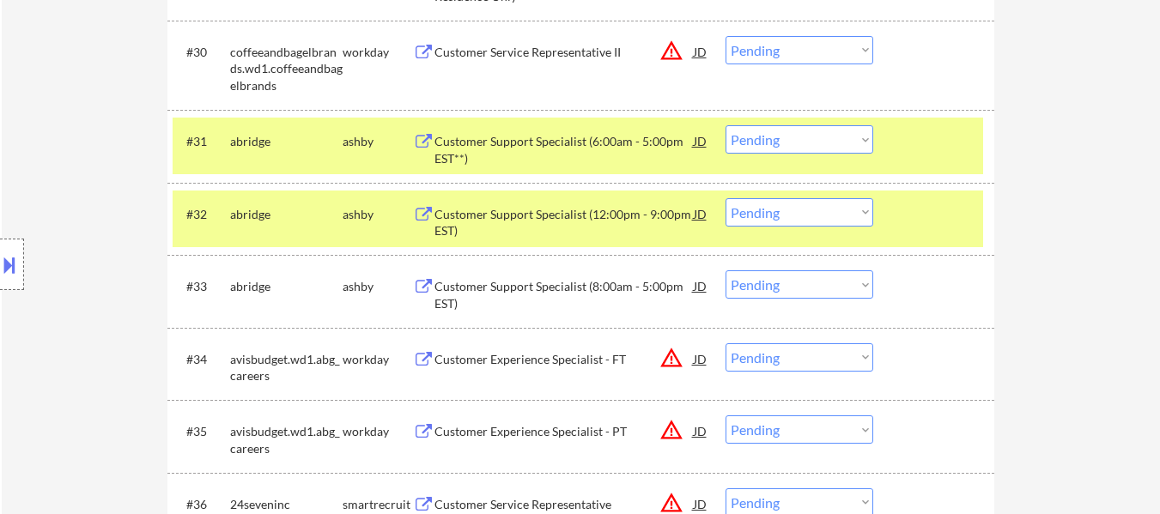
click at [481, 160] on div "#31 abridge ashby Customer Support Specialist (6:00am - 5:00pm EST**) JD warnin…" at bounding box center [578, 146] width 811 height 57
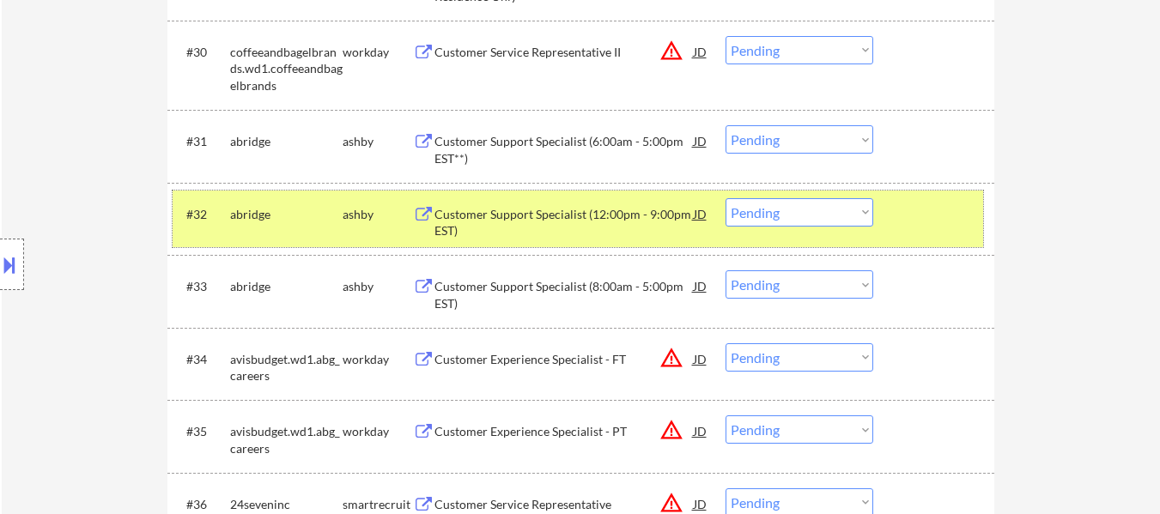
click at [481, 214] on div at bounding box center [936, 213] width 76 height 31
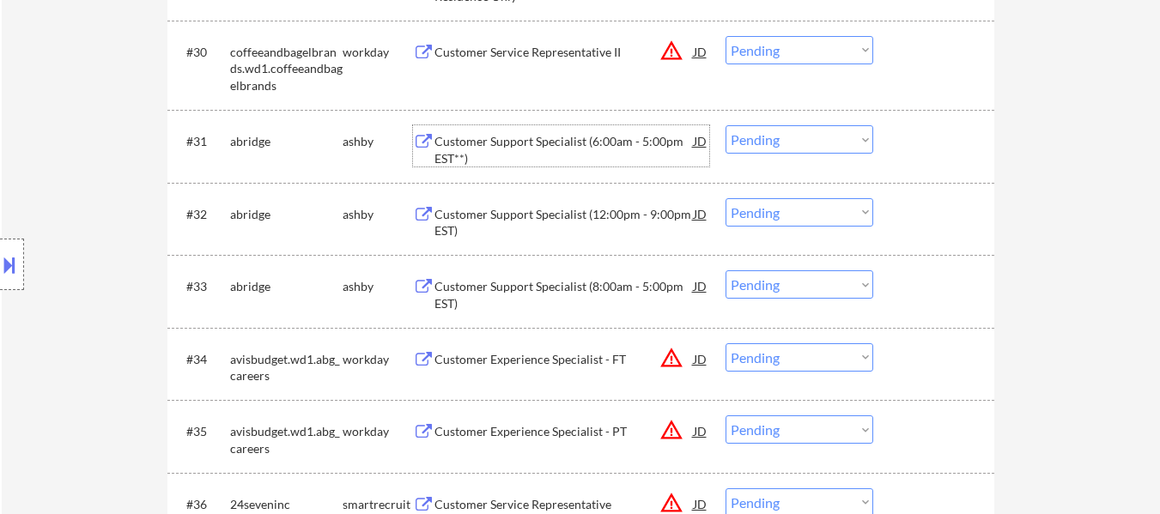
click at [481, 146] on div "Customer Support Specialist (6:00am - 5:00pm EST**)" at bounding box center [564, 149] width 259 height 33
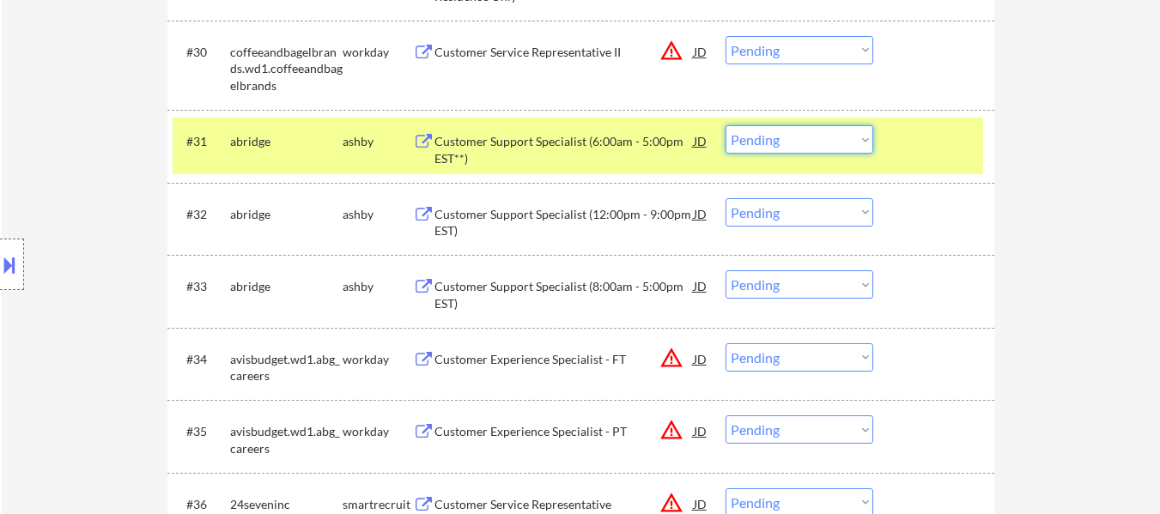
click at [481, 139] on select "Choose an option... Pending Applied Excluded (Questions) Excluded (Expired) Exc…" at bounding box center [800, 139] width 148 height 28
click at [481, 125] on select "Choose an option... Pending Applied Excluded (Questions) Excluded (Expired) Exc…" at bounding box center [800, 139] width 148 height 28
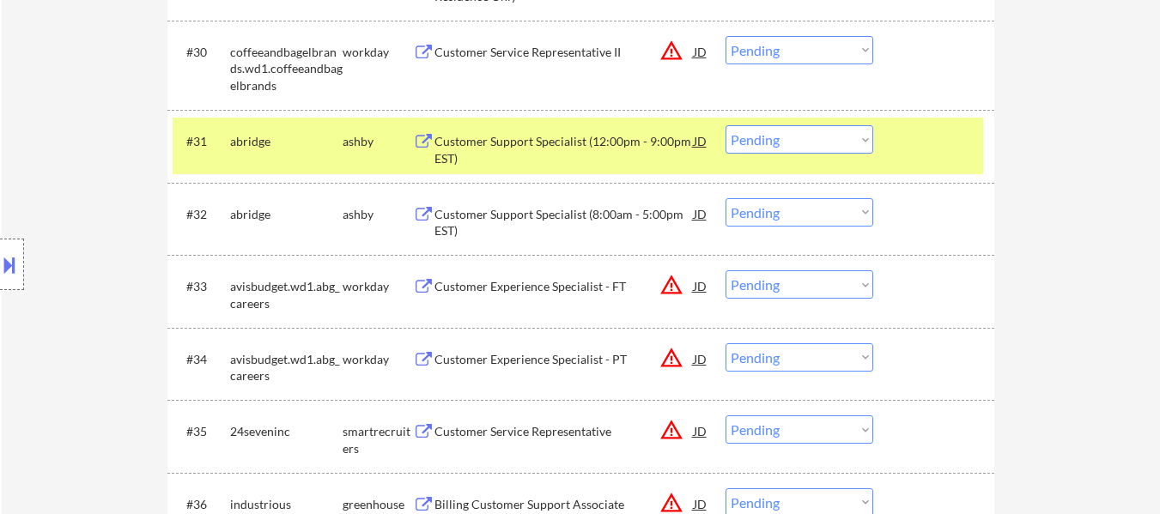
click at [481, 140] on select "Choose an option... Pending Applied Excluded (Questions) Excluded (Expired) Exc…" at bounding box center [800, 139] width 148 height 28
click at [481, 125] on select "Choose an option... Pending Applied Excluded (Questions) Excluded (Expired) Exc…" at bounding box center [800, 139] width 148 height 28
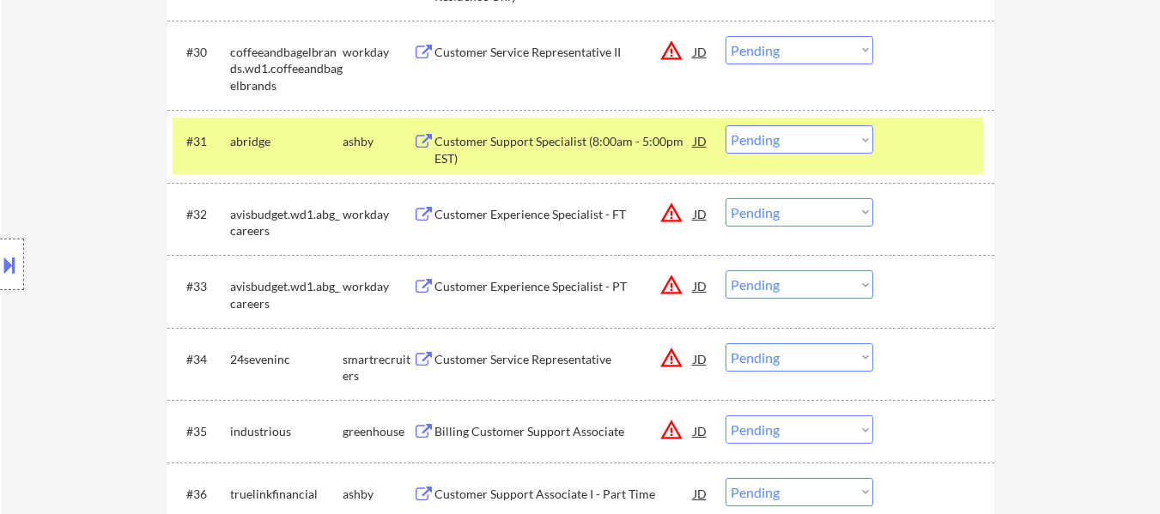
click at [481, 142] on select "Choose an option... Pending Applied Excluded (Questions) Excluded (Expired) Exc…" at bounding box center [800, 139] width 148 height 28
click at [481, 125] on select "Choose an option... Pending Applied Excluded (Questions) Excluded (Expired) Exc…" at bounding box center [800, 139] width 148 height 28
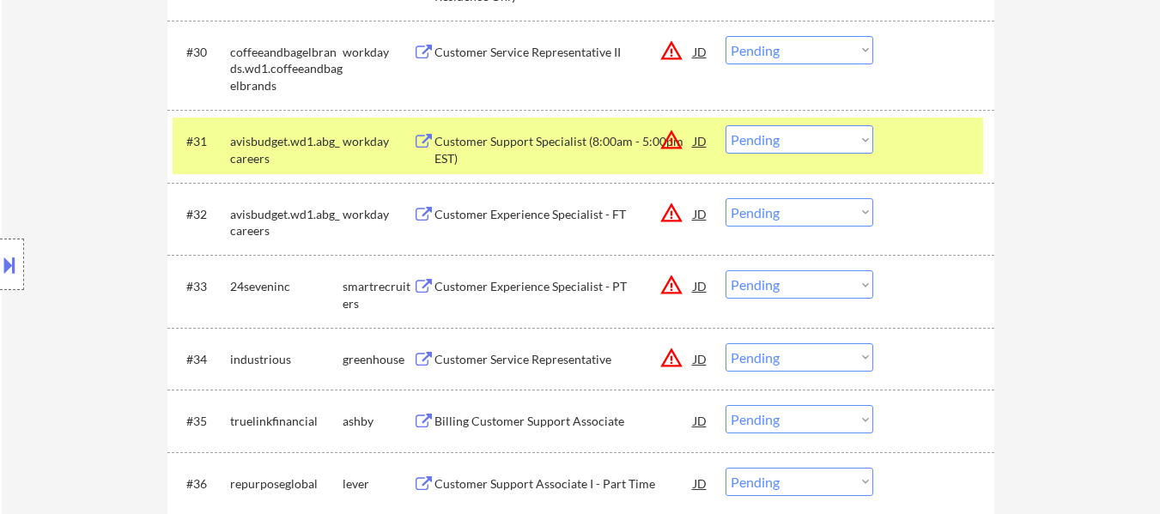
scroll to position [2661, 0]
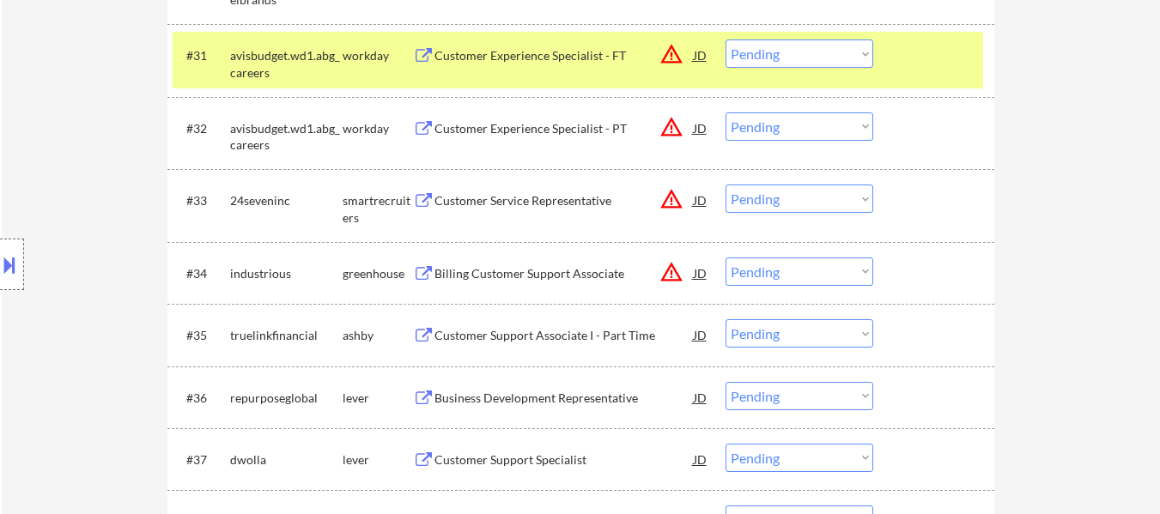
click at [481, 192] on div "Customer Service Representative" at bounding box center [564, 200] width 259 height 31
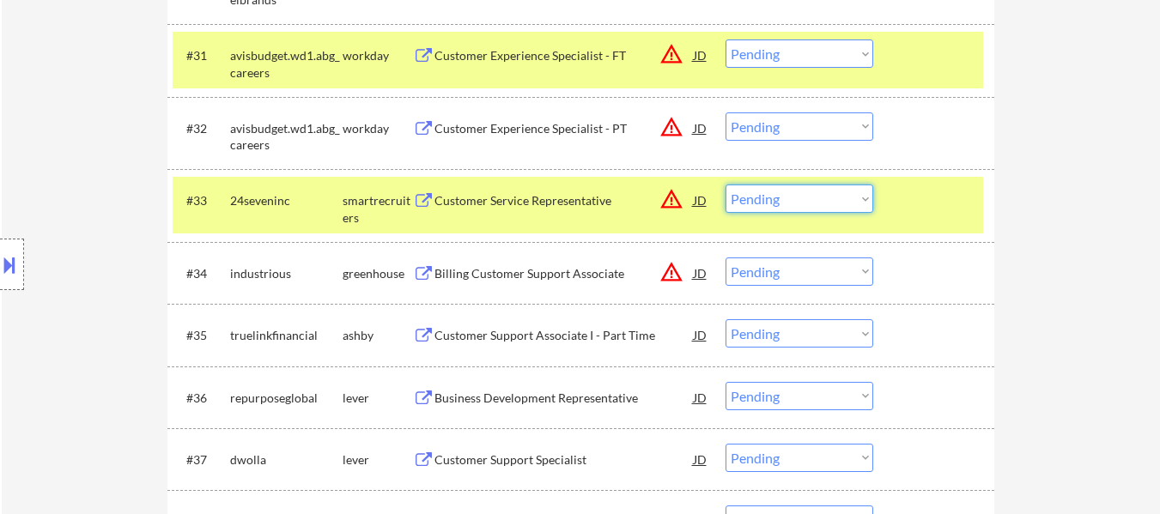
click at [481, 190] on select "Choose an option... Pending Applied Excluded (Questions) Excluded (Expired) Exc…" at bounding box center [800, 199] width 148 height 28
click at [481, 185] on select "Choose an option... Pending Applied Excluded (Questions) Excluded (Expired) Exc…" at bounding box center [800, 199] width 148 height 28
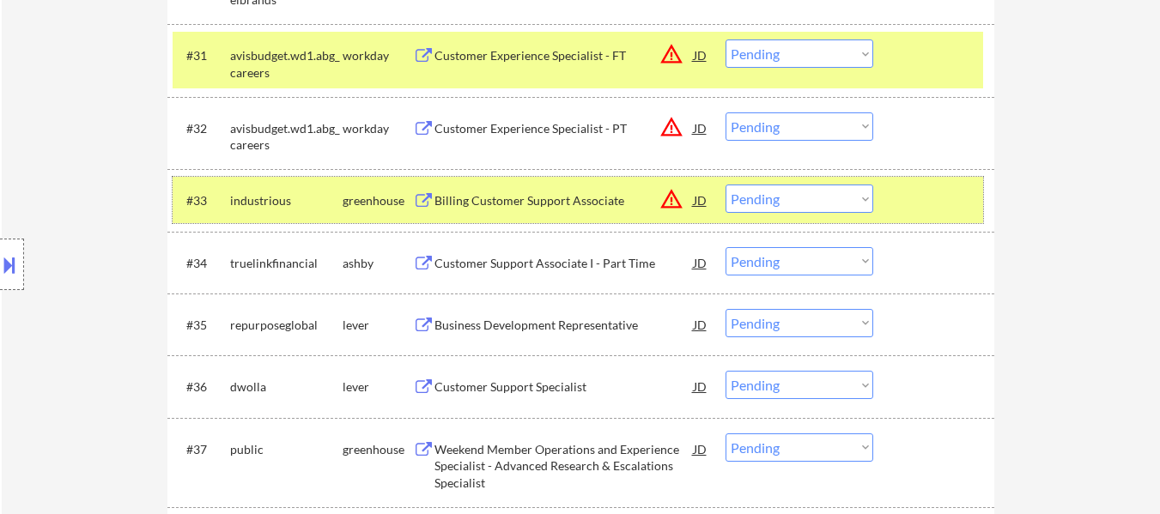
click at [481, 207] on div at bounding box center [936, 200] width 76 height 31
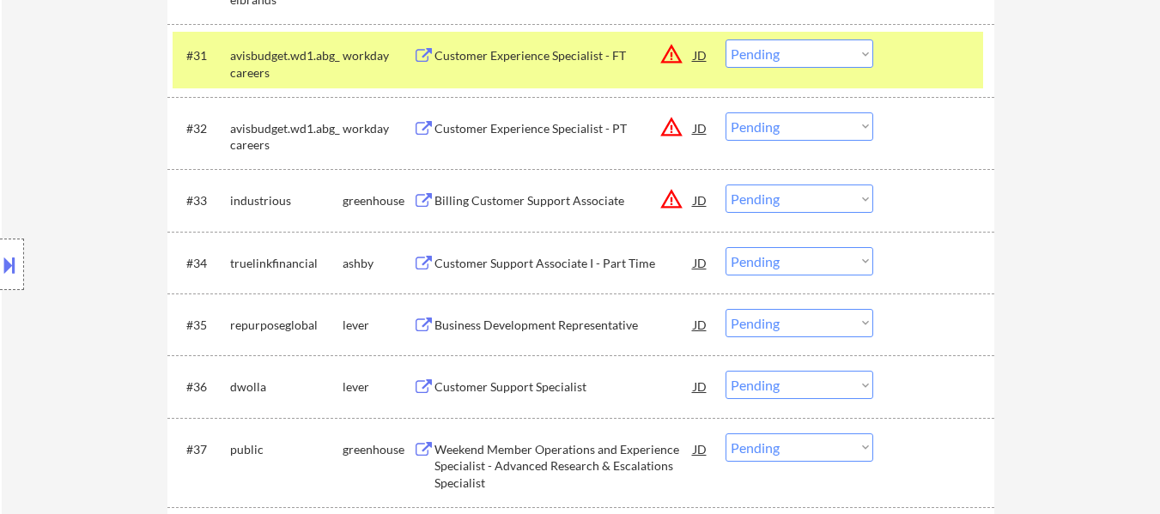
click at [481, 192] on div "Billing Customer Support Associate" at bounding box center [564, 200] width 259 height 17
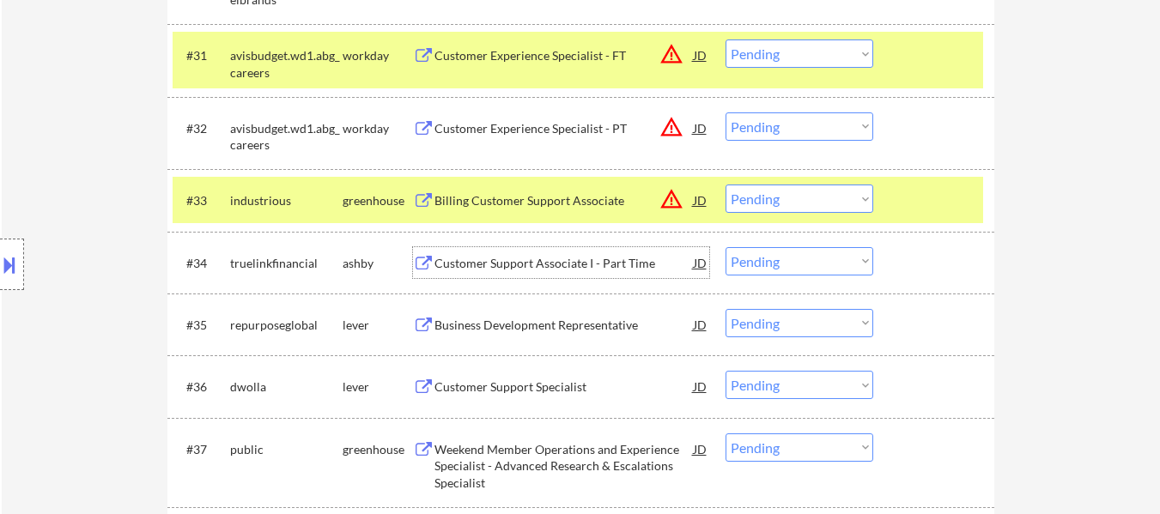
click at [481, 276] on div "Customer Support Associate I - Part Time" at bounding box center [564, 262] width 259 height 31
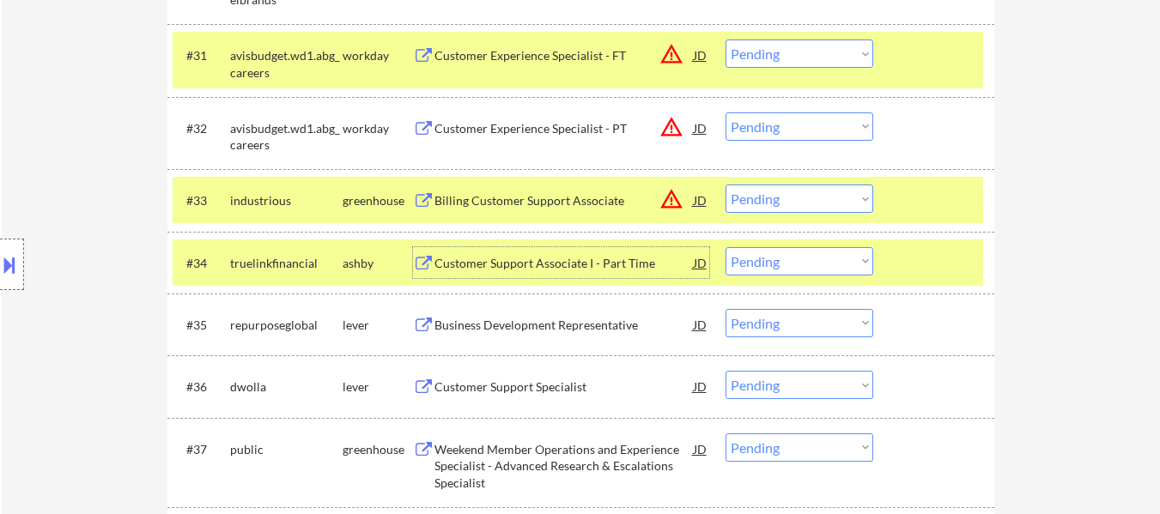
click at [481, 200] on select "Choose an option... Pending Applied Excluded (Questions) Excluded (Expired) Exc…" at bounding box center [800, 199] width 148 height 28
click at [481, 185] on select "Choose an option... Pending Applied Excluded (Questions) Excluded (Expired) Exc…" at bounding box center [800, 199] width 148 height 28
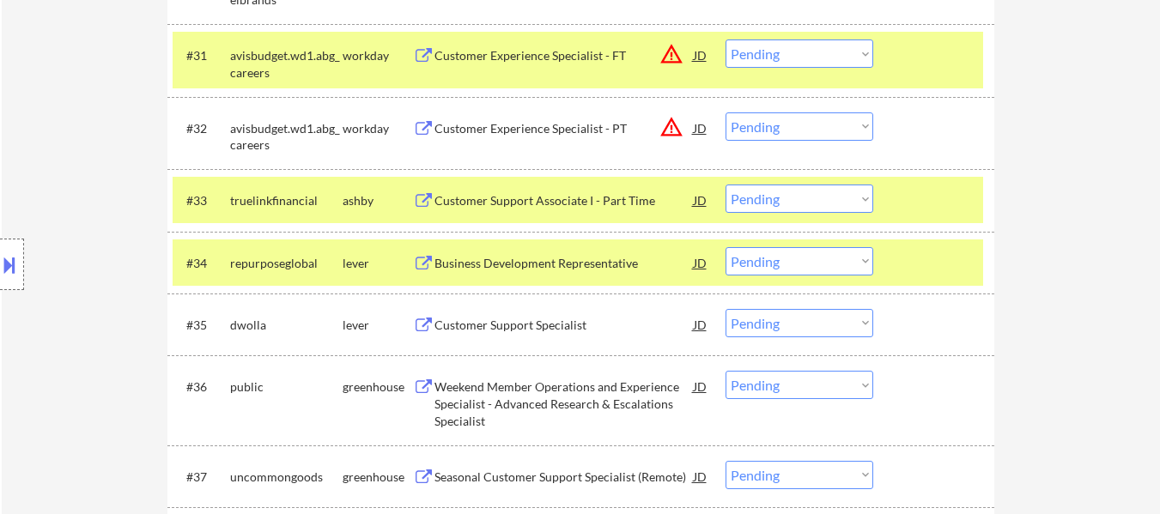
click at [481, 199] on select "Choose an option... Pending Applied Excluded (Questions) Excluded (Expired) Exc…" at bounding box center [800, 199] width 148 height 28
click at [481, 185] on select "Choose an option... Pending Applied Excluded (Questions) Excluded (Expired) Exc…" at bounding box center [800, 199] width 148 height 28
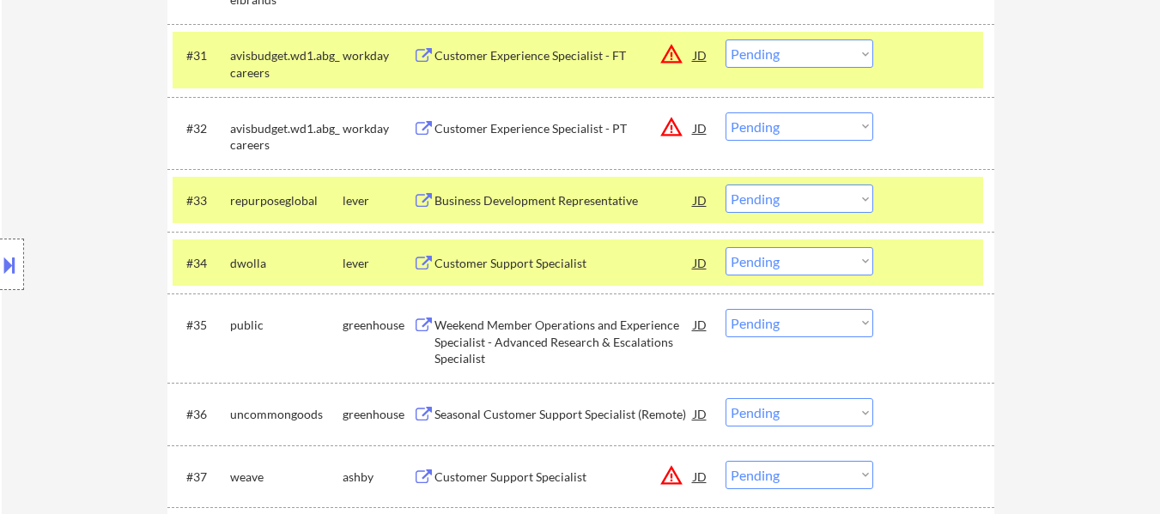
click at [481, 208] on div at bounding box center [936, 200] width 76 height 31
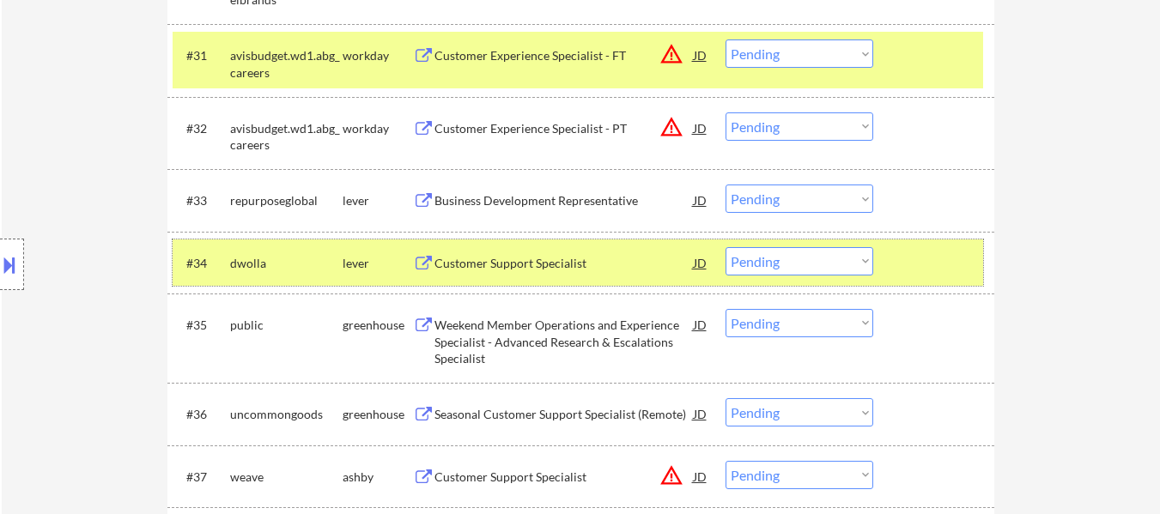
click at [481, 259] on div at bounding box center [936, 262] width 76 height 31
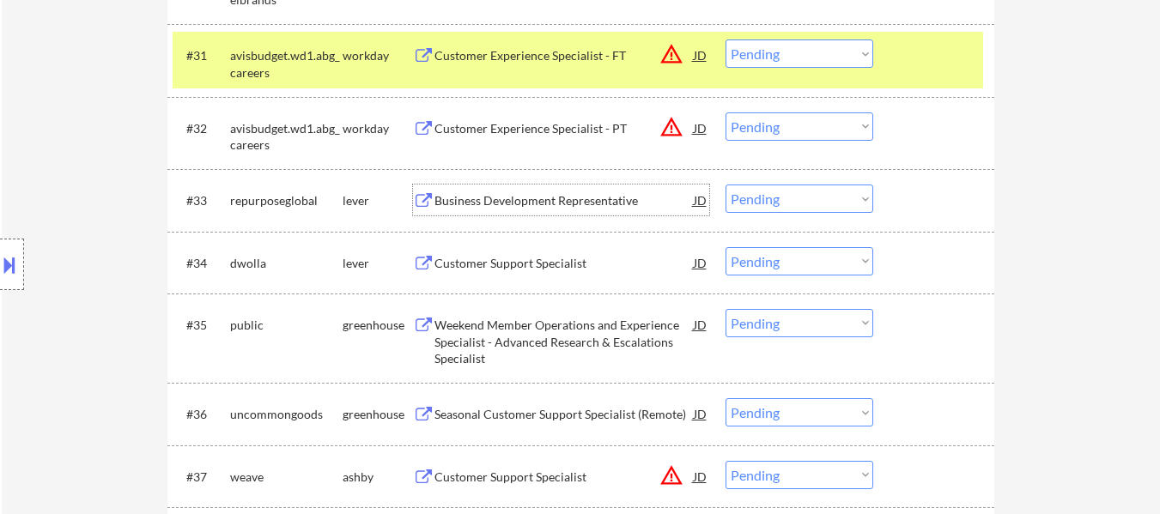
click at [481, 206] on div "Business Development Representative" at bounding box center [564, 200] width 259 height 17
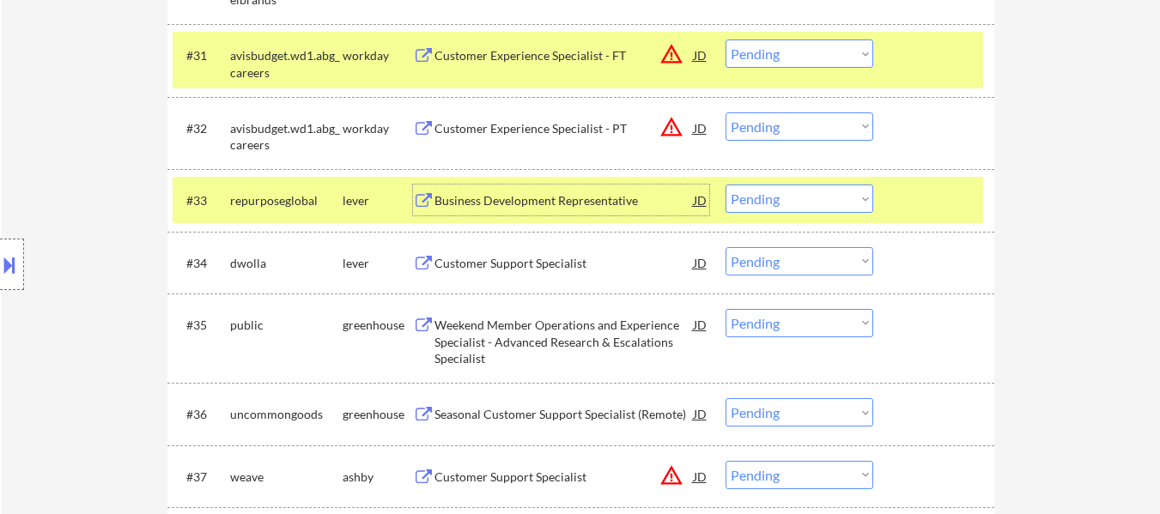
click at [481, 199] on select "Choose an option... Pending Applied Excluded (Questions) Excluded (Expired) Exc…" at bounding box center [800, 199] width 148 height 28
click at [481, 185] on select "Choose an option... Pending Applied Excluded (Questions) Excluded (Expired) Exc…" at bounding box center [800, 199] width 148 height 28
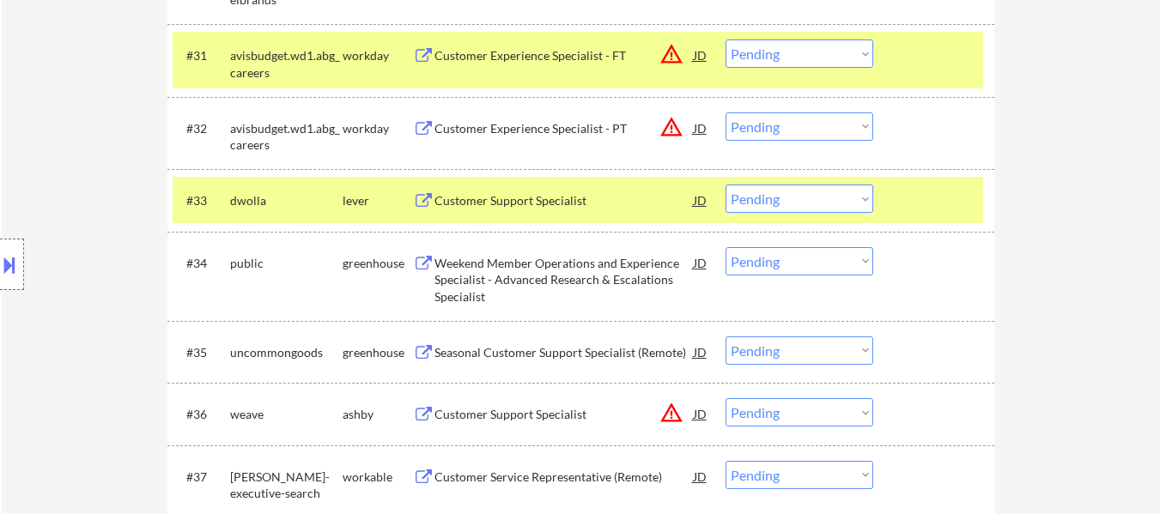
click at [481, 192] on div "#33 dwolla lever Customer Support Specialist JD warning_amber Choose an option.…" at bounding box center [580, 200] width 827 height 62
click at [481, 52] on div at bounding box center [936, 55] width 76 height 31
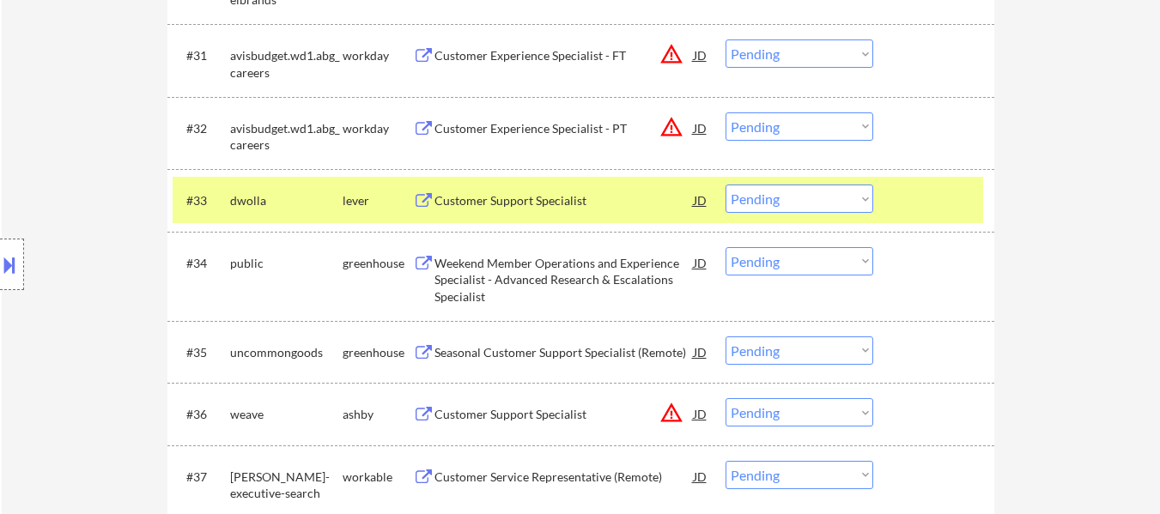
click at [481, 187] on div at bounding box center [936, 200] width 76 height 31
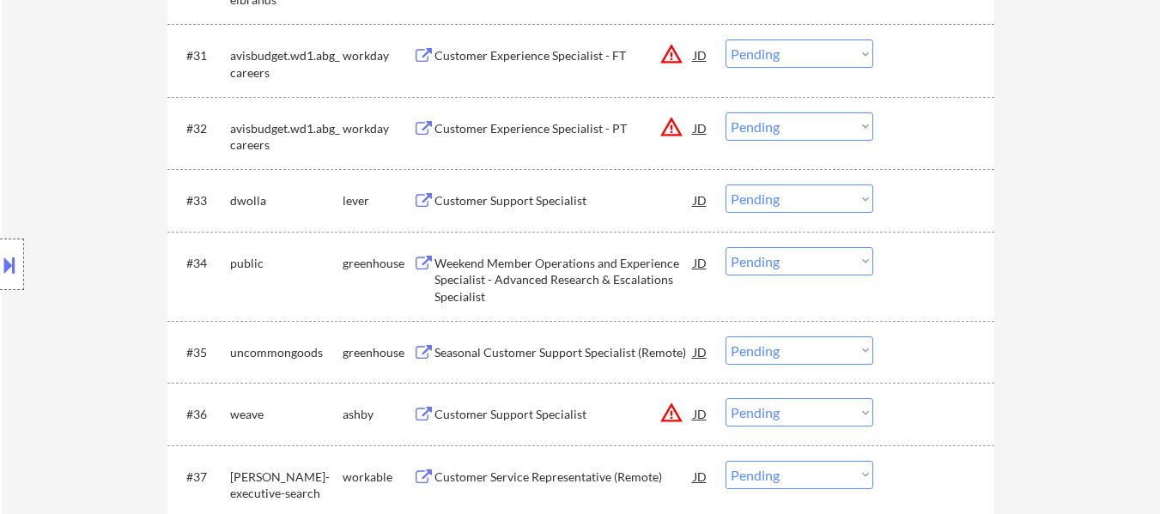
click at [481, 195] on div "Customer Support Specialist" at bounding box center [564, 200] width 259 height 17
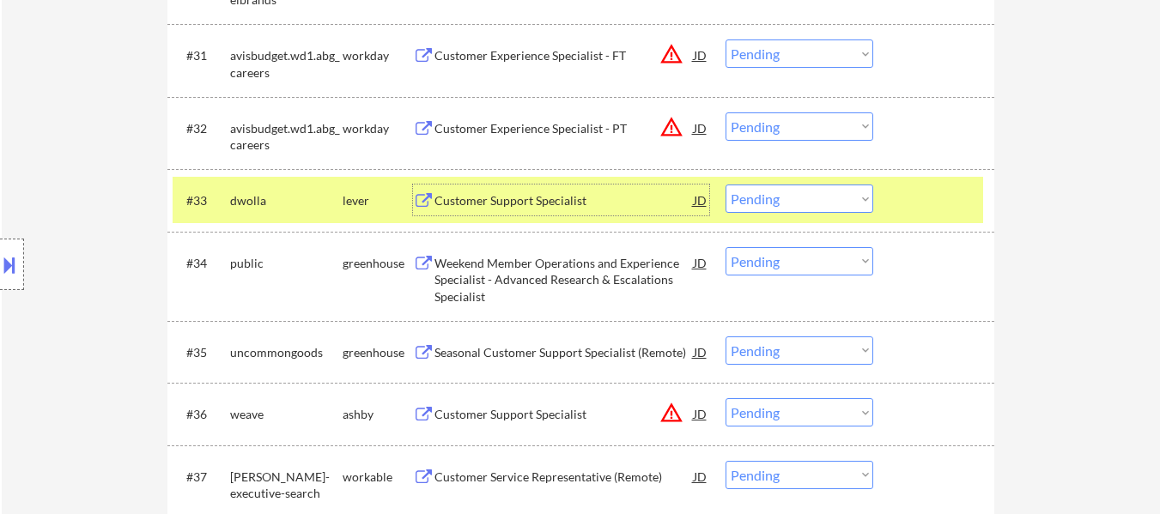
click at [481, 210] on select "Choose an option... Pending Applied Excluded (Questions) Excluded (Expired) Exc…" at bounding box center [800, 199] width 148 height 28
click at [481, 185] on select "Choose an option... Pending Applied Excluded (Questions) Excluded (Expired) Exc…" at bounding box center [800, 199] width 148 height 28
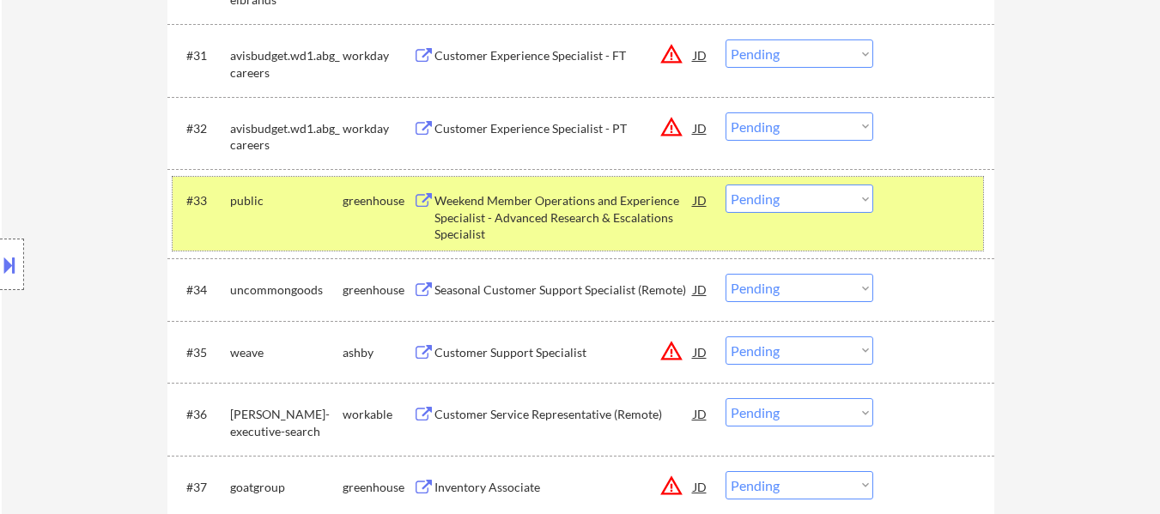
click at [481, 221] on div "#33 public greenhouse Weekend Member Operations and Experience Specialist - Adv…" at bounding box center [578, 214] width 811 height 74
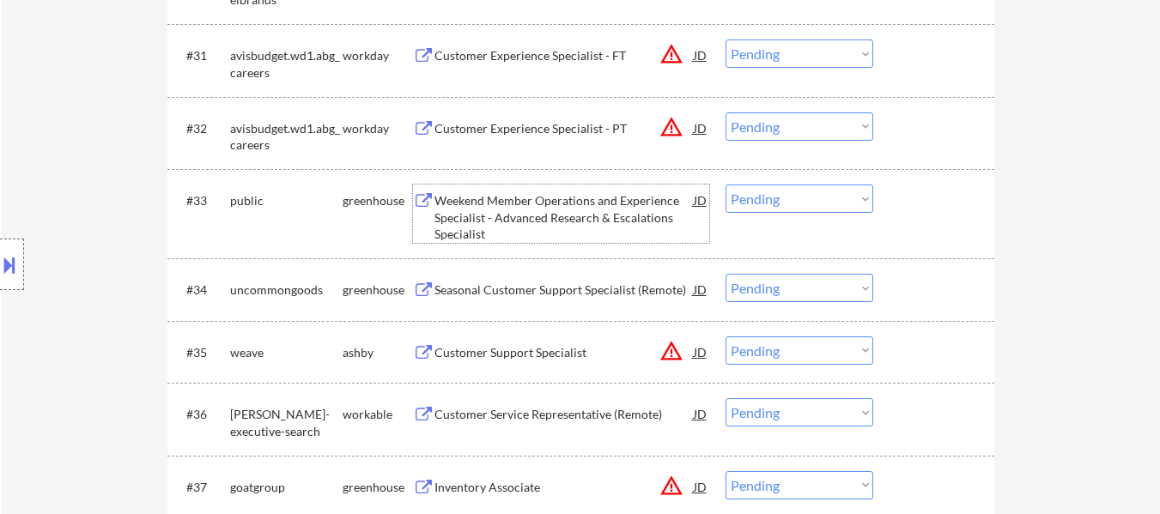
click at [481, 189] on div "Weekend Member Operations and Experience Specialist - Advanced Research & Escal…" at bounding box center [564, 214] width 259 height 58
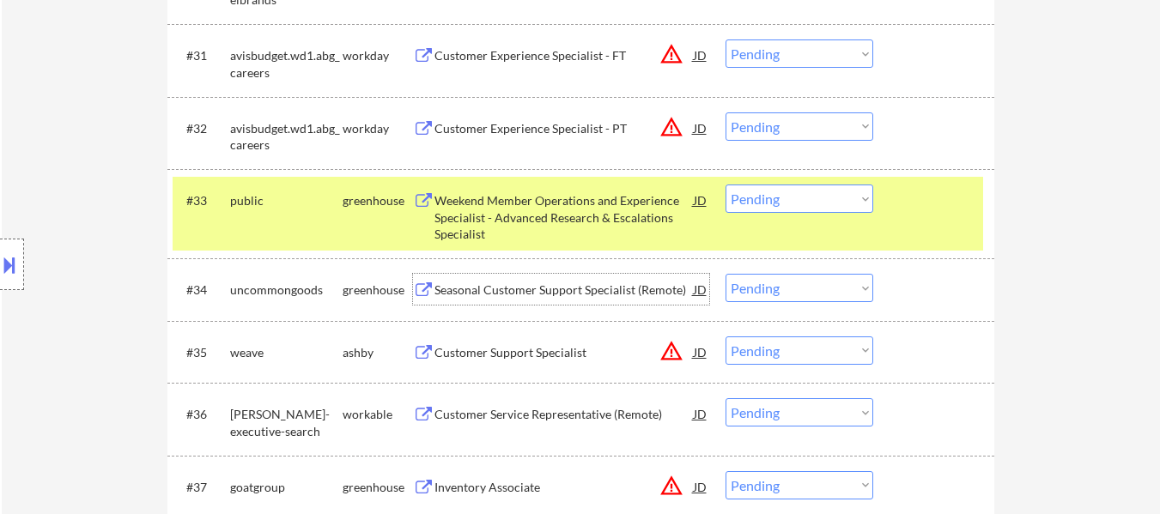
click at [481, 292] on div "Seasonal Customer Support Specialist (Remote)" at bounding box center [564, 290] width 259 height 17
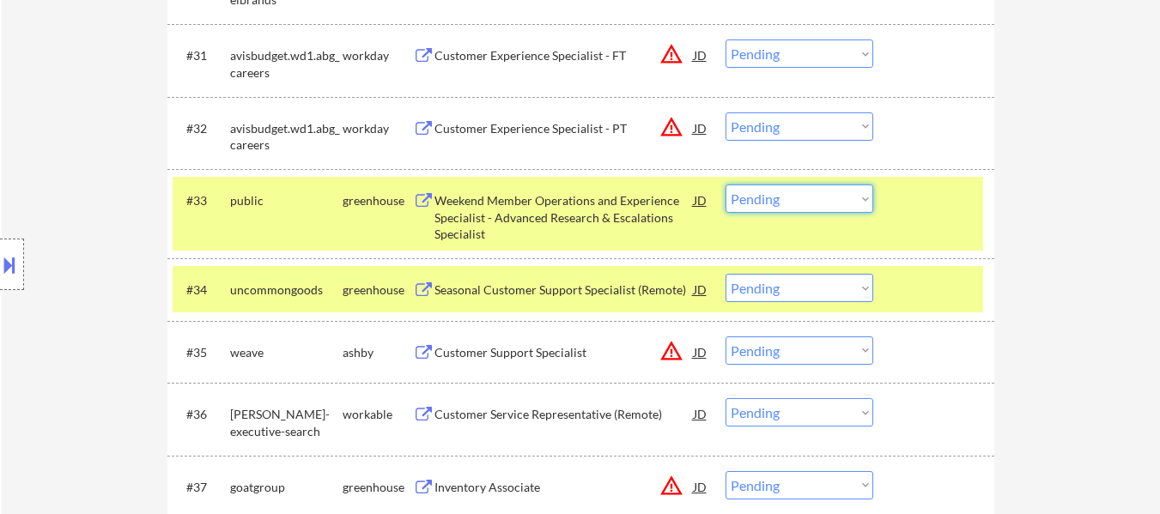
click at [481, 195] on select "Choose an option... Pending Applied Excluded (Questions) Excluded (Expired) Exc…" at bounding box center [800, 199] width 148 height 28
click at [481, 185] on select "Choose an option... Pending Applied Excluded (Questions) Excluded (Expired) Exc…" at bounding box center [800, 199] width 148 height 28
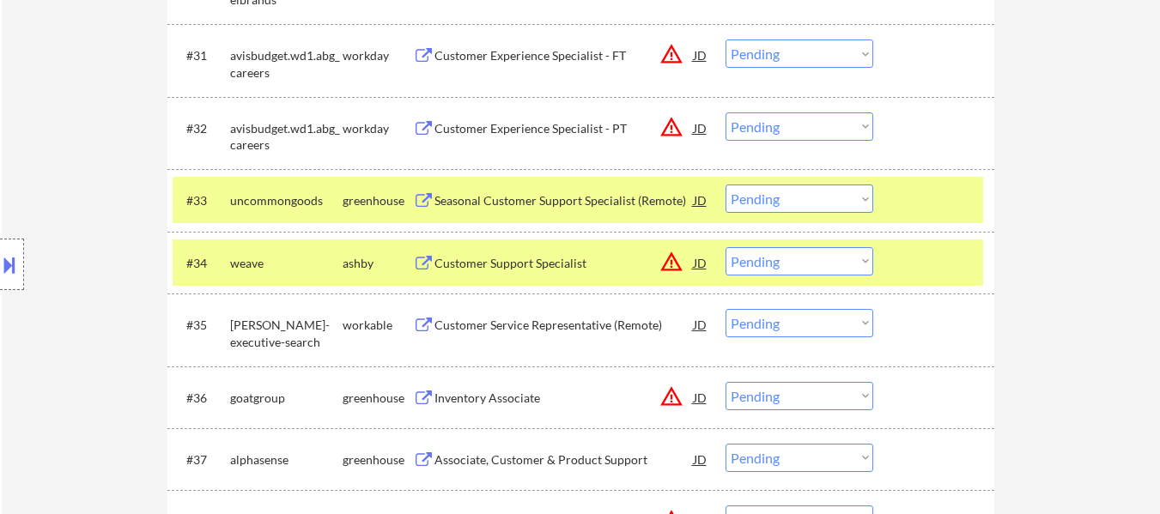
click at [481, 196] on select "Choose an option... Pending Applied Excluded (Questions) Excluded (Expired) Exc…" at bounding box center [800, 199] width 148 height 28
click at [481, 185] on select "Choose an option... Pending Applied Excluded (Questions) Excluded (Expired) Exc…" at bounding box center [800, 199] width 148 height 28
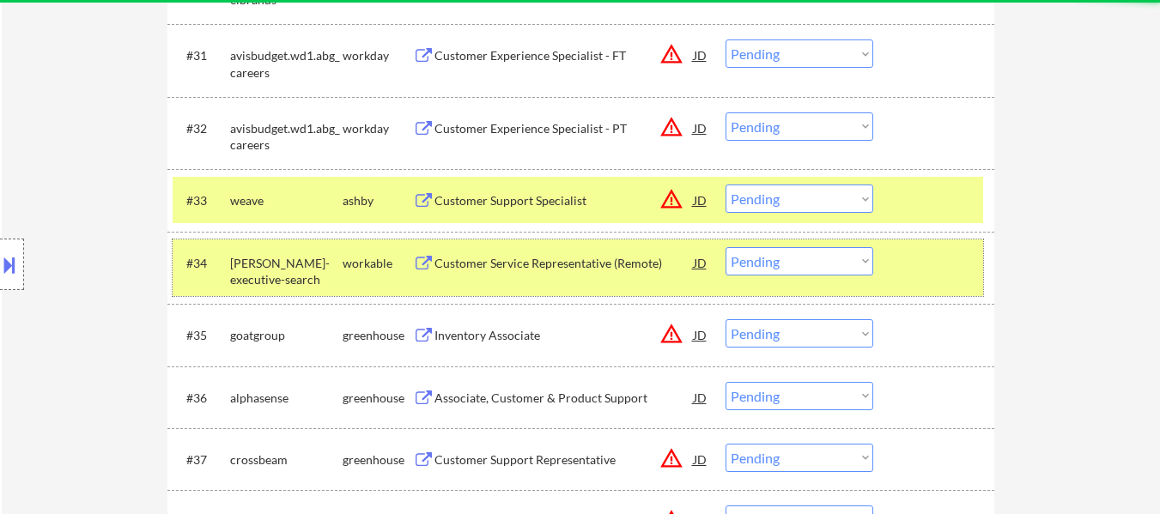
click at [481, 252] on div at bounding box center [936, 262] width 76 height 31
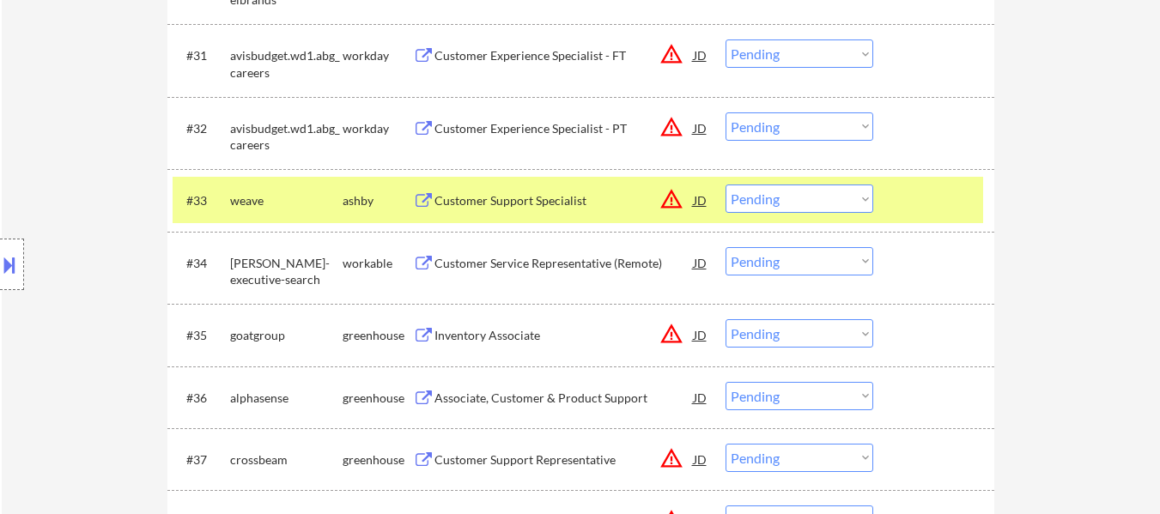
click at [481, 193] on div at bounding box center [936, 200] width 76 height 31
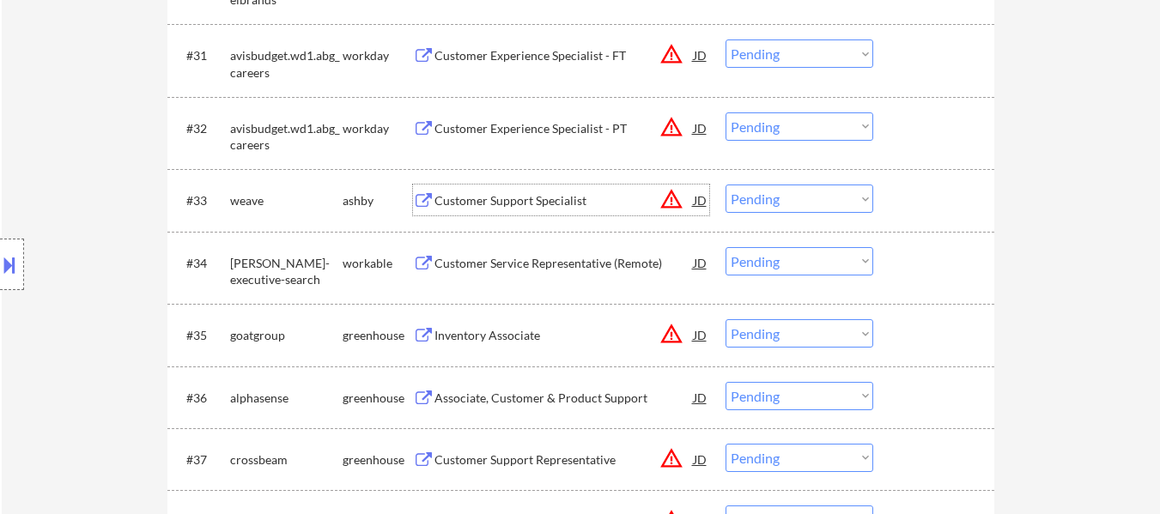
click at [481, 203] on div "Customer Support Specialist" at bounding box center [564, 200] width 259 height 17
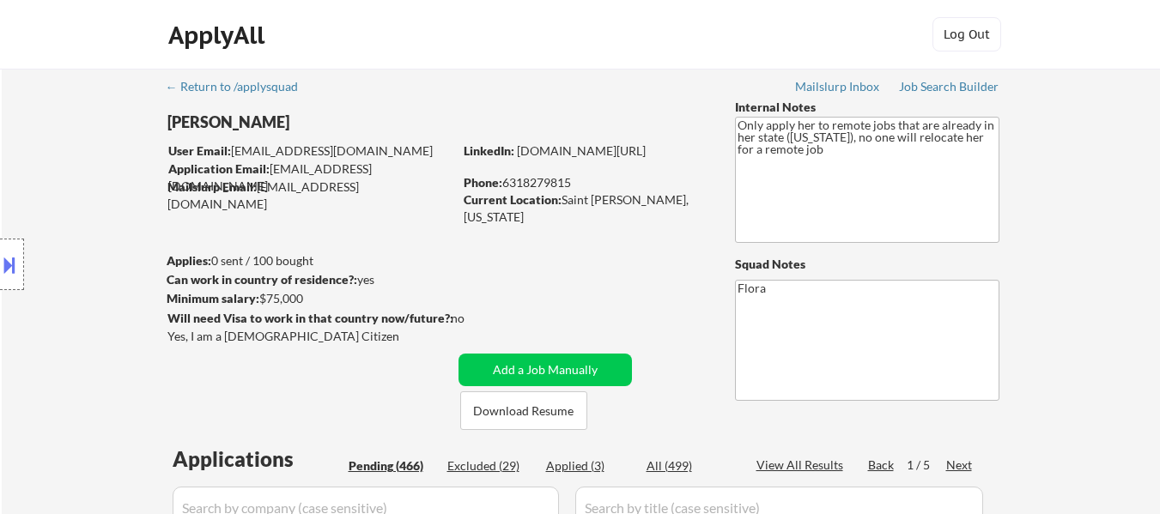
select select ""pending""
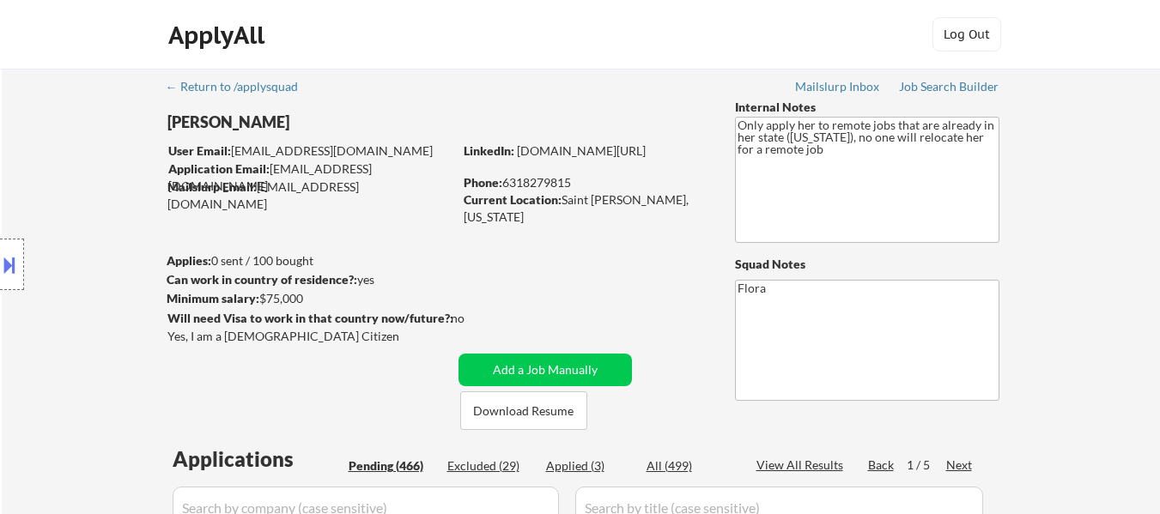
select select ""pending""
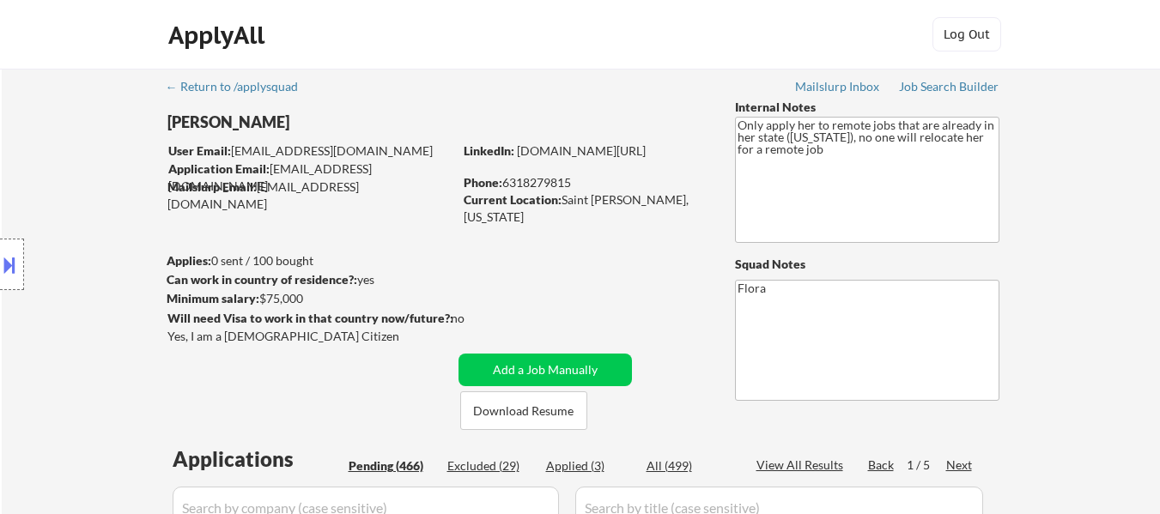
select select ""pending""
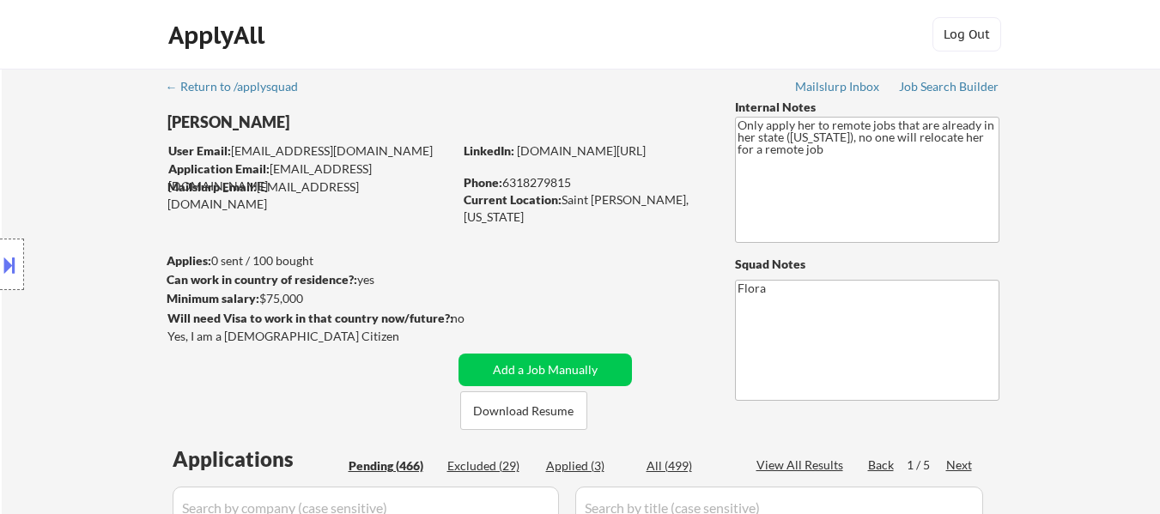
select select ""pending""
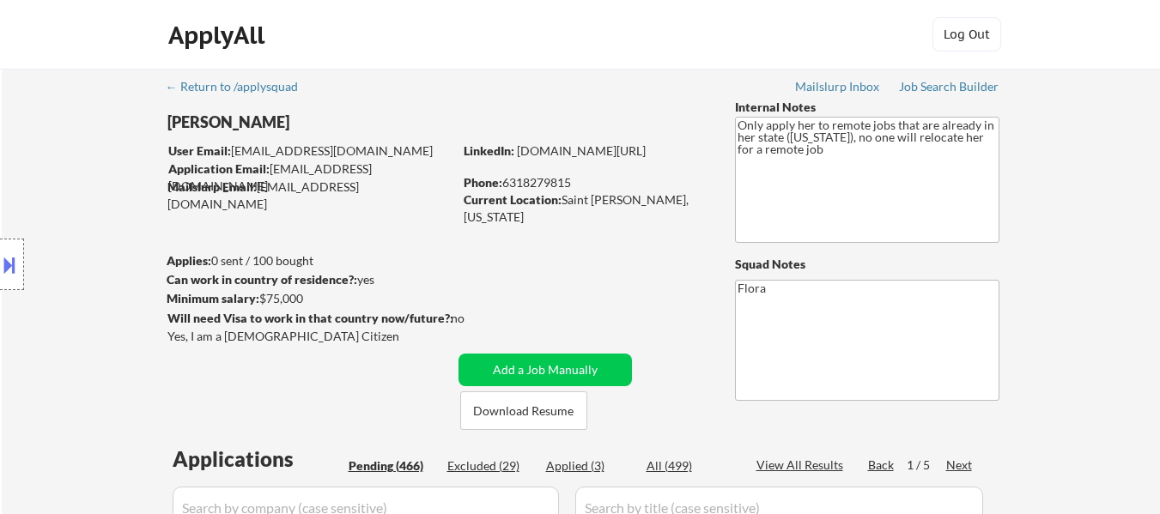
select select ""pending""
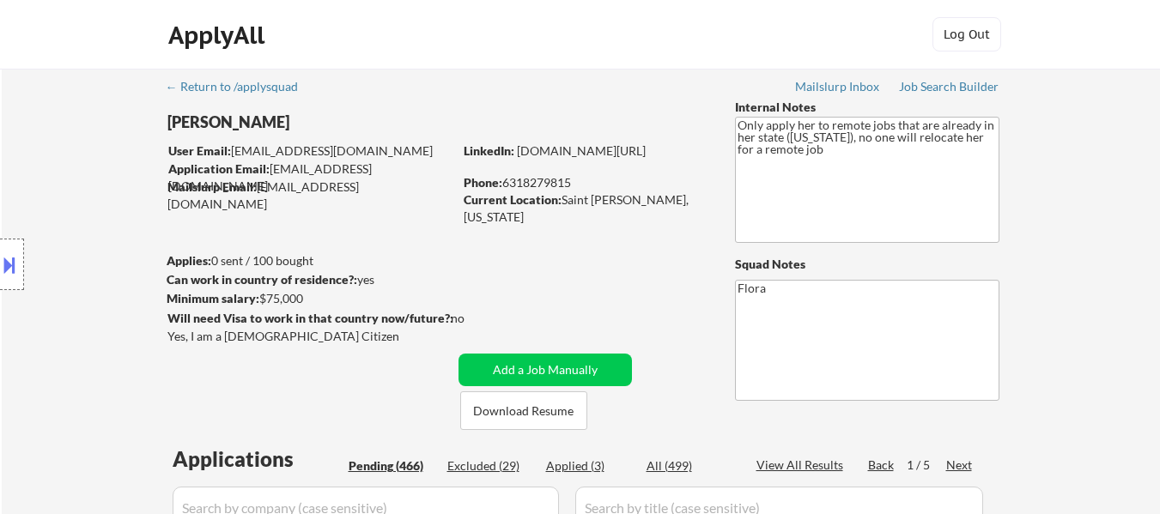
select select ""pending""
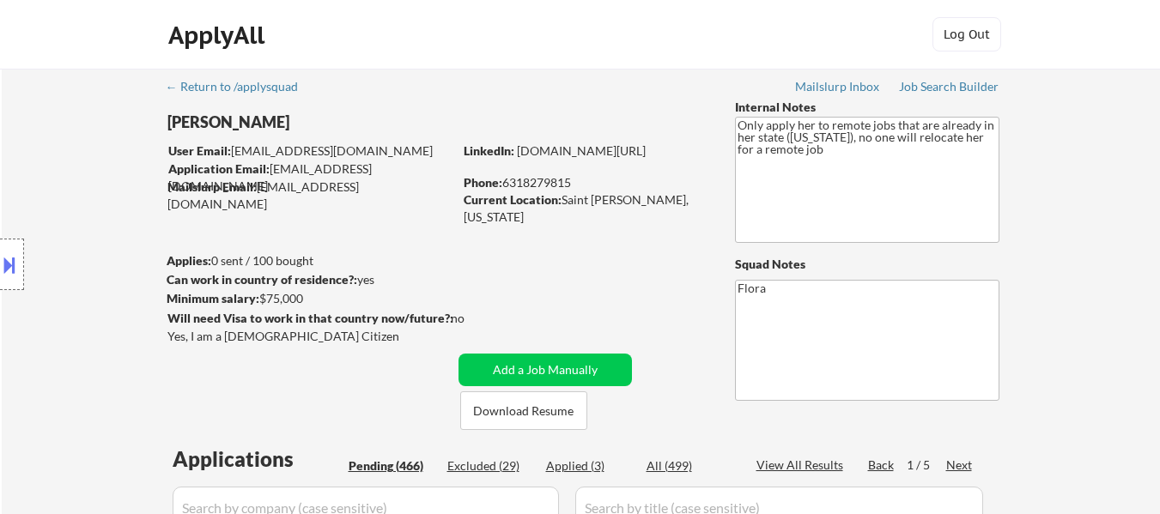
select select ""pending""
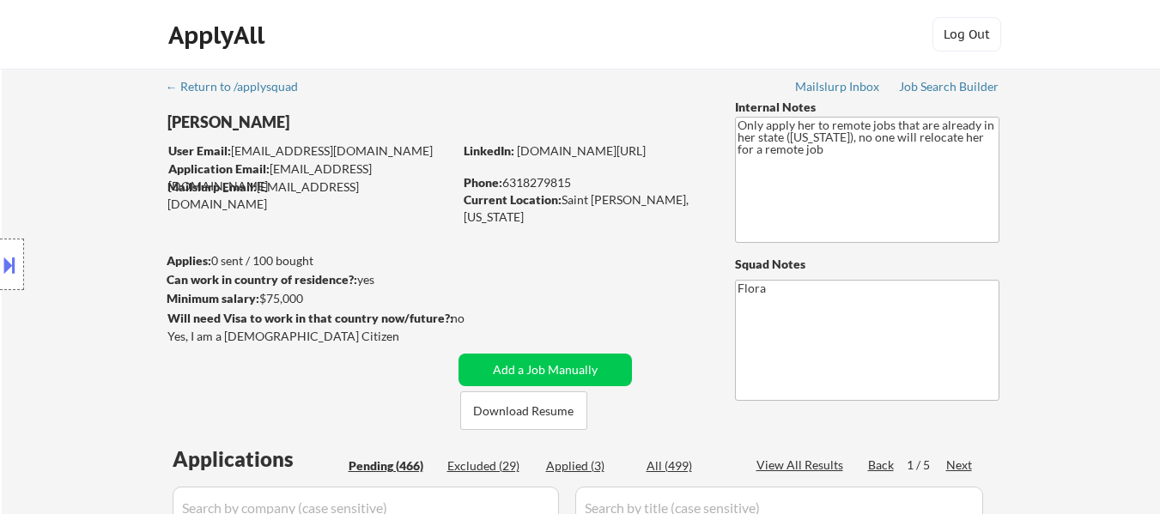
select select ""pending""
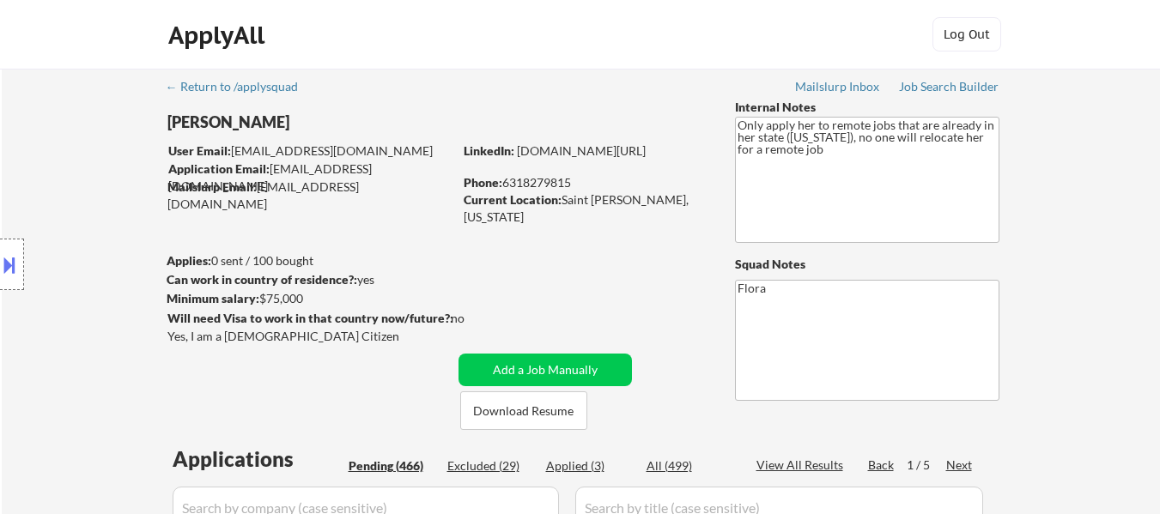
select select ""pending""
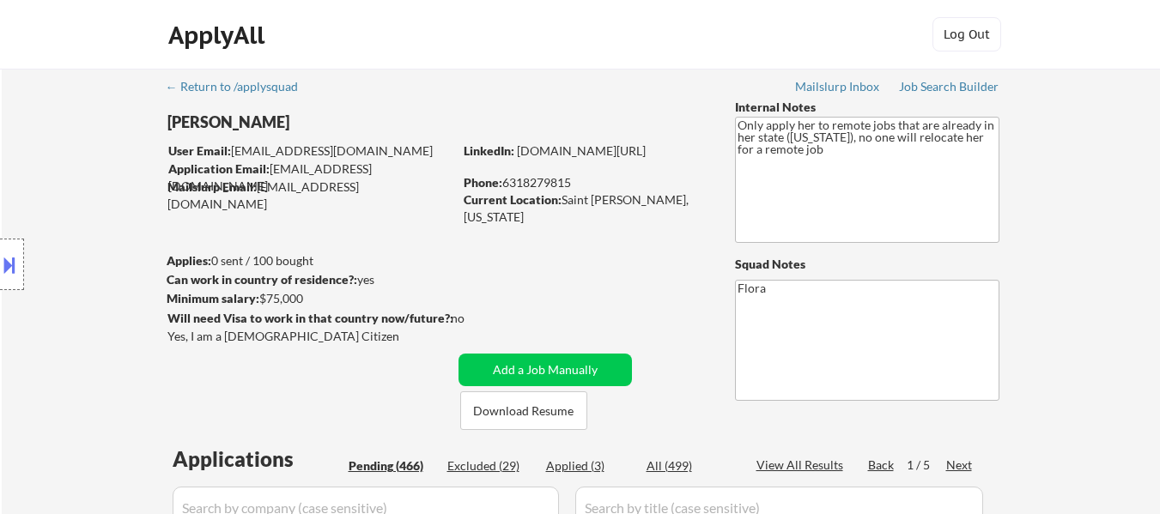
select select ""pending""
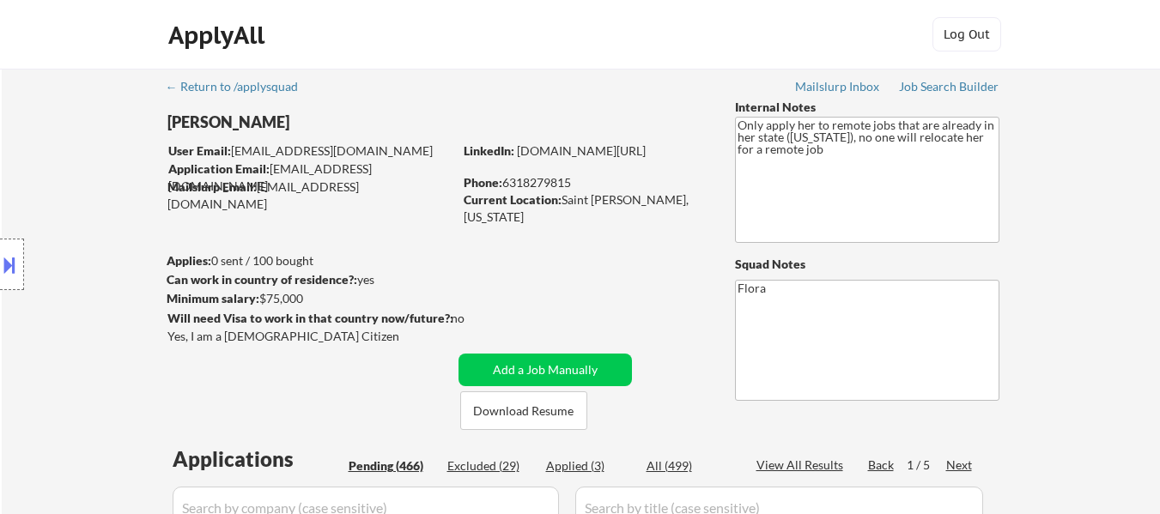
select select ""pending""
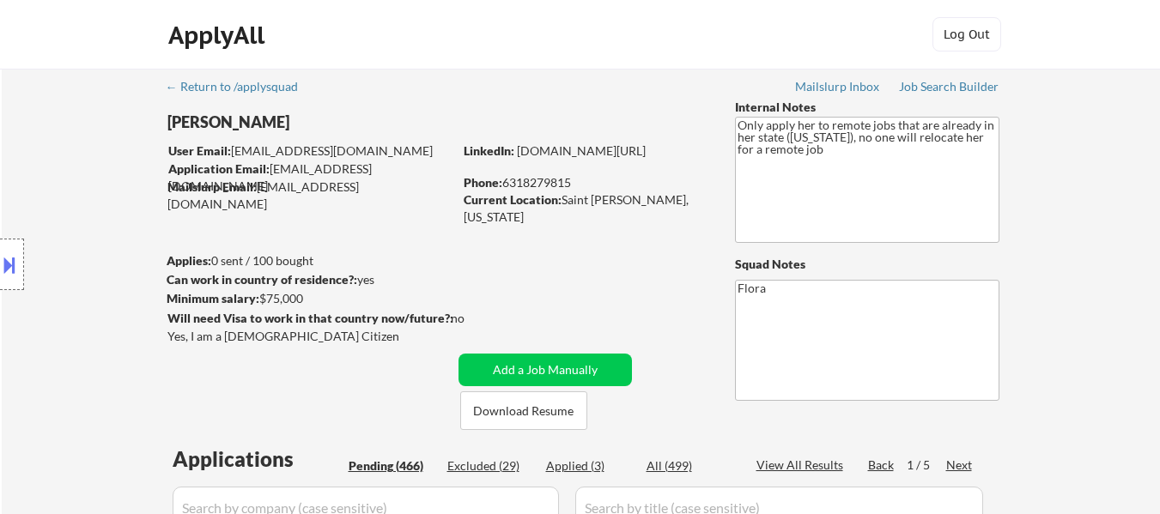
select select ""pending""
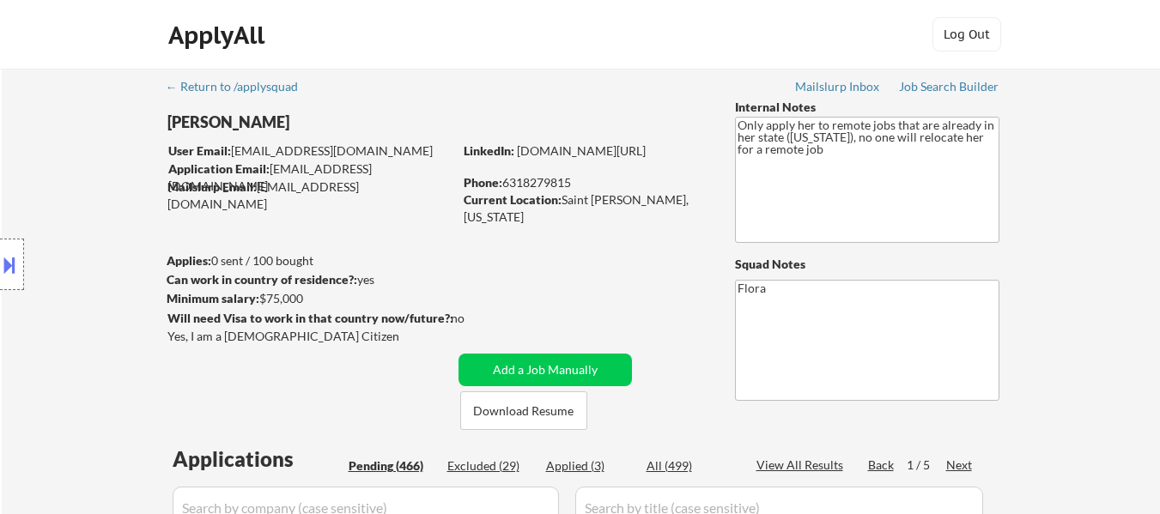
select select ""pending""
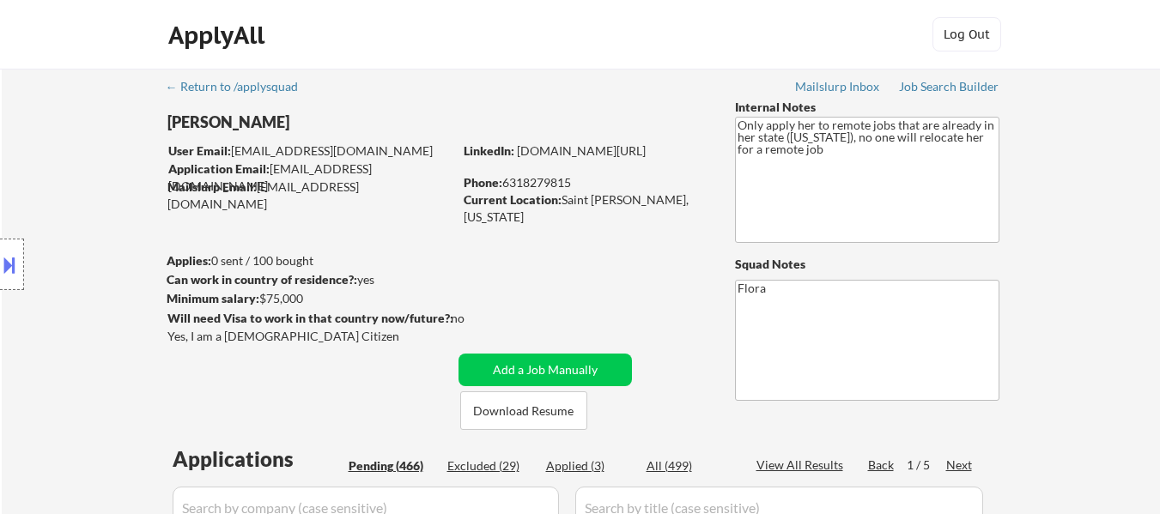
select select ""pending""
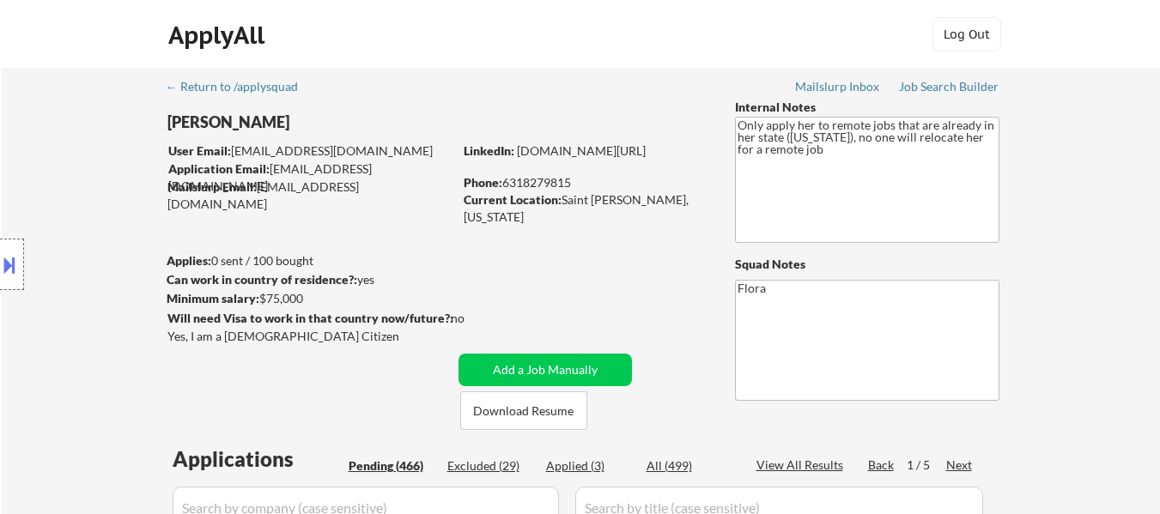
select select ""pending""
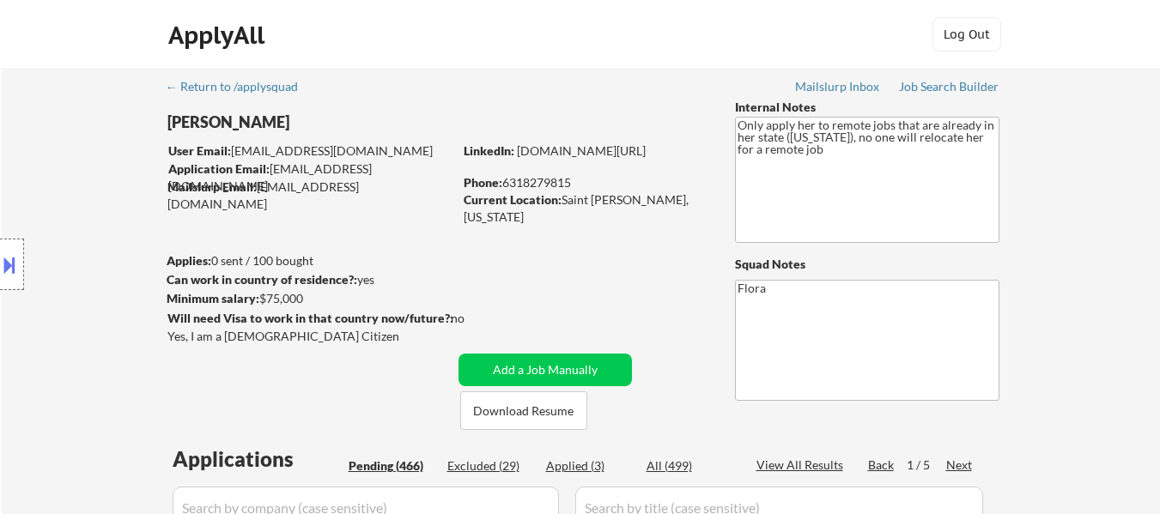
select select ""pending""
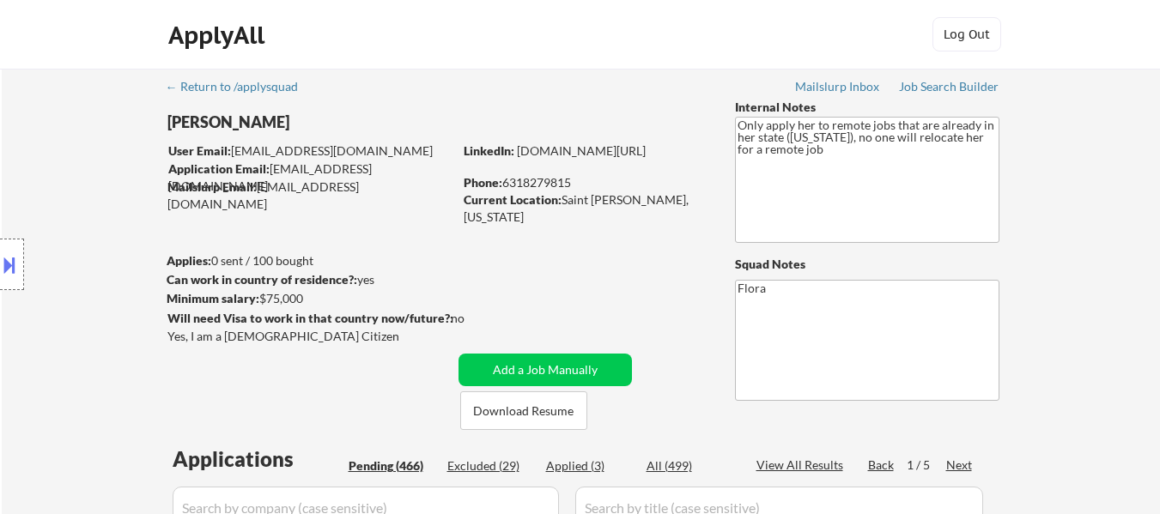
select select ""pending""
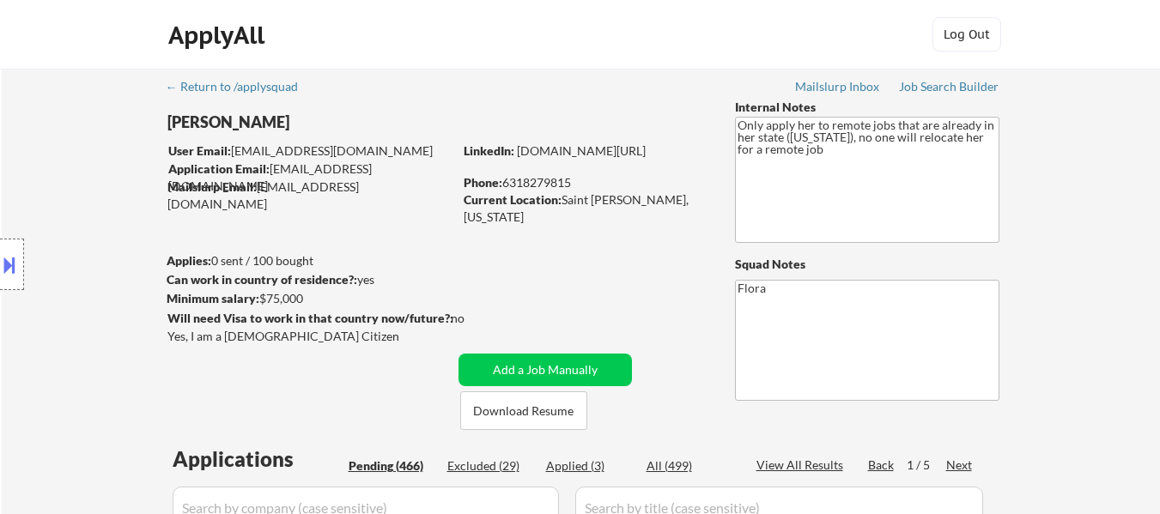
select select ""pending""
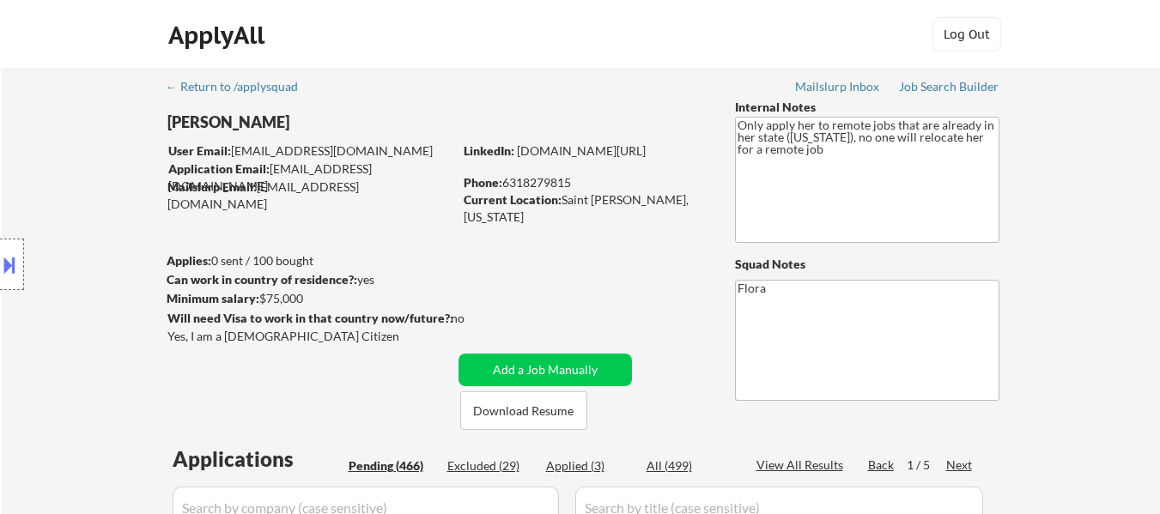
select select ""pending""
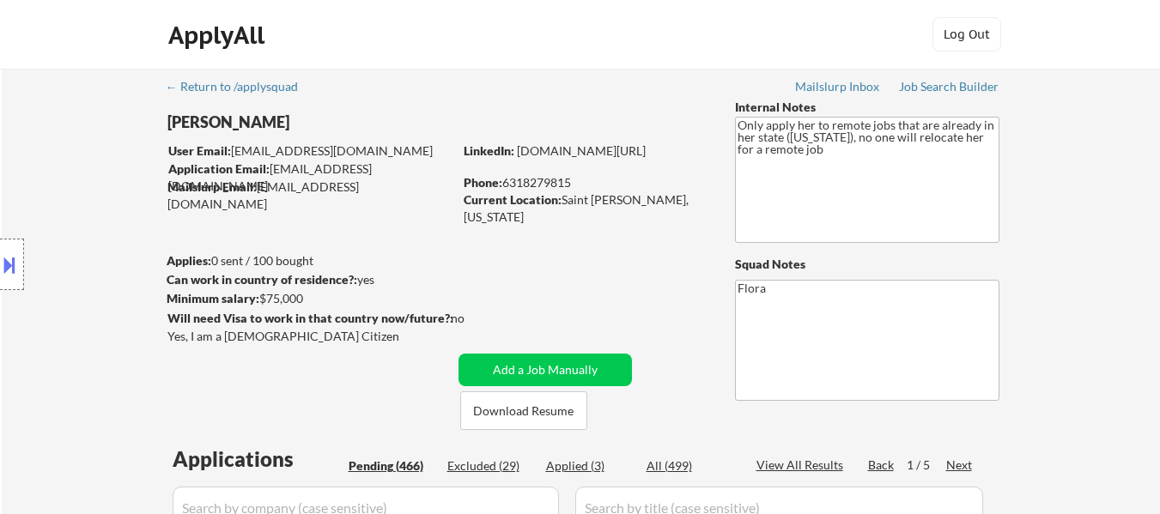
select select ""pending""
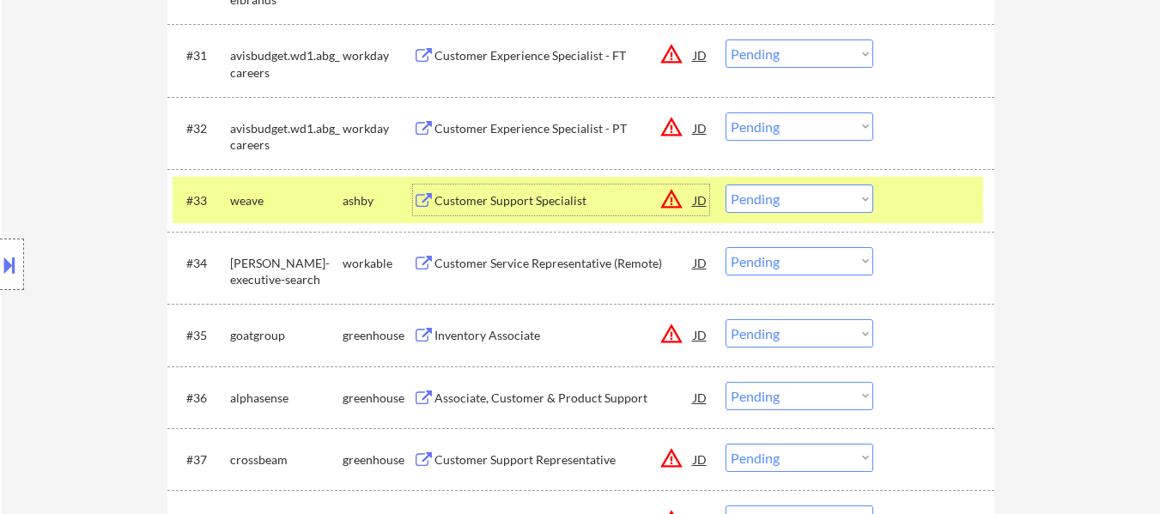
scroll to position [2661, 0]
click at [784, 196] on select "Choose an option... Pending Applied Excluded (Questions) Excluded (Expired) Exc…" at bounding box center [800, 199] width 148 height 28
click at [726, 185] on select "Choose an option... Pending Applied Excluded (Questions) Excluded (Expired) Exc…" at bounding box center [800, 199] width 148 height 28
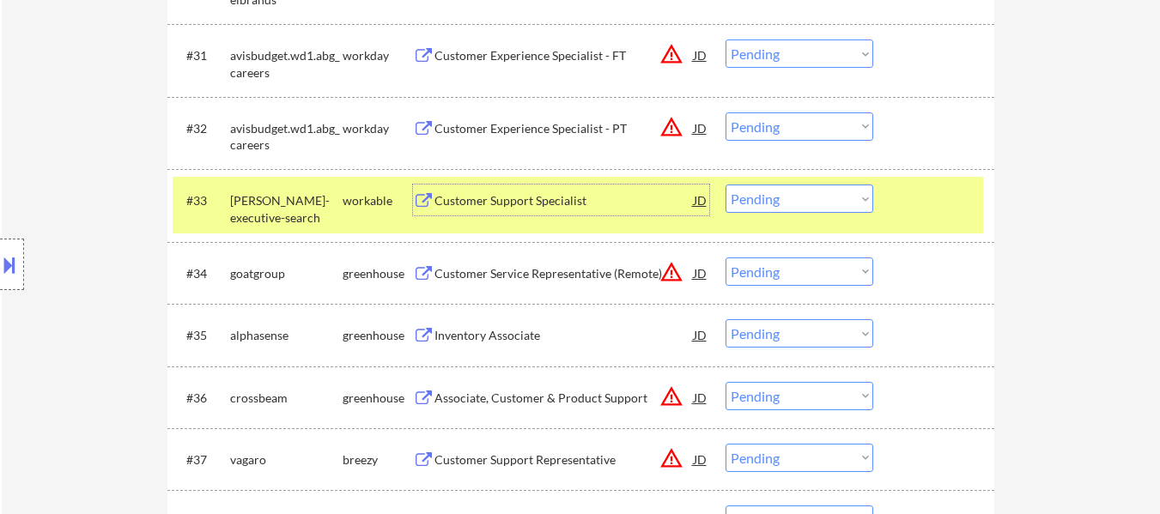
click at [526, 203] on div "Customer Support Specialist" at bounding box center [564, 200] width 259 height 17
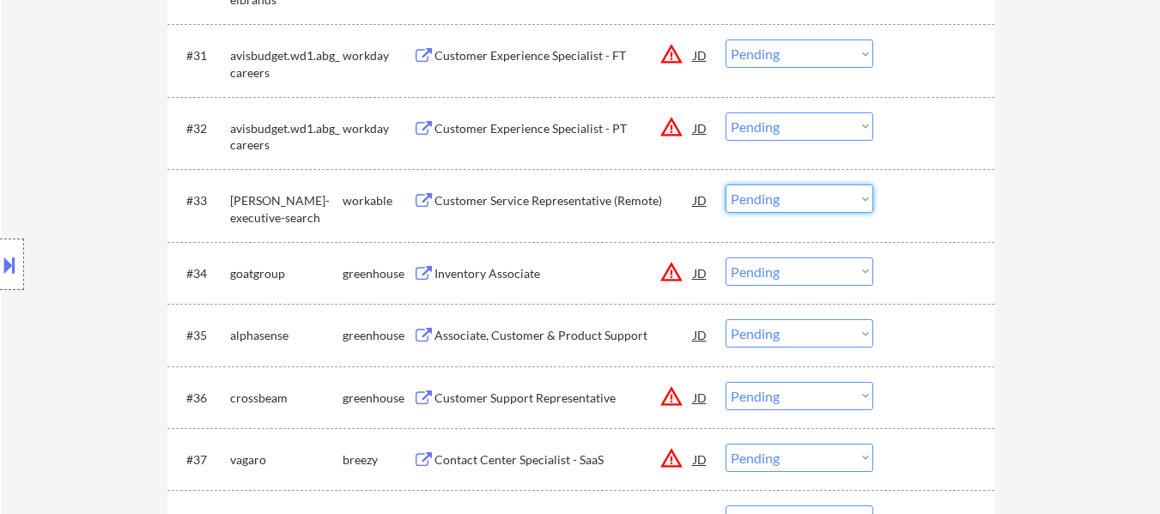
drag, startPoint x: 805, startPoint y: 198, endPoint x: 810, endPoint y: 212, distance: 15.5
click at [805, 198] on select "Choose an option... Pending Applied Excluded (Questions) Excluded (Expired) Exc…" at bounding box center [800, 199] width 148 height 28
click at [726, 185] on select "Choose an option... Pending Applied Excluded (Questions) Excluded (Expired) Exc…" at bounding box center [800, 199] width 148 height 28
click at [473, 280] on div "Inventory Associate" at bounding box center [564, 273] width 259 height 17
select select ""pending""
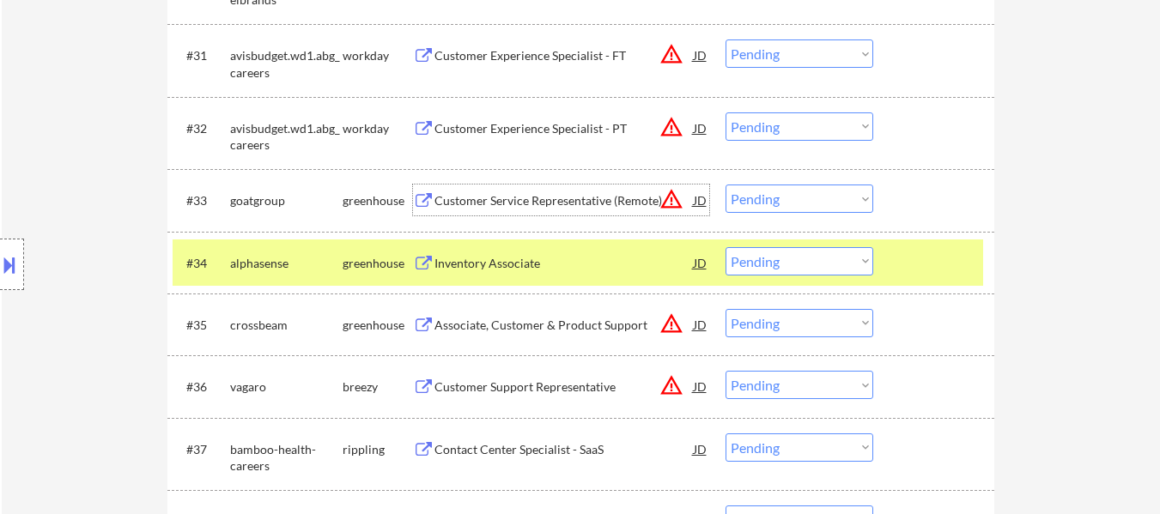
click at [582, 197] on div "Customer Service Representative (Remote)" at bounding box center [564, 200] width 259 height 17
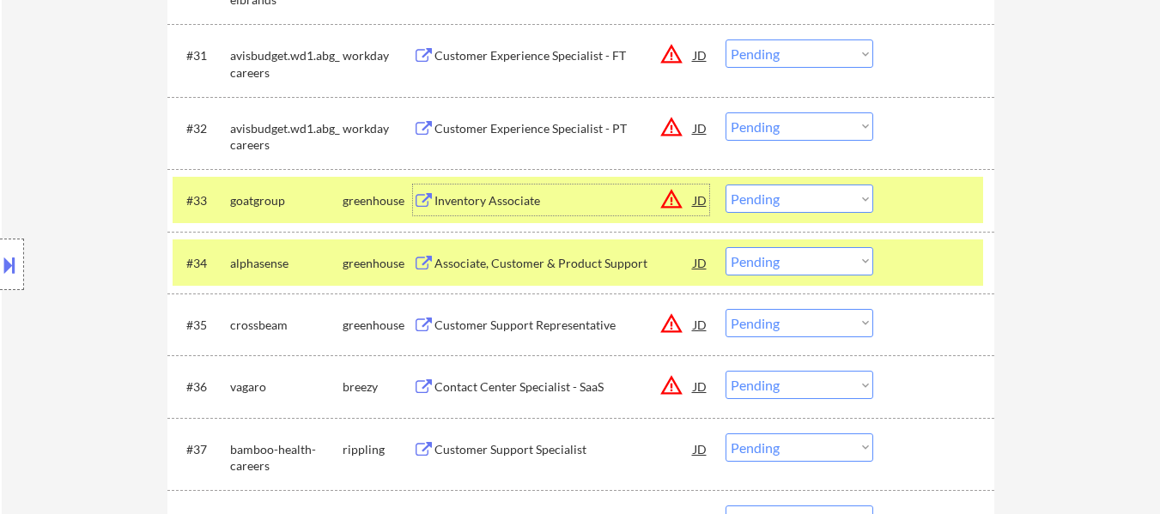
click at [831, 260] on select "Choose an option... Pending Applied Excluded (Questions) Excluded (Expired) Exc…" at bounding box center [800, 261] width 148 height 28
click at [726, 247] on select "Choose an option... Pending Applied Excluded (Questions) Excluded (Expired) Exc…" at bounding box center [800, 261] width 148 height 28
select select ""pending""
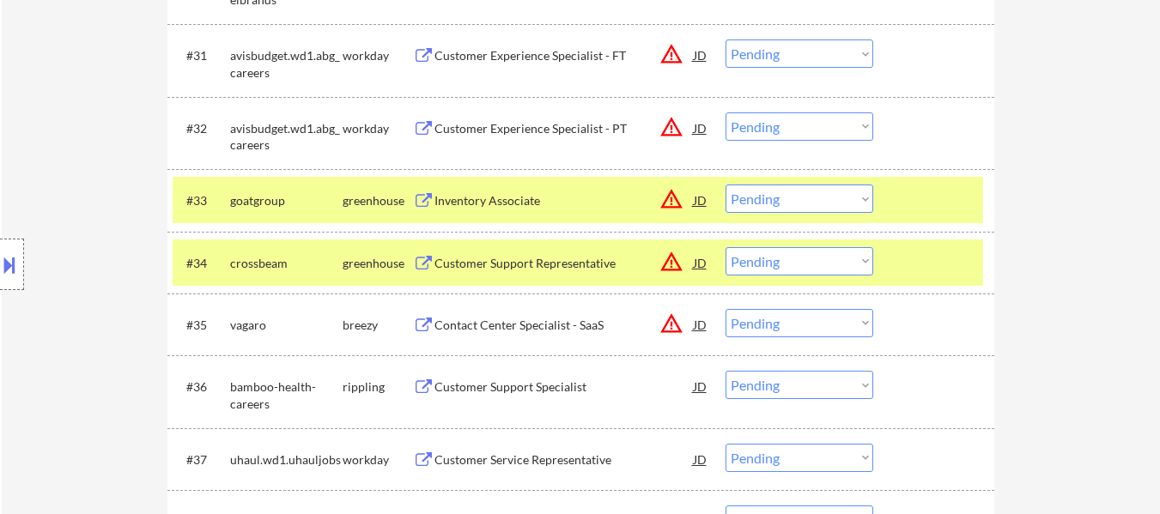
click at [867, 202] on select "Choose an option... Pending Applied Excluded (Questions) Excluded (Expired) Exc…" at bounding box center [800, 199] width 148 height 28
click at [726, 185] on select "Choose an option... Pending Applied Excluded (Questions) Excluded (Expired) Exc…" at bounding box center [800, 199] width 148 height 28
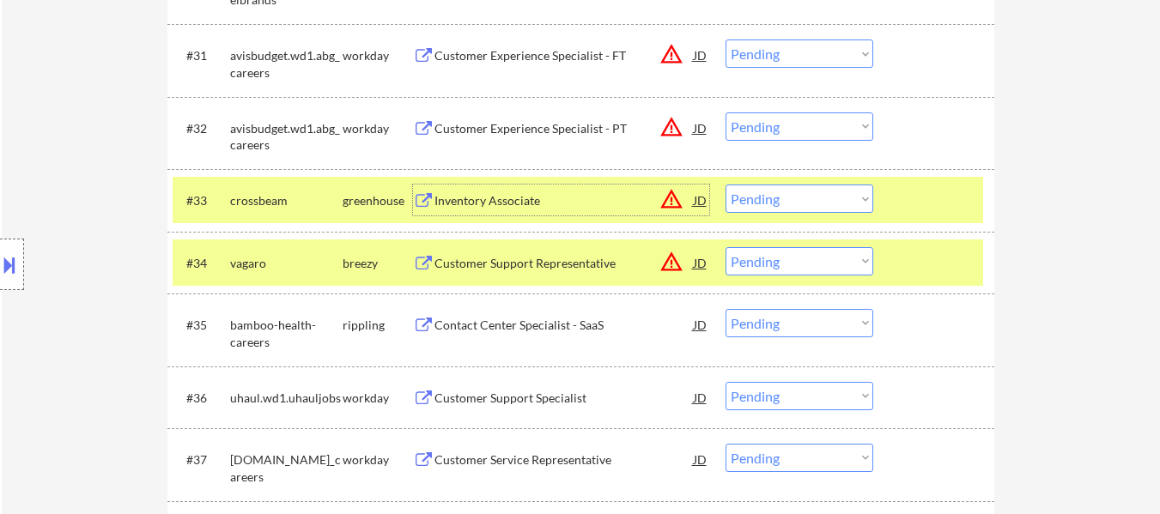
click at [508, 193] on div "Inventory Associate" at bounding box center [564, 200] width 259 height 17
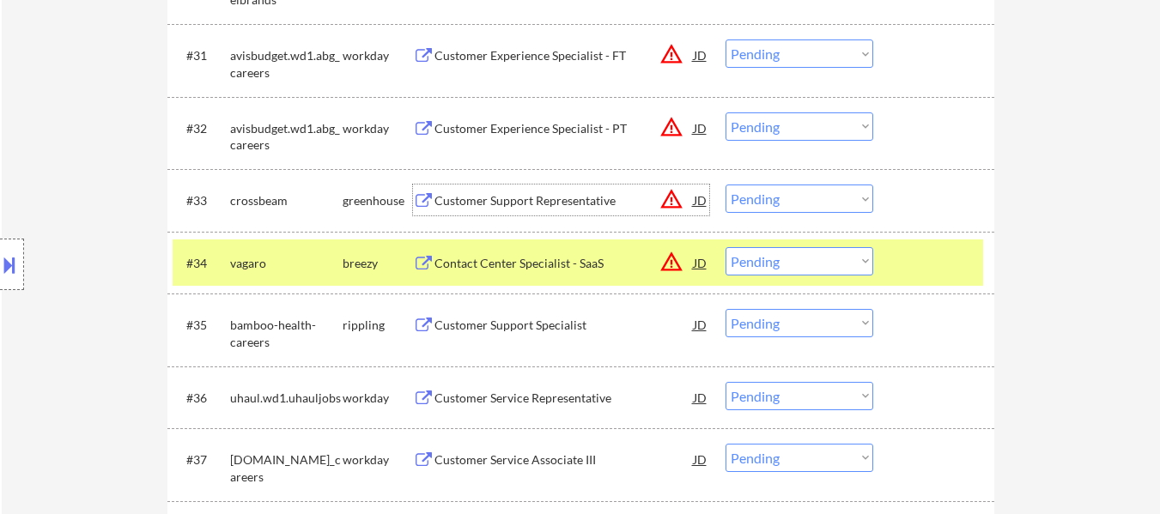
click at [561, 267] on div "Contact Center Specialist - SaaS" at bounding box center [564, 263] width 259 height 17
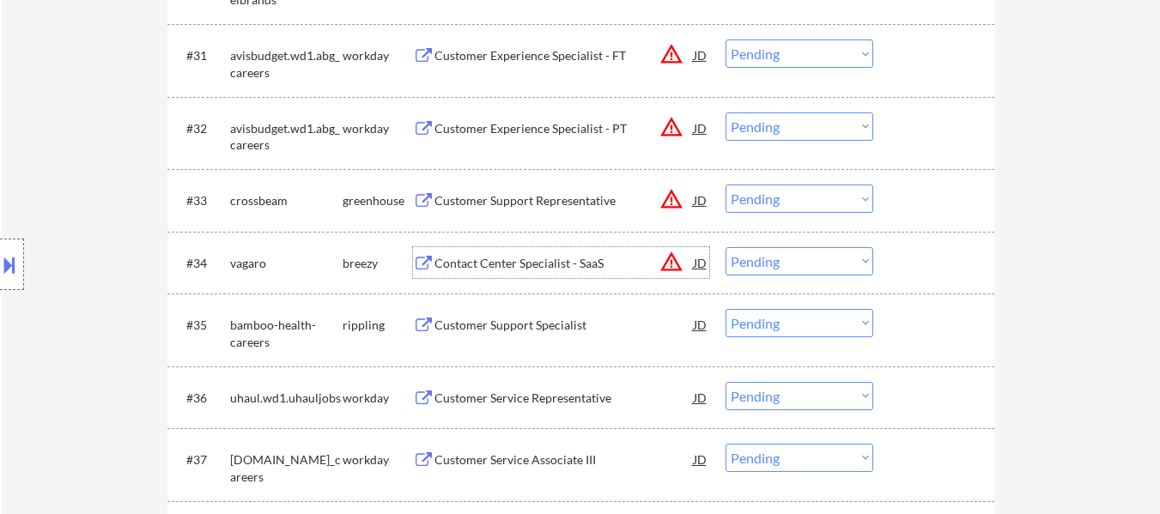
click at [813, 205] on select "Choose an option... Pending Applied Excluded (Questions) Excluded (Expired) Exc…" at bounding box center [800, 199] width 148 height 28
click at [726, 185] on select "Choose an option... Pending Applied Excluded (Questions) Excluded (Expired) Exc…" at bounding box center [800, 199] width 148 height 28
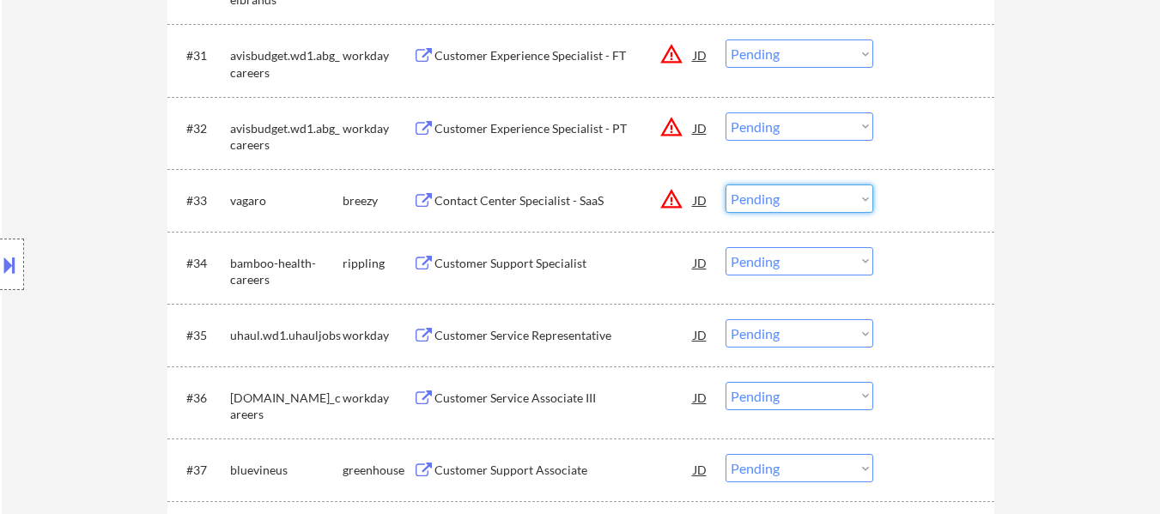
click at [780, 204] on select "Choose an option... Pending Applied Excluded (Questions) Excluded (Expired) Exc…" at bounding box center [800, 199] width 148 height 28
click at [726, 185] on select "Choose an option... Pending Applied Excluded (Questions) Excluded (Expired) Exc…" at bounding box center [800, 199] width 148 height 28
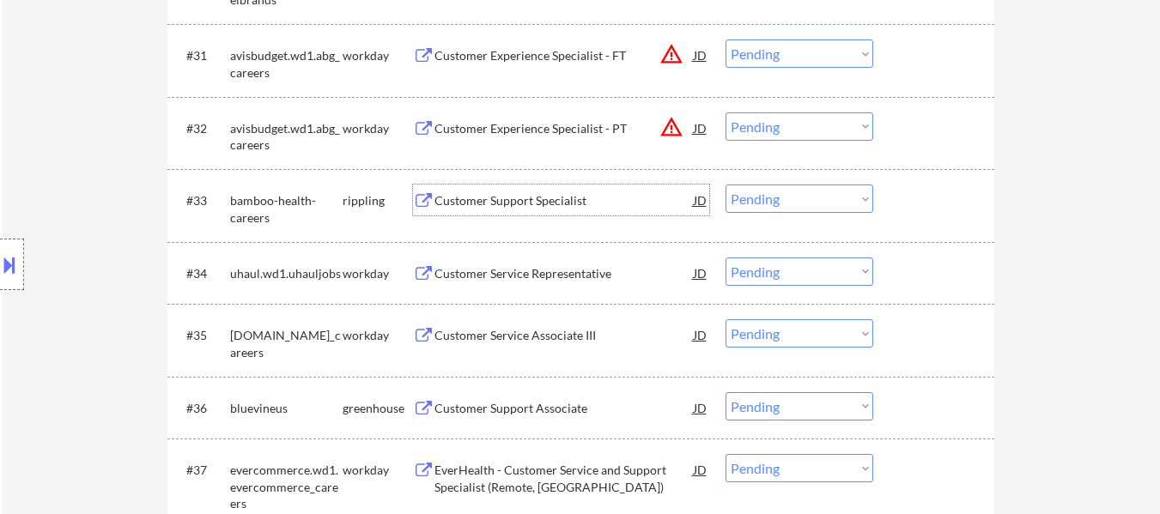
click at [532, 203] on div "Customer Support Specialist" at bounding box center [564, 200] width 259 height 17
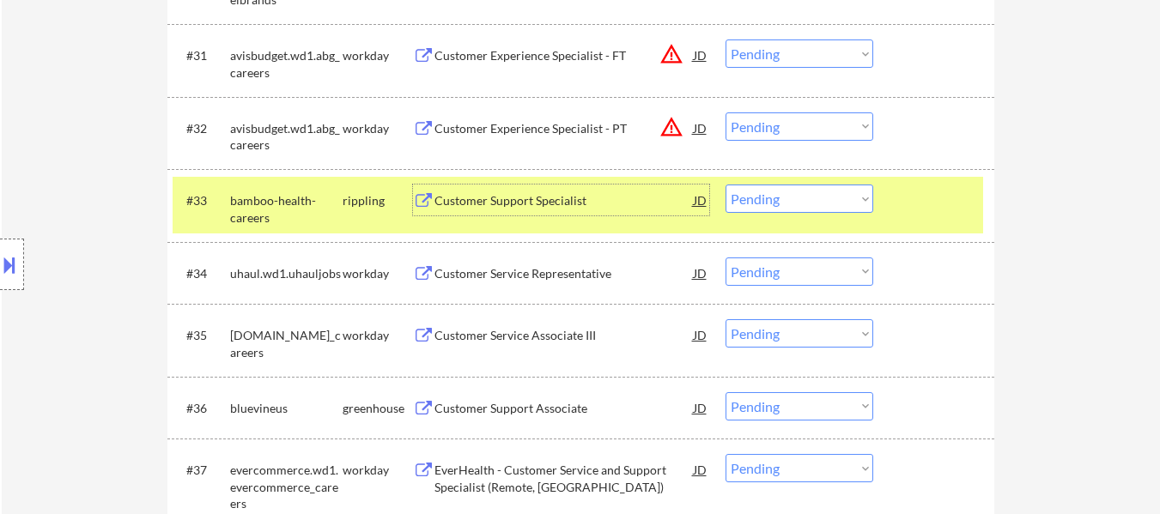
click at [798, 202] on select "Choose an option... Pending Applied Excluded (Questions) Excluded (Expired) Exc…" at bounding box center [800, 199] width 148 height 28
click at [726, 185] on select "Choose an option... Pending Applied Excluded (Questions) Excluded (Expired) Exc…" at bounding box center [800, 199] width 148 height 28
select select ""pending""
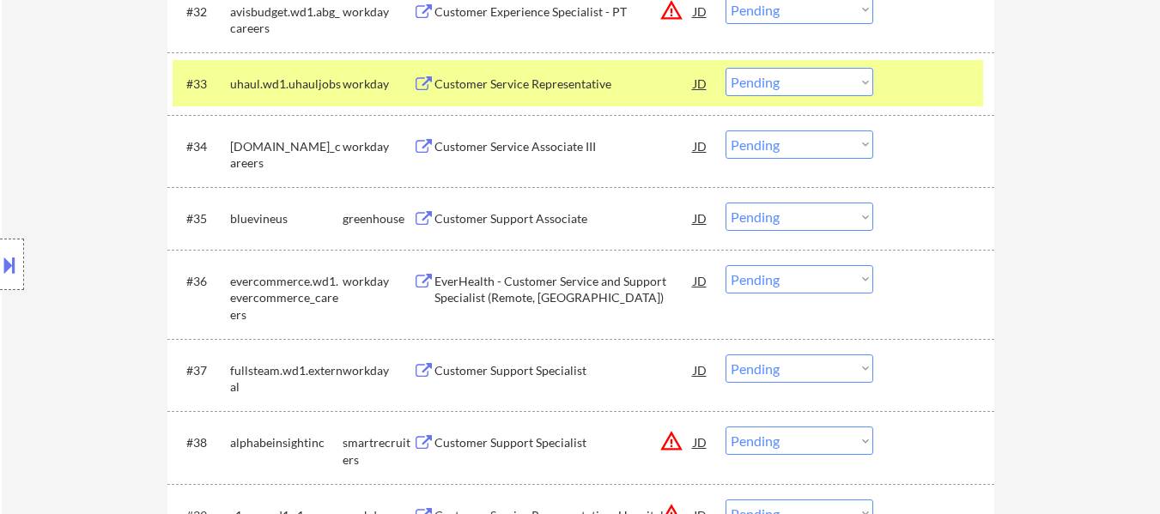
scroll to position [2832, 0]
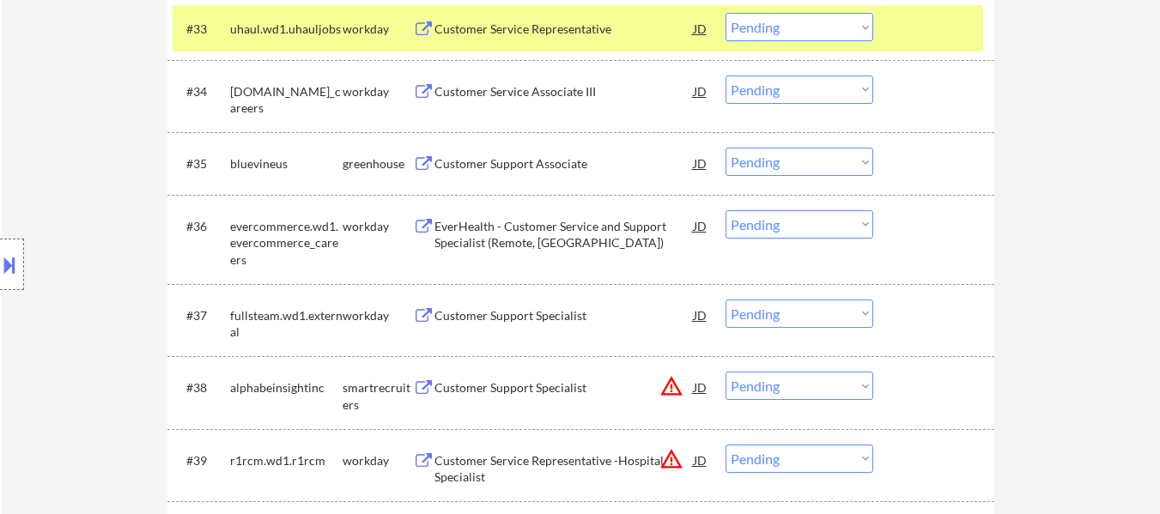
click at [550, 166] on div "Customer Support Associate" at bounding box center [564, 163] width 259 height 17
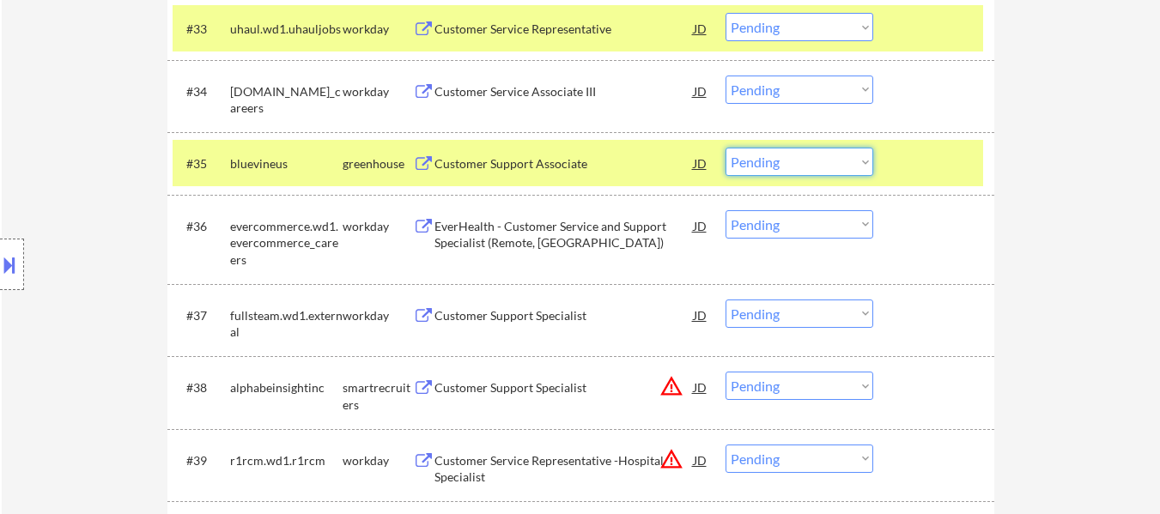
click at [832, 166] on select "Choose an option... Pending Applied Excluded (Questions) Excluded (Expired) Exc…" at bounding box center [800, 162] width 148 height 28
click at [726, 148] on select "Choose an option... Pending Applied Excluded (Questions) Excluded (Expired) Exc…" at bounding box center [800, 162] width 148 height 28
select select ""pending""
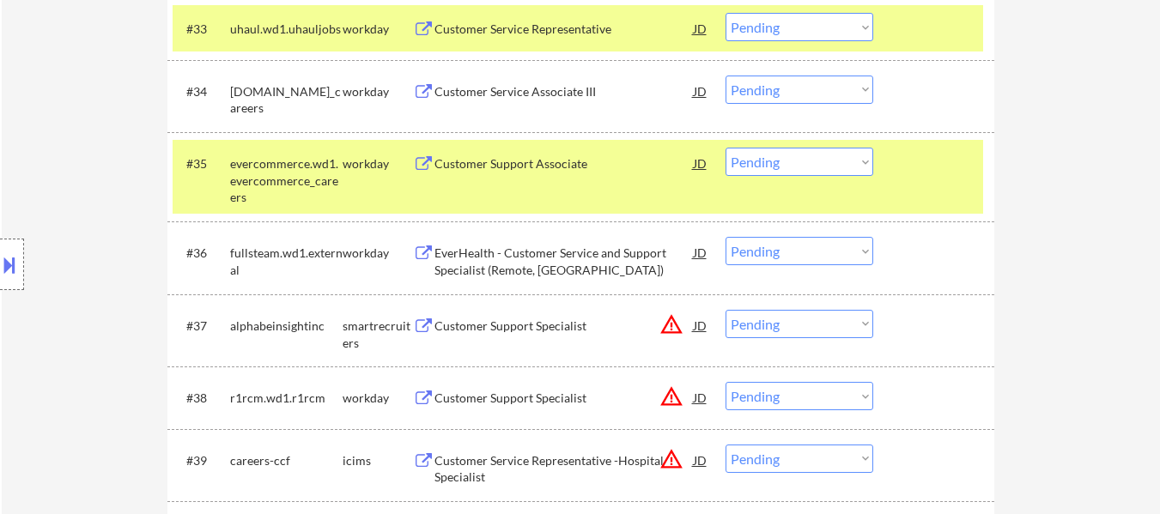
drag, startPoint x: 879, startPoint y: 173, endPoint x: 891, endPoint y: 123, distance: 51.9
click at [885, 167] on div "#35 evercommerce.wd1.evercommerce_careers workday Customer Support Associate JD…" at bounding box center [578, 177] width 811 height 74
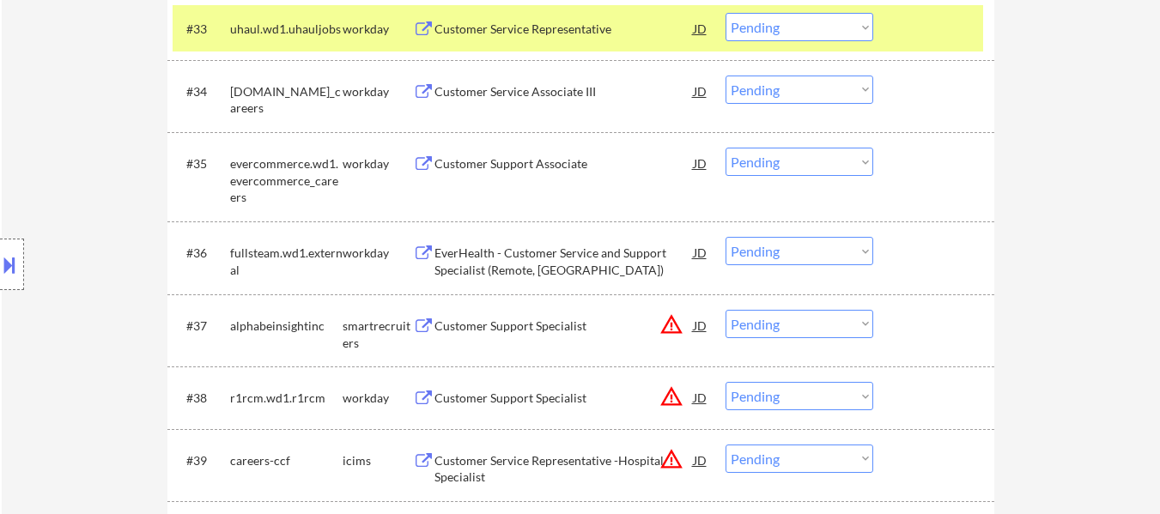
click at [901, 45] on div "#33 uhaul.wd1.uhauljobs workday Customer Service Representative JD warning_ambe…" at bounding box center [578, 28] width 811 height 46
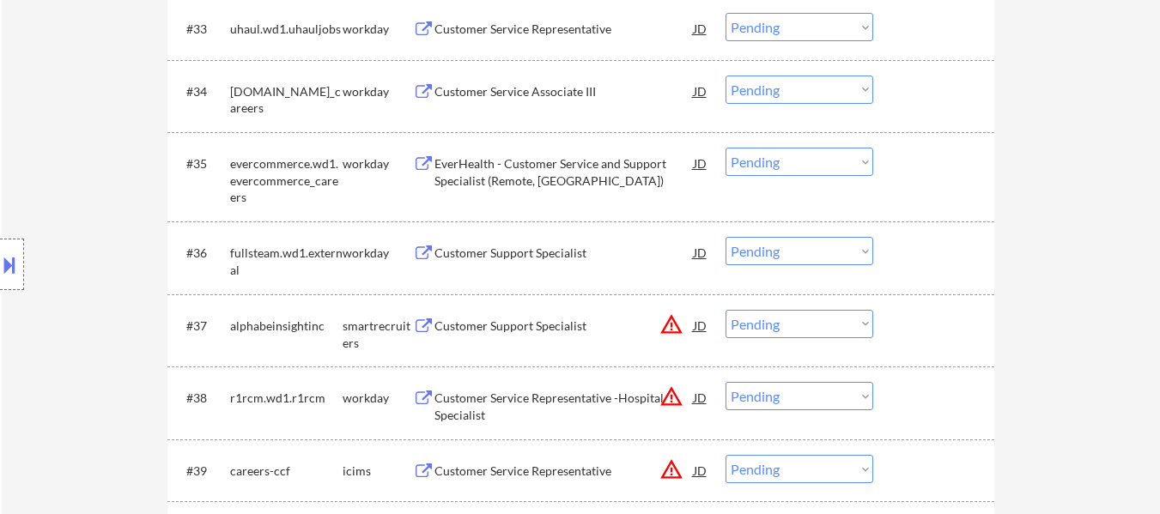
scroll to position [2918, 0]
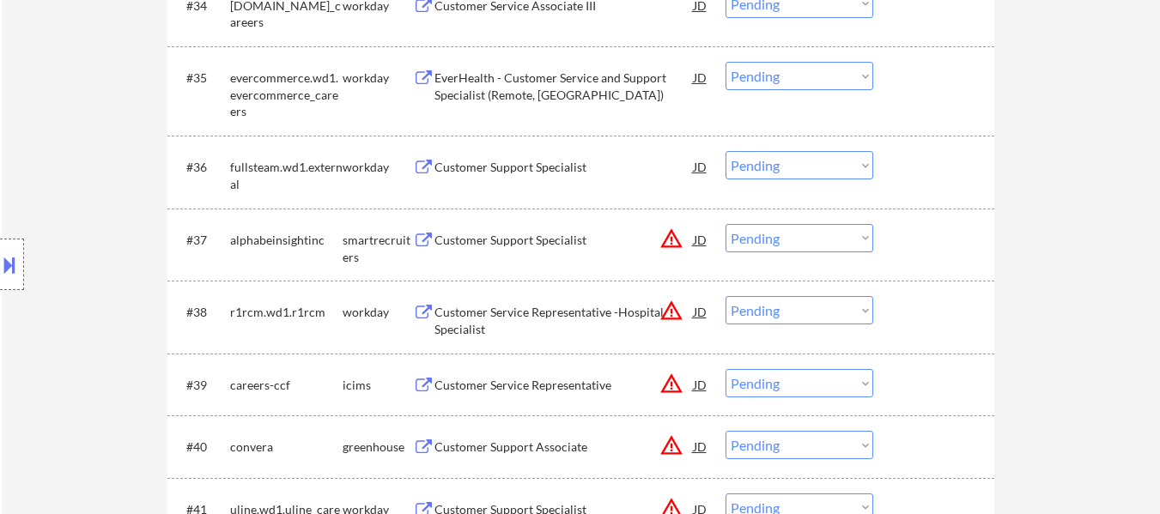
click at [559, 244] on div "Customer Support Specialist" at bounding box center [564, 240] width 259 height 17
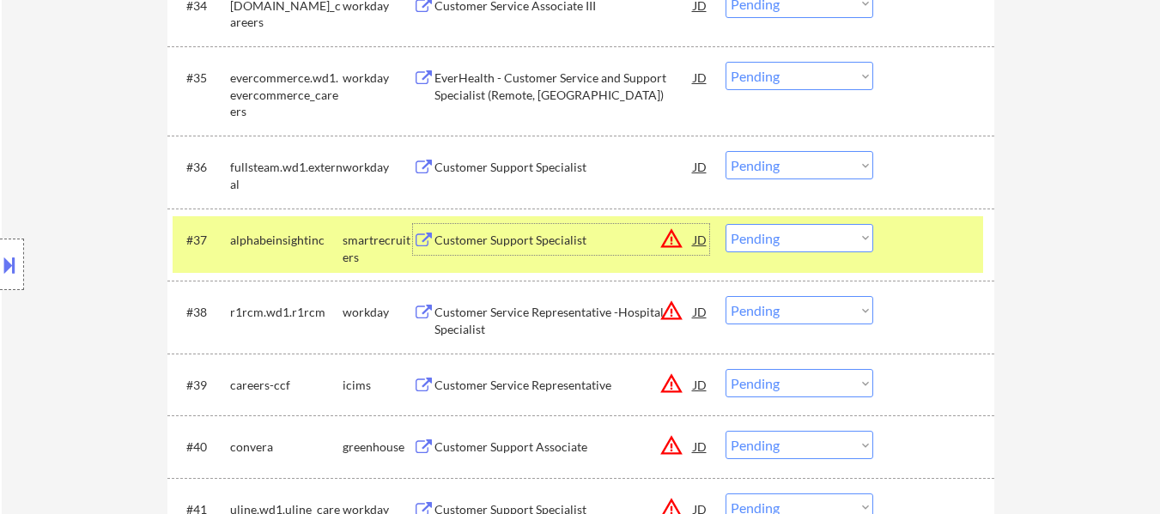
click at [794, 239] on select "Choose an option... Pending Applied Excluded (Questions) Excluded (Expired) Exc…" at bounding box center [800, 238] width 148 height 28
click at [726, 224] on select "Choose an option... Pending Applied Excluded (Questions) Excluded (Expired) Exc…" at bounding box center [800, 238] width 148 height 28
select select ""pending""
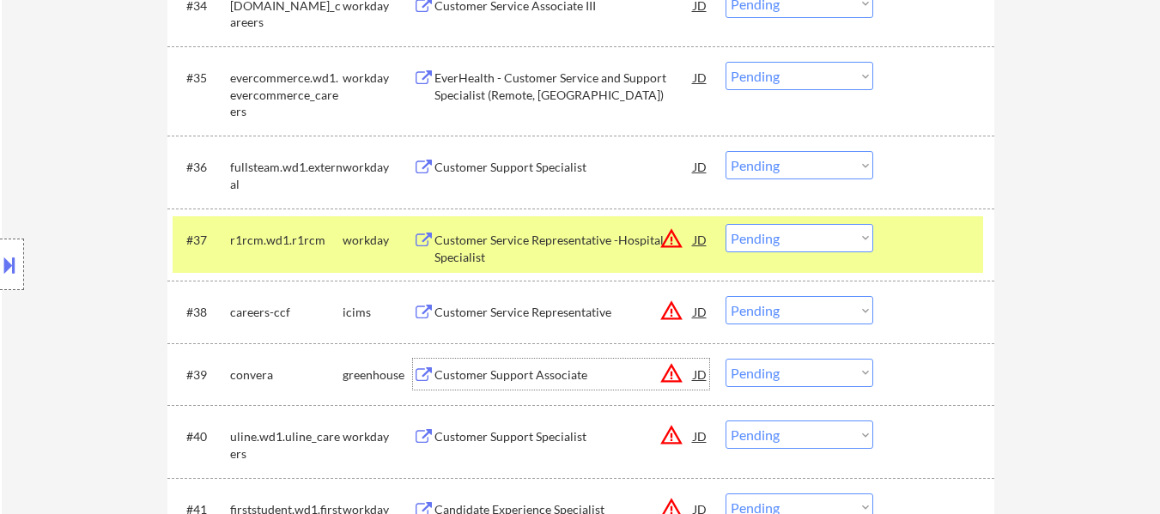
drag, startPoint x: 482, startPoint y: 372, endPoint x: 492, endPoint y: 371, distance: 10.3
click at [483, 372] on div "Customer Support Associate" at bounding box center [564, 375] width 259 height 17
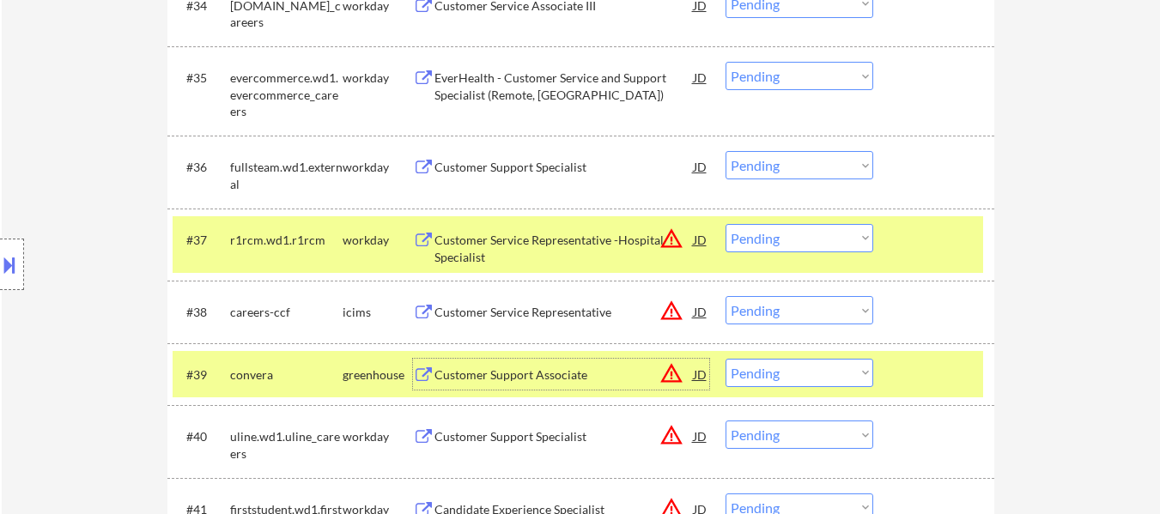
click at [782, 372] on select "Choose an option... Pending Applied Excluded (Questions) Excluded (Expired) Exc…" at bounding box center [800, 373] width 148 height 28
click at [726, 359] on select "Choose an option... Pending Applied Excluded (Questions) Excluded (Expired) Exc…" at bounding box center [800, 373] width 148 height 28
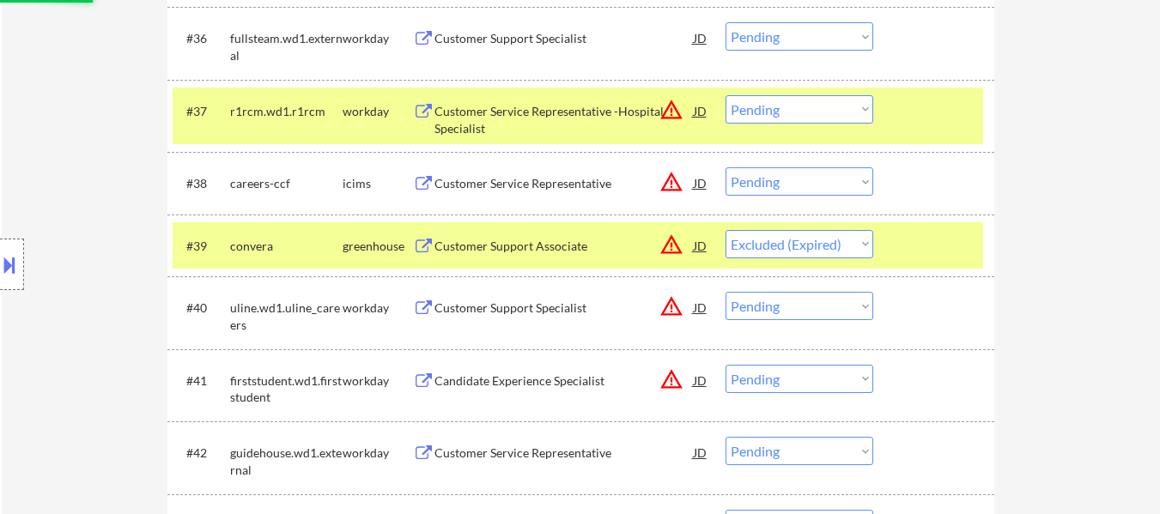
scroll to position [3090, 0]
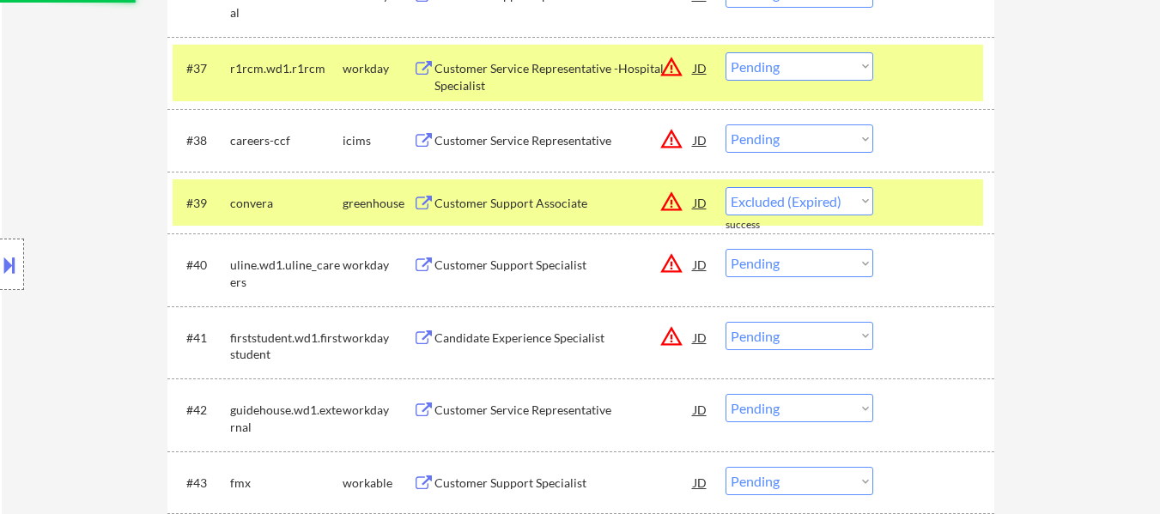
select select ""pending""
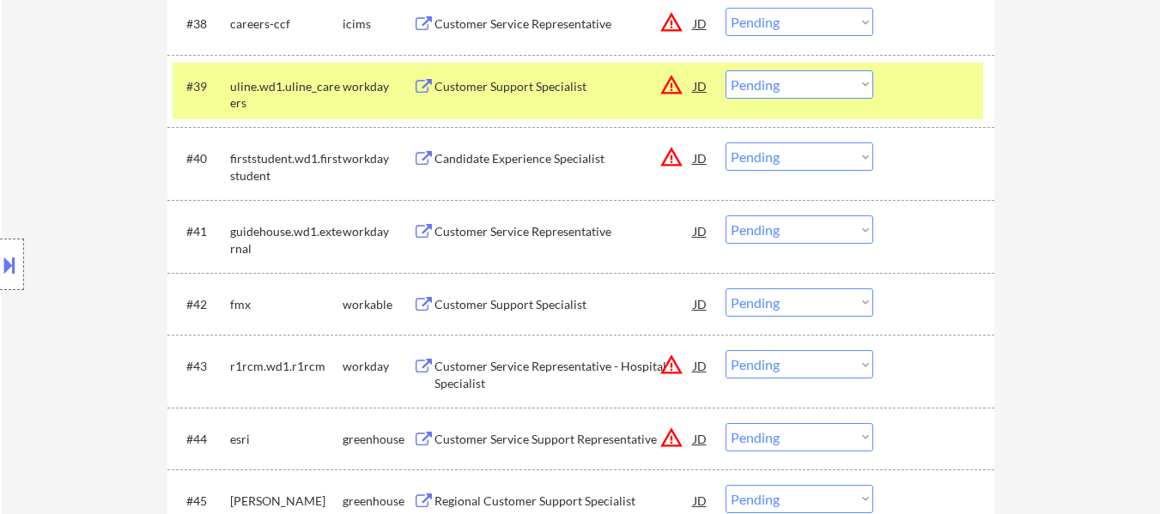
scroll to position [3262, 0]
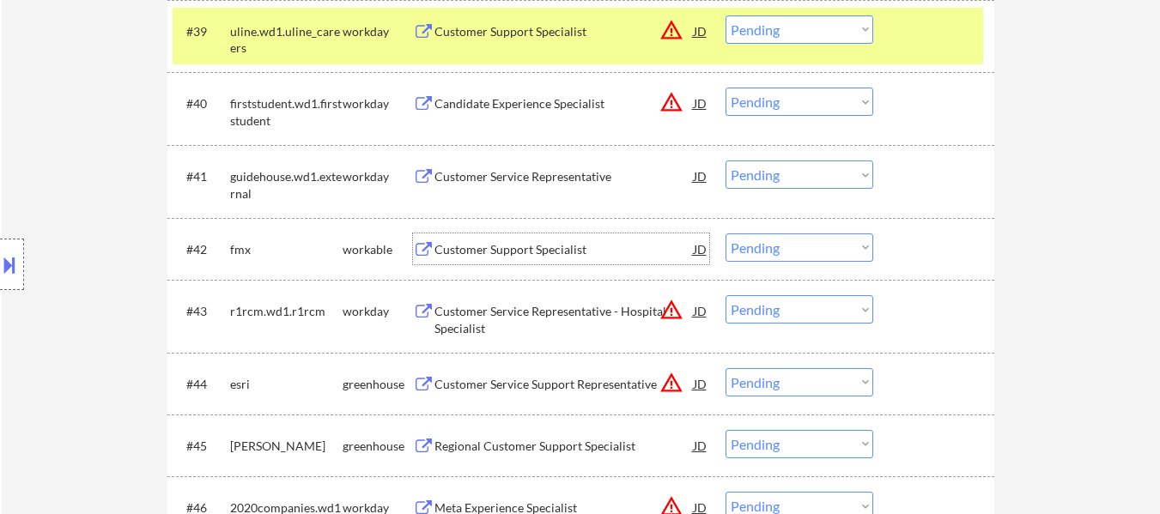
click at [561, 248] on div "Customer Support Specialist" at bounding box center [564, 249] width 259 height 17
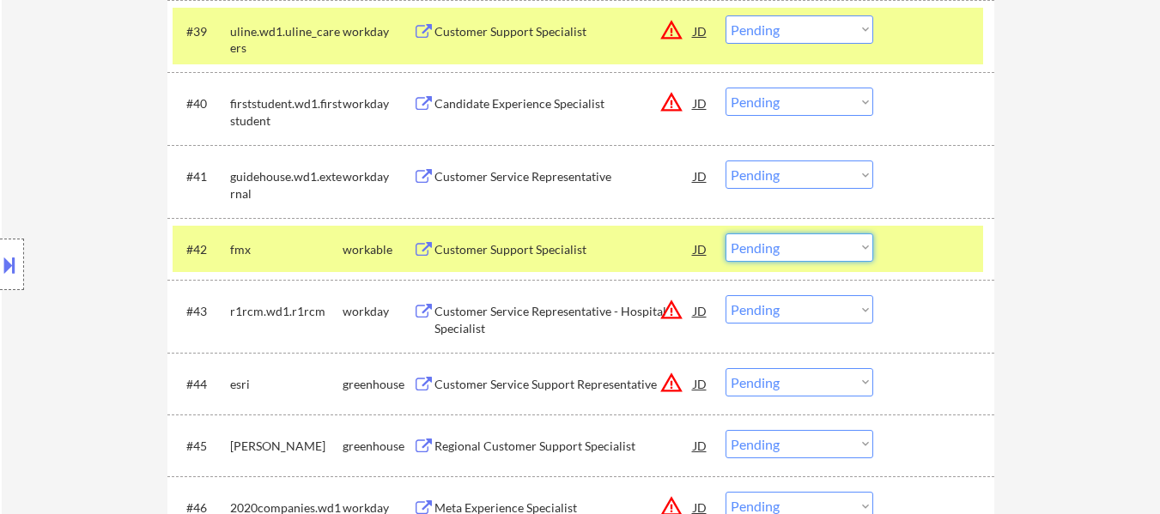
click at [832, 249] on select "Choose an option... Pending Applied Excluded (Questions) Excluded (Expired) Exc…" at bounding box center [800, 248] width 148 height 28
click at [726, 234] on select "Choose an option... Pending Applied Excluded (Questions) Excluded (Expired) Exc…" at bounding box center [800, 248] width 148 height 28
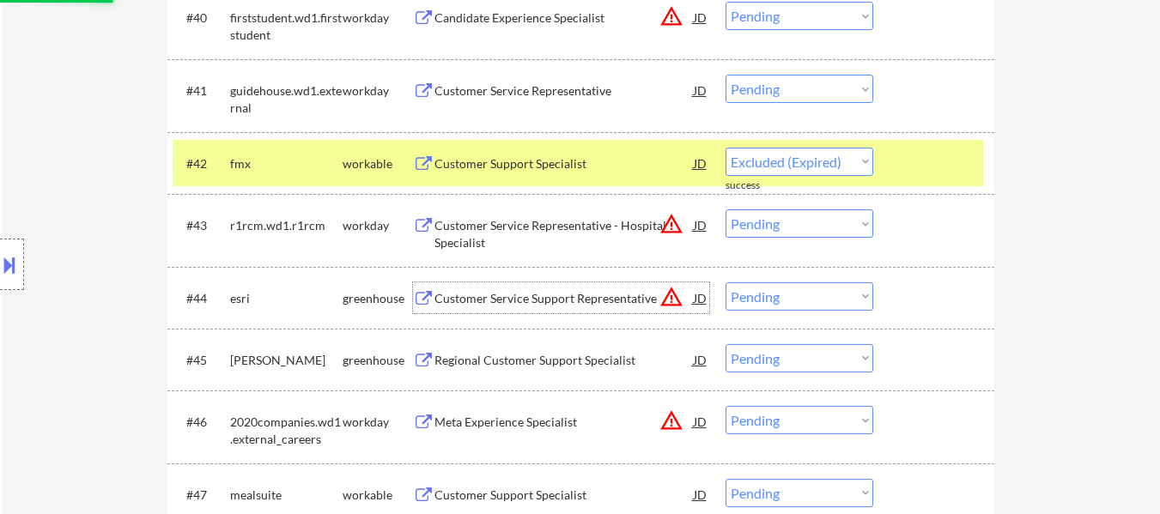
click at [547, 300] on div "Customer Service Support Representative" at bounding box center [564, 298] width 259 height 17
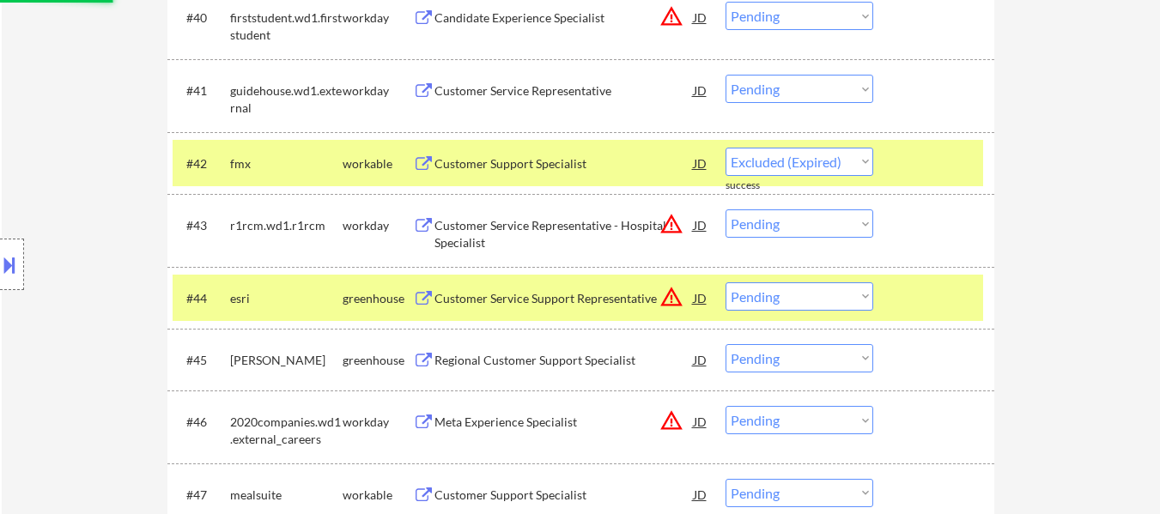
select select ""pending""
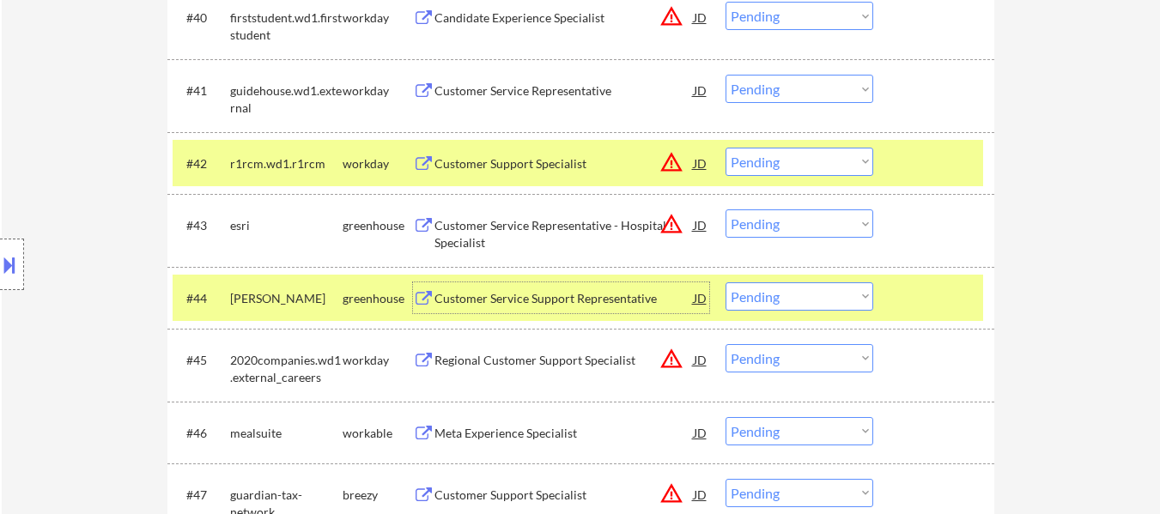
click at [553, 438] on div "Meta Experience Specialist" at bounding box center [564, 433] width 259 height 17
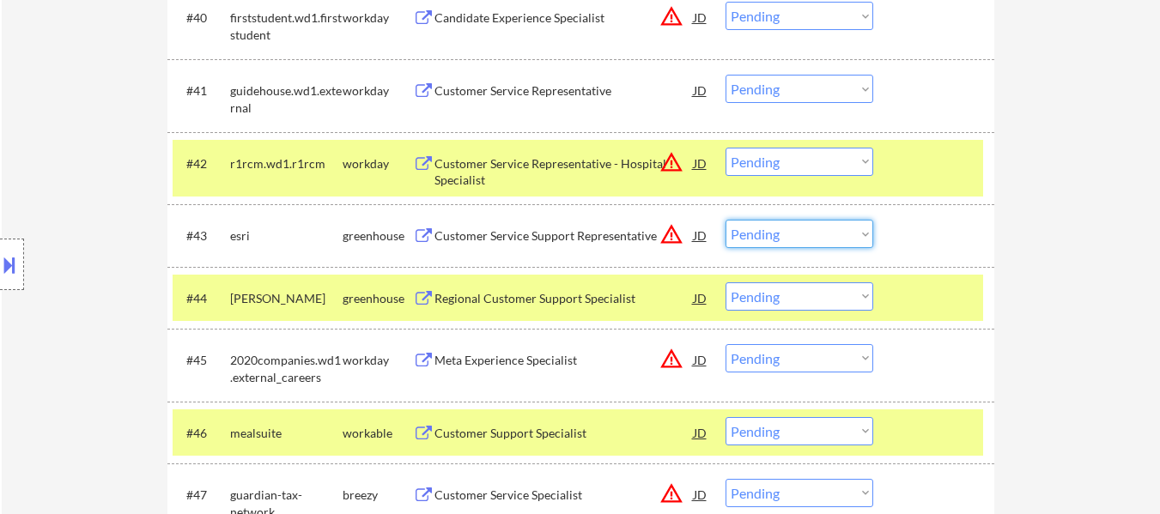
click at [828, 234] on select "Choose an option... Pending Applied Excluded (Questions) Excluded (Expired) Exc…" at bounding box center [800, 234] width 148 height 28
click at [726, 220] on select "Choose an option... Pending Applied Excluded (Questions) Excluded (Expired) Exc…" at bounding box center [800, 234] width 148 height 28
select select ""pending""
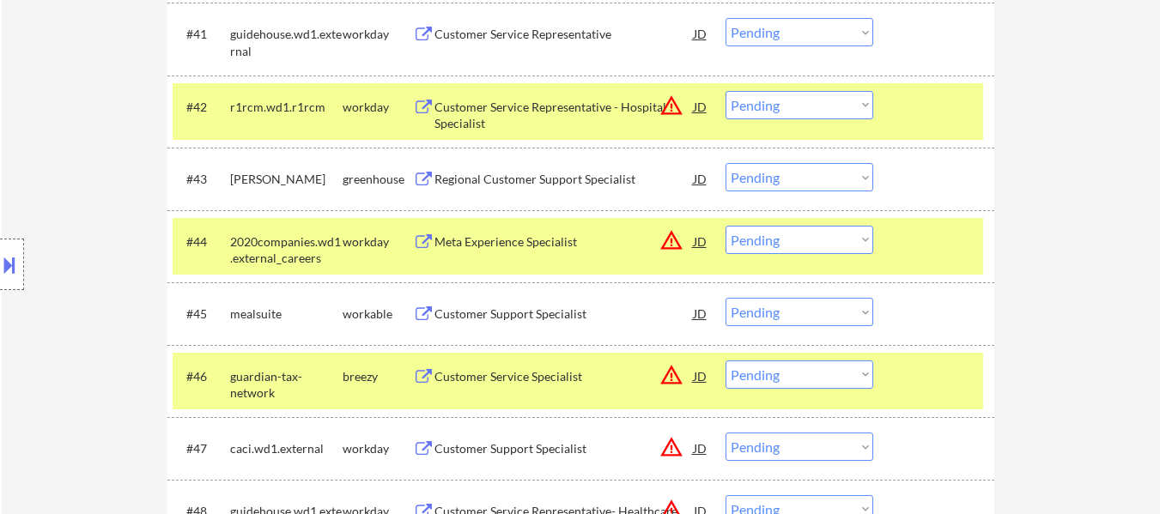
scroll to position [3434, 0]
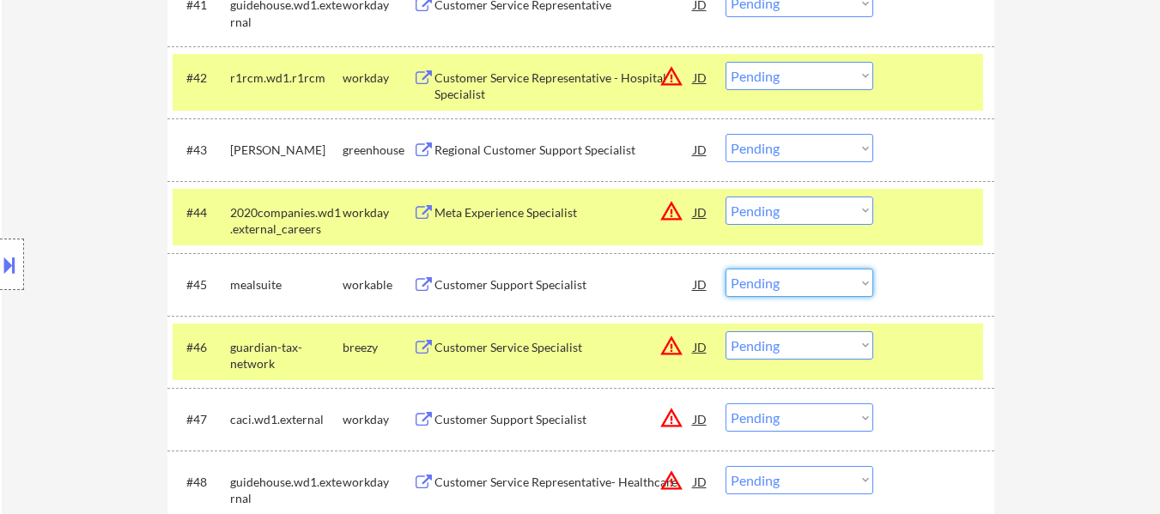
click at [796, 279] on select "Choose an option... Pending Applied Excluded (Questions) Excluded (Expired) Exc…" at bounding box center [800, 283] width 148 height 28
click at [726, 269] on select "Choose an option... Pending Applied Excluded (Questions) Excluded (Expired) Exc…" at bounding box center [800, 283] width 148 height 28
select select ""pending""
